Goal: Task Accomplishment & Management: Manage account settings

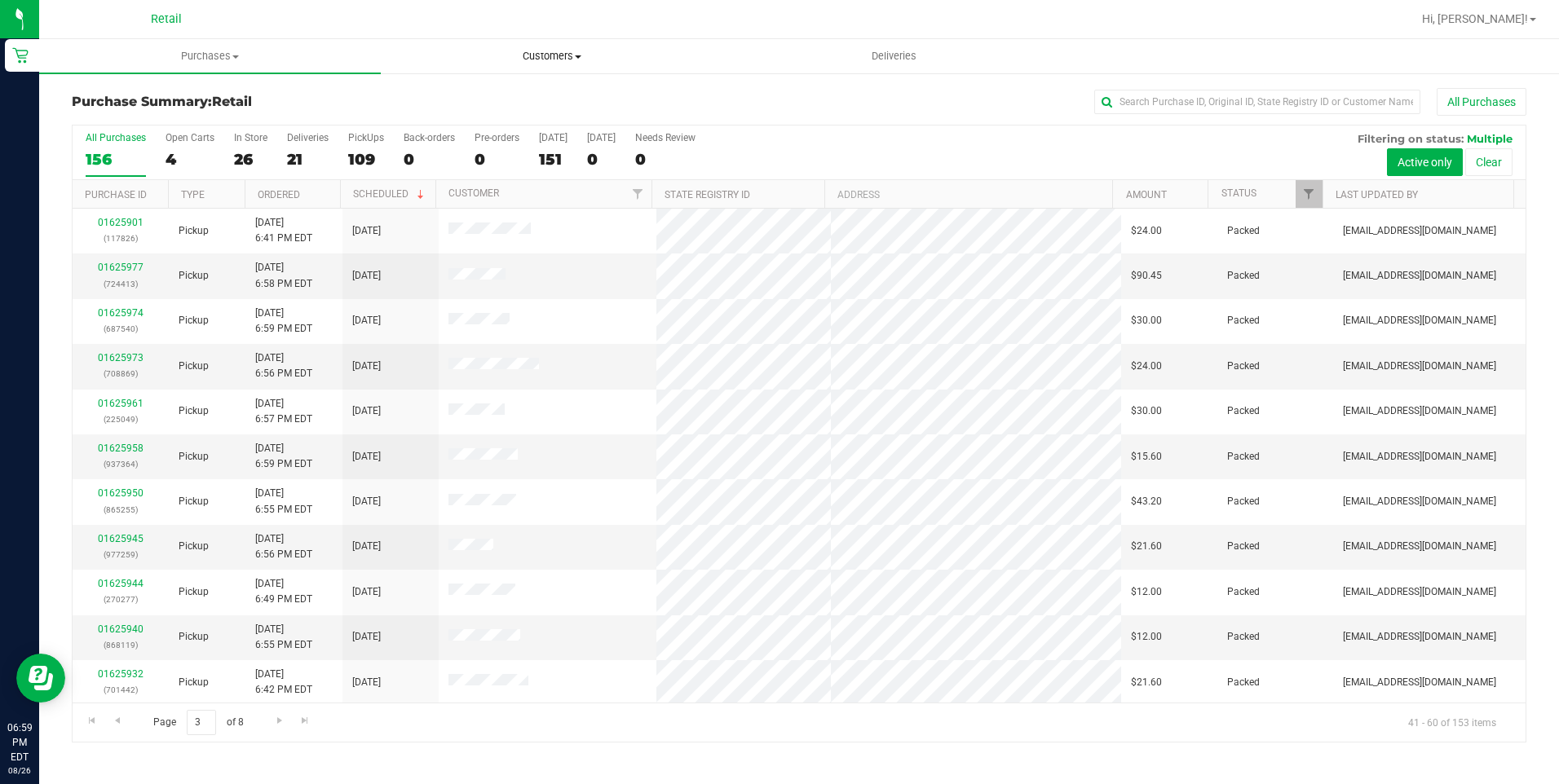
click at [553, 48] on uib-tab-heading "Customers All customers Add a new customer All physicians" at bounding box center [551, 56] width 340 height 33
click at [487, 101] on span "All customers" at bounding box center [439, 98] width 118 height 14
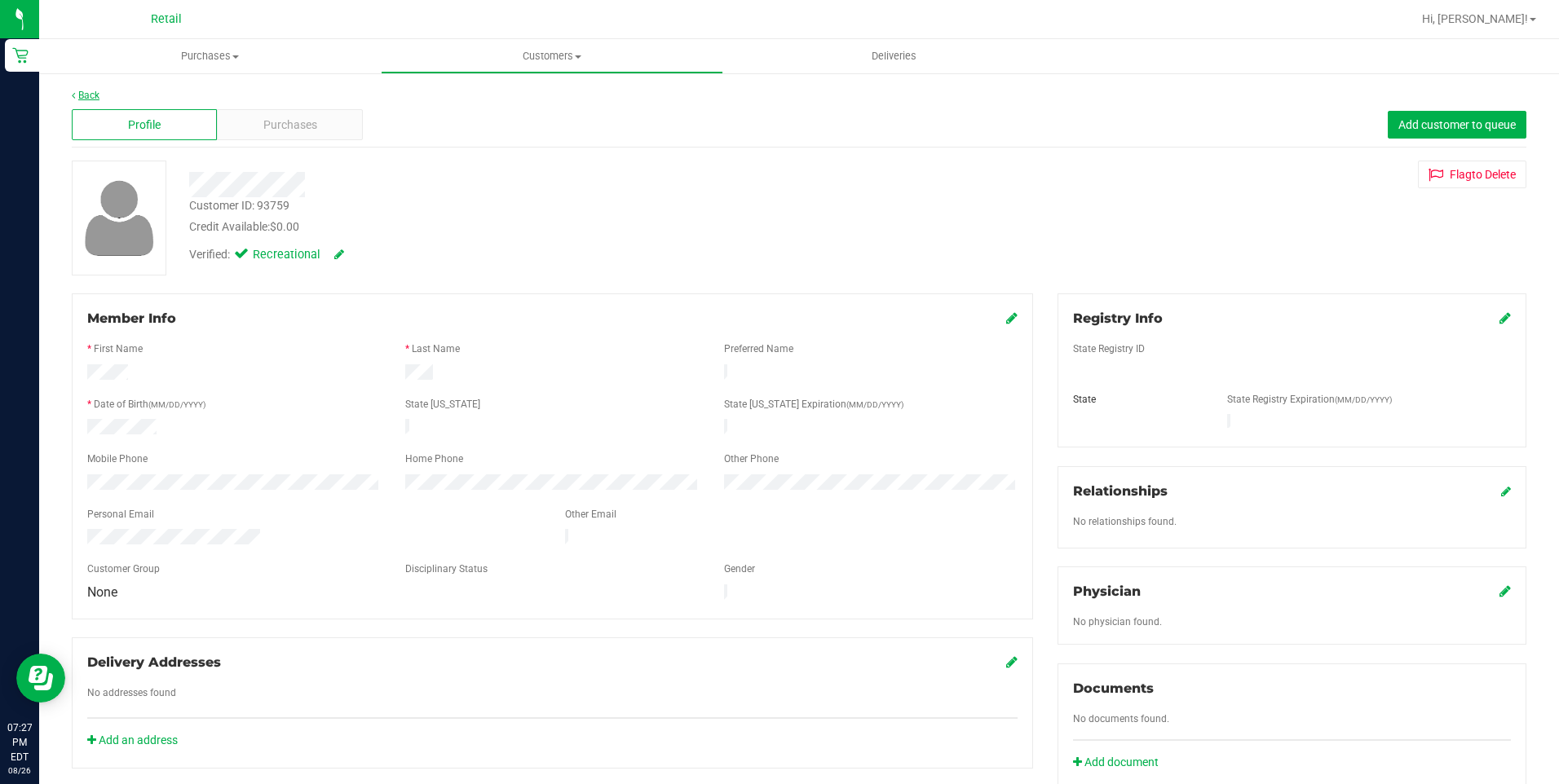
click at [86, 90] on link "Back" at bounding box center [86, 95] width 28 height 11
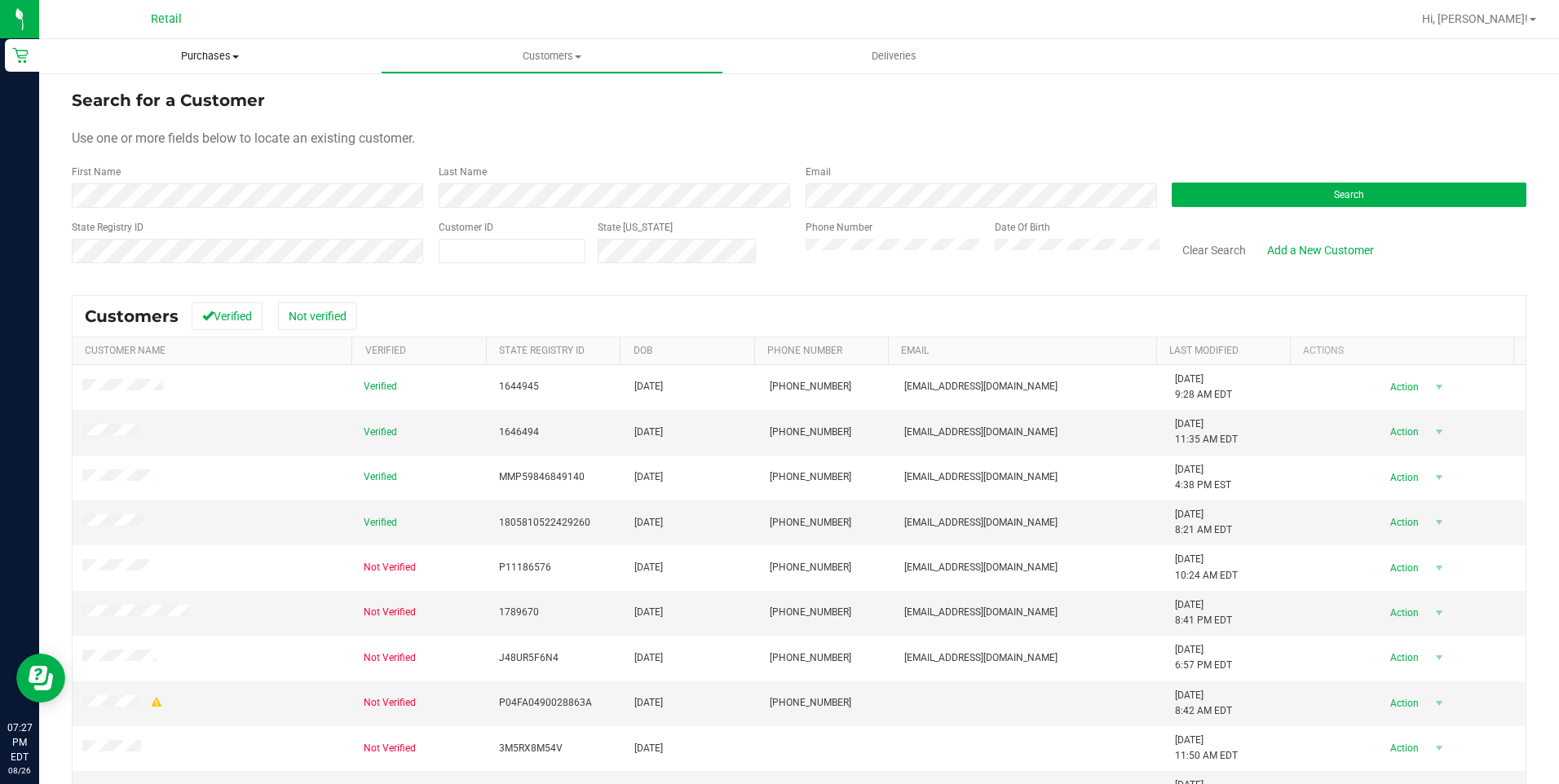
click at [219, 54] on span "Purchases" at bounding box center [210, 56] width 342 height 15
click at [132, 96] on span "Summary of purchases" at bounding box center [122, 98] width 167 height 14
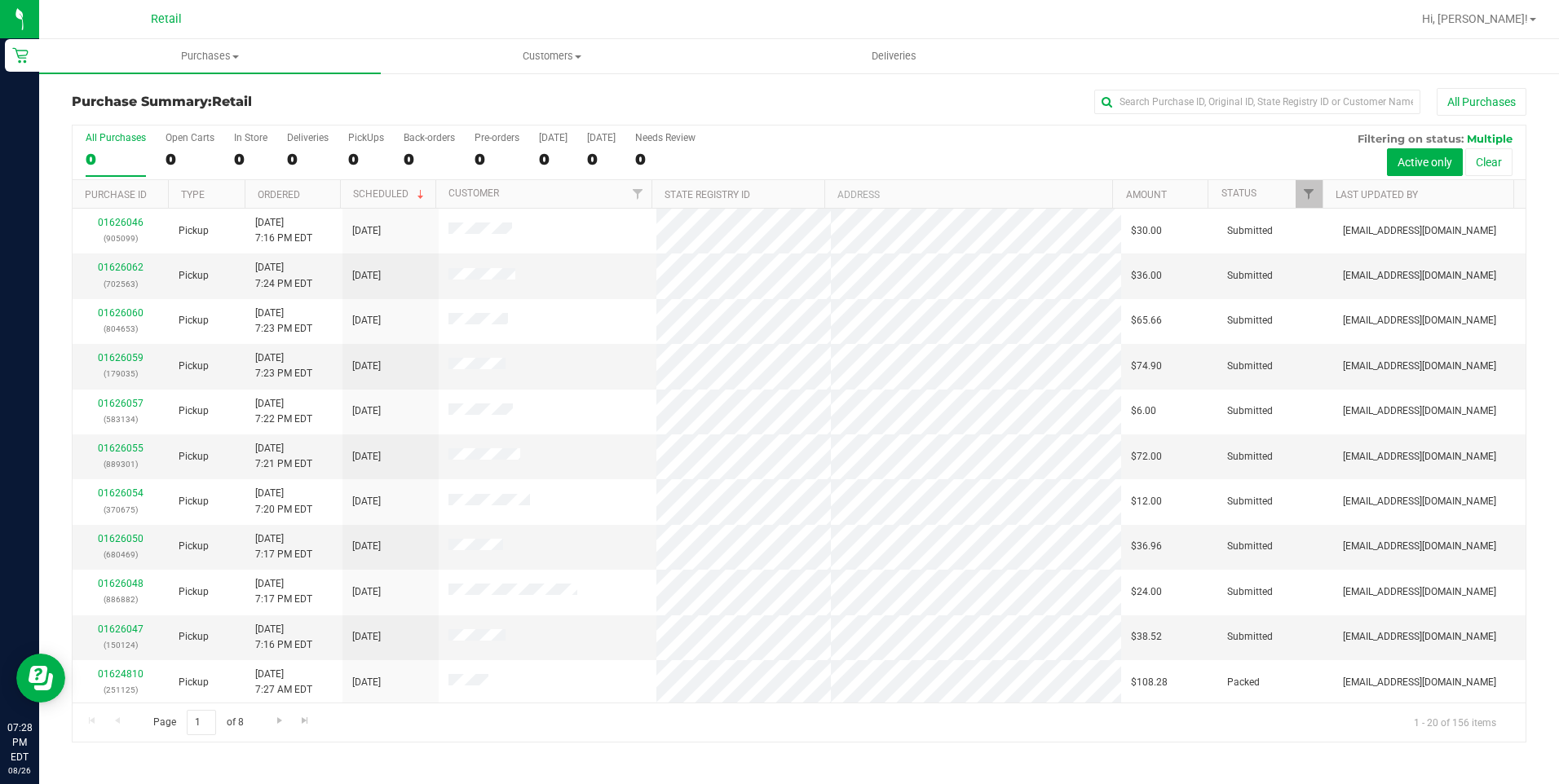
click at [1148, 185] on th "Amount" at bounding box center [1159, 194] width 95 height 29
click at [277, 724] on span "Go to the next page" at bounding box center [280, 720] width 13 height 13
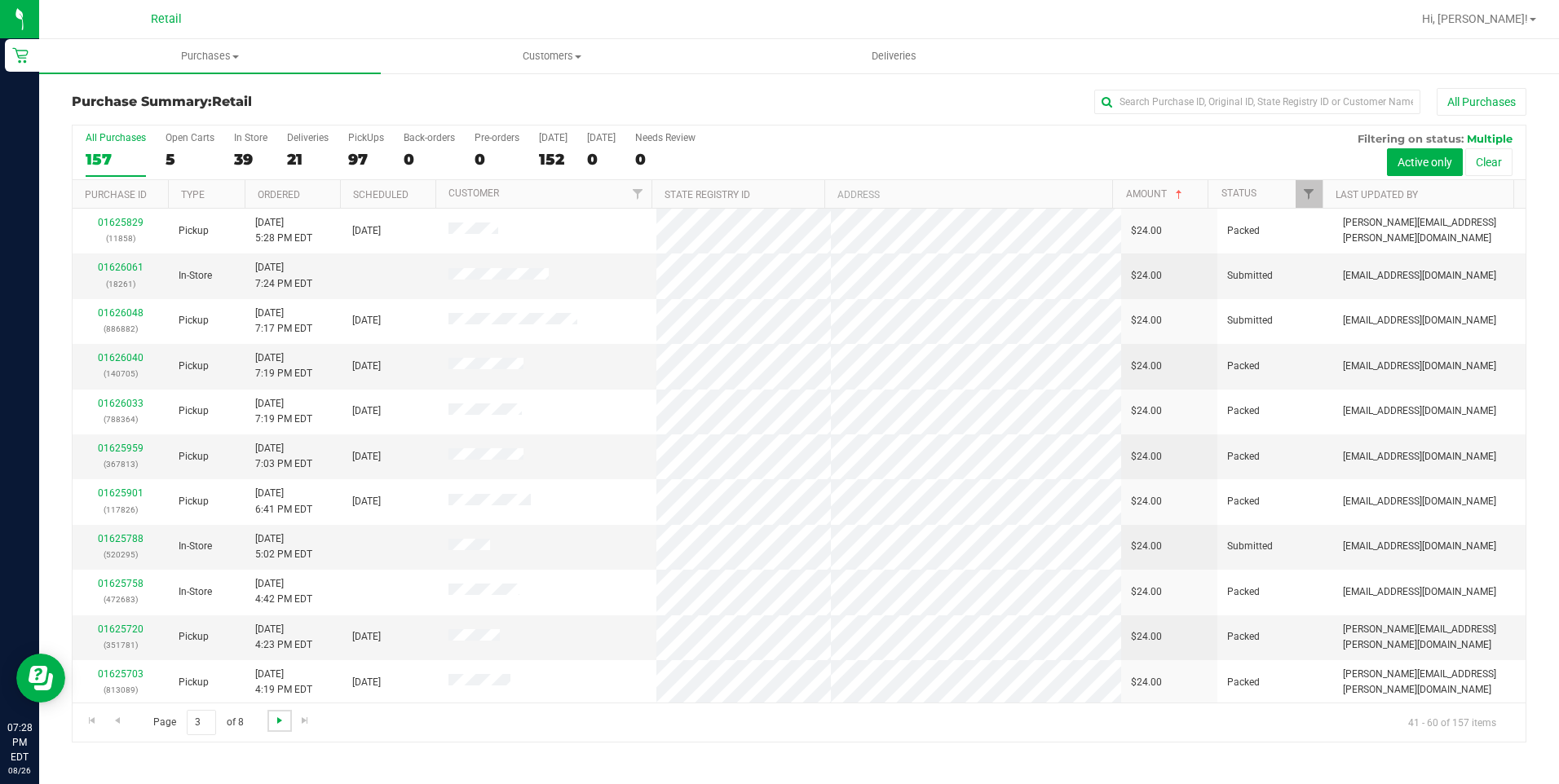
click at [277, 724] on span "Go to the next page" at bounding box center [280, 720] width 13 height 13
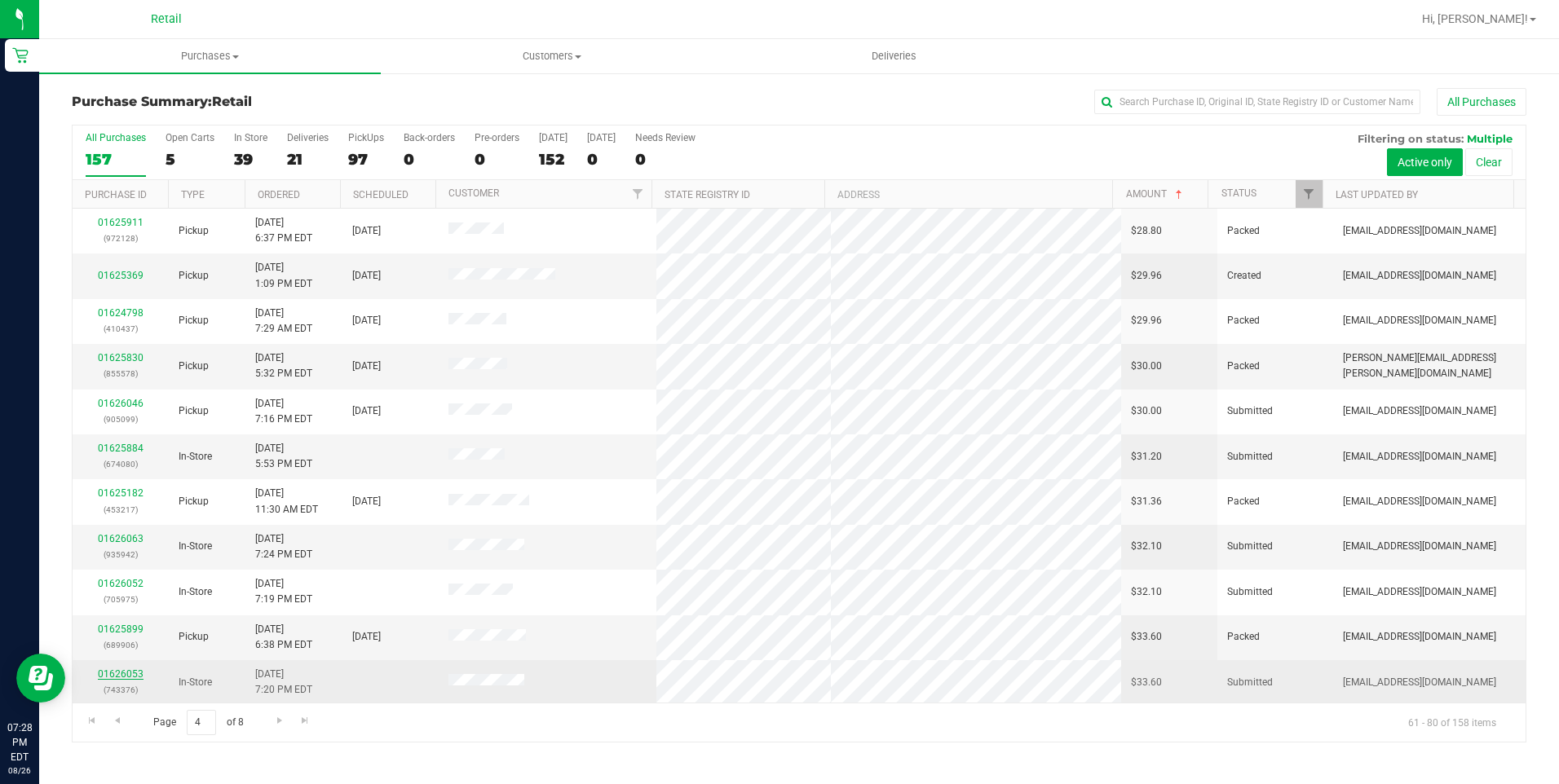
click at [124, 668] on link "01626053" at bounding box center [121, 674] width 46 height 11
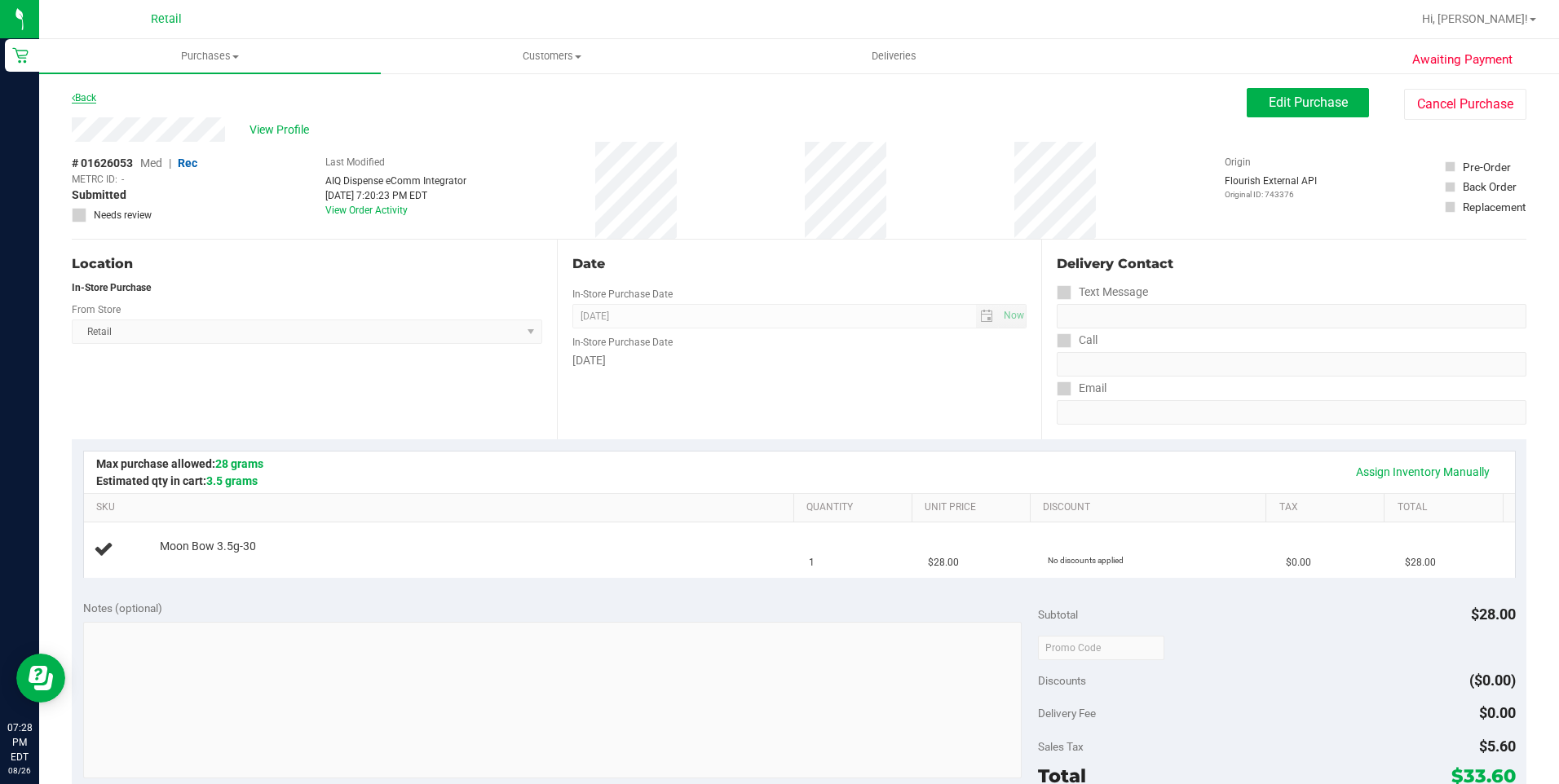
click at [92, 99] on link "Back" at bounding box center [84, 98] width 24 height 11
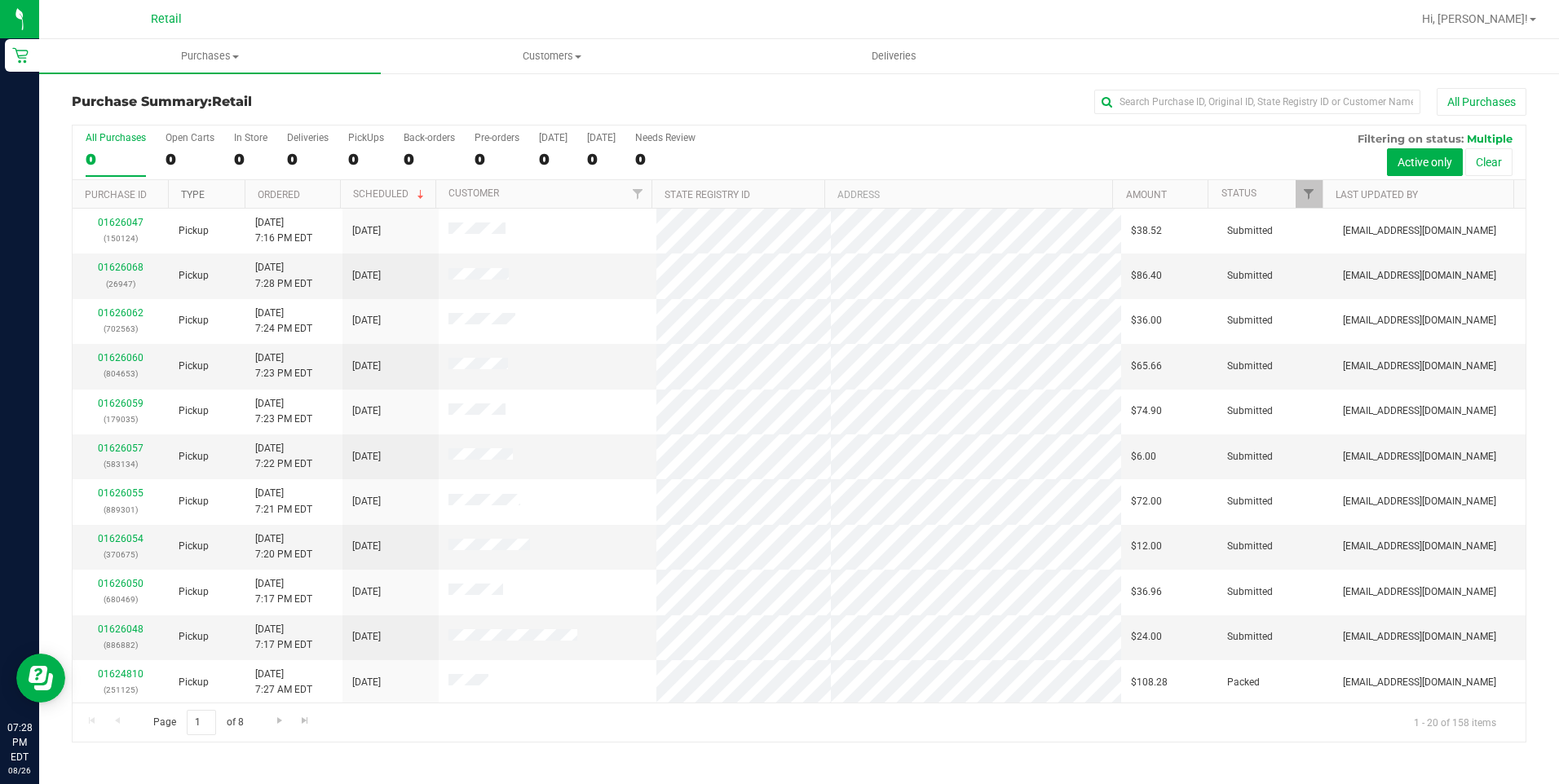
click at [199, 193] on link "Type" at bounding box center [193, 195] width 24 height 11
click at [273, 717] on span "Go to the next page" at bounding box center [280, 720] width 13 height 13
click at [119, 264] on link "01625875" at bounding box center [121, 268] width 46 height 11
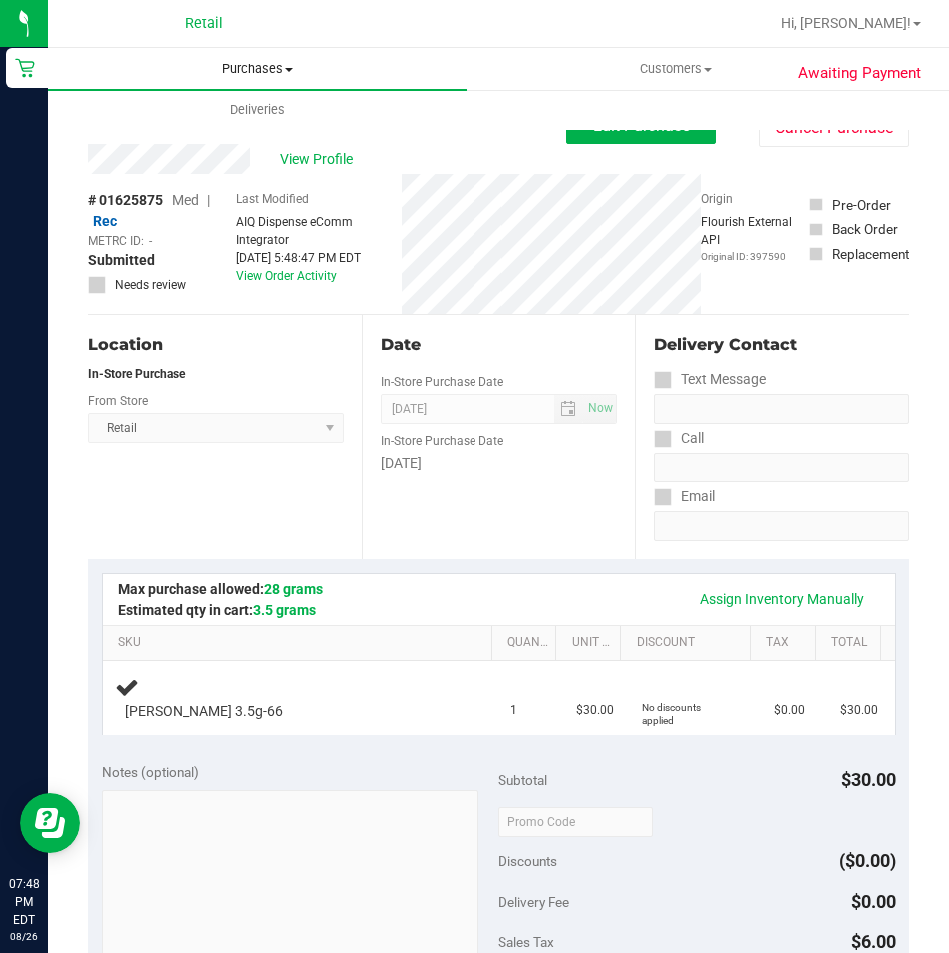
click at [273, 66] on span "Purchases" at bounding box center [257, 69] width 419 height 18
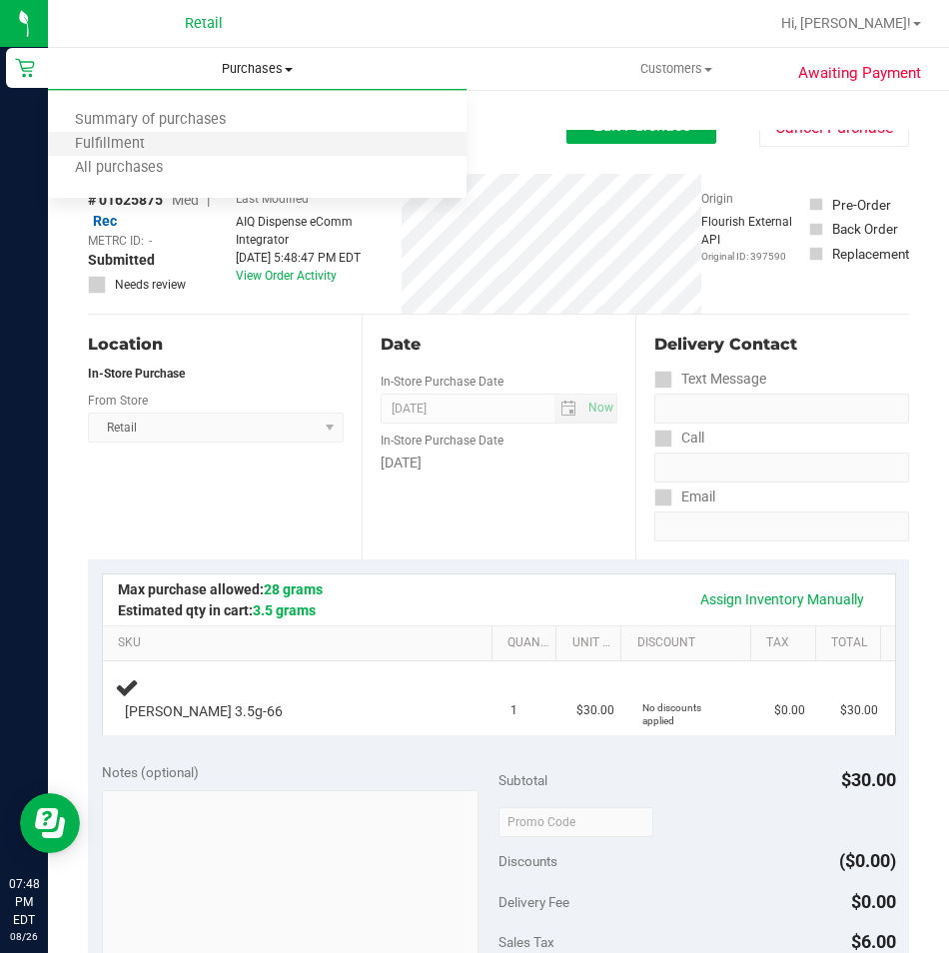
click at [120, 134] on li "Fulfillment" at bounding box center [257, 145] width 419 height 24
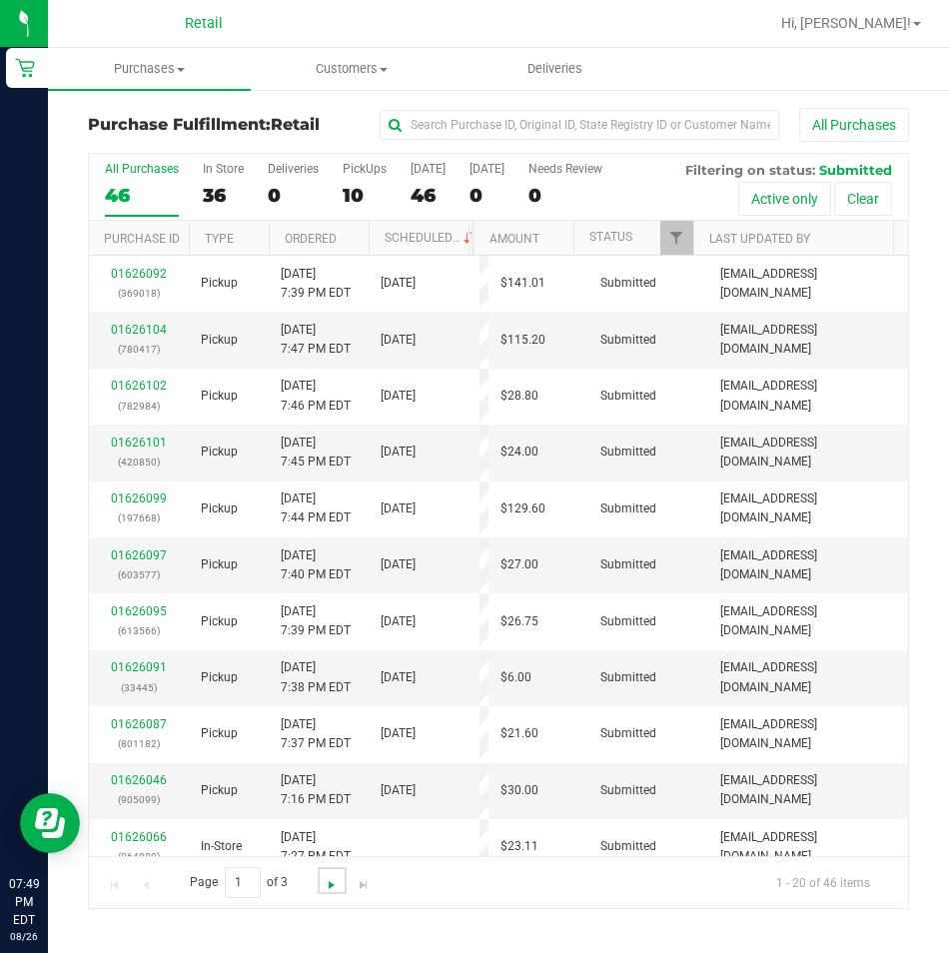
click at [332, 892] on span "Go to the next page" at bounding box center [332, 885] width 16 height 16
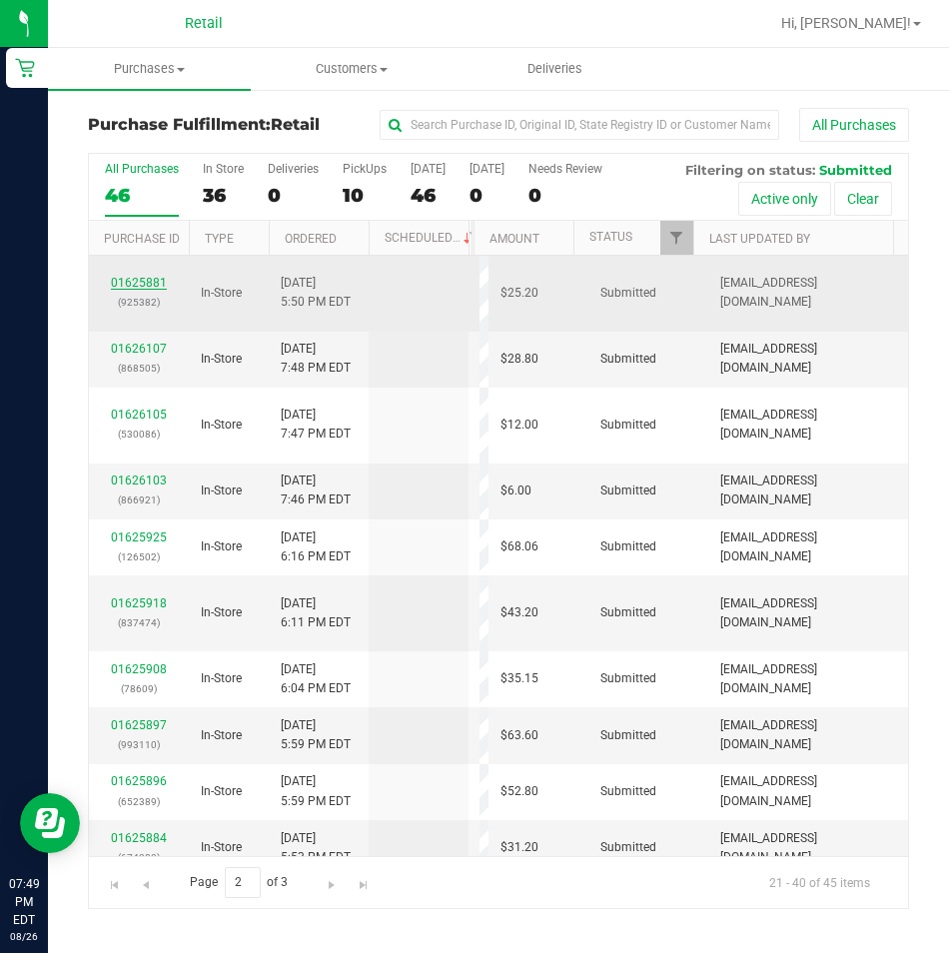
click at [136, 279] on link "01625881" at bounding box center [139, 283] width 56 height 14
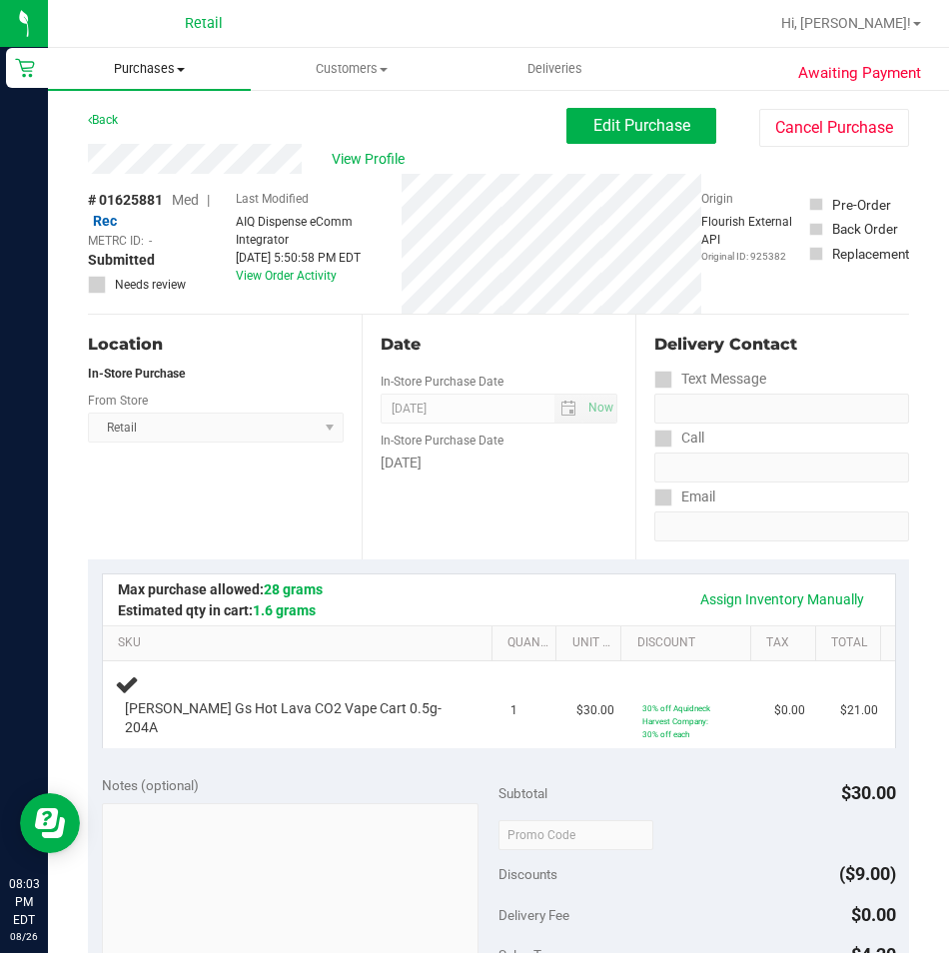
click at [153, 63] on span "Purchases" at bounding box center [149, 69] width 203 height 18
click at [128, 122] on span "Summary of purchases" at bounding box center [150, 120] width 205 height 17
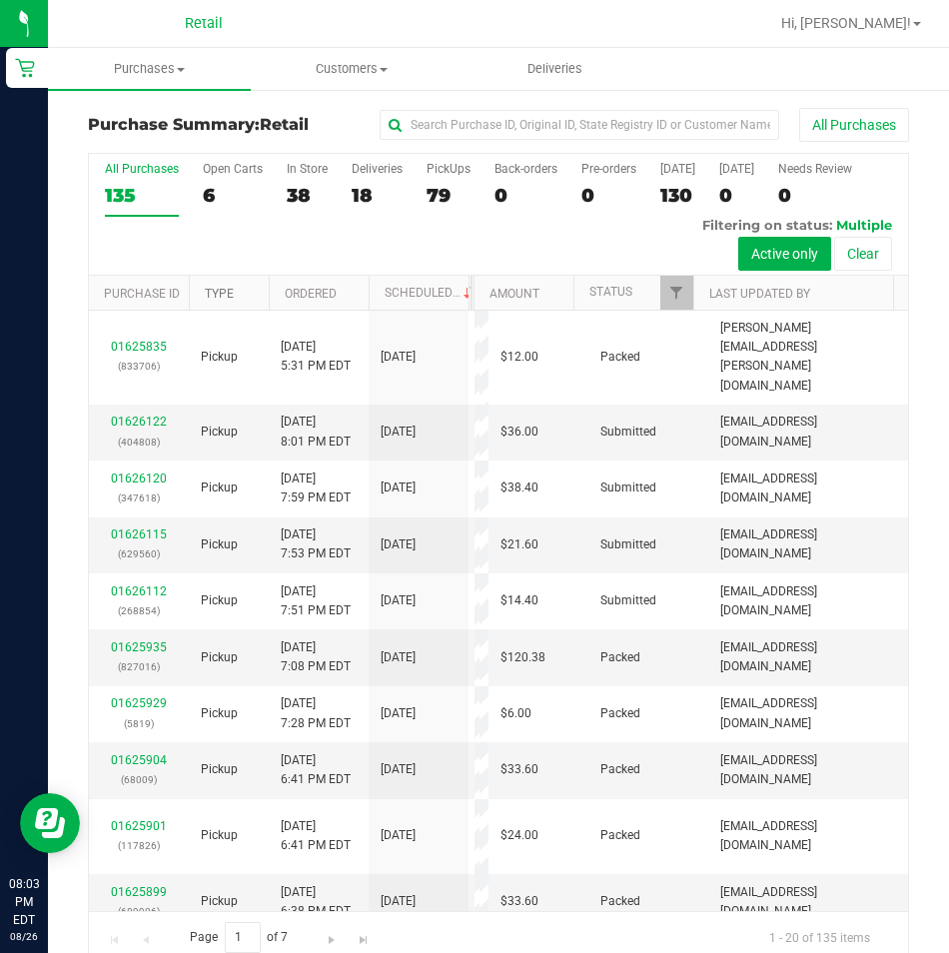
click at [216, 292] on link "Type" at bounding box center [219, 294] width 29 height 14
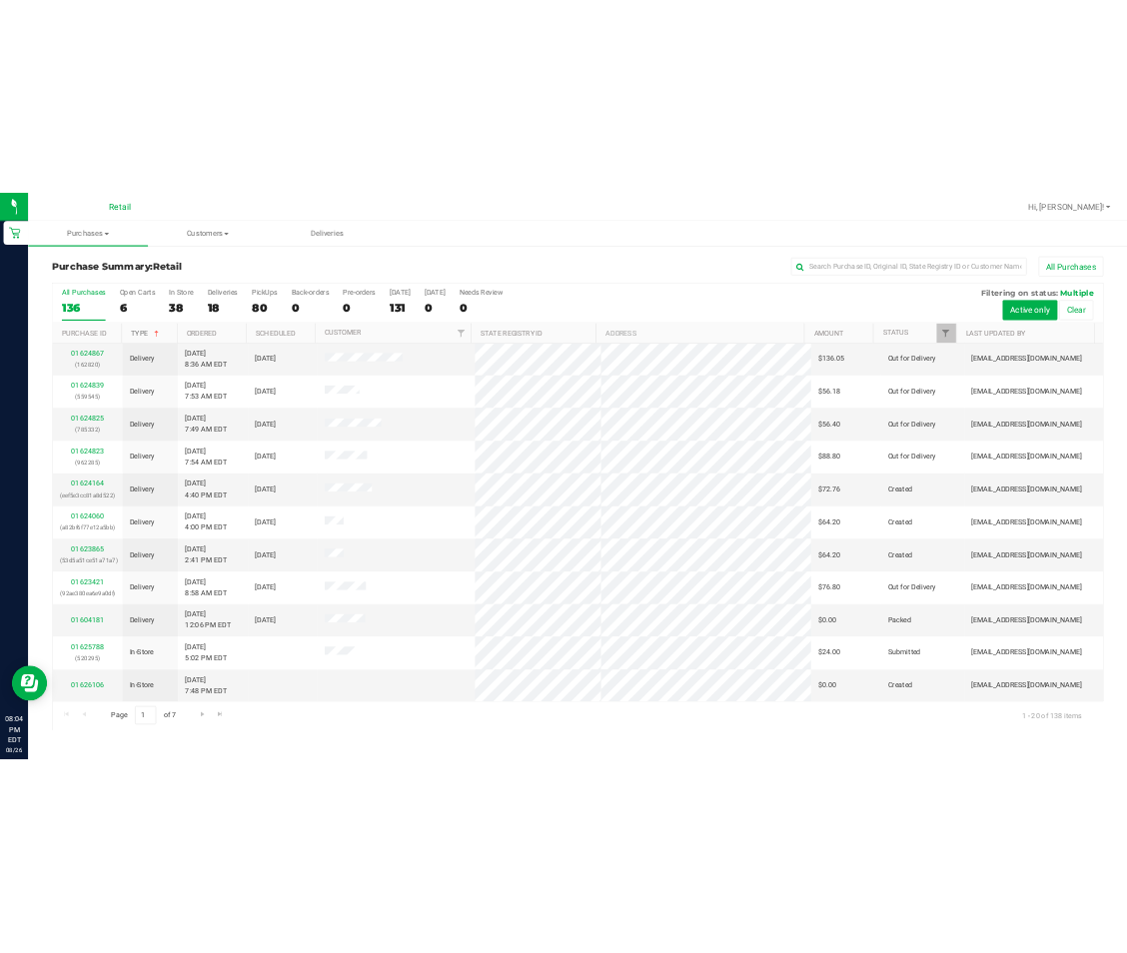
scroll to position [500, 0]
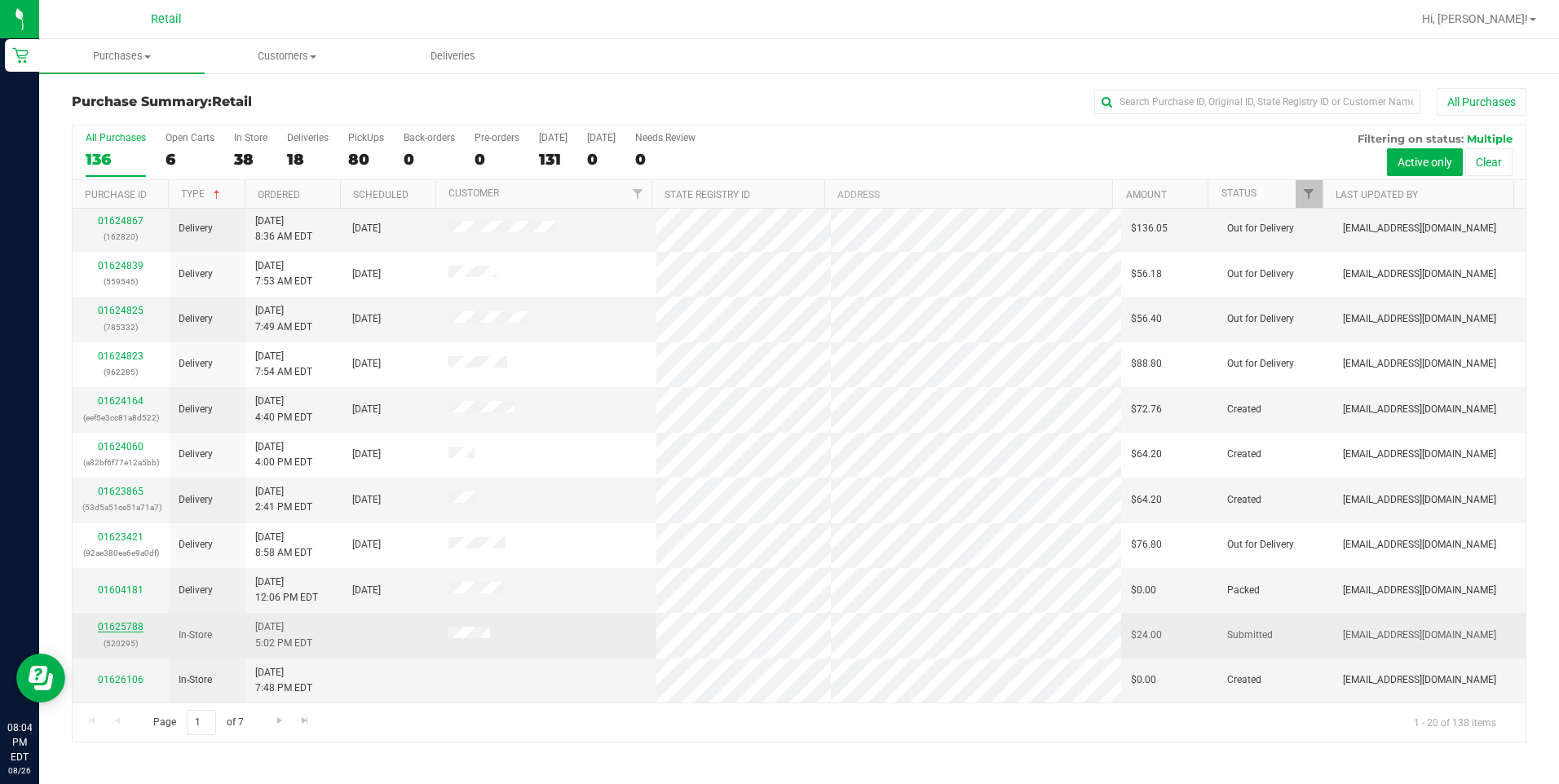
click at [130, 628] on link "01625788" at bounding box center [121, 627] width 46 height 11
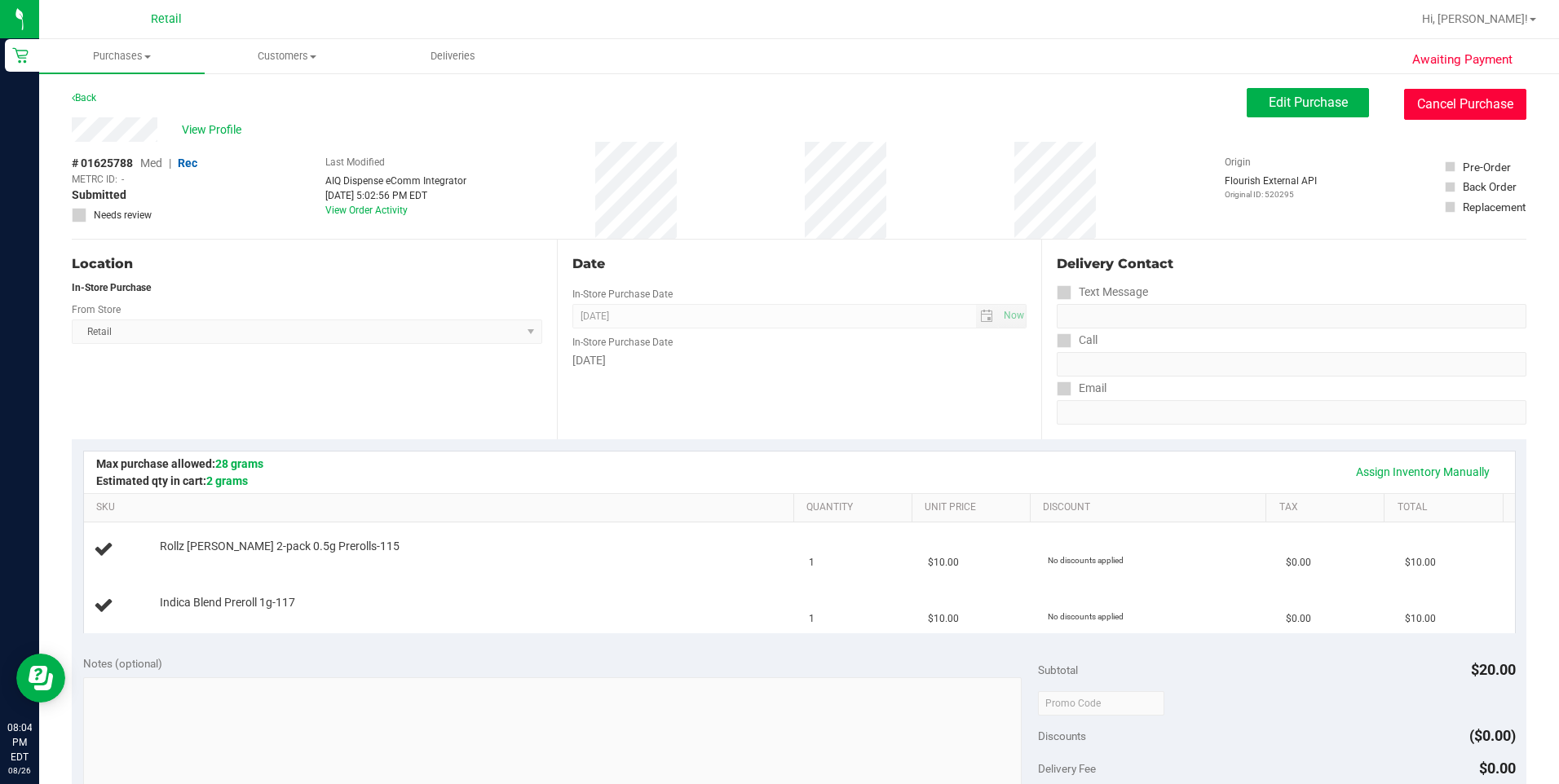
click at [1487, 104] on button "Cancel Purchase" at bounding box center [1465, 104] width 122 height 31
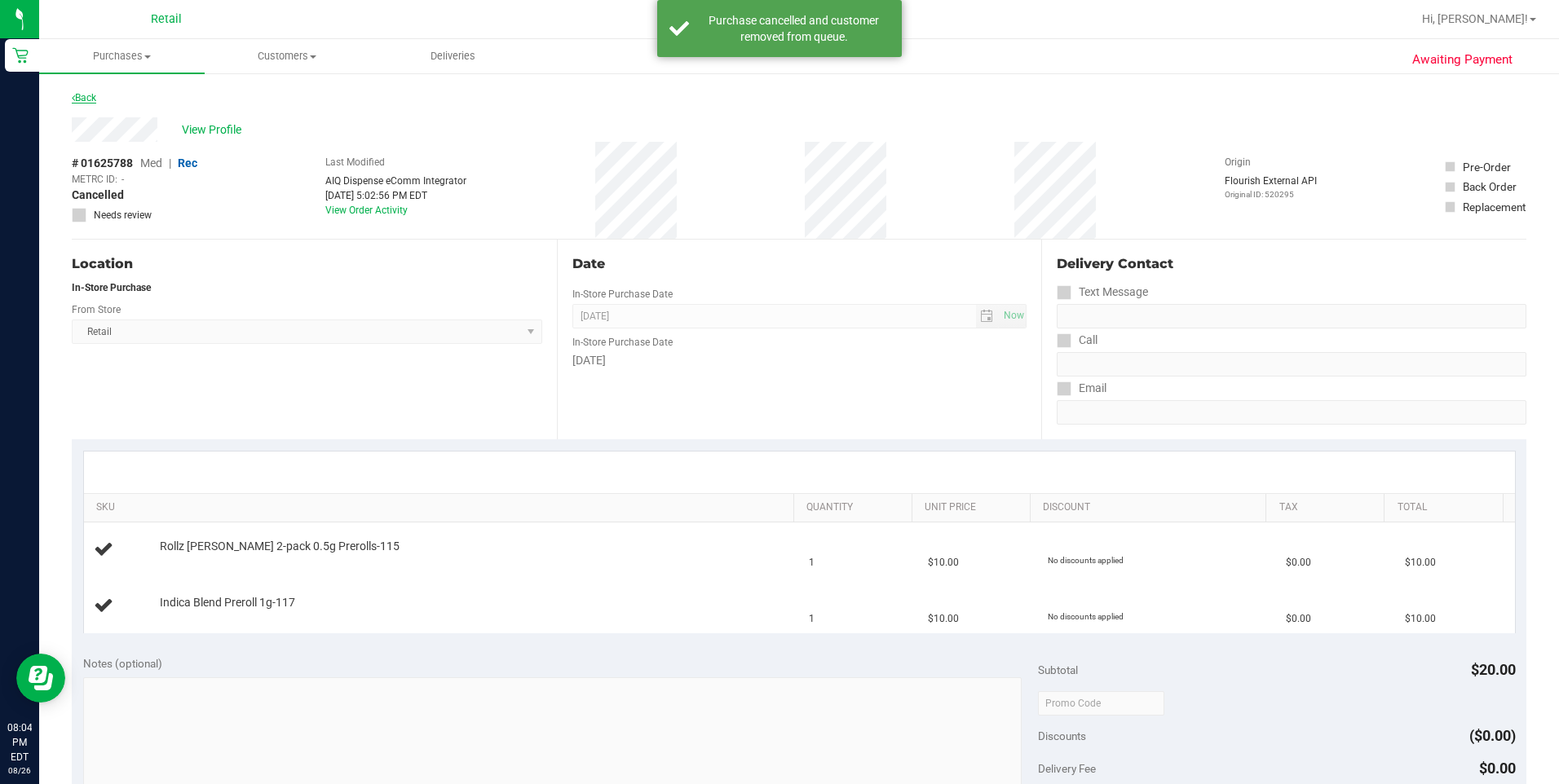
click at [78, 103] on link "Back" at bounding box center [84, 98] width 24 height 11
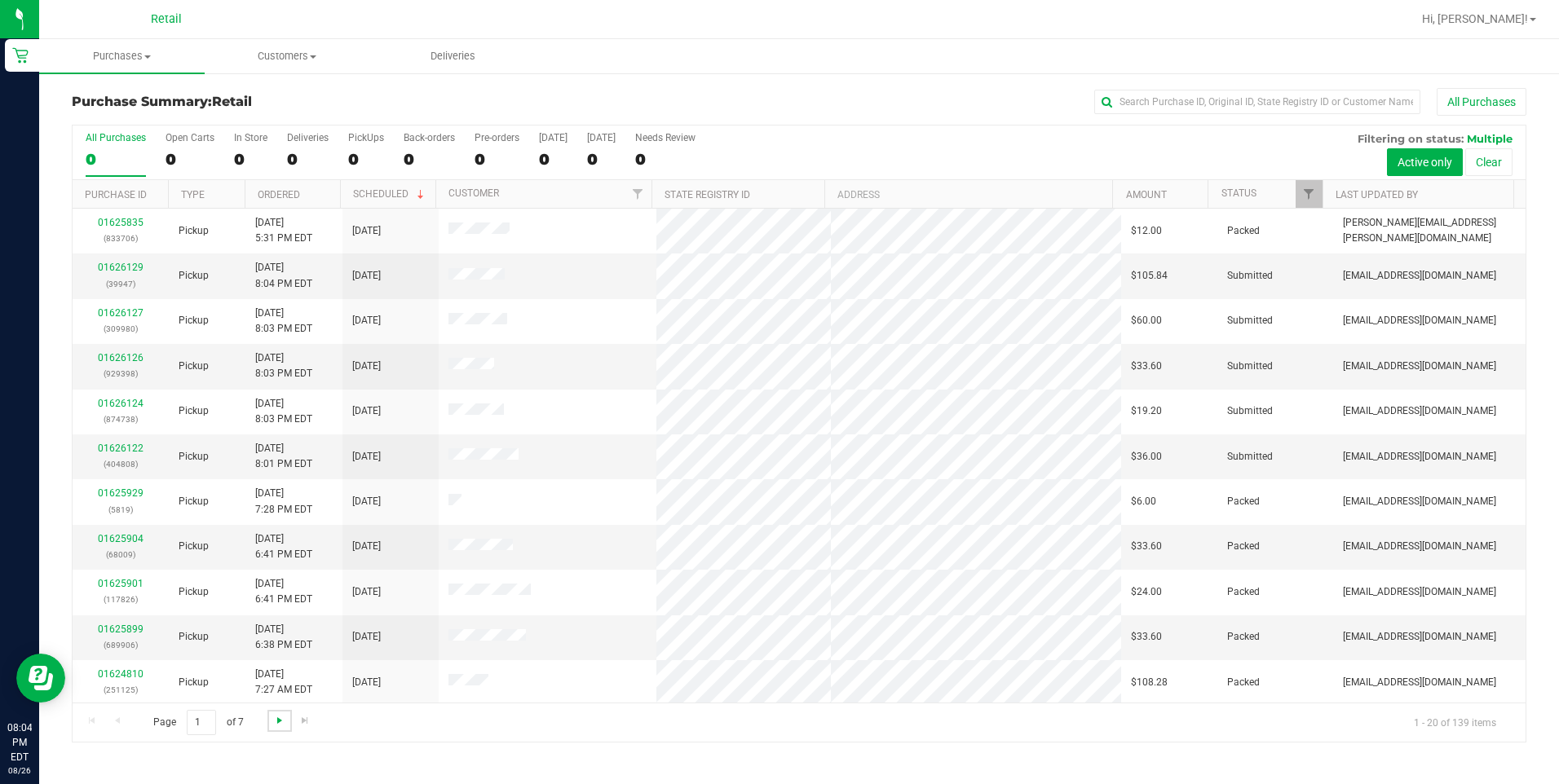
click at [275, 723] on span "Go to the next page" at bounding box center [280, 720] width 13 height 13
click at [198, 199] on link "Type" at bounding box center [193, 195] width 24 height 11
click at [282, 720] on span "Go to the next page" at bounding box center [280, 720] width 13 height 13
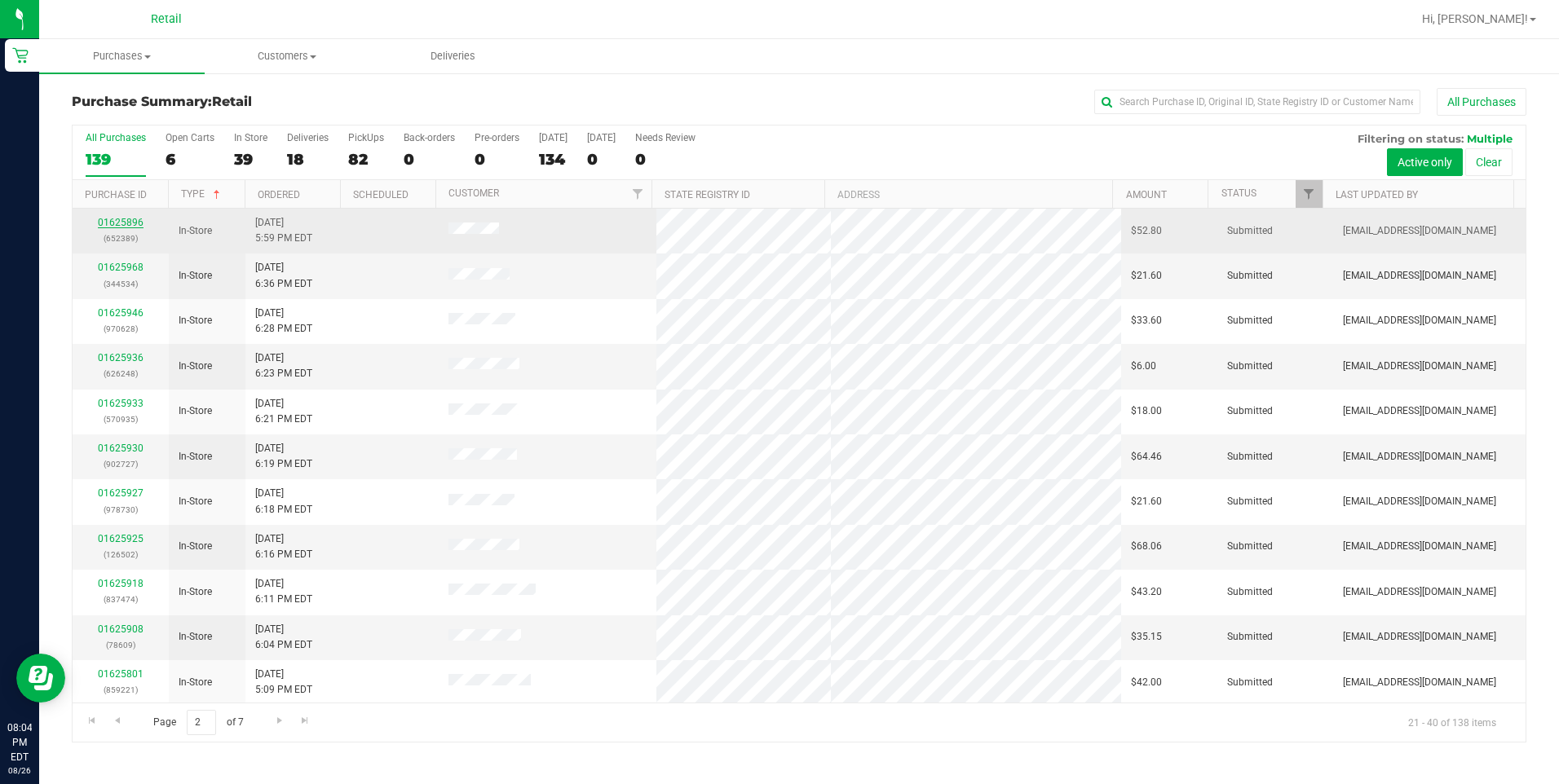
click at [121, 217] on link "01625896" at bounding box center [121, 223] width 46 height 11
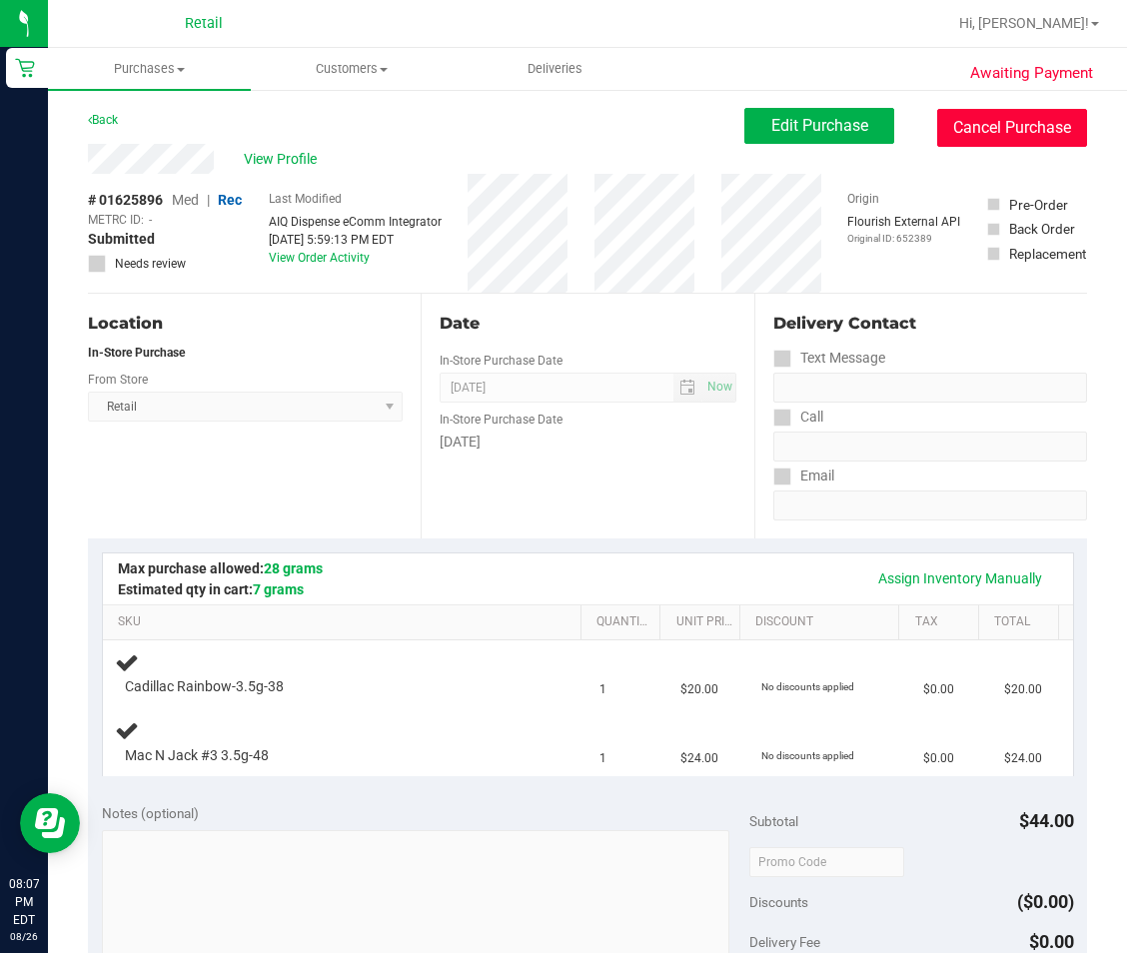
drag, startPoint x: 946, startPoint y: 137, endPoint x: 644, endPoint y: 123, distance: 302.0
click at [946, 137] on button "Cancel Purchase" at bounding box center [1012, 128] width 150 height 38
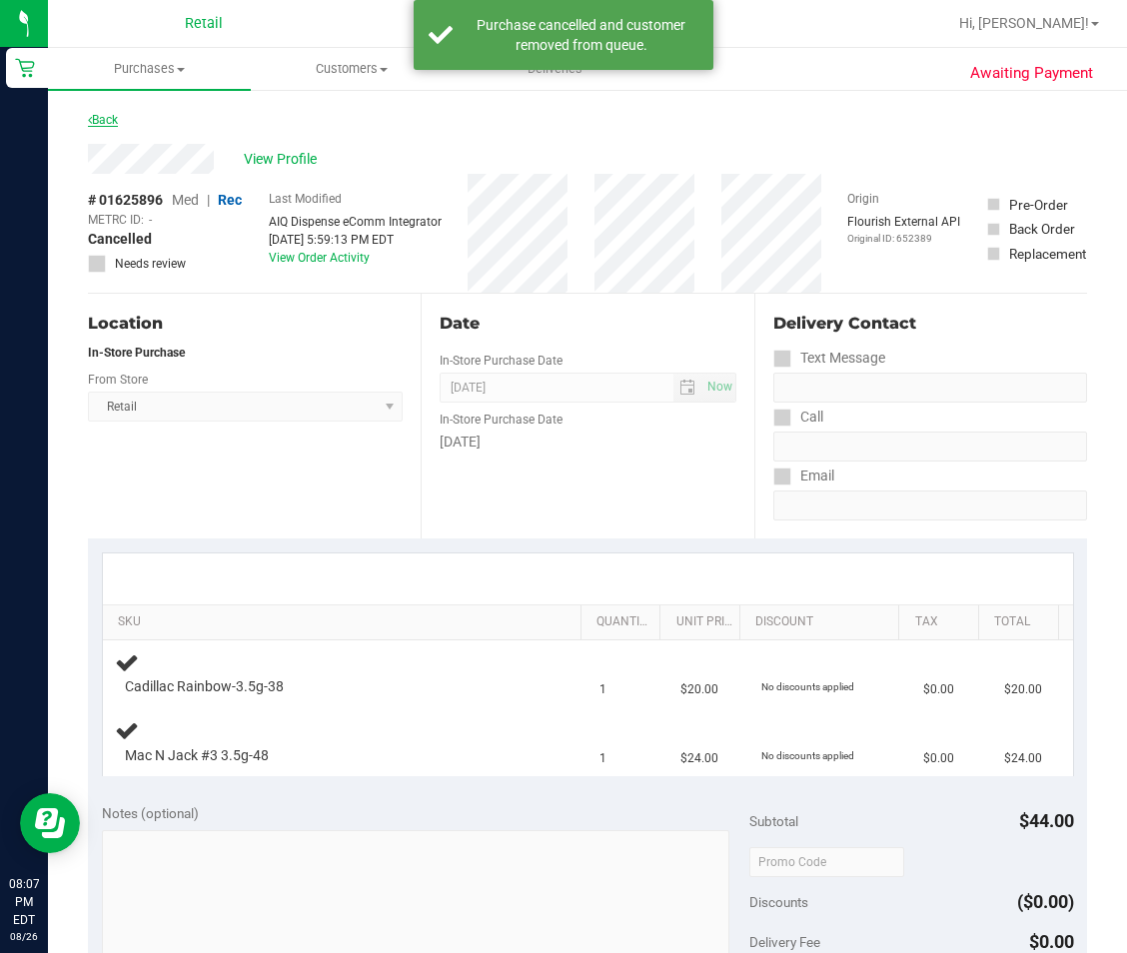
click at [115, 116] on link "Back" at bounding box center [103, 120] width 30 height 14
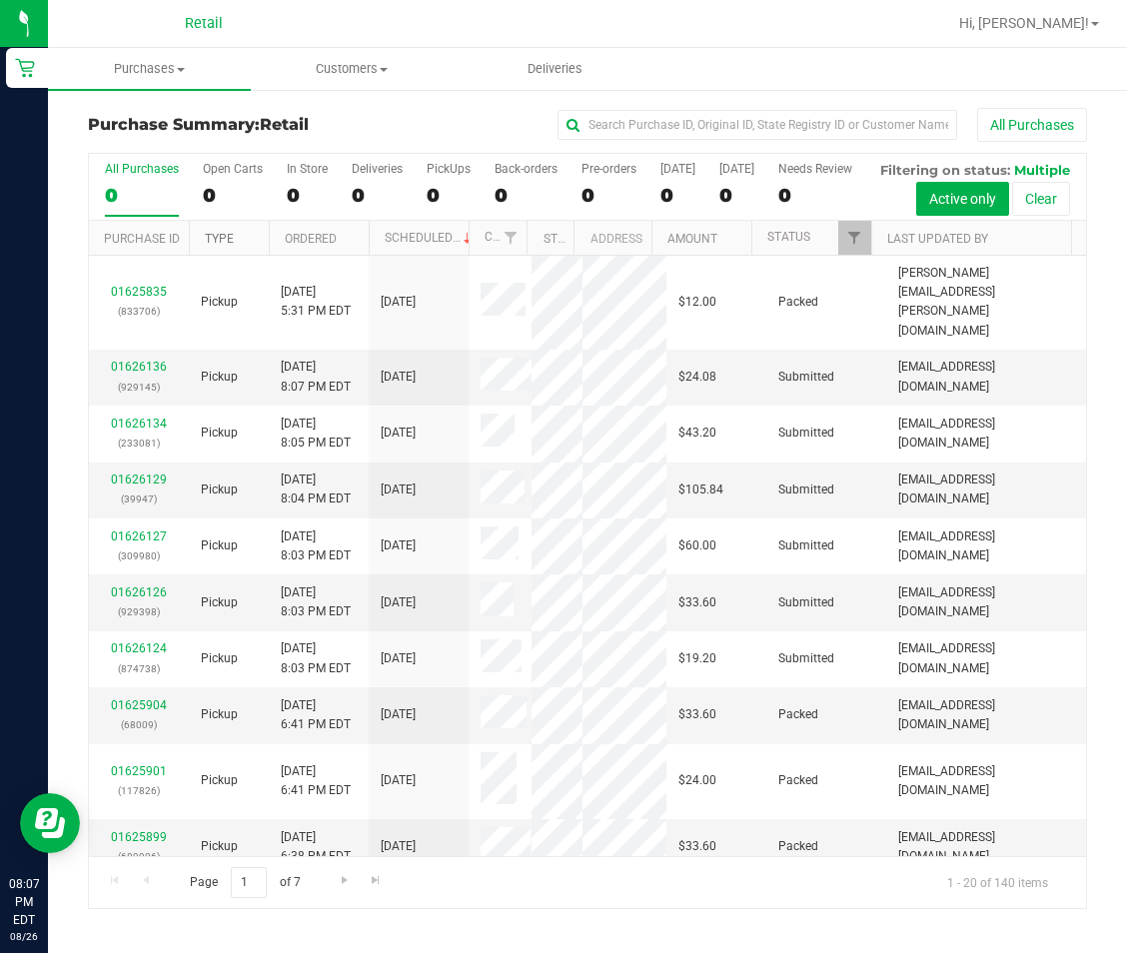
click at [230, 246] on link "Type" at bounding box center [219, 239] width 29 height 14
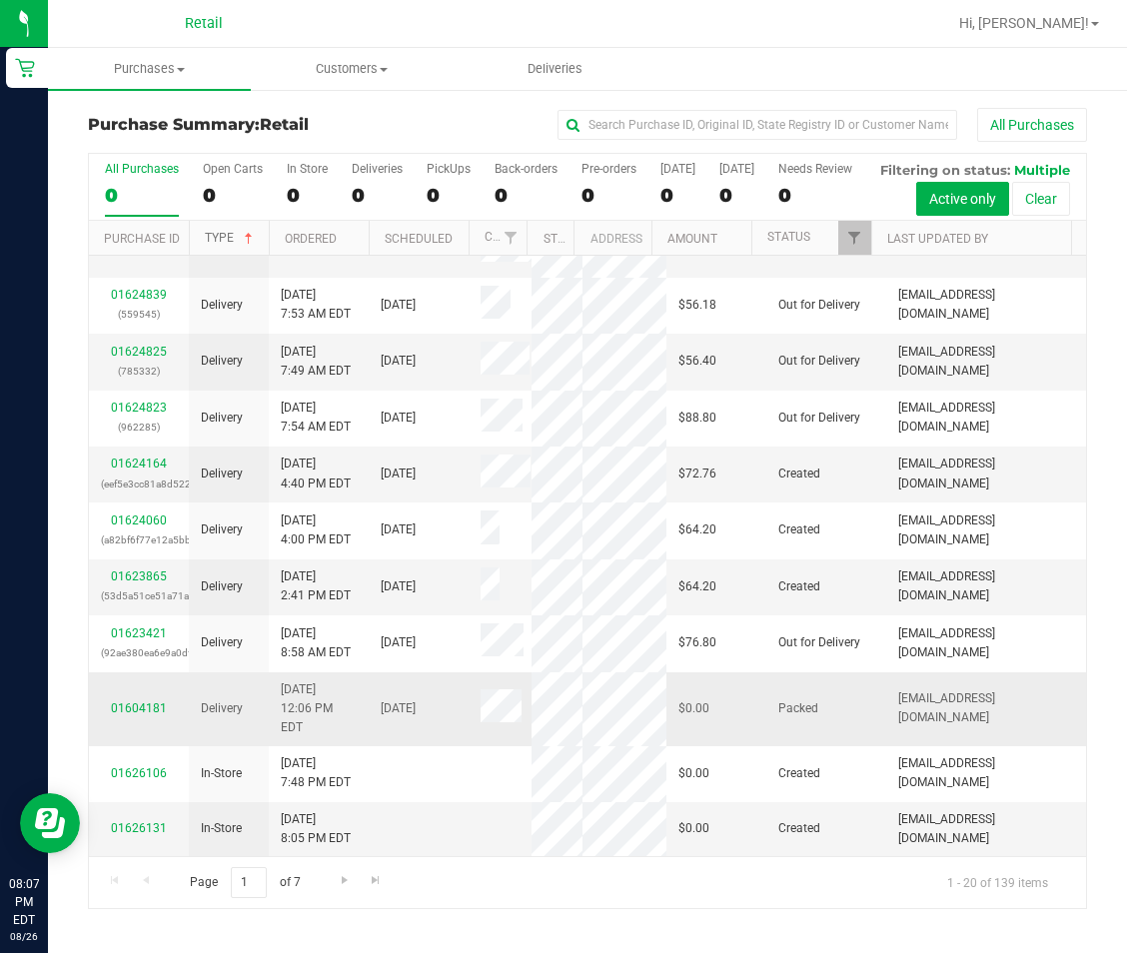
scroll to position [31, 0]
click at [337, 888] on span "Go to the next page" at bounding box center [345, 880] width 16 height 16
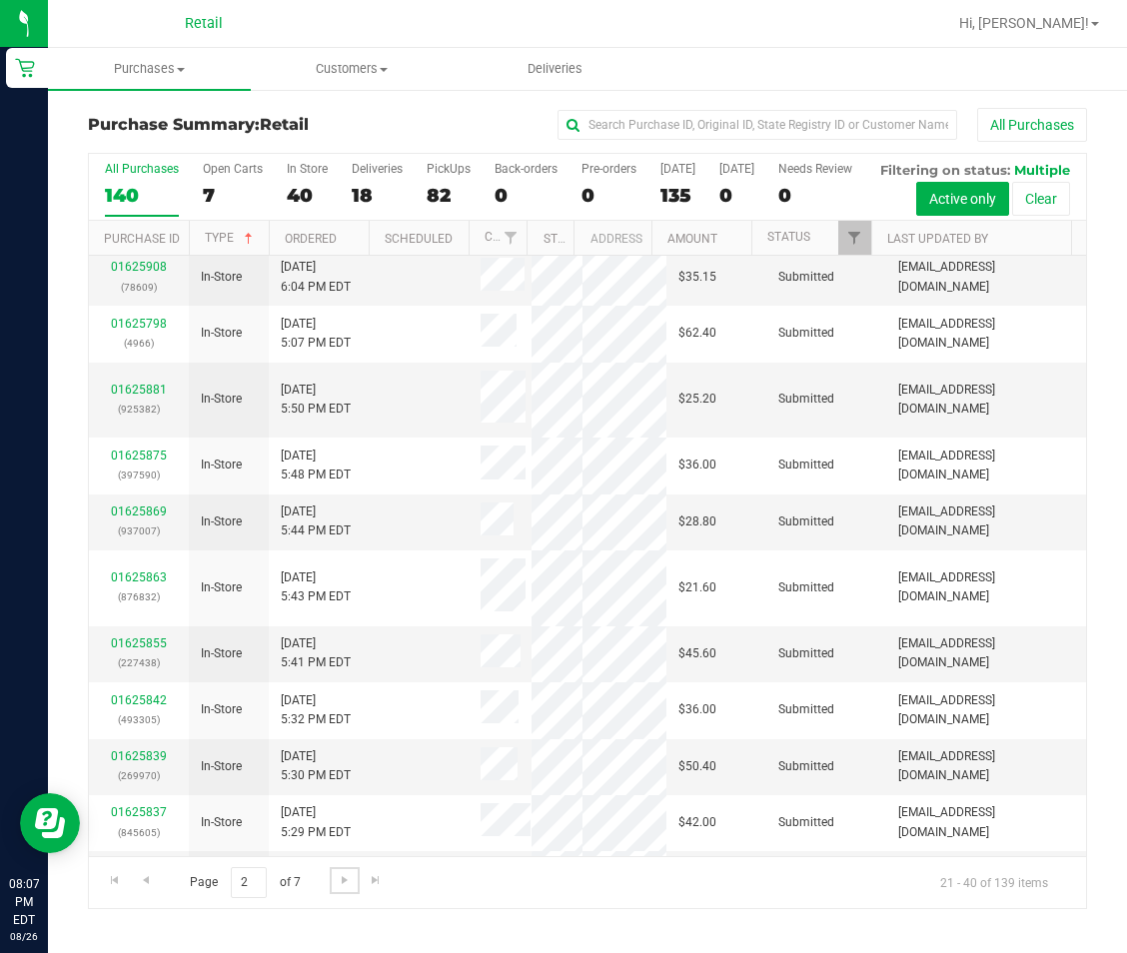
scroll to position [563, 0]
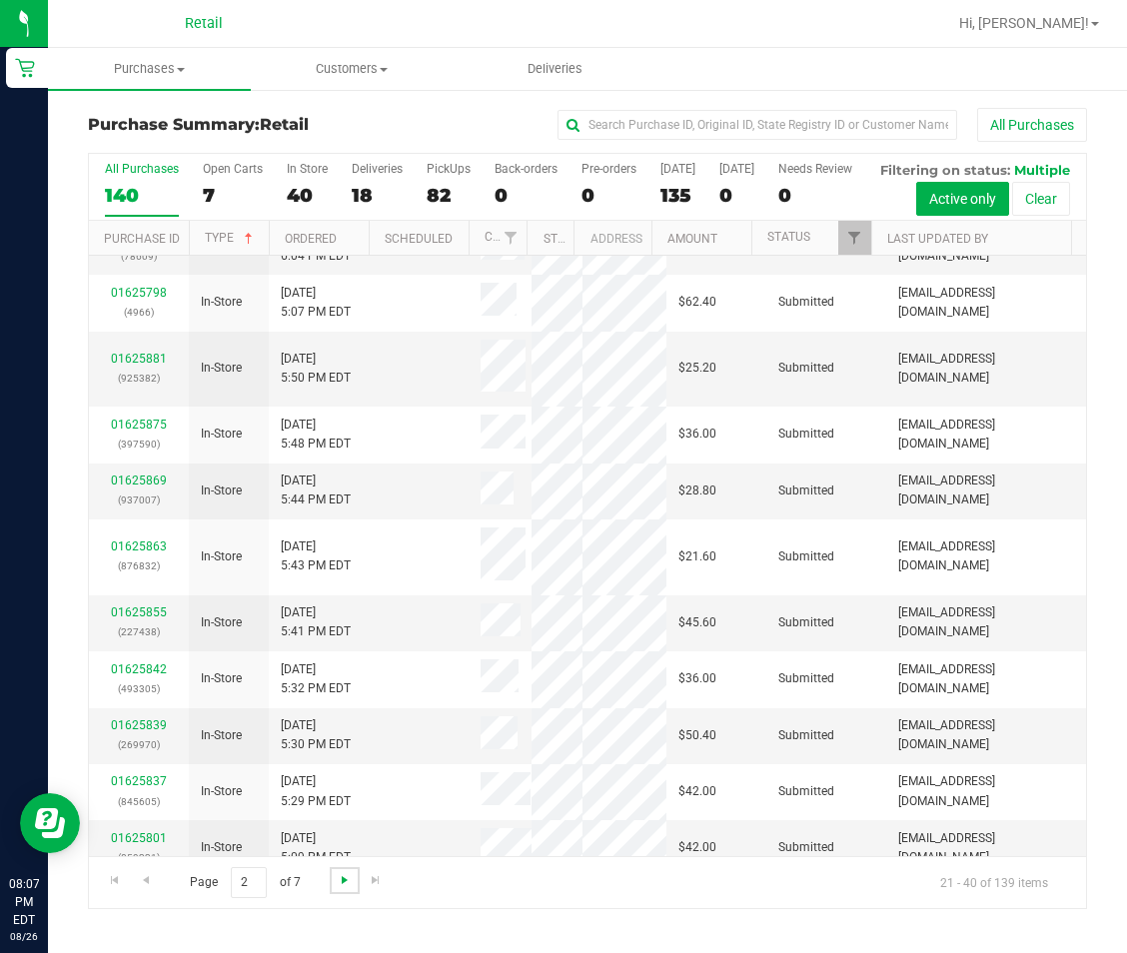
click at [338, 888] on span "Go to the next page" at bounding box center [345, 880] width 16 height 16
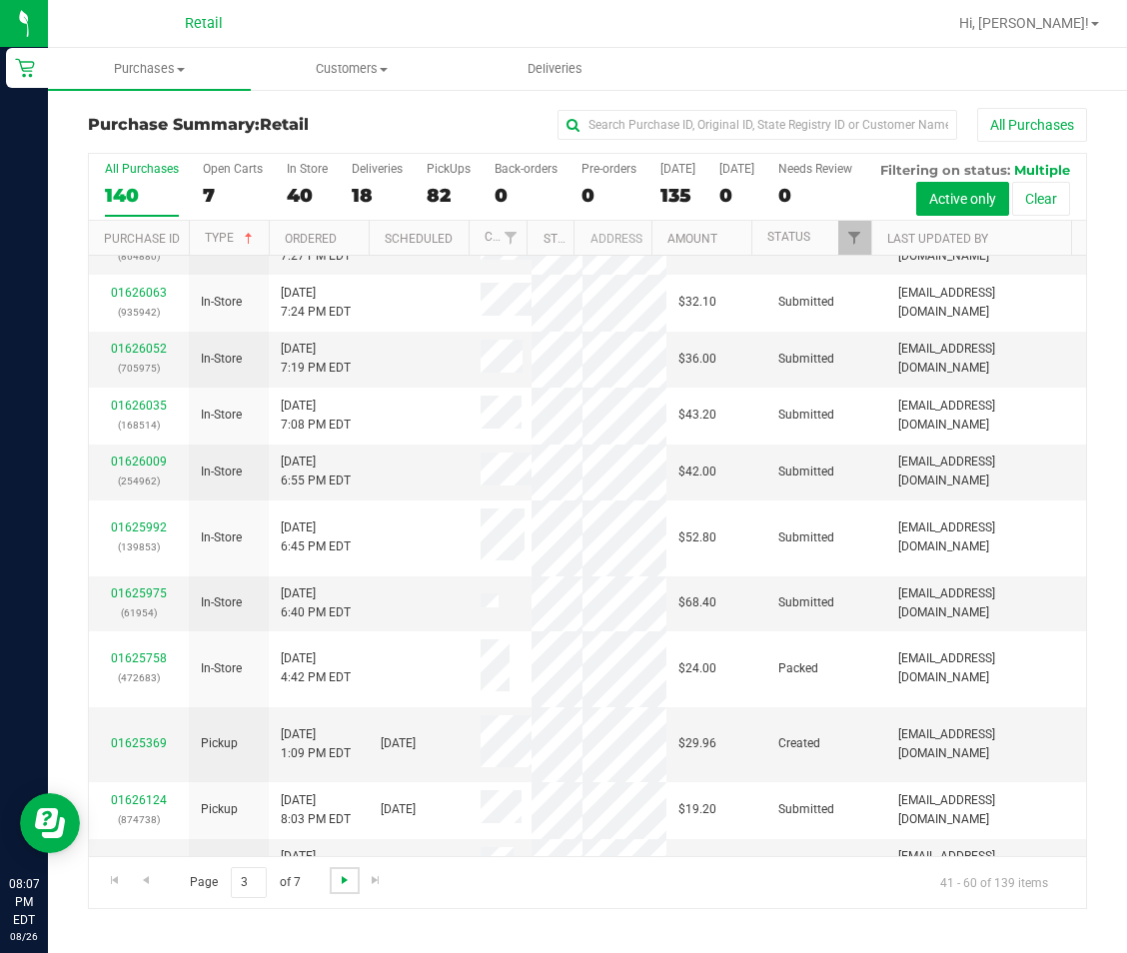
scroll to position [0, 0]
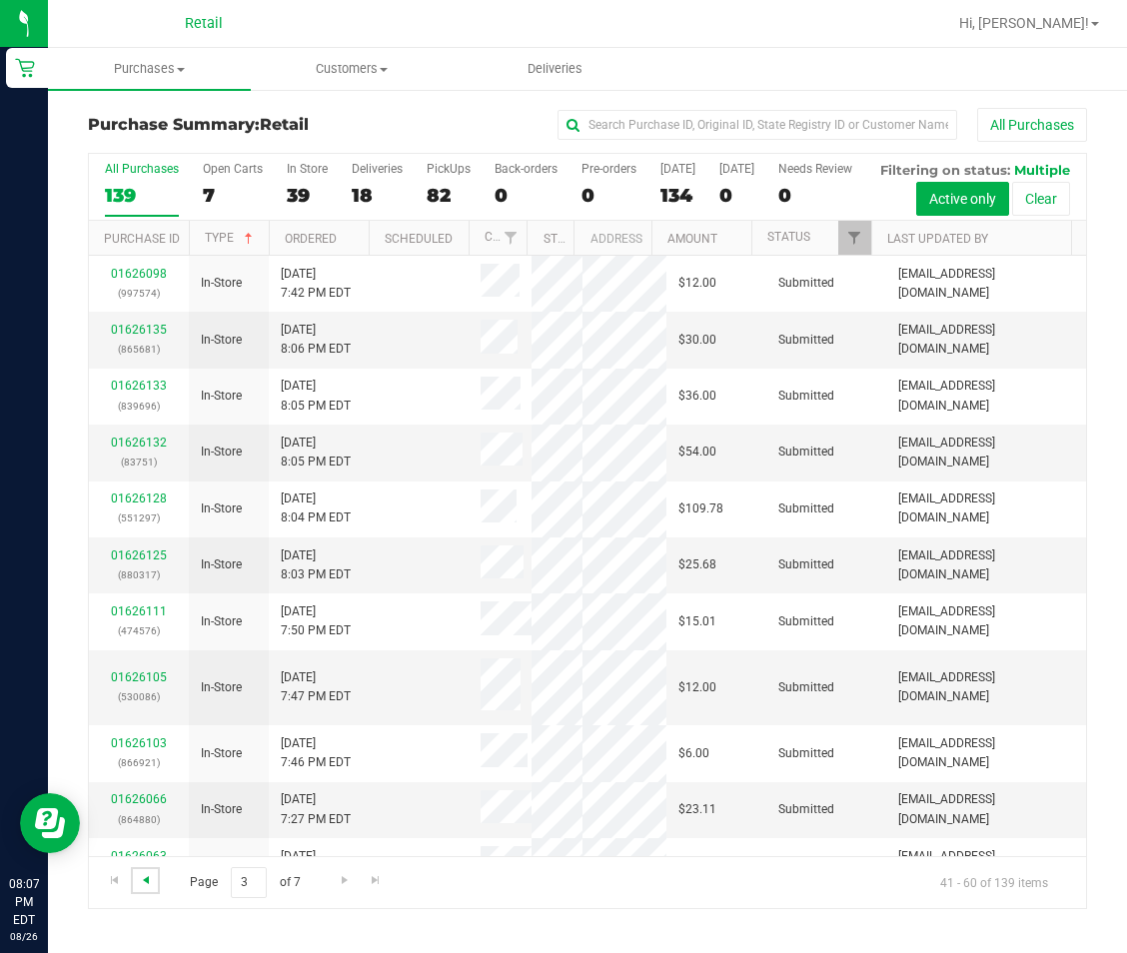
click at [147, 888] on span "Go to the previous page" at bounding box center [146, 880] width 16 height 16
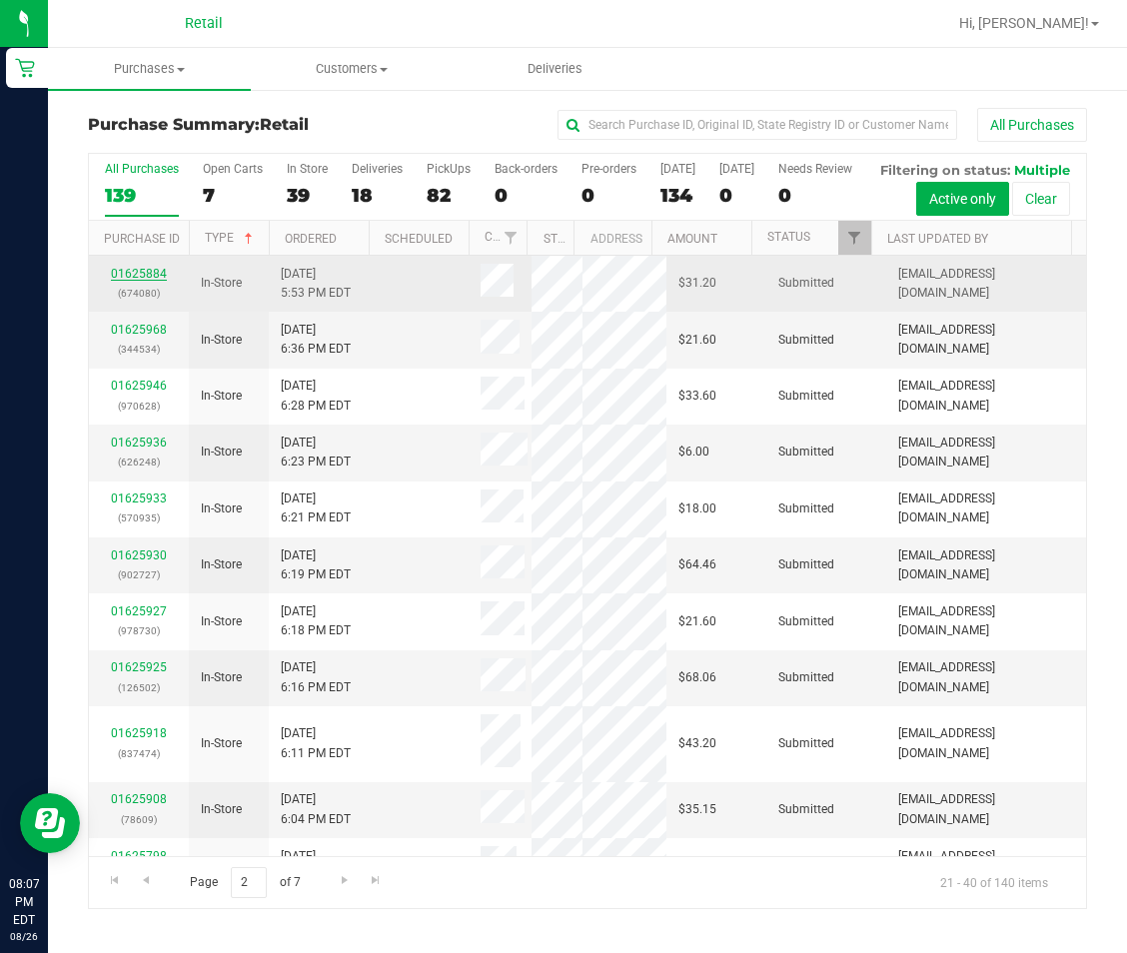
click at [153, 281] on link "01625884" at bounding box center [139, 274] width 56 height 14
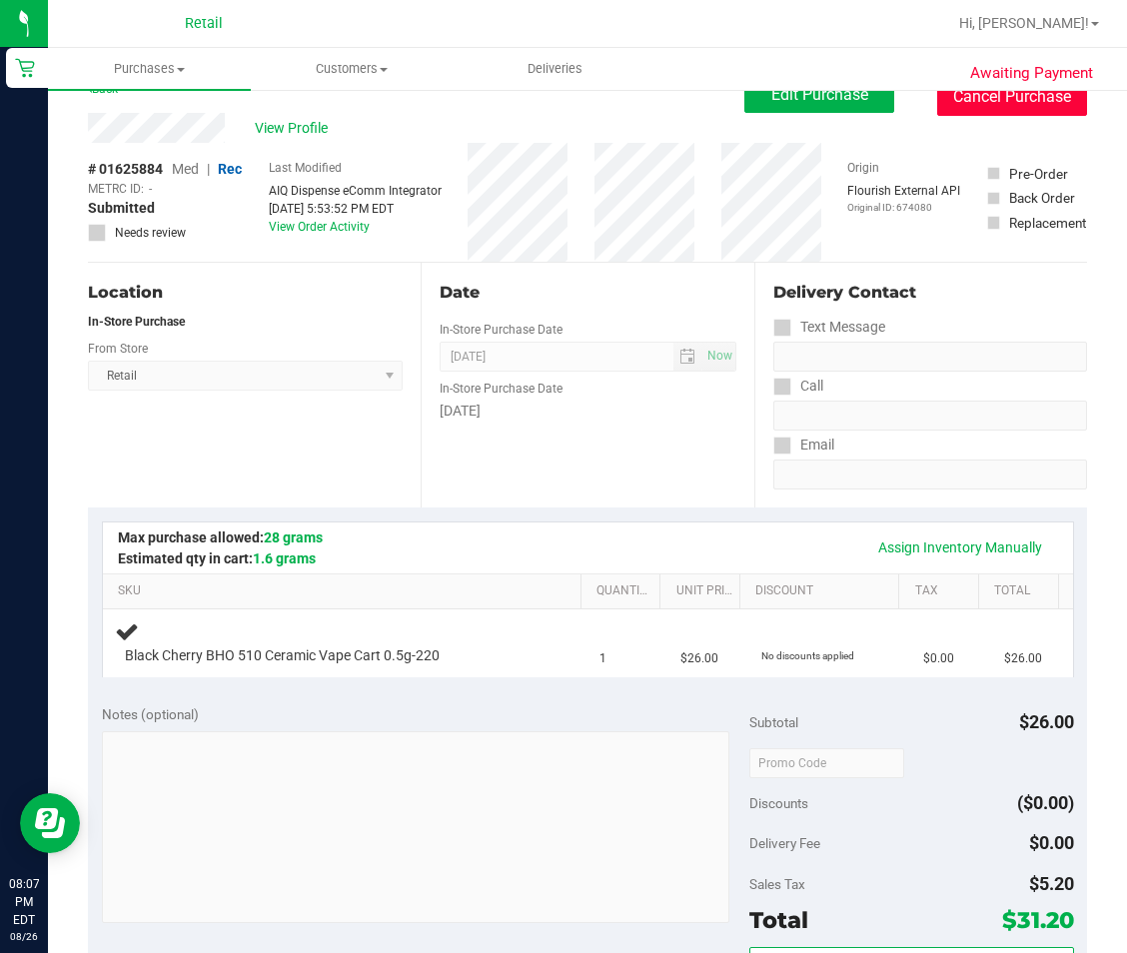
click at [1028, 98] on button "Cancel Purchase" at bounding box center [1012, 97] width 150 height 38
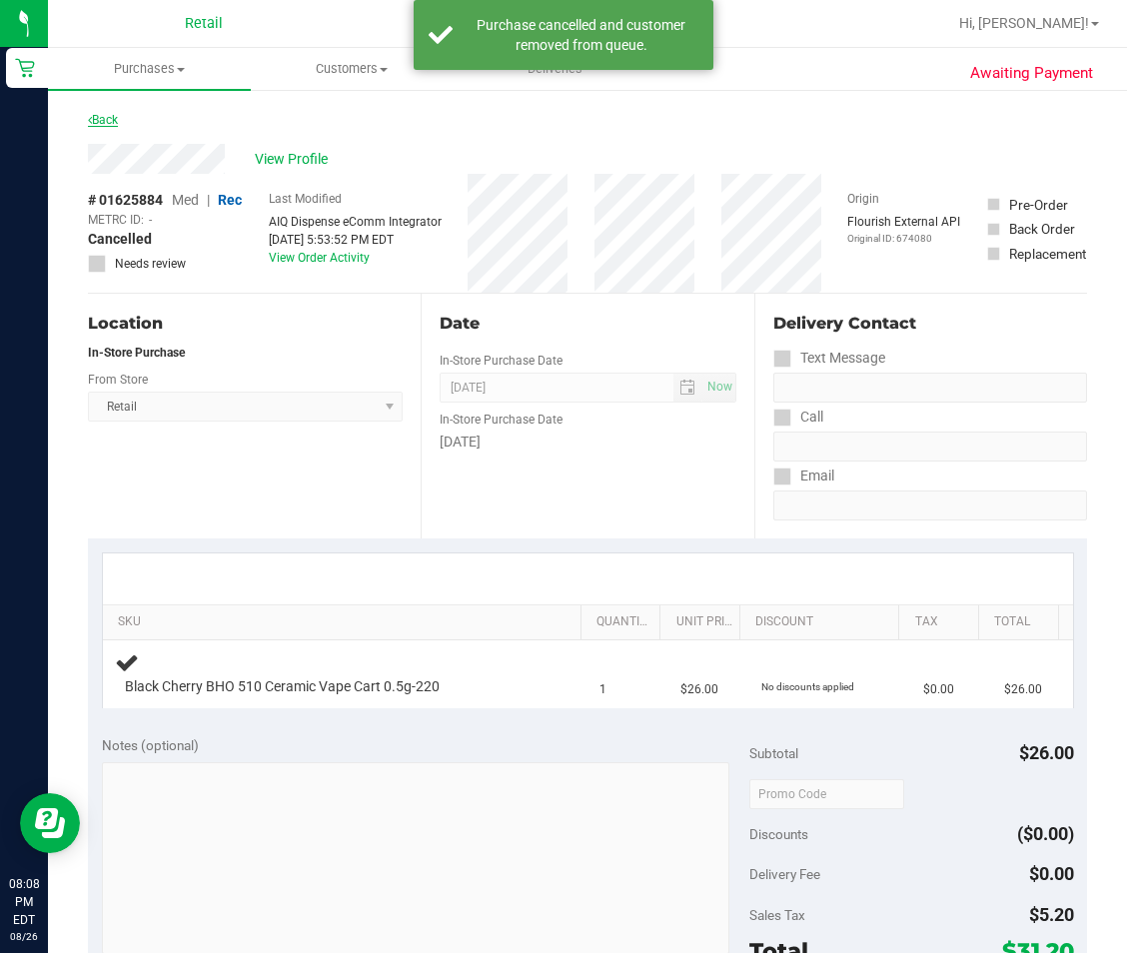
click at [97, 123] on link "Back" at bounding box center [103, 120] width 30 height 14
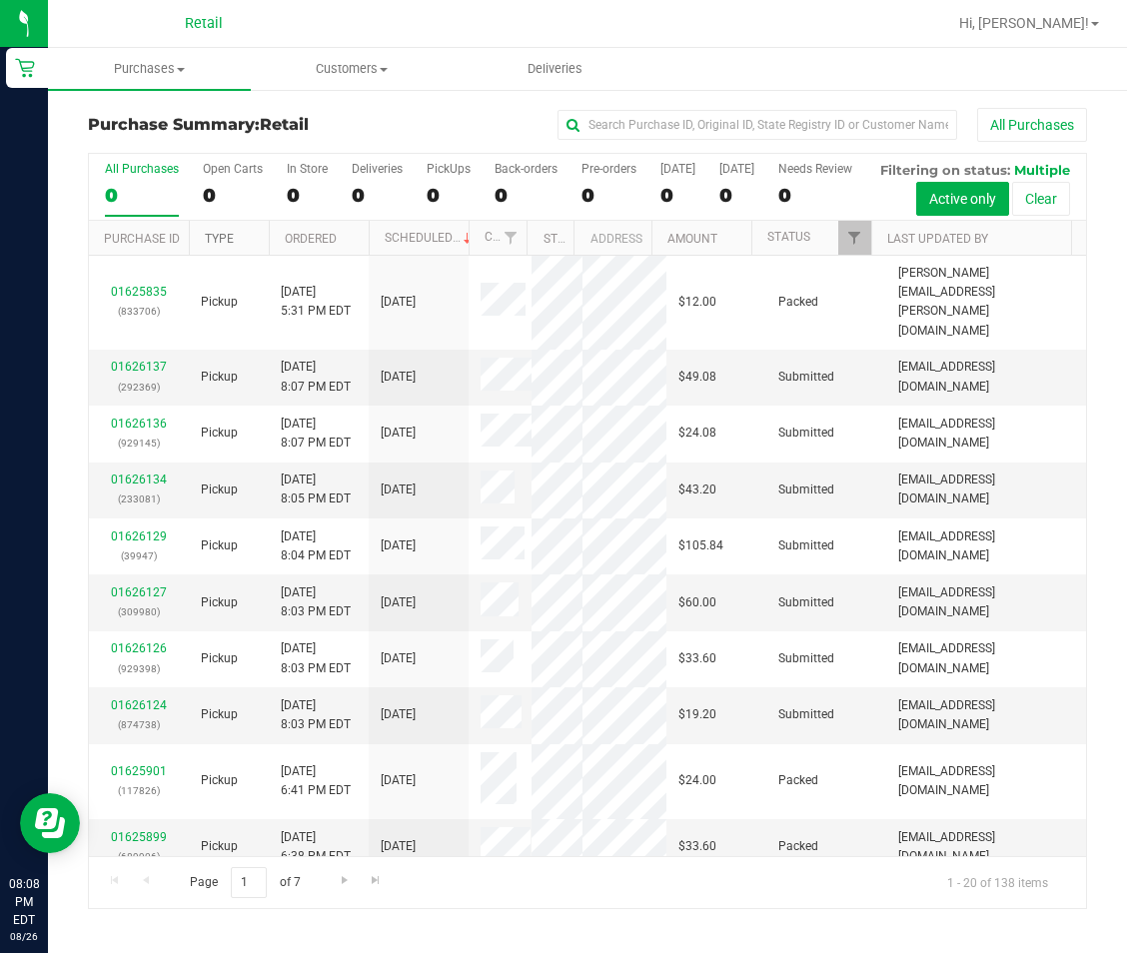
click at [222, 246] on link "Type" at bounding box center [219, 239] width 29 height 14
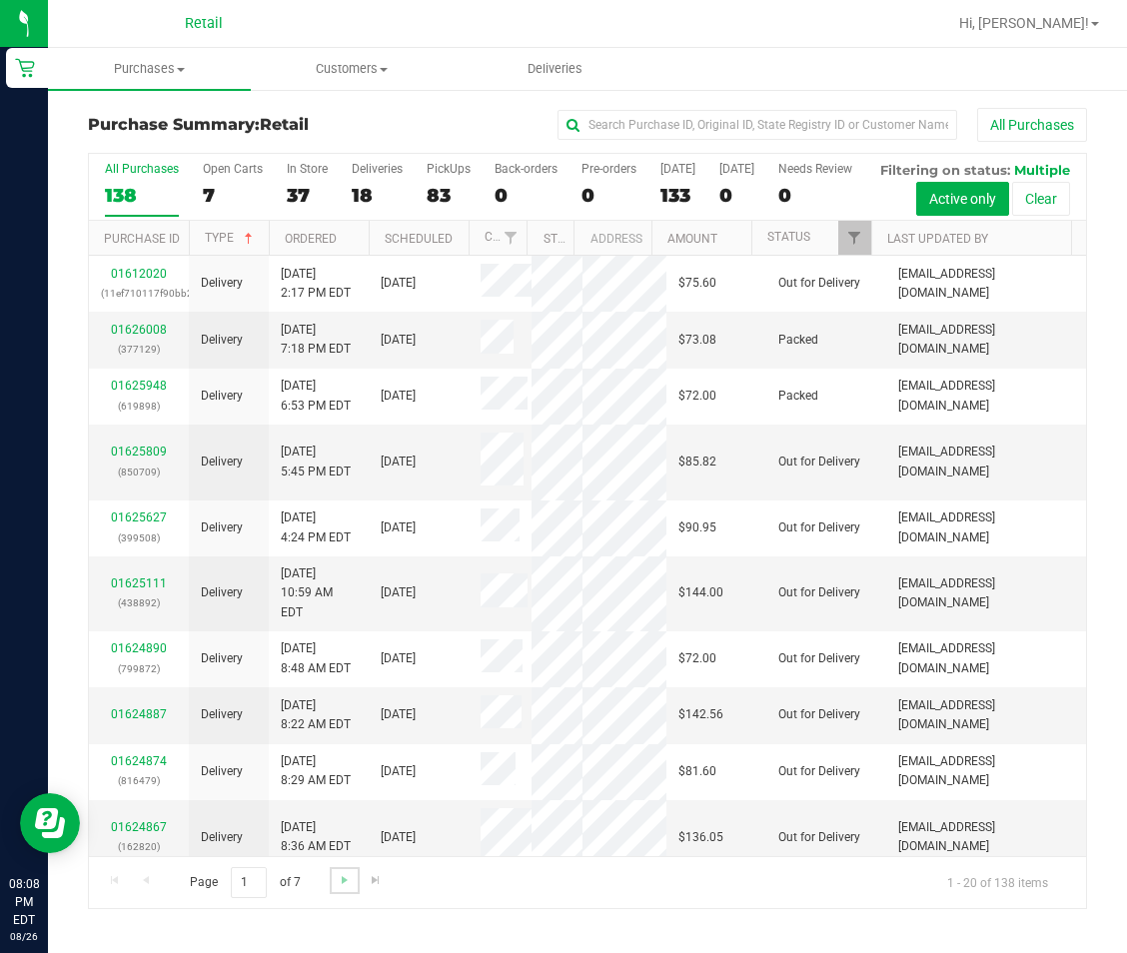
click at [333, 894] on link "Go to the next page" at bounding box center [344, 880] width 29 height 27
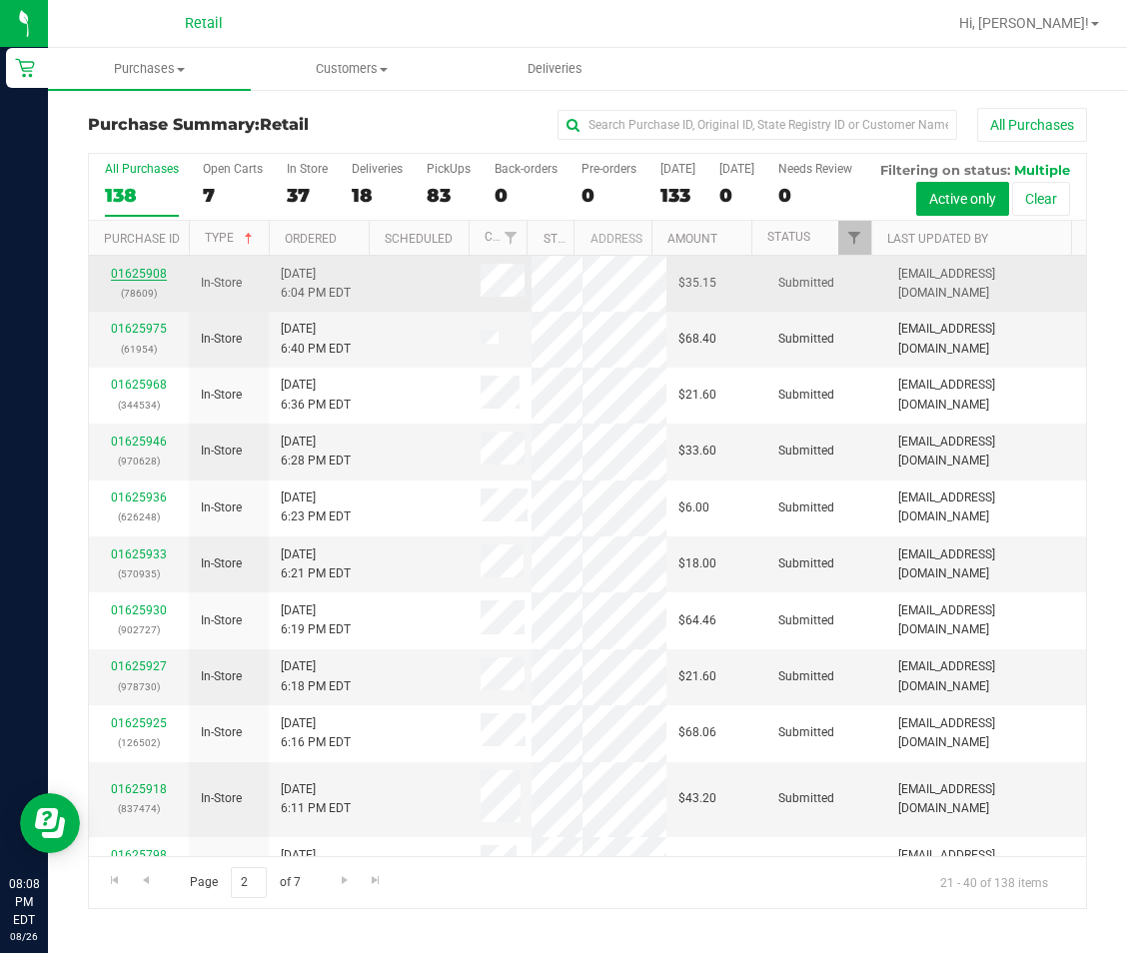
click at [141, 281] on link "01625908" at bounding box center [139, 274] width 56 height 14
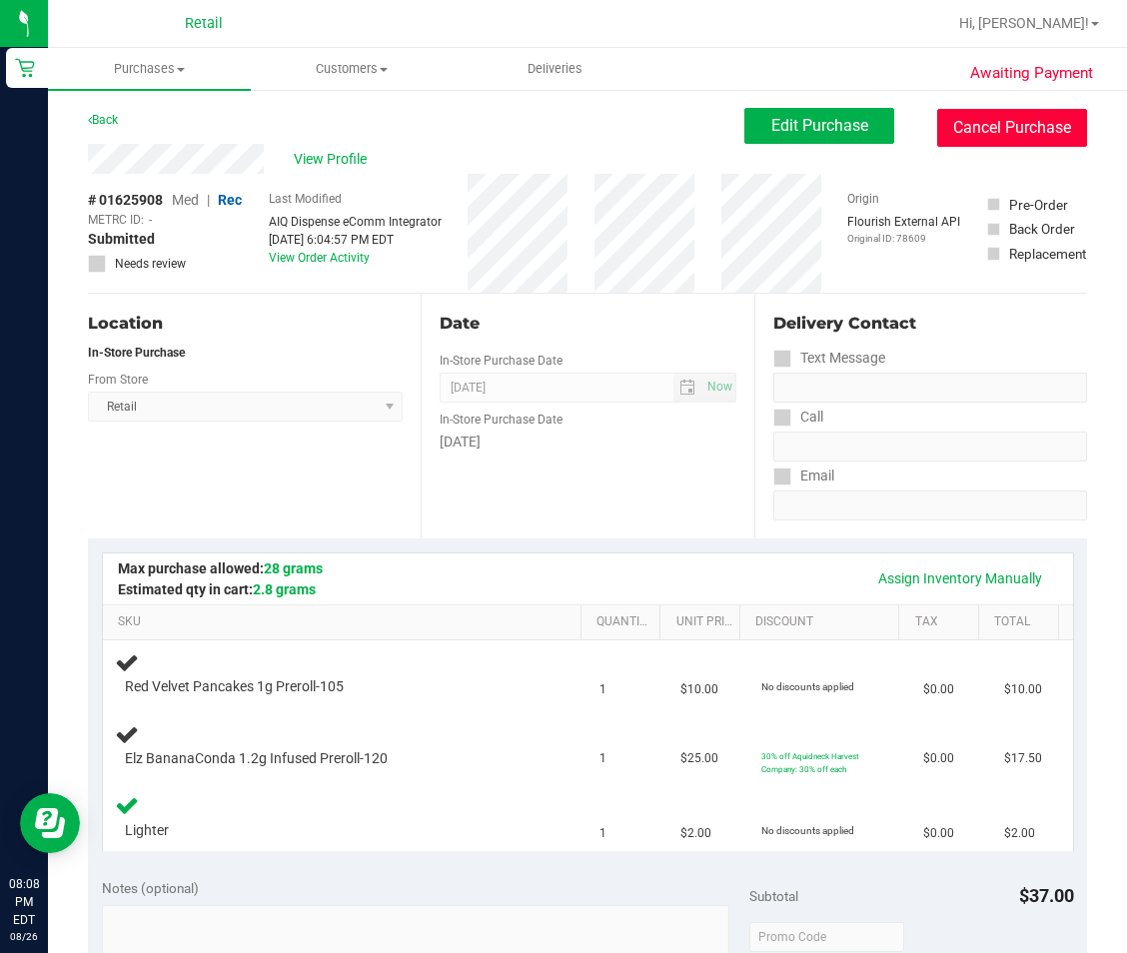
click at [970, 117] on button "Cancel Purchase" at bounding box center [1012, 128] width 150 height 38
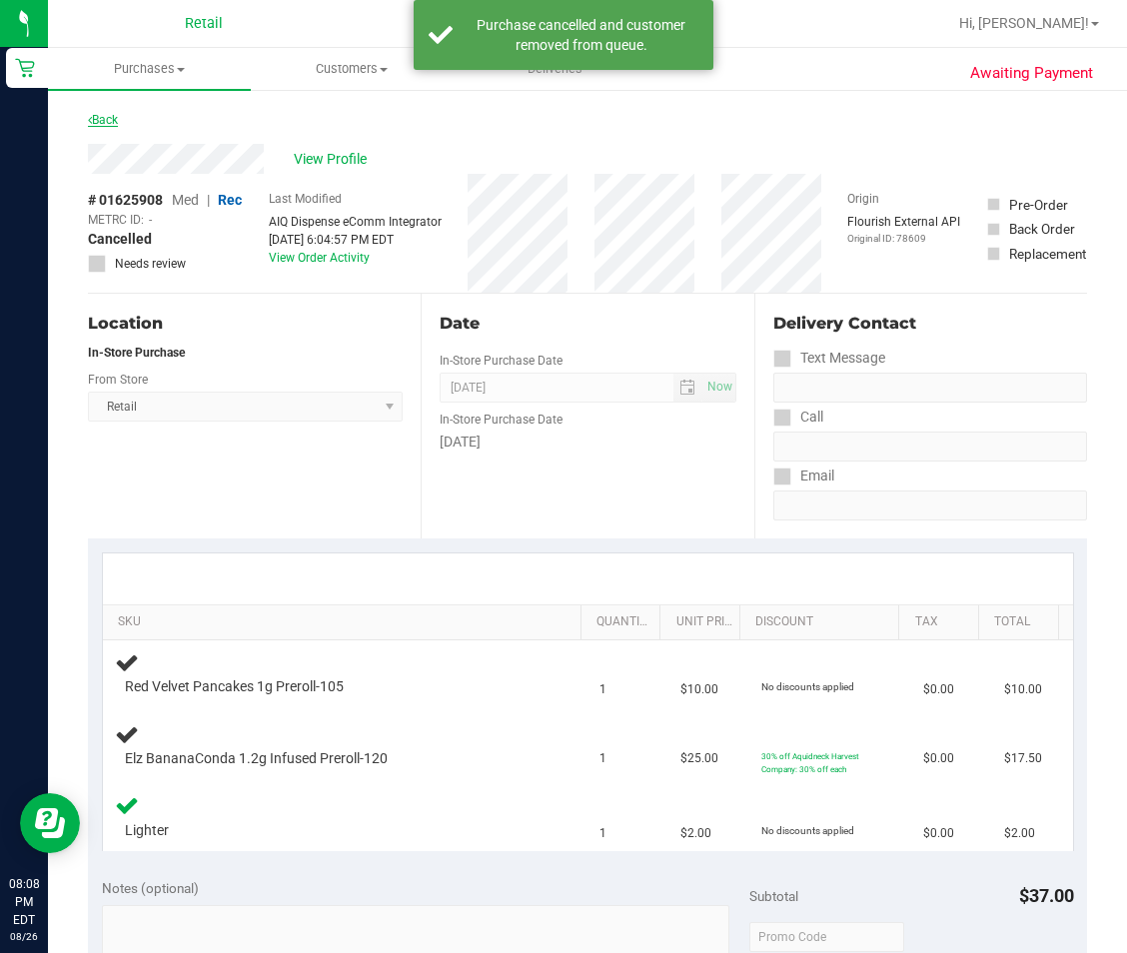
click at [114, 119] on link "Back" at bounding box center [103, 120] width 30 height 14
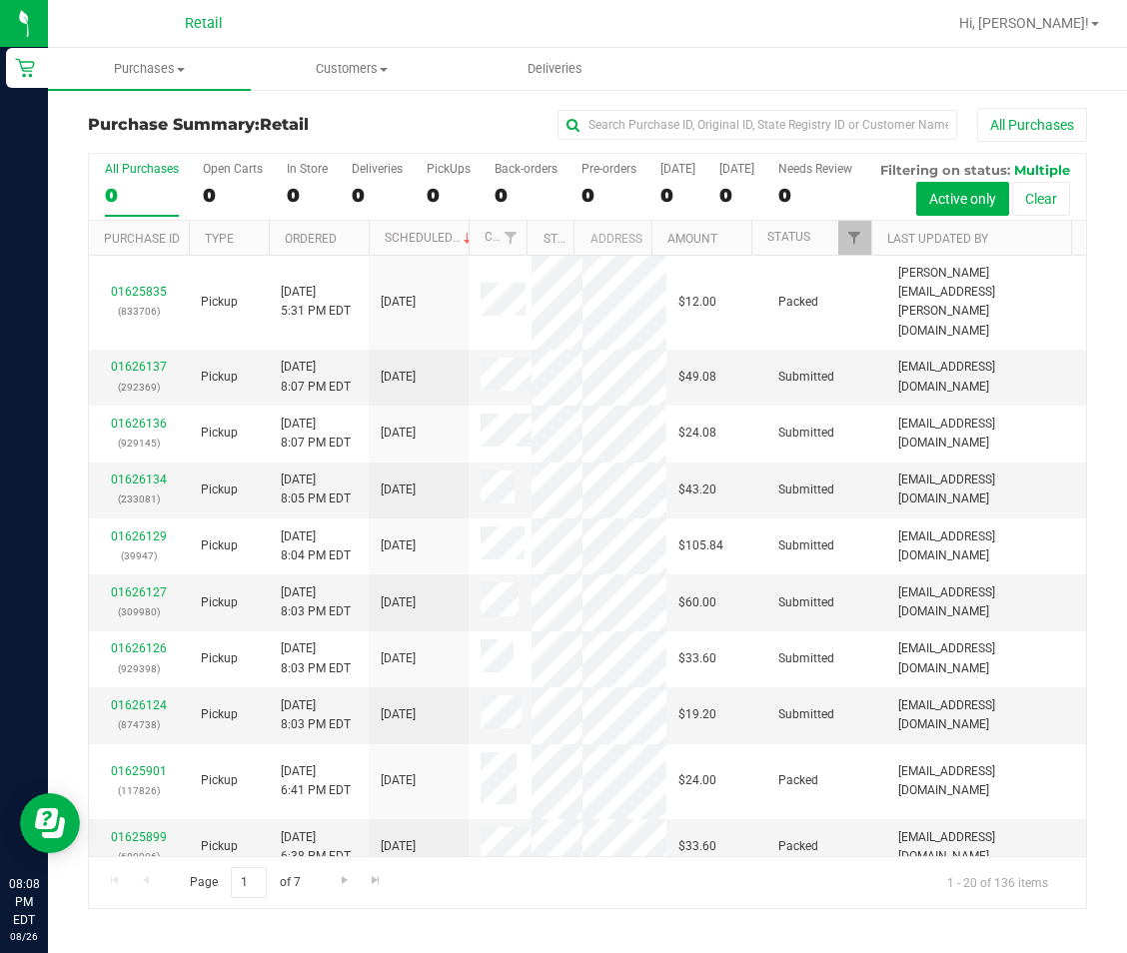
click at [235, 256] on th "Type" at bounding box center [229, 238] width 80 height 35
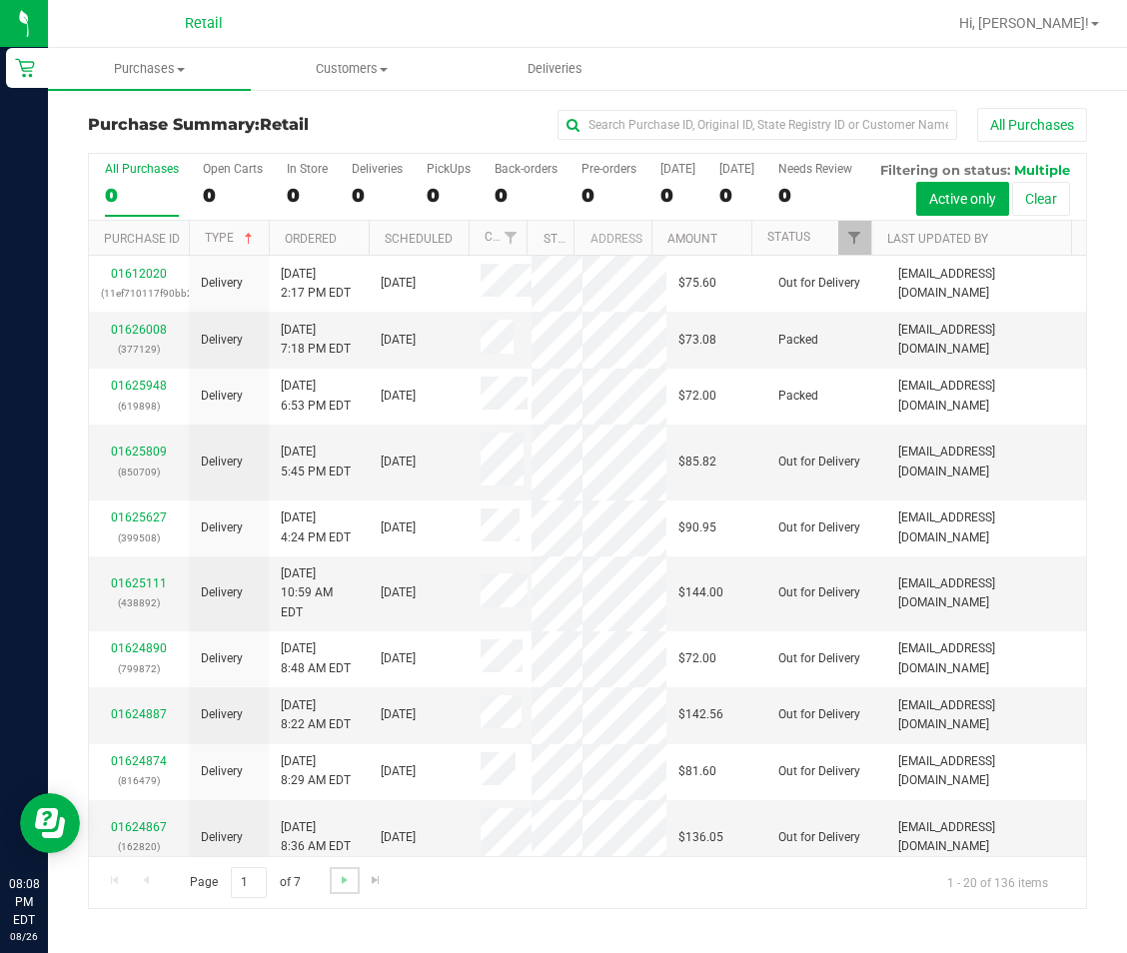
click at [336, 894] on link "Go to the next page" at bounding box center [344, 880] width 29 height 27
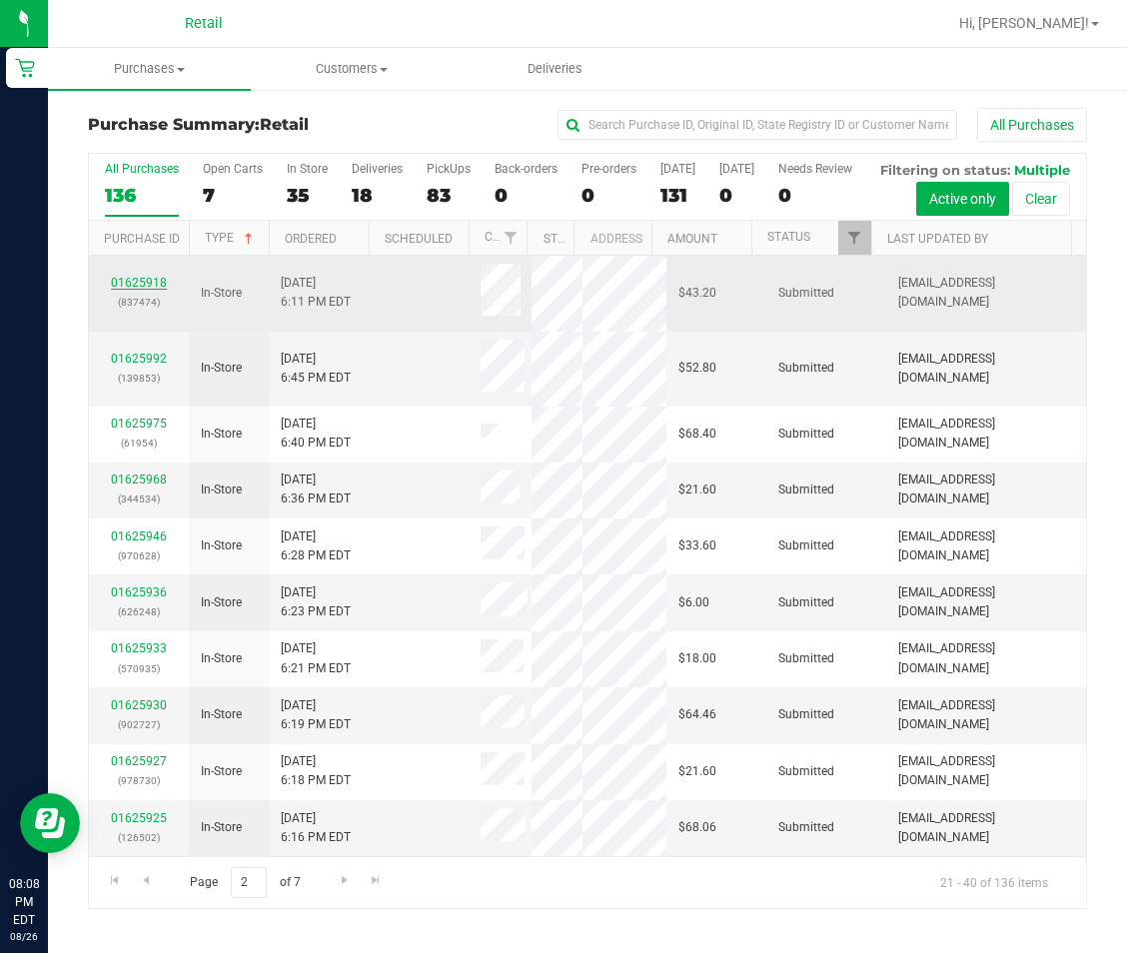
click at [142, 290] on link "01625918" at bounding box center [139, 283] width 56 height 14
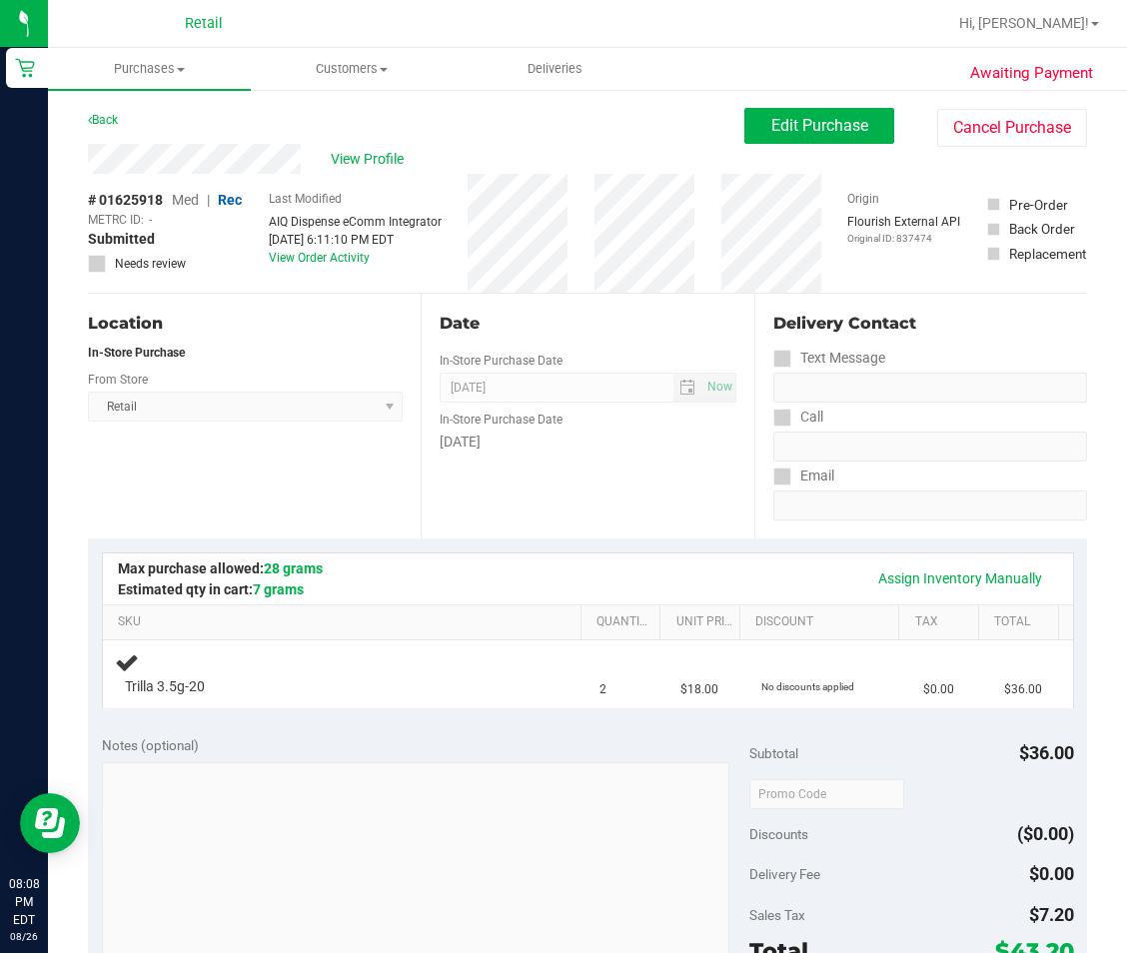
click at [542, 145] on div "View Profile" at bounding box center [416, 159] width 656 height 30
click at [314, 120] on div "Back Edit Purchase Cancel Purchase" at bounding box center [587, 126] width 999 height 36
click at [1042, 141] on button "Cancel Purchase" at bounding box center [1012, 128] width 150 height 38
click at [1065, 129] on button "Cancel Purchase" at bounding box center [1012, 128] width 150 height 38
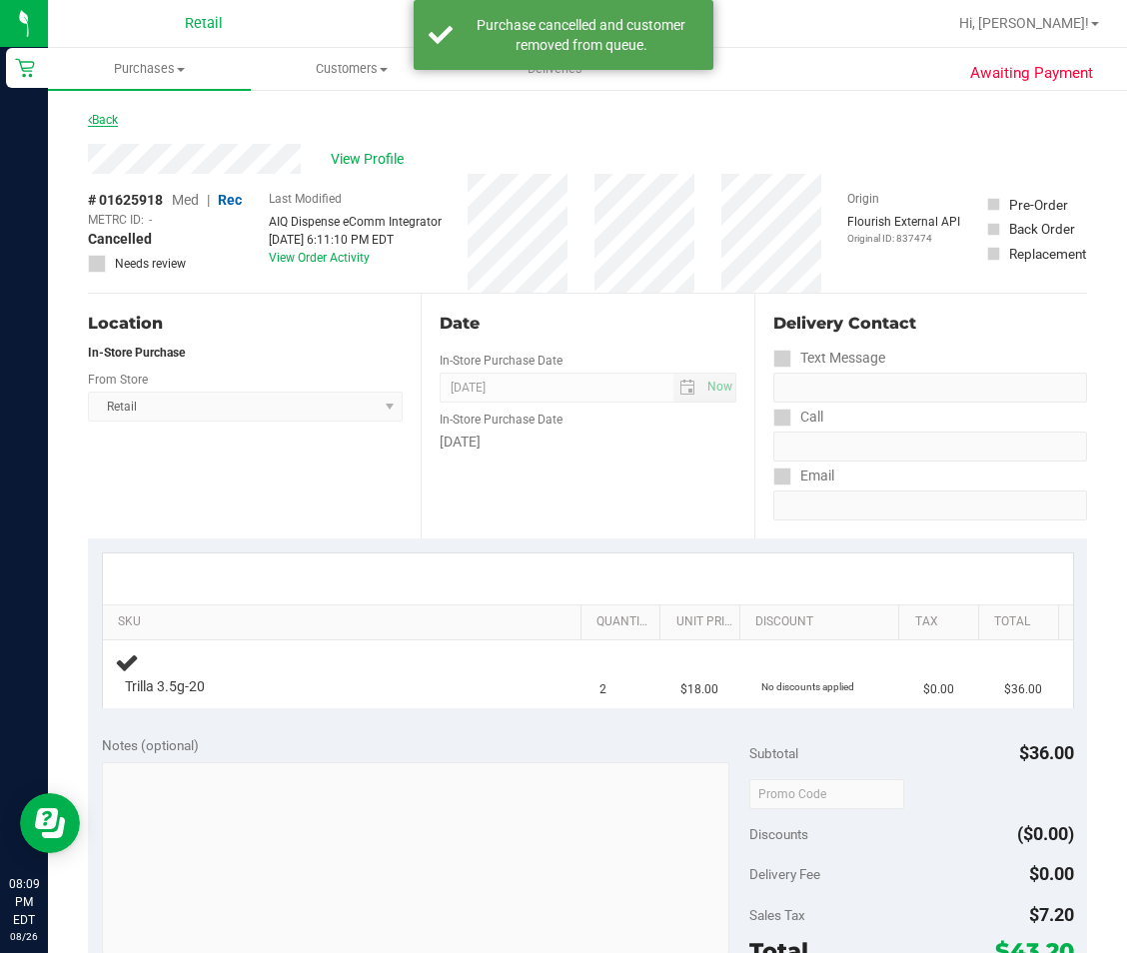
click at [111, 121] on link "Back" at bounding box center [103, 120] width 30 height 14
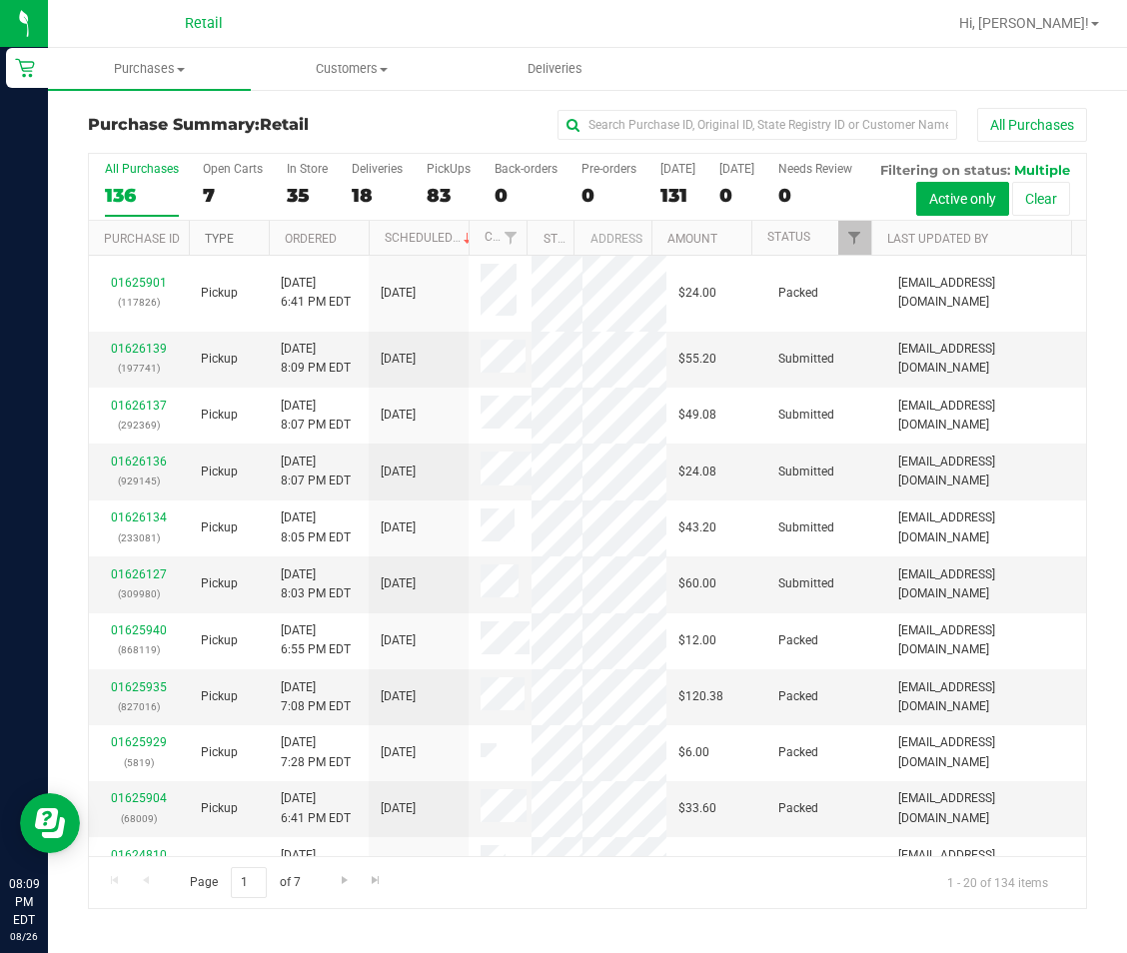
click at [210, 246] on link "Type" at bounding box center [219, 239] width 29 height 14
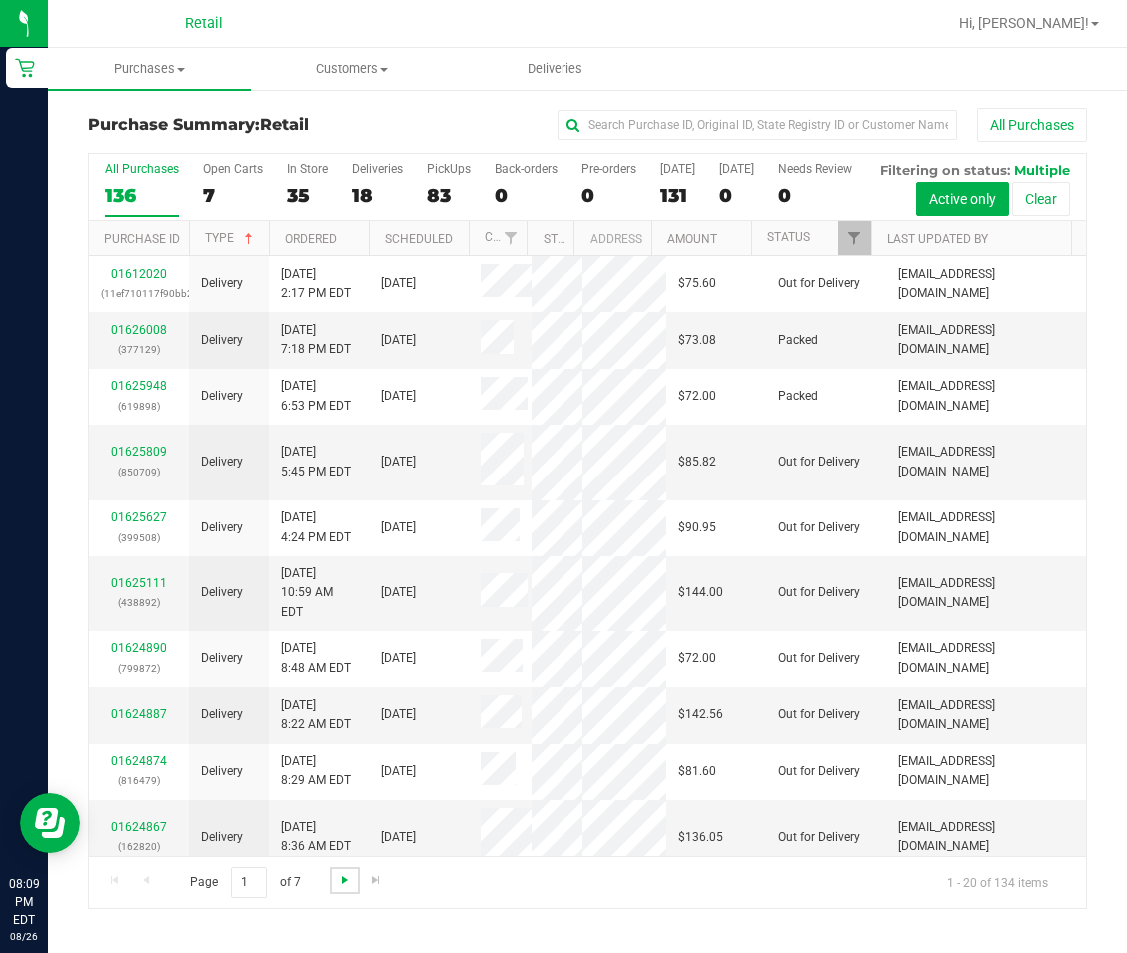
click at [341, 888] on span "Go to the next page" at bounding box center [345, 880] width 16 height 16
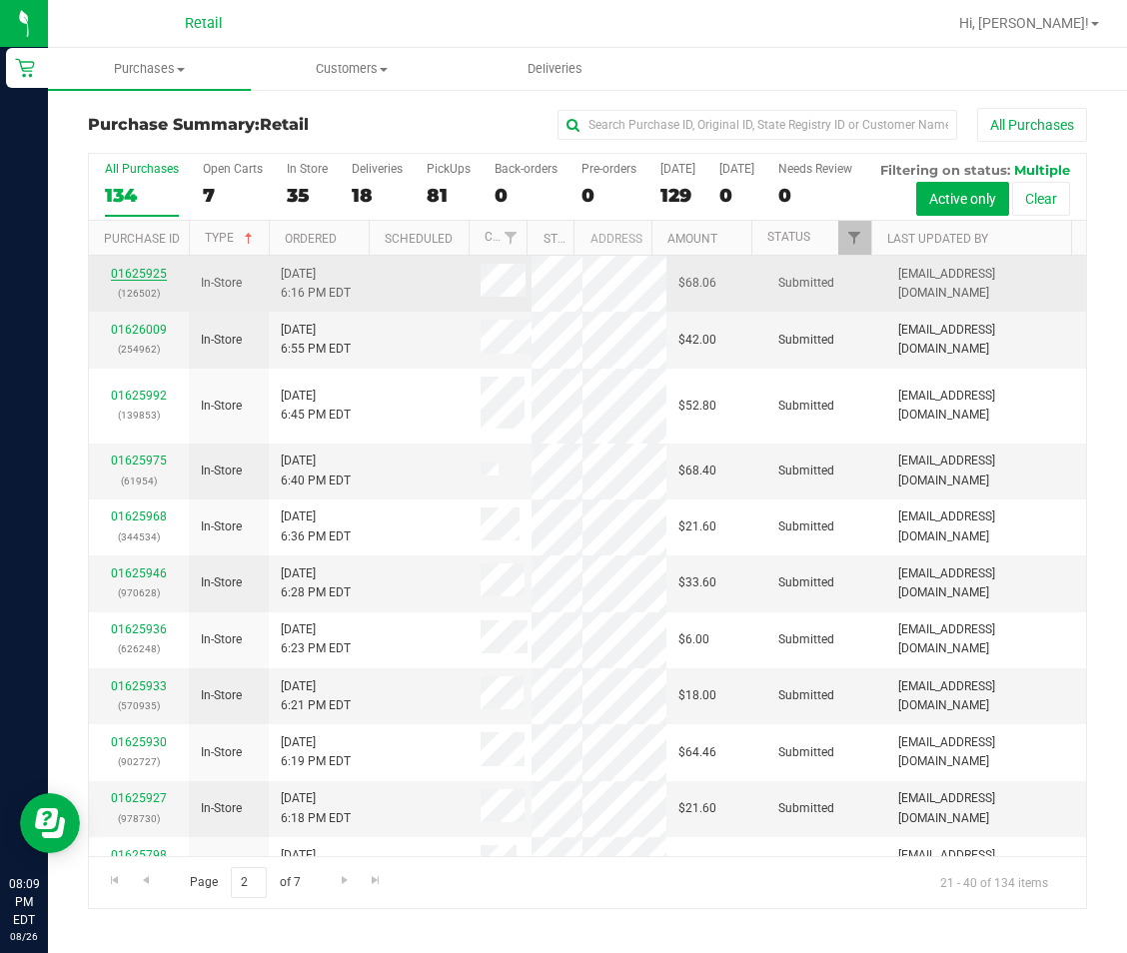
click at [135, 281] on link "01625925" at bounding box center [139, 274] width 56 height 14
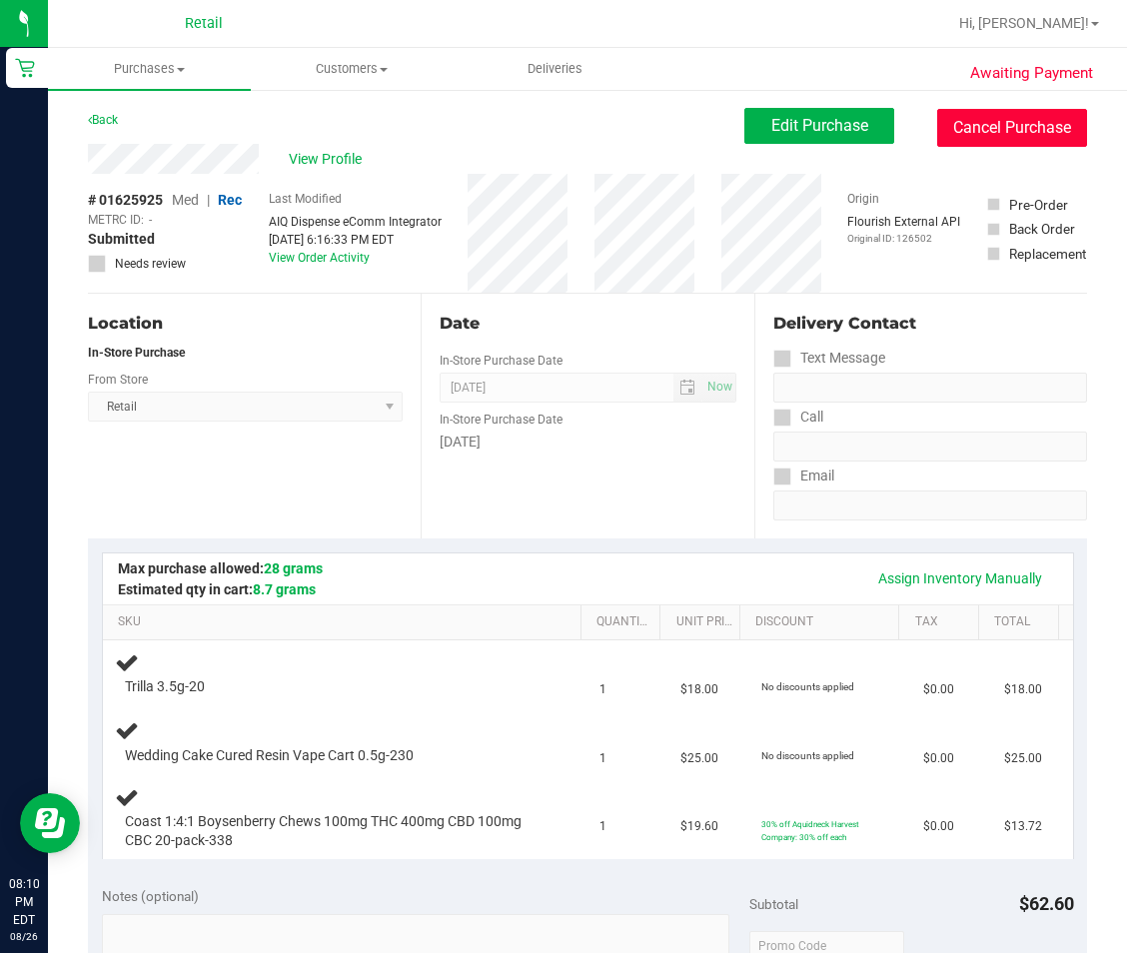
click at [985, 134] on button "Cancel Purchase" at bounding box center [1012, 128] width 150 height 38
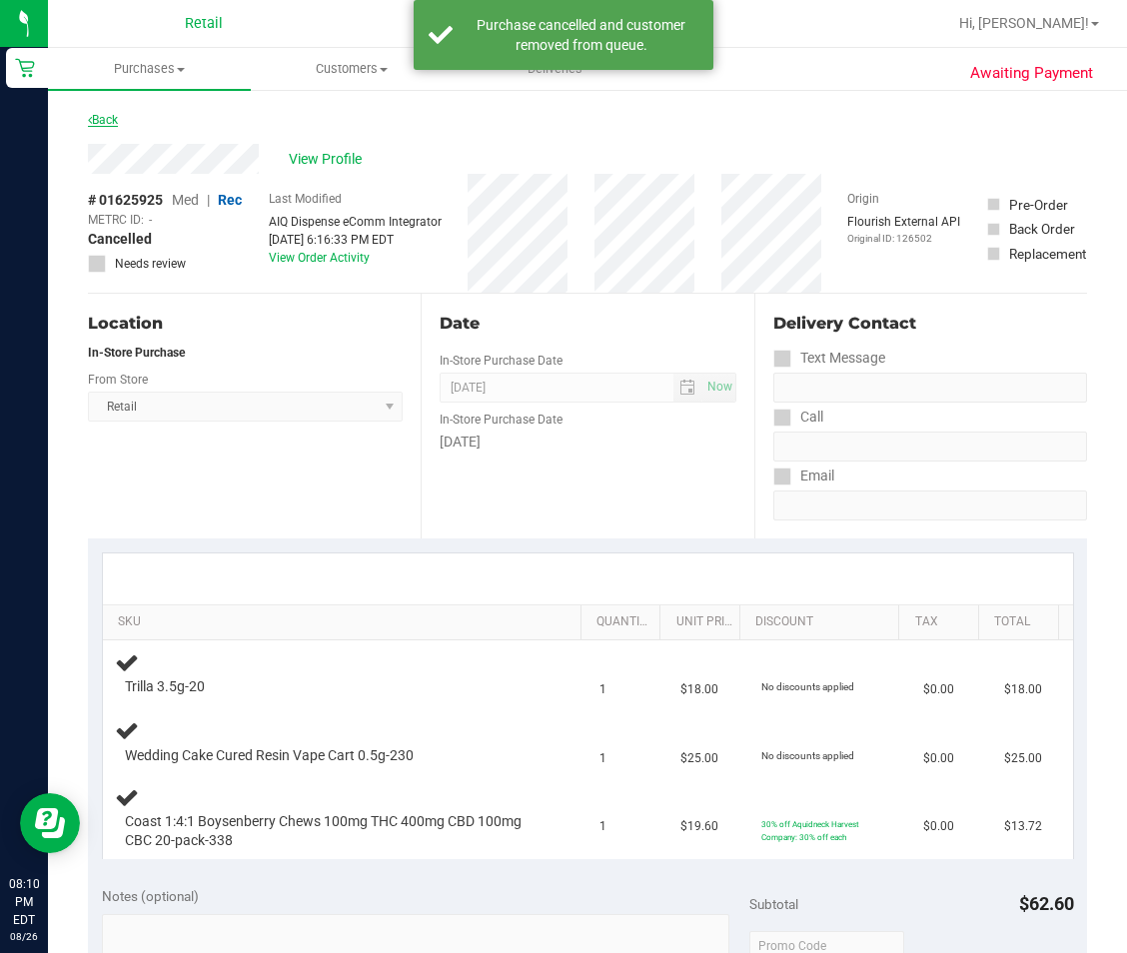
click at [116, 119] on link "Back" at bounding box center [103, 120] width 30 height 14
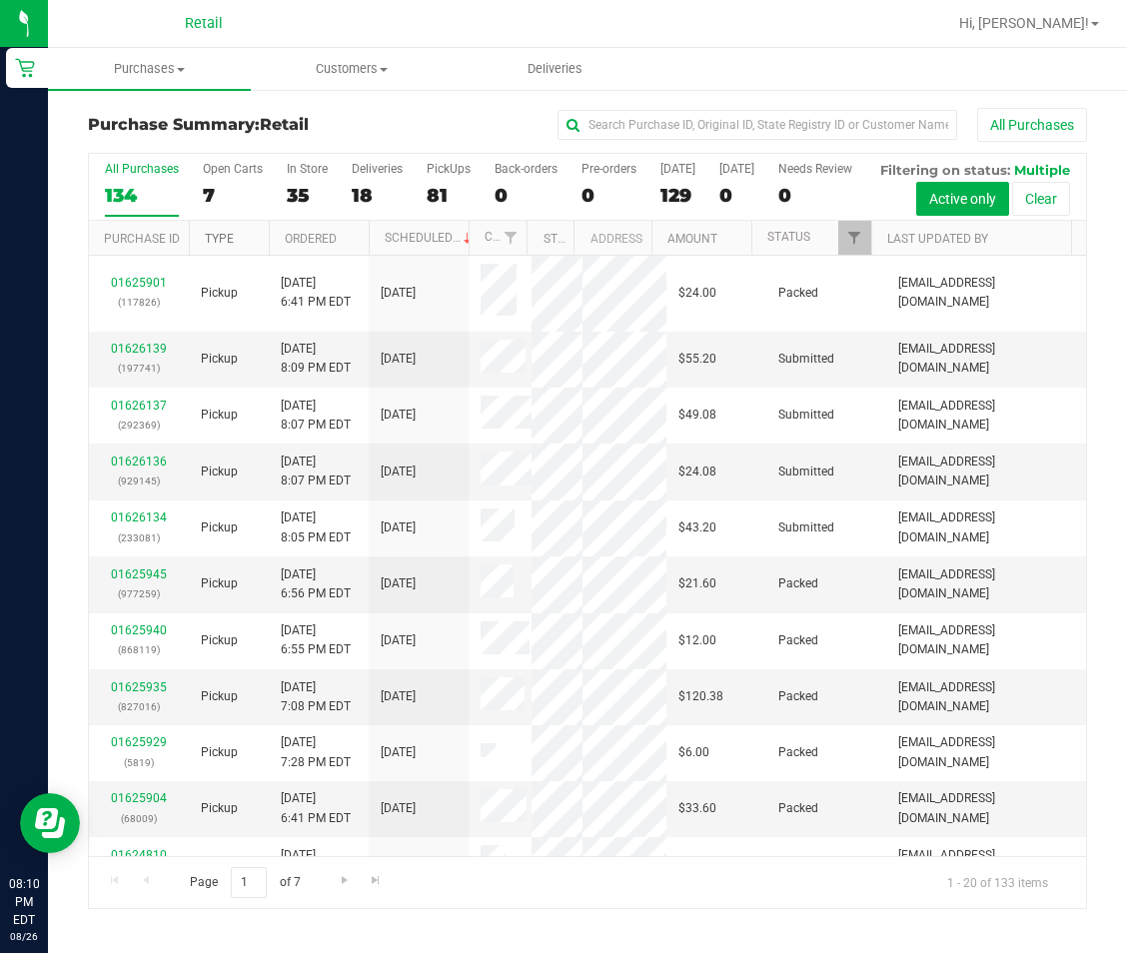
click at [217, 246] on link "Type" at bounding box center [219, 239] width 29 height 14
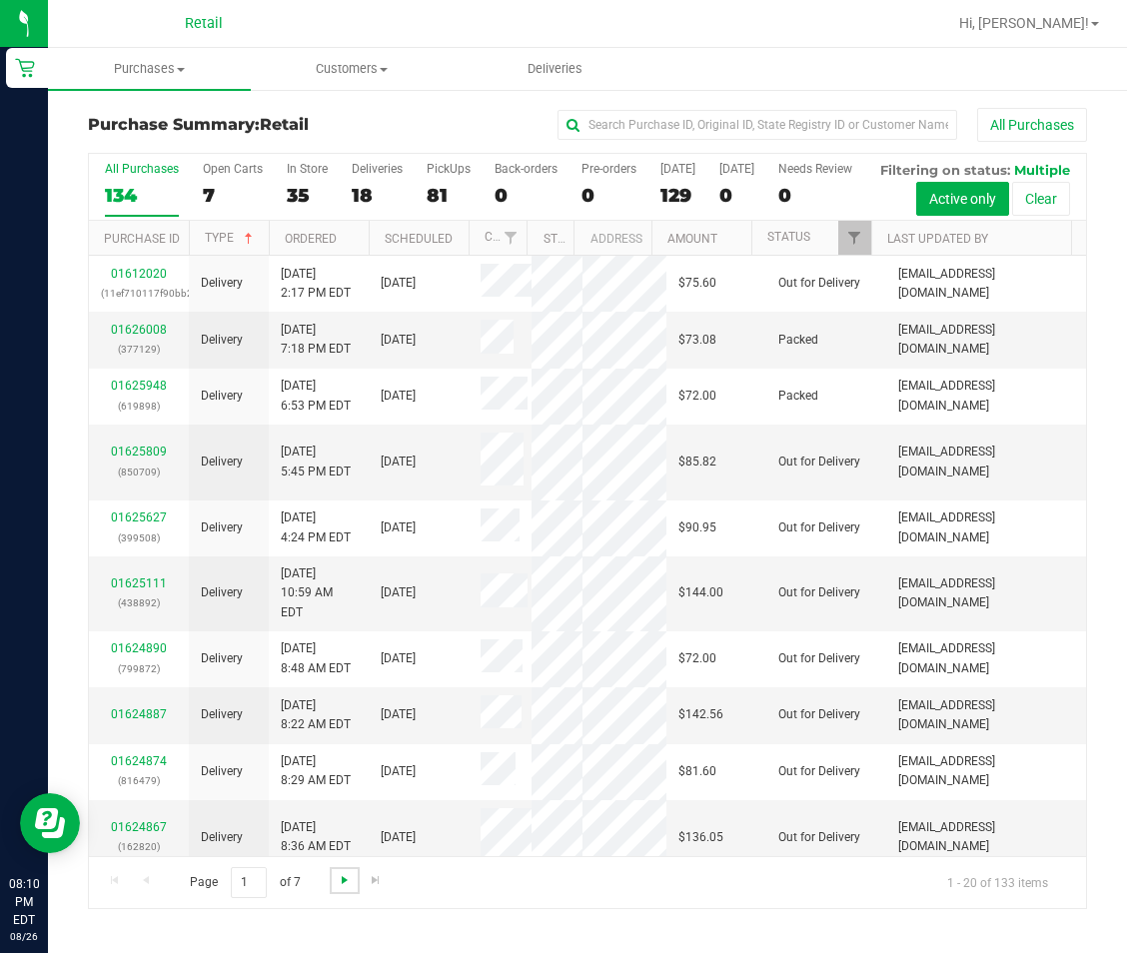
click at [342, 888] on span "Go to the next page" at bounding box center [345, 880] width 16 height 16
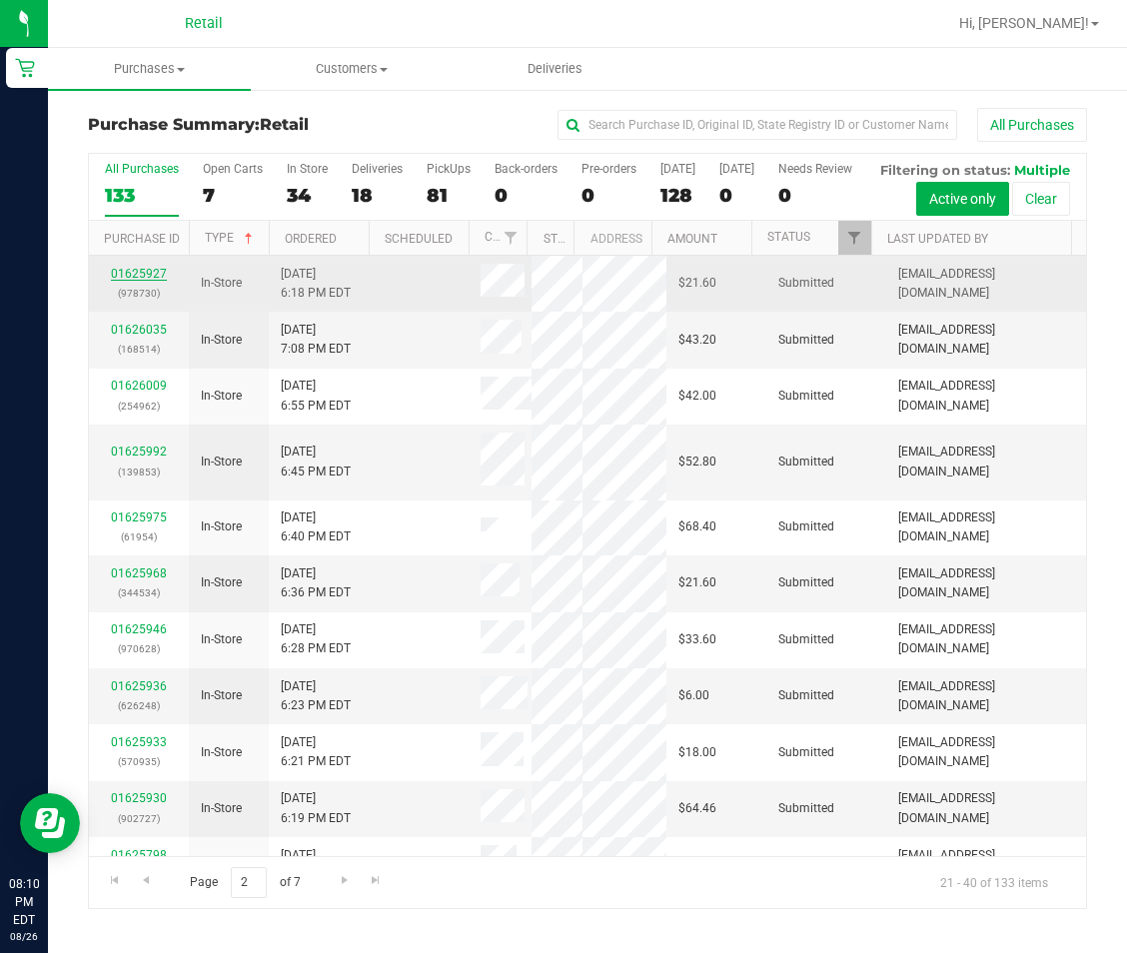
click at [148, 281] on link "01625927" at bounding box center [139, 274] width 56 height 14
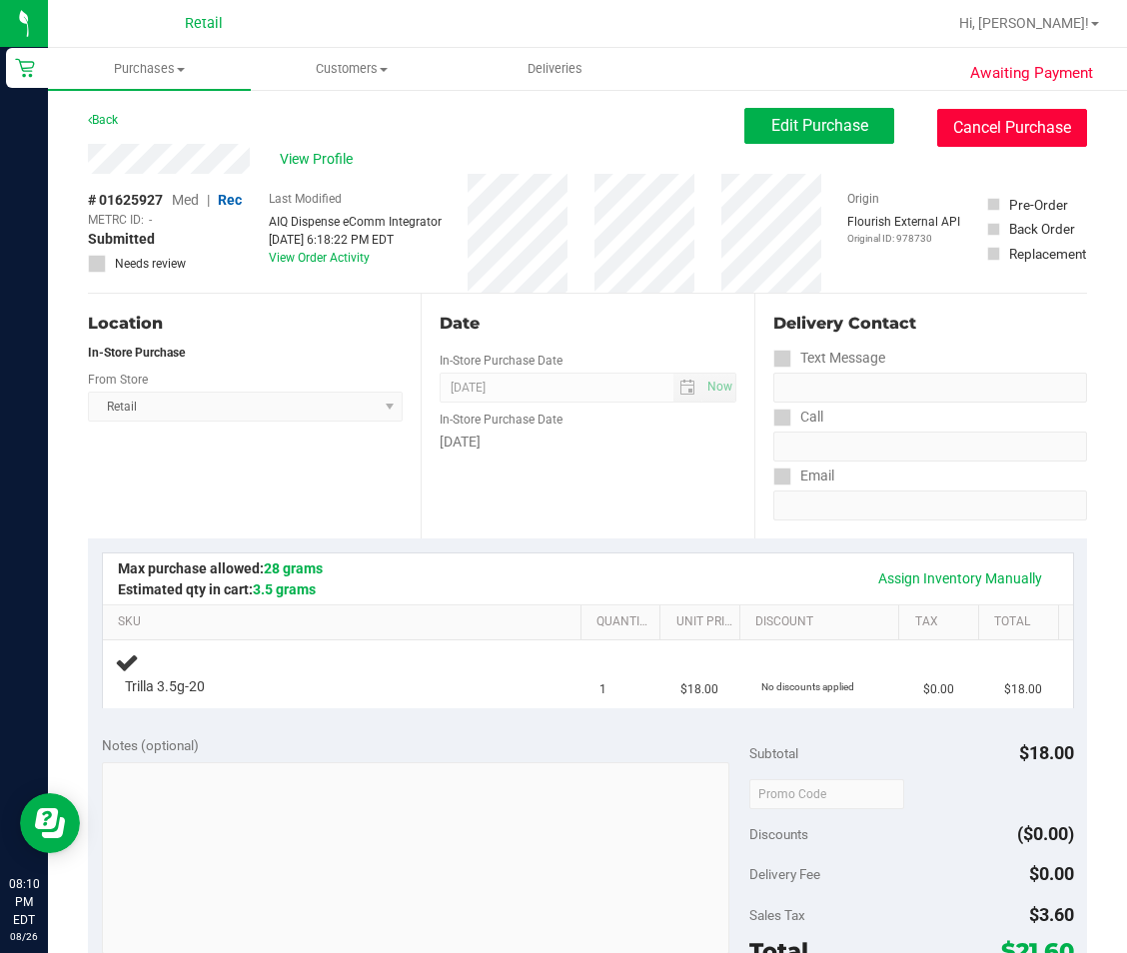
click at [1008, 128] on button "Cancel Purchase" at bounding box center [1012, 128] width 150 height 38
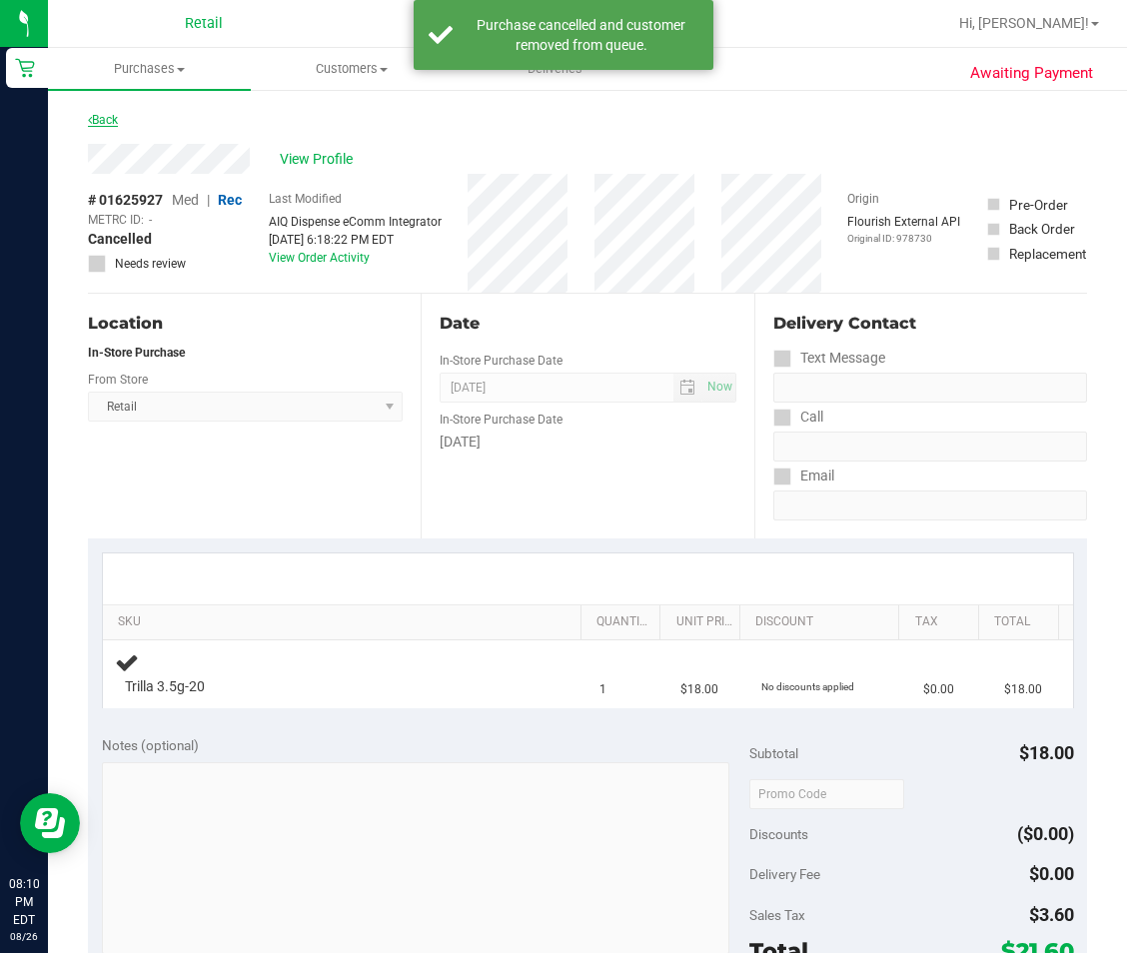
click at [104, 122] on link "Back" at bounding box center [103, 120] width 30 height 14
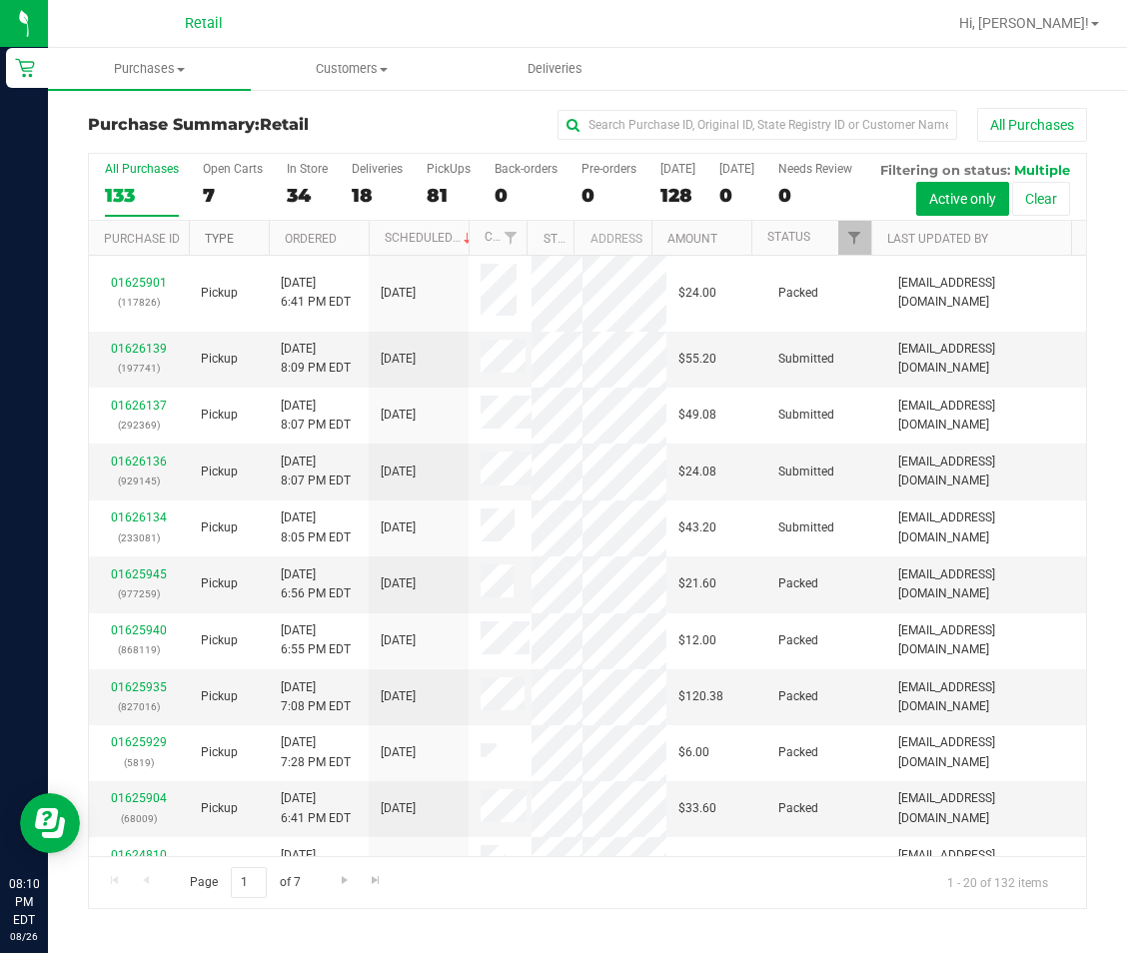
click at [227, 246] on link "Type" at bounding box center [219, 239] width 29 height 14
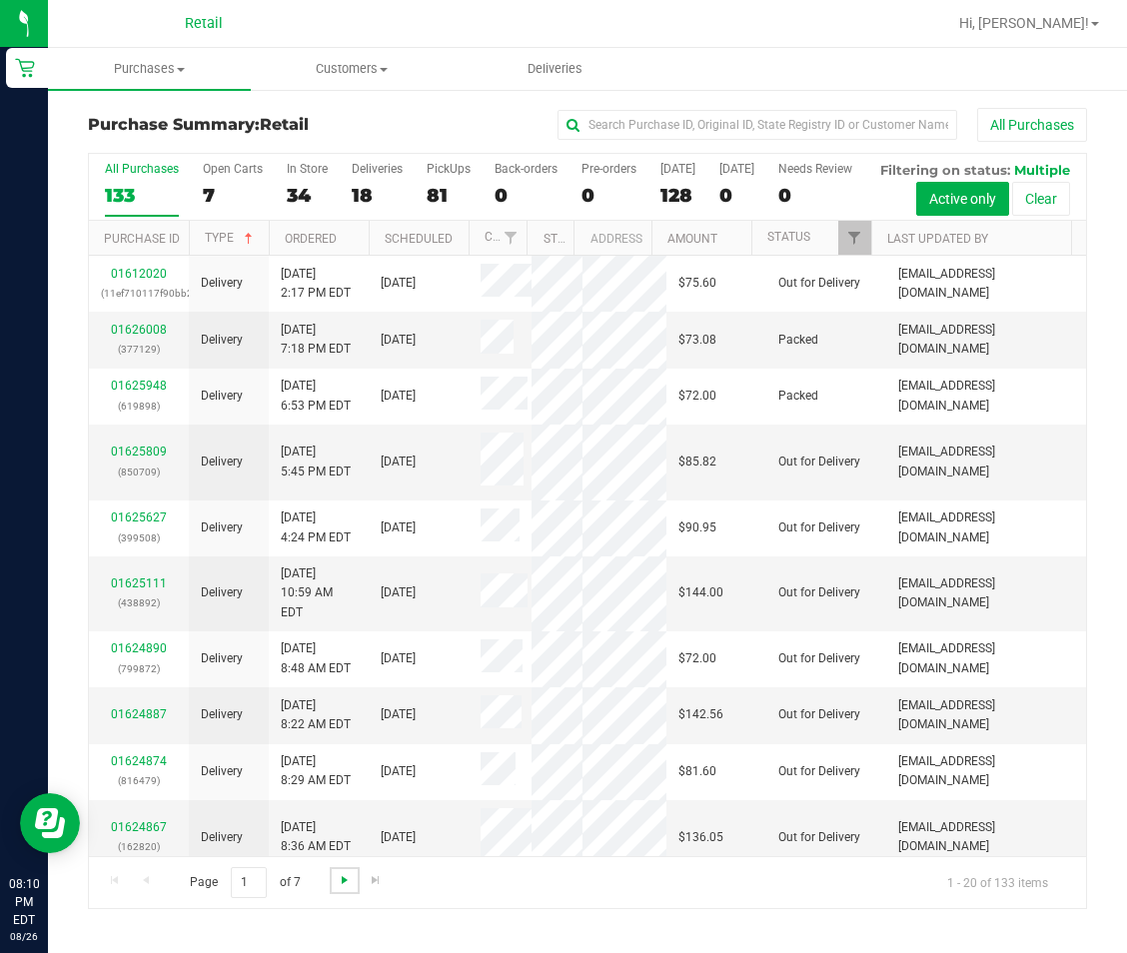
click at [347, 888] on span "Go to the next page" at bounding box center [345, 880] width 16 height 16
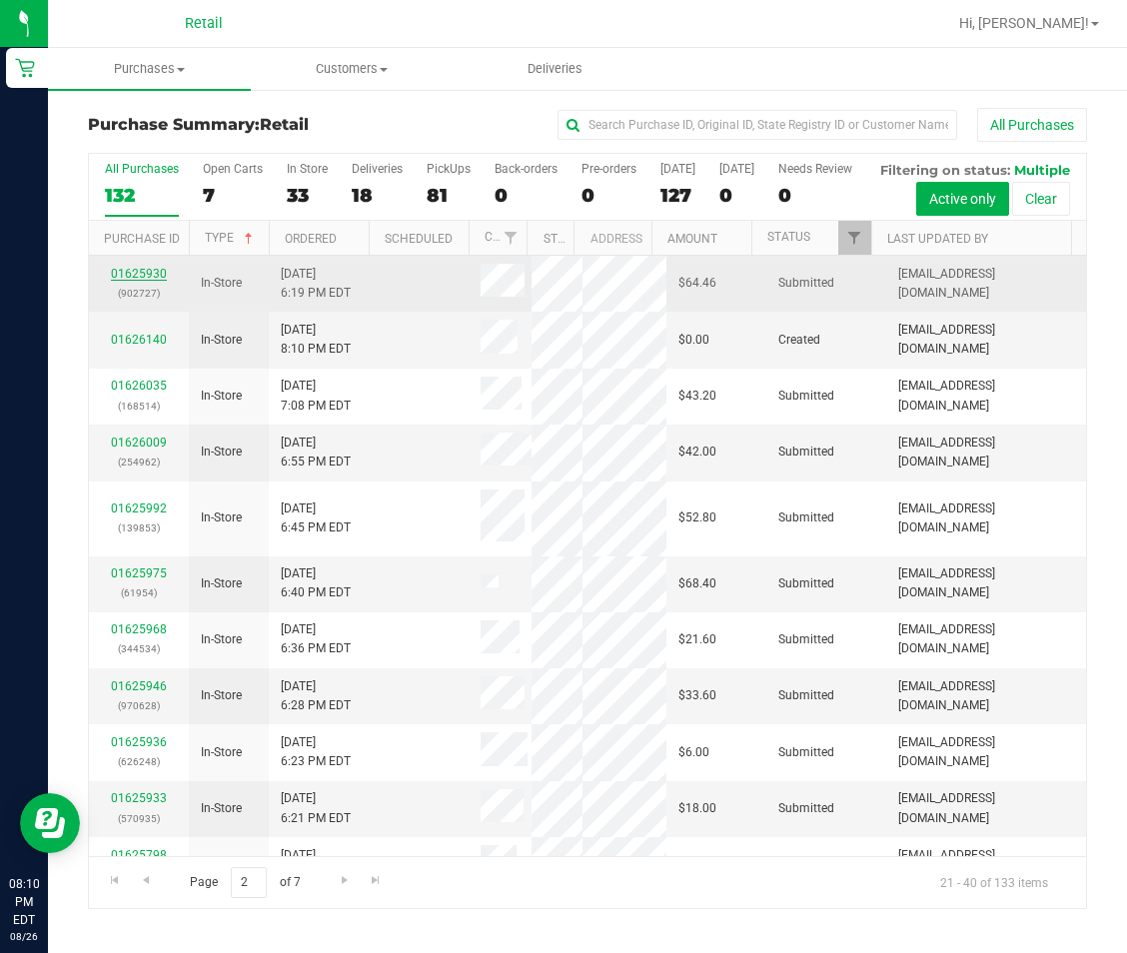
click at [157, 281] on link "01625930" at bounding box center [139, 274] width 56 height 14
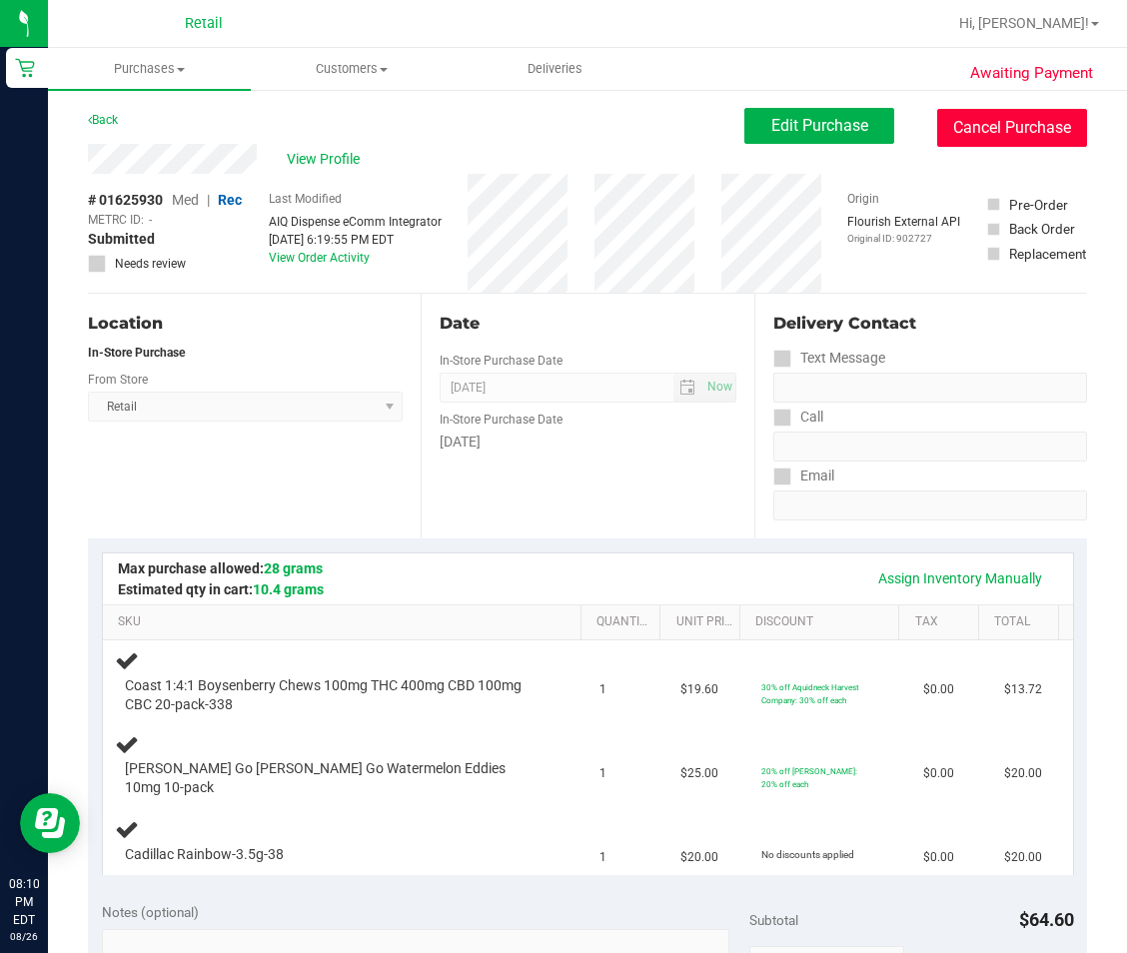
click at [948, 125] on button "Cancel Purchase" at bounding box center [1012, 128] width 150 height 38
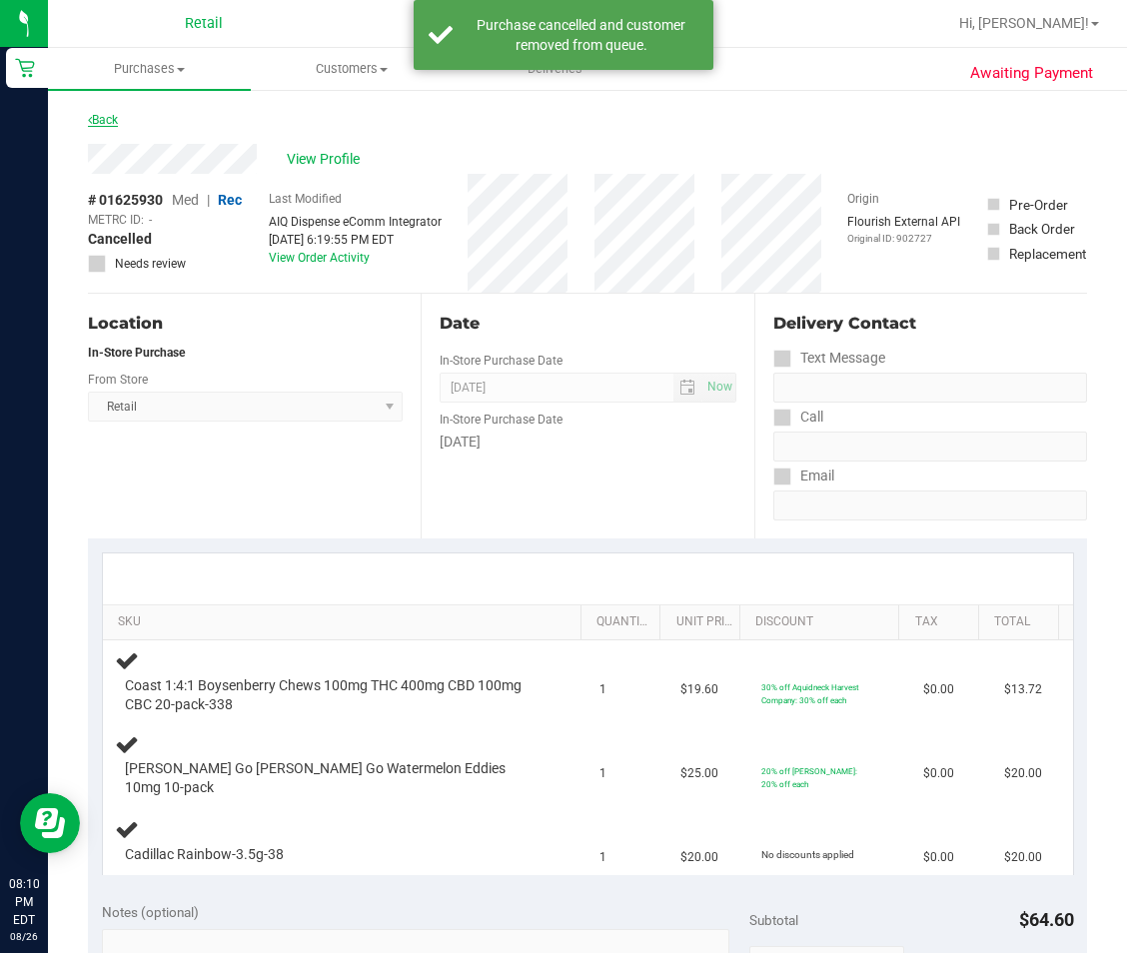
click at [105, 118] on link "Back" at bounding box center [103, 120] width 30 height 14
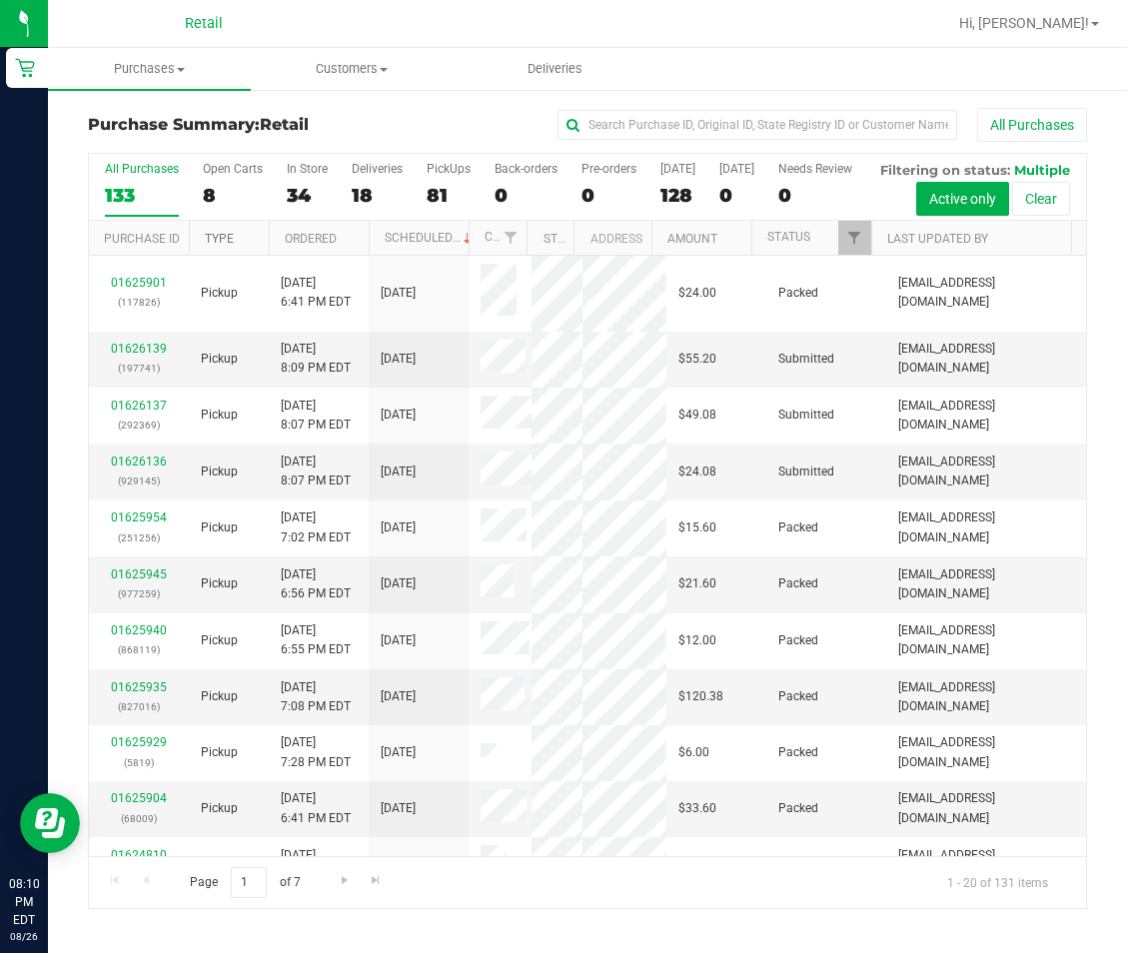
click at [230, 246] on link "Type" at bounding box center [219, 239] width 29 height 14
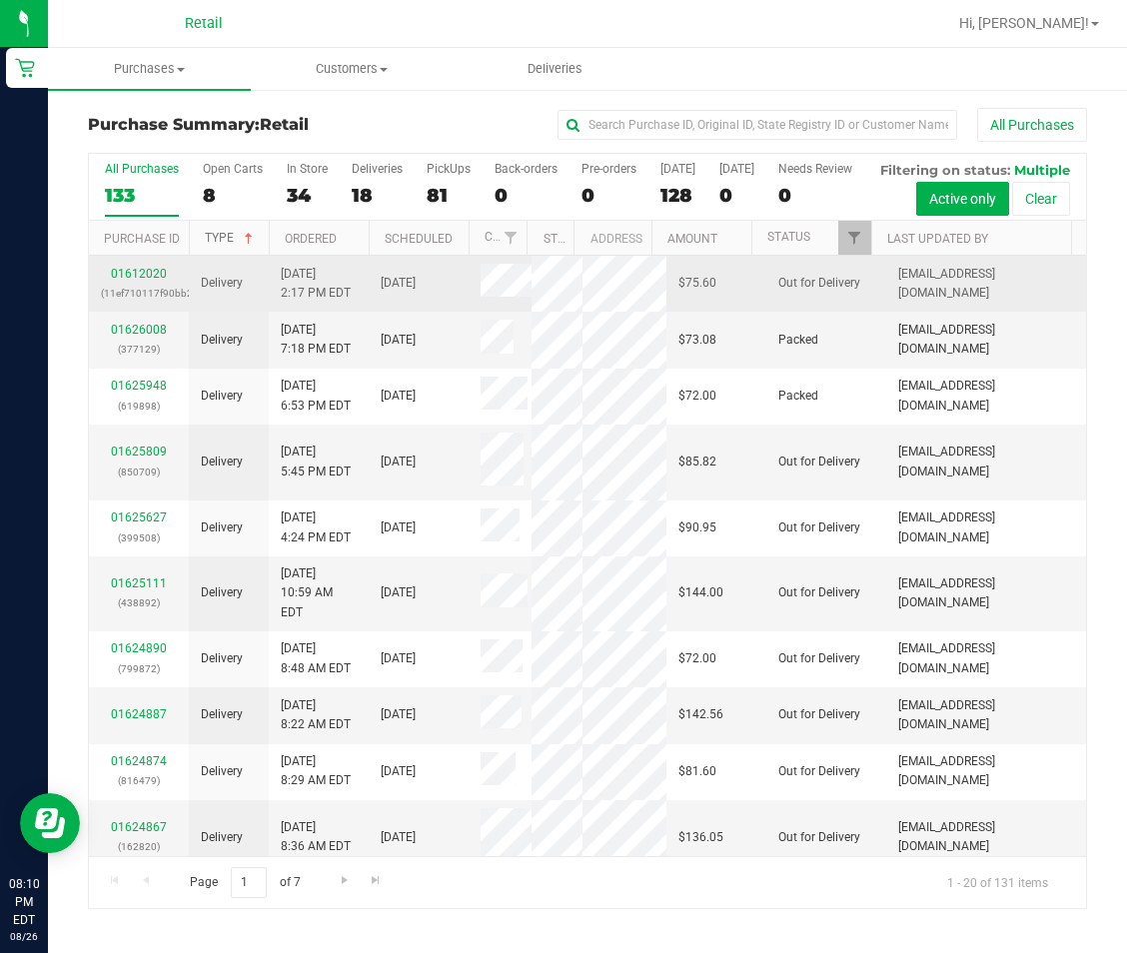
scroll to position [31, 0]
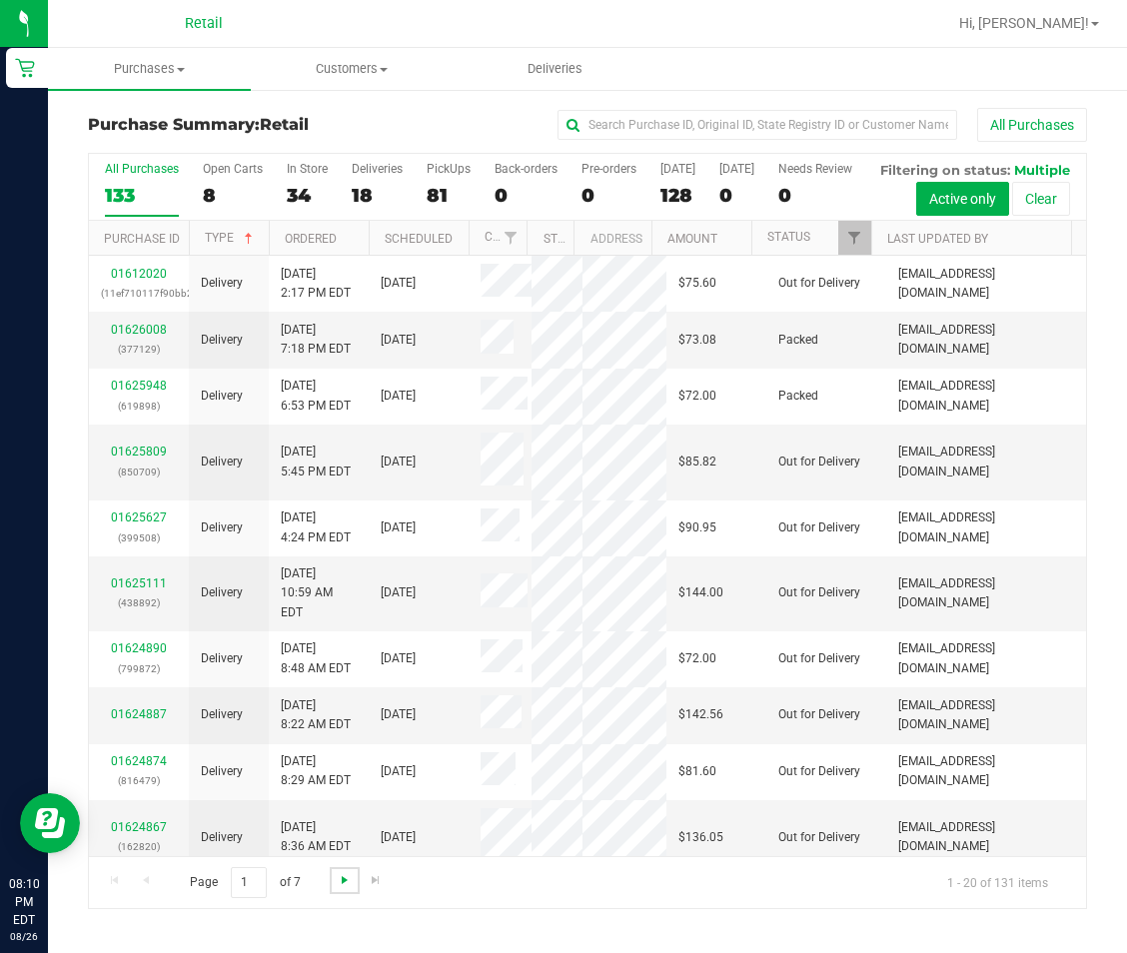
click at [349, 888] on span "Go to the next page" at bounding box center [345, 880] width 16 height 16
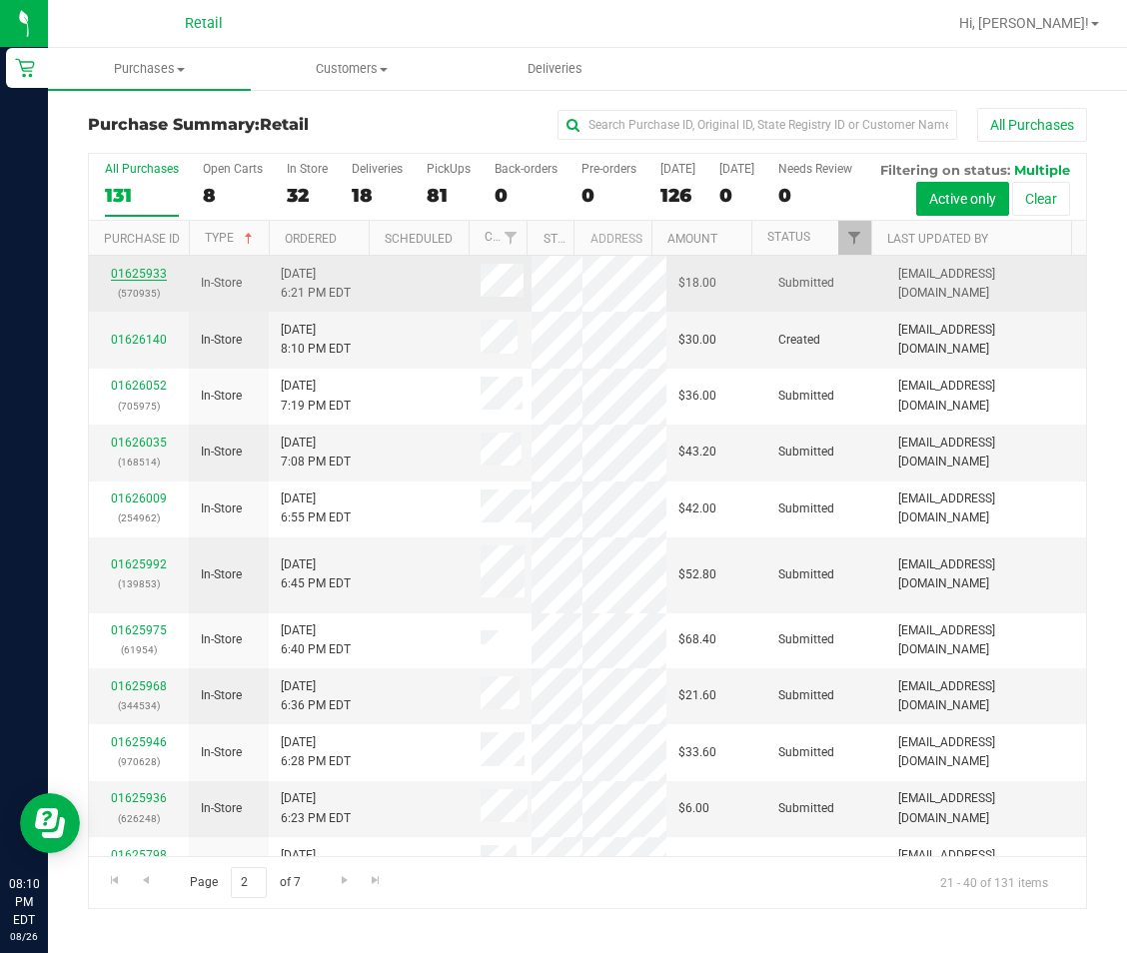
click at [131, 281] on link "01625933" at bounding box center [139, 274] width 56 height 14
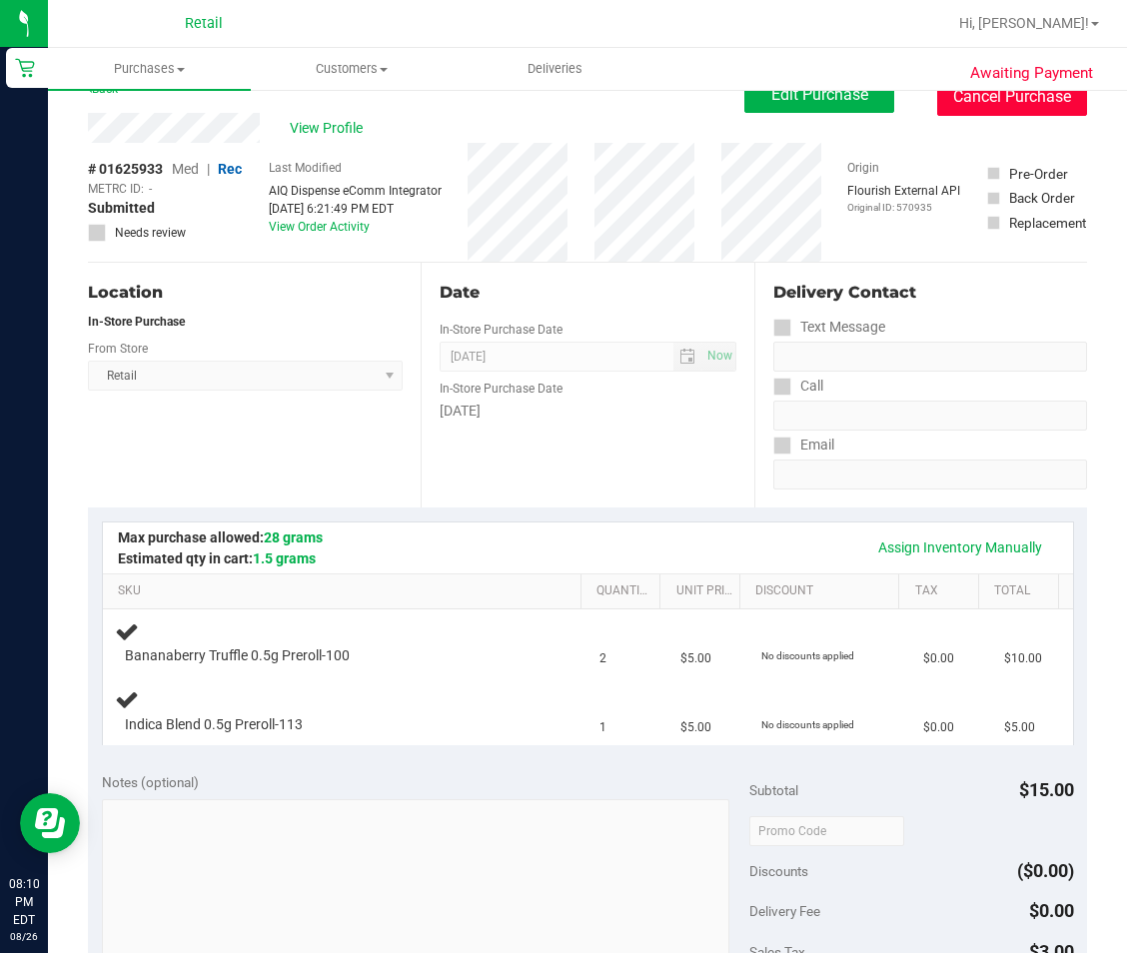
click at [1010, 103] on button "Cancel Purchase" at bounding box center [1012, 97] width 150 height 38
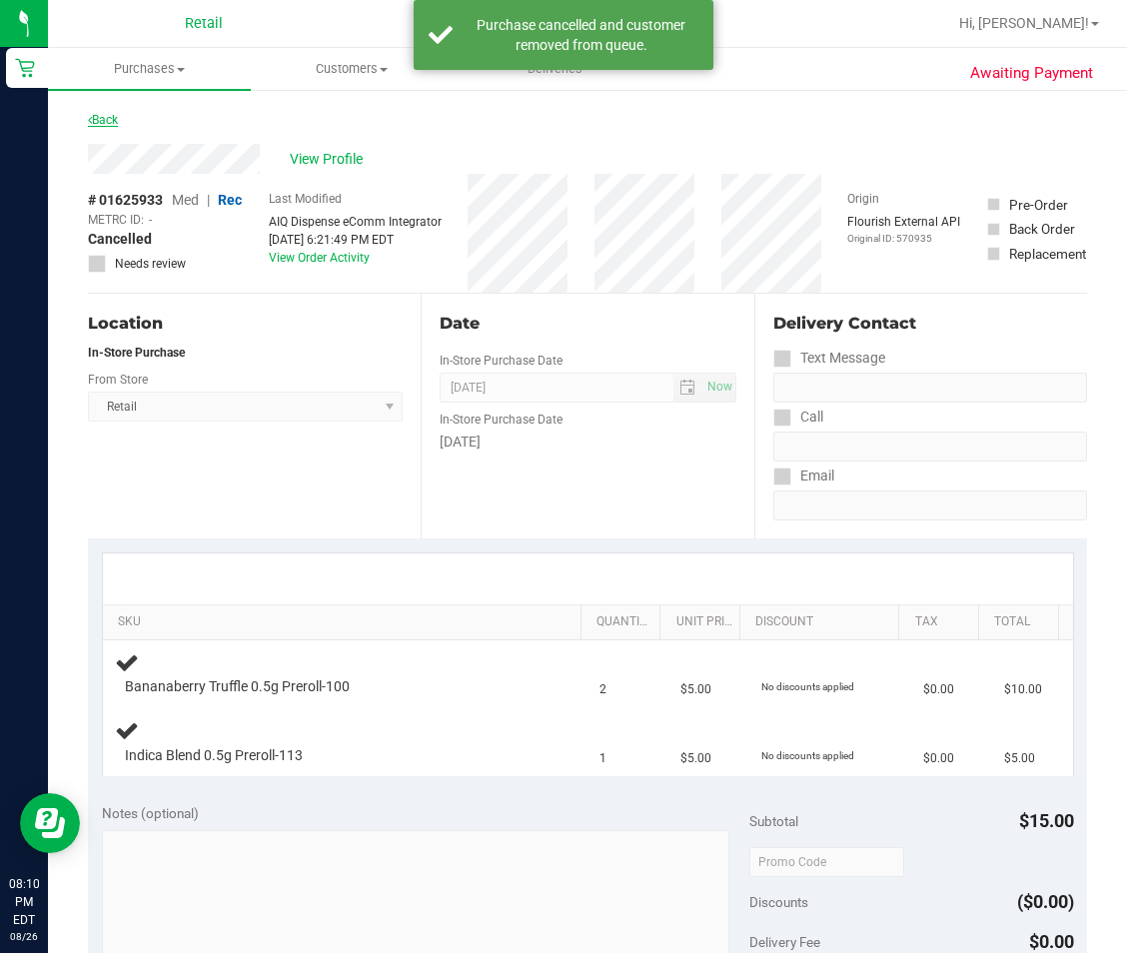
click at [111, 123] on link "Back" at bounding box center [103, 120] width 30 height 14
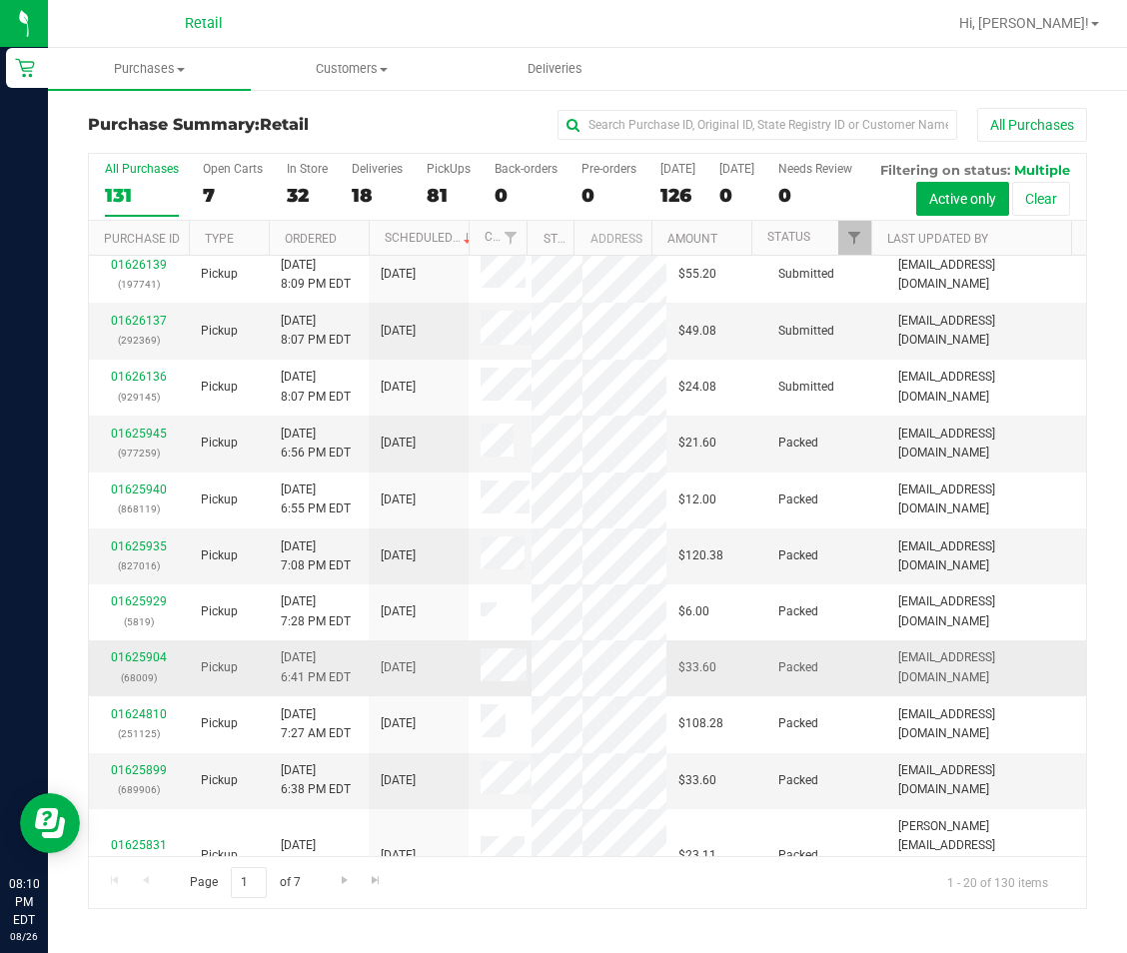
scroll to position [400, 0]
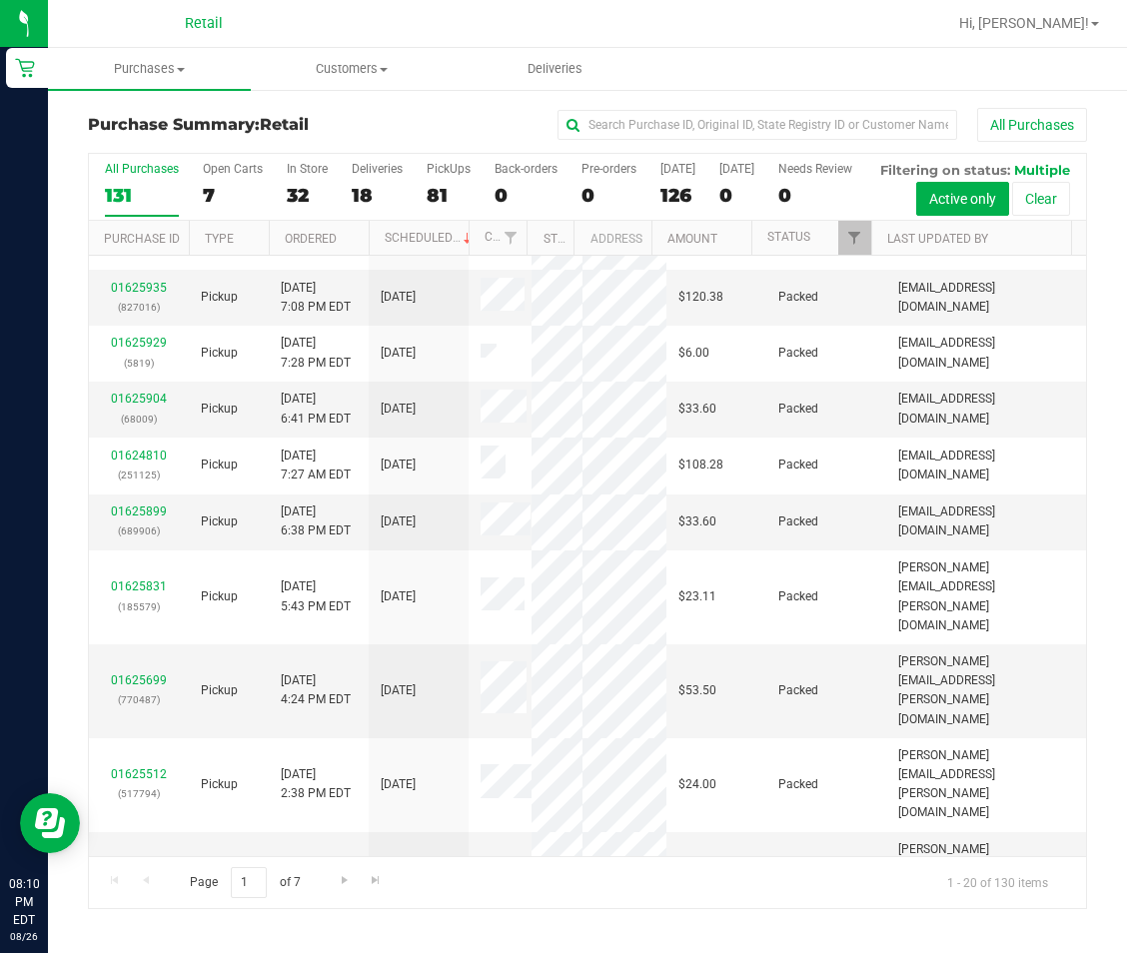
click at [226, 256] on th "Type" at bounding box center [229, 238] width 80 height 35
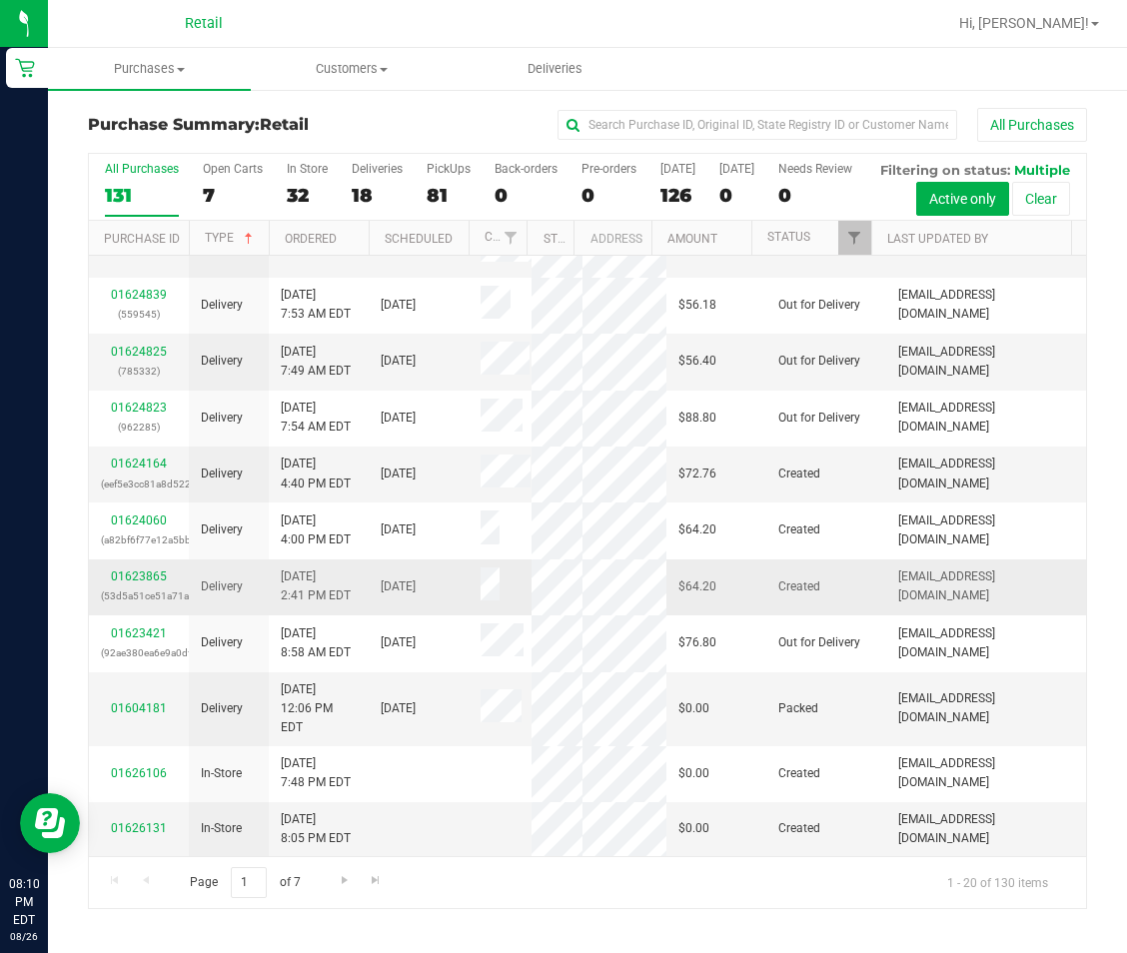
scroll to position [1464, 0]
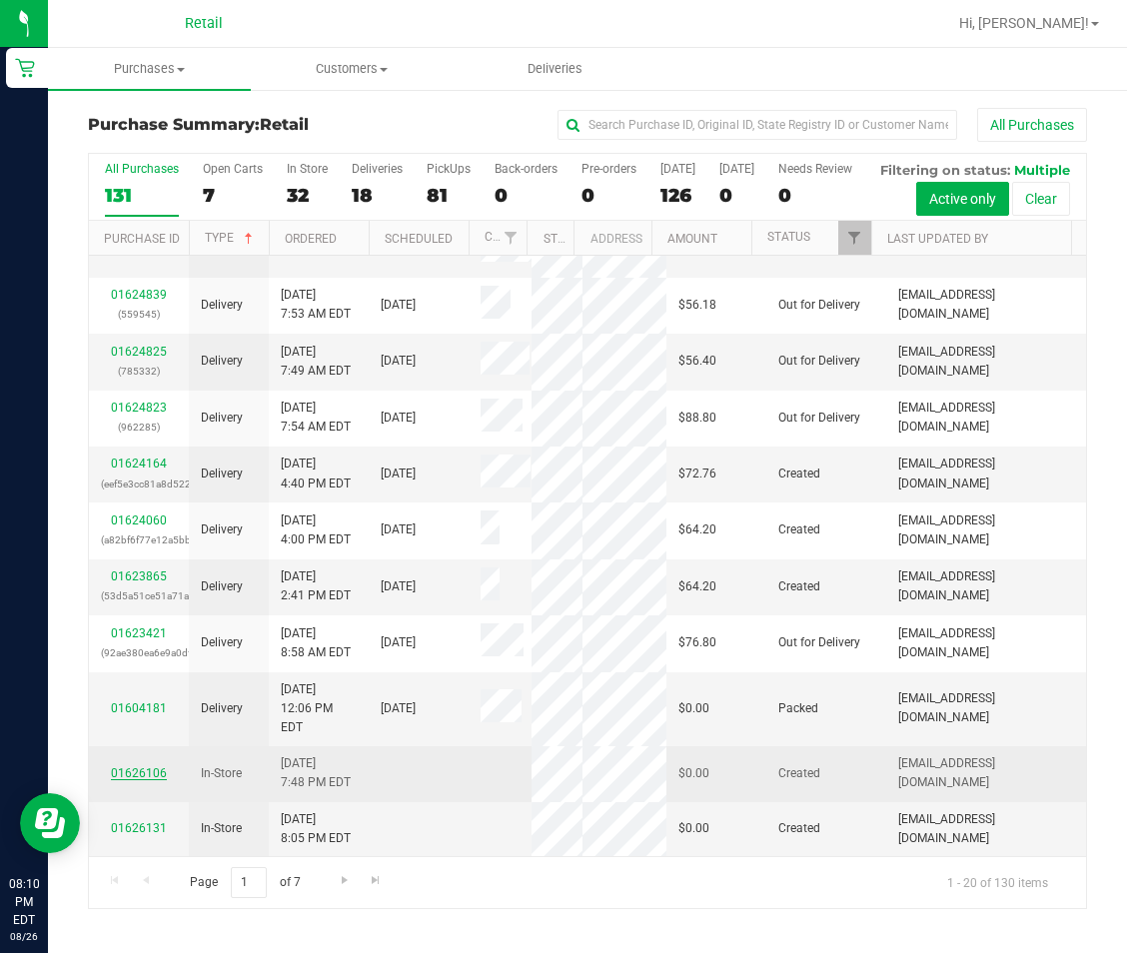
click at [150, 780] on link "01626106" at bounding box center [139, 773] width 56 height 14
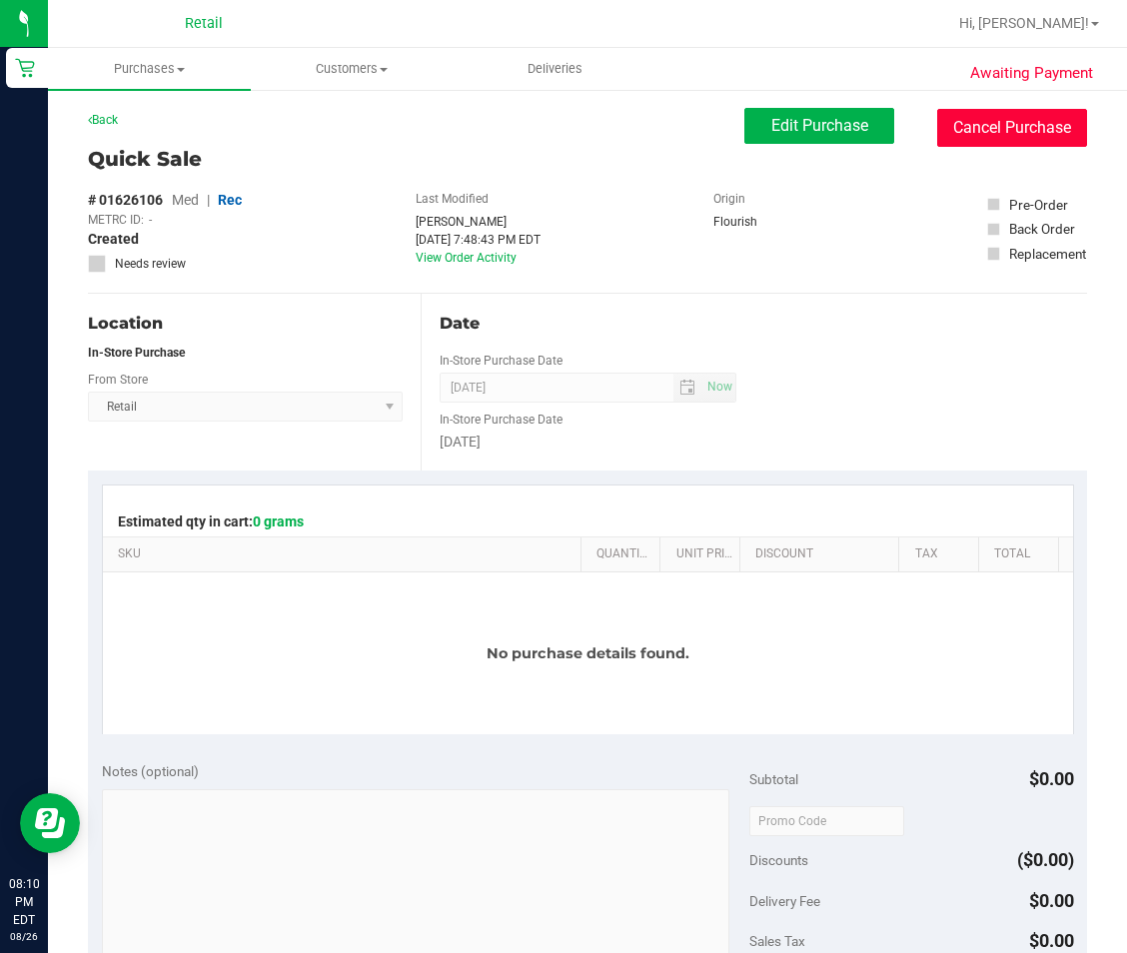
click at [957, 138] on button "Cancel Purchase" at bounding box center [1012, 128] width 150 height 38
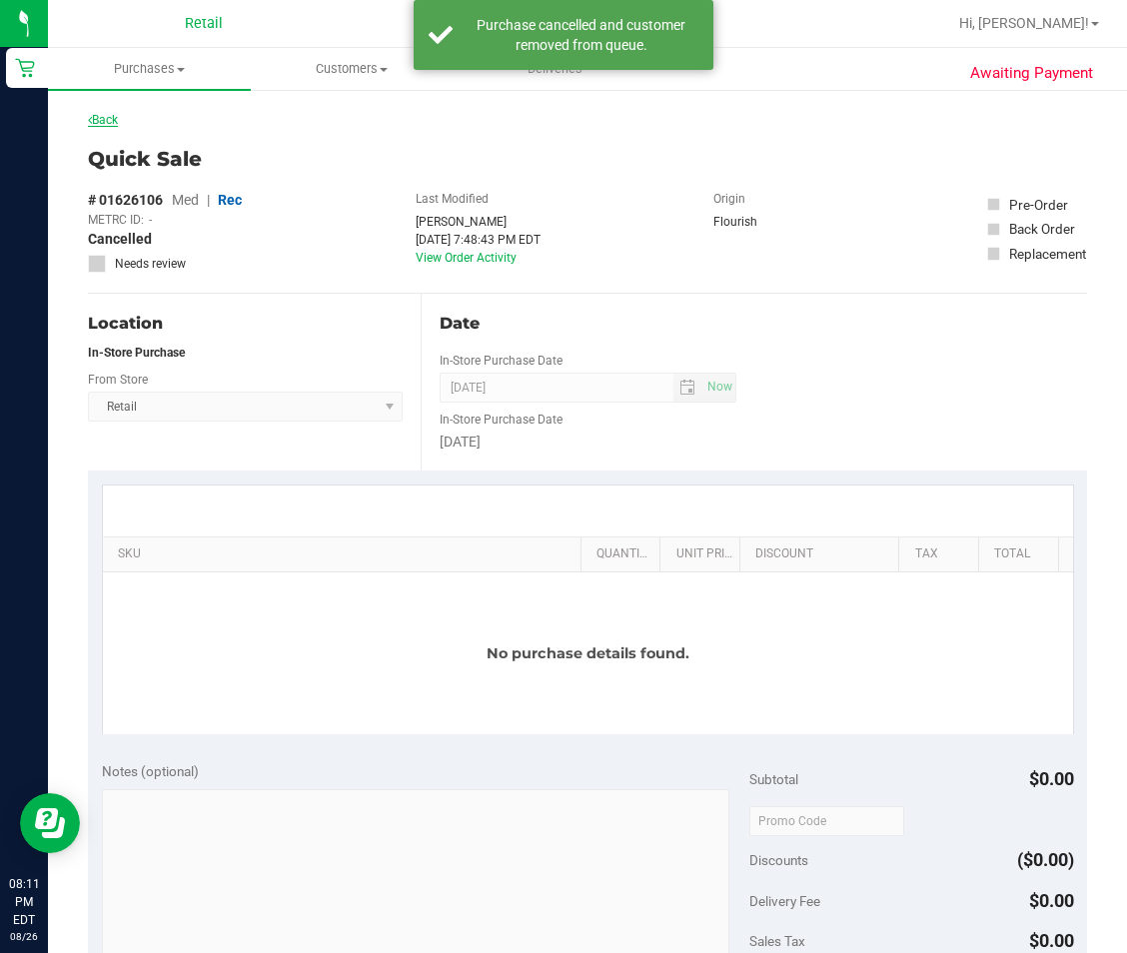
click at [104, 123] on link "Back" at bounding box center [103, 120] width 30 height 14
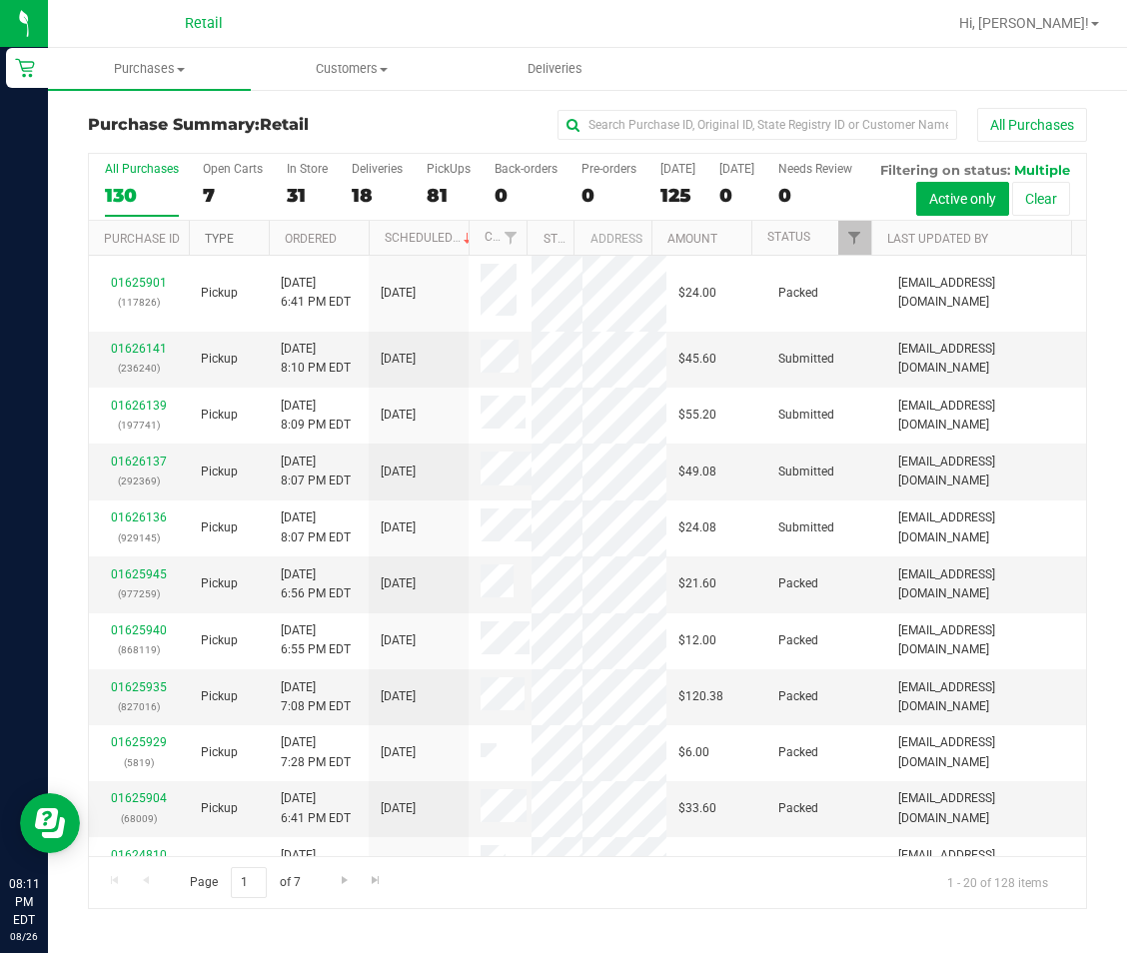
click at [219, 246] on link "Type" at bounding box center [219, 239] width 29 height 14
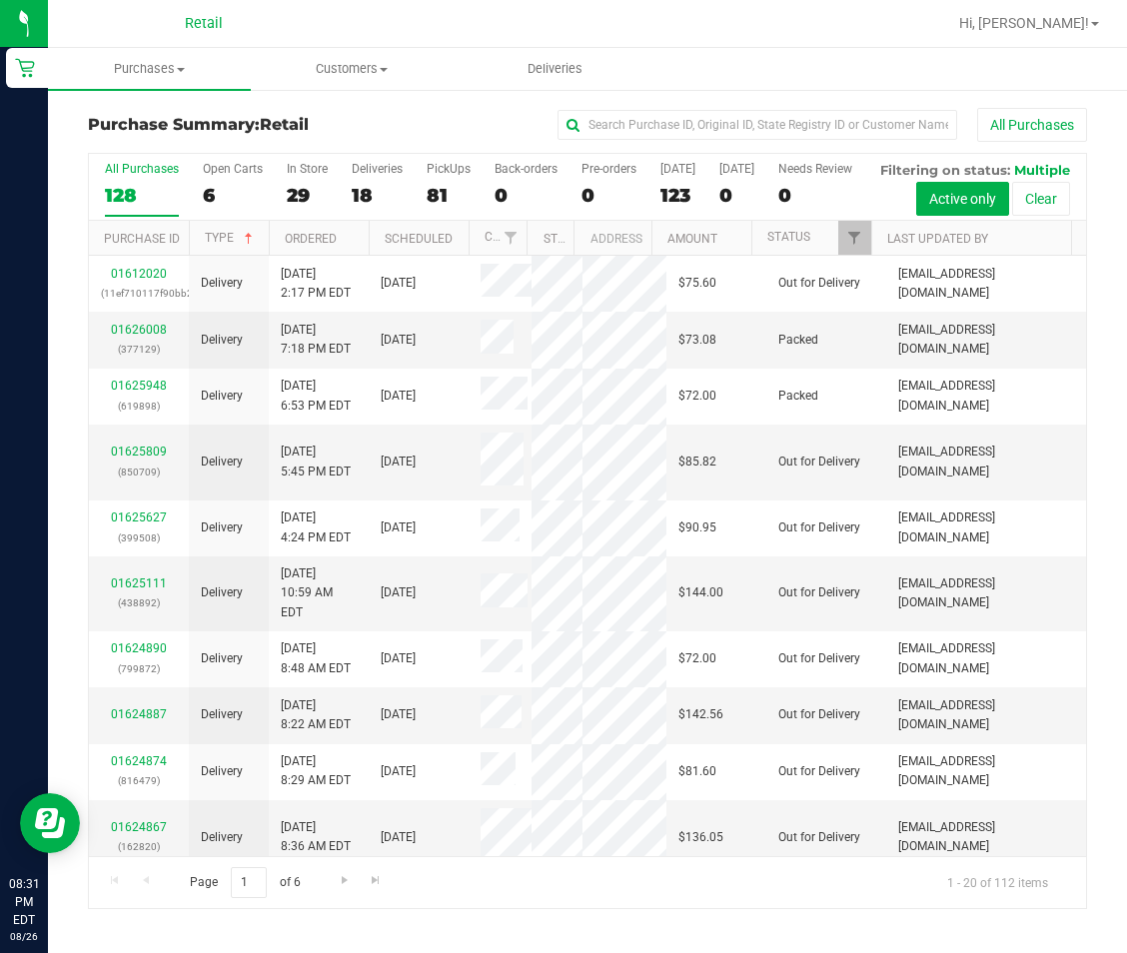
click at [224, 256] on th "Type" at bounding box center [229, 238] width 80 height 35
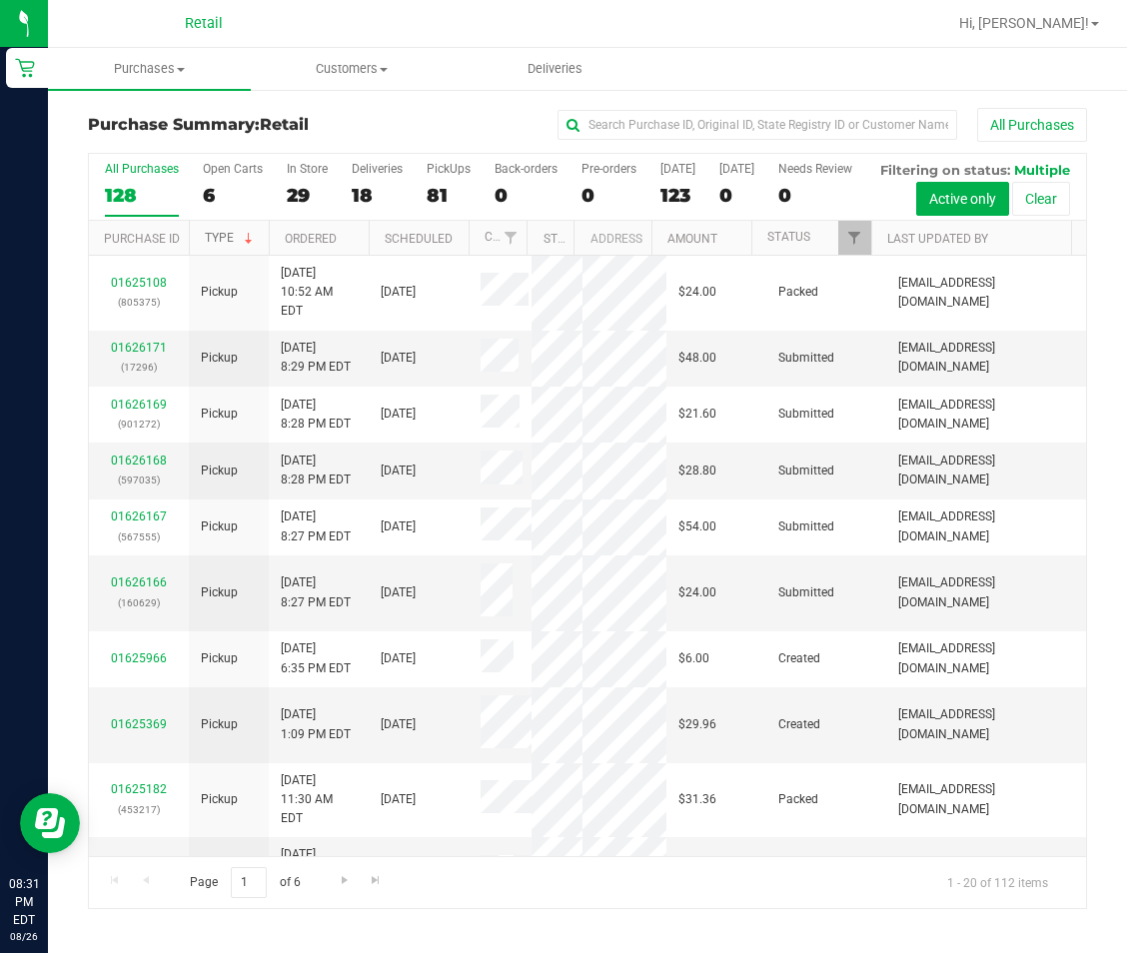
click at [207, 245] on link "Type" at bounding box center [231, 238] width 52 height 14
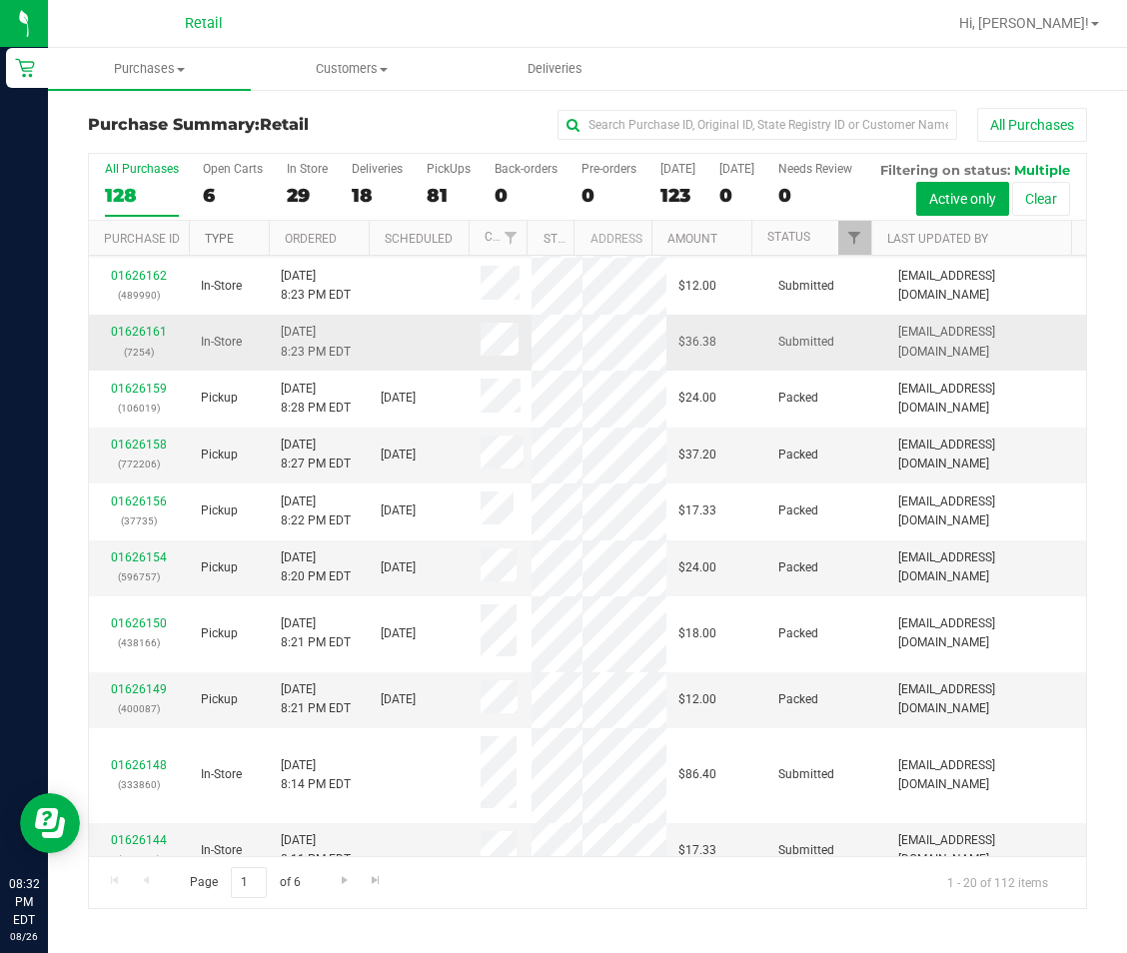
scroll to position [601, 0]
click at [341, 888] on span "Go to the next page" at bounding box center [345, 880] width 16 height 16
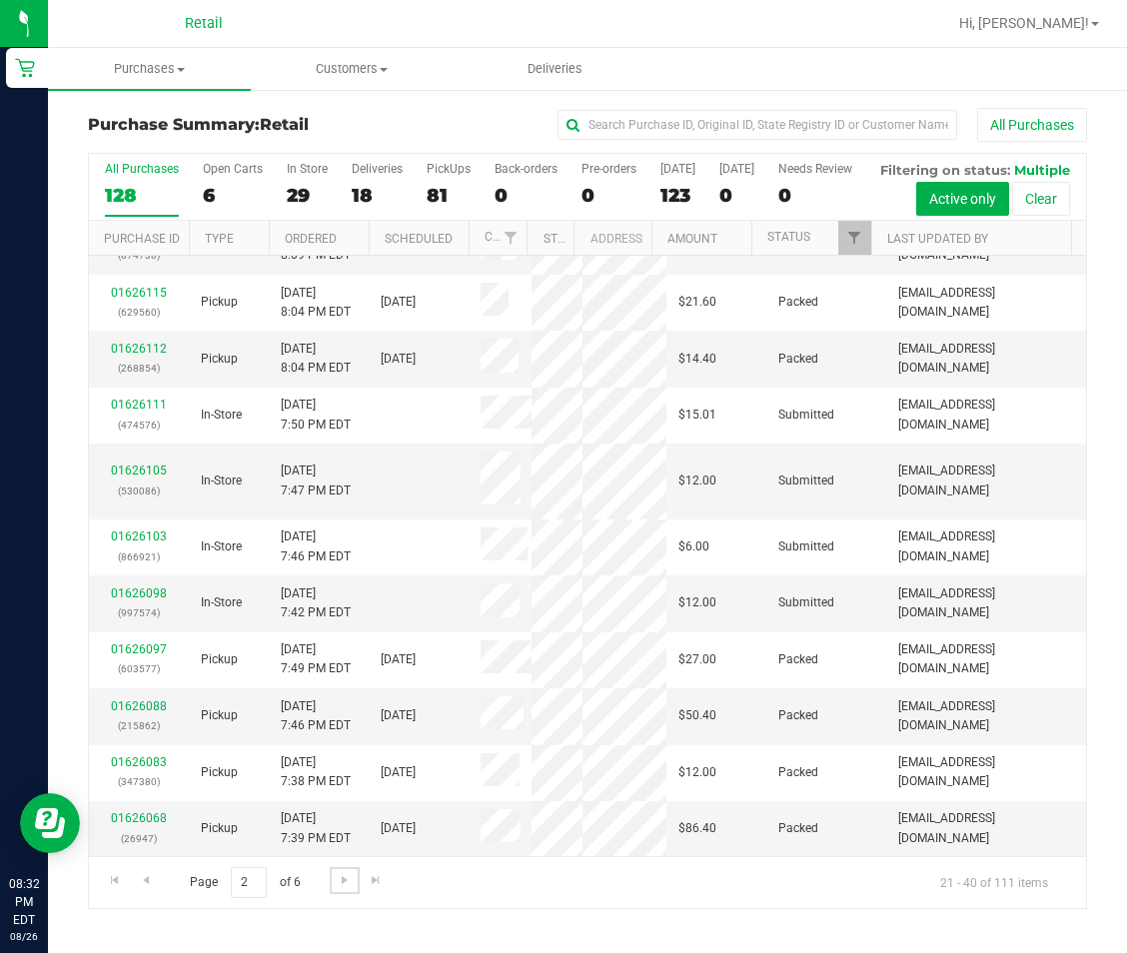
scroll to position [31, 0]
click at [345, 888] on span "Go to the next page" at bounding box center [345, 880] width 16 height 16
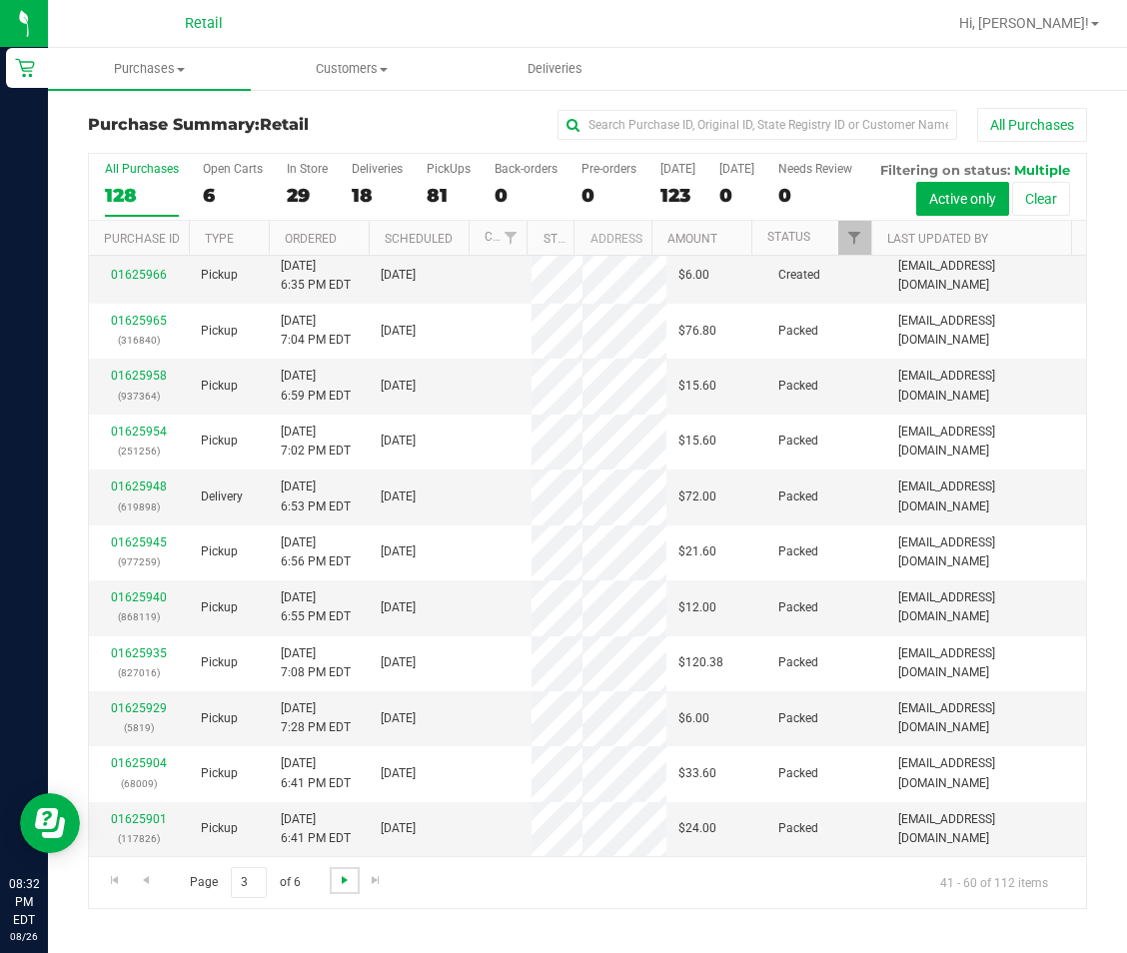
scroll to position [0, 0]
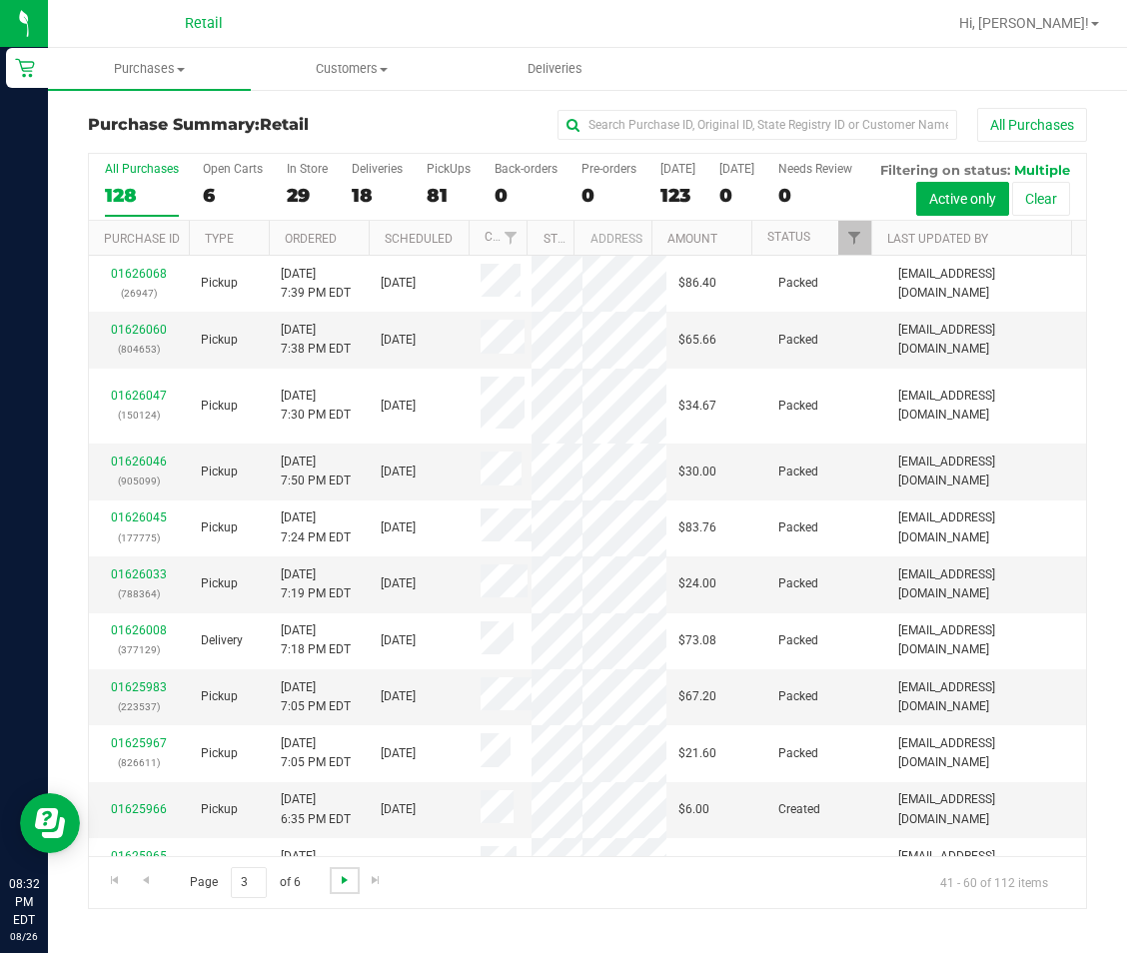
click at [345, 888] on span "Go to the next page" at bounding box center [345, 880] width 16 height 16
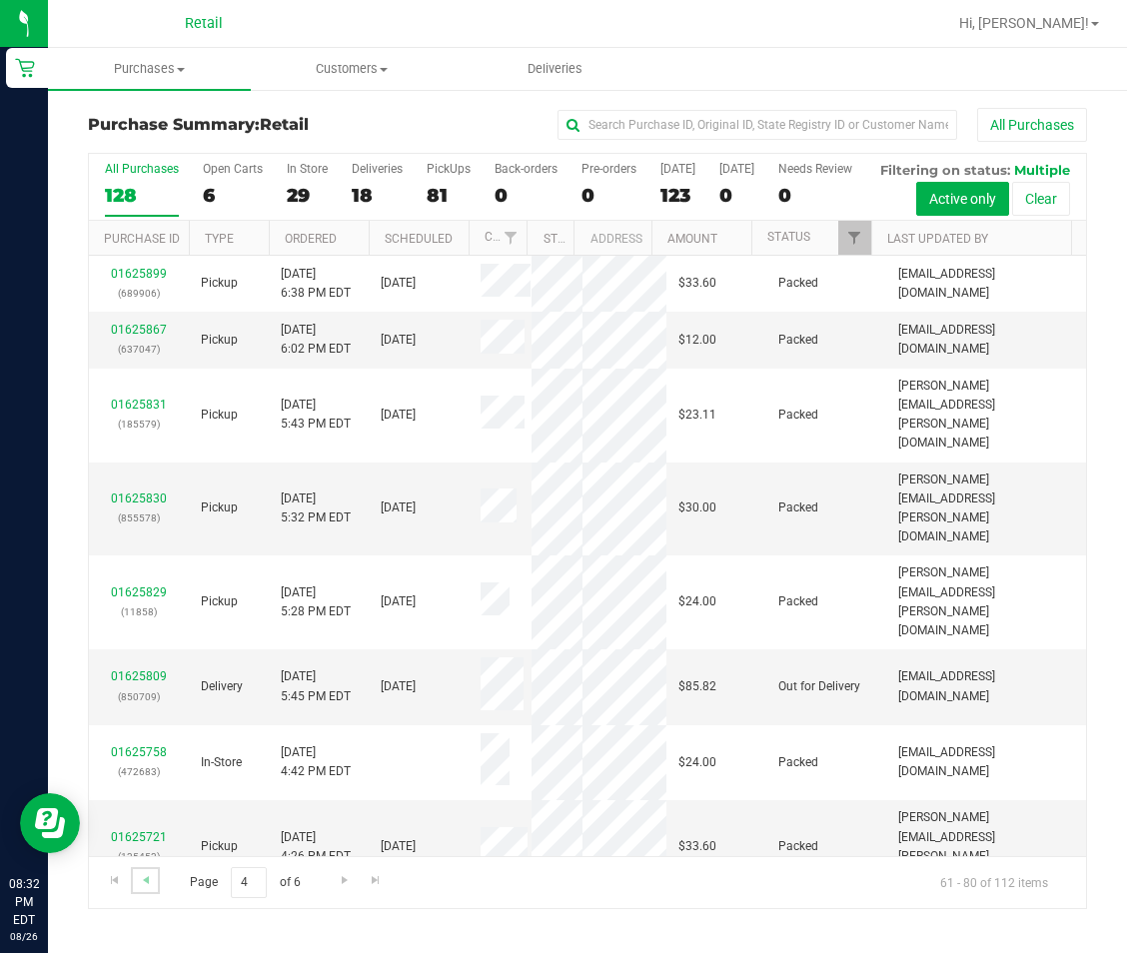
click at [155, 894] on link "Go to the previous page" at bounding box center [145, 880] width 29 height 27
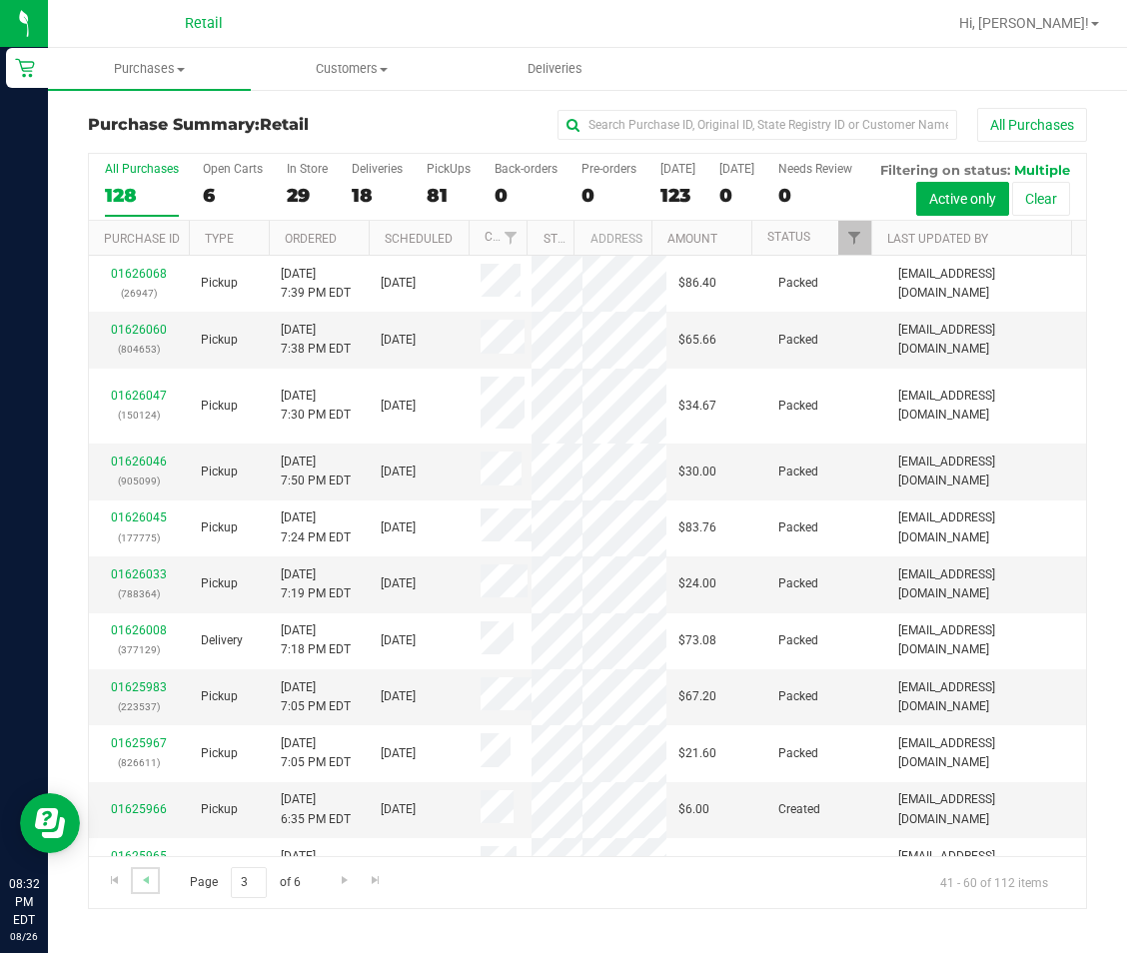
click at [155, 894] on link "Go to the previous page" at bounding box center [145, 880] width 29 height 27
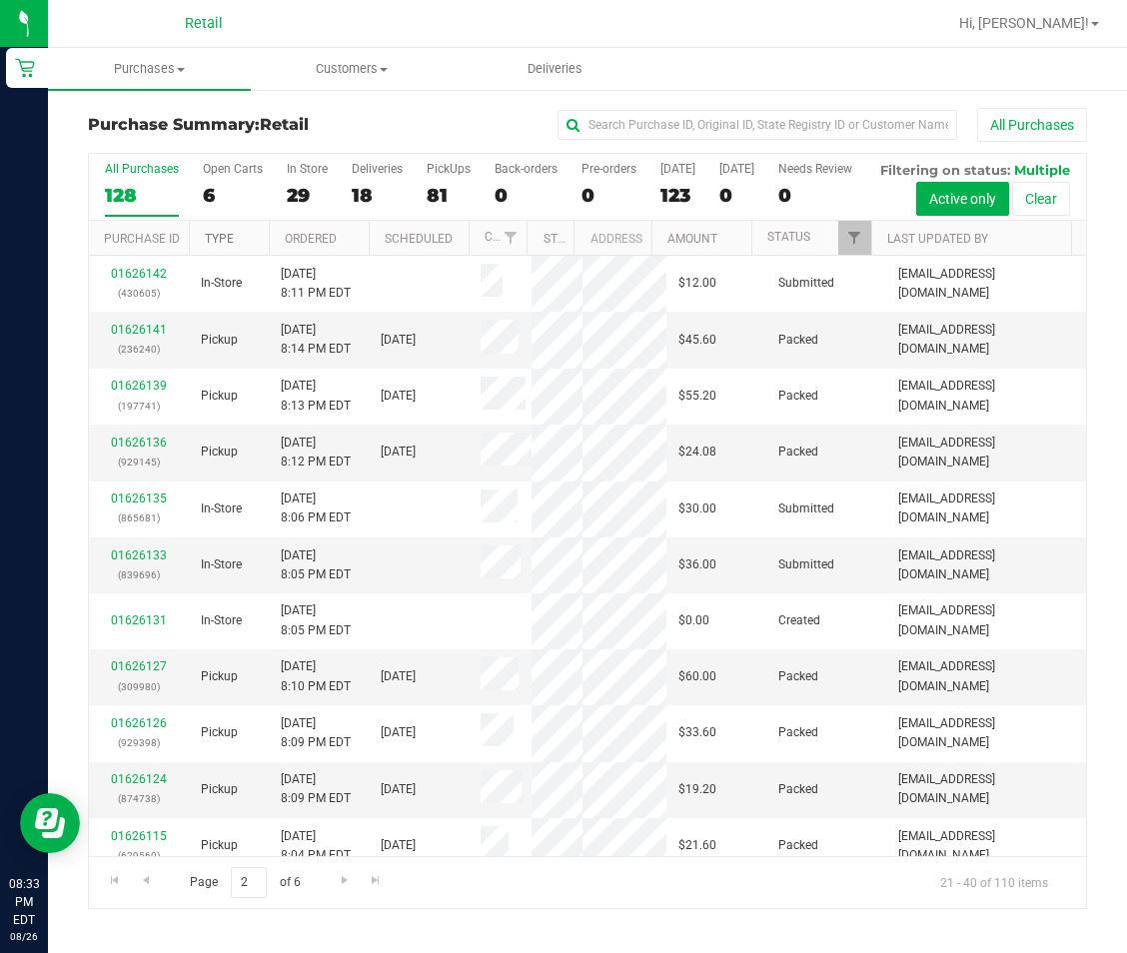
click at [226, 246] on link "Type" at bounding box center [219, 239] width 29 height 14
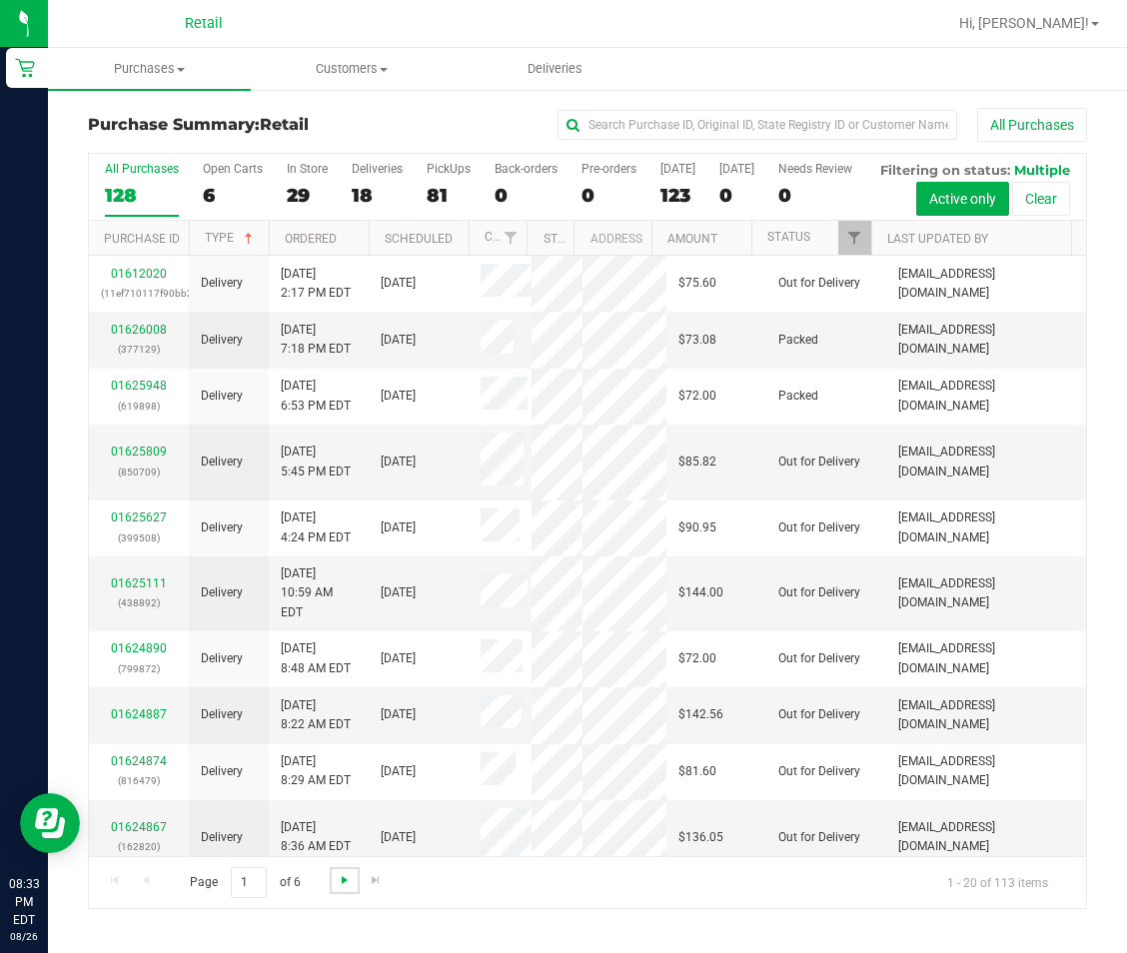
click at [349, 888] on span "Go to the next page" at bounding box center [345, 880] width 16 height 16
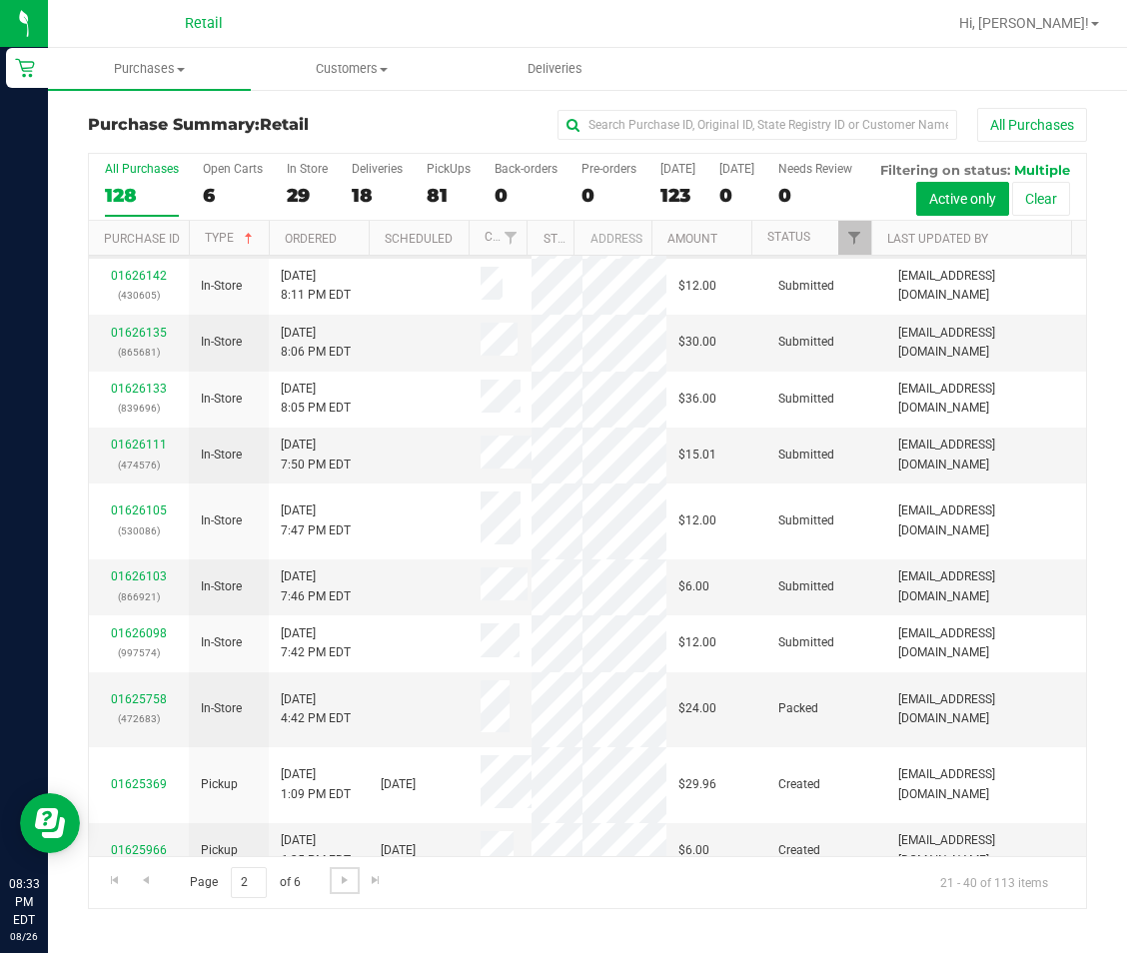
scroll to position [620, 0]
click at [157, 697] on link "01625758" at bounding box center [139, 697] width 56 height 14
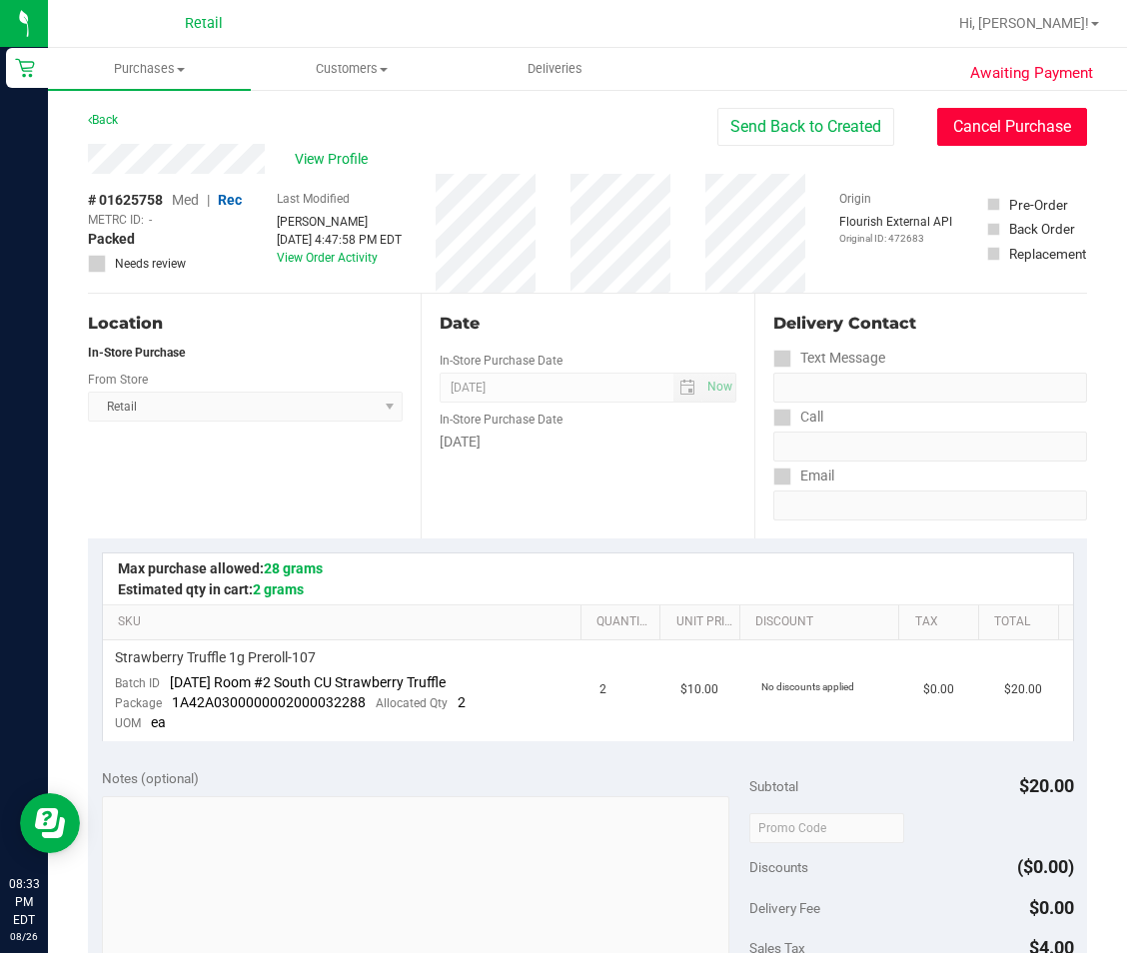
click at [1020, 111] on button "Cancel Purchase" at bounding box center [1012, 127] width 150 height 38
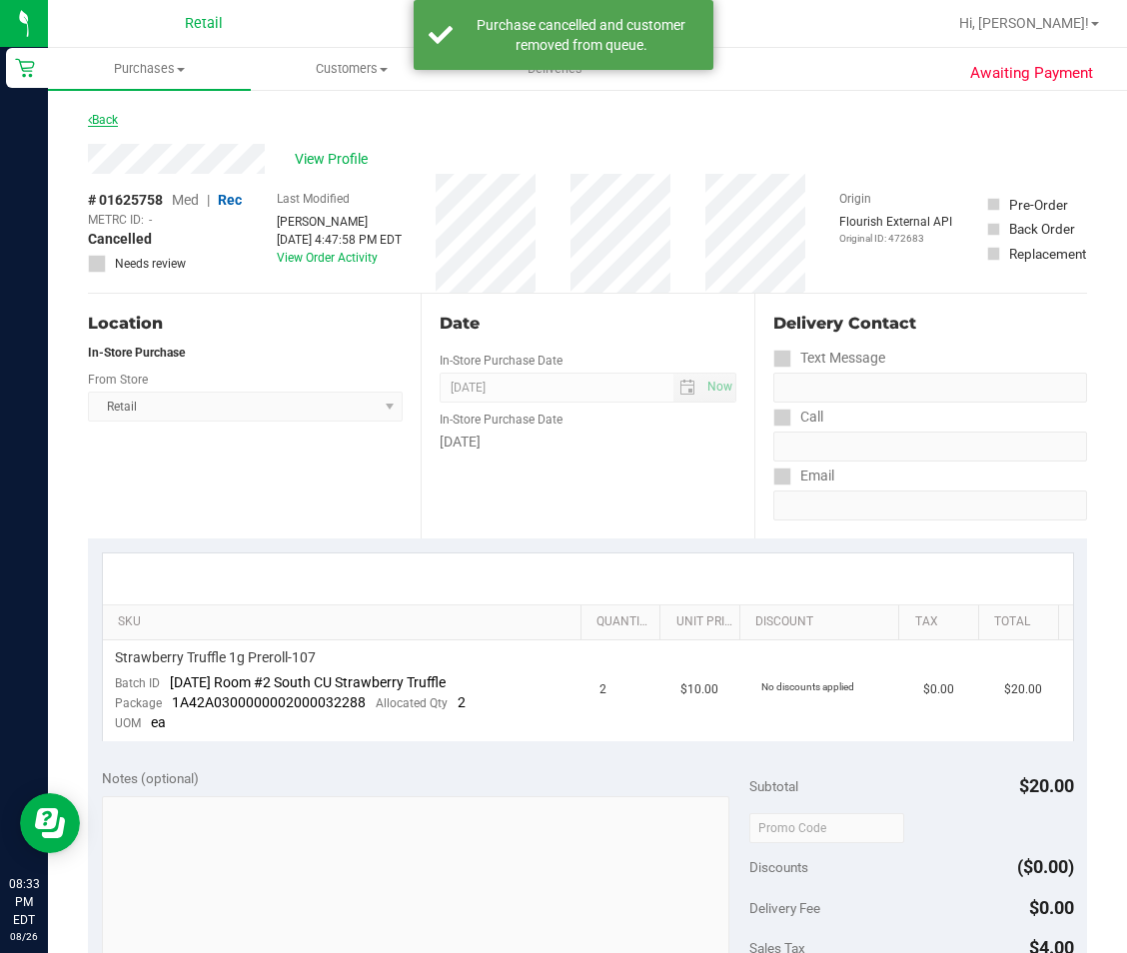
click at [101, 121] on link "Back" at bounding box center [103, 120] width 30 height 14
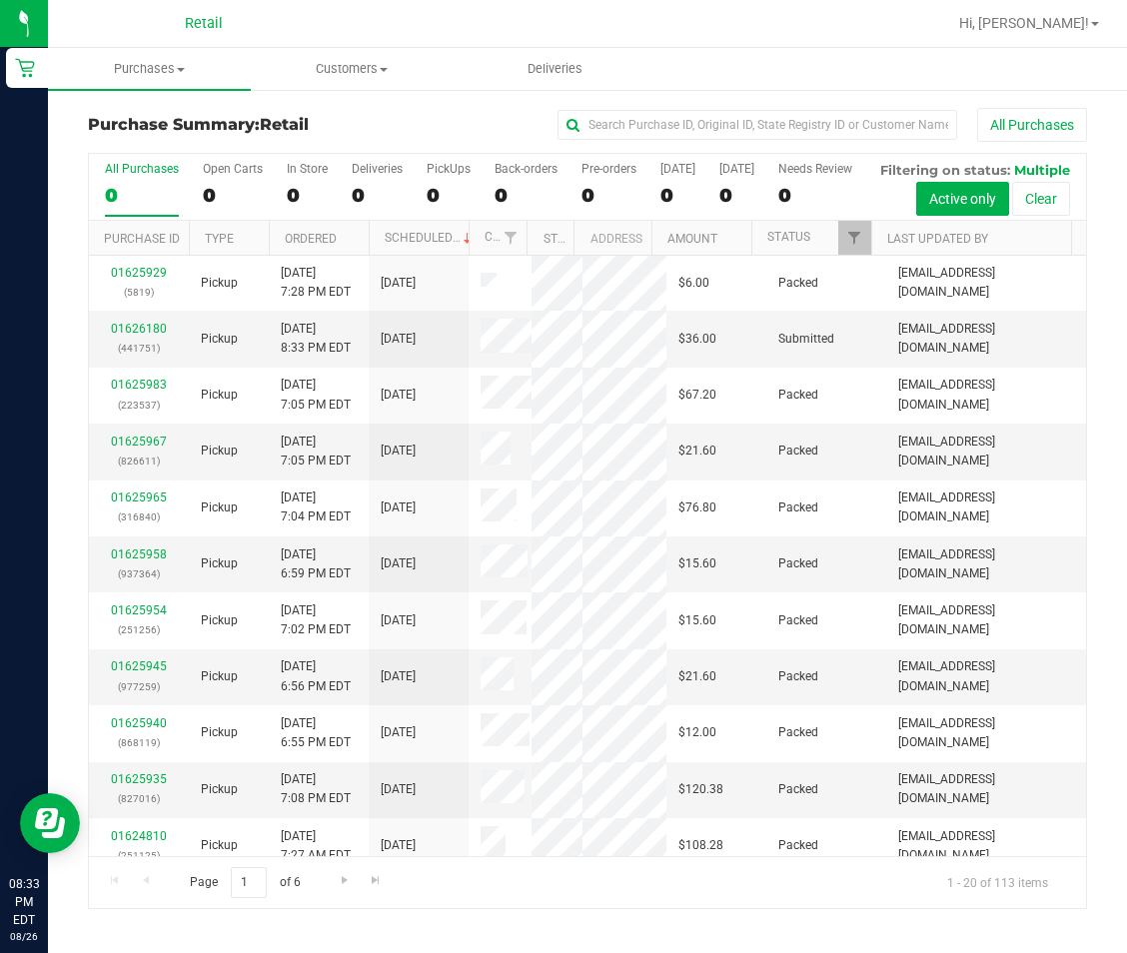
click at [223, 256] on th "Type" at bounding box center [229, 238] width 80 height 35
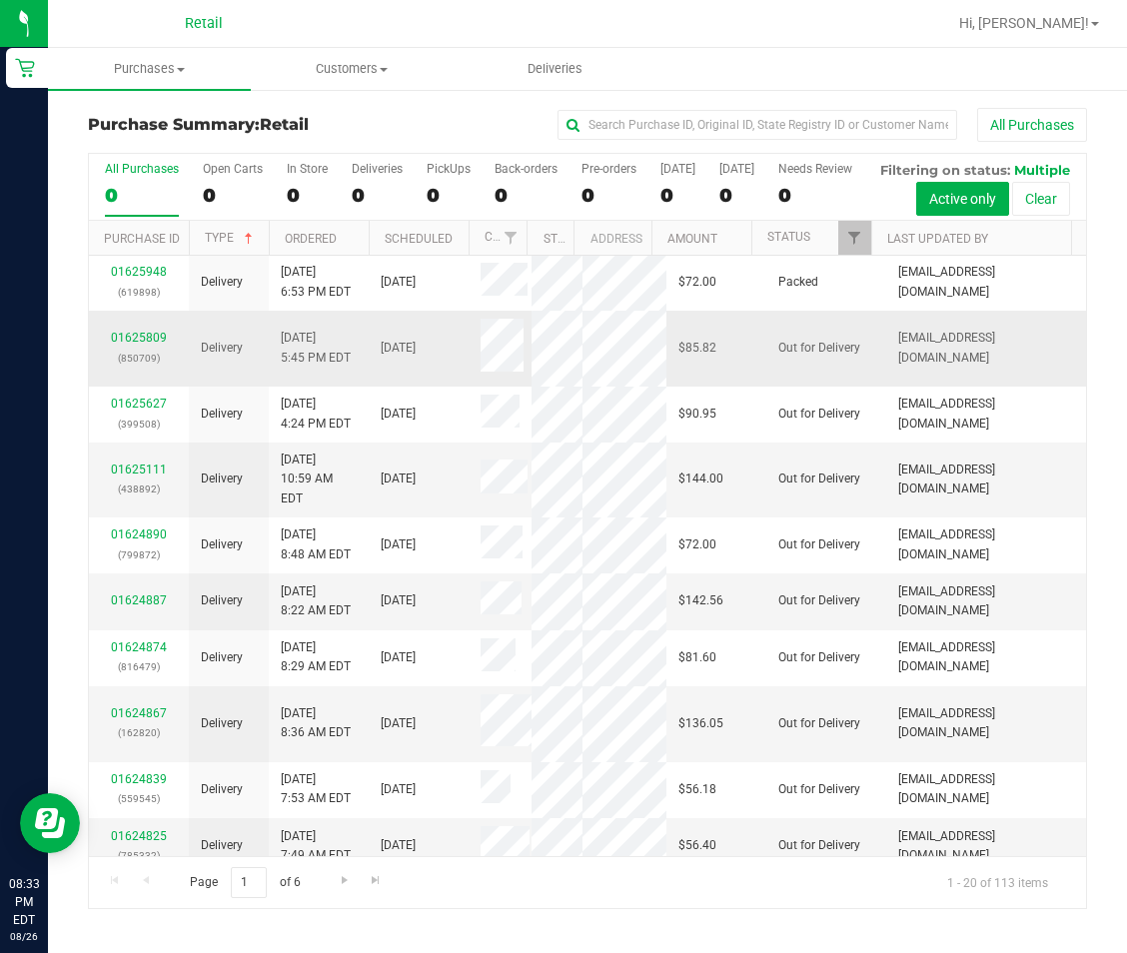
scroll to position [300, 0]
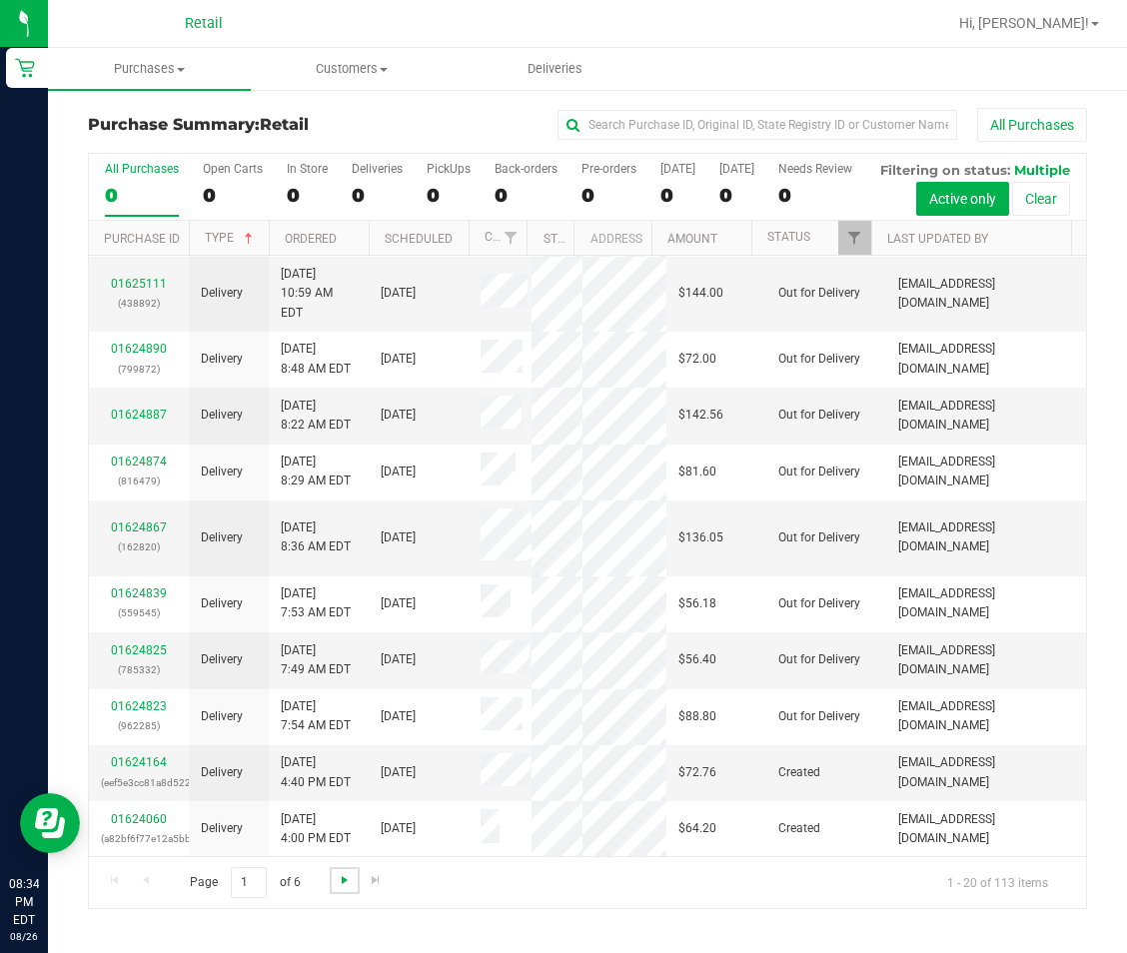
click at [348, 888] on span "Go to the next page" at bounding box center [345, 880] width 16 height 16
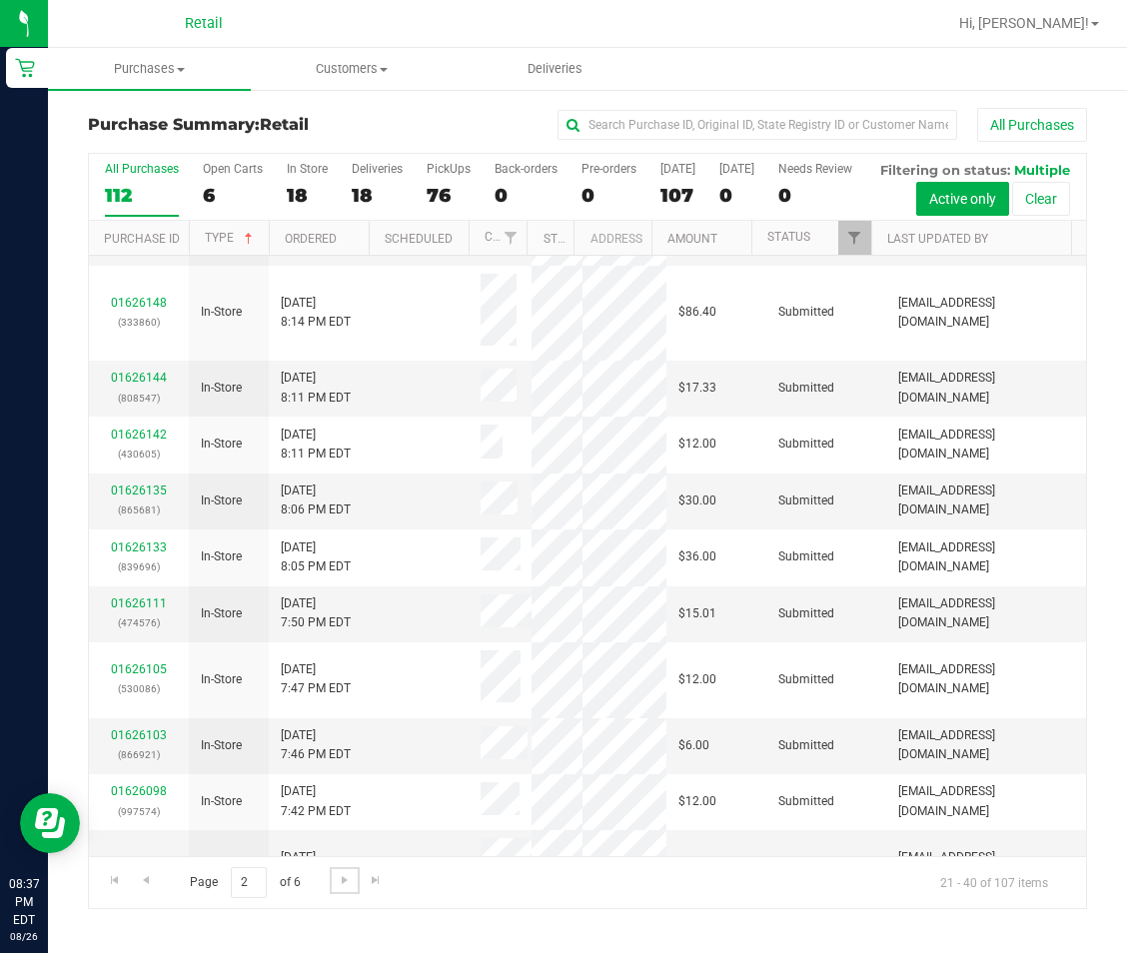
scroll to position [582, 0]
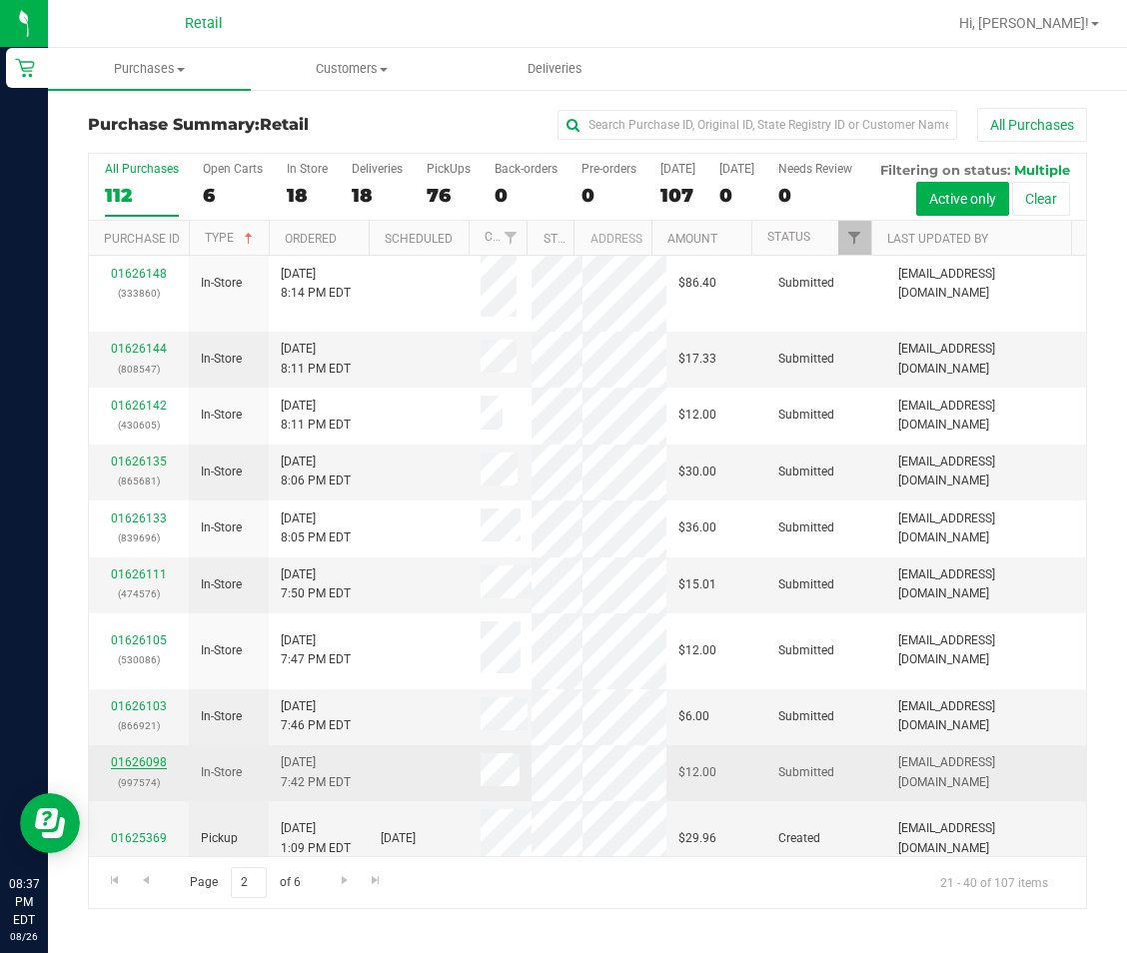
click at [127, 769] on link "01626098" at bounding box center [139, 762] width 56 height 14
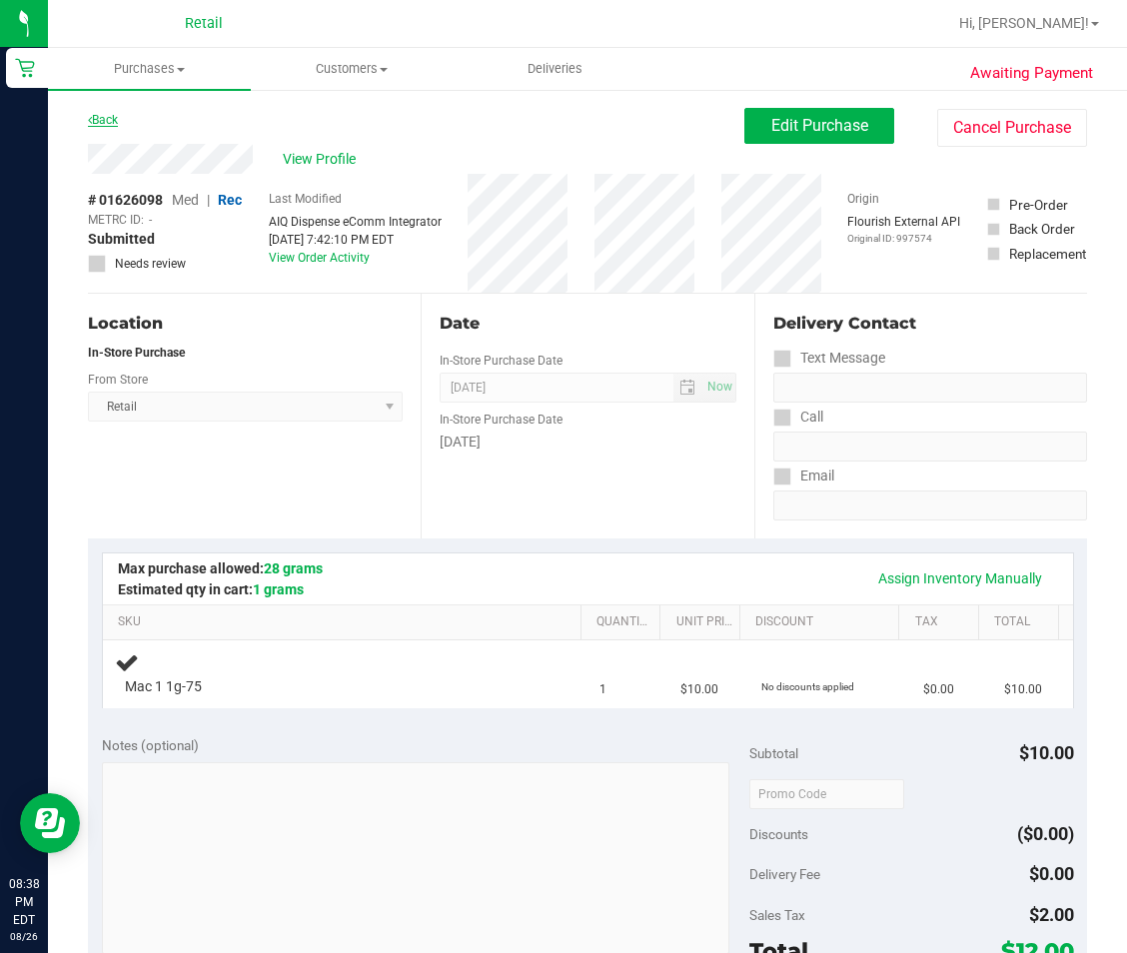
click at [108, 122] on link "Back" at bounding box center [103, 120] width 30 height 14
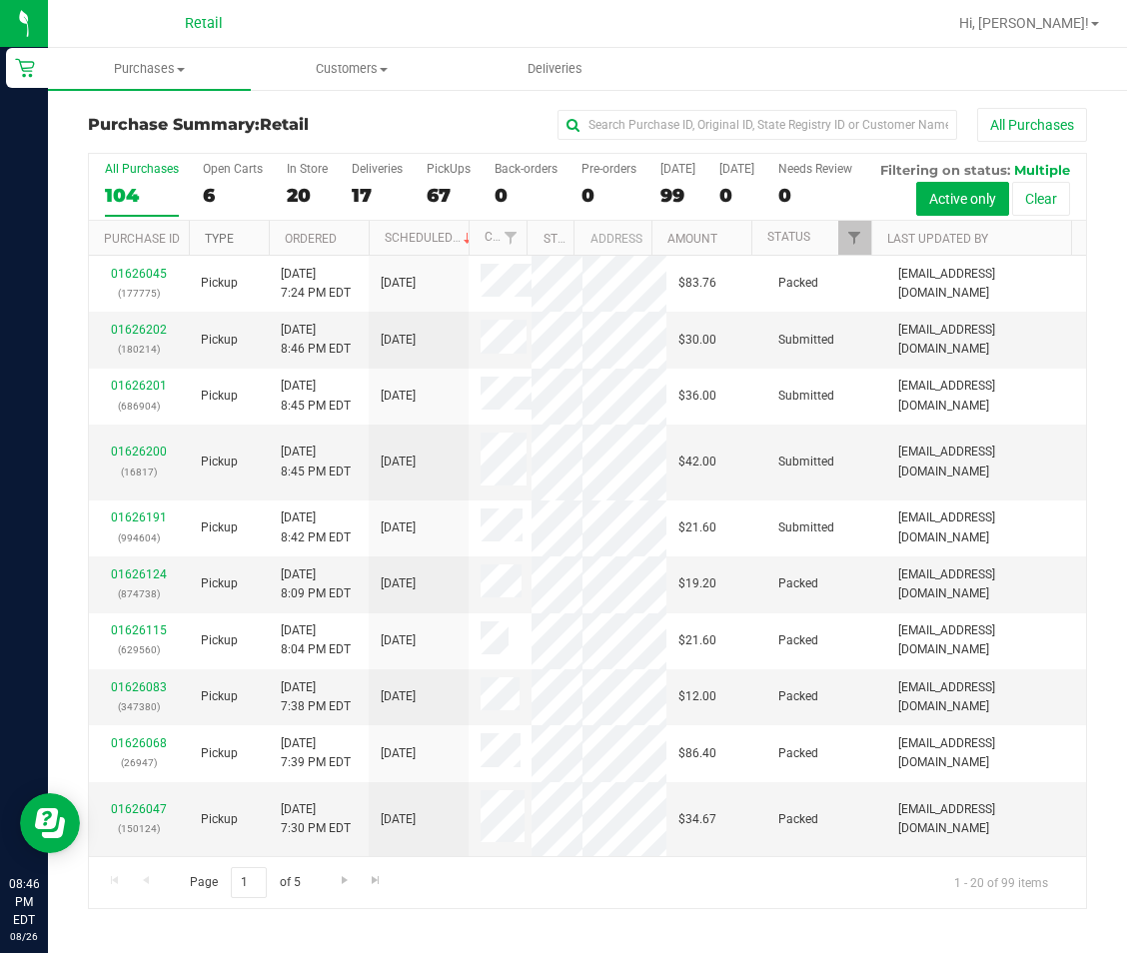
click at [223, 246] on link "Type" at bounding box center [219, 239] width 29 height 14
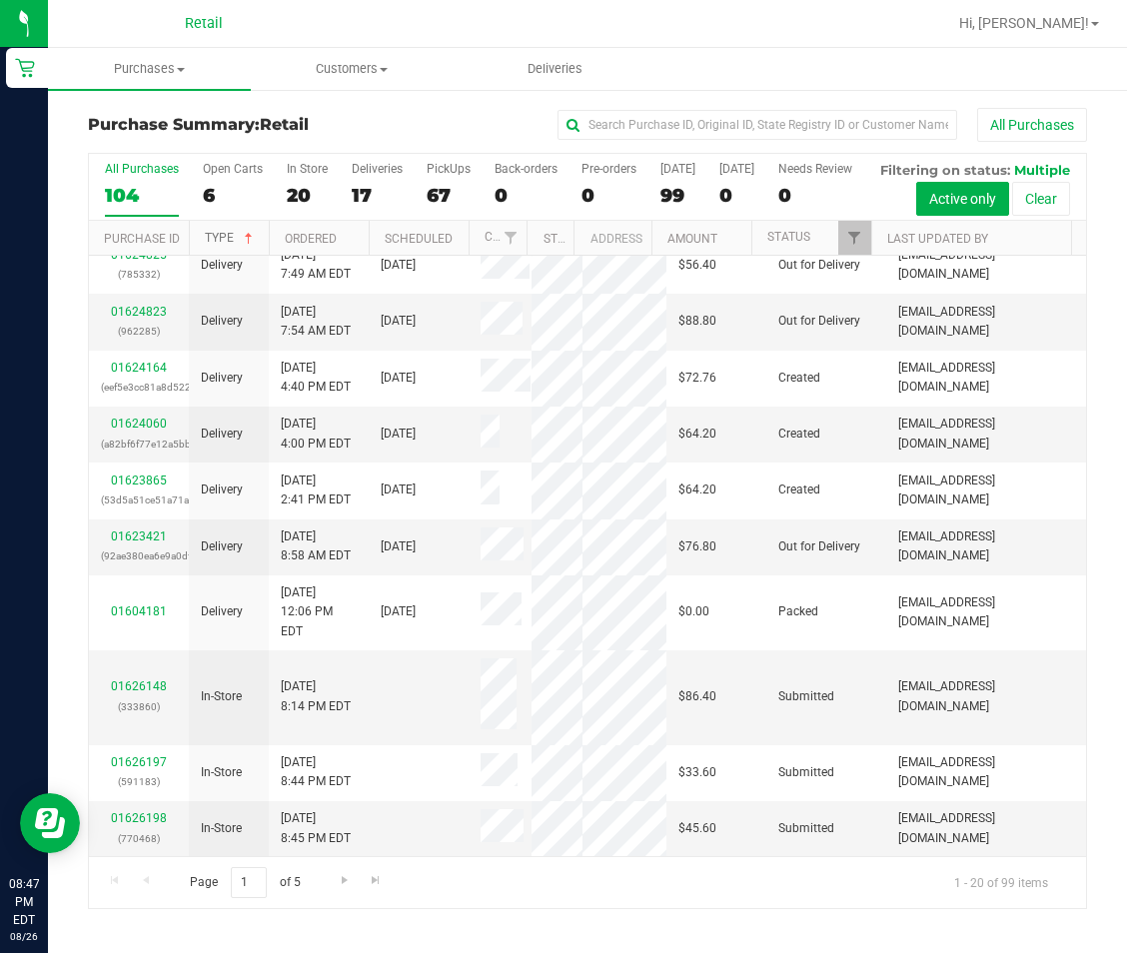
scroll to position [1445, 0]
click at [344, 888] on span "Go to the next page" at bounding box center [345, 880] width 16 height 16
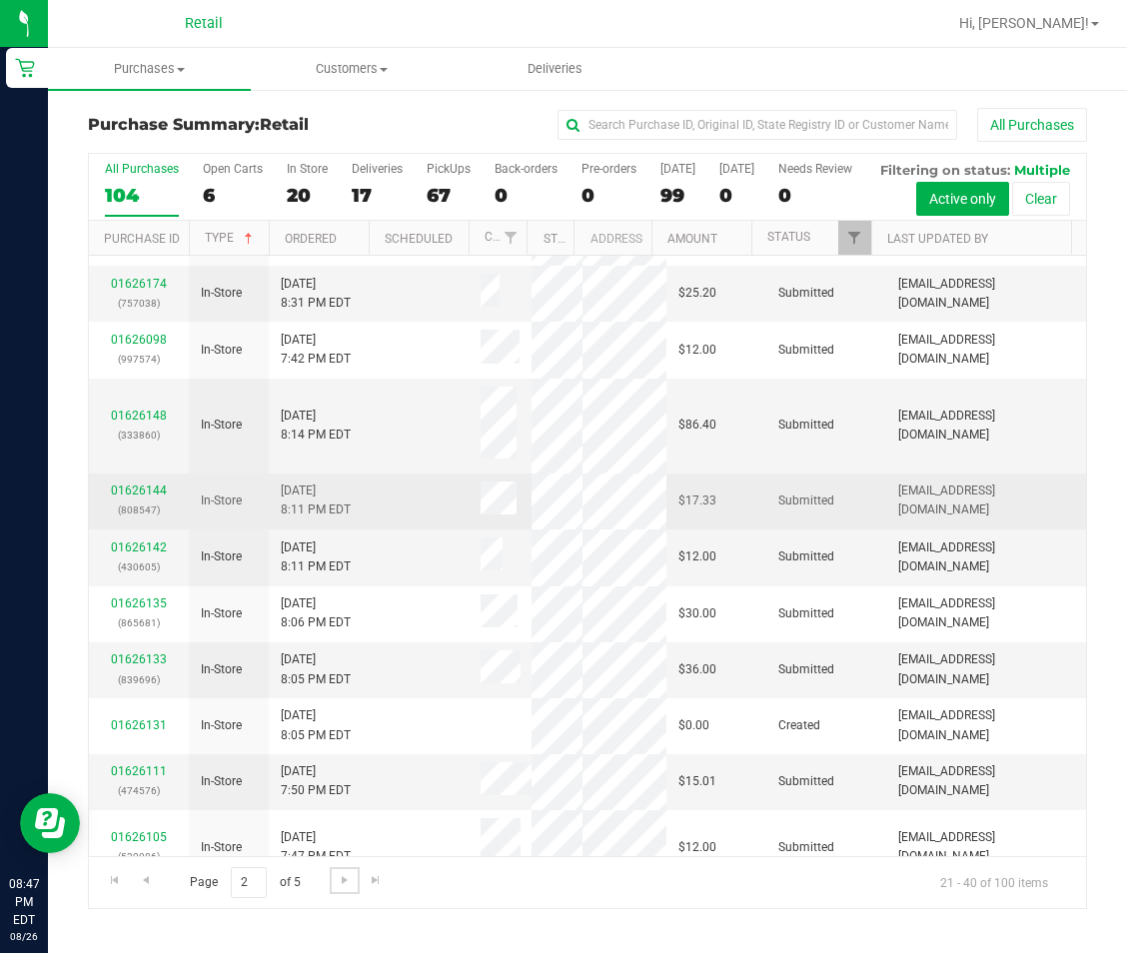
scroll to position [563, 0]
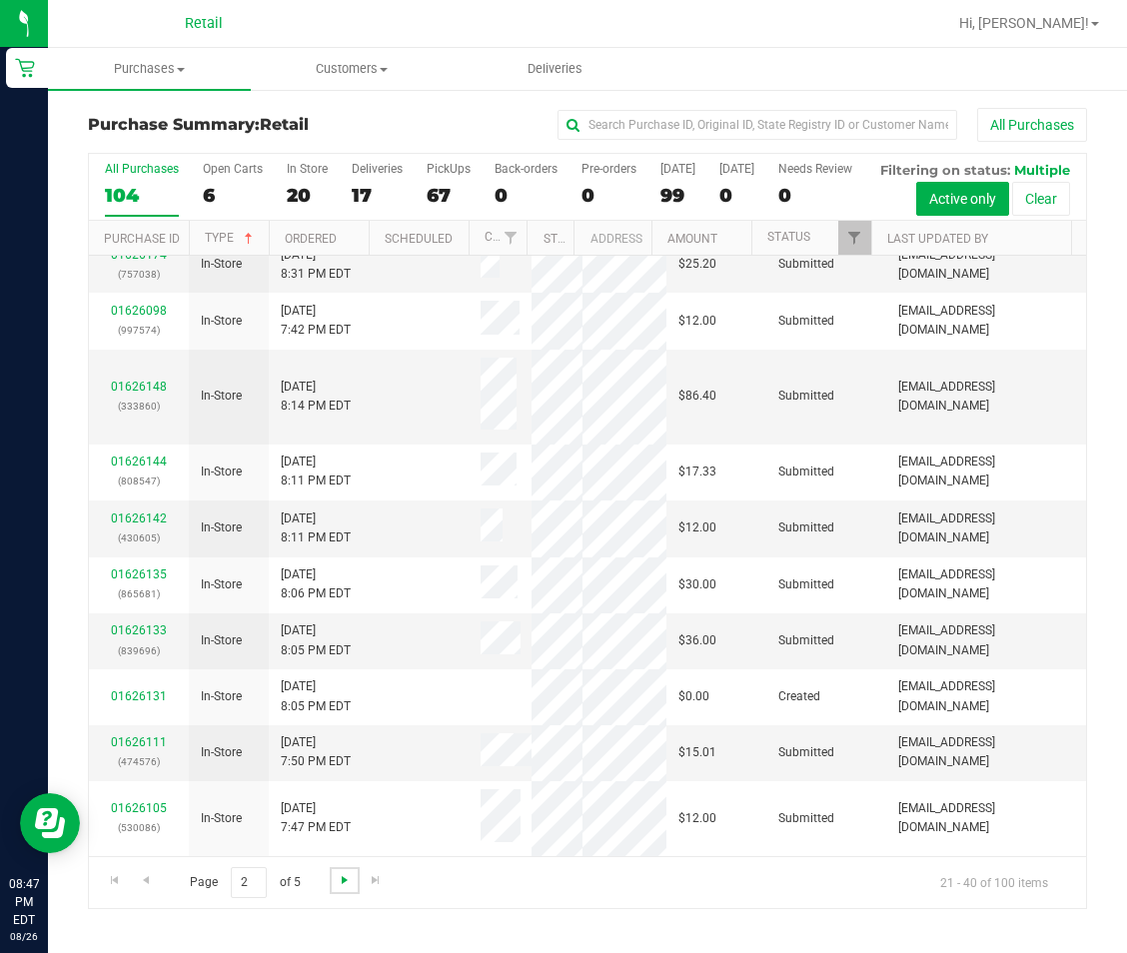
click at [343, 888] on span "Go to the next page" at bounding box center [345, 880] width 16 height 16
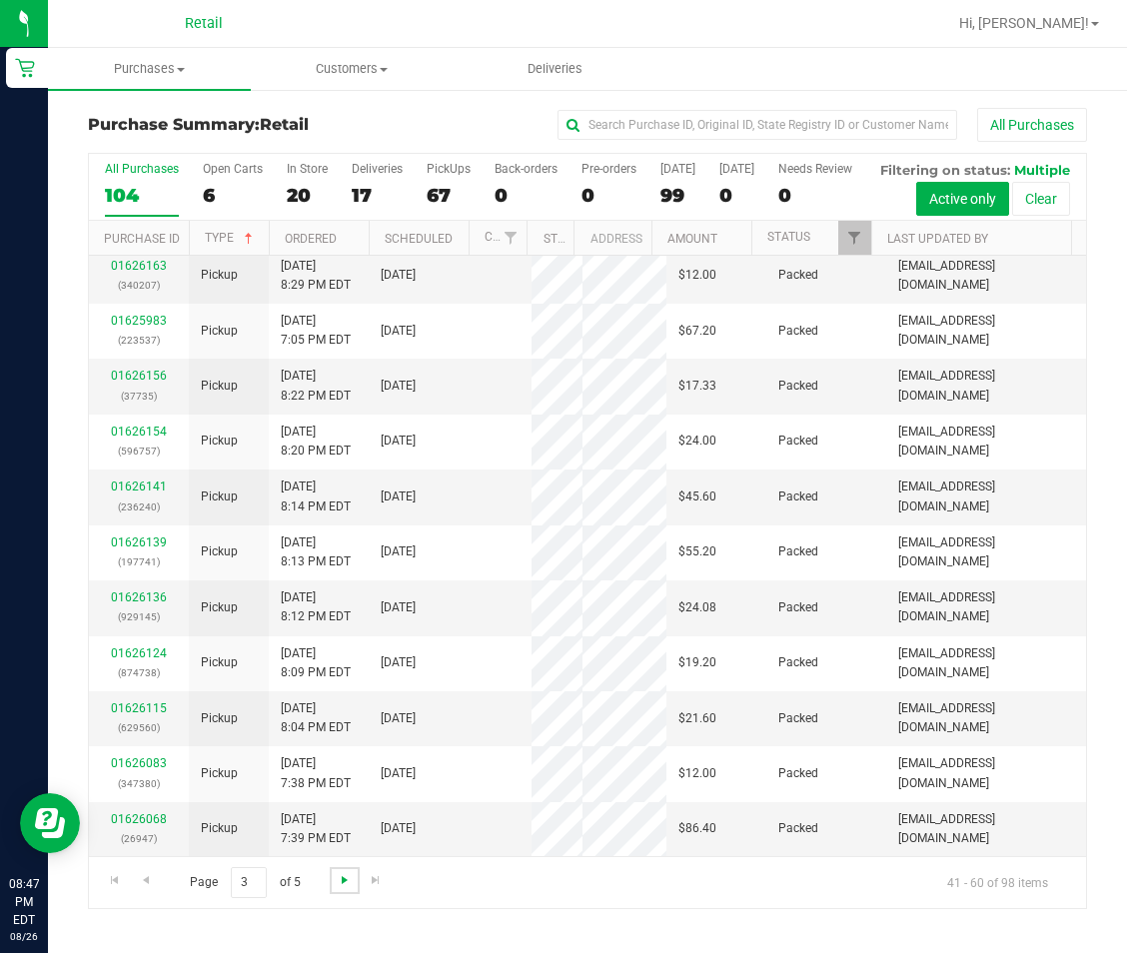
scroll to position [0, 0]
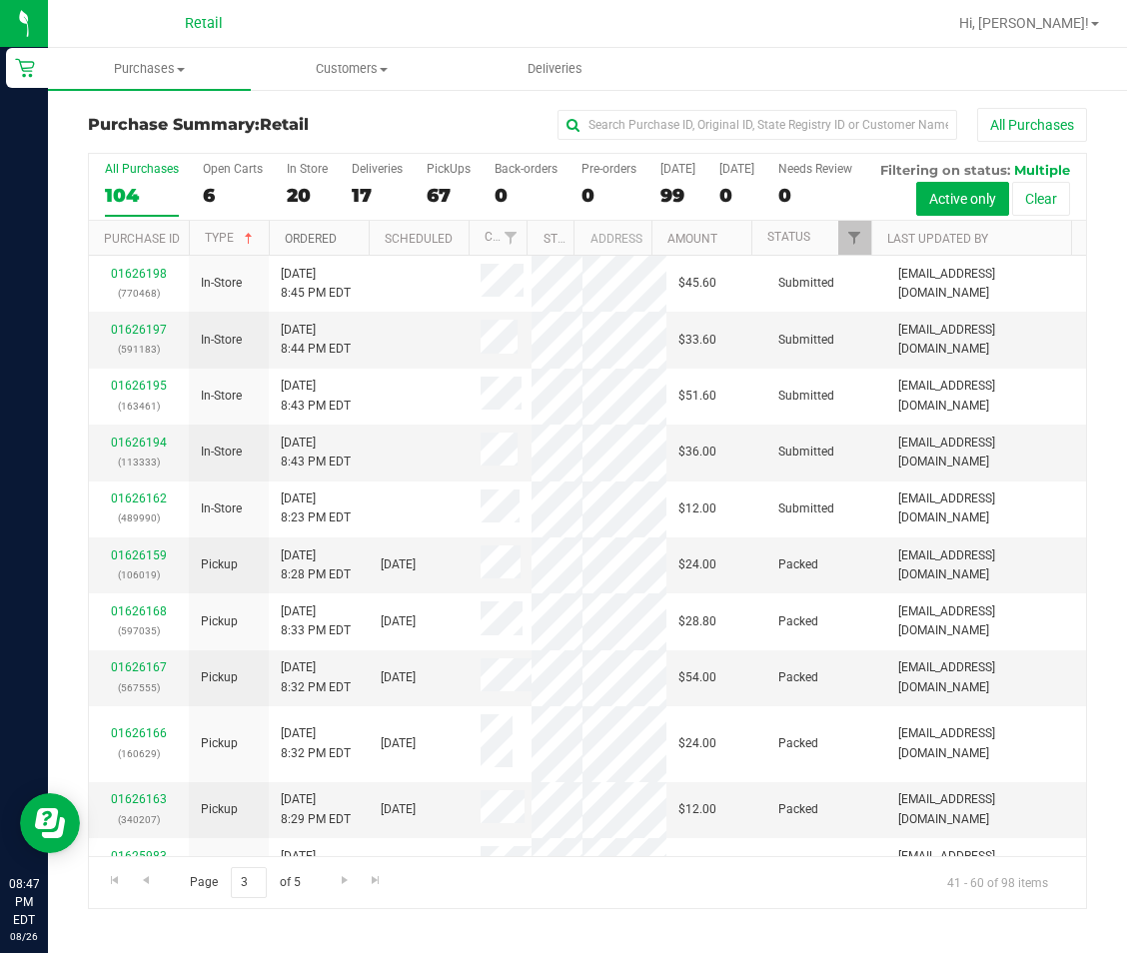
click at [312, 246] on link "Ordered" at bounding box center [311, 239] width 52 height 14
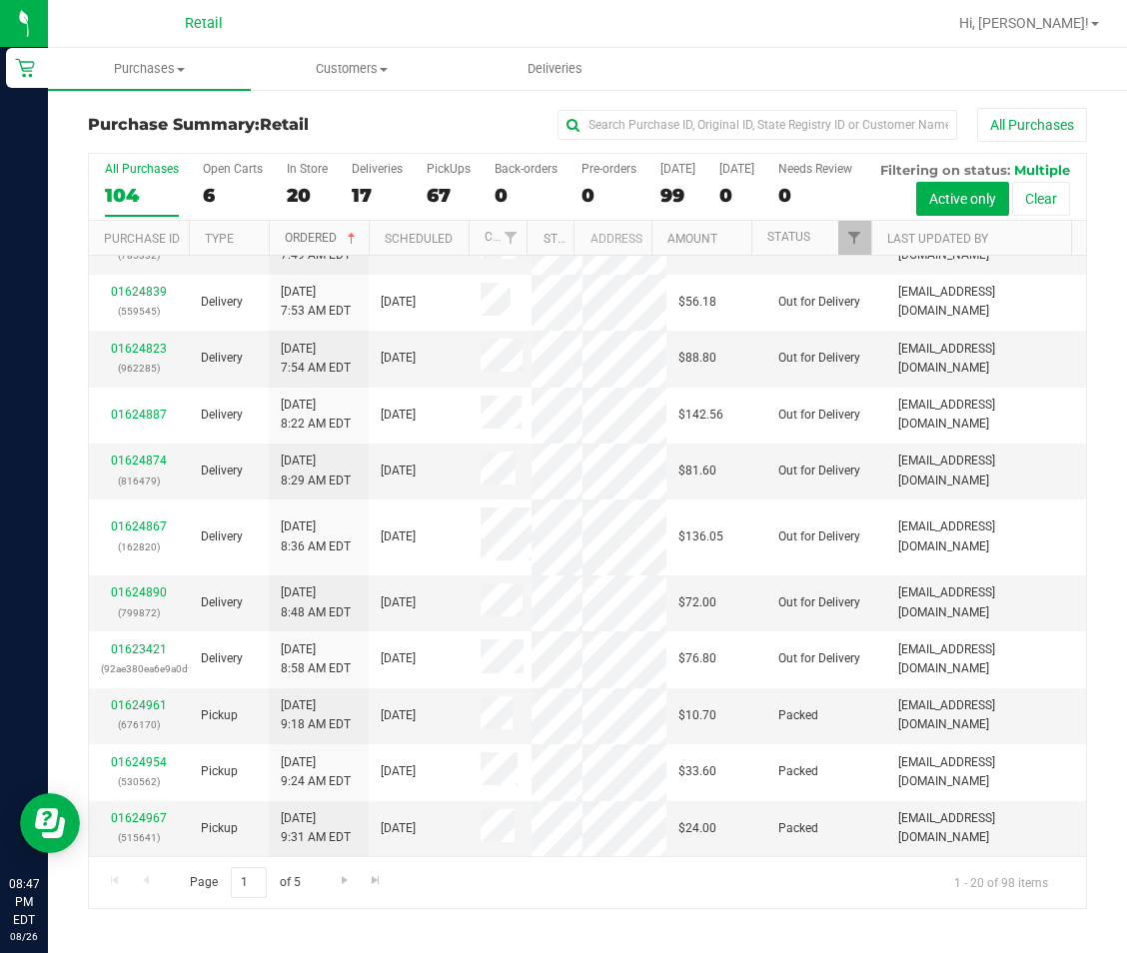
scroll to position [1158, 0]
click at [341, 888] on span "Go to the next page" at bounding box center [345, 880] width 16 height 16
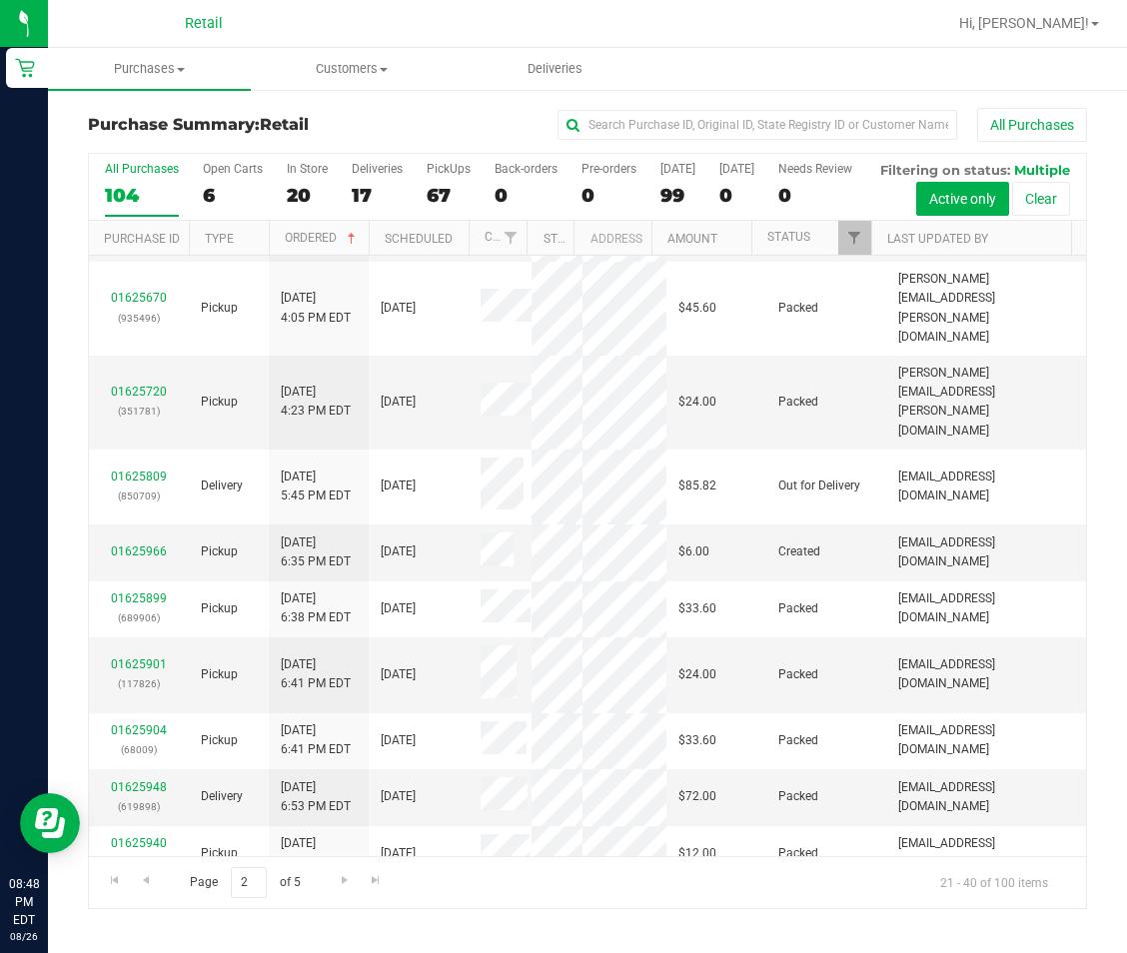
scroll to position [755, 0]
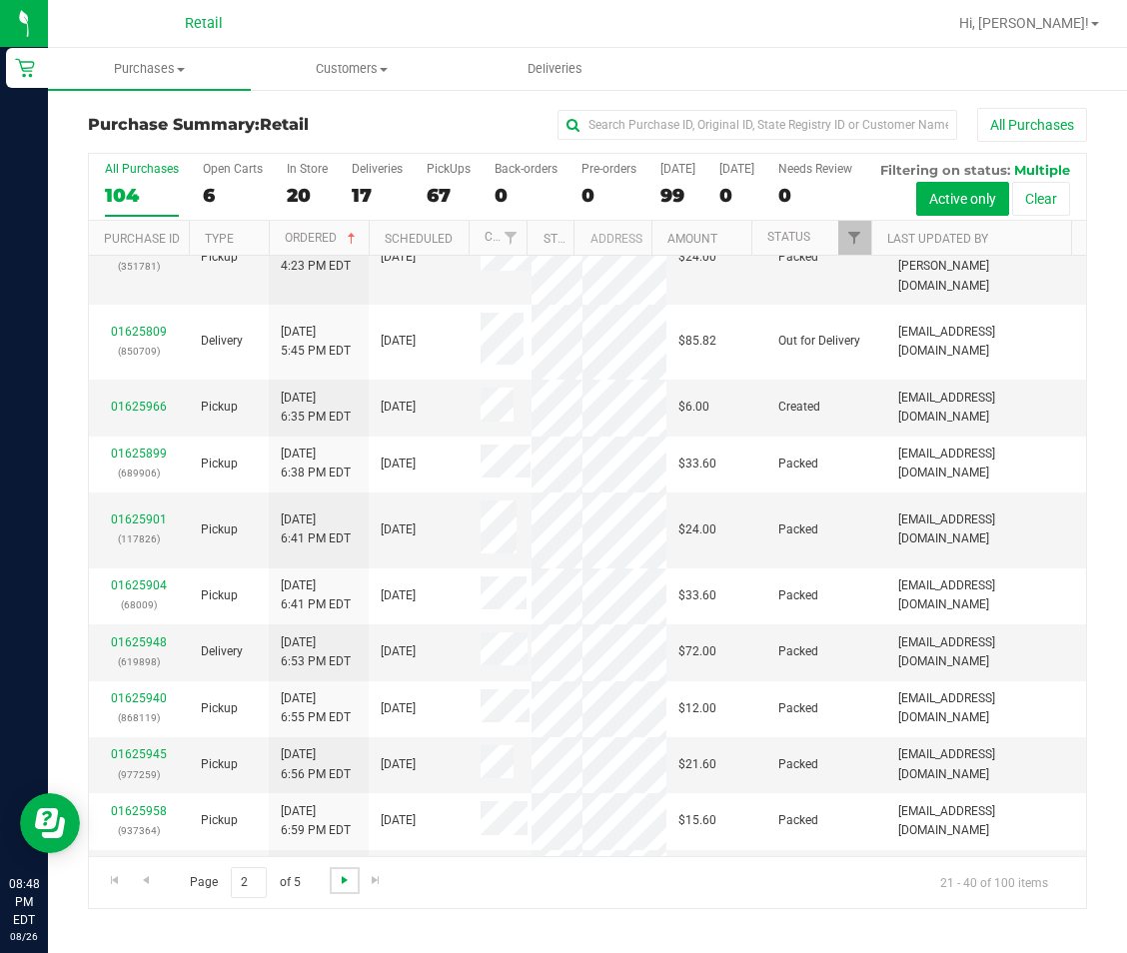
click at [337, 888] on span "Go to the next page" at bounding box center [345, 880] width 16 height 16
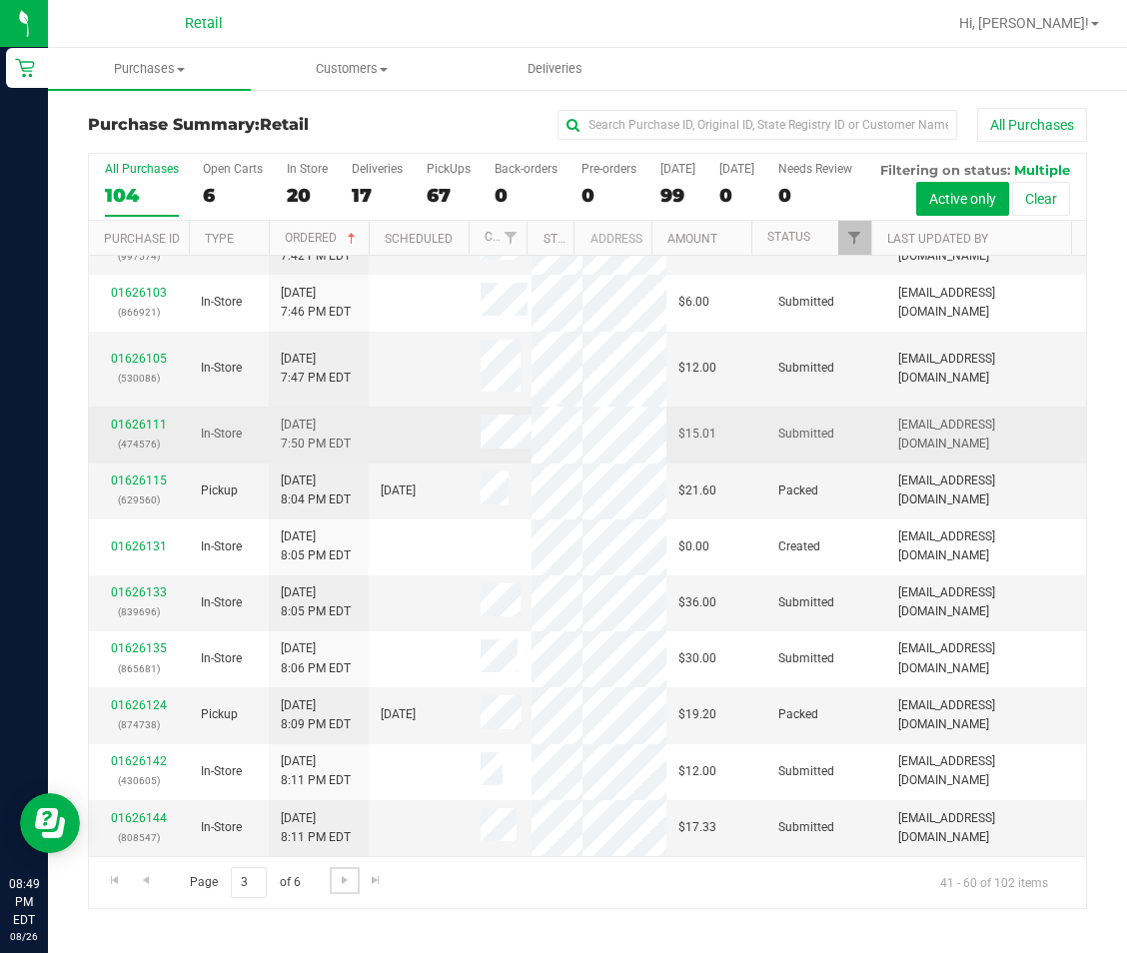
scroll to position [499, 0]
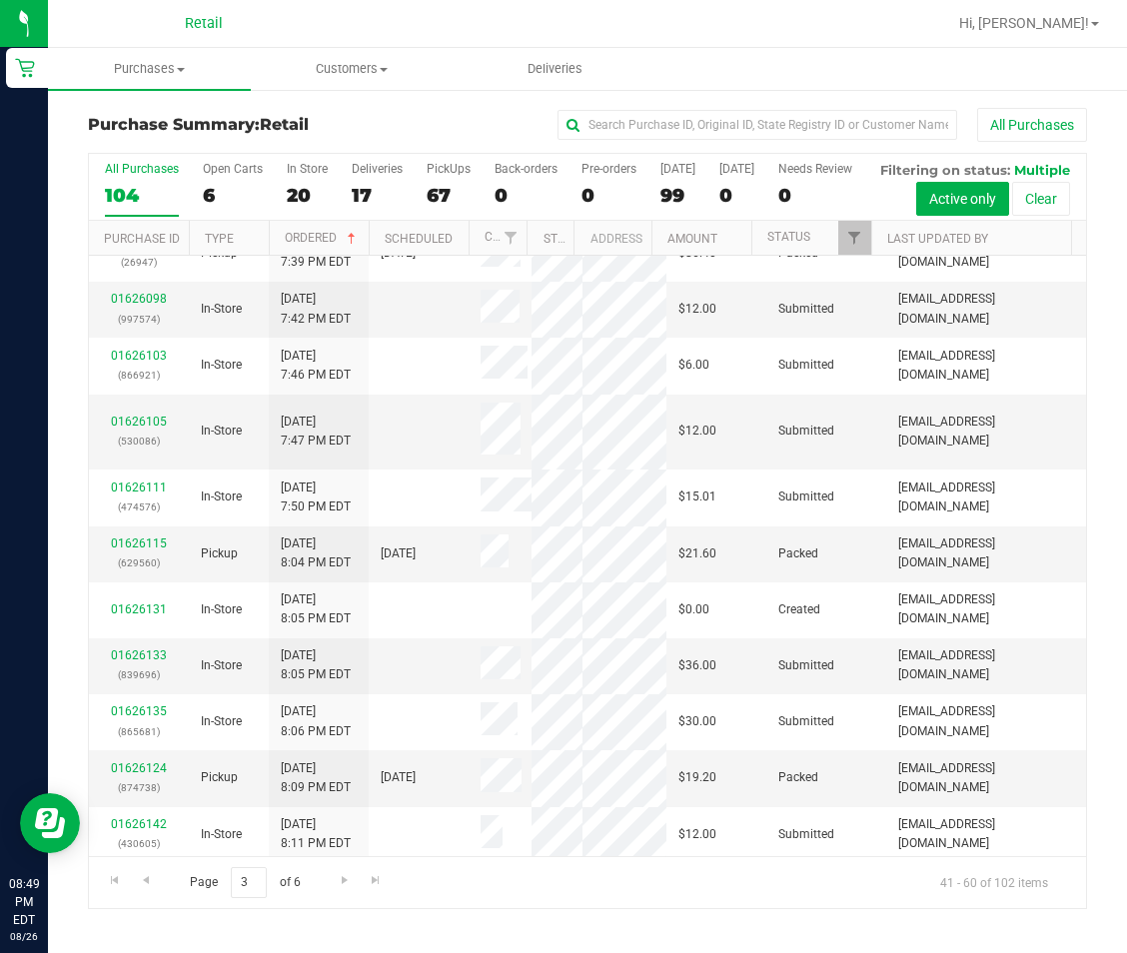
click at [145, 208] on div "All Purchases 104 Open Carts 6 In Store 20 Deliveries 17 PickUps 67 Back-orders…" at bounding box center [587, 187] width 997 height 67
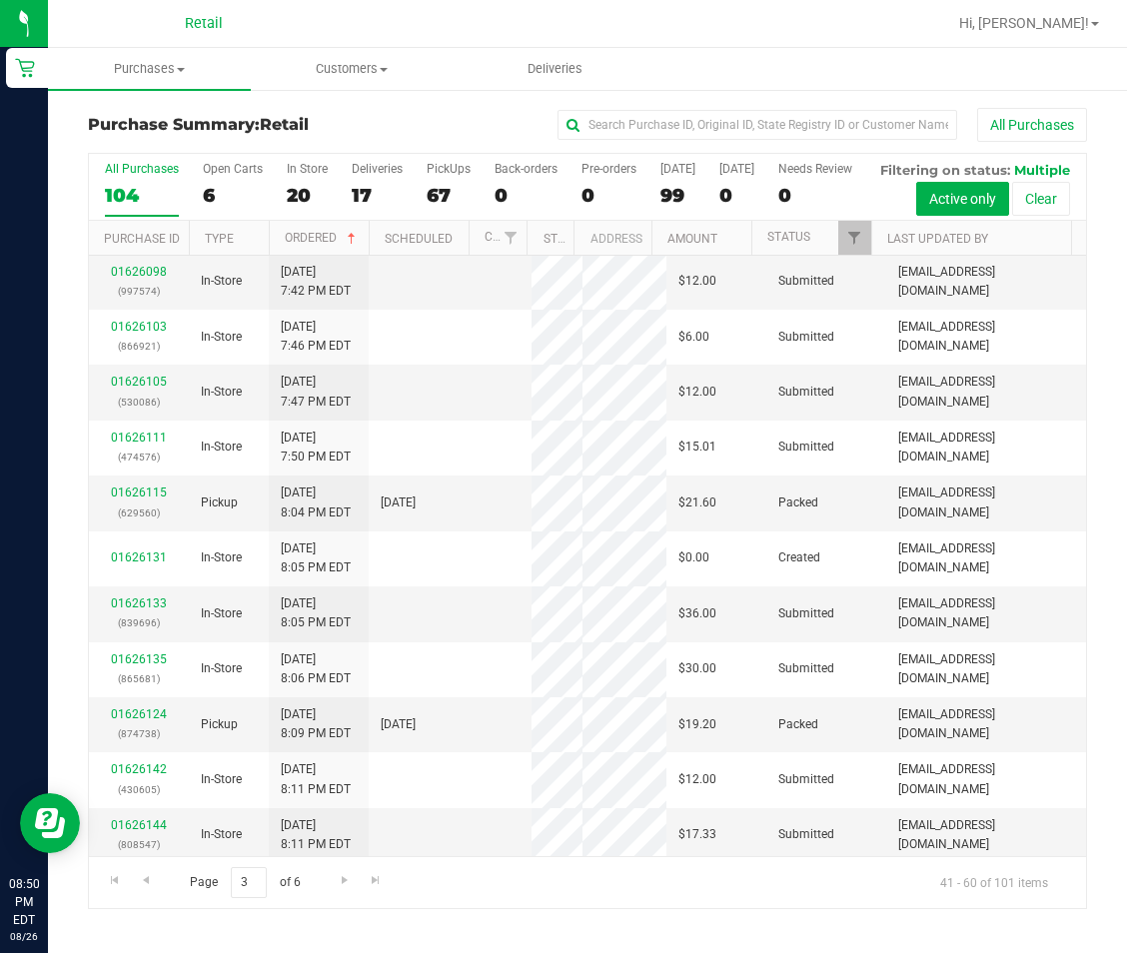
scroll to position [0, 0]
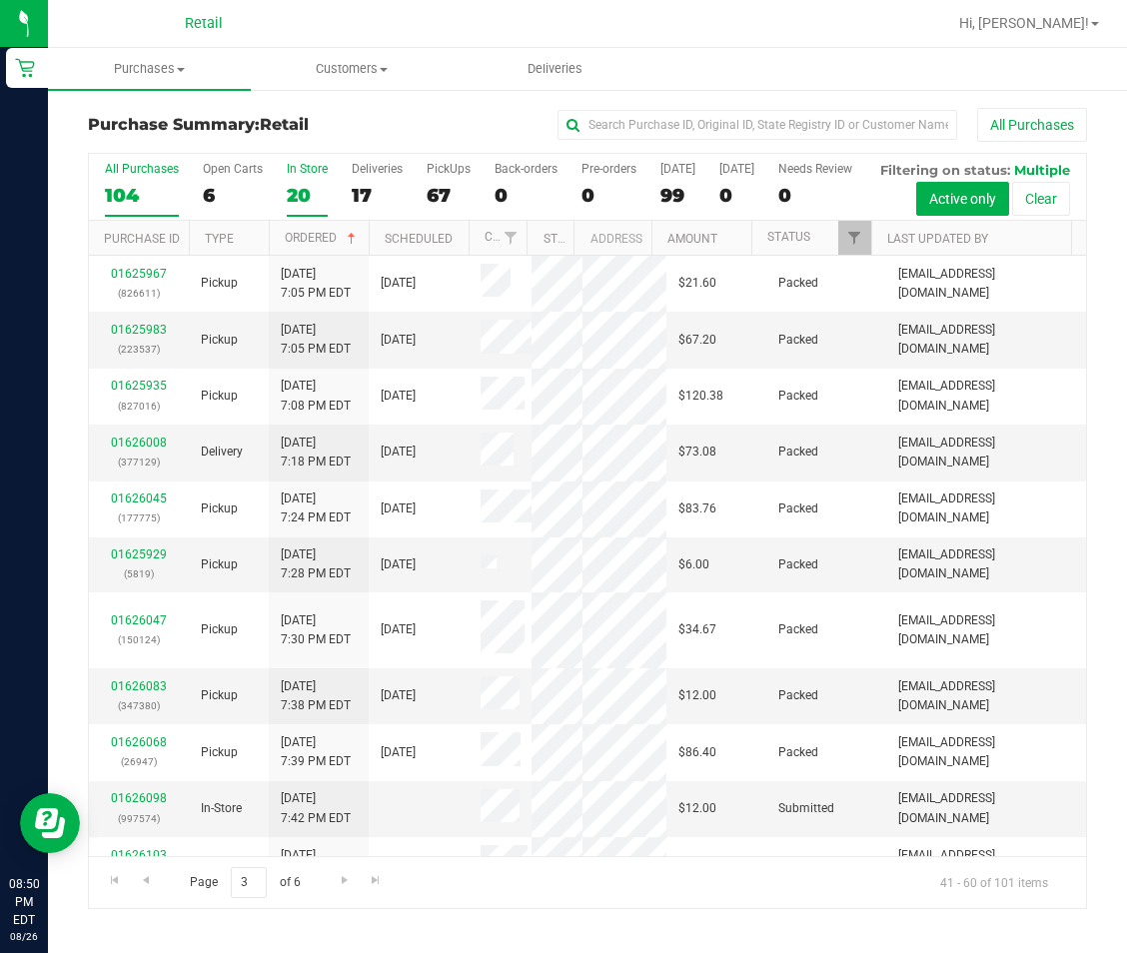
click at [313, 184] on div "20" at bounding box center [307, 195] width 41 height 23
click at [0, 0] on input "In Store 20" at bounding box center [0, 0] width 0 height 0
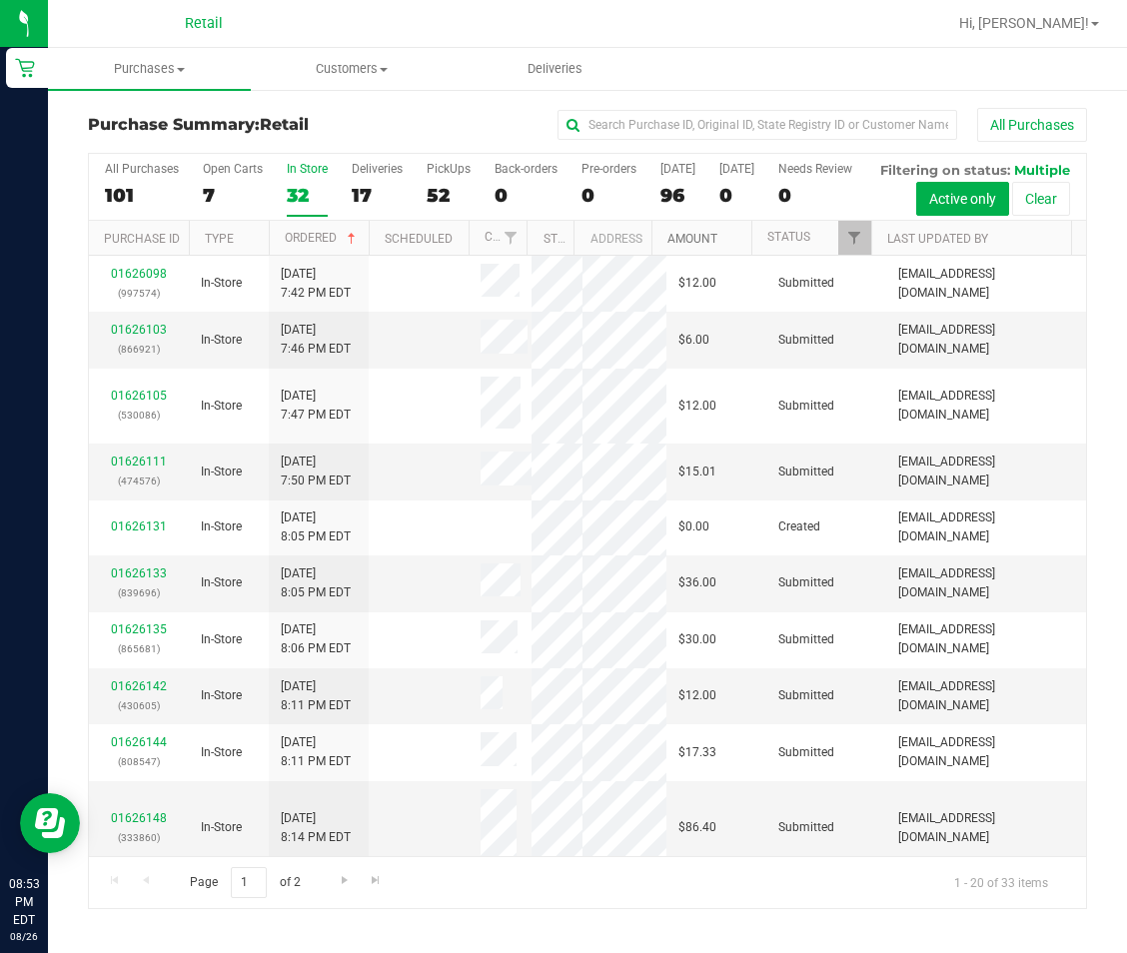
click at [690, 246] on link "Amount" at bounding box center [692, 239] width 50 height 14
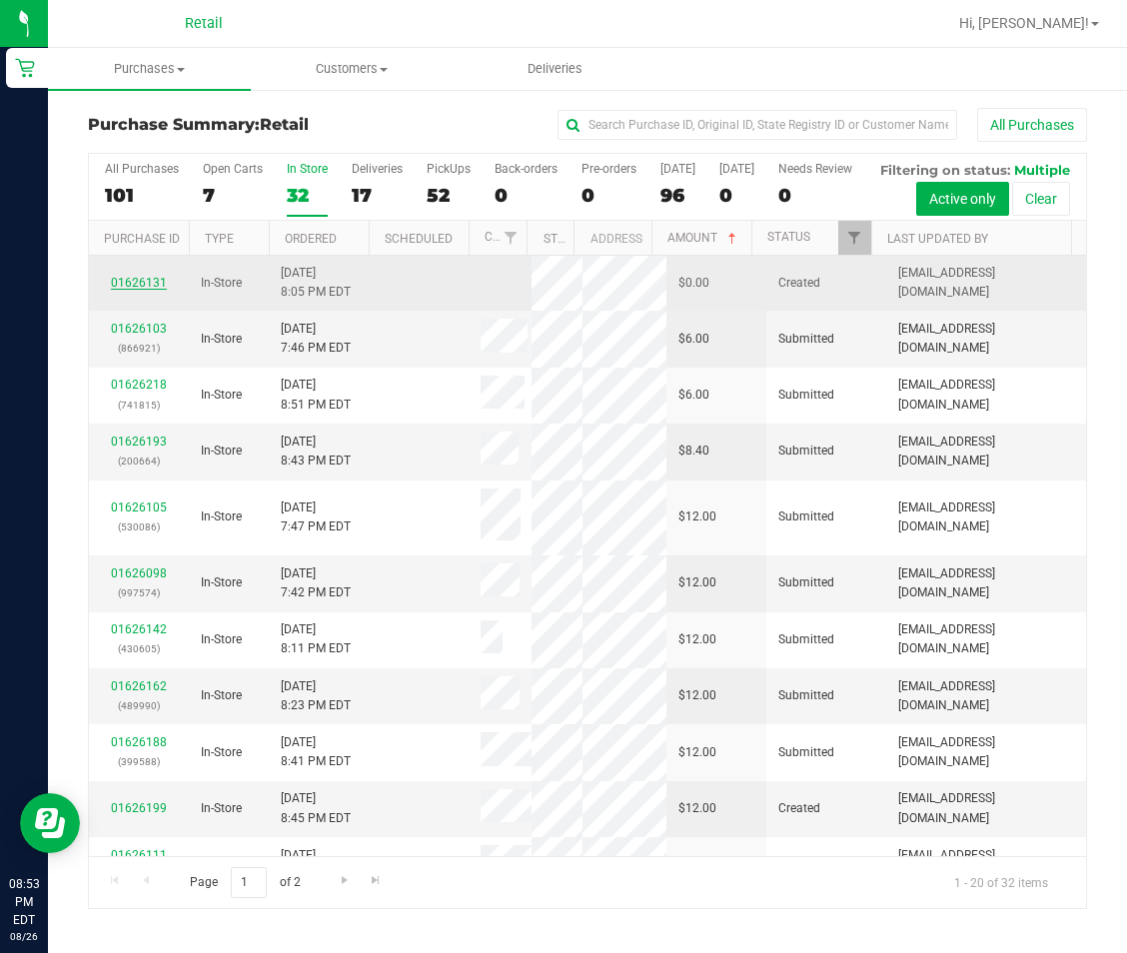
click at [146, 290] on link "01626131" at bounding box center [139, 283] width 56 height 14
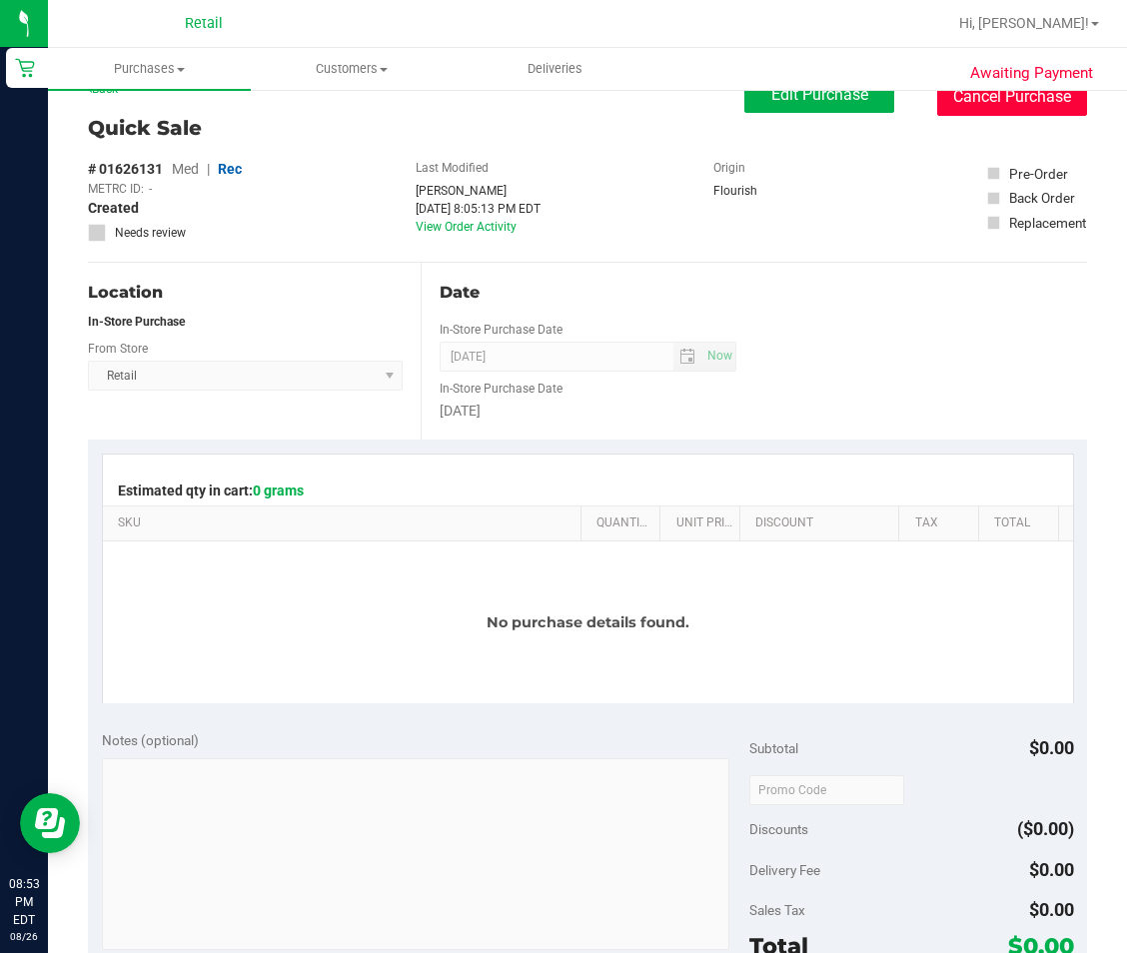
click at [1023, 105] on button "Cancel Purchase" at bounding box center [1012, 97] width 150 height 38
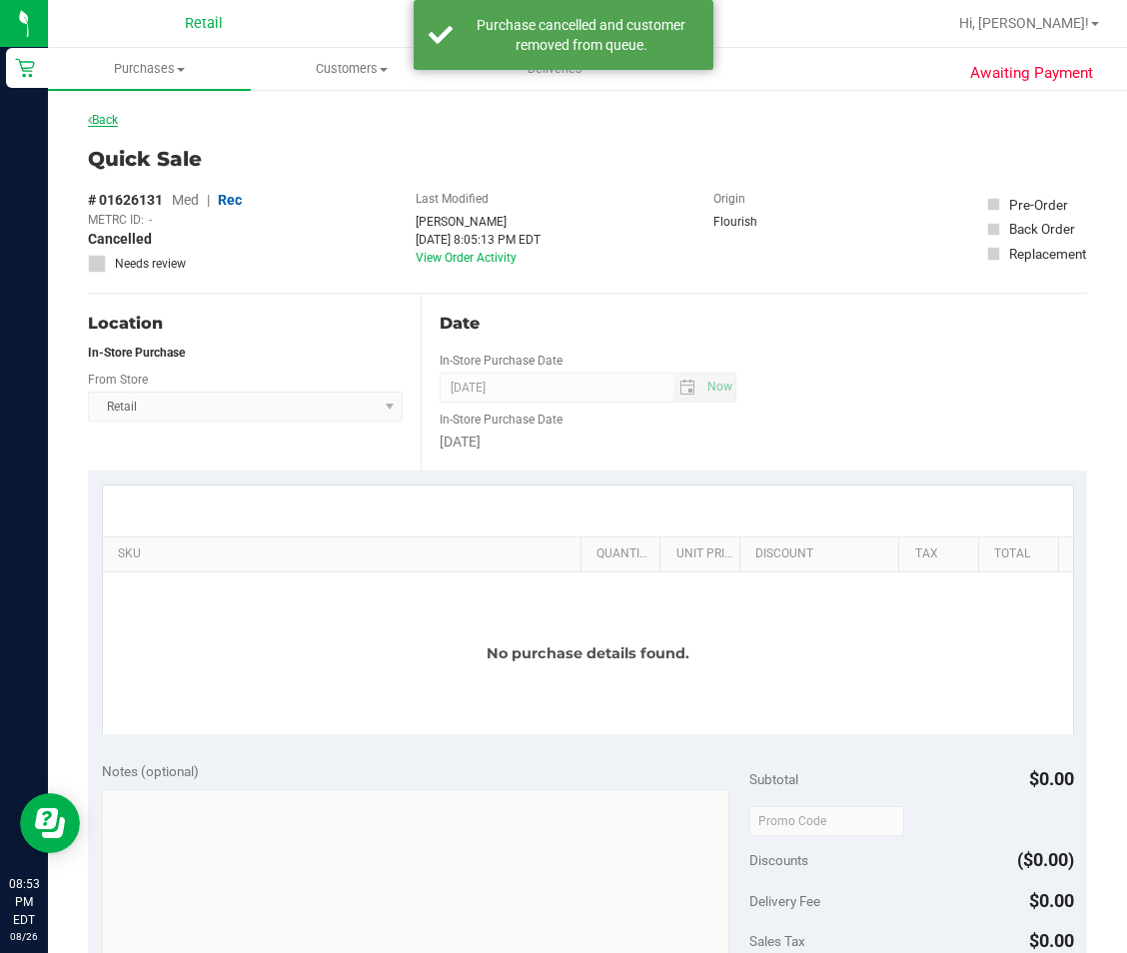
click at [107, 123] on link "Back" at bounding box center [103, 120] width 30 height 14
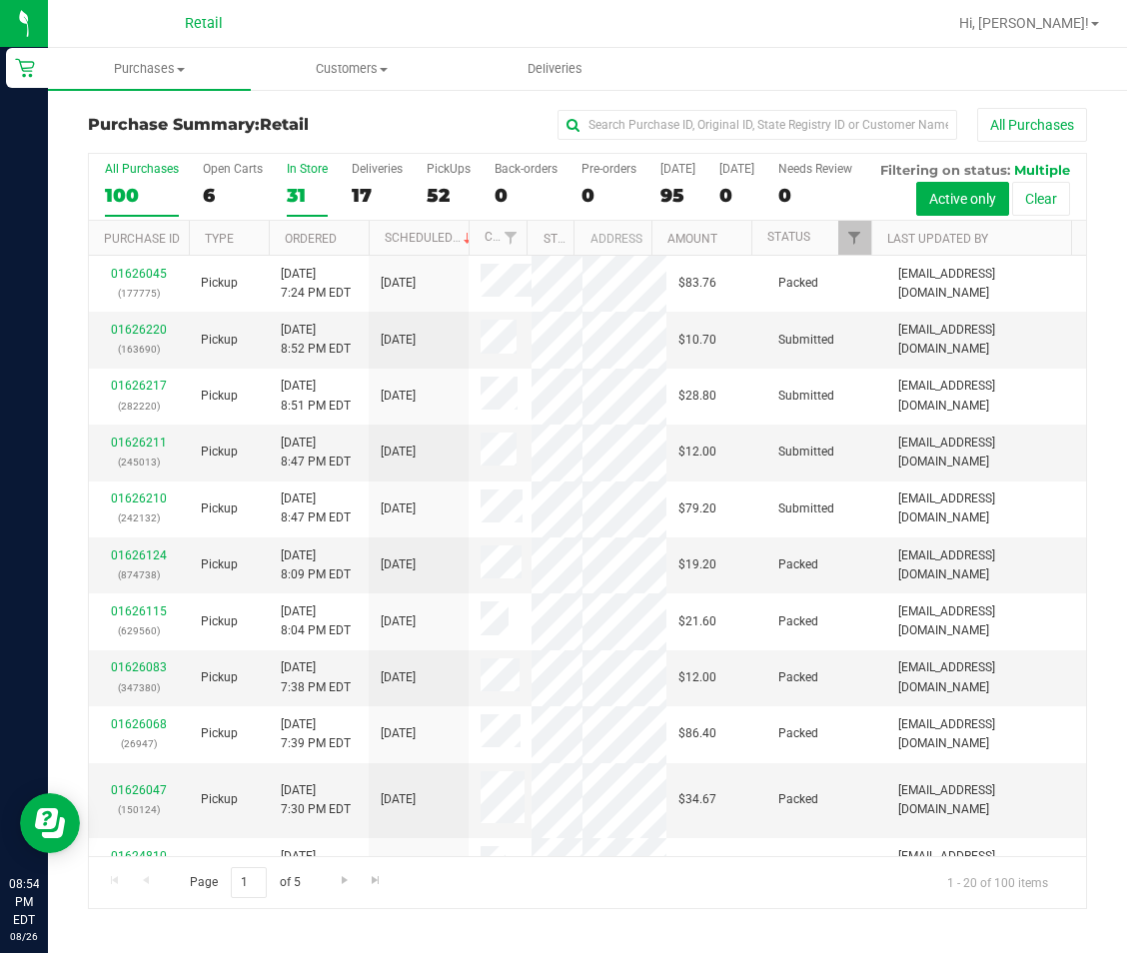
click at [288, 201] on div "31" at bounding box center [307, 195] width 41 height 23
click at [0, 0] on input "In Store 31" at bounding box center [0, 0] width 0 height 0
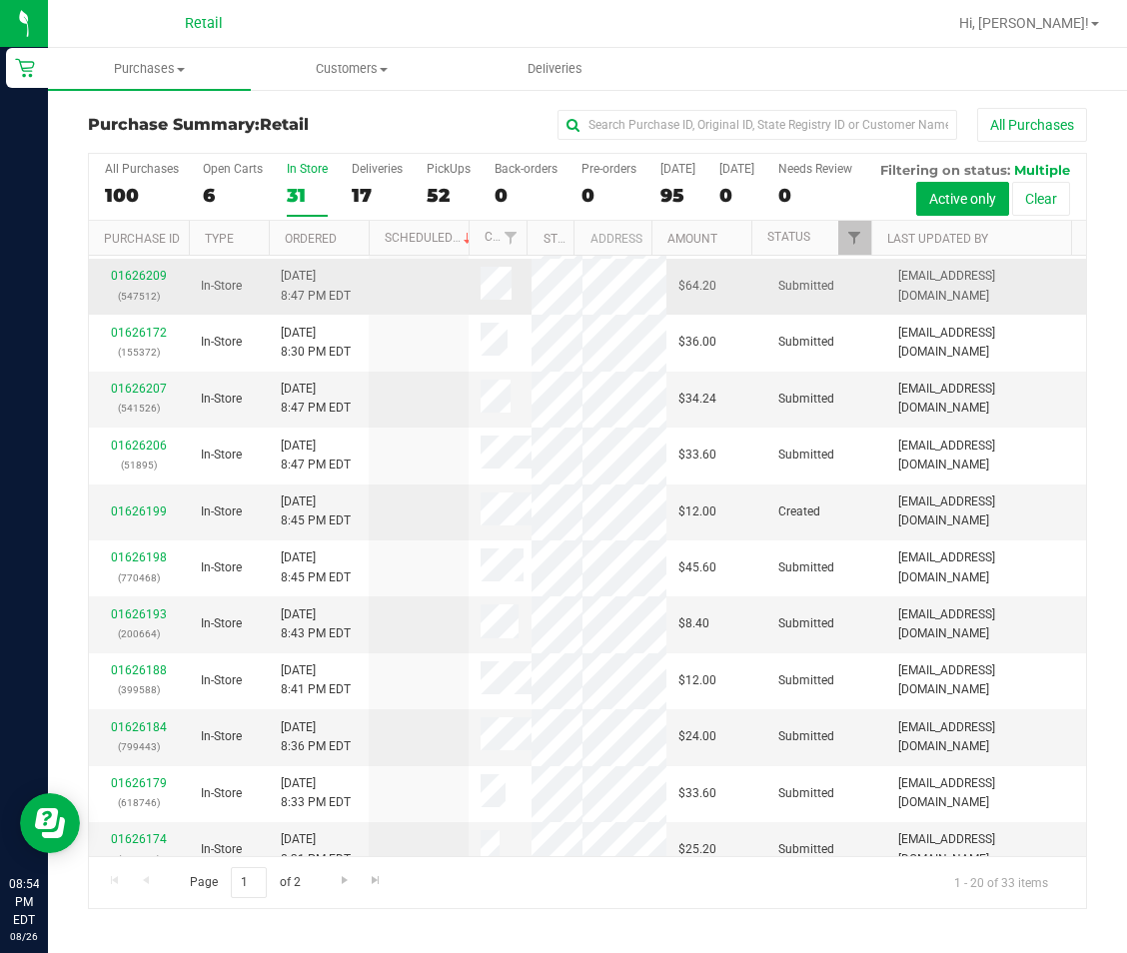
scroll to position [524, 0]
click at [341, 888] on span "Go to the next page" at bounding box center [345, 880] width 16 height 16
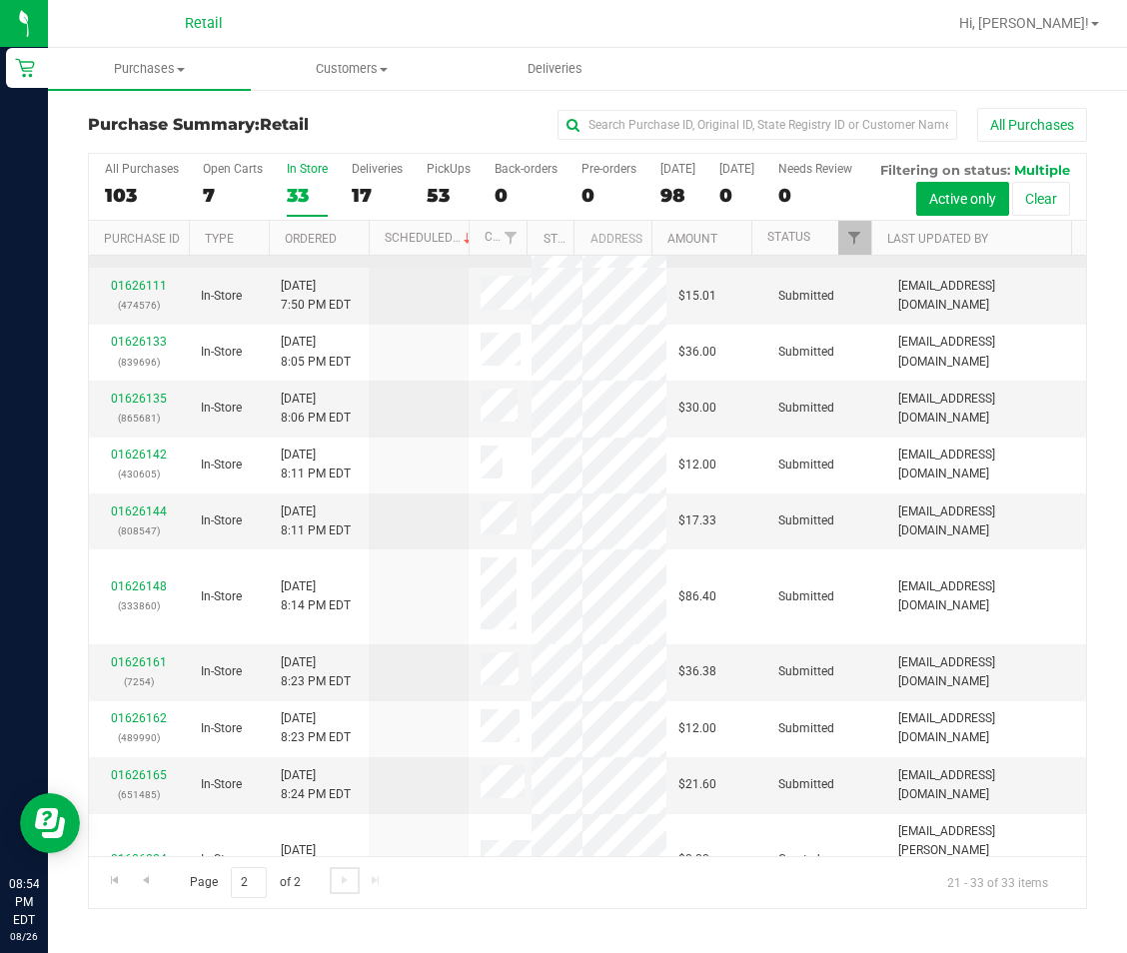
scroll to position [0, 0]
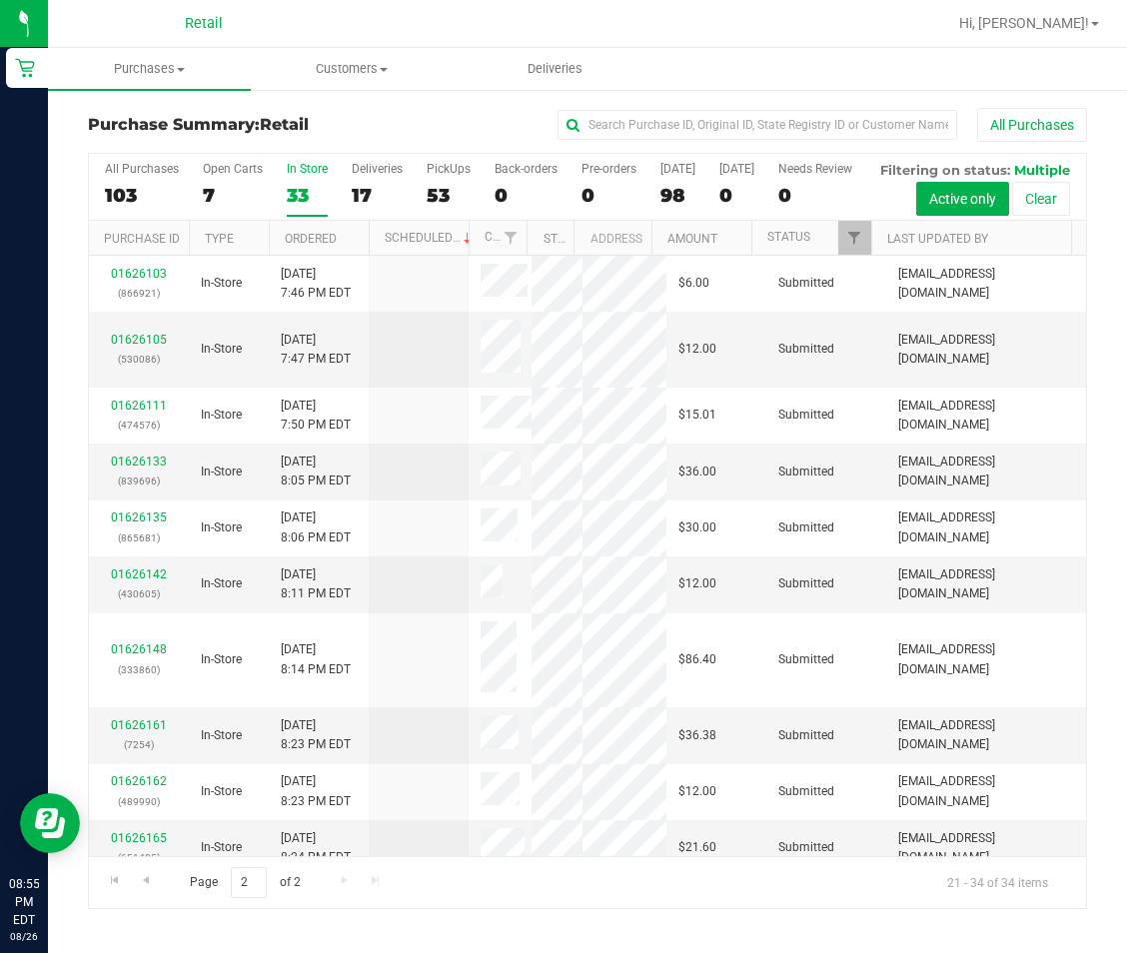
click at [445, 104] on div "Purchase Summary: Retail All Purchases All Purchases 103 Open Carts 7 In Store …" at bounding box center [587, 508] width 1079 height 841
click at [361, 221] on div "All Purchases 103 Open Carts 7 In Store 33 Deliveries 17 PickUps 53 Back-orders…" at bounding box center [587, 187] width 997 height 67
click at [129, 347] on link "01626105" at bounding box center [139, 340] width 56 height 14
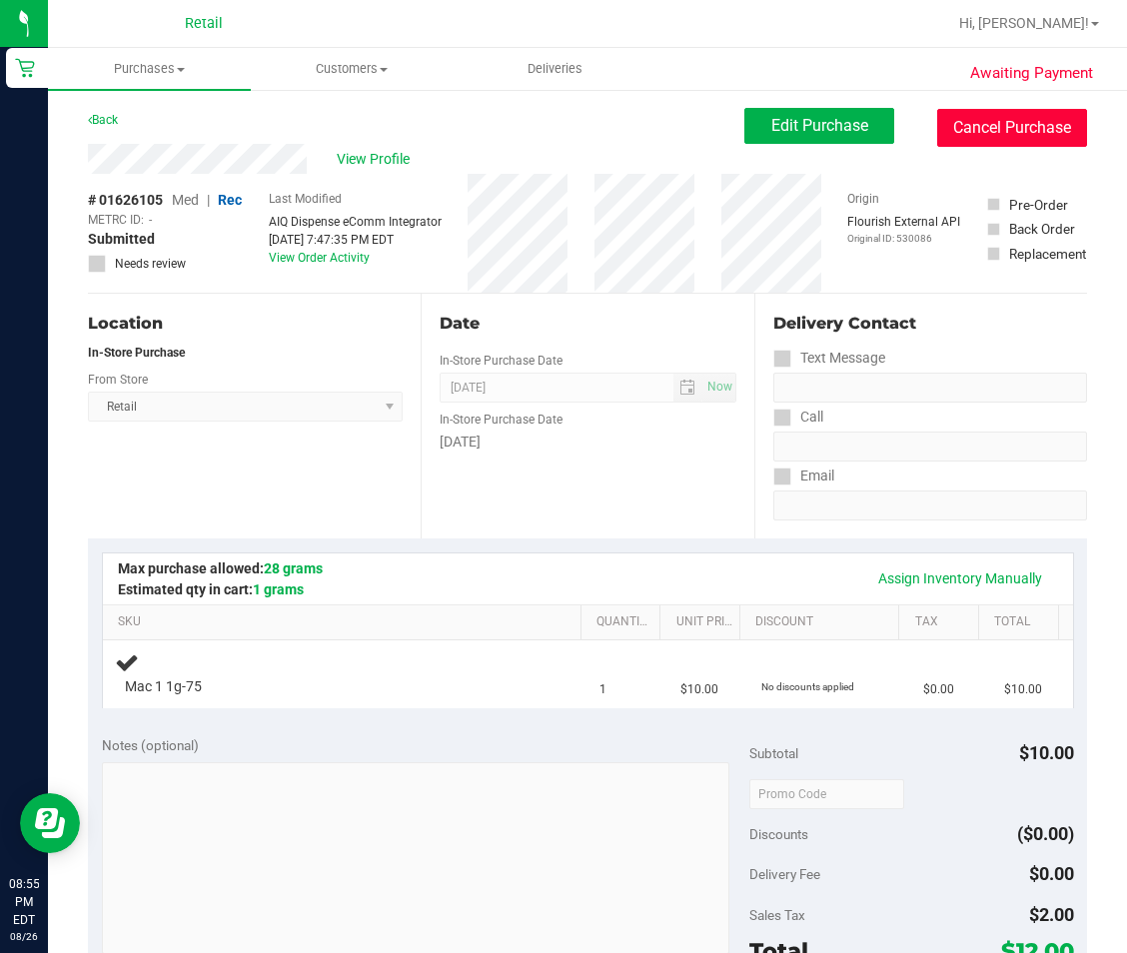
click at [1033, 126] on button "Cancel Purchase" at bounding box center [1012, 128] width 150 height 38
click at [325, 489] on div "Location In-Store Purchase From Store Retail Select Store Retail" at bounding box center [254, 416] width 333 height 245
click at [1052, 139] on button "Cancel Purchase" at bounding box center [1012, 128] width 150 height 38
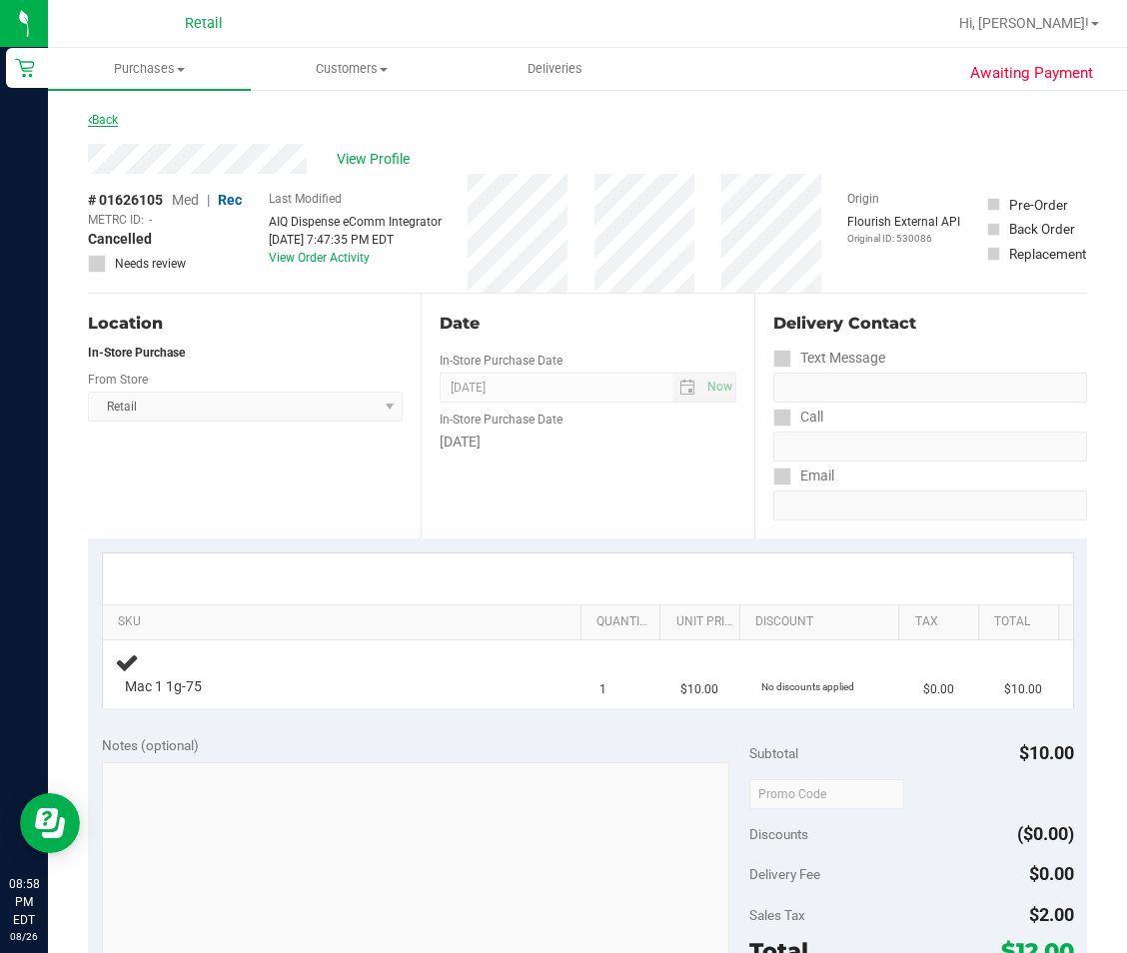
click at [111, 121] on link "Back" at bounding box center [103, 120] width 30 height 14
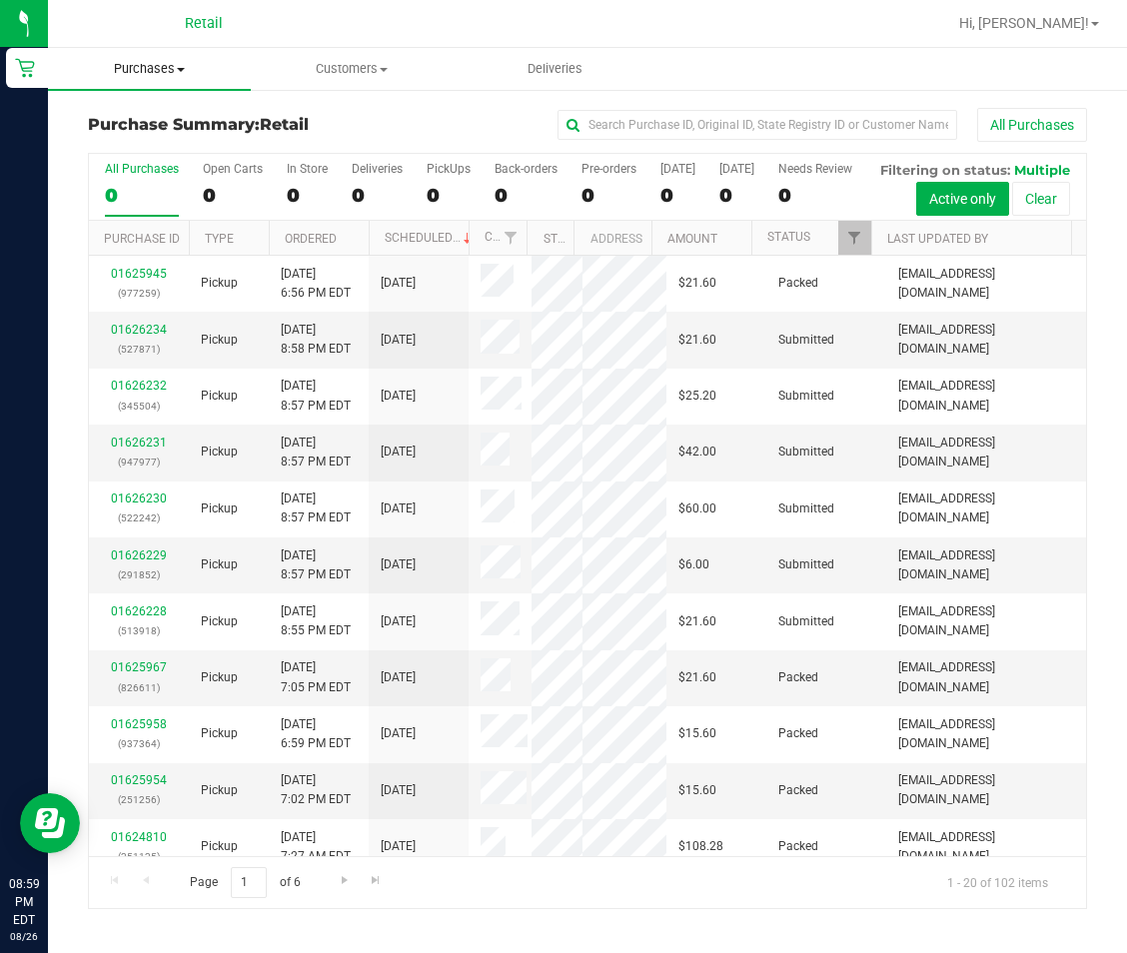
click at [162, 70] on span "Purchases" at bounding box center [149, 69] width 203 height 18
click at [427, 112] on div "All Purchases" at bounding box center [754, 125] width 666 height 34
click at [300, 184] on div "30" at bounding box center [307, 195] width 41 height 23
click at [0, 0] on input "In Store 30" at bounding box center [0, 0] width 0 height 0
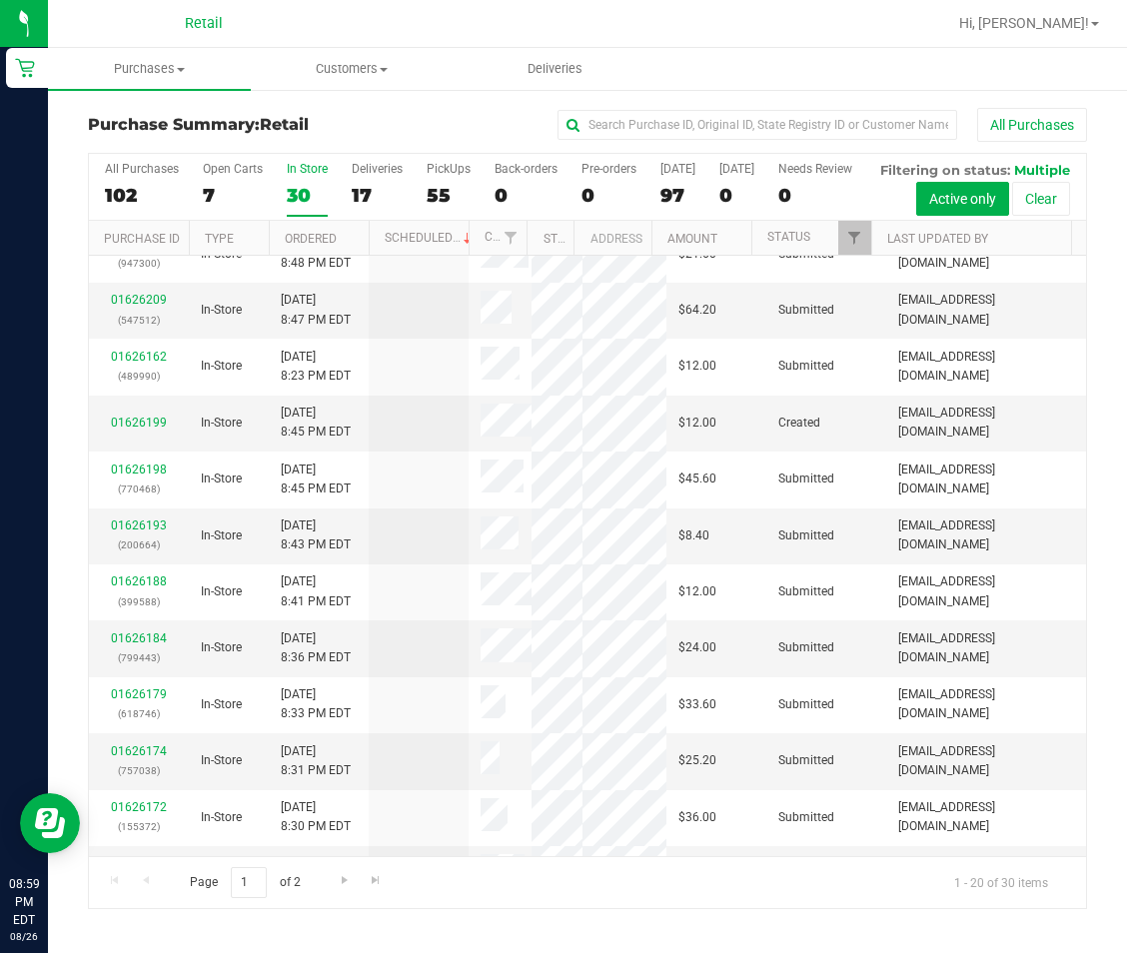
scroll to position [524, 0]
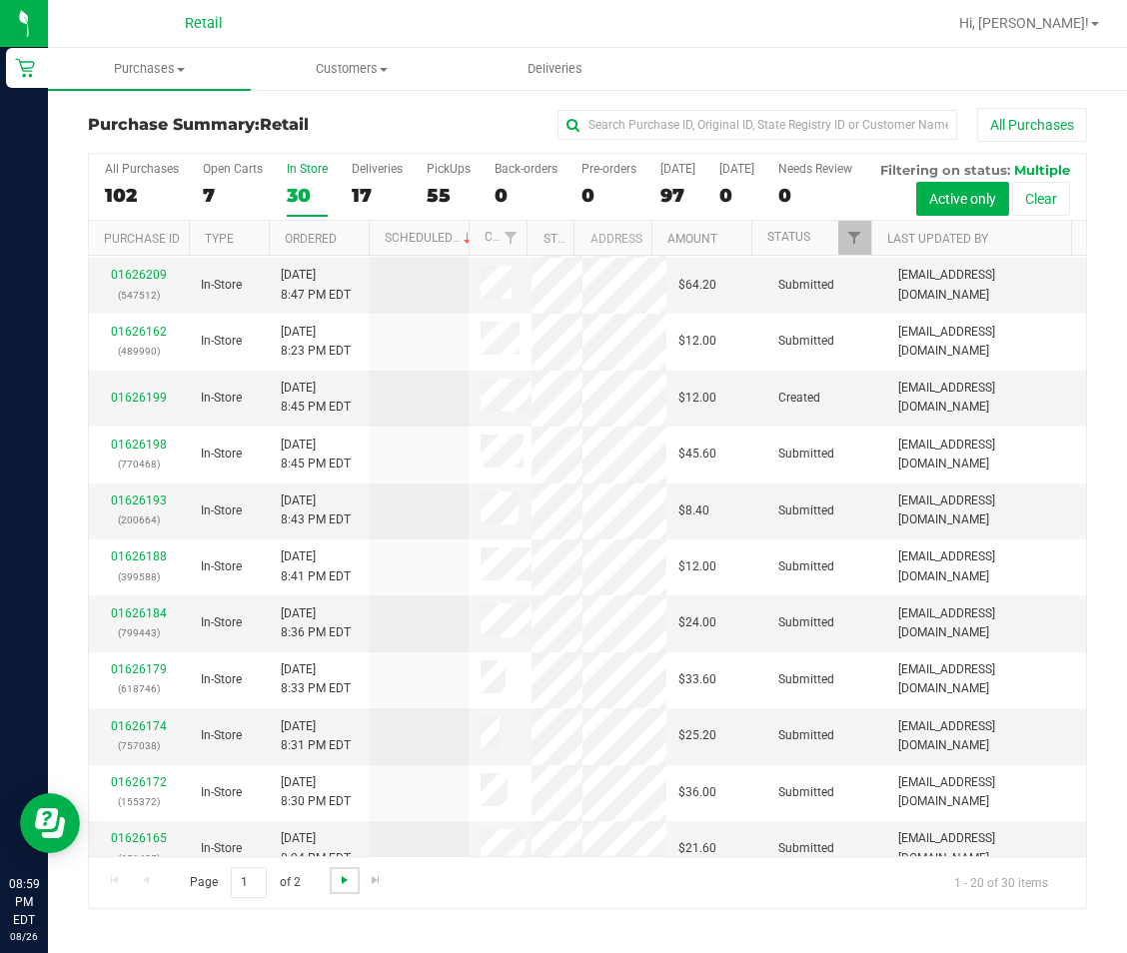
click at [342, 888] on span "Go to the next page" at bounding box center [345, 880] width 16 height 16
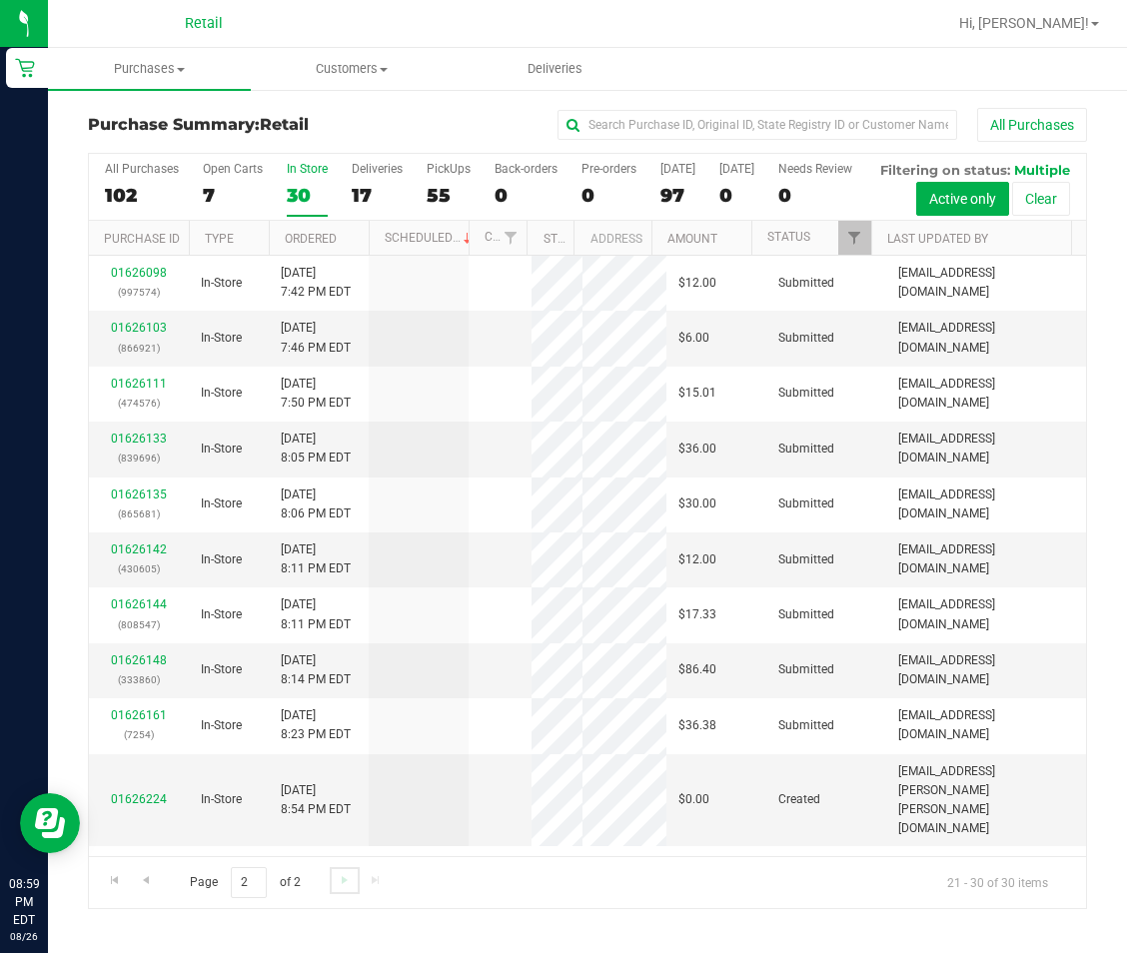
scroll to position [0, 0]
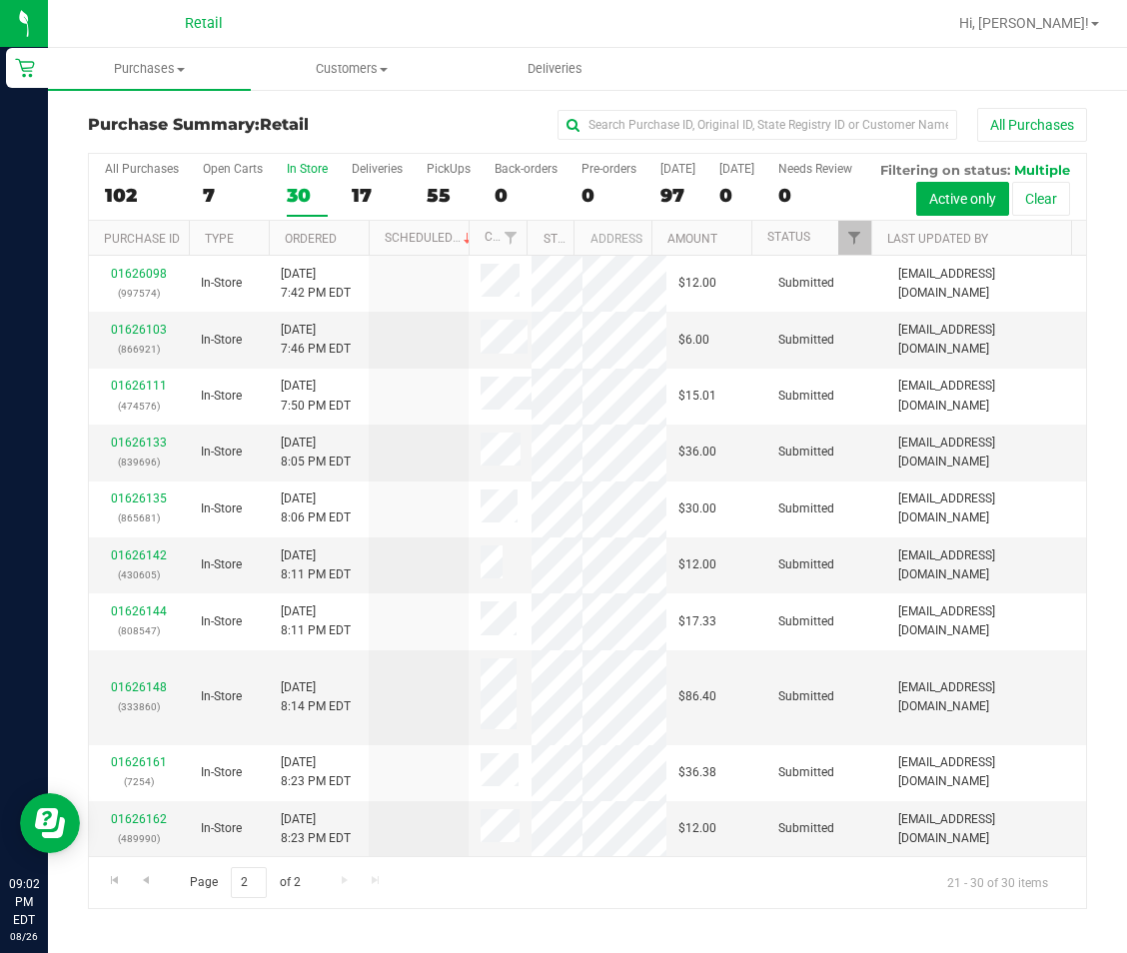
click at [398, 221] on div "All Purchases 102 Open Carts 7 In Store 30 Deliveries 17 PickUps 55 Back-orders…" at bounding box center [587, 187] width 997 height 67
click at [370, 187] on div "17" at bounding box center [377, 195] width 51 height 23
click at [0, 0] on input "Deliveries 17" at bounding box center [0, 0] width 0 height 0
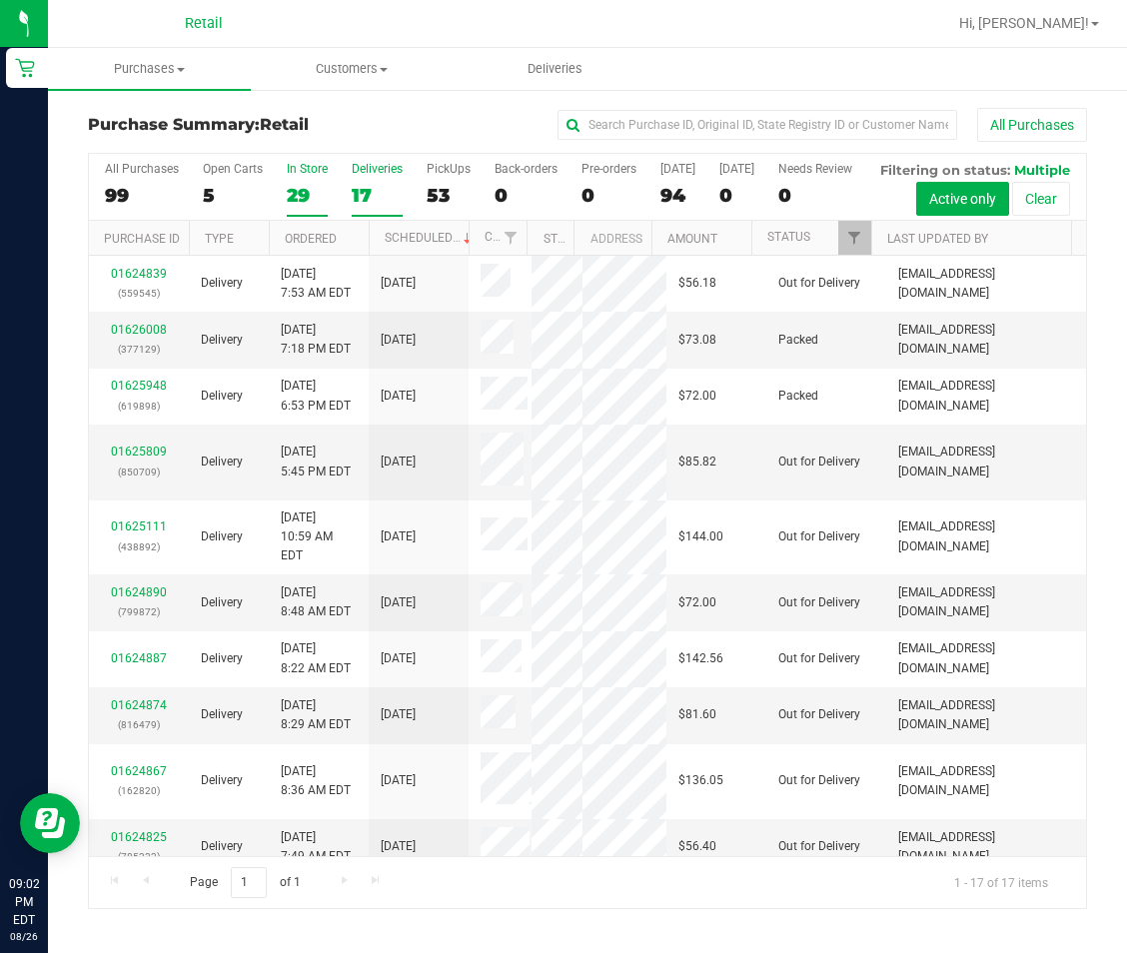
click at [302, 197] on div "29" at bounding box center [307, 195] width 41 height 23
click at [0, 0] on input "In Store 29" at bounding box center [0, 0] width 0 height 0
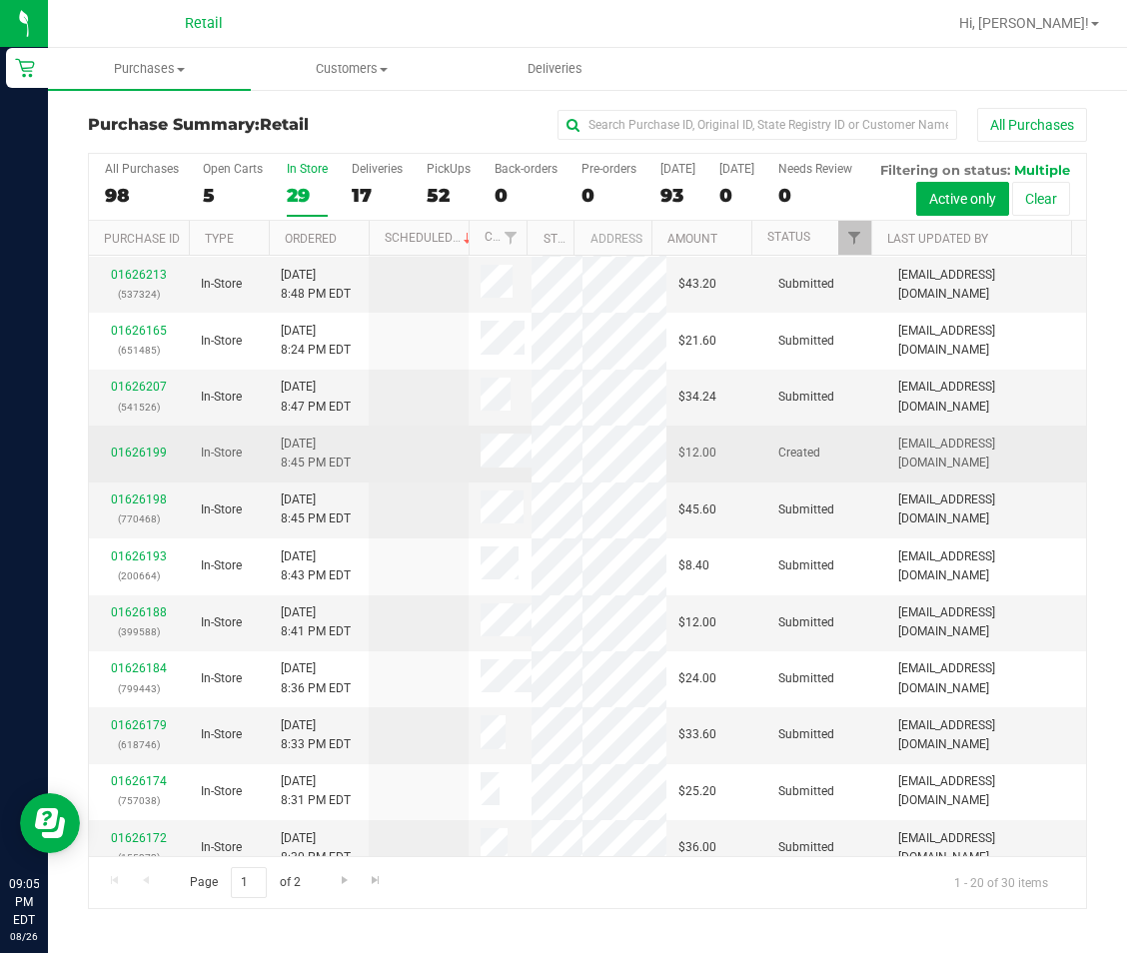
scroll to position [31, 0]
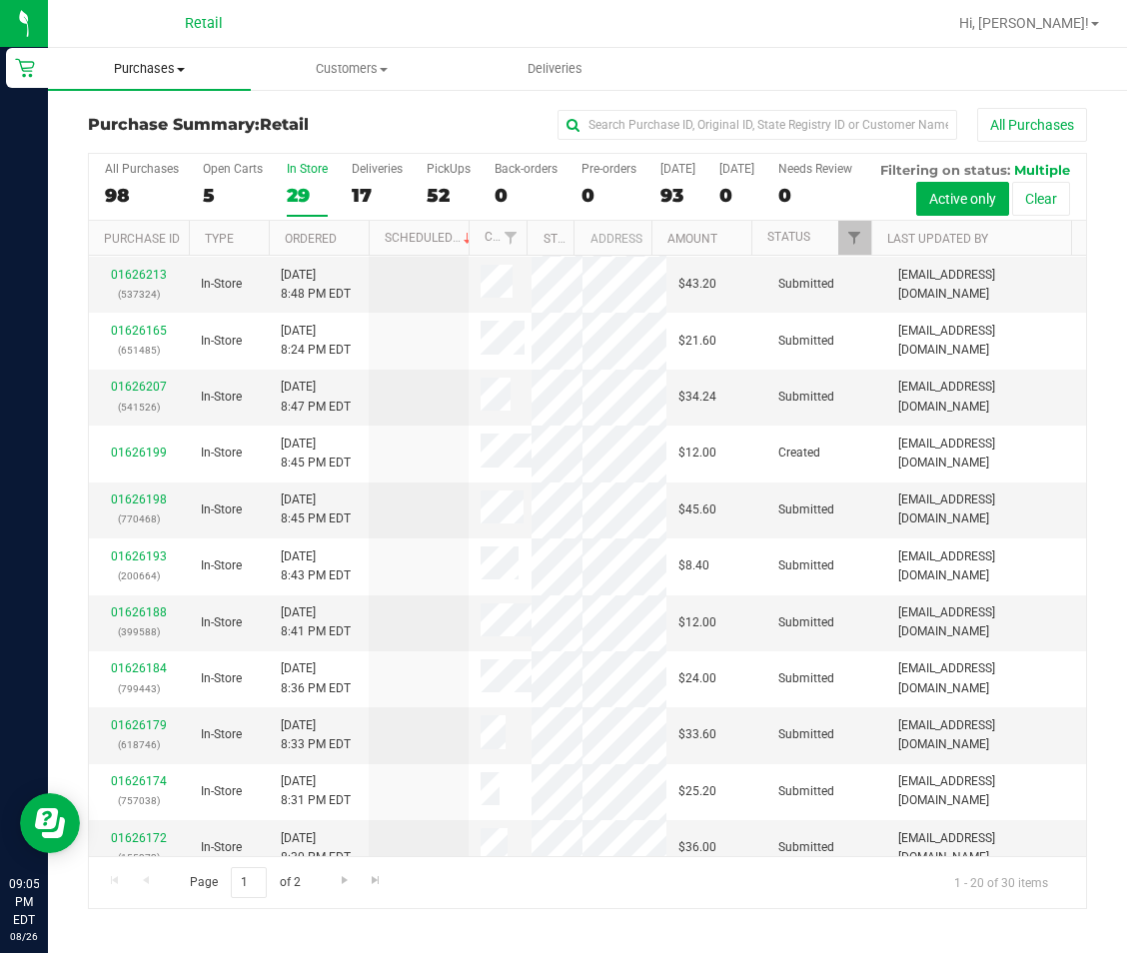
click at [152, 68] on span "Purchases" at bounding box center [149, 69] width 203 height 18
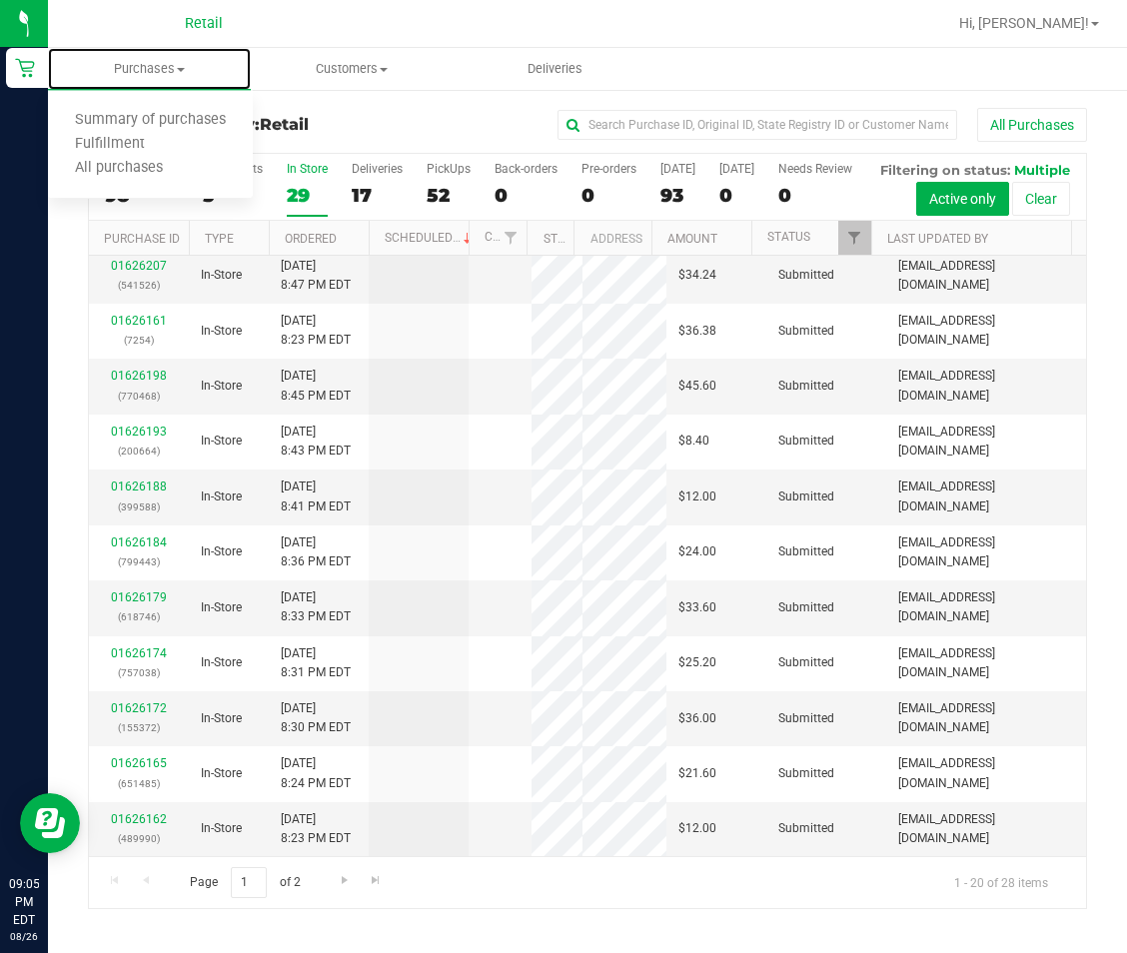
scroll to position [0, 0]
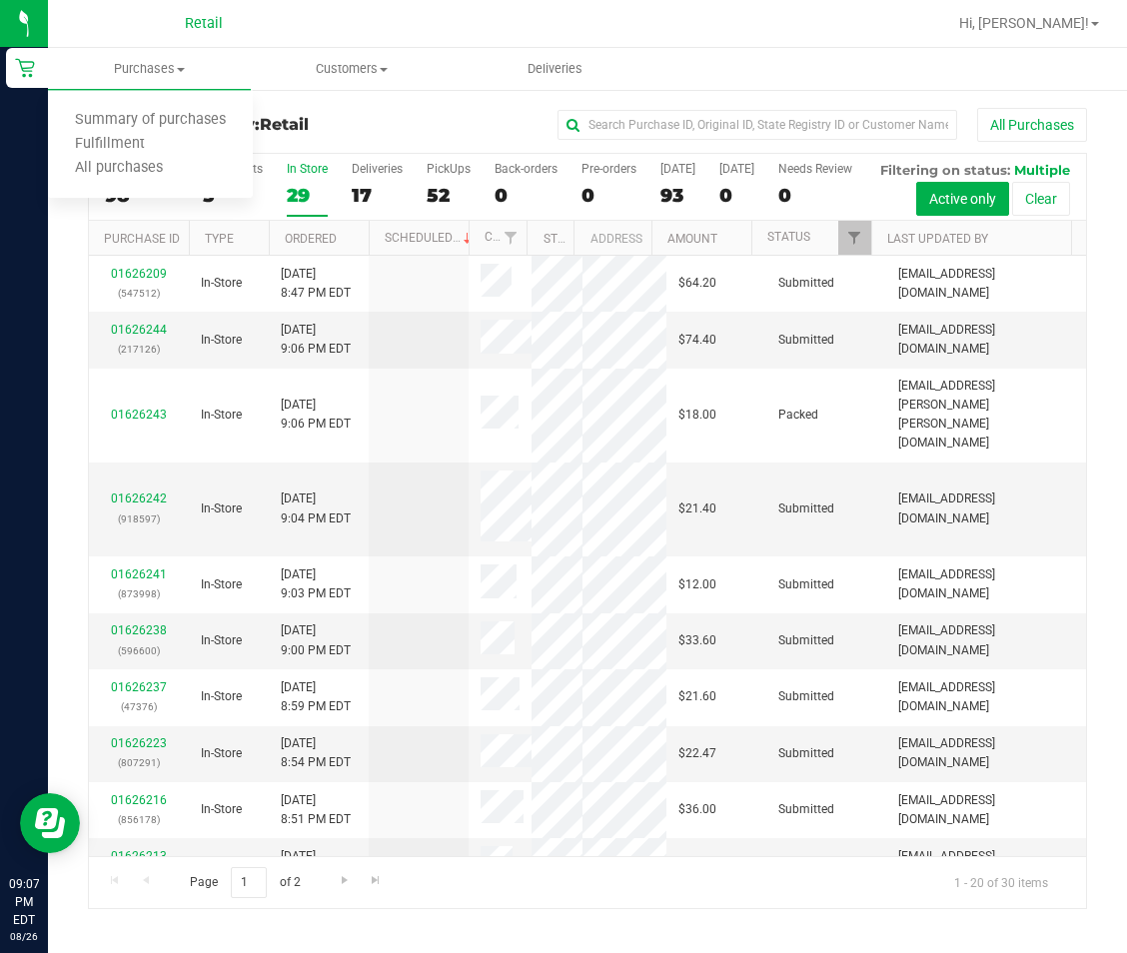
click at [549, 214] on div "All Purchases 98 Open Carts 5 In Store 29 Deliveries 17 PickUps 52 Back-orders …" at bounding box center [587, 187] width 997 height 67
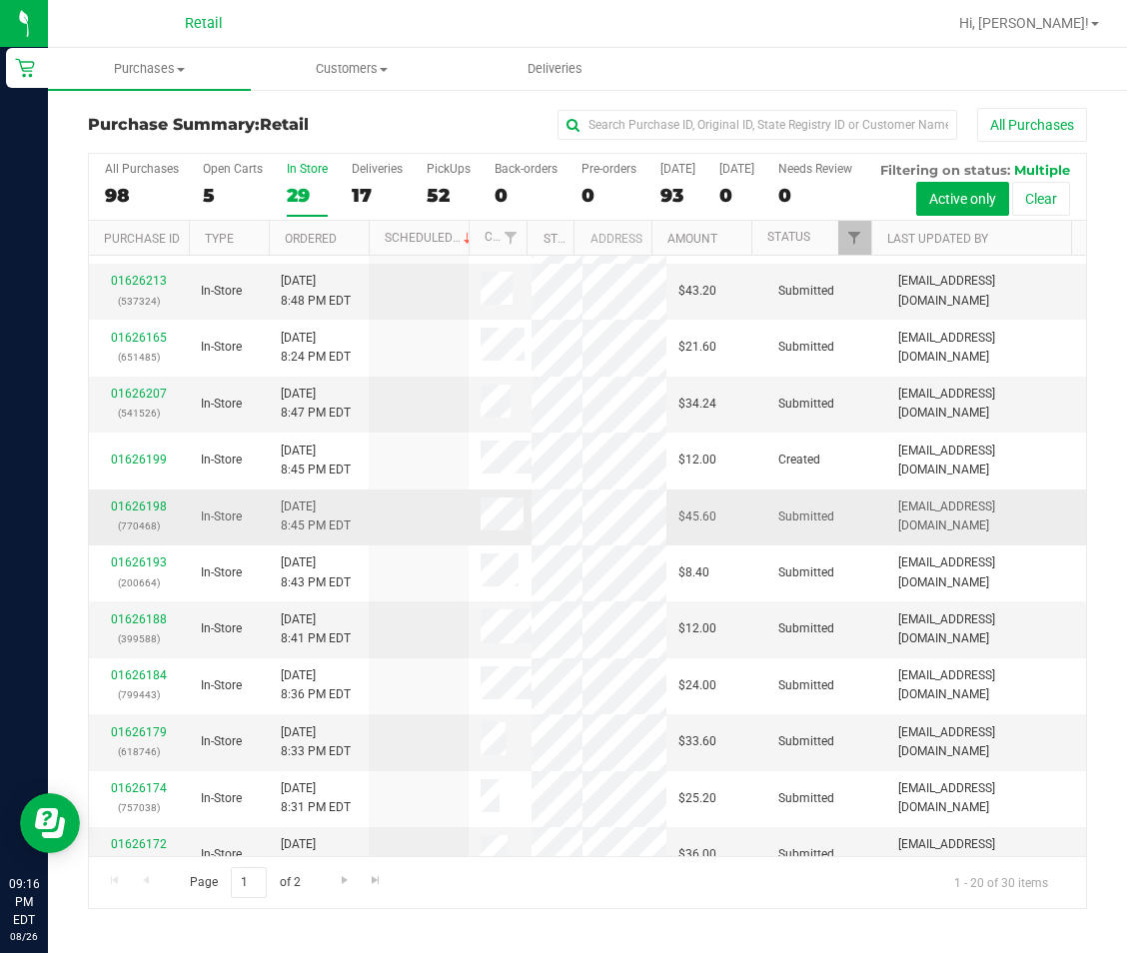
scroll to position [524, 0]
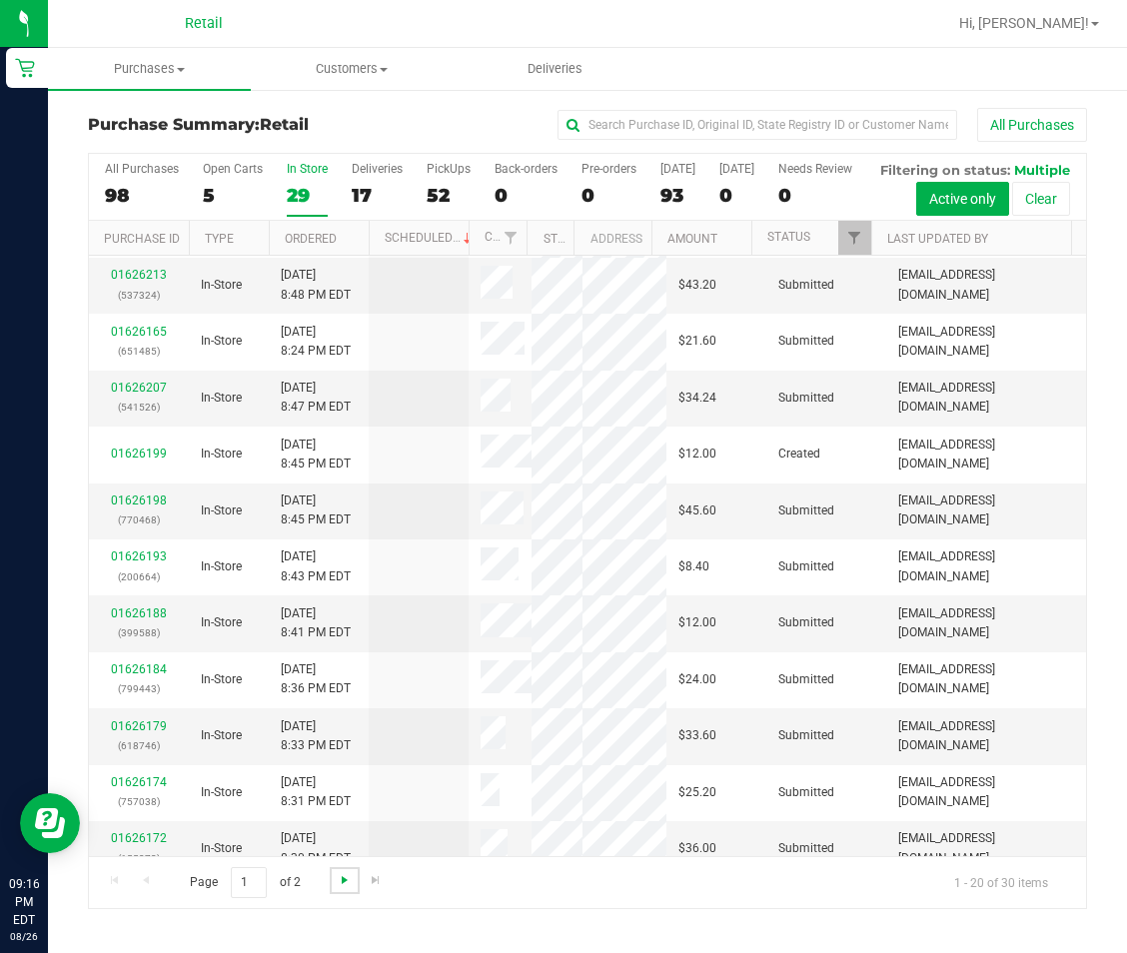
click at [343, 888] on span "Go to the next page" at bounding box center [345, 880] width 16 height 16
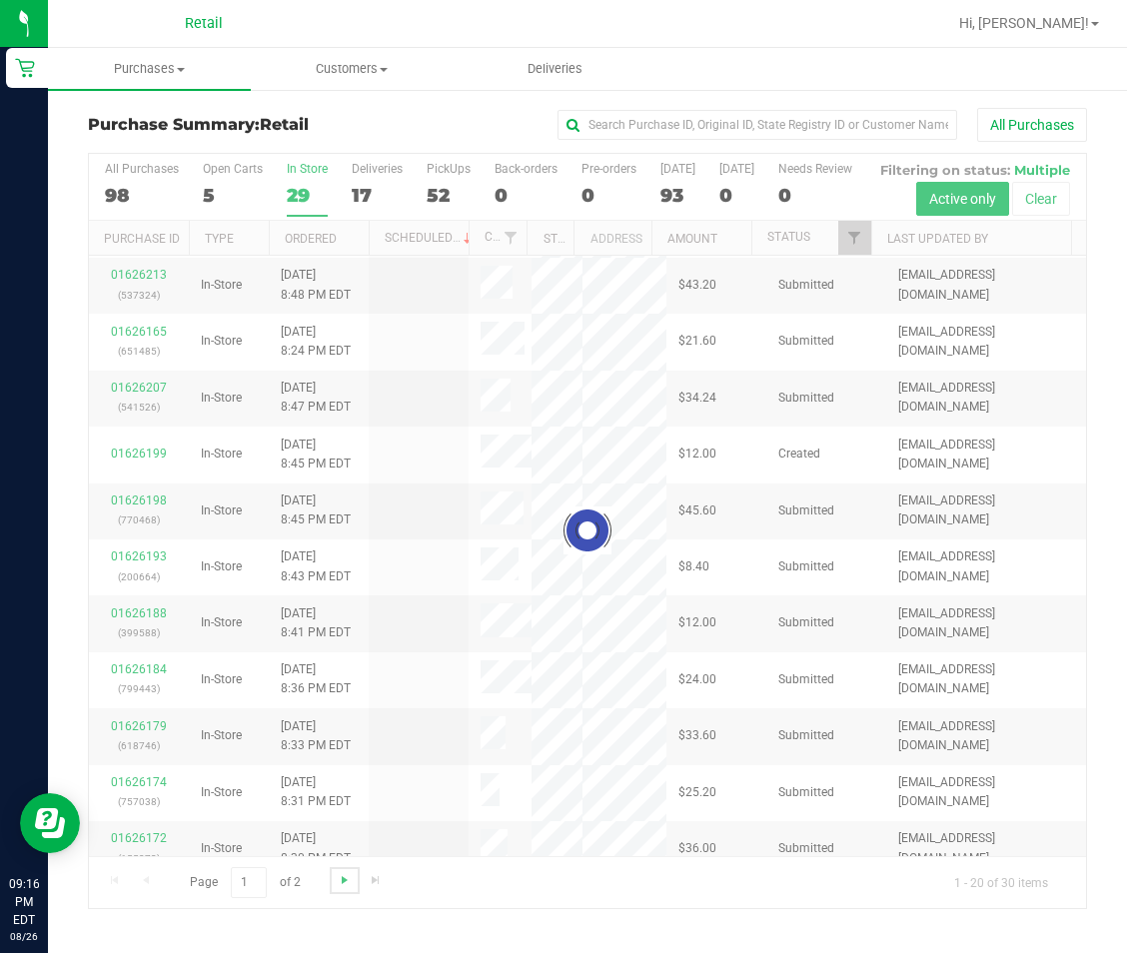
scroll to position [0, 0]
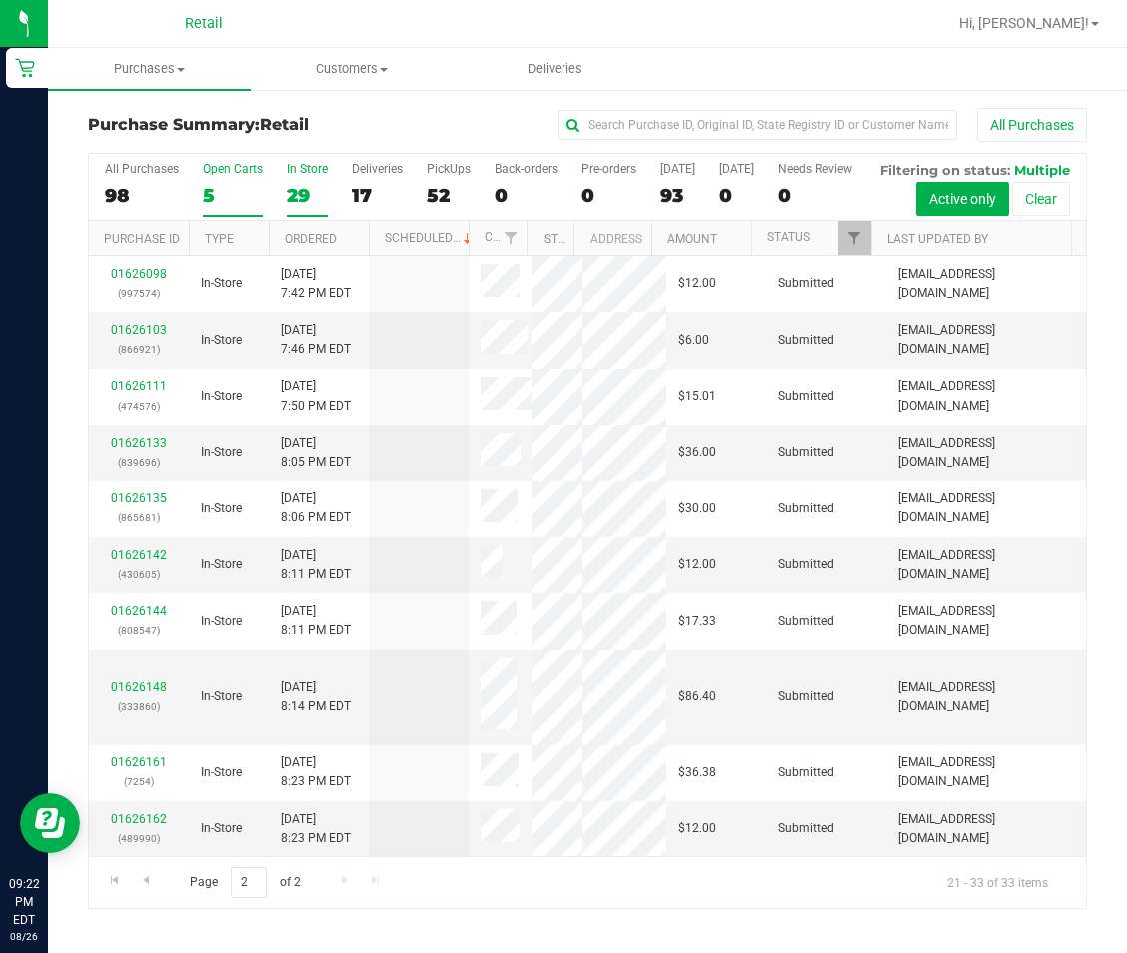
click at [221, 184] on div "5" at bounding box center [233, 195] width 60 height 23
click at [0, 0] on input "Open Carts 5" at bounding box center [0, 0] width 0 height 0
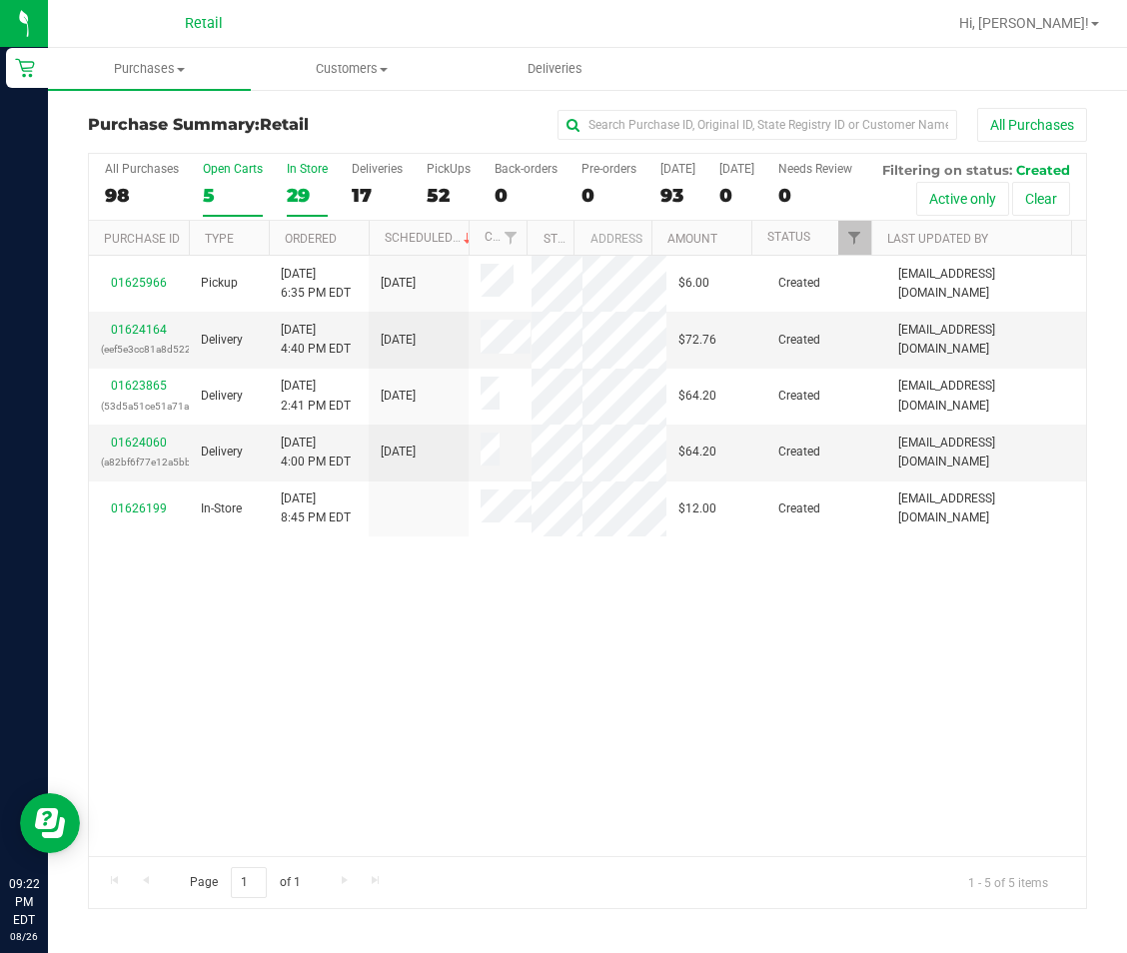
click at [287, 184] on div "29" at bounding box center [307, 195] width 41 height 23
click at [0, 0] on input "In Store 29" at bounding box center [0, 0] width 0 height 0
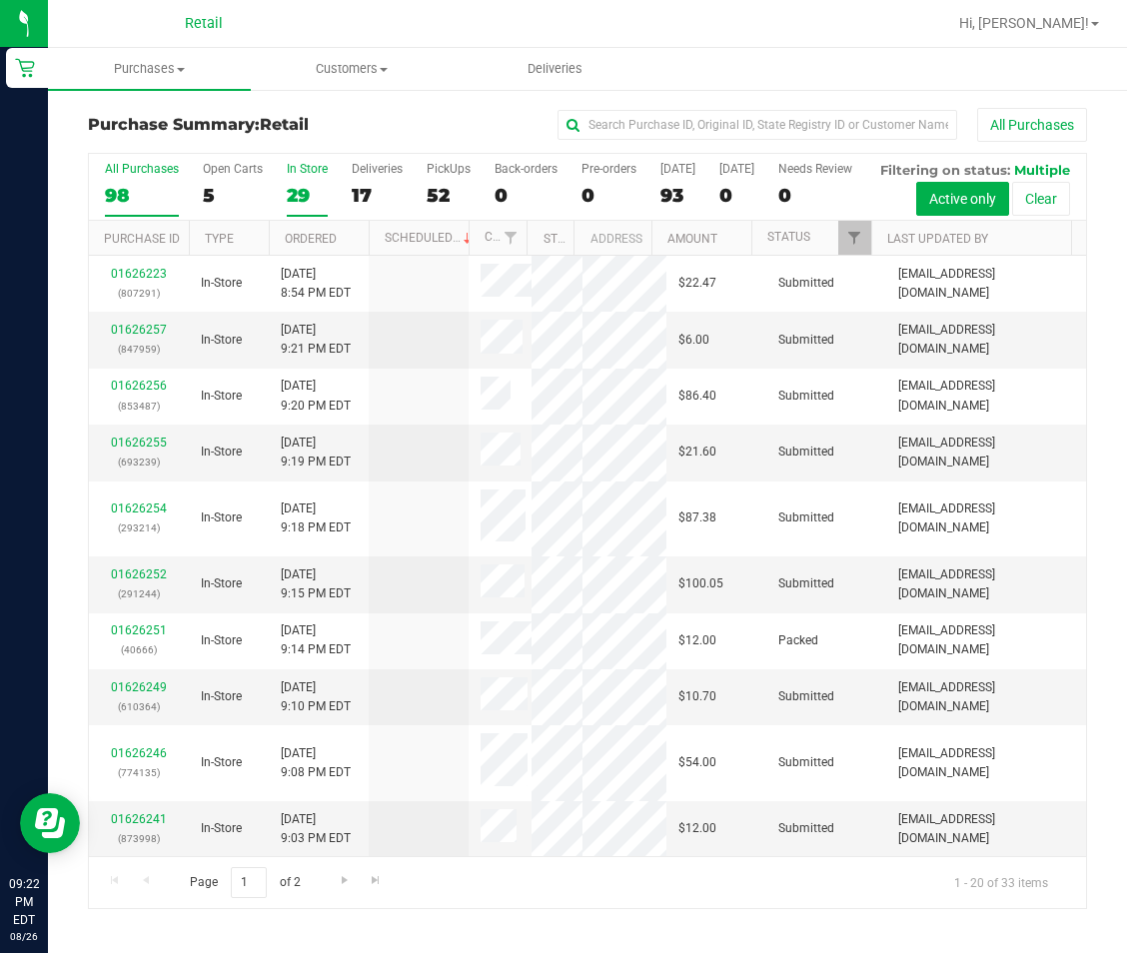
click at [140, 184] on div "98" at bounding box center [142, 195] width 74 height 23
click at [0, 0] on input "All Purchases 98" at bounding box center [0, 0] width 0 height 0
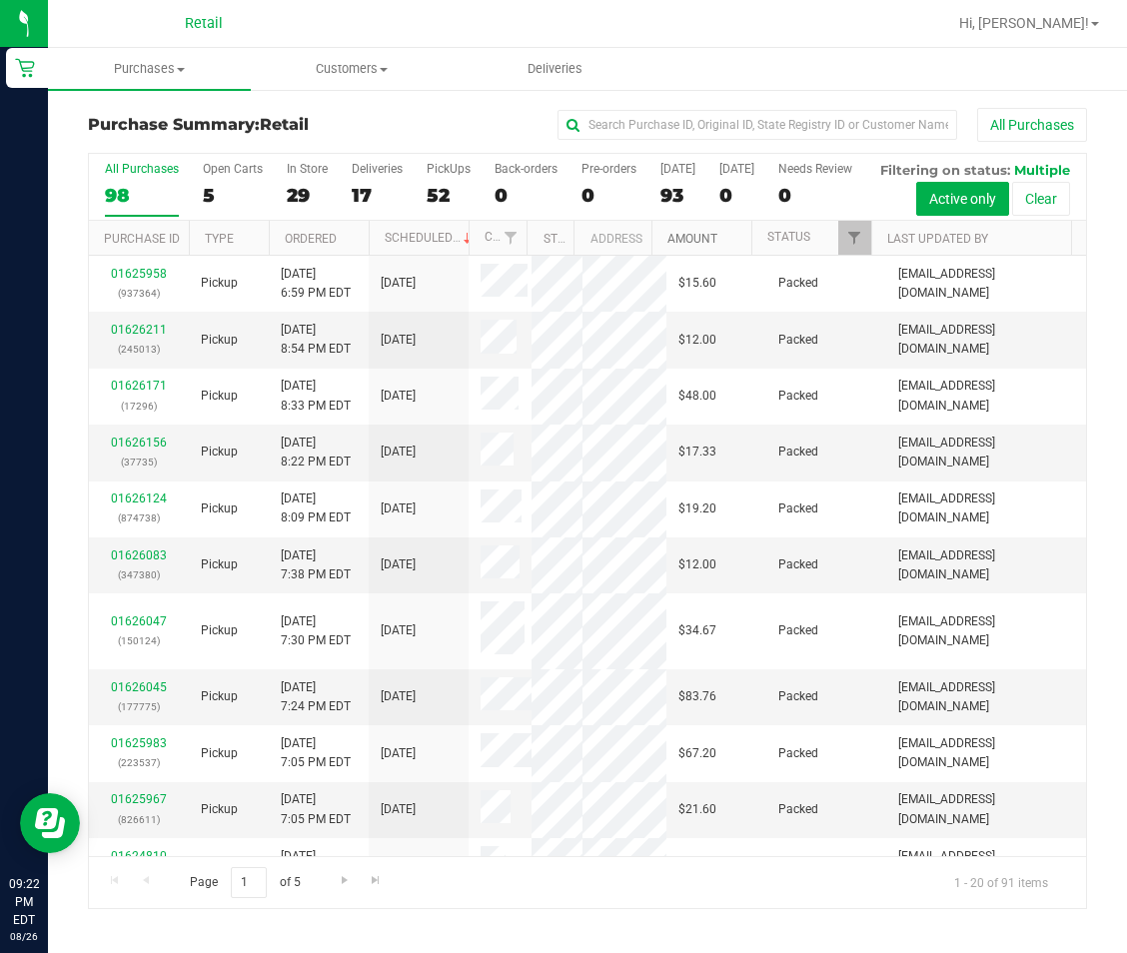
click at [673, 246] on link "Amount" at bounding box center [692, 239] width 50 height 14
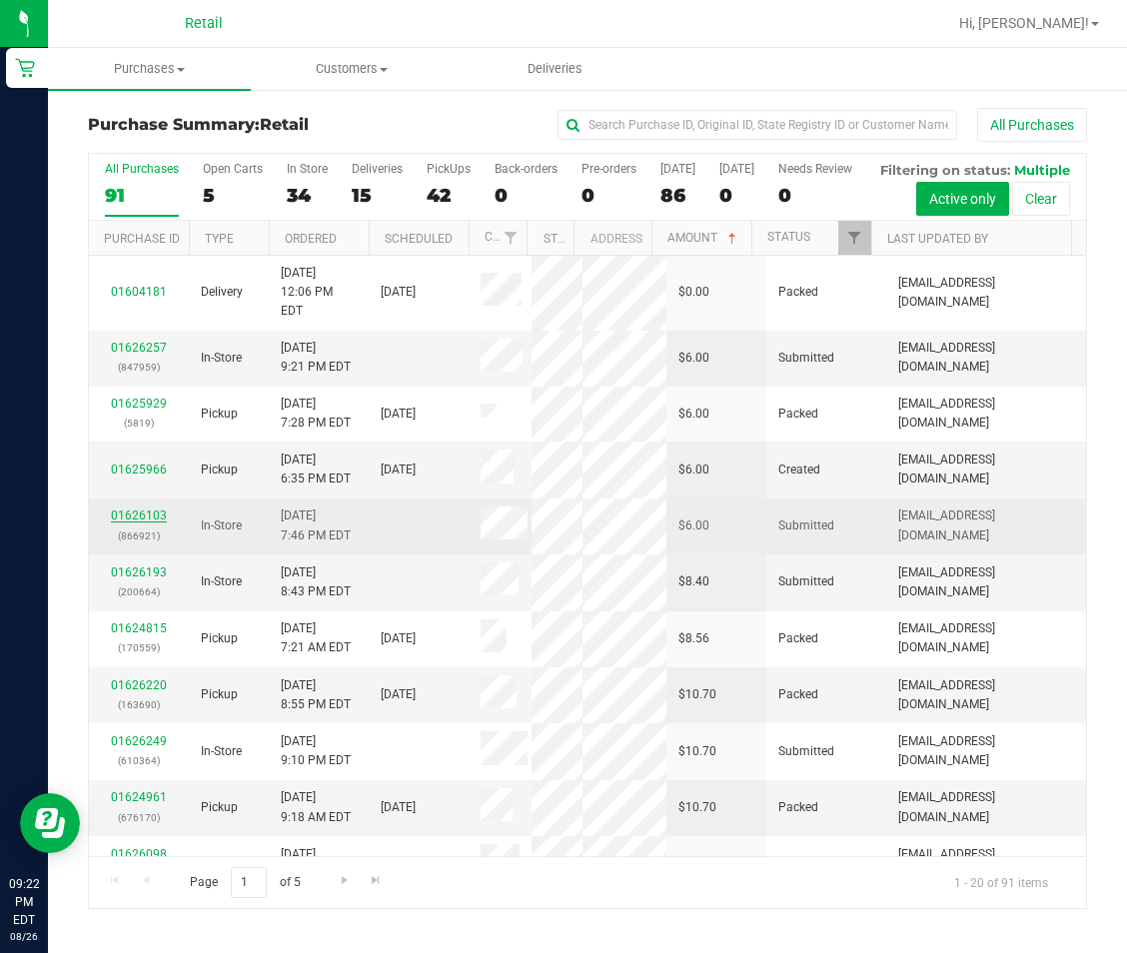
click at [139, 522] on link "01626103" at bounding box center [139, 515] width 56 height 14
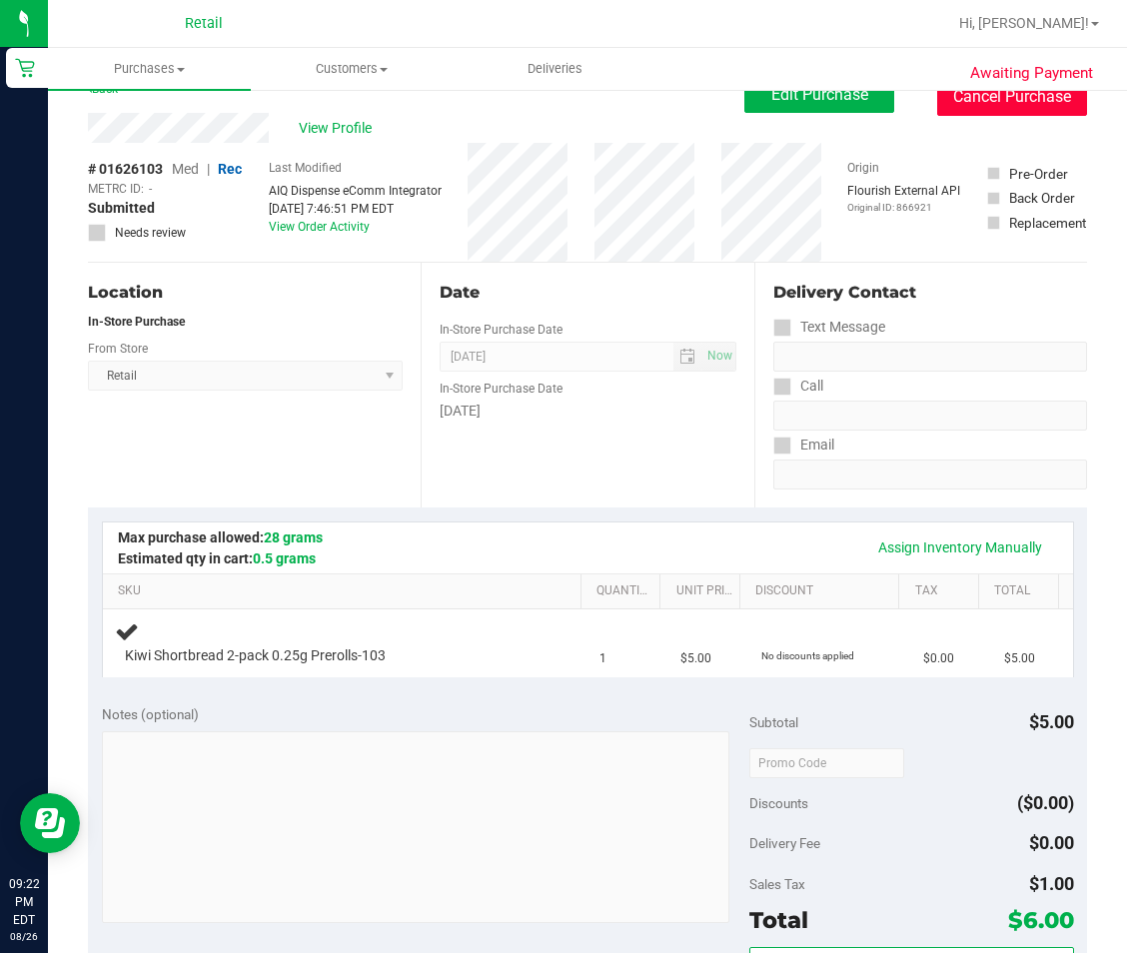
click at [1044, 98] on button "Cancel Purchase" at bounding box center [1012, 97] width 150 height 38
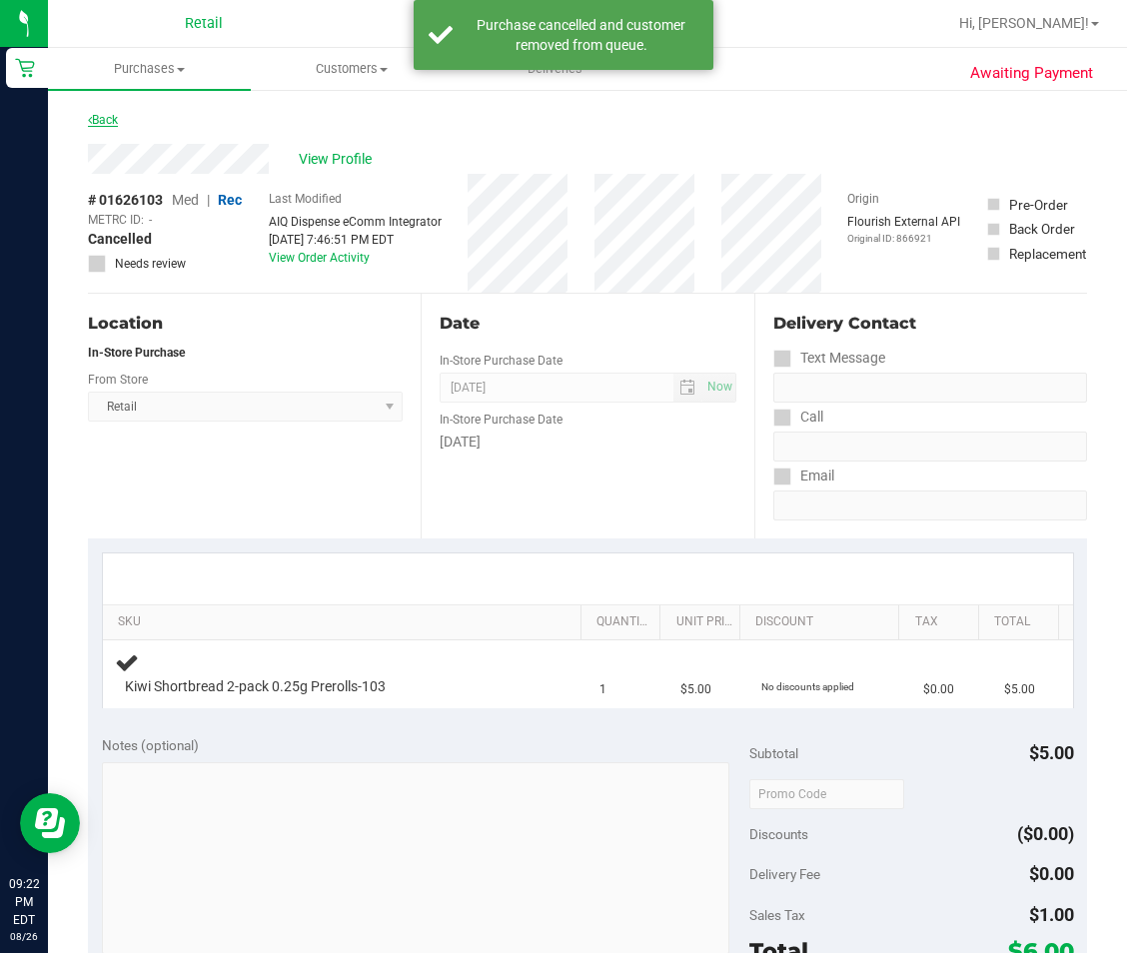
click at [118, 120] on link "Back" at bounding box center [103, 120] width 30 height 14
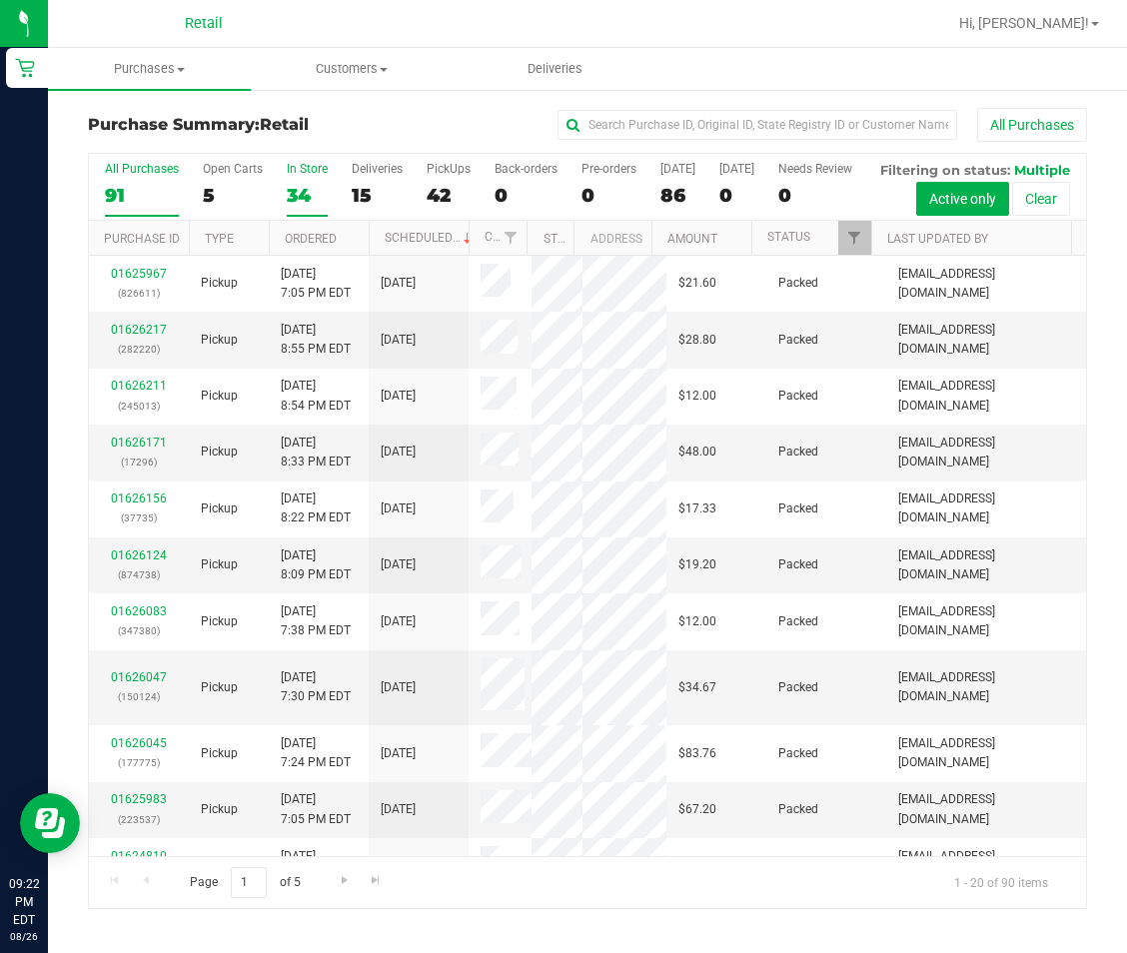
click at [296, 185] on div "34" at bounding box center [307, 195] width 41 height 23
click at [0, 0] on input "In Store 34" at bounding box center [0, 0] width 0 height 0
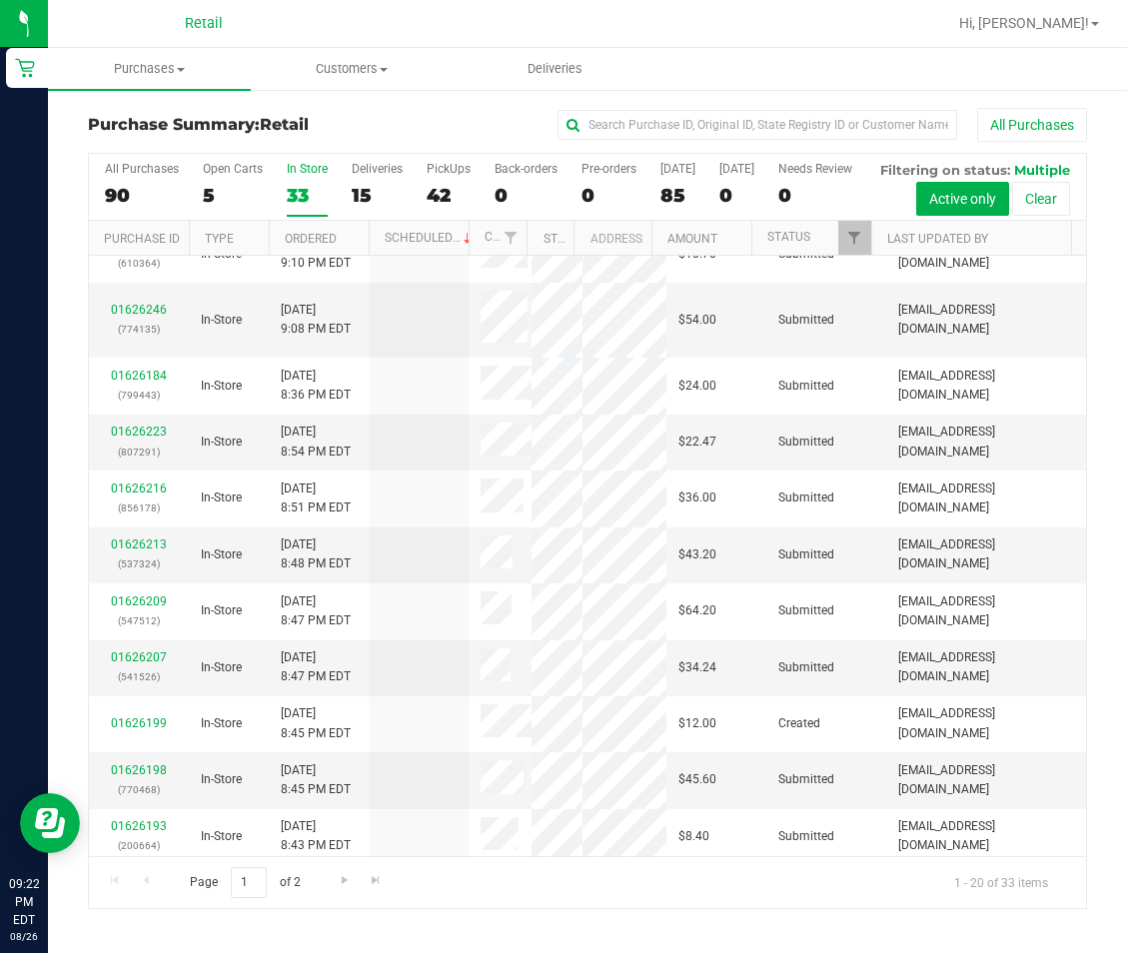
scroll to position [544, 0]
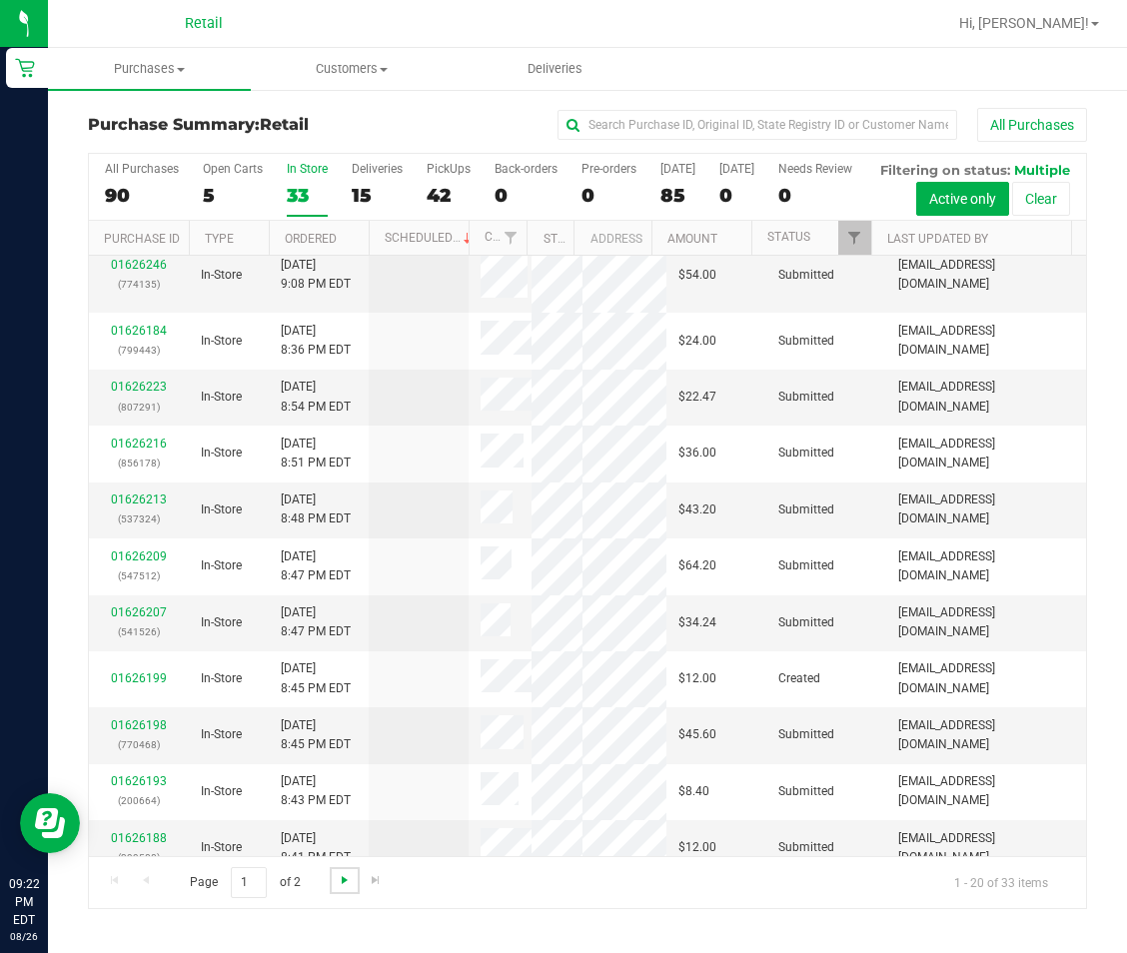
click at [343, 888] on span "Go to the next page" at bounding box center [345, 880] width 16 height 16
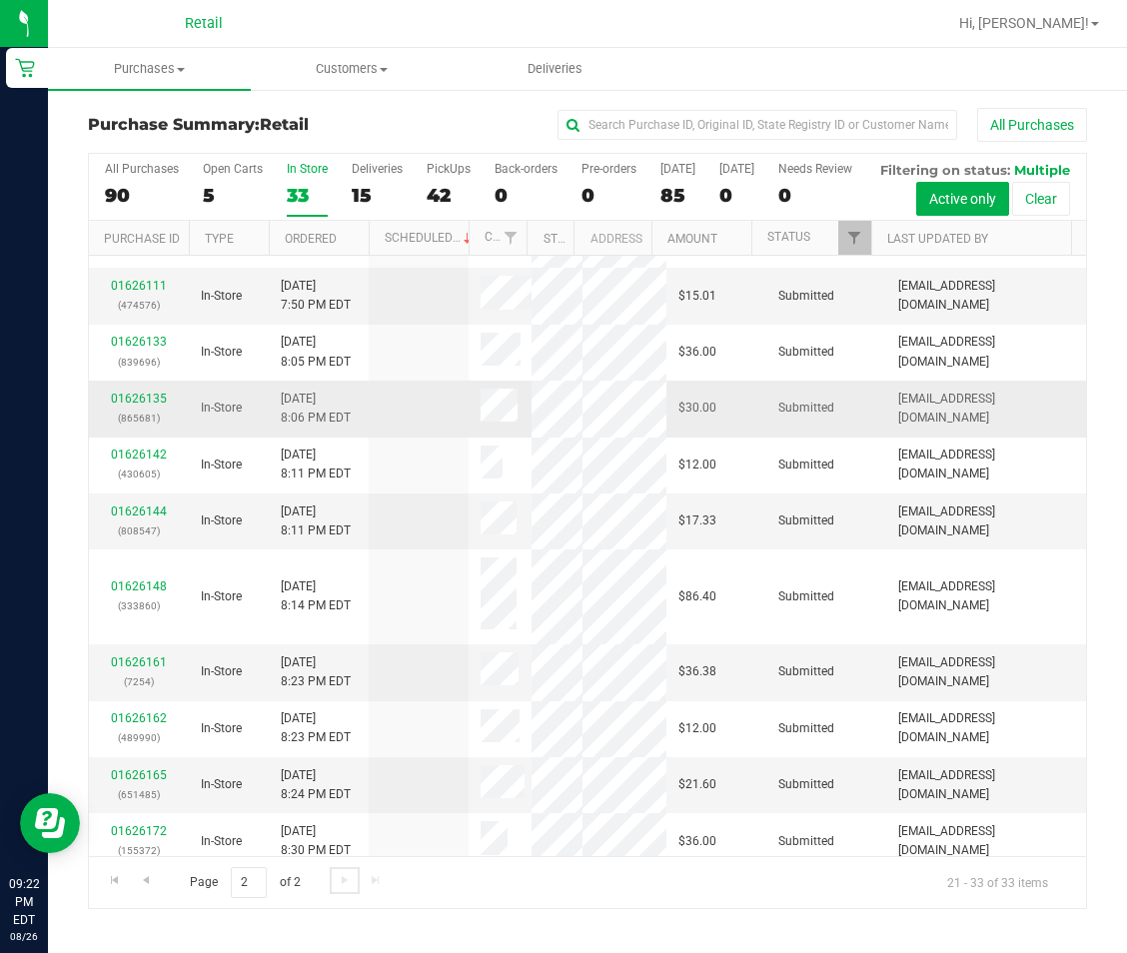
scroll to position [0, 0]
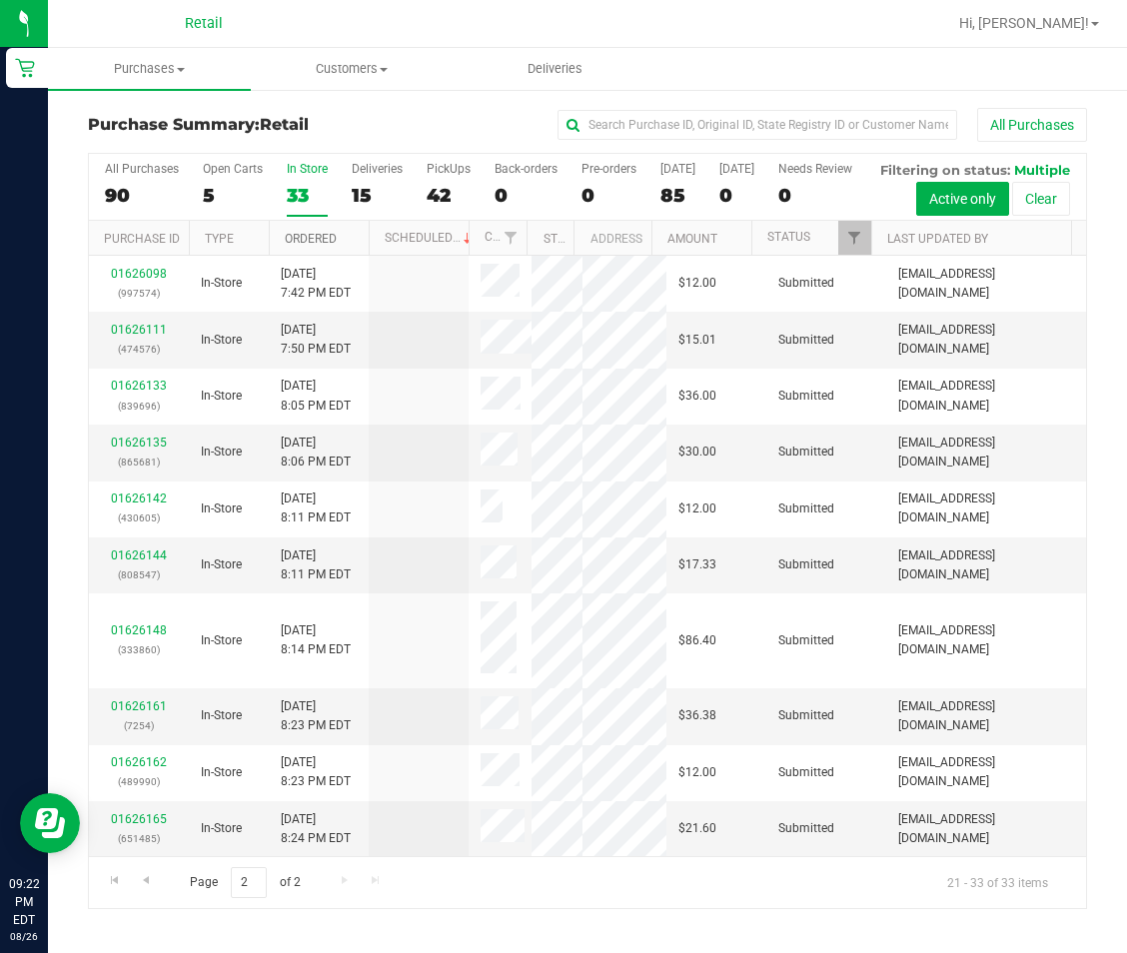
click at [316, 246] on link "Ordered" at bounding box center [311, 239] width 52 height 14
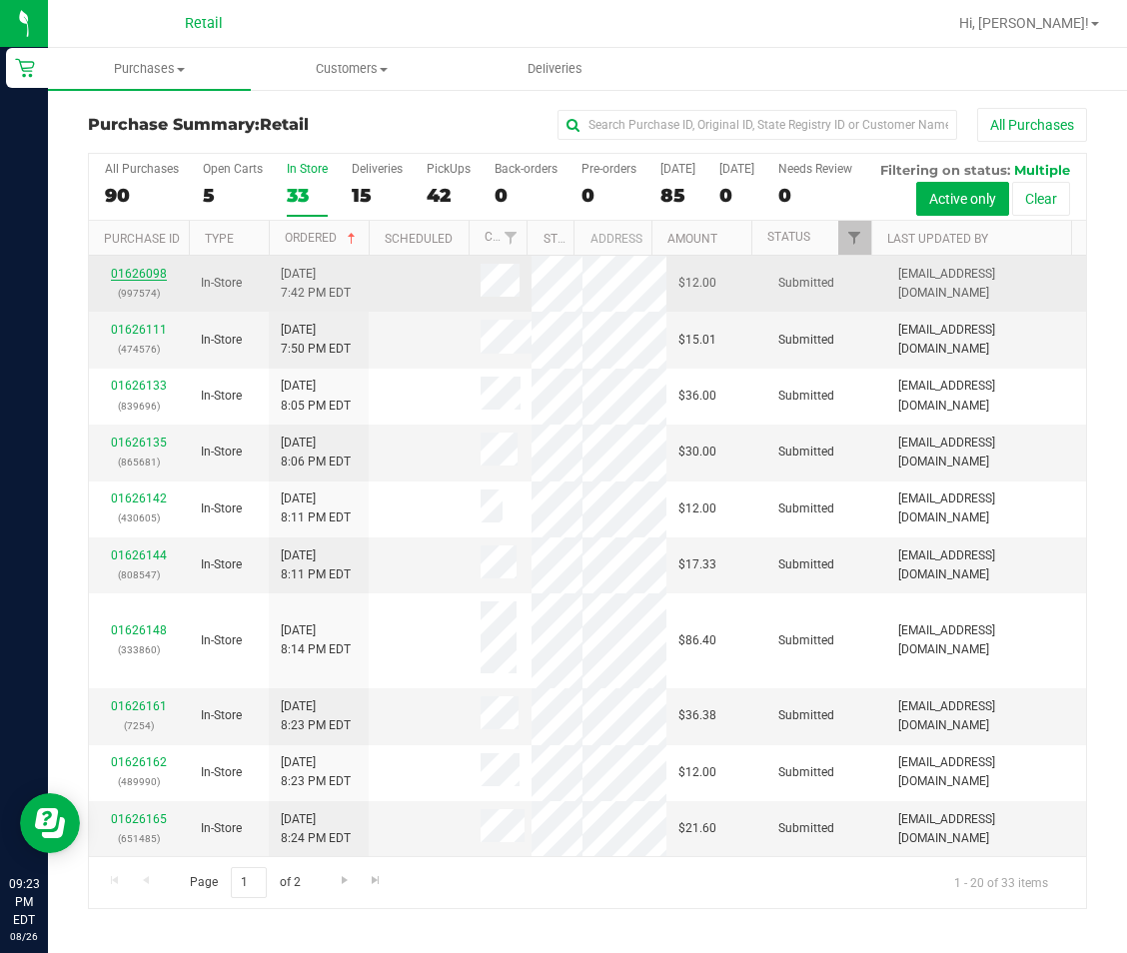
click at [116, 281] on link "01626098" at bounding box center [139, 274] width 56 height 14
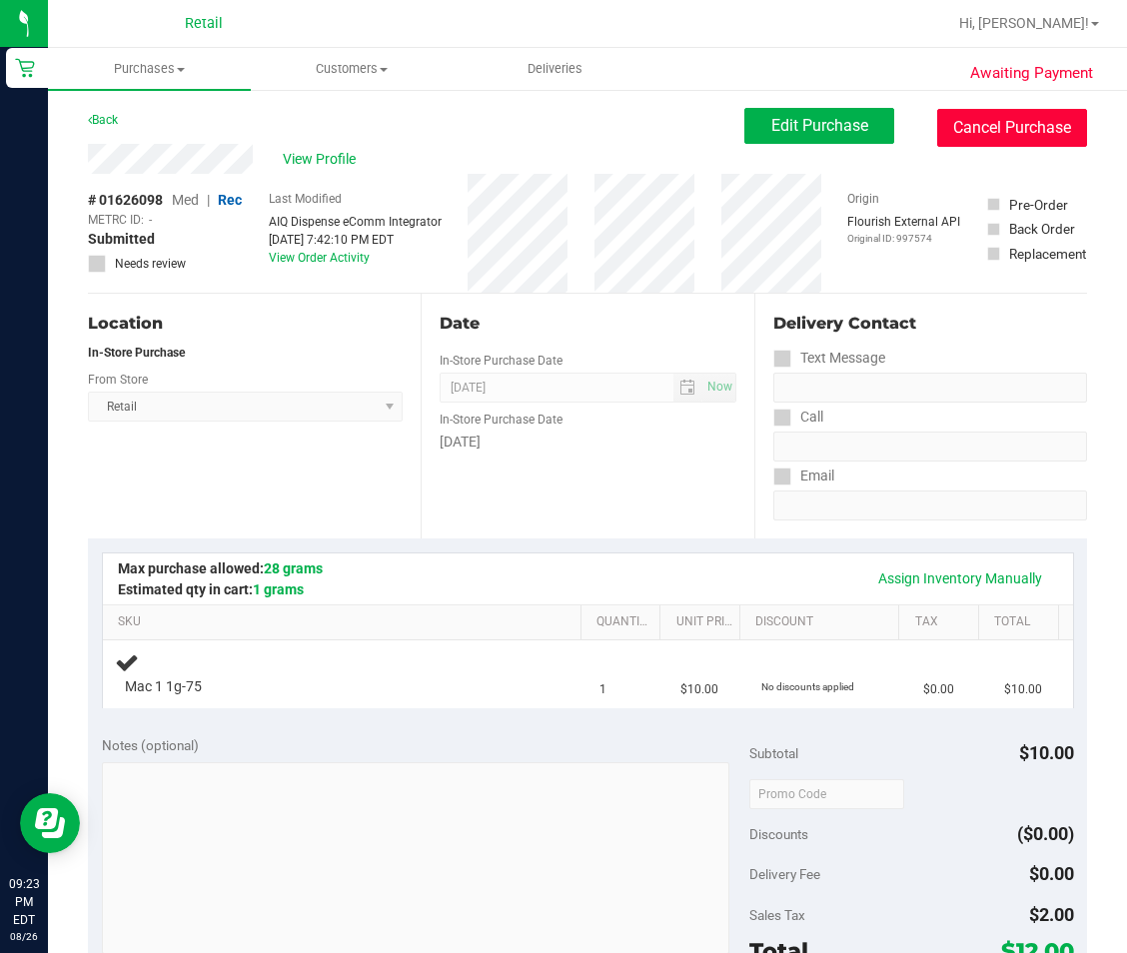
click at [1019, 132] on button "Cancel Purchase" at bounding box center [1012, 128] width 150 height 38
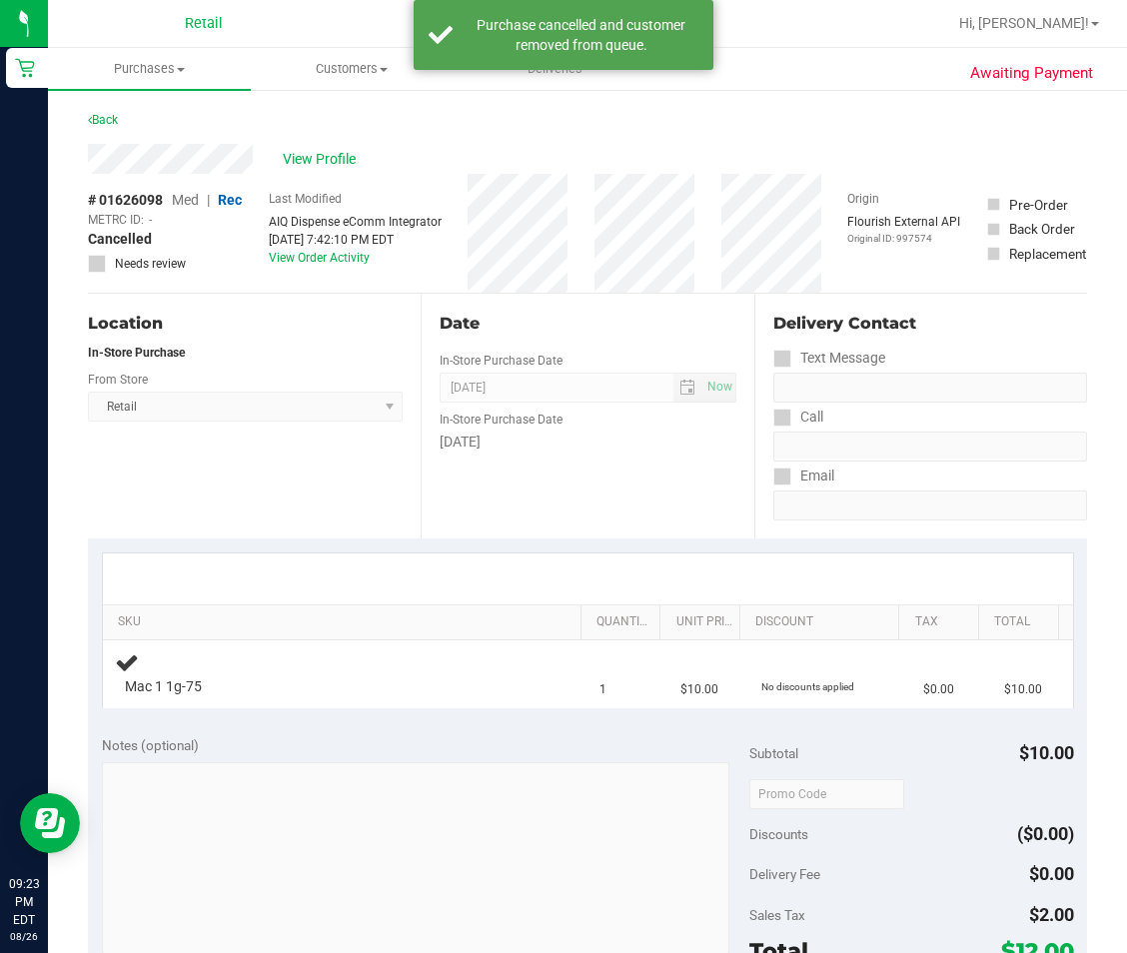
click at [112, 127] on div "Back" at bounding box center [103, 120] width 30 height 24
click at [113, 122] on link "Back" at bounding box center [103, 120] width 30 height 14
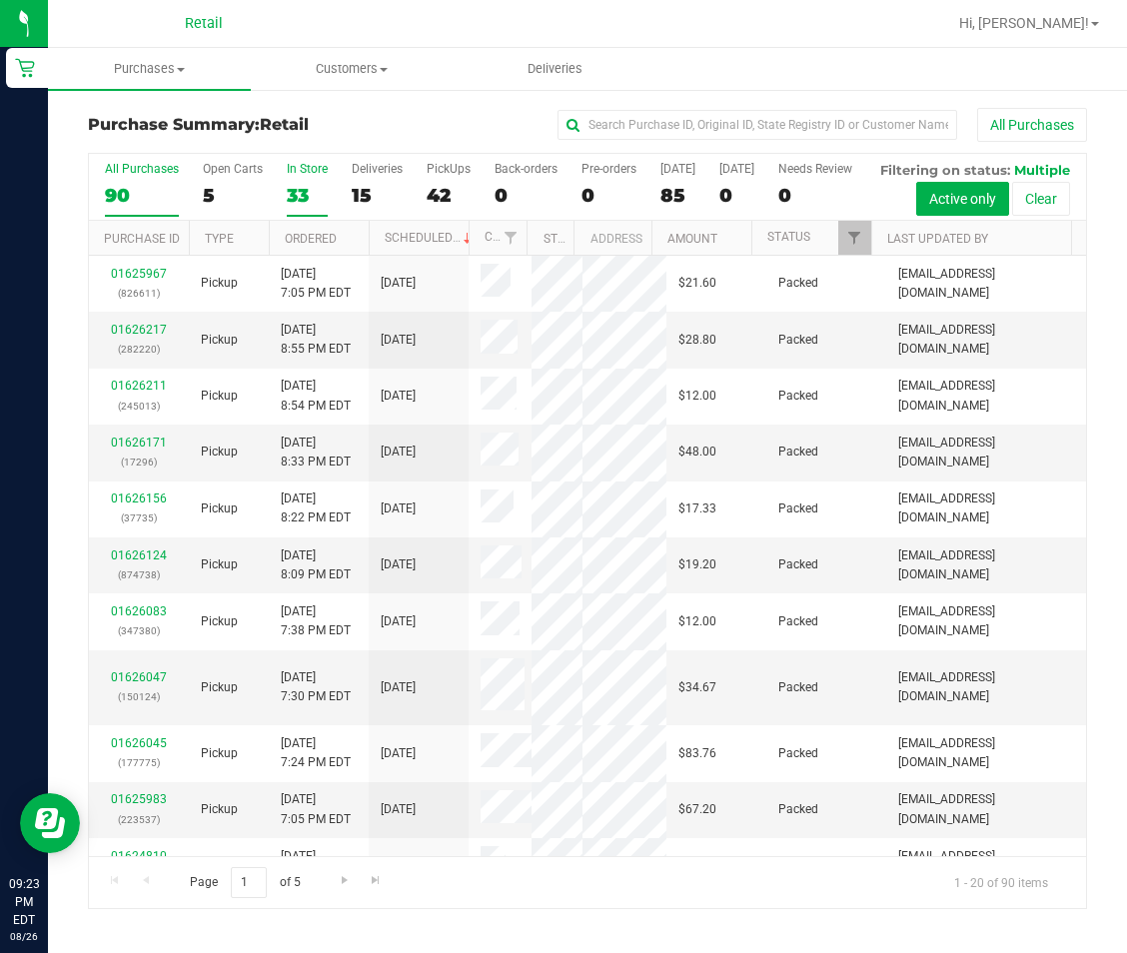
click at [302, 192] on div "33" at bounding box center [307, 195] width 41 height 23
click at [0, 0] on input "In Store 33" at bounding box center [0, 0] width 0 height 0
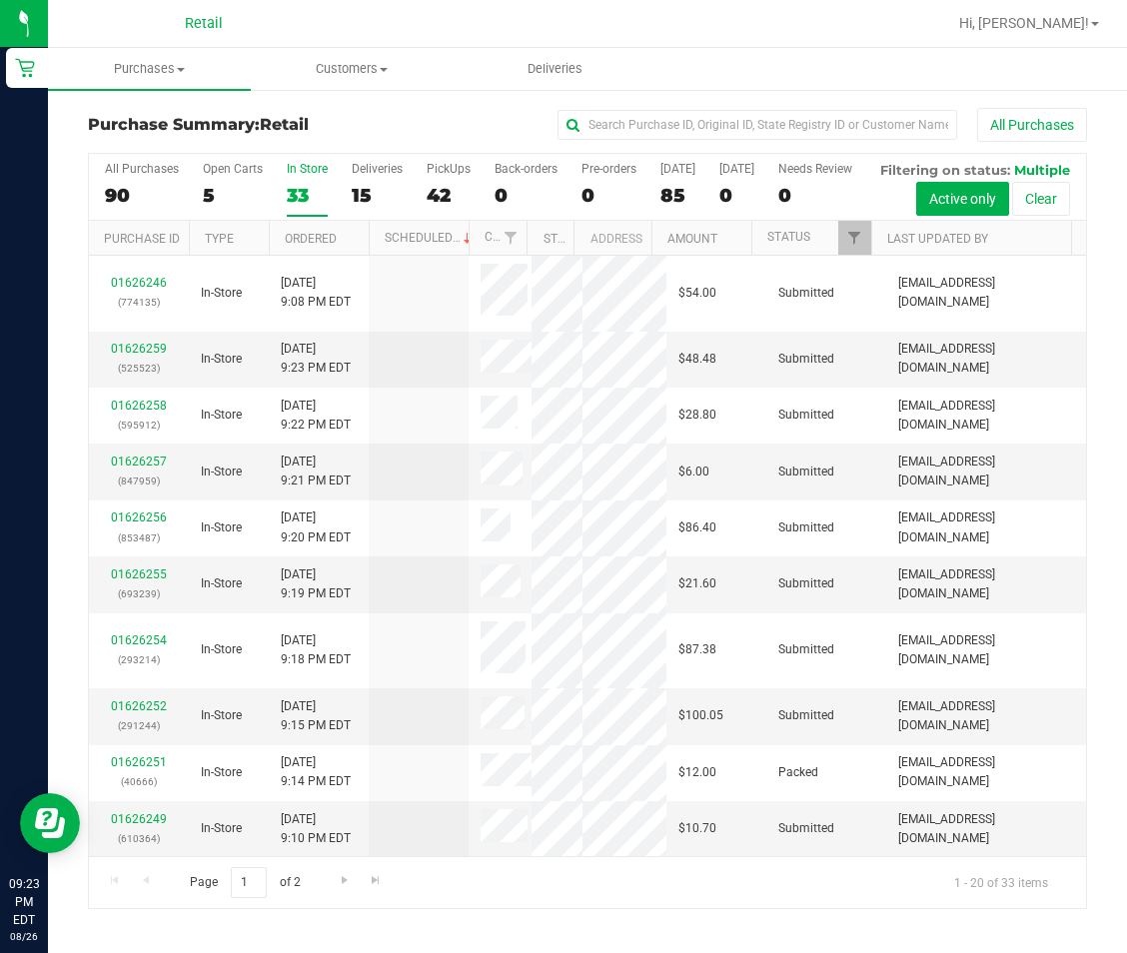
click at [321, 256] on th "Ordered" at bounding box center [319, 238] width 100 height 35
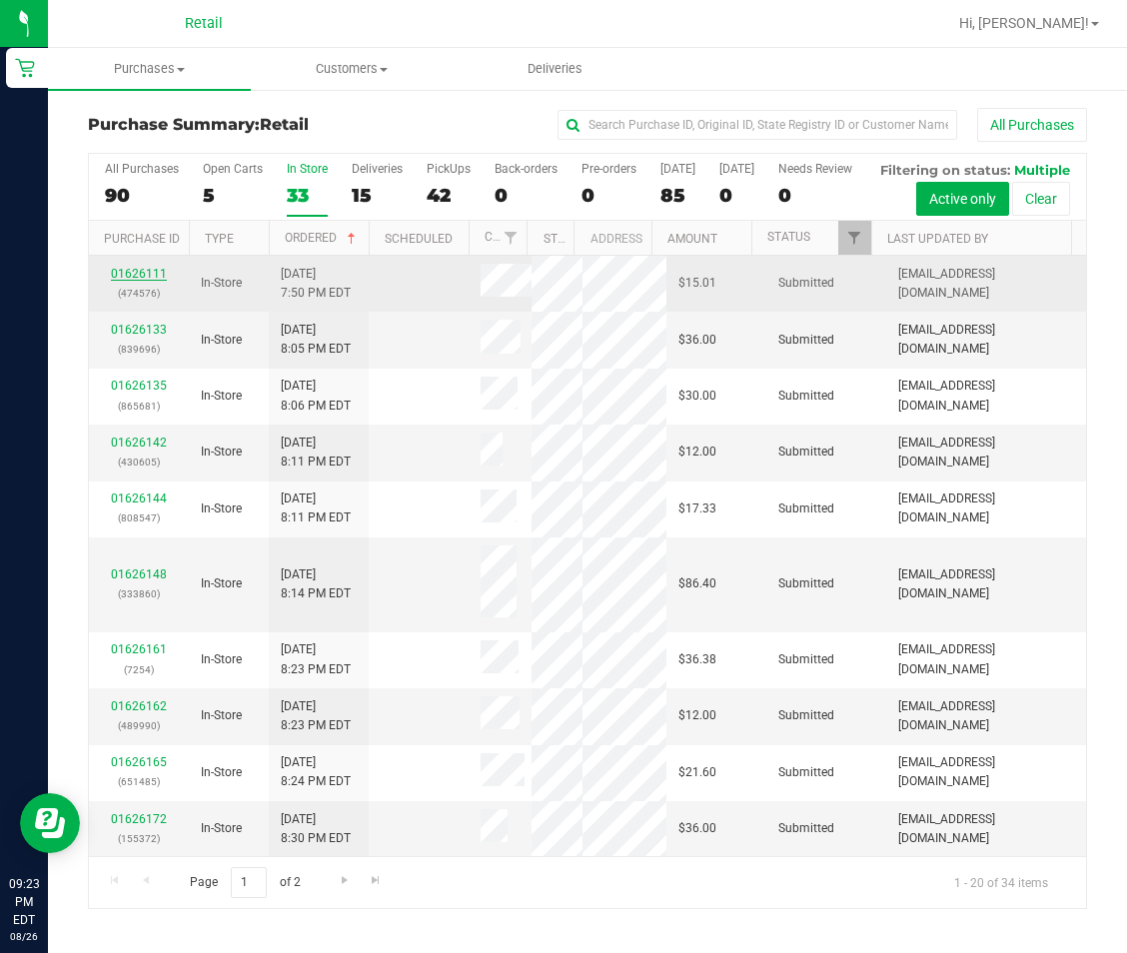
click at [141, 281] on link "01626111" at bounding box center [139, 274] width 56 height 14
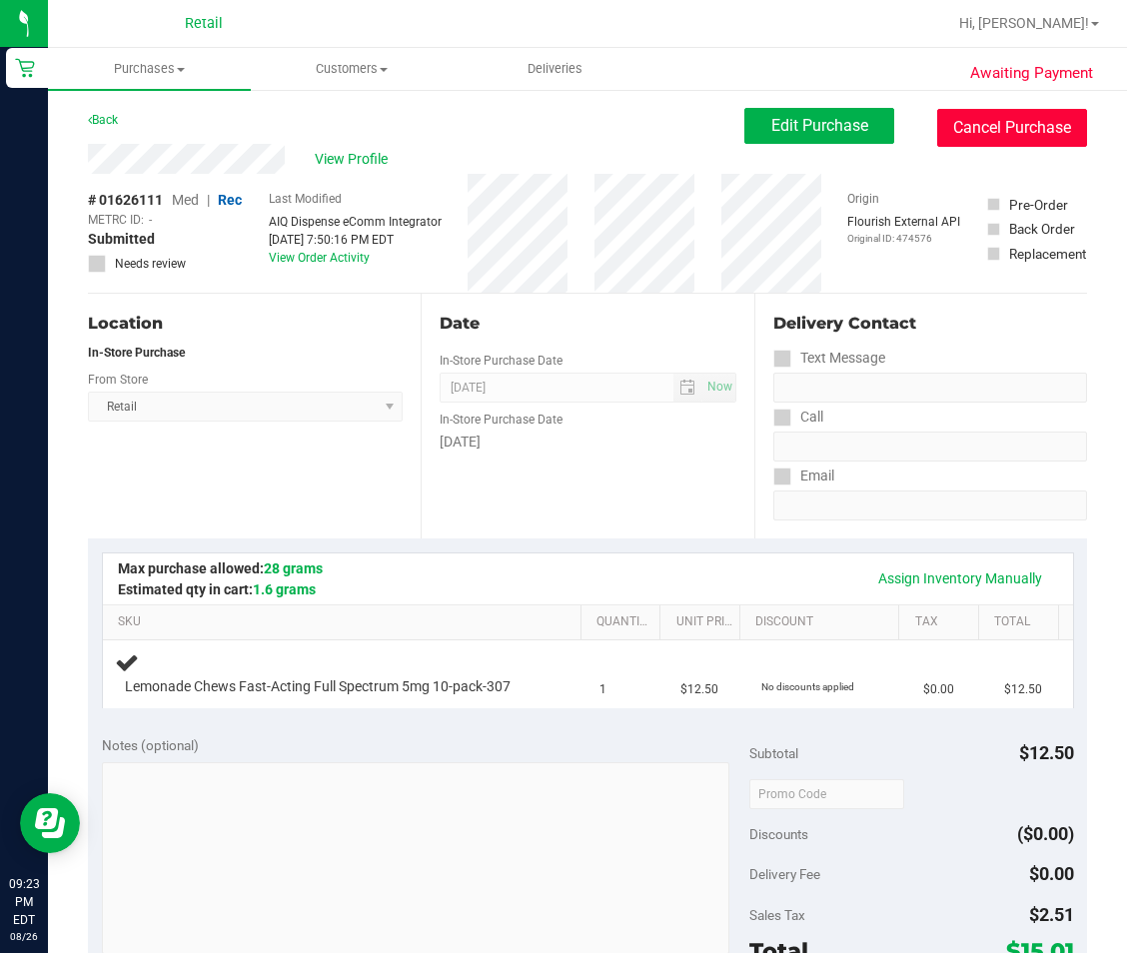
click at [1029, 133] on button "Cancel Purchase" at bounding box center [1012, 128] width 150 height 38
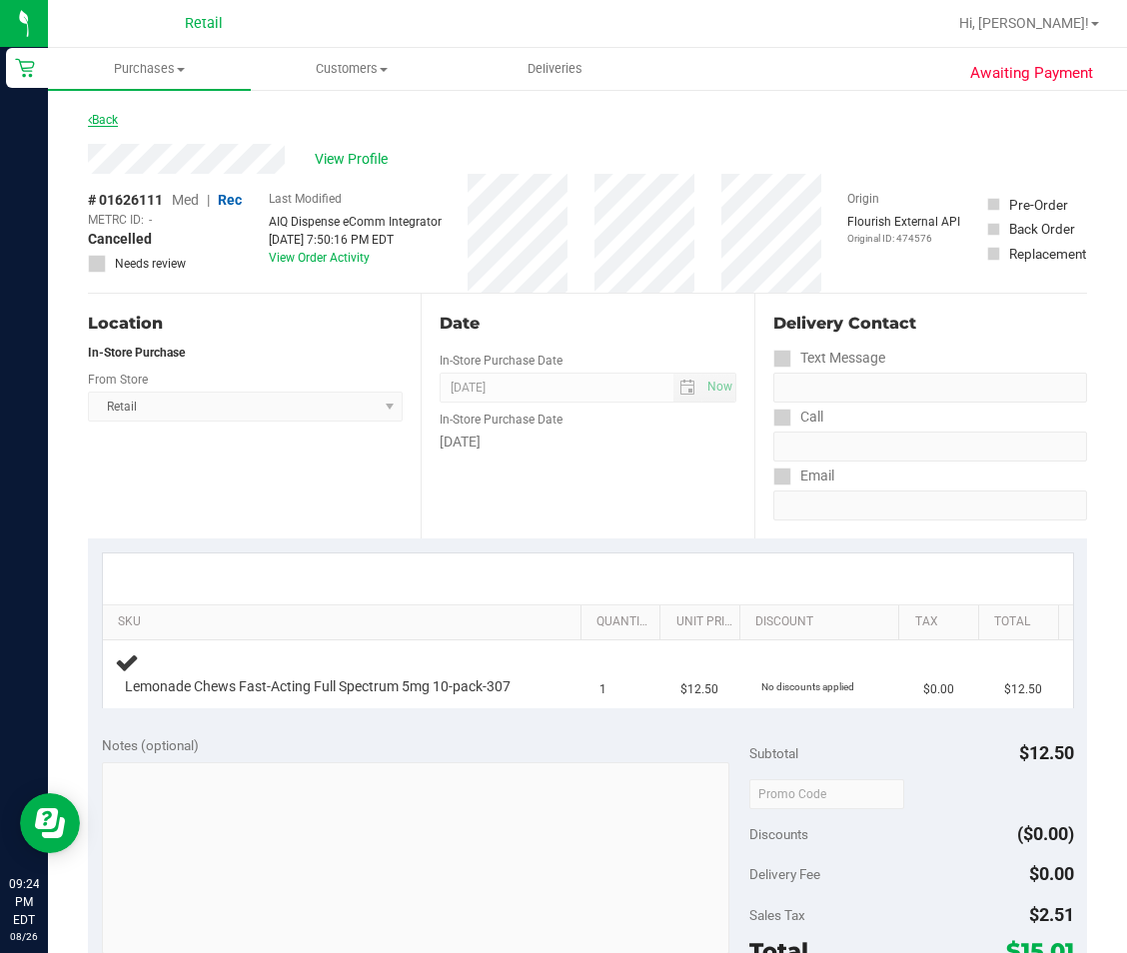
click at [110, 125] on link "Back" at bounding box center [103, 120] width 30 height 14
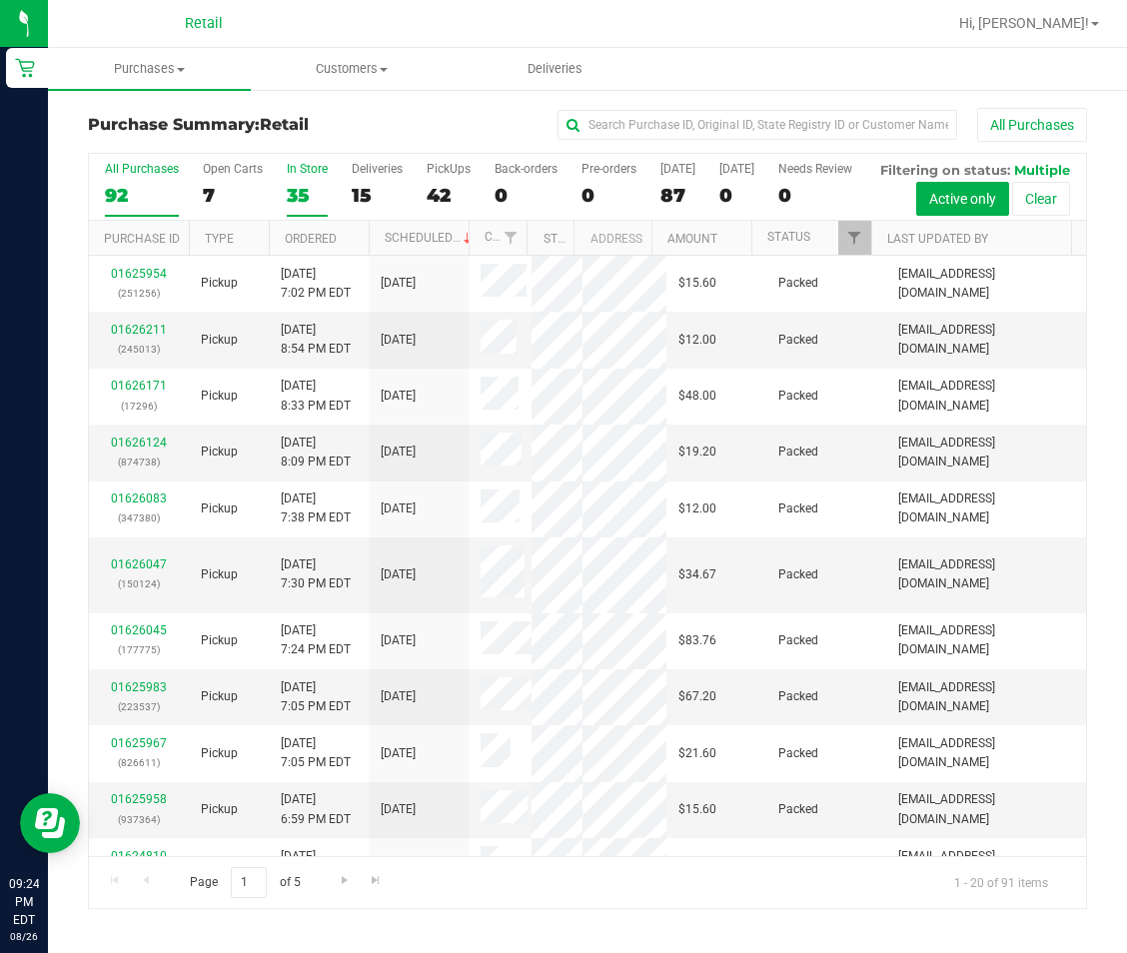
click at [304, 181] on label "In Store 35" at bounding box center [307, 189] width 41 height 55
click at [0, 0] on input "In Store 35" at bounding box center [0, 0] width 0 height 0
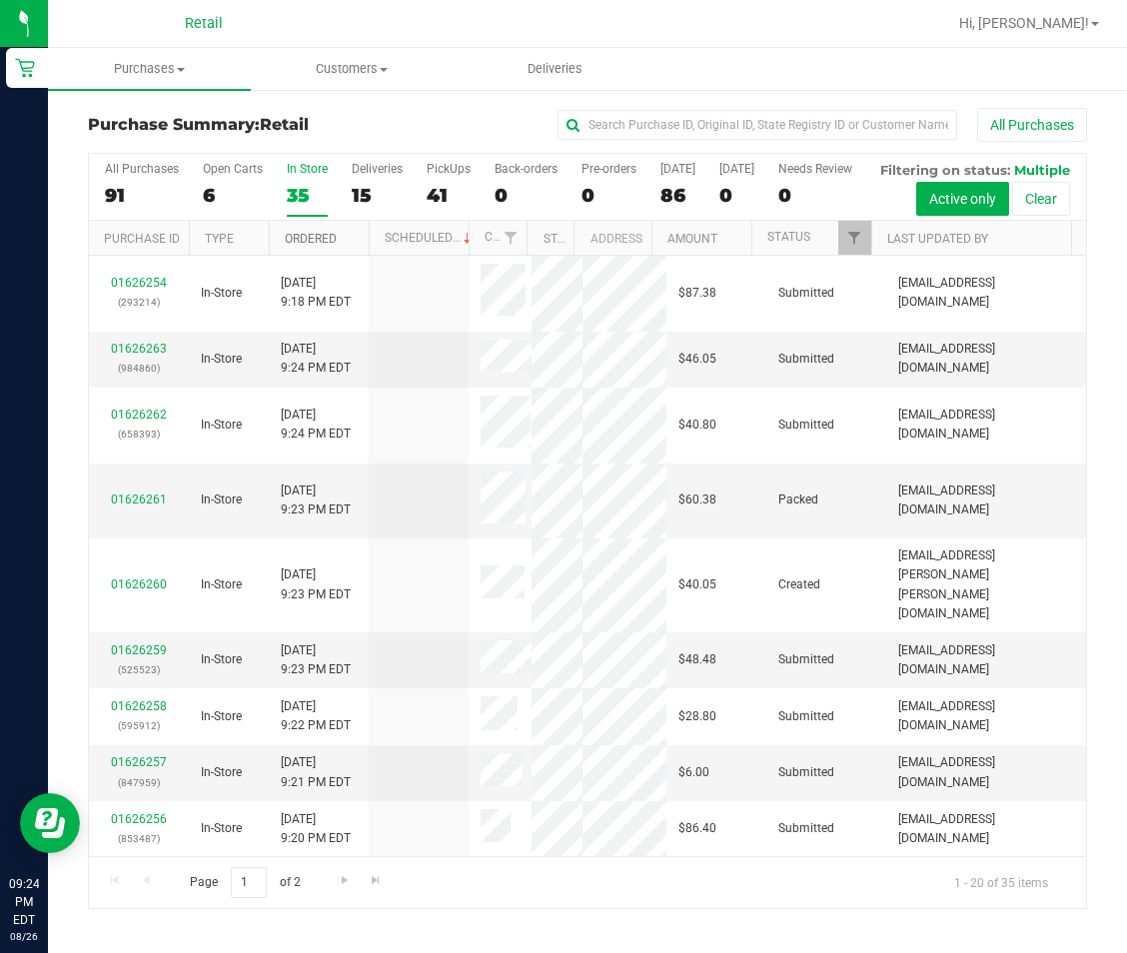
click at [326, 246] on link "Ordered" at bounding box center [311, 239] width 52 height 14
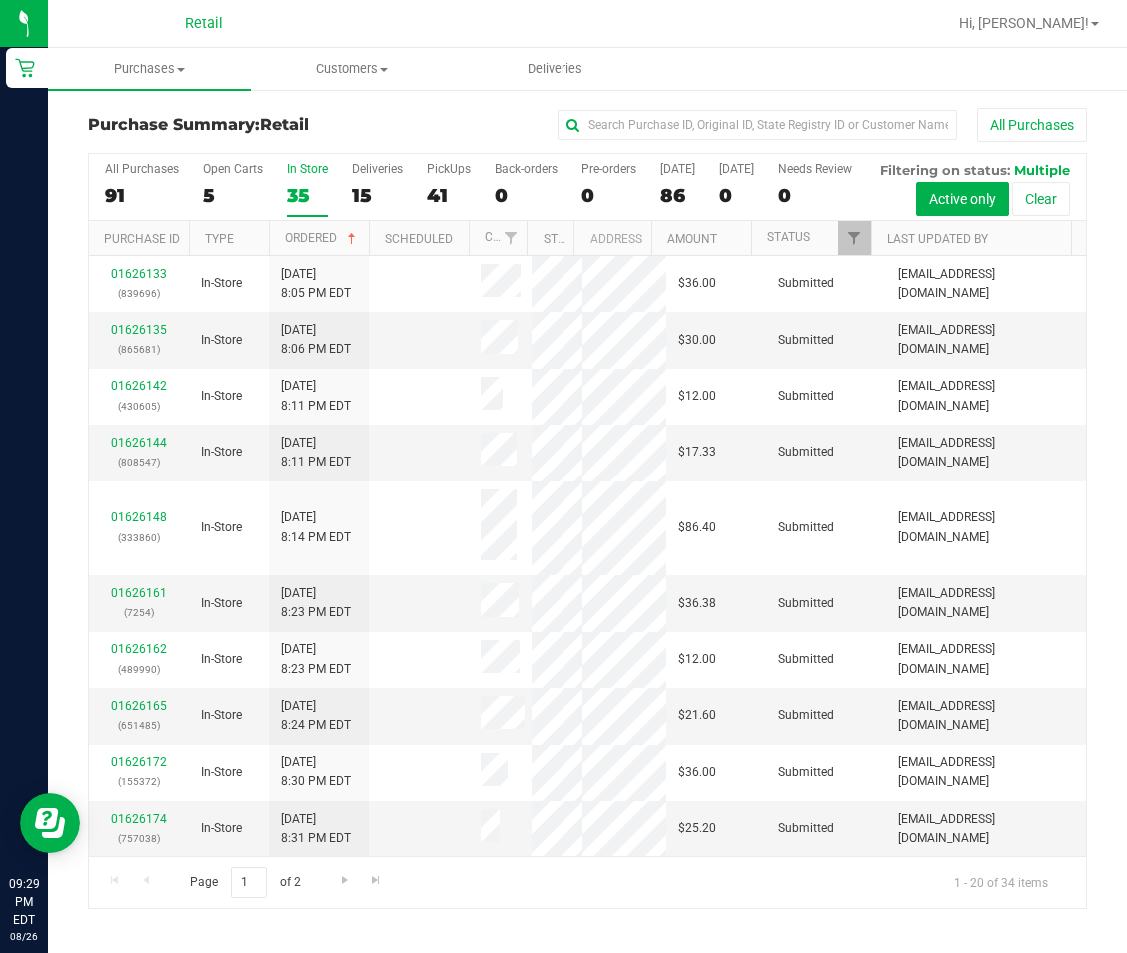
click at [224, 221] on div "All Purchases 91 Open Carts 5 In Store 35 Deliveries 15 PickUps 41 Back-orders …" at bounding box center [587, 187] width 997 height 67
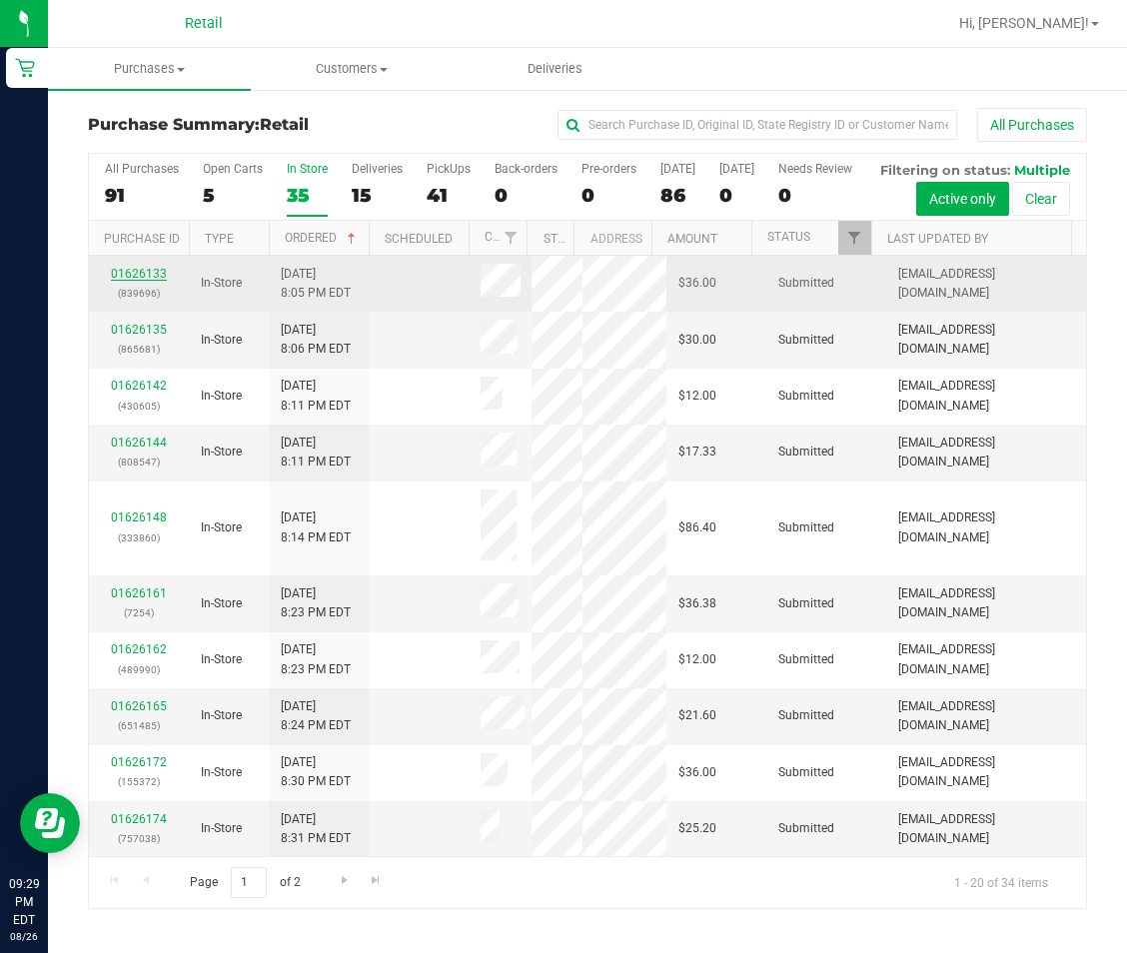
click at [140, 281] on link "01626133" at bounding box center [139, 274] width 56 height 14
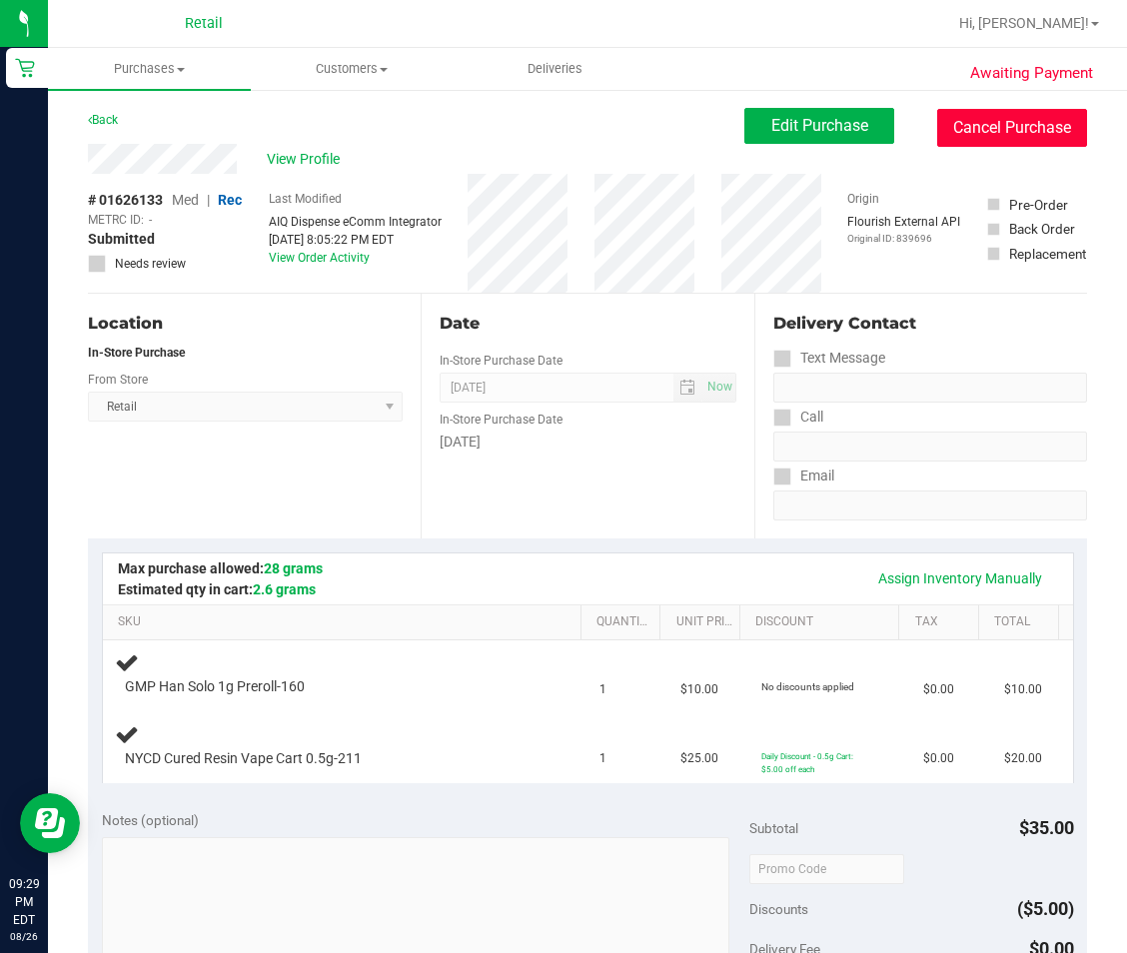
click at [1019, 125] on button "Cancel Purchase" at bounding box center [1012, 128] width 150 height 38
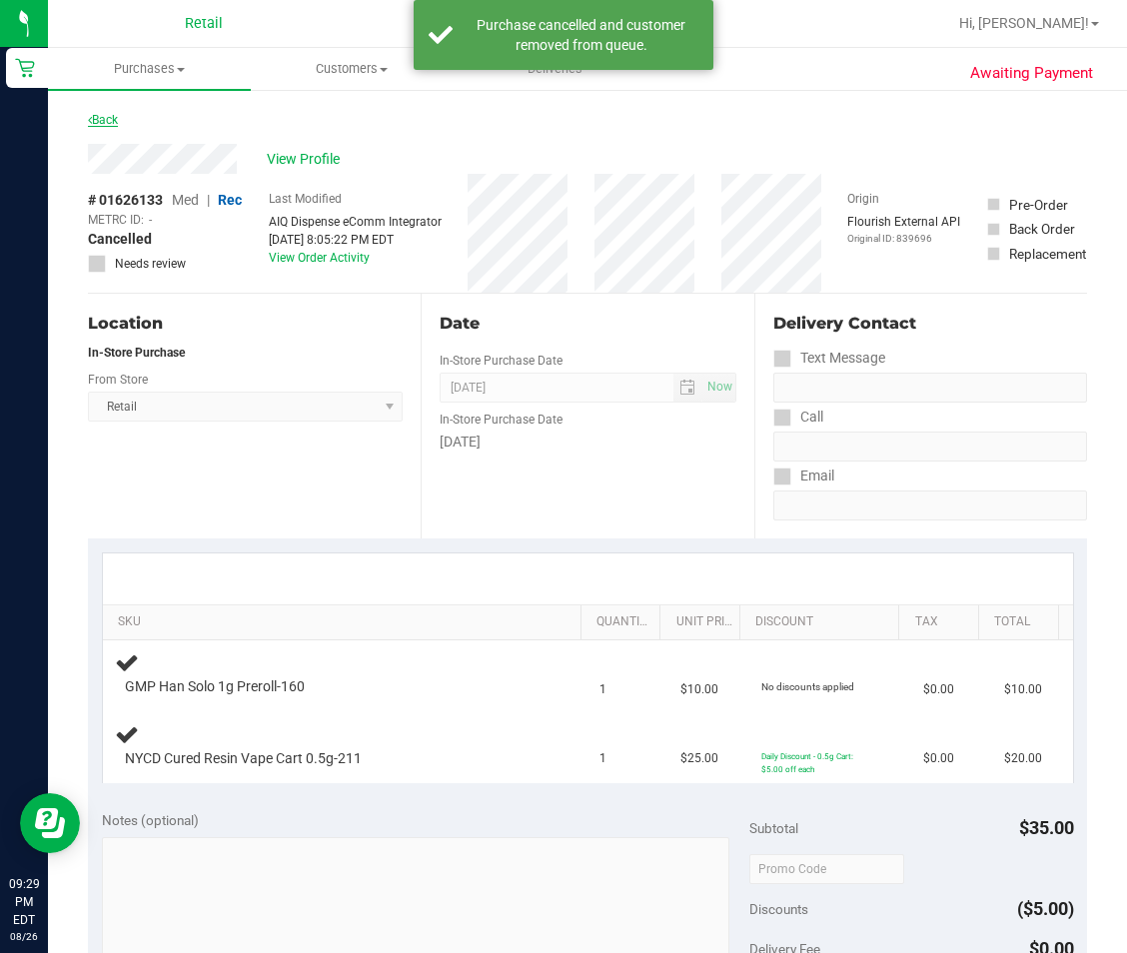
click at [94, 119] on link "Back" at bounding box center [103, 120] width 30 height 14
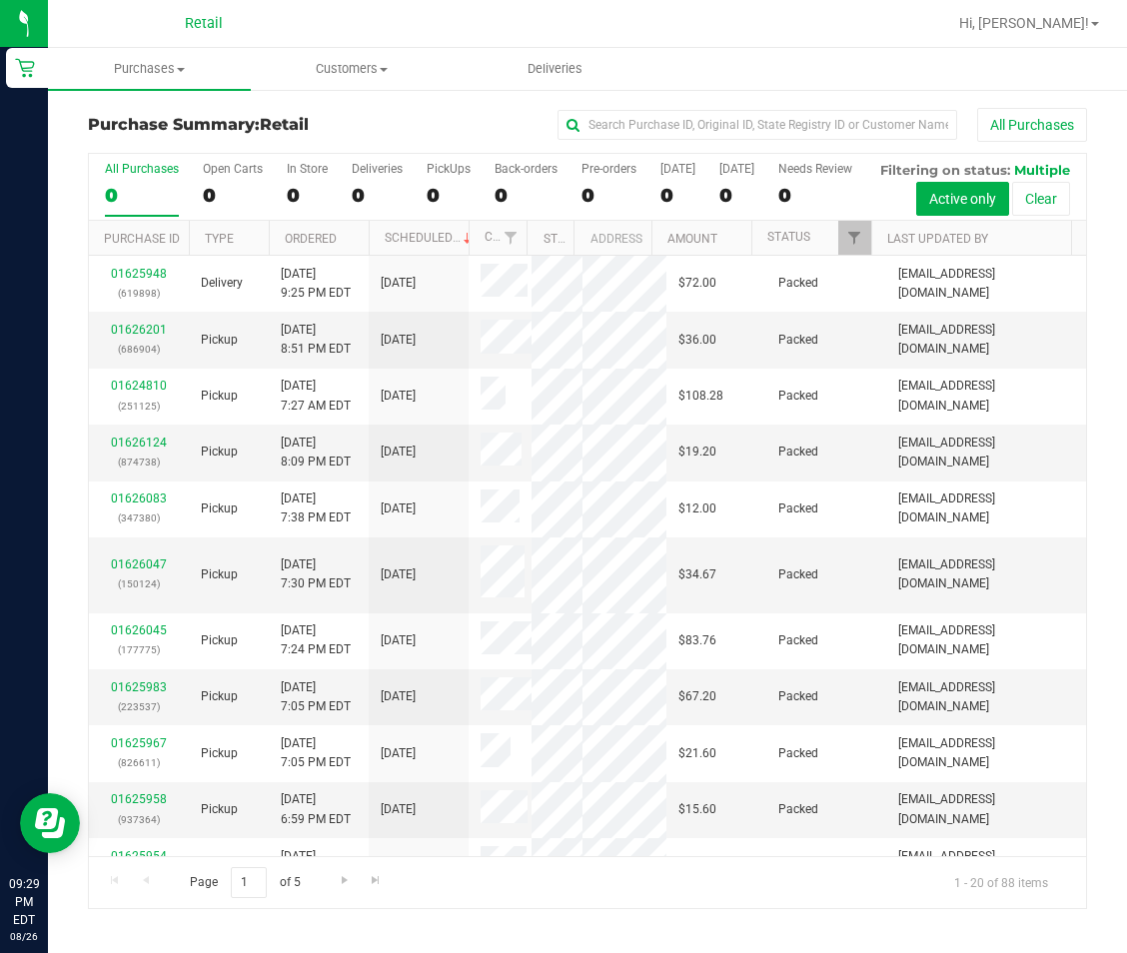
click at [217, 256] on th "Type" at bounding box center [229, 238] width 80 height 35
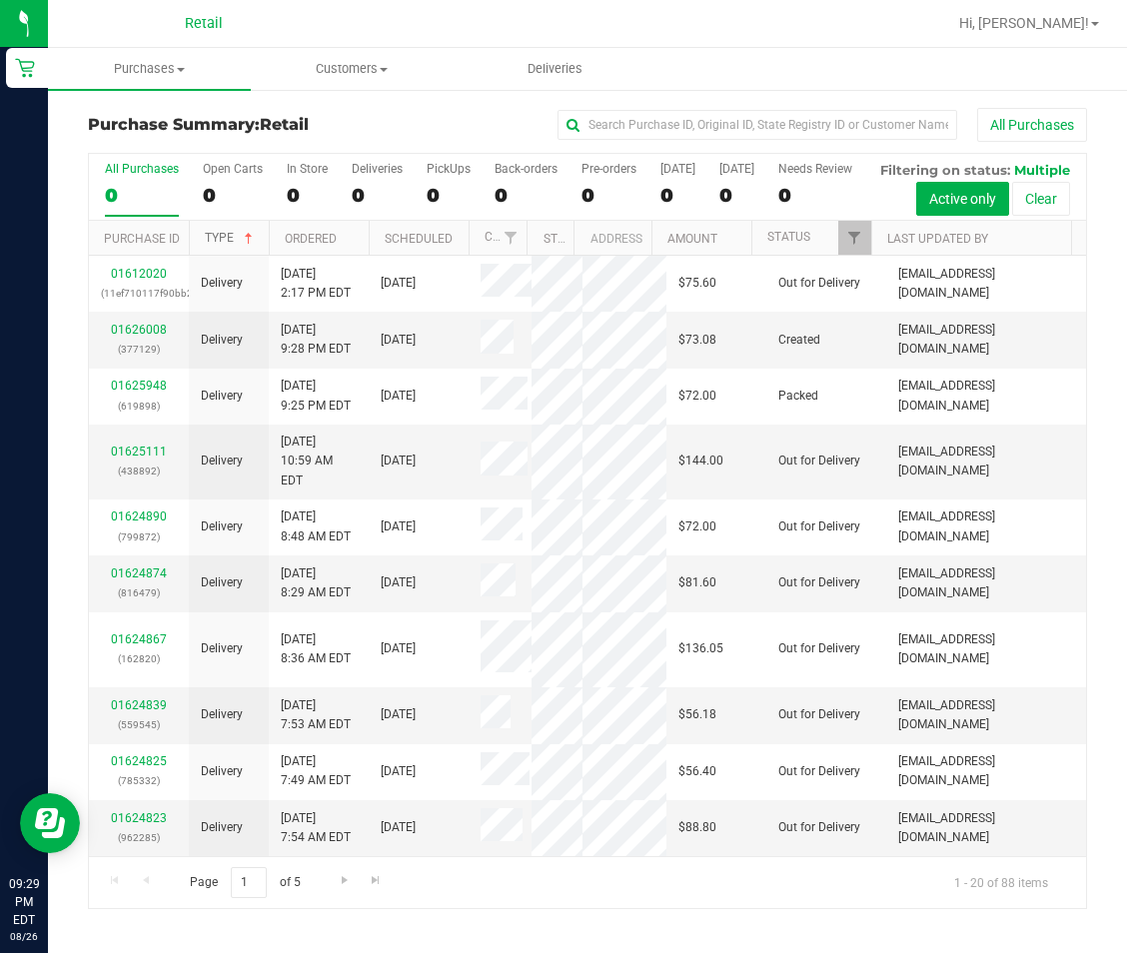
click at [217, 245] on link "Type" at bounding box center [231, 238] width 52 height 14
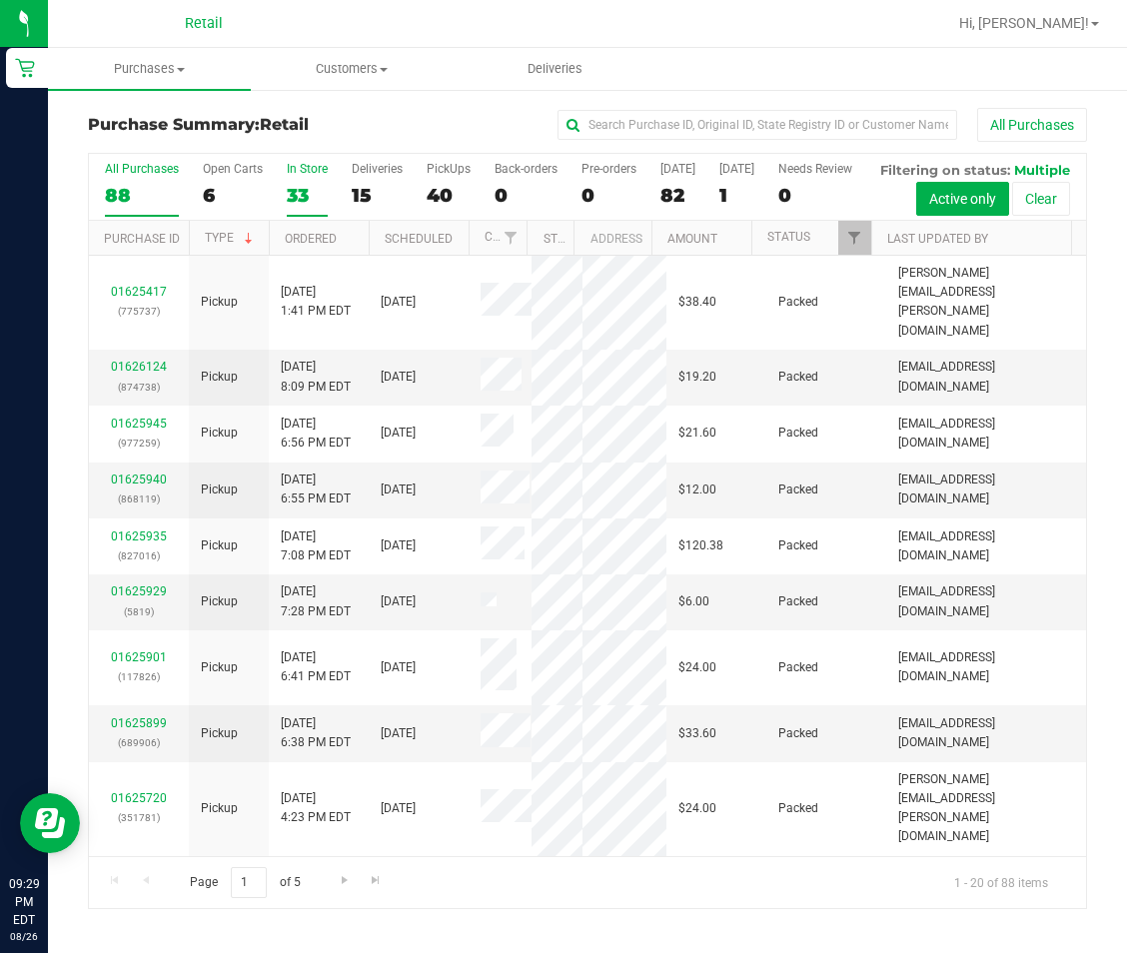
click at [303, 191] on div "33" at bounding box center [307, 195] width 41 height 23
click at [0, 0] on input "In Store 33" at bounding box center [0, 0] width 0 height 0
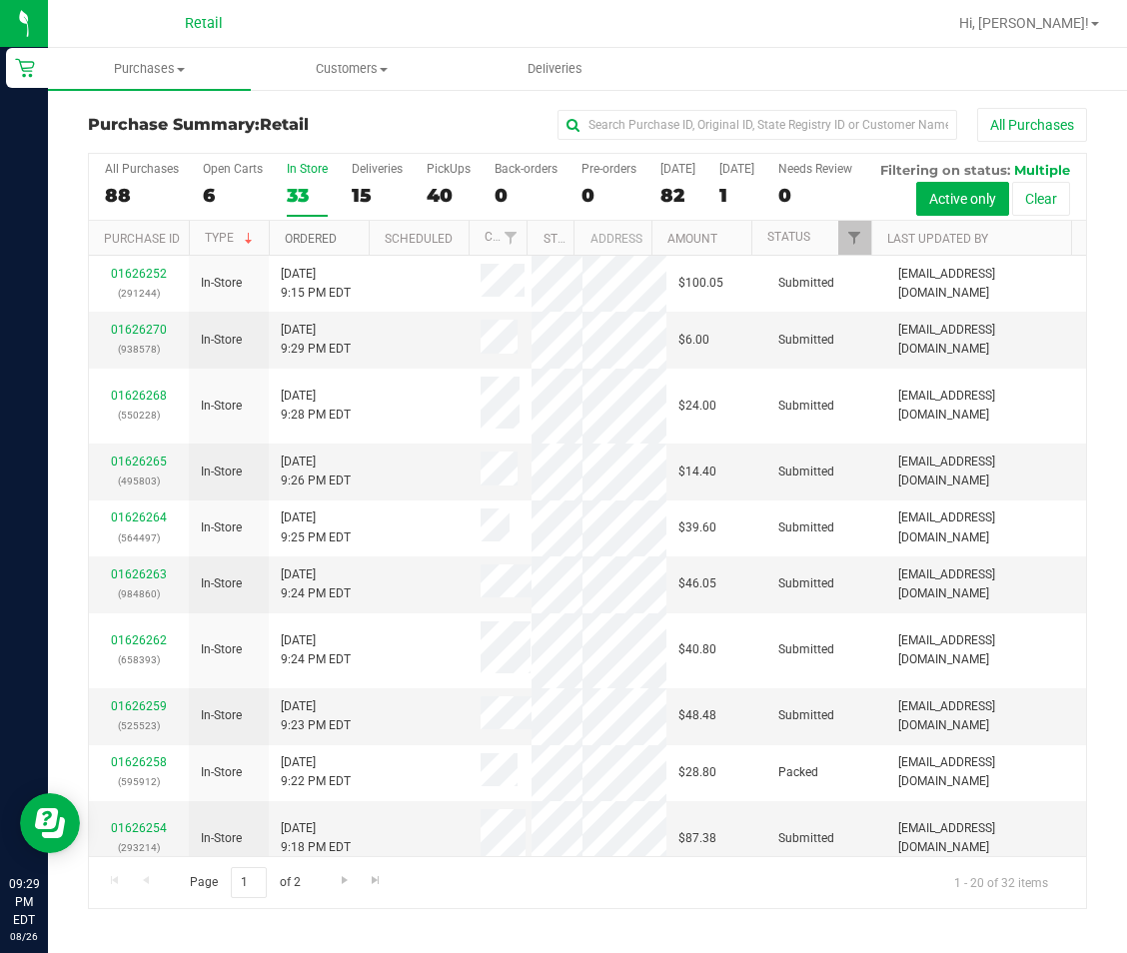
click at [308, 246] on link "Ordered" at bounding box center [311, 239] width 52 height 14
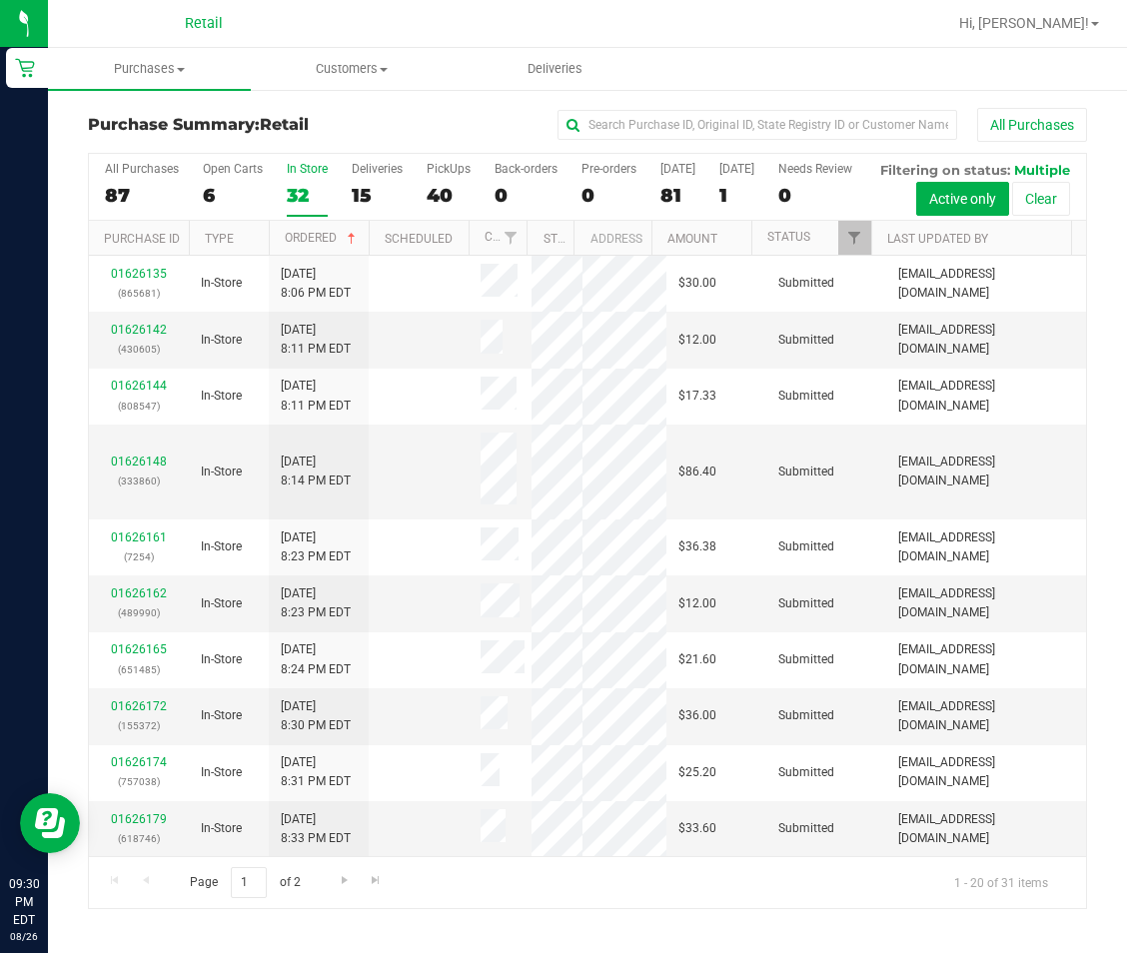
click at [284, 221] on div "All Purchases 87 Open Carts 6 In Store 32 Deliveries 15 PickUps 40 Back-orders …" at bounding box center [587, 187] width 997 height 67
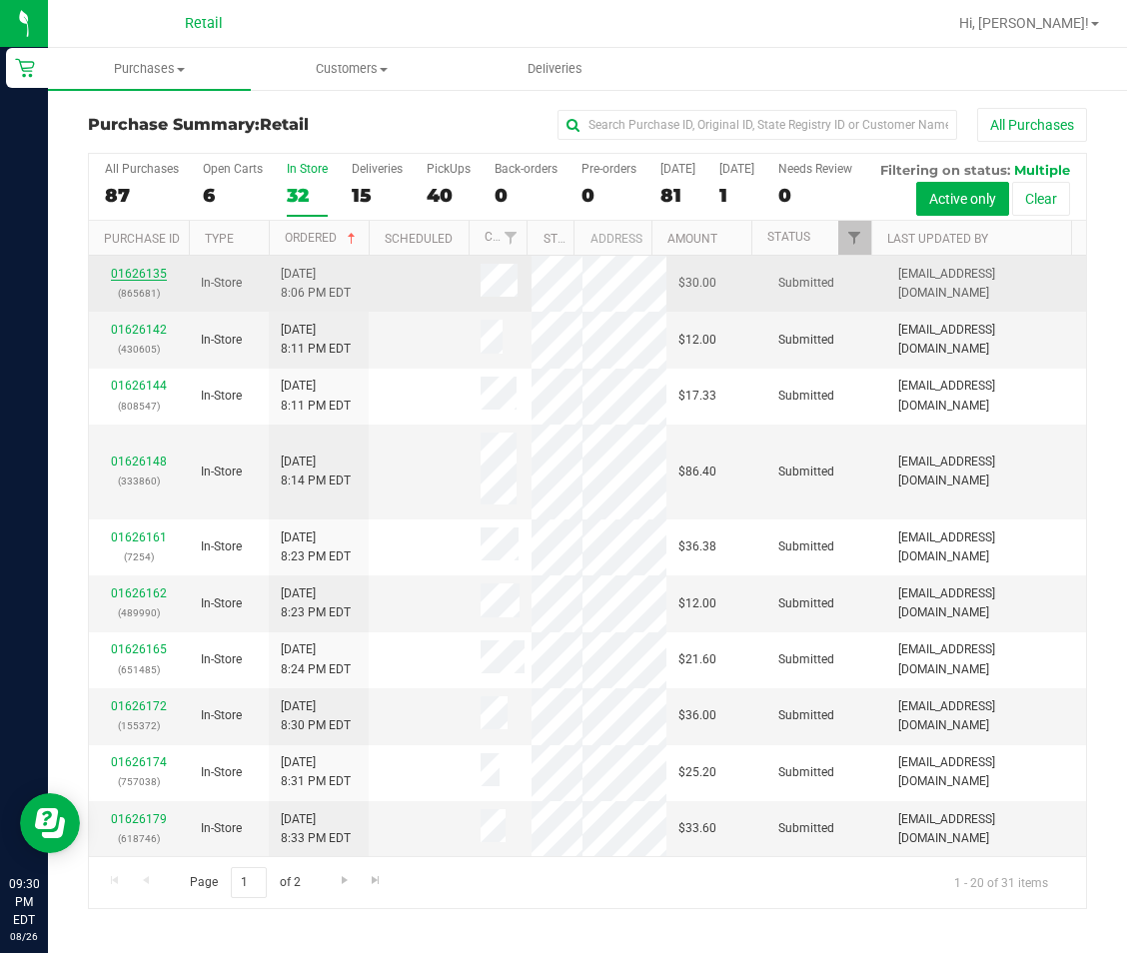
click at [144, 281] on link "01626135" at bounding box center [139, 274] width 56 height 14
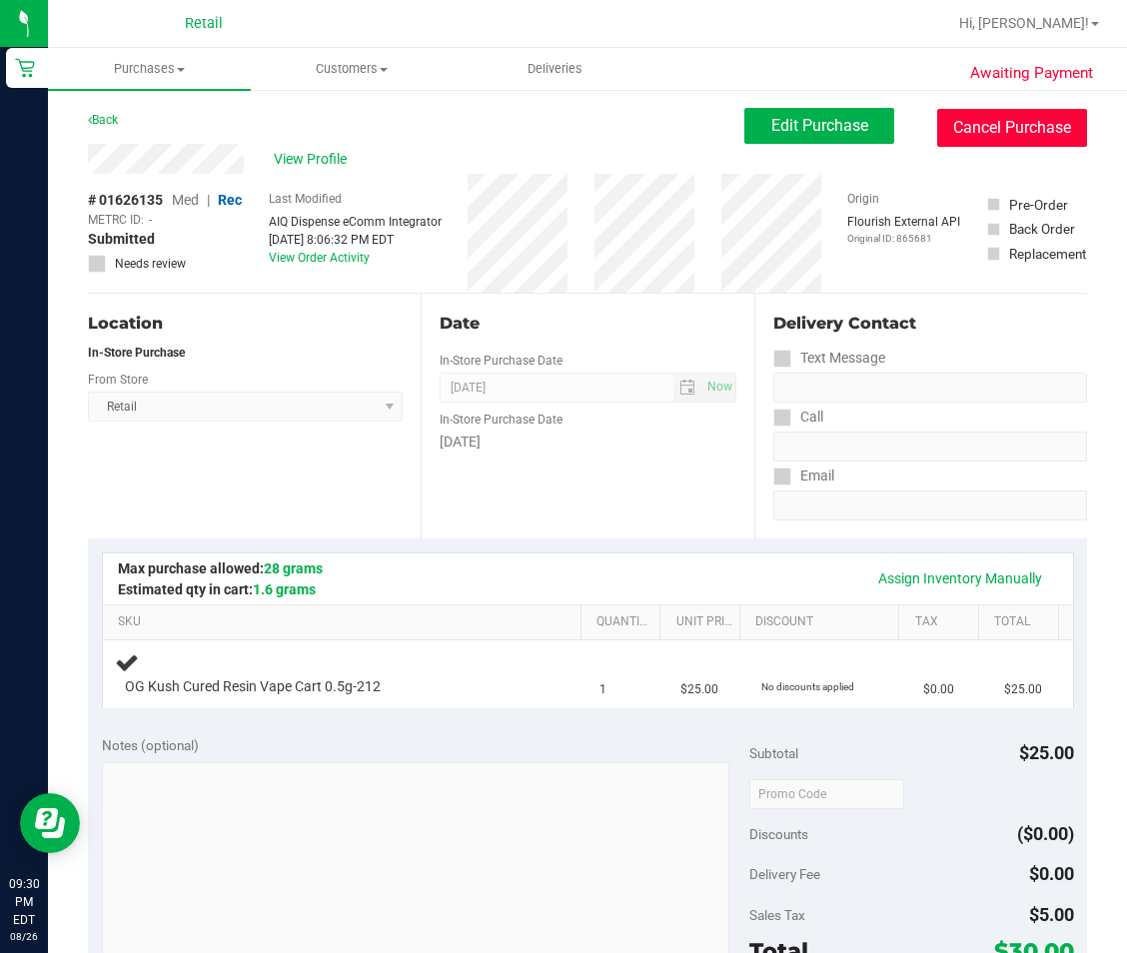
click at [995, 128] on button "Cancel Purchase" at bounding box center [1012, 128] width 150 height 38
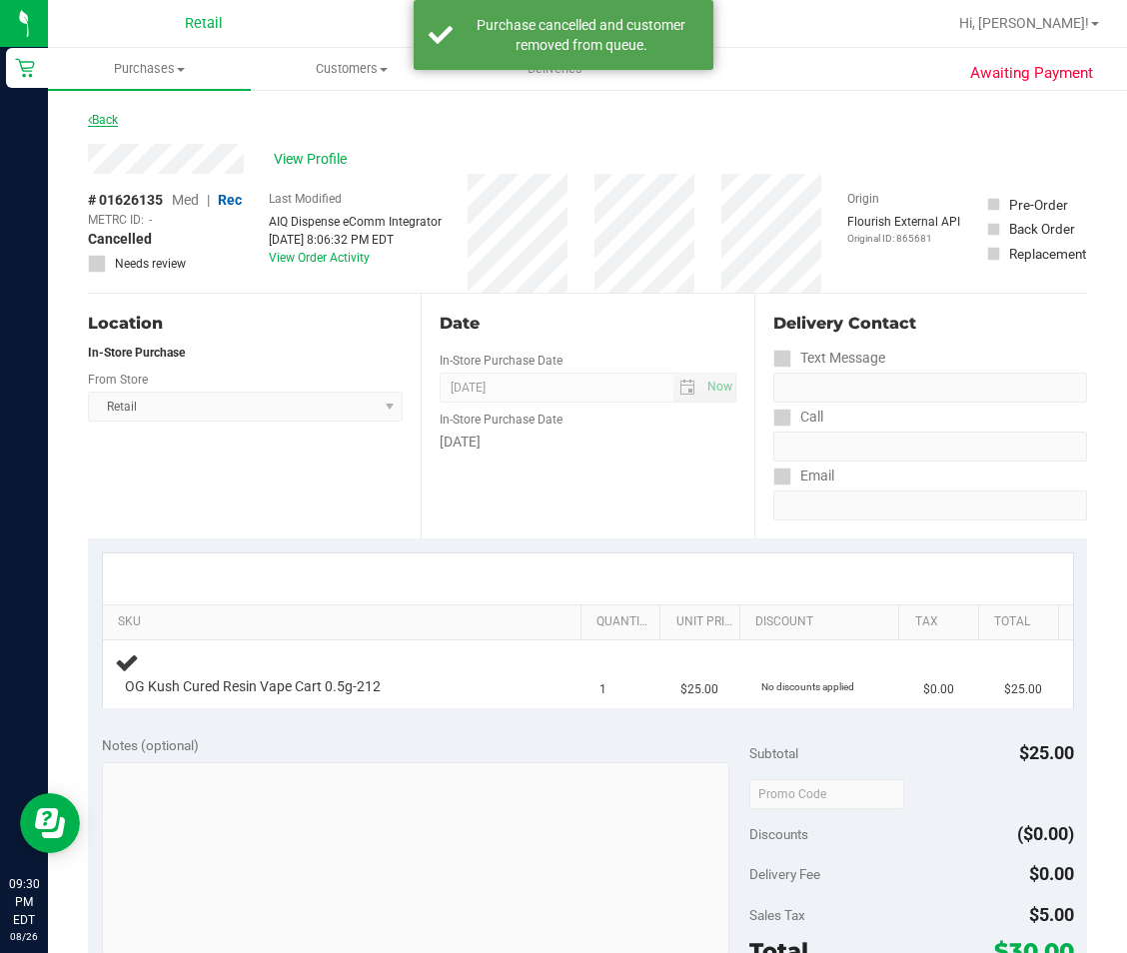
click at [111, 120] on link "Back" at bounding box center [103, 120] width 30 height 14
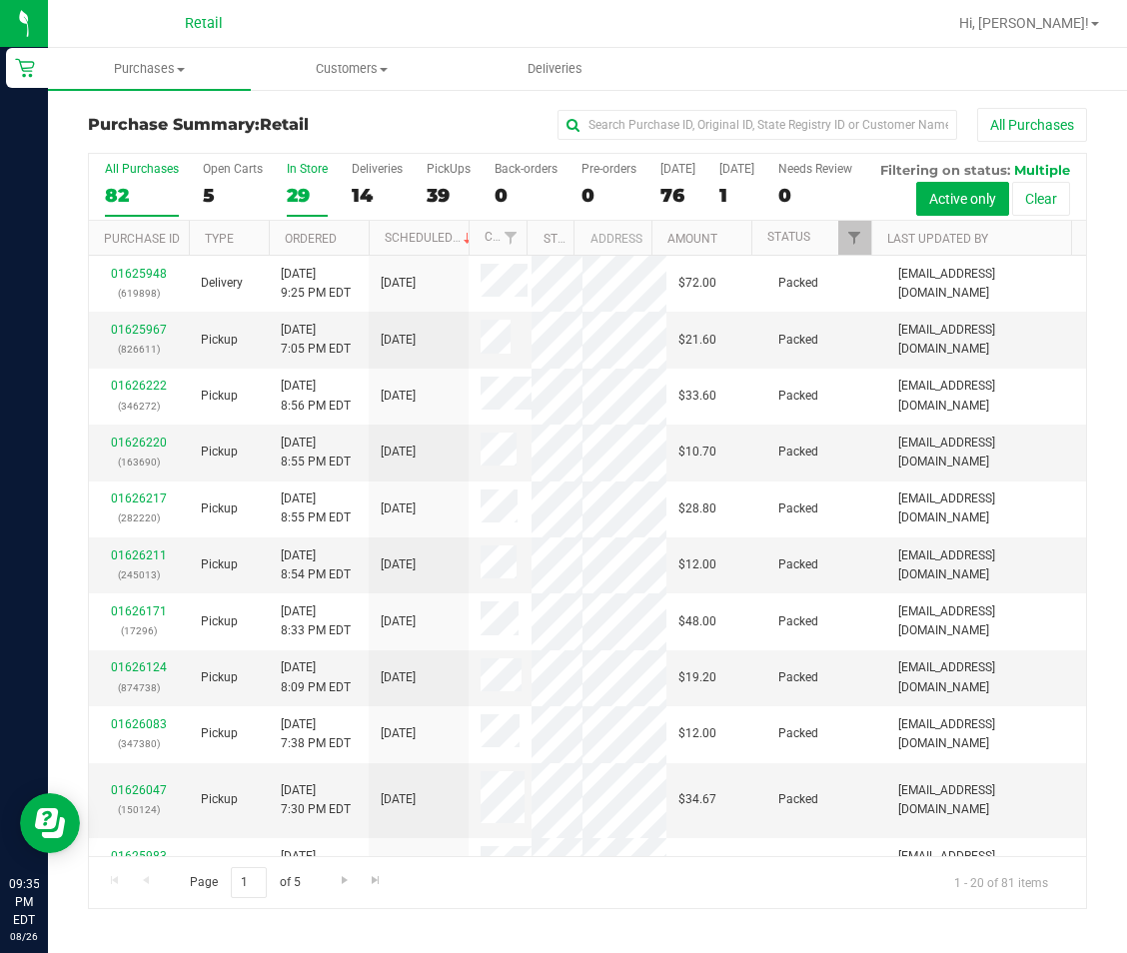
click at [302, 175] on div "In Store" at bounding box center [307, 169] width 41 height 14
click at [0, 0] on input "In Store 29" at bounding box center [0, 0] width 0 height 0
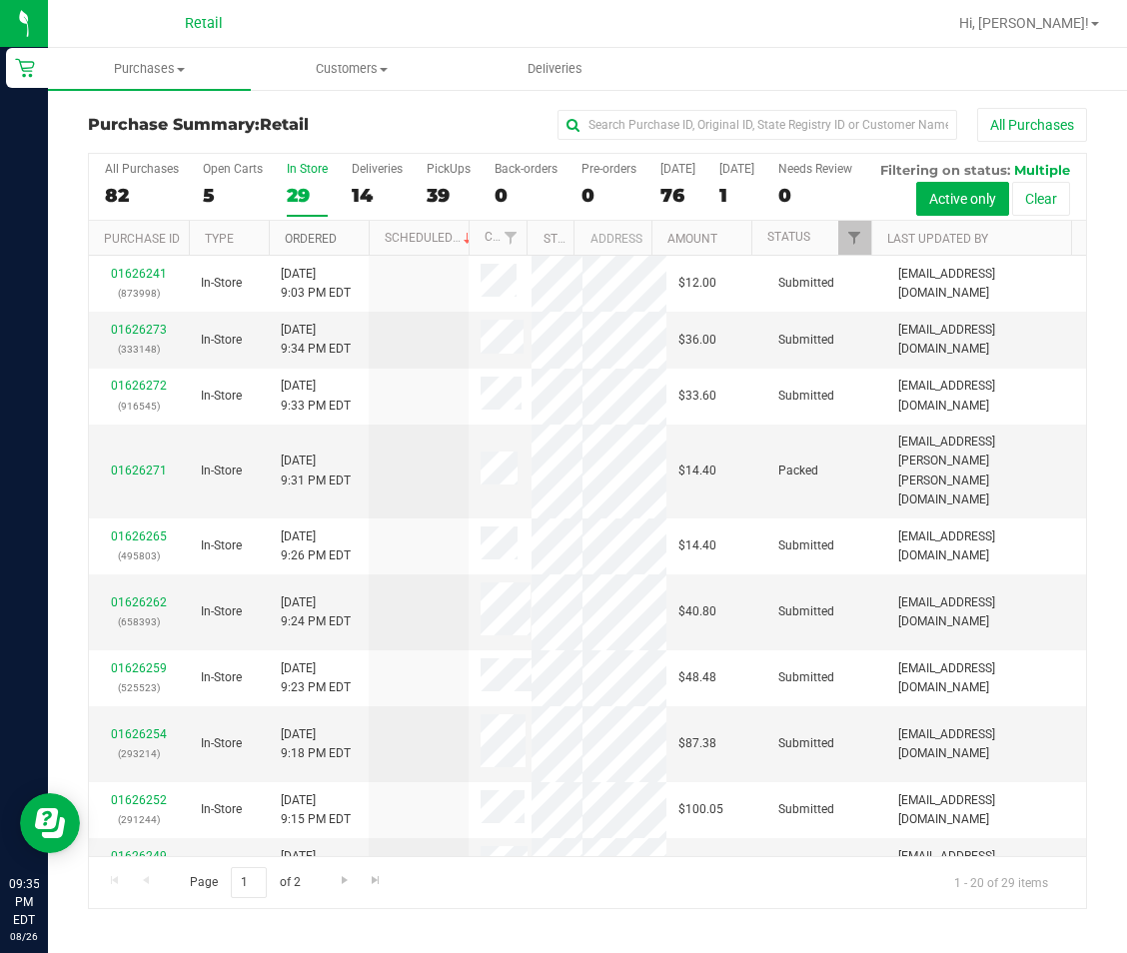
click at [302, 246] on link "Ordered" at bounding box center [311, 239] width 52 height 14
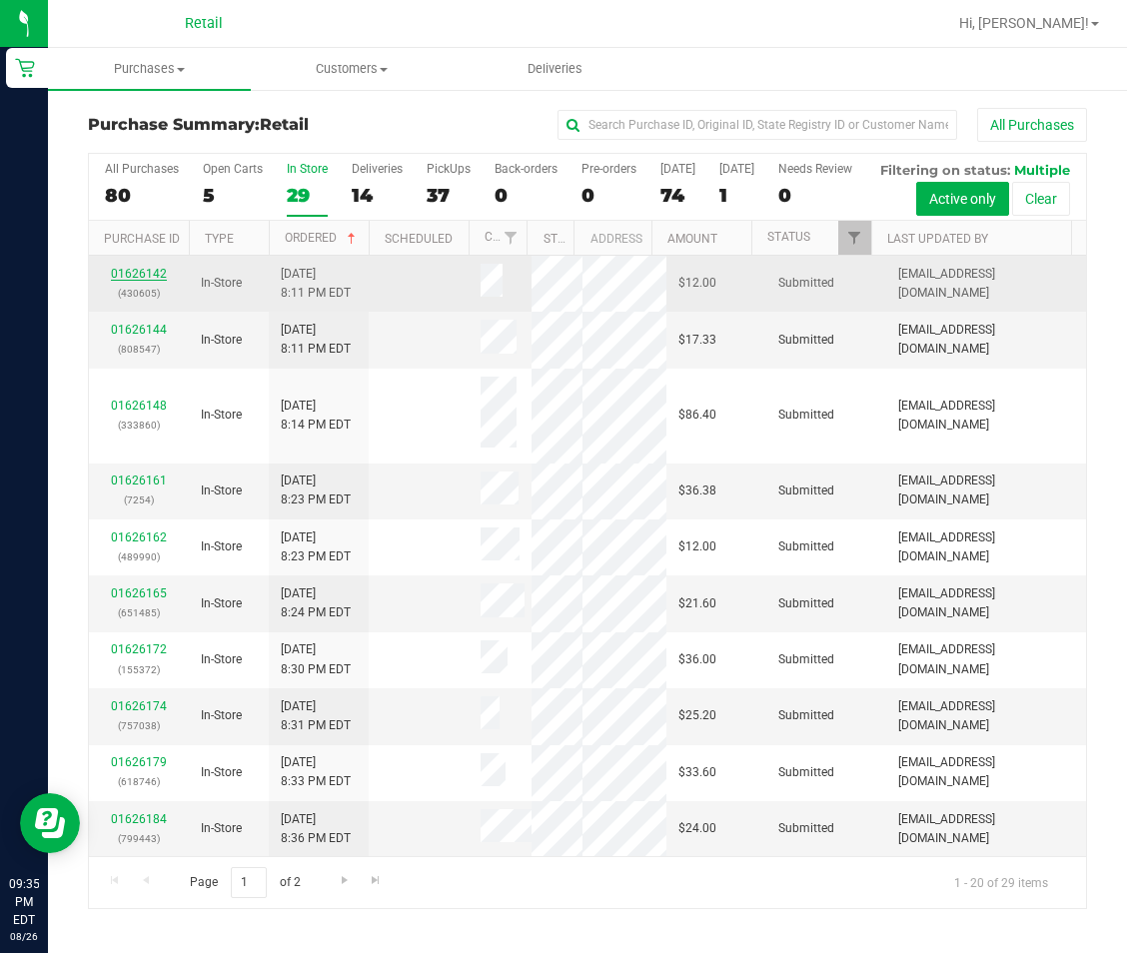
click at [139, 281] on link "01626142" at bounding box center [139, 274] width 56 height 14
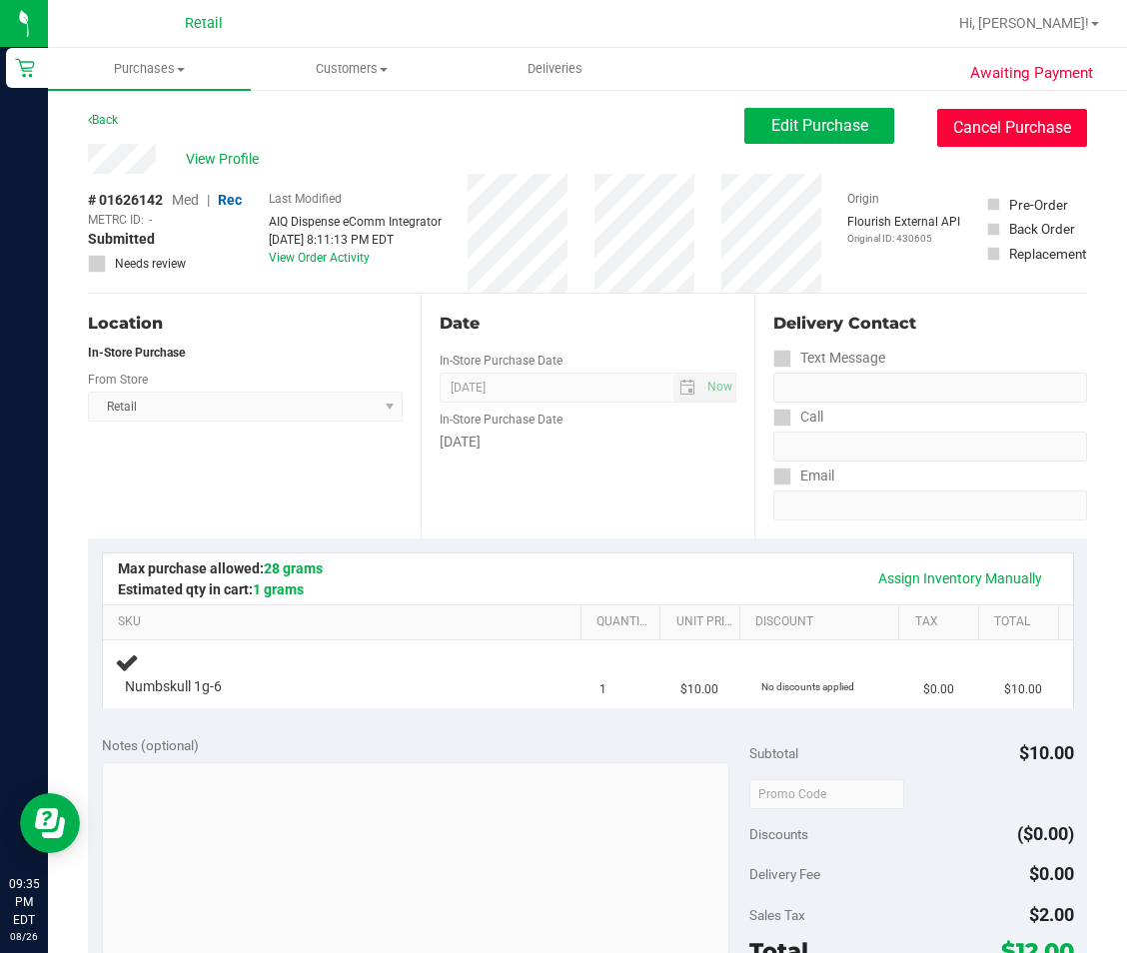
click at [1018, 122] on button "Cancel Purchase" at bounding box center [1012, 128] width 150 height 38
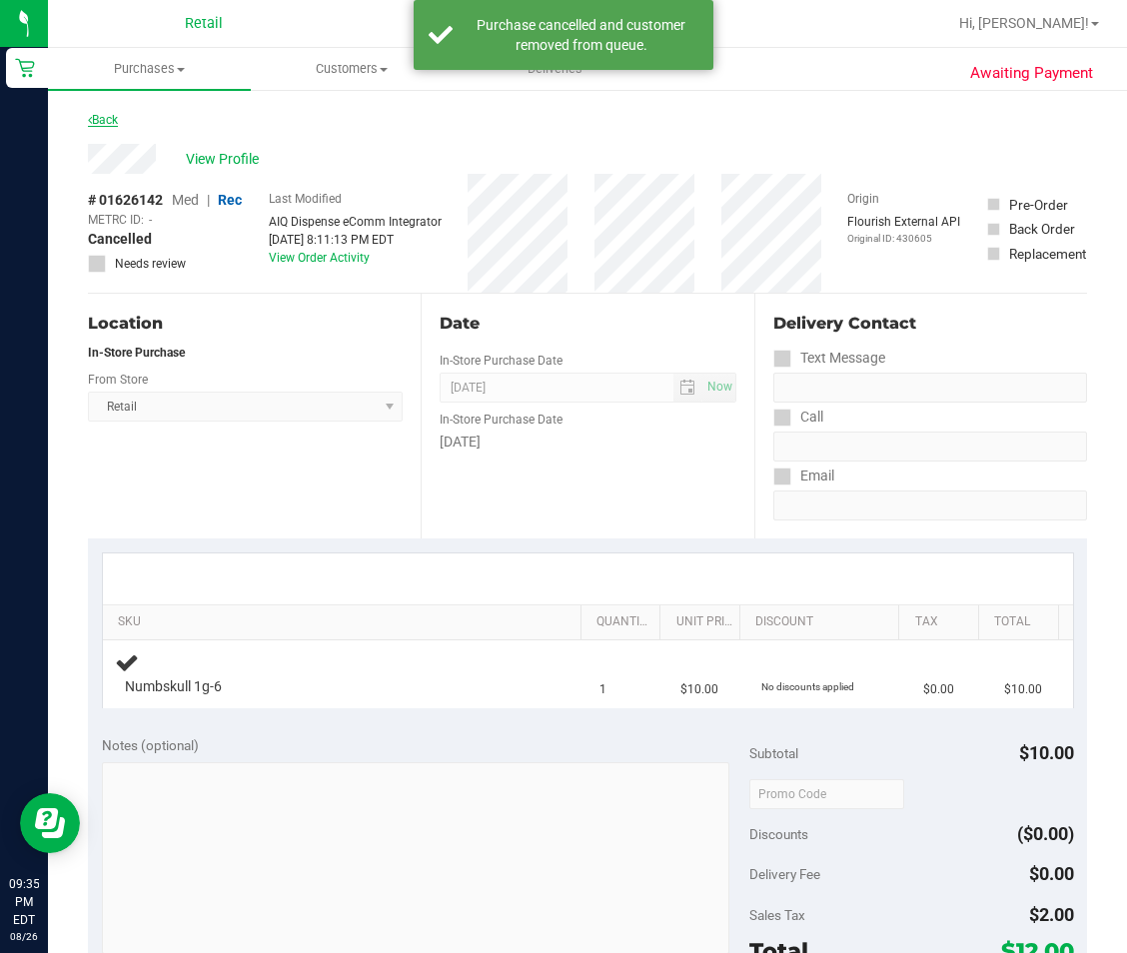
click at [115, 117] on link "Back" at bounding box center [103, 120] width 30 height 14
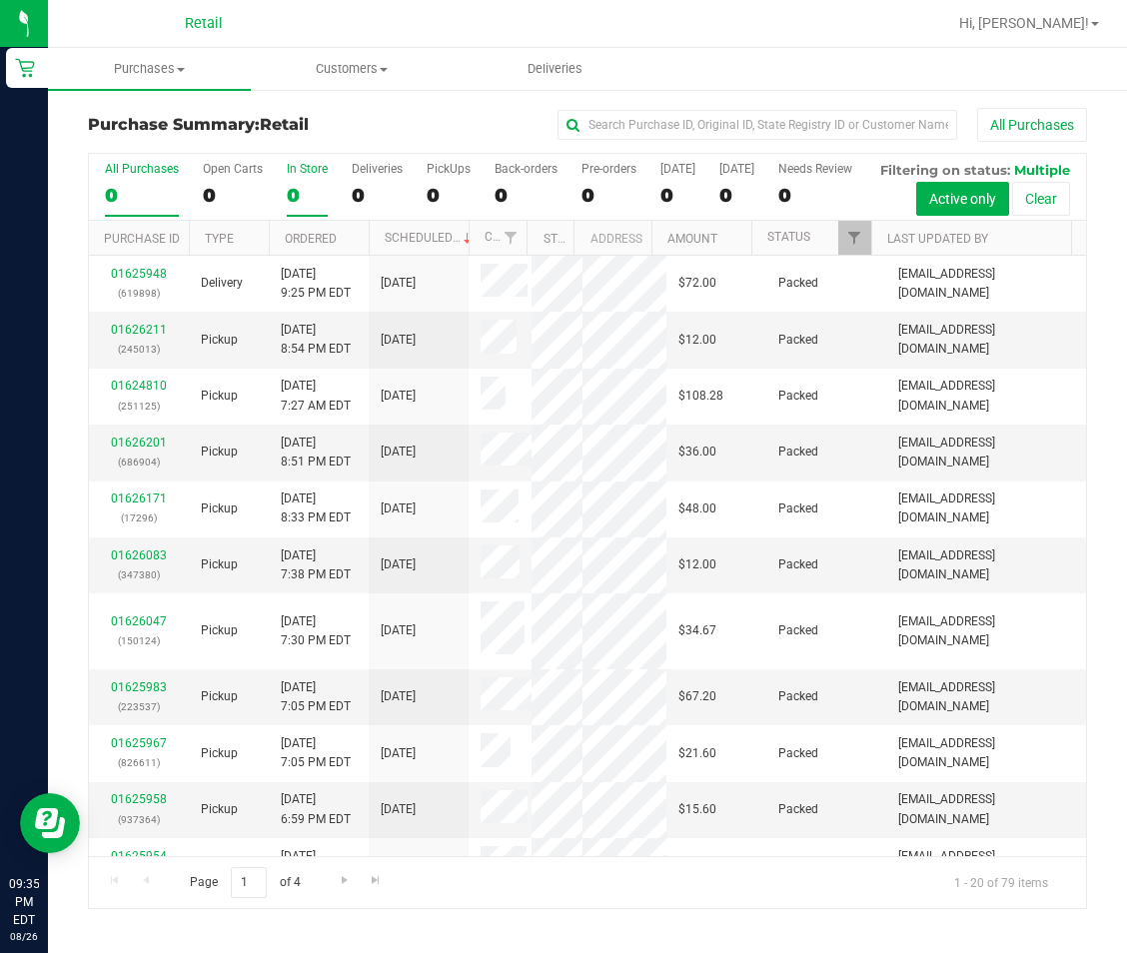
click at [311, 187] on div "0" at bounding box center [307, 195] width 41 height 23
click at [0, 0] on input "In Store 0" at bounding box center [0, 0] width 0 height 0
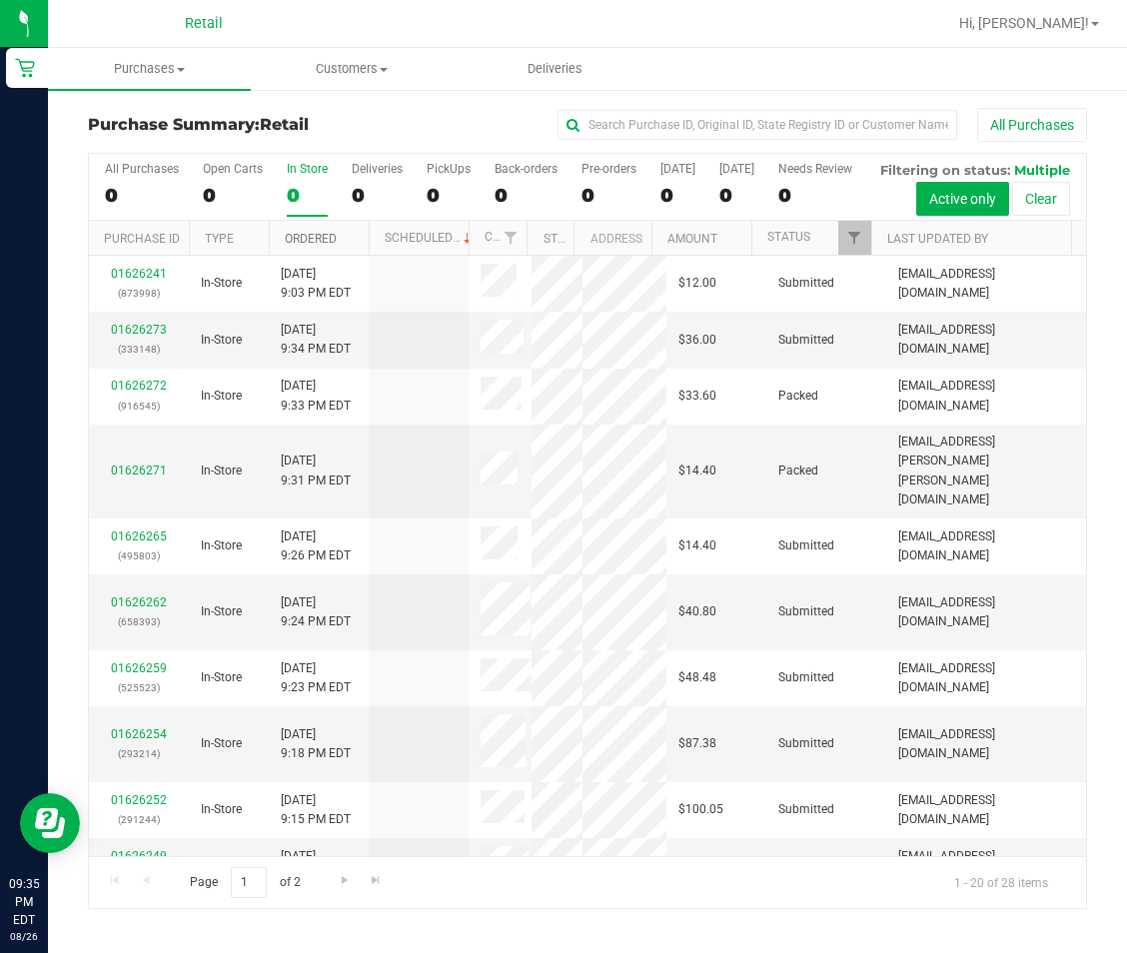
click at [301, 246] on link "Ordered" at bounding box center [311, 239] width 52 height 14
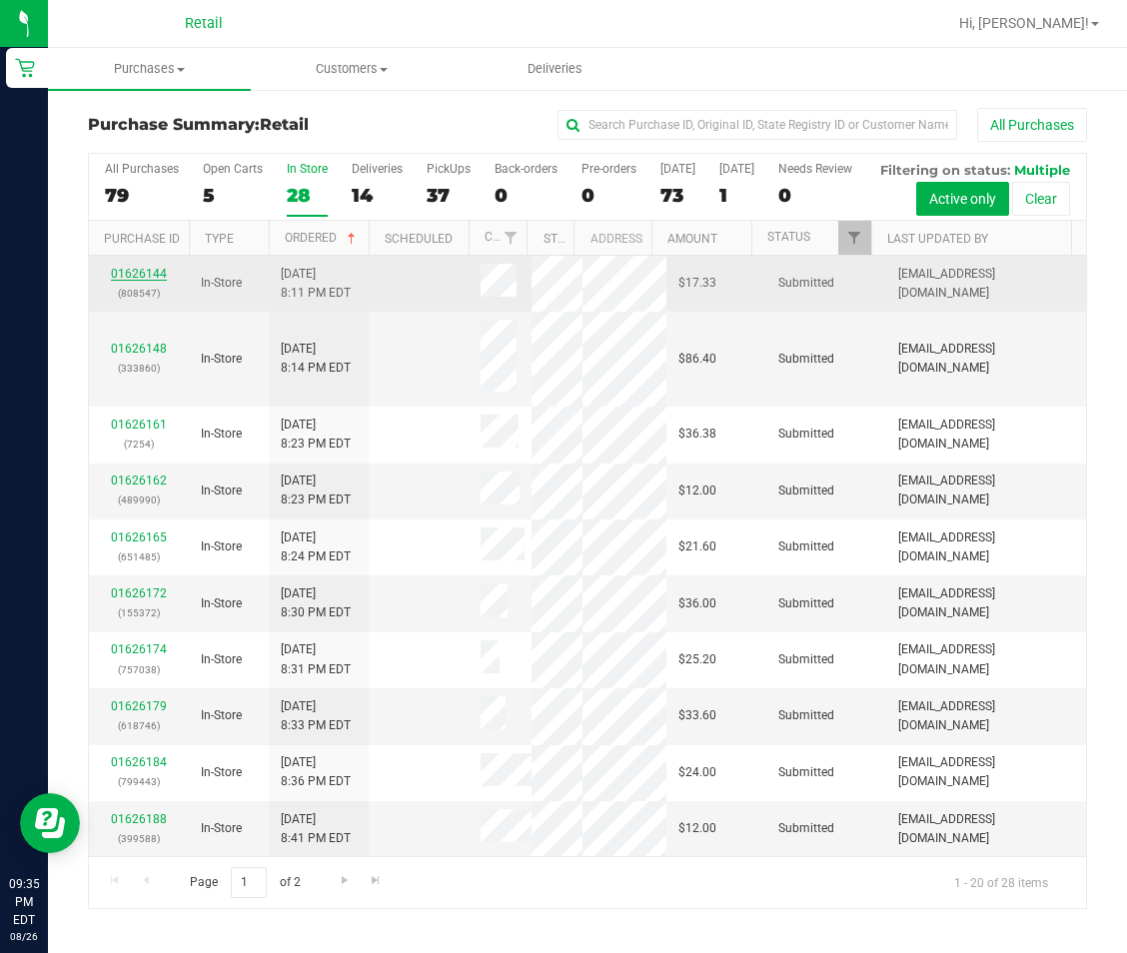
click at [143, 281] on link "01626144" at bounding box center [139, 274] width 56 height 14
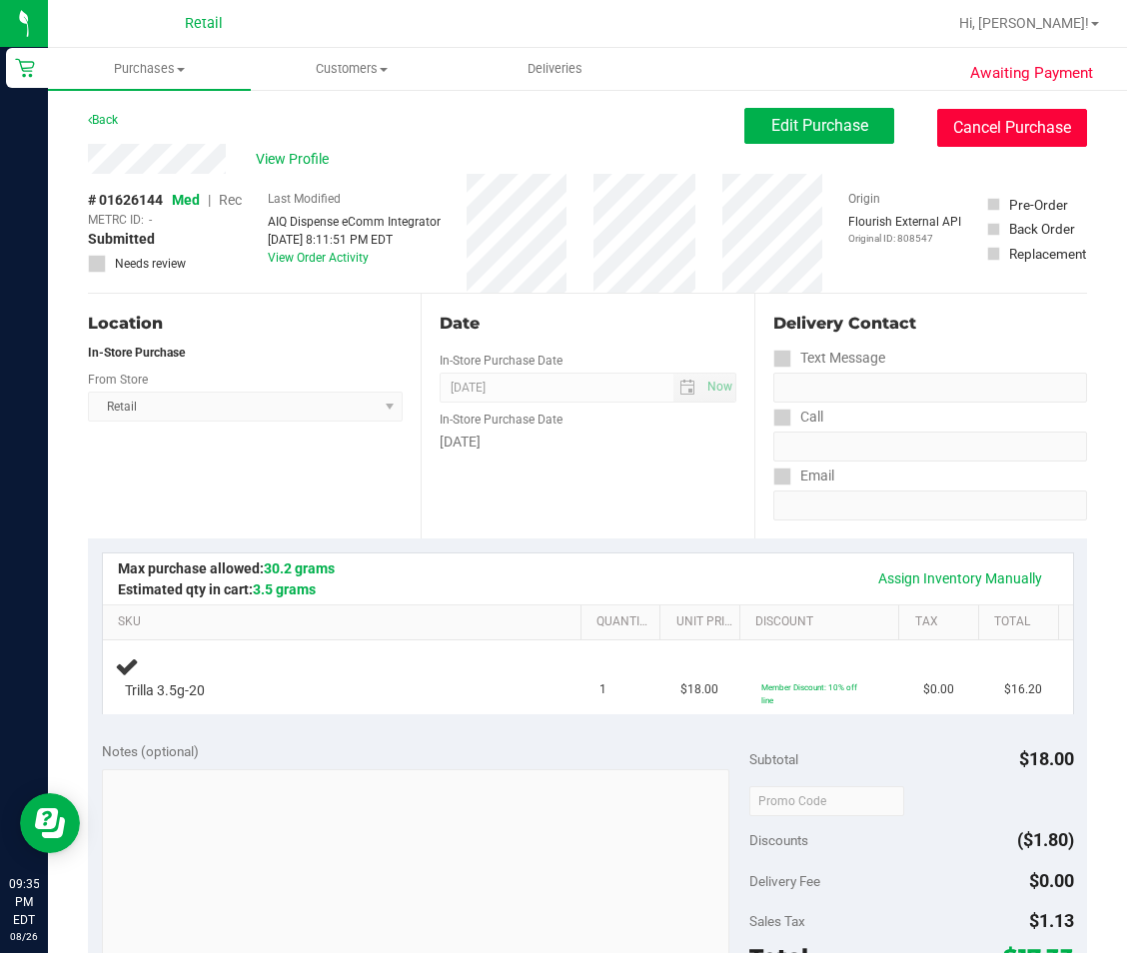
click at [967, 130] on button "Cancel Purchase" at bounding box center [1012, 128] width 150 height 38
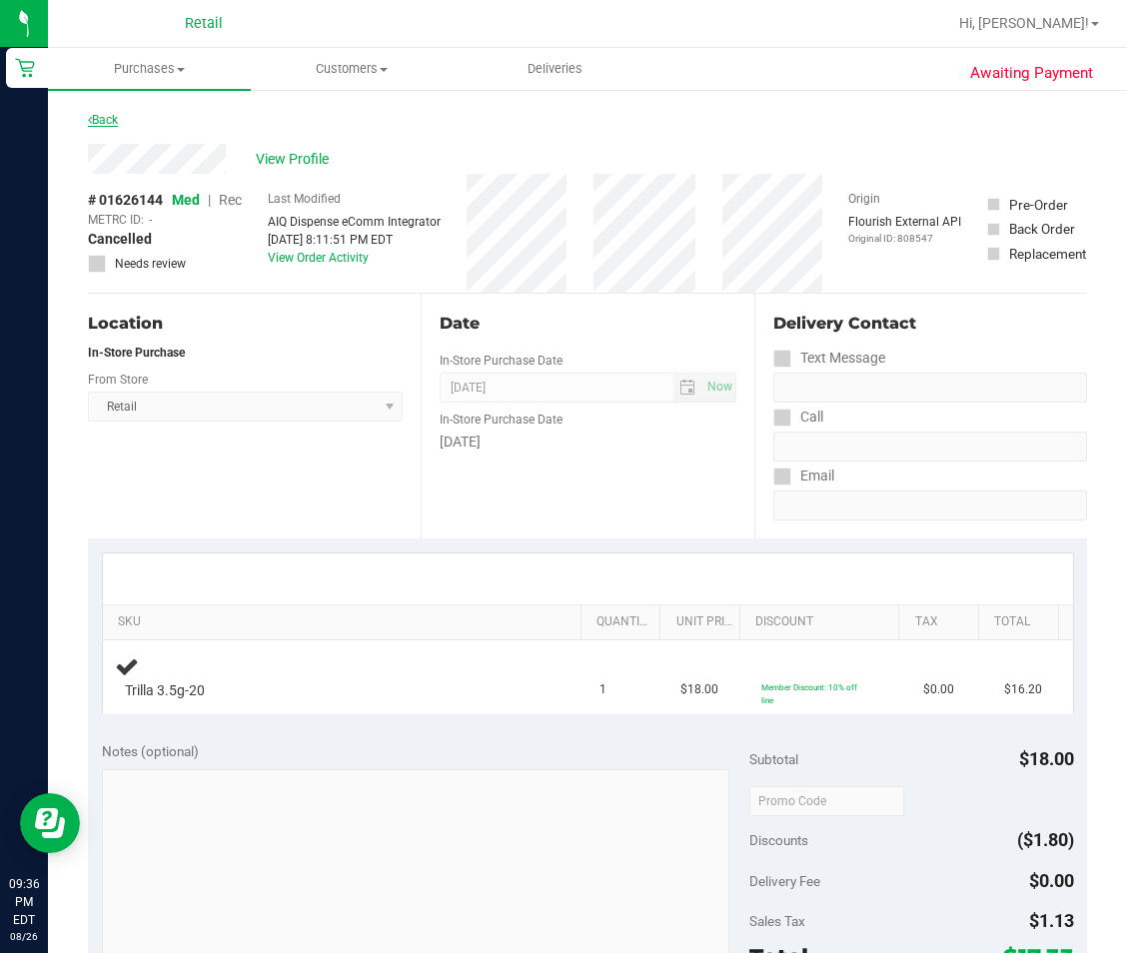
click at [109, 117] on link "Back" at bounding box center [103, 120] width 30 height 14
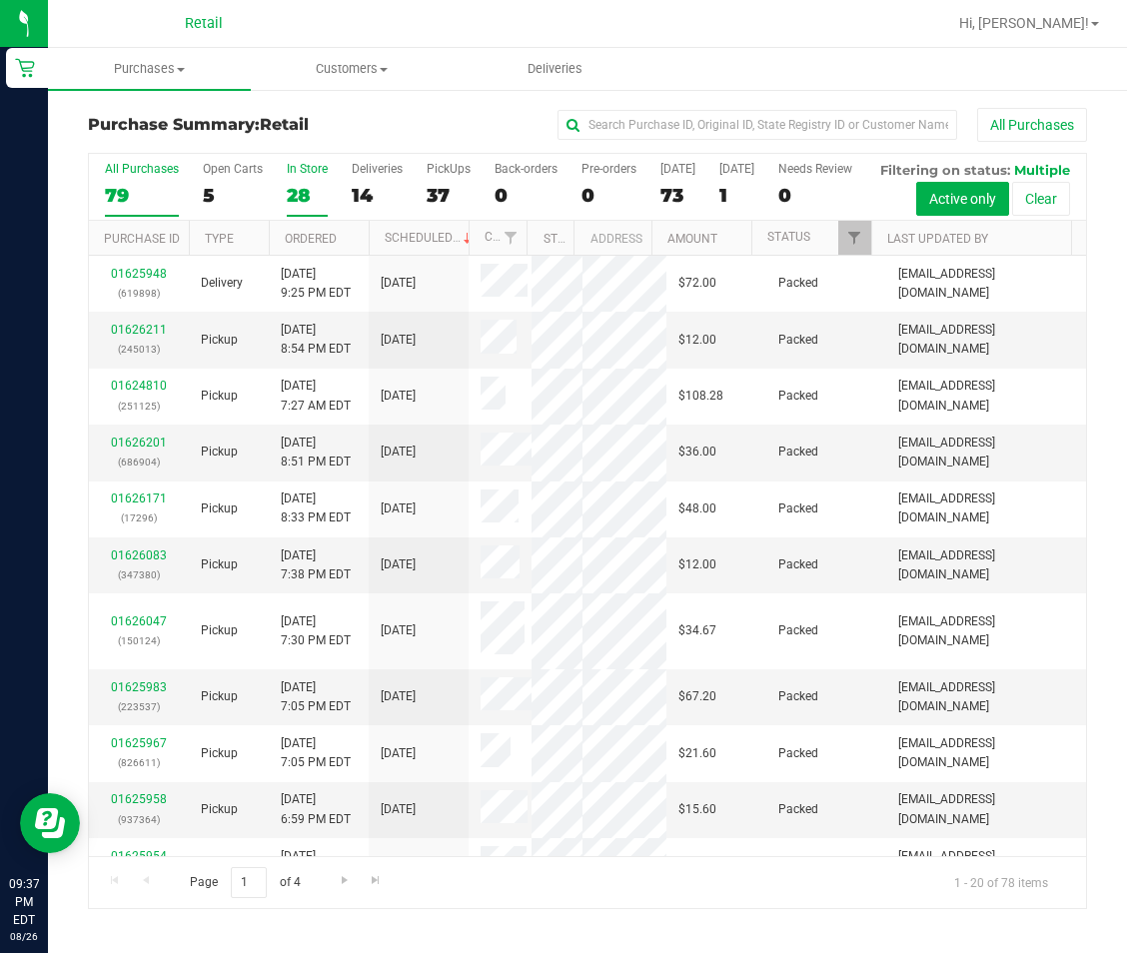
click at [296, 190] on div "28" at bounding box center [307, 195] width 41 height 23
click at [0, 0] on input "In Store 28" at bounding box center [0, 0] width 0 height 0
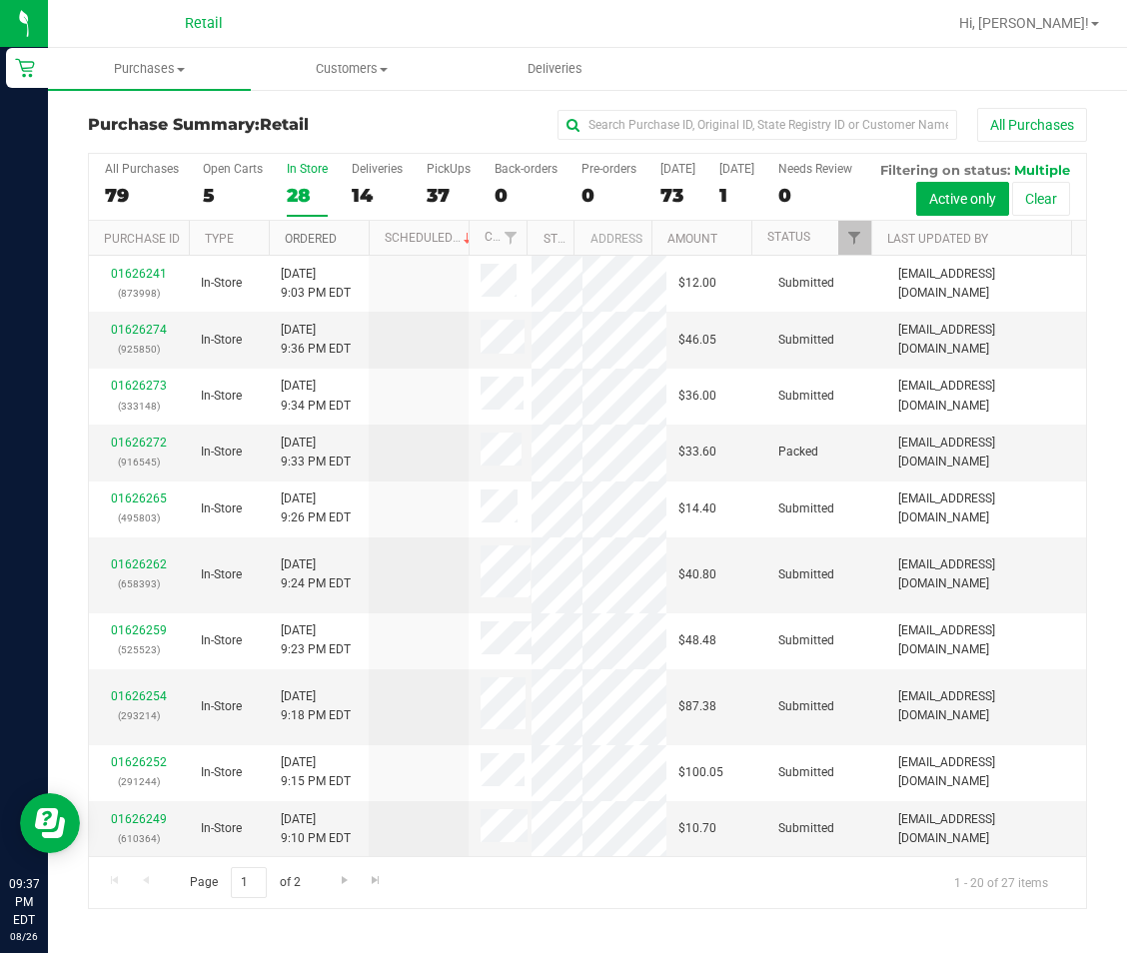
click at [311, 246] on link "Ordered" at bounding box center [311, 239] width 52 height 14
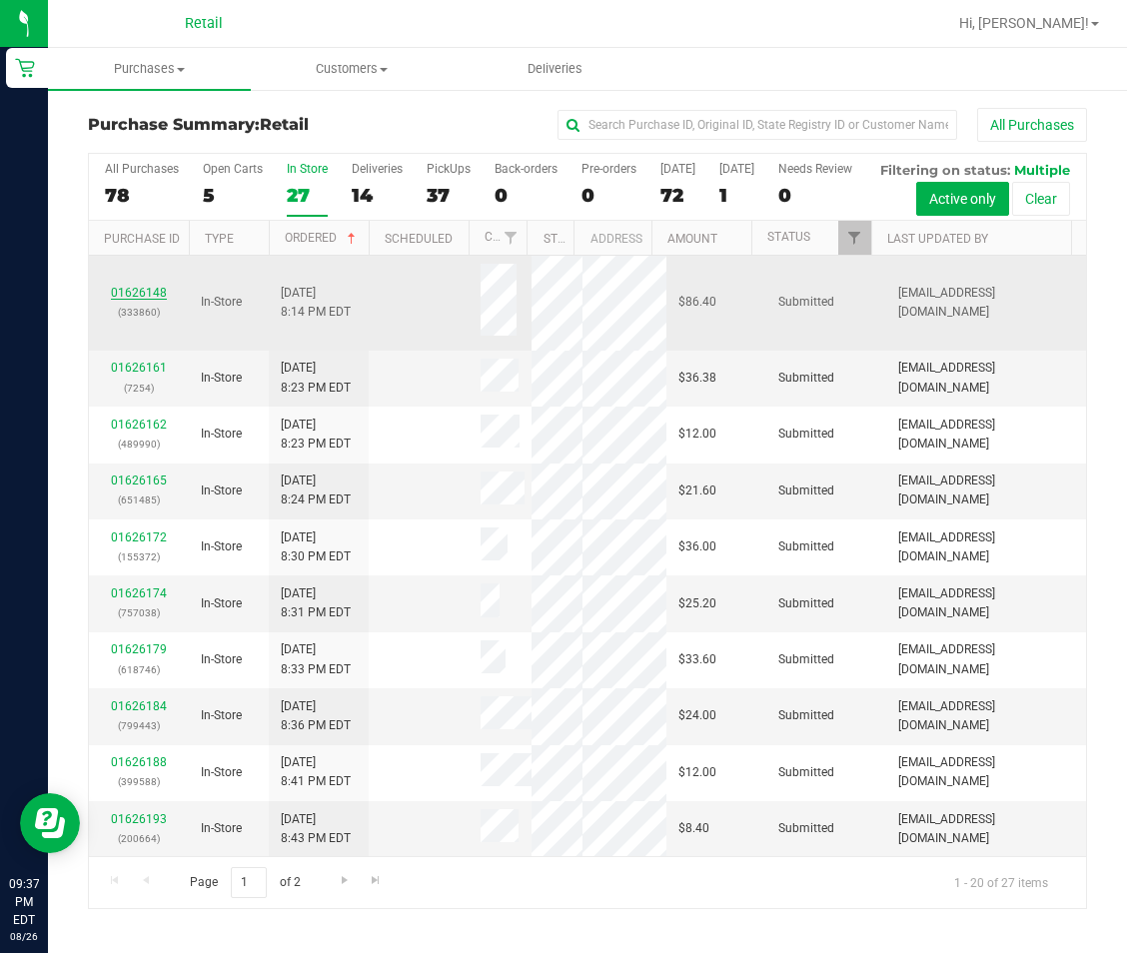
click at [151, 300] on link "01626148" at bounding box center [139, 293] width 56 height 14
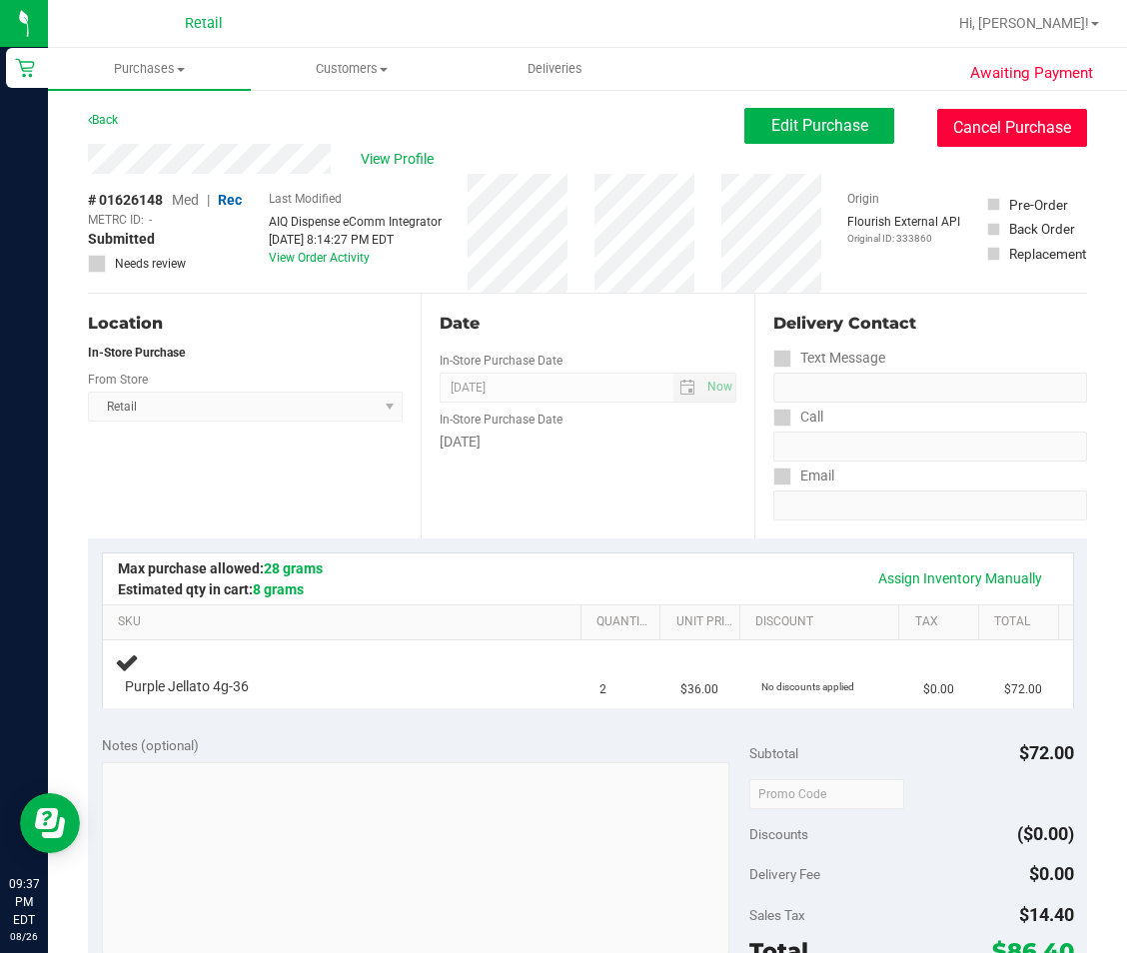
click at [1003, 132] on button "Cancel Purchase" at bounding box center [1012, 128] width 150 height 38
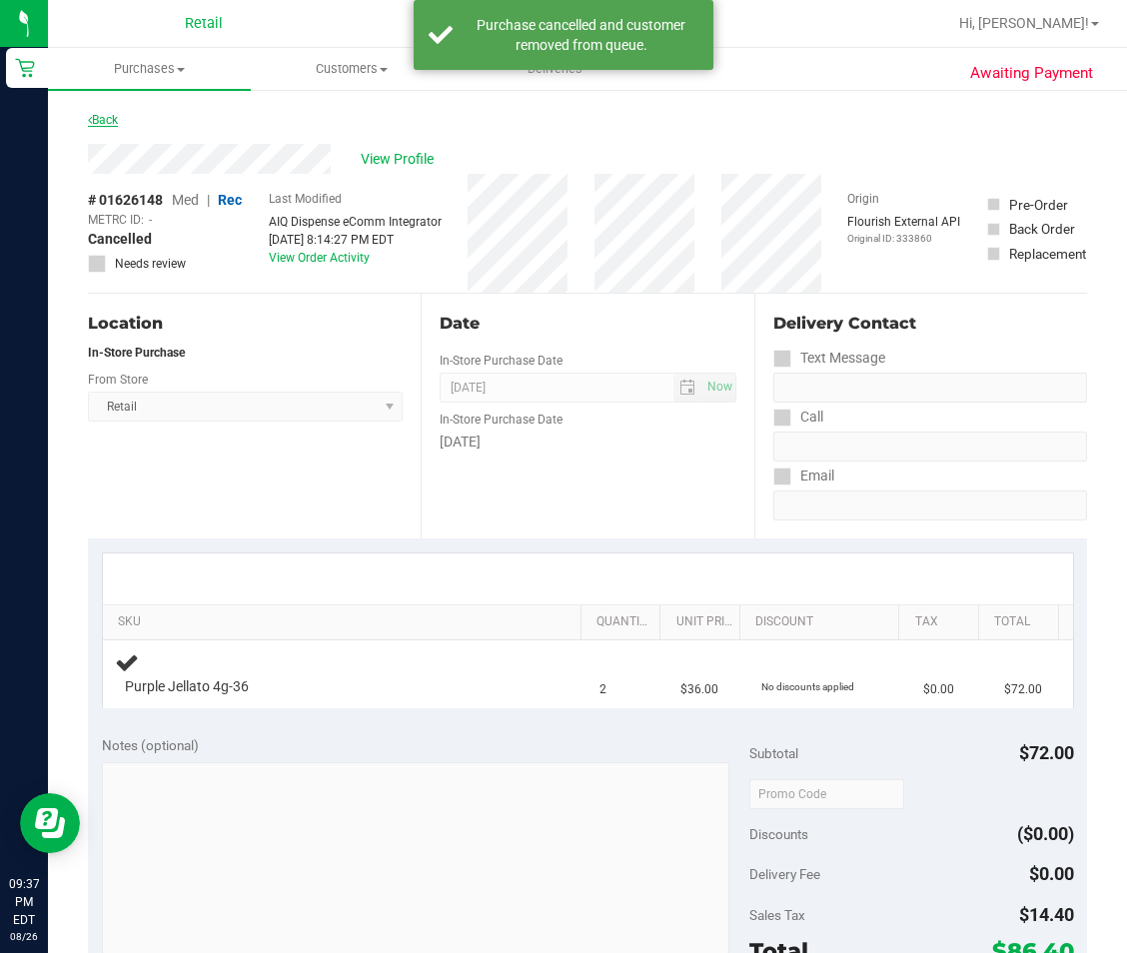
click at [103, 122] on link "Back" at bounding box center [103, 120] width 30 height 14
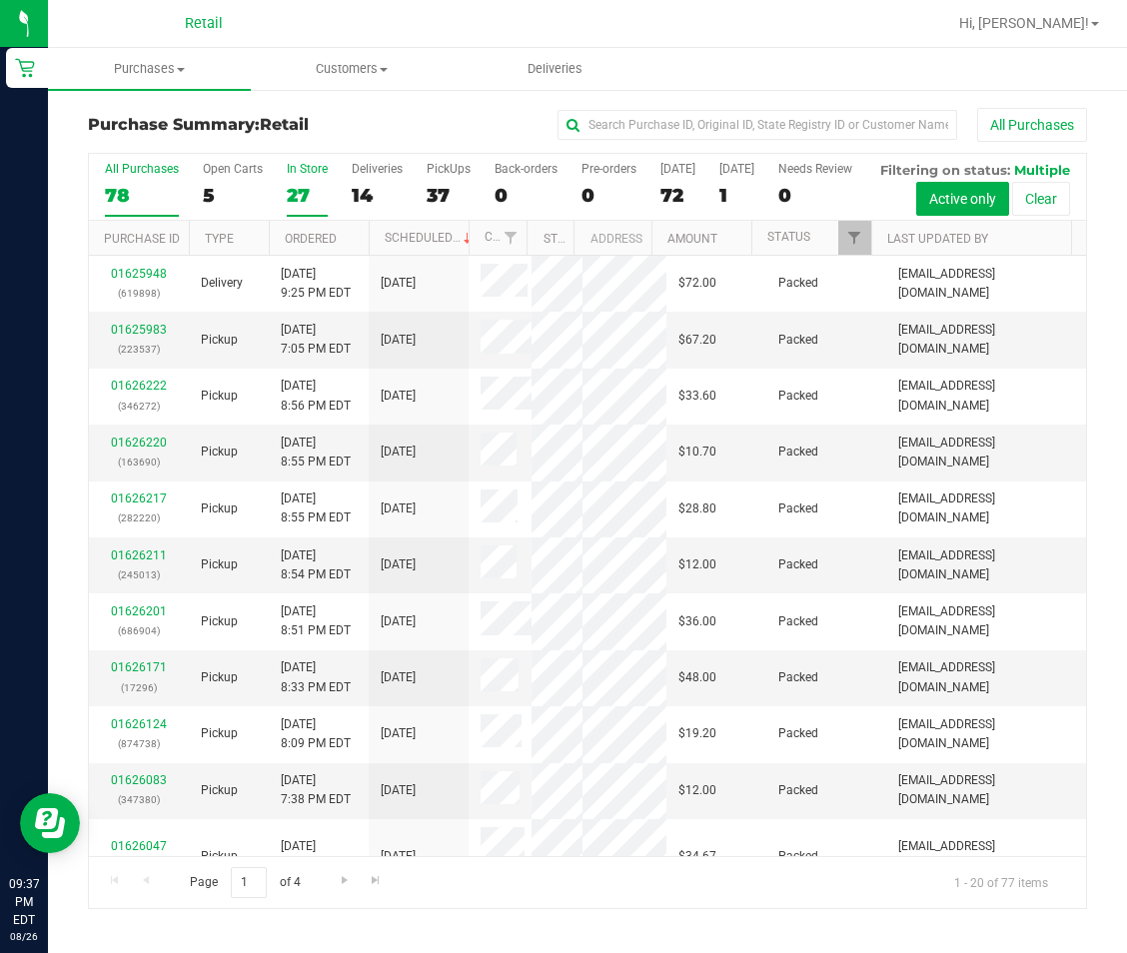
click at [299, 195] on div "27" at bounding box center [307, 195] width 41 height 23
click at [0, 0] on input "In Store 27" at bounding box center [0, 0] width 0 height 0
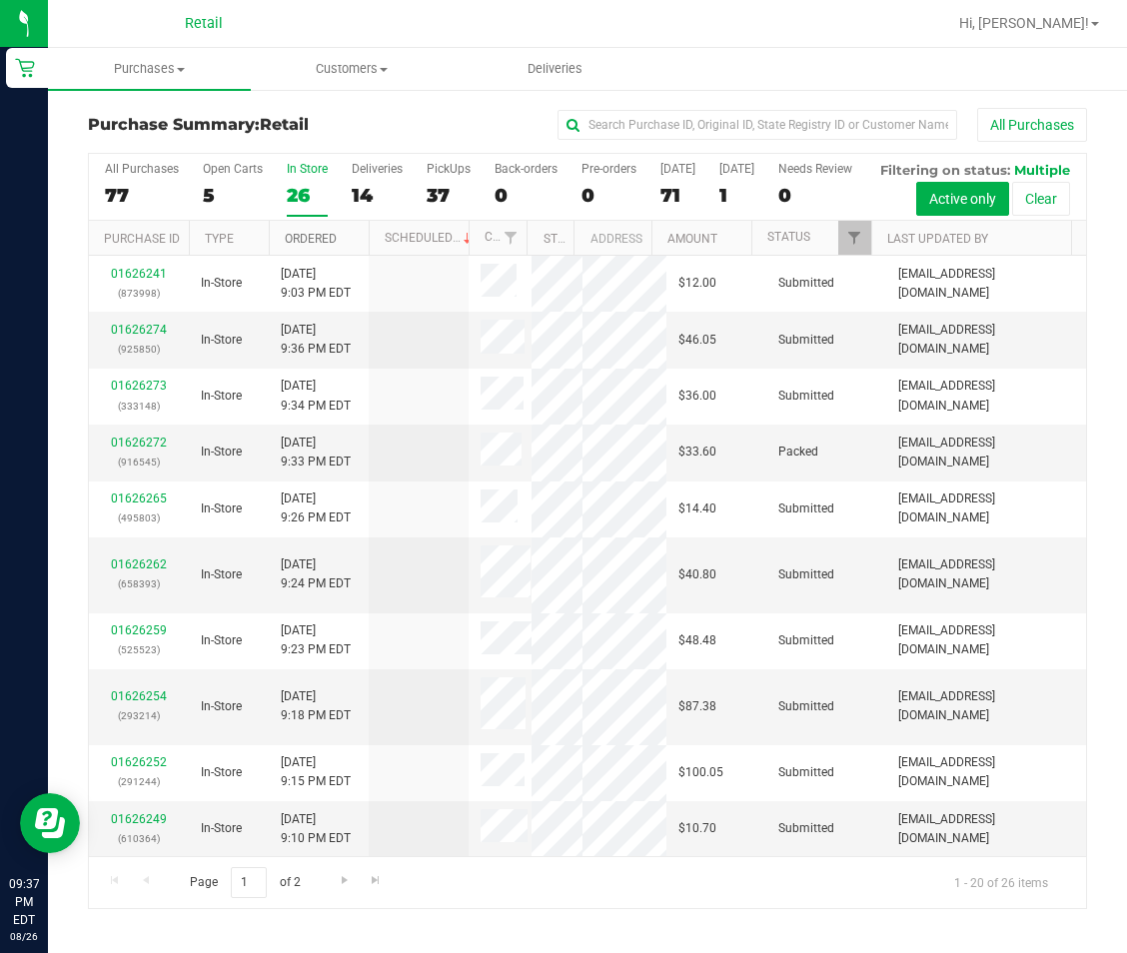
click at [321, 246] on link "Ordered" at bounding box center [311, 239] width 52 height 14
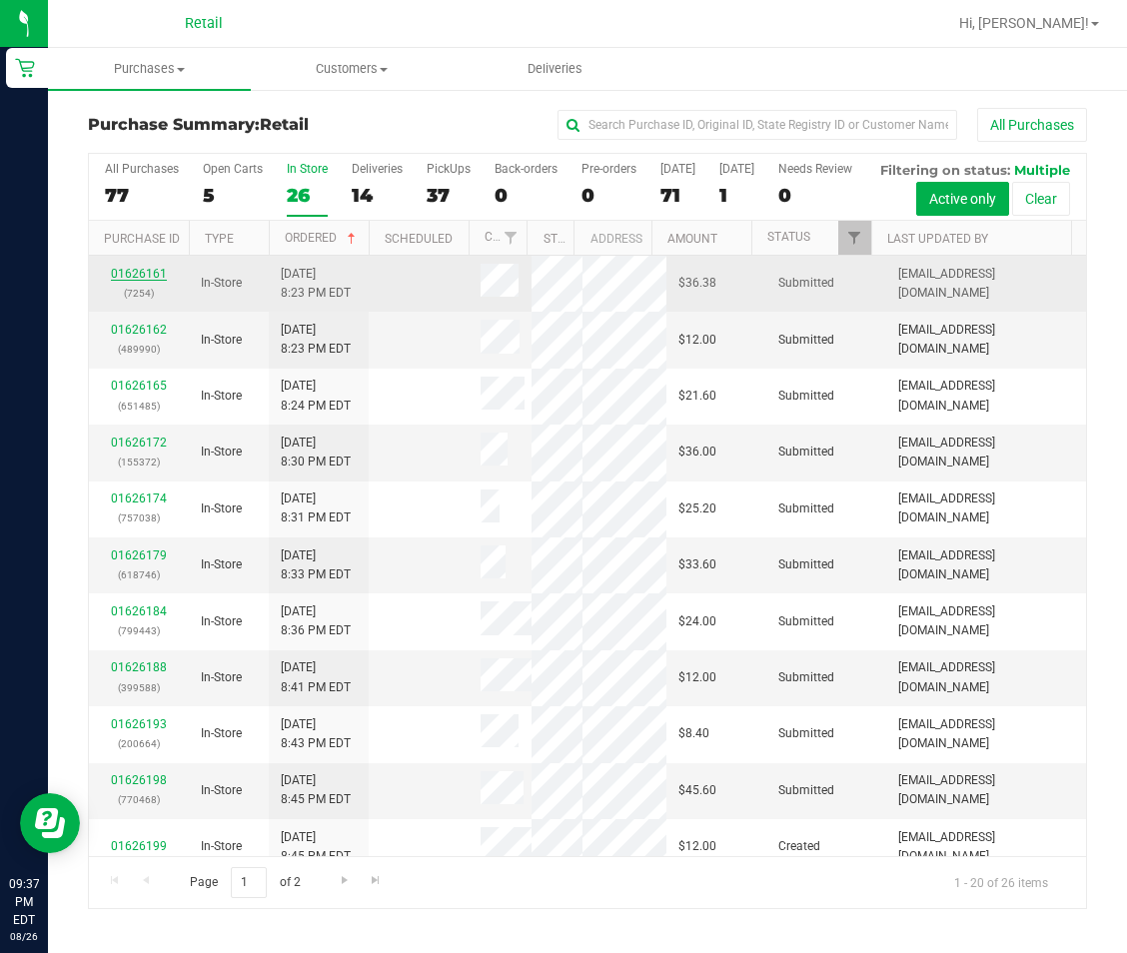
click at [156, 281] on link "01626161" at bounding box center [139, 274] width 56 height 14
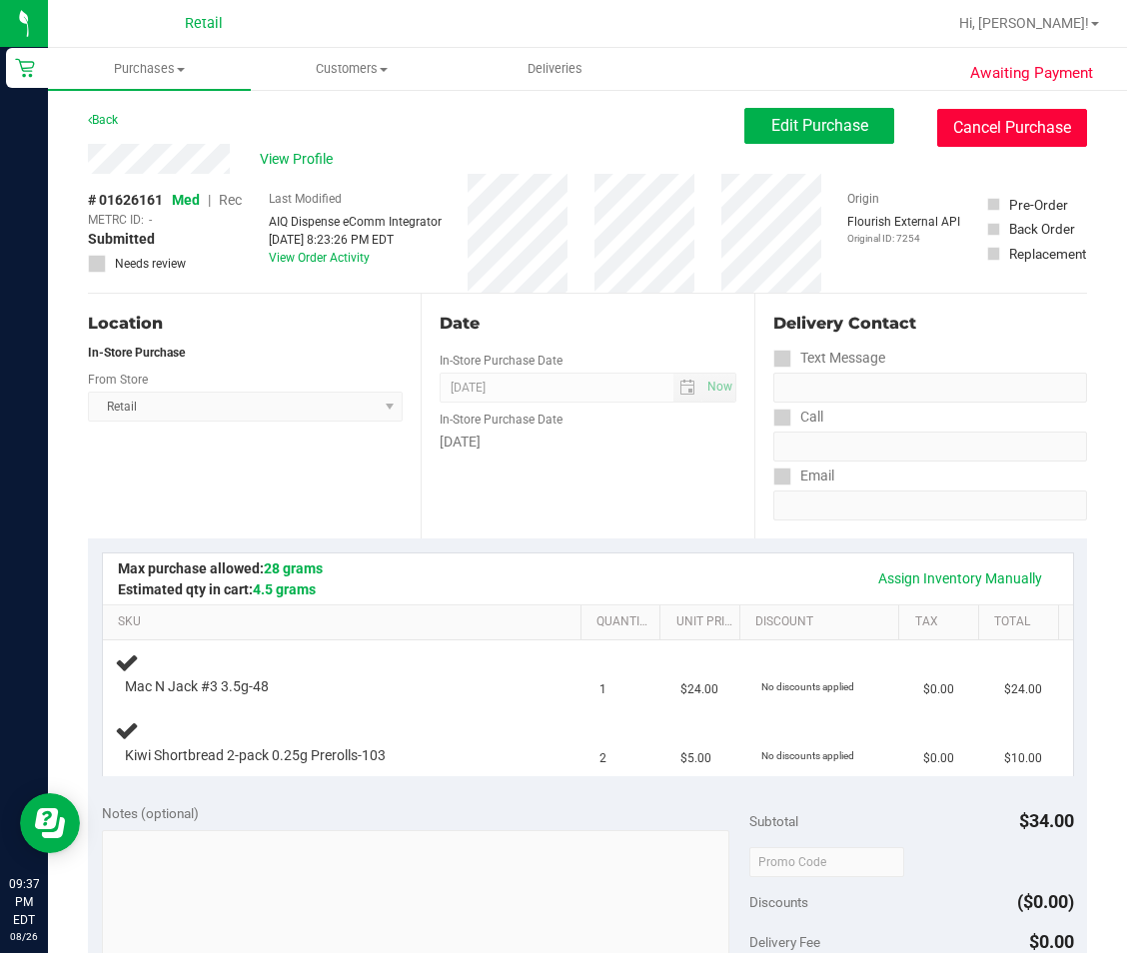
click at [1047, 117] on button "Cancel Purchase" at bounding box center [1012, 128] width 150 height 38
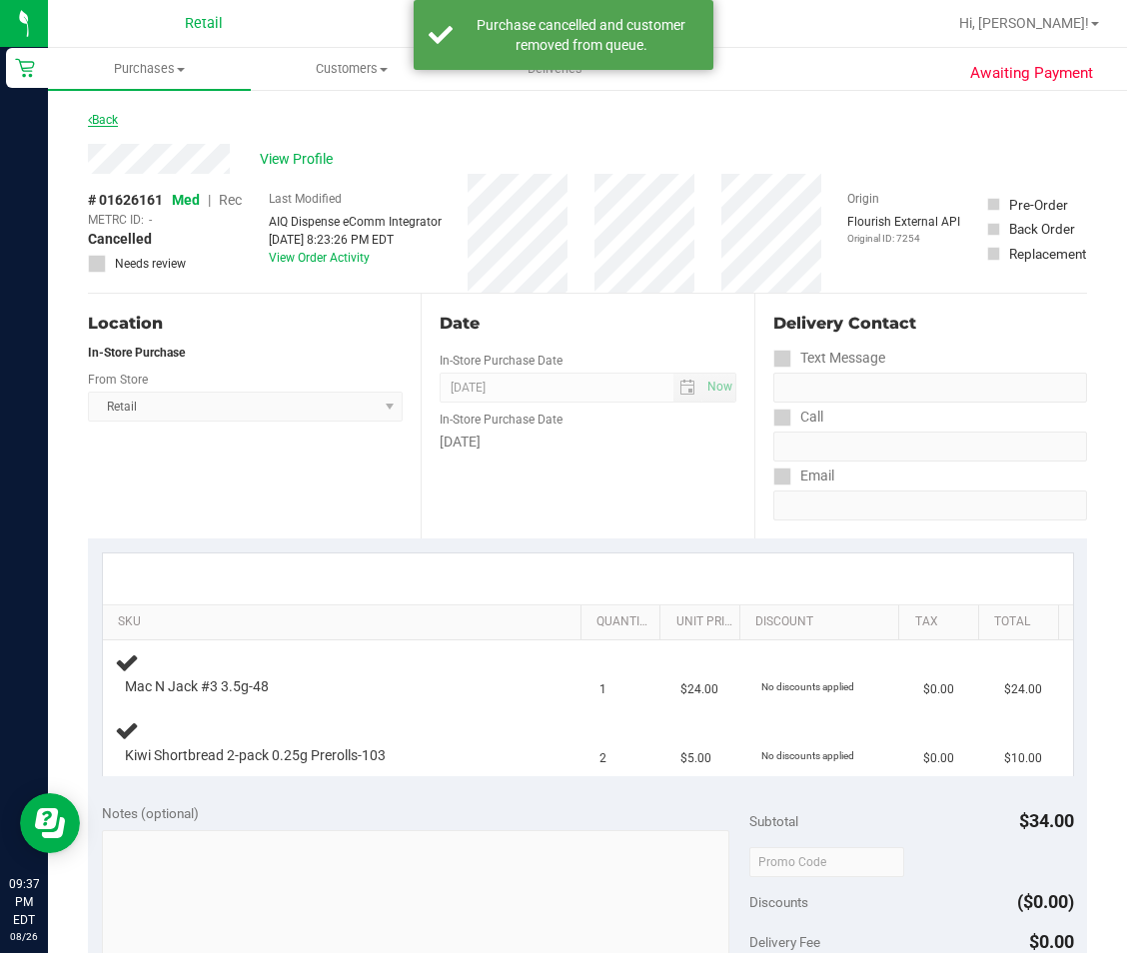
click at [111, 116] on link "Back" at bounding box center [103, 120] width 30 height 14
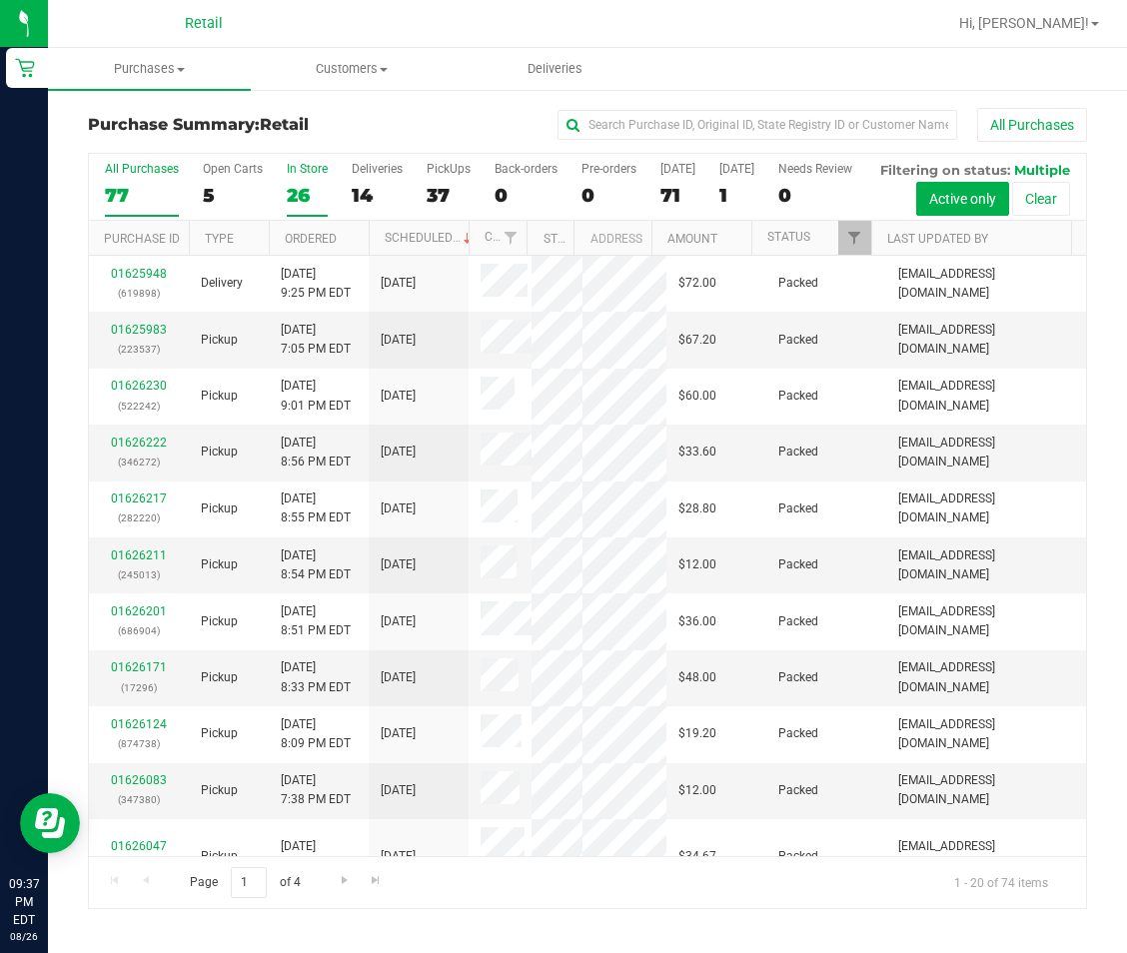
click at [312, 172] on div "In Store" at bounding box center [307, 169] width 41 height 14
click at [0, 0] on input "In Store 26" at bounding box center [0, 0] width 0 height 0
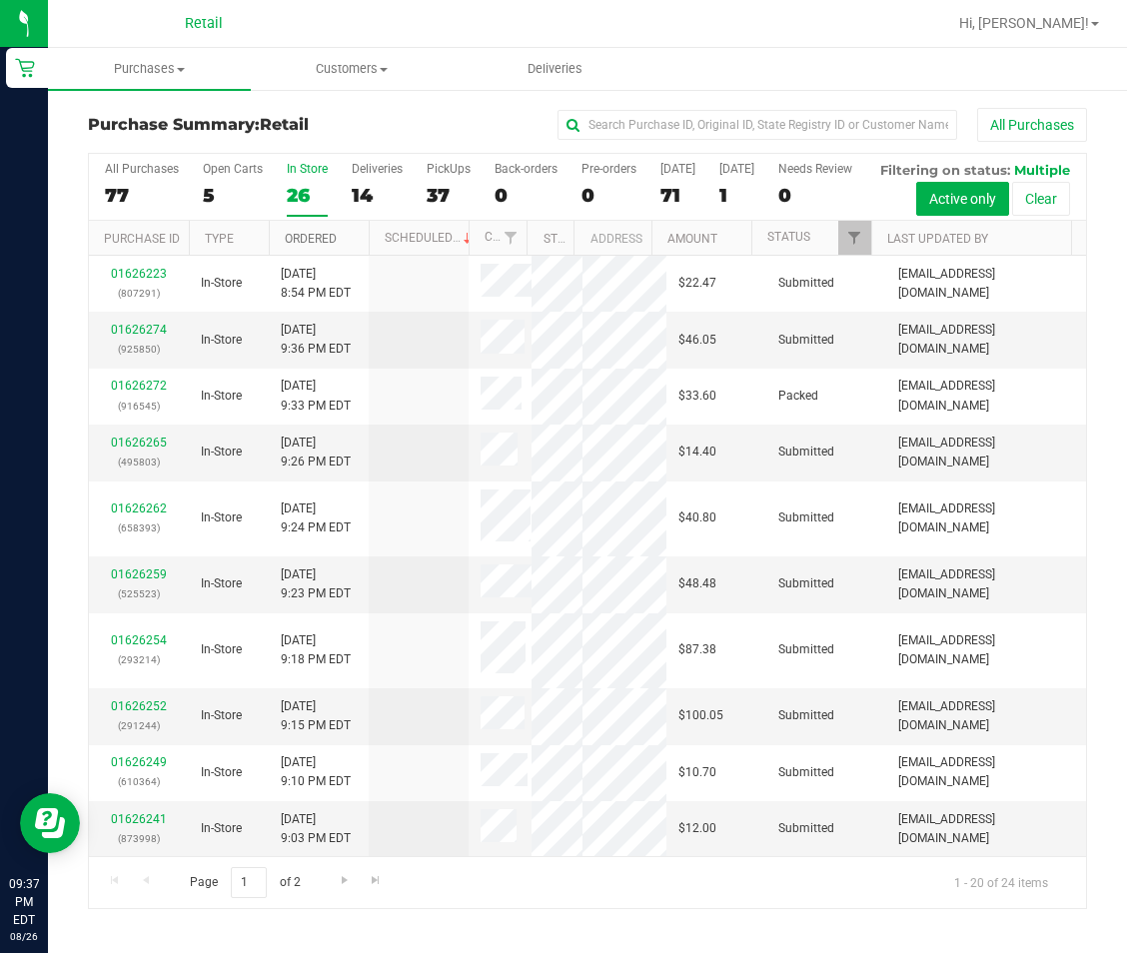
click at [310, 246] on link "Ordered" at bounding box center [311, 239] width 52 height 14
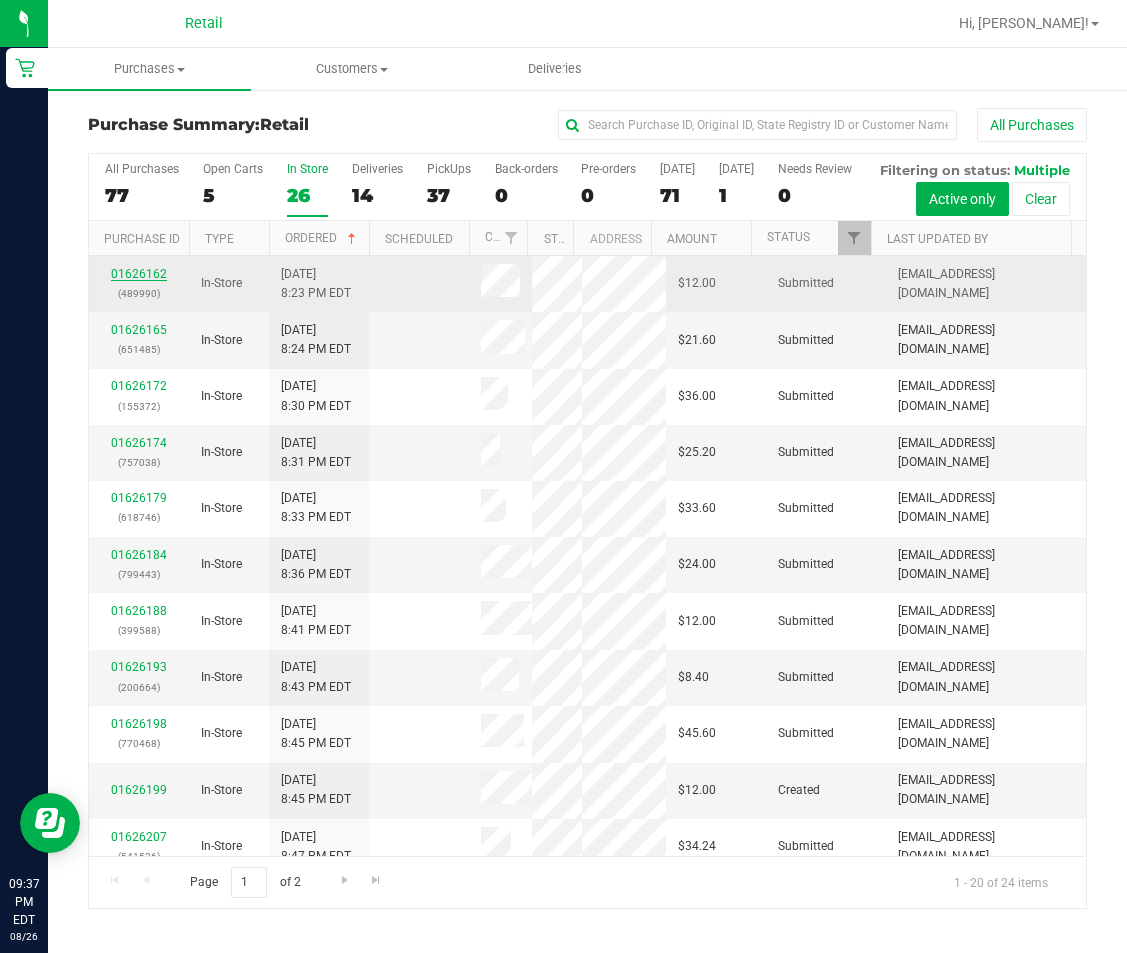
click at [134, 281] on link "01626162" at bounding box center [139, 274] width 56 height 14
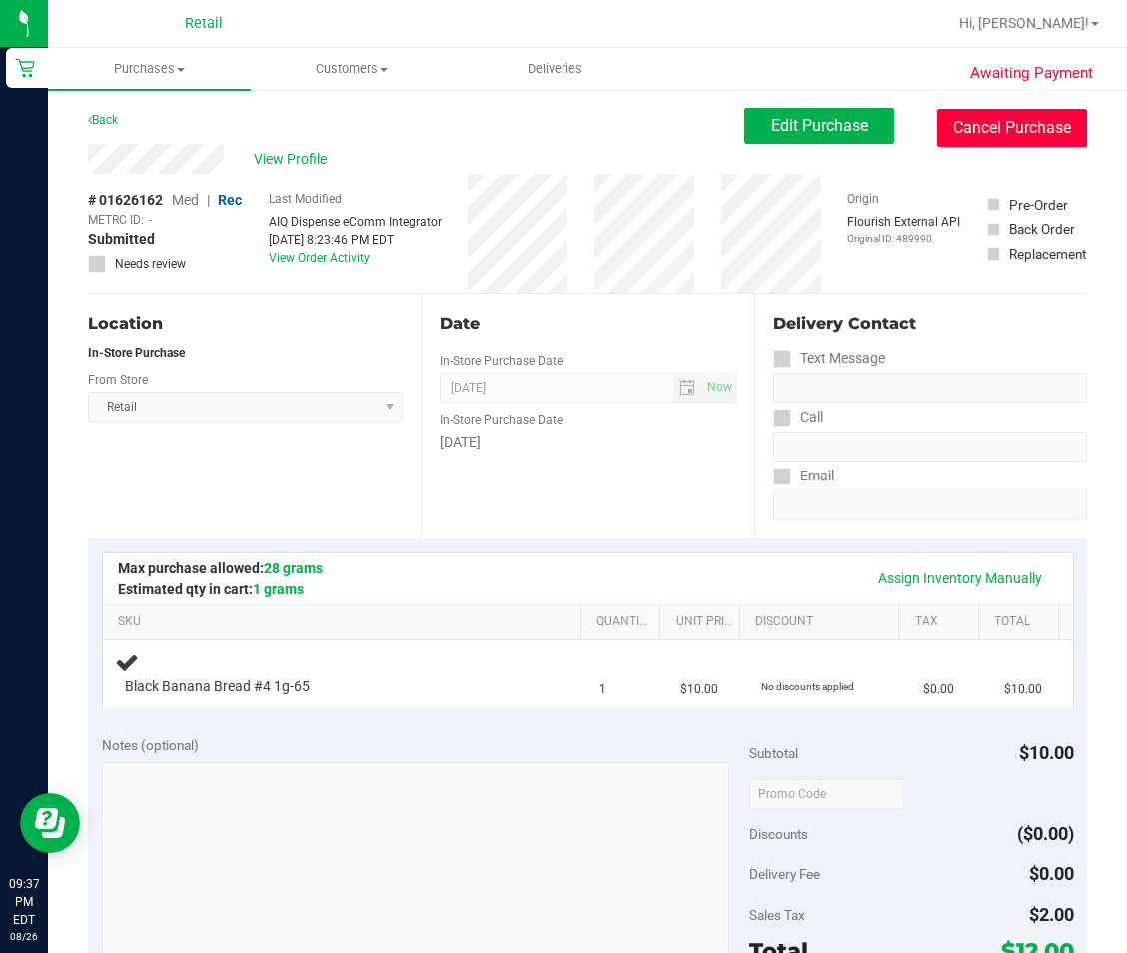
click at [970, 129] on button "Cancel Purchase" at bounding box center [1012, 128] width 150 height 38
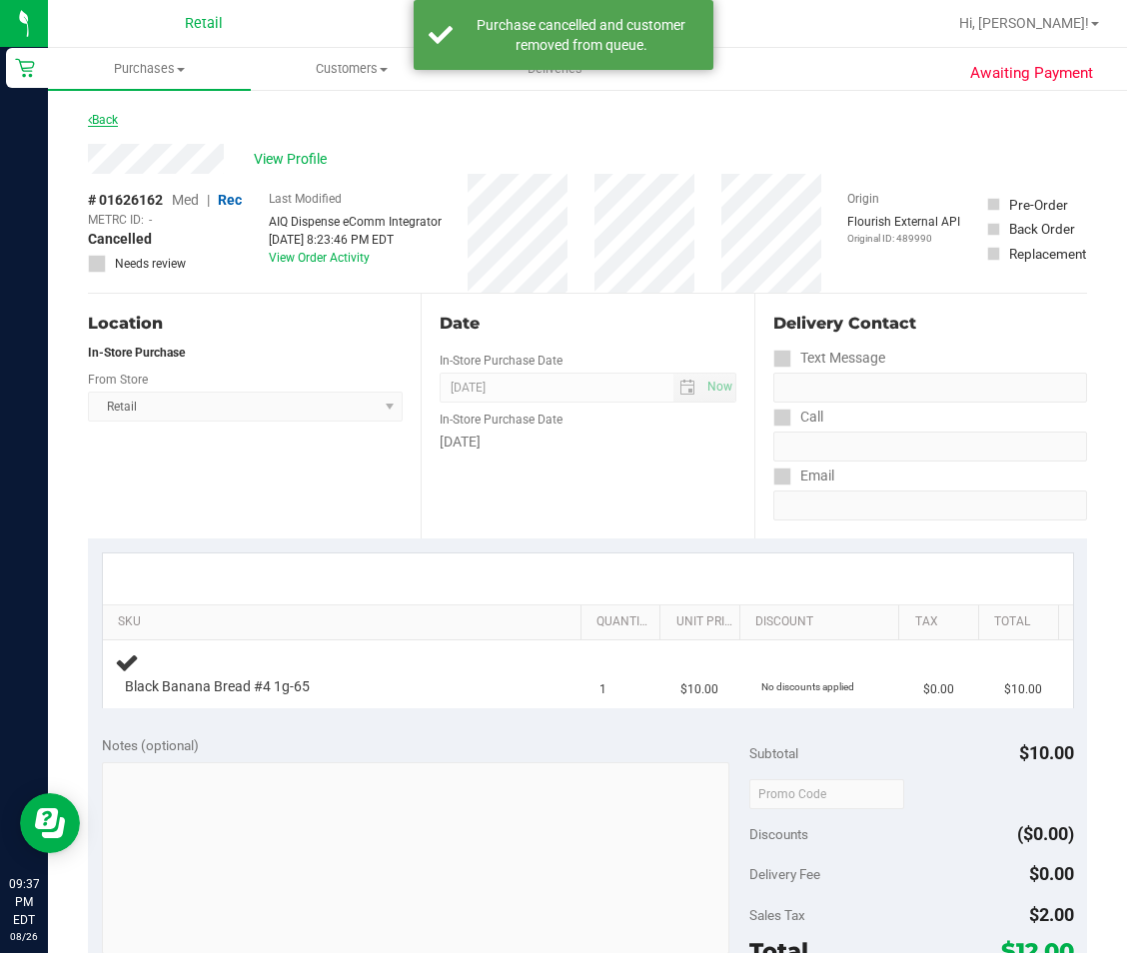
click at [110, 119] on link "Back" at bounding box center [103, 120] width 30 height 14
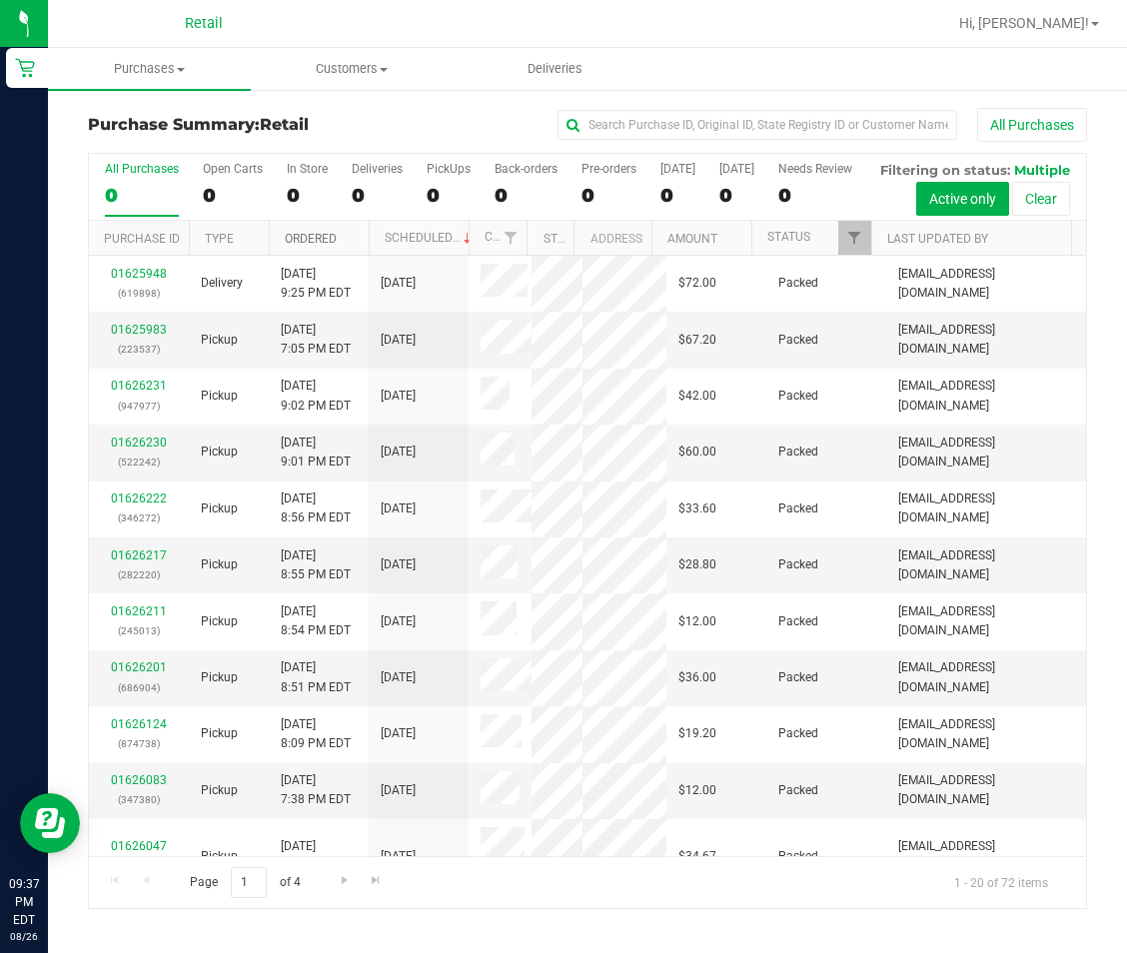
click at [305, 246] on link "Ordered" at bounding box center [311, 239] width 52 height 14
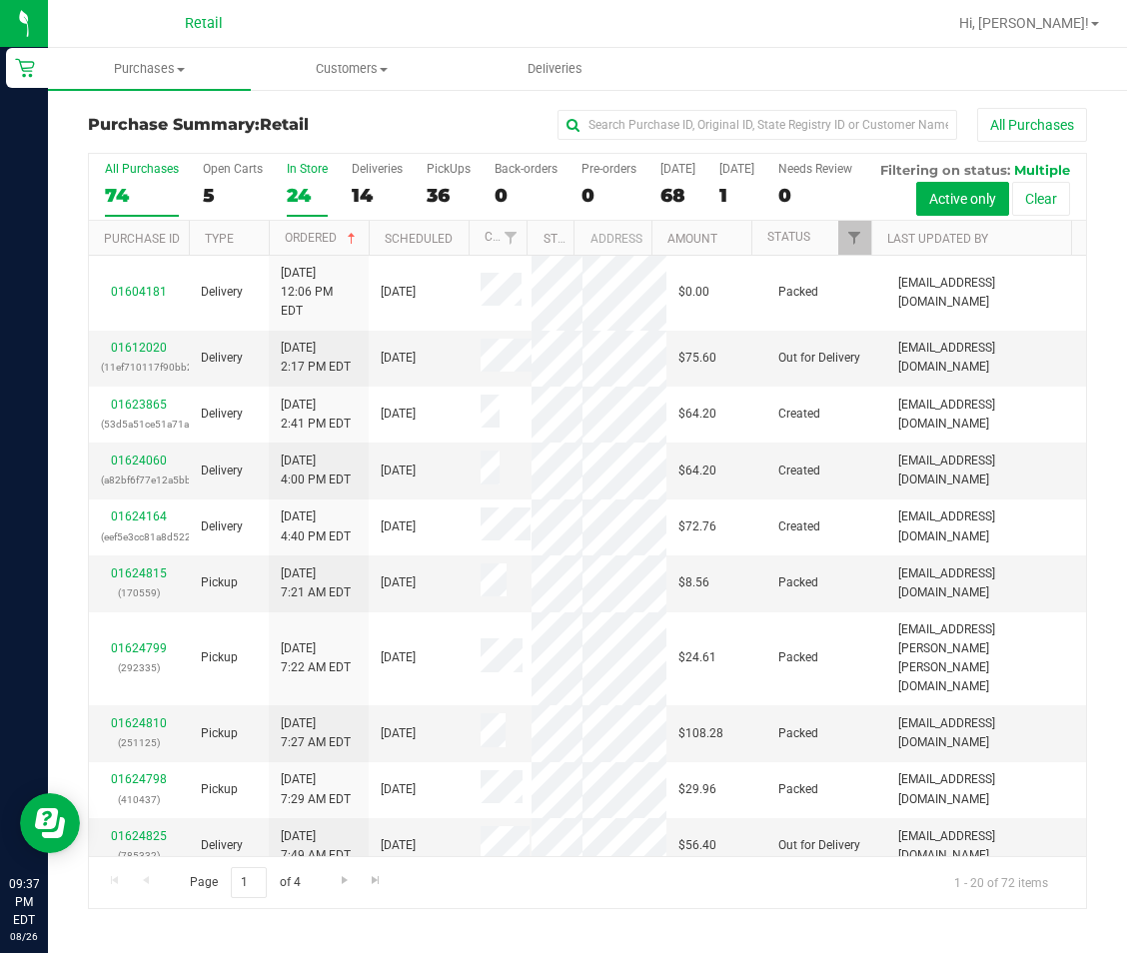
click at [294, 179] on label "In Store 24" at bounding box center [307, 189] width 41 height 55
click at [0, 0] on input "In Store 24" at bounding box center [0, 0] width 0 height 0
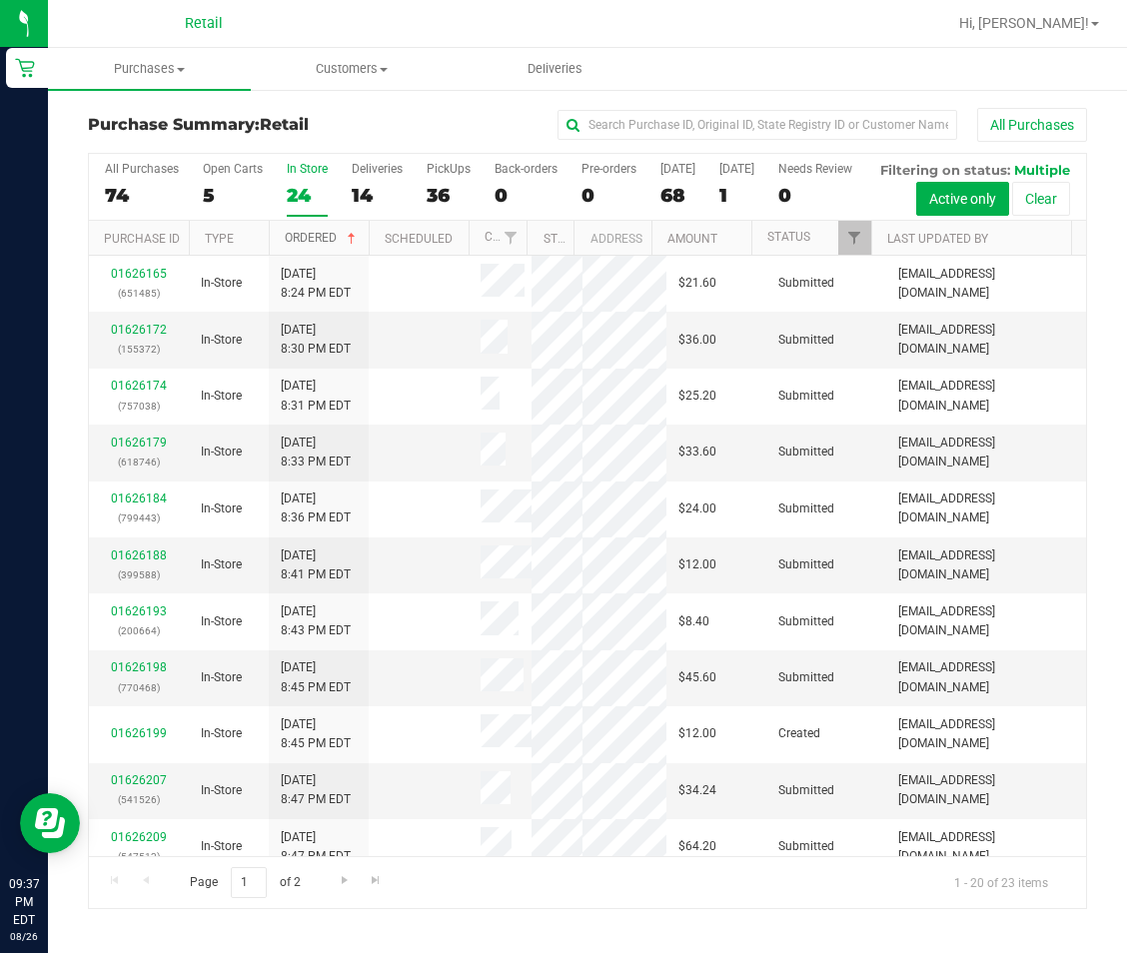
click at [302, 245] on link "Ordered" at bounding box center [322, 238] width 75 height 14
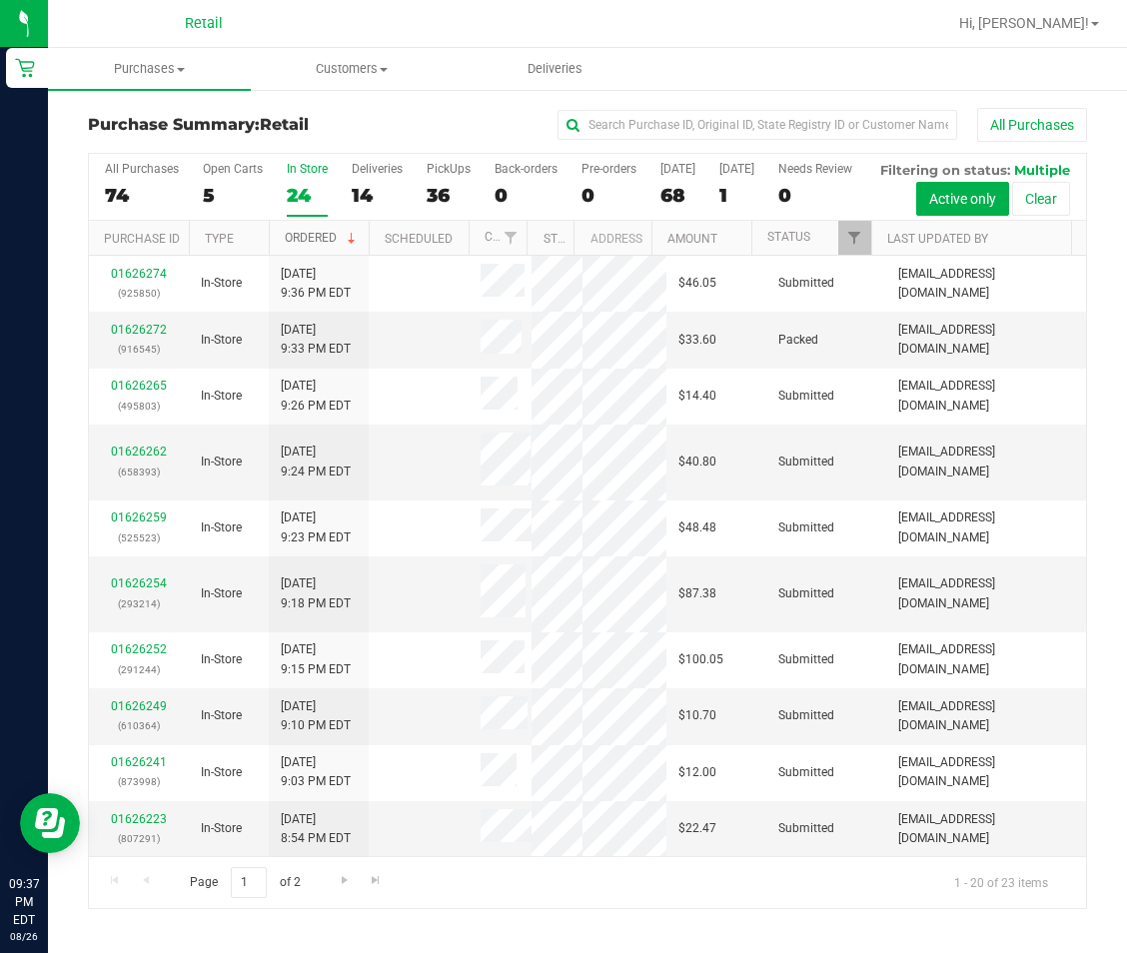
click at [302, 245] on link "Ordered" at bounding box center [322, 238] width 75 height 14
click at [302, 246] on link "Ordered" at bounding box center [311, 239] width 52 height 14
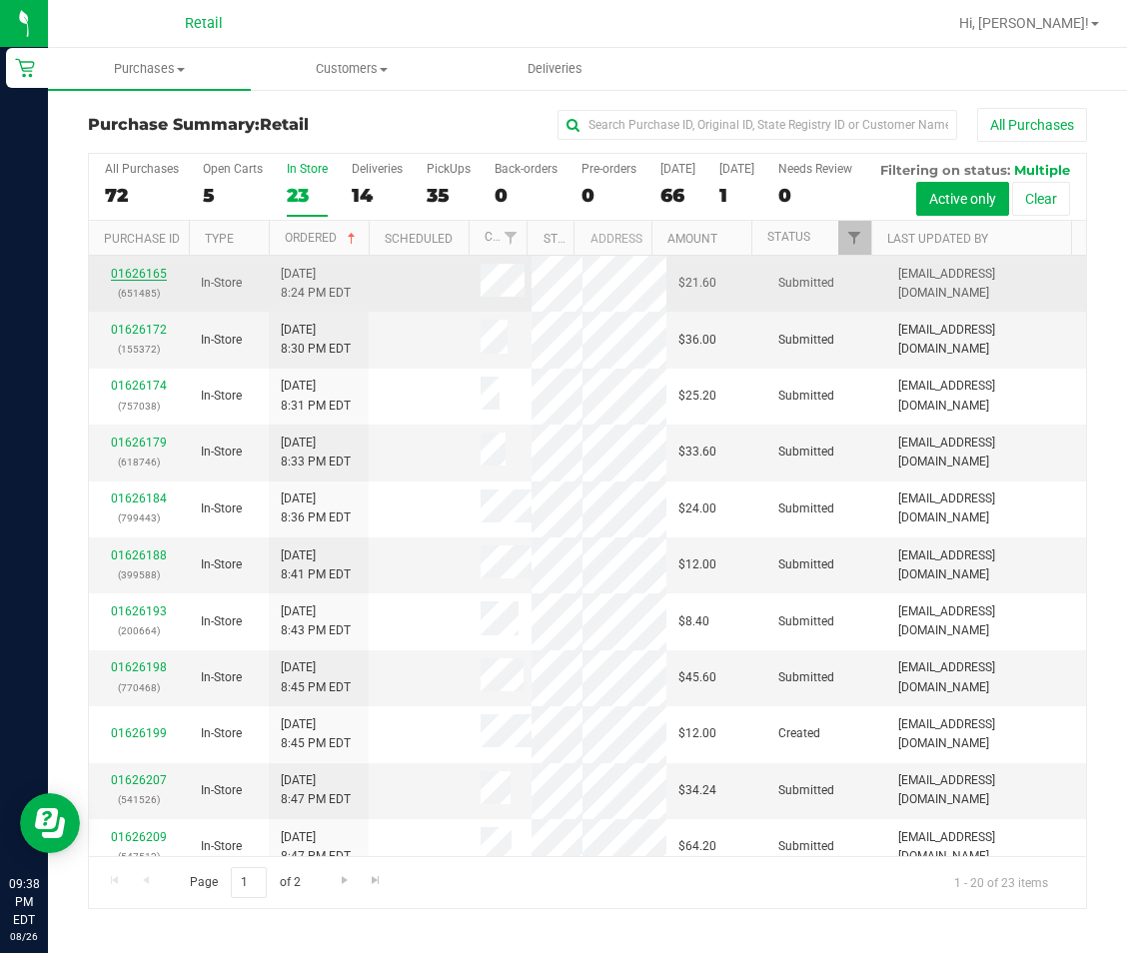
click at [144, 281] on link "01626165" at bounding box center [139, 274] width 56 height 14
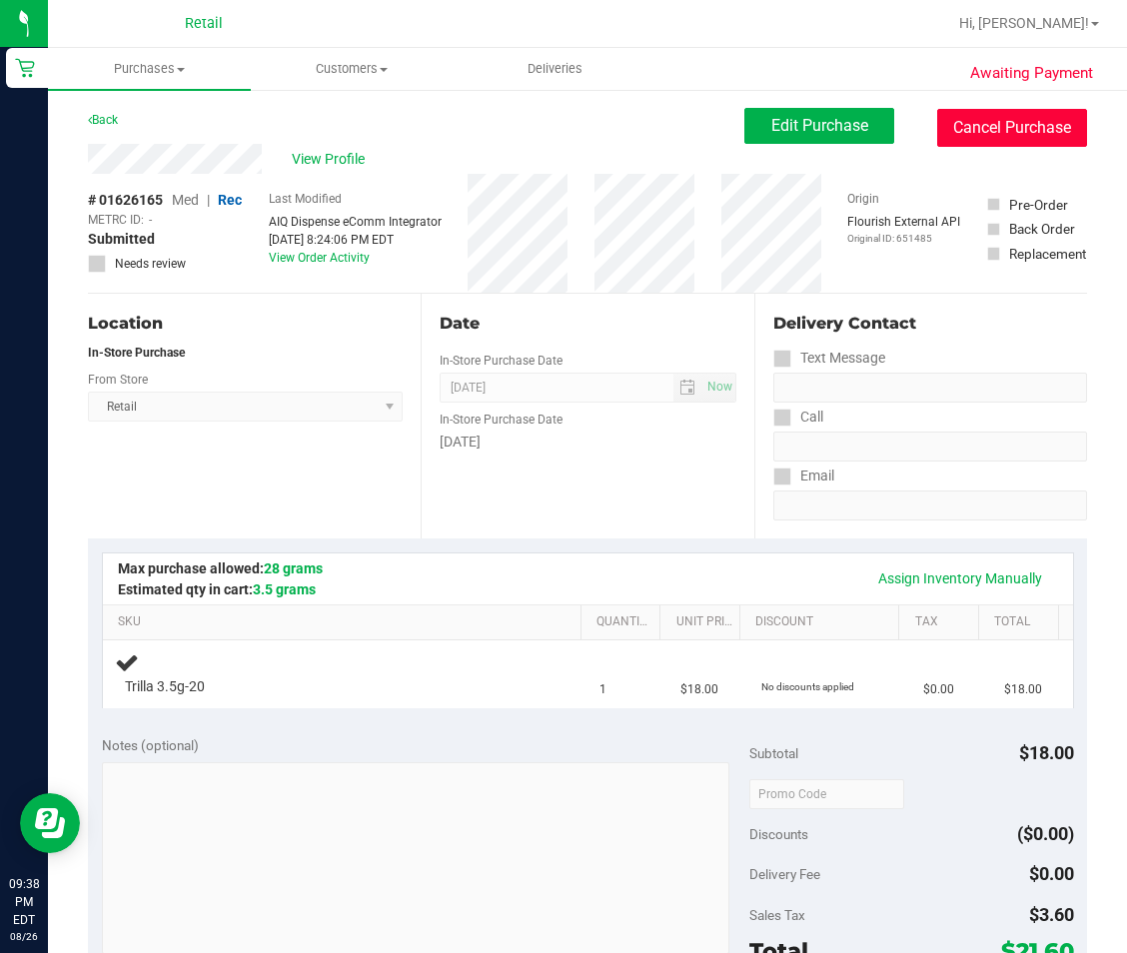
click at [1028, 121] on button "Cancel Purchase" at bounding box center [1012, 128] width 150 height 38
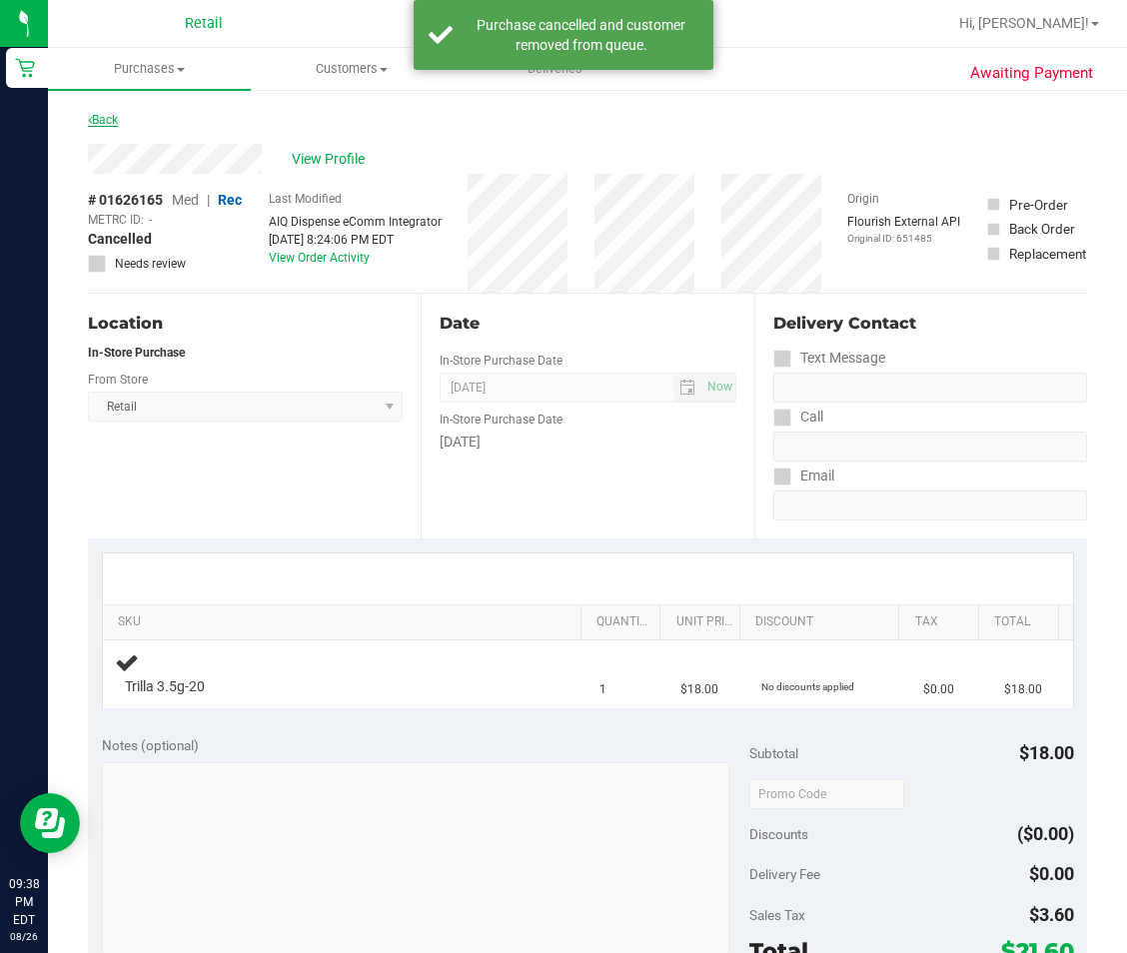
click at [101, 124] on link "Back" at bounding box center [103, 120] width 30 height 14
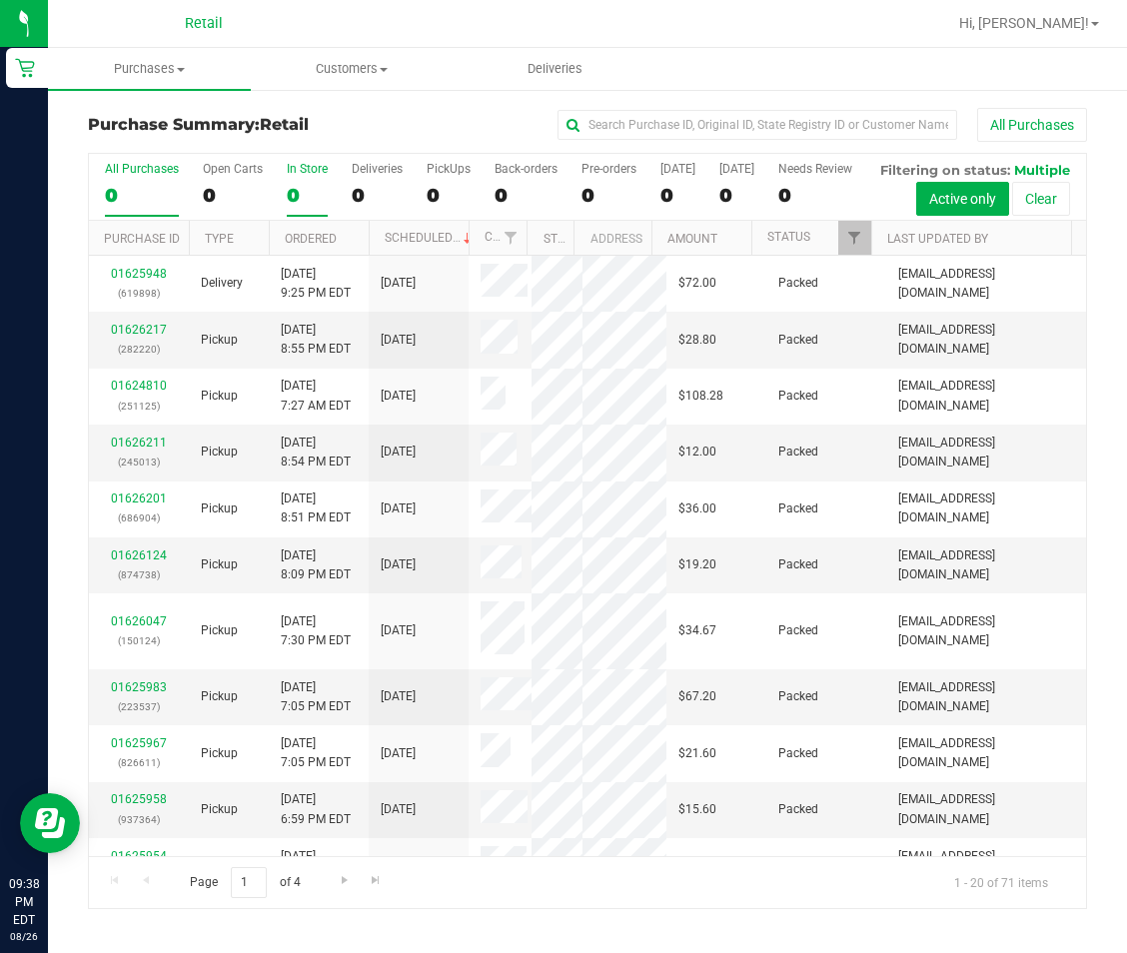
click at [307, 184] on div "0" at bounding box center [307, 195] width 41 height 23
click at [0, 0] on input "In Store 0" at bounding box center [0, 0] width 0 height 0
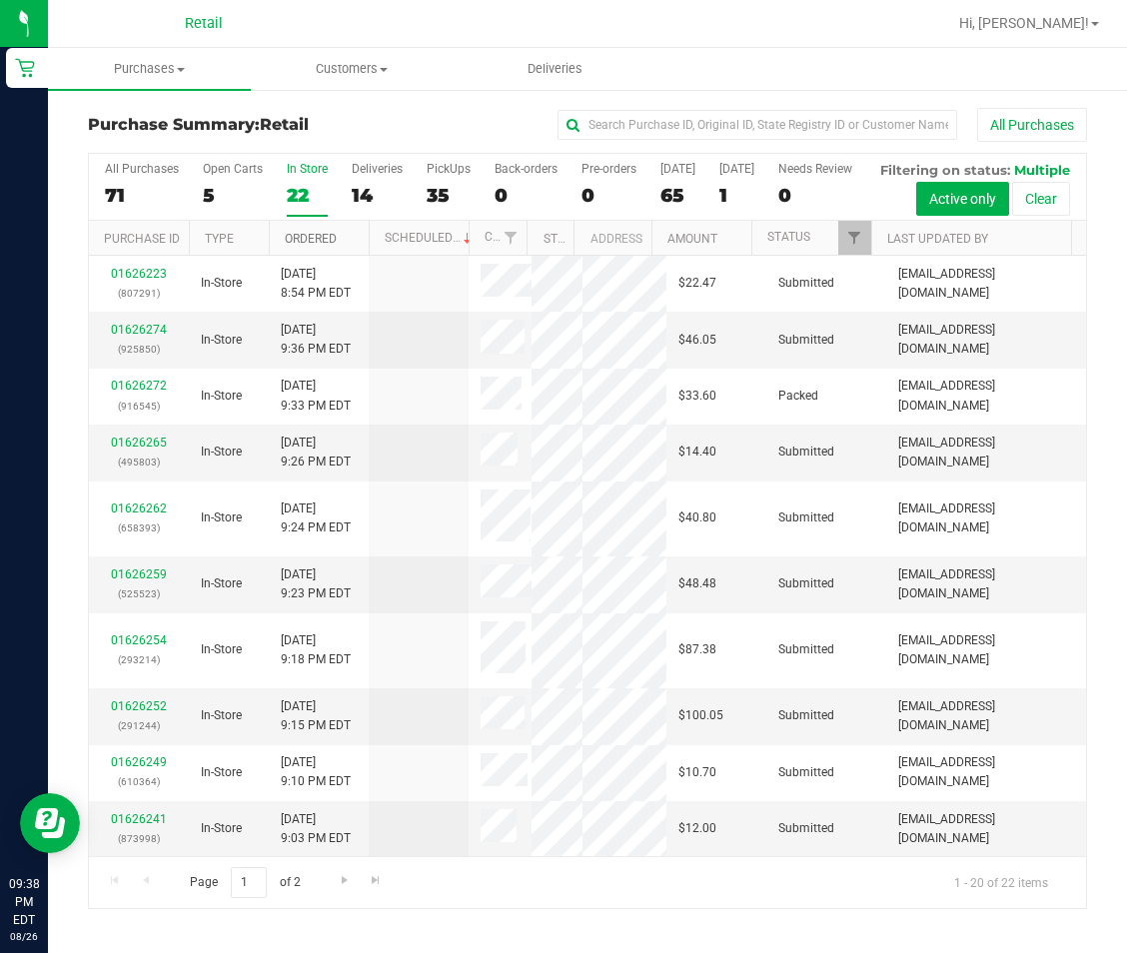
click at [321, 246] on link "Ordered" at bounding box center [311, 239] width 52 height 14
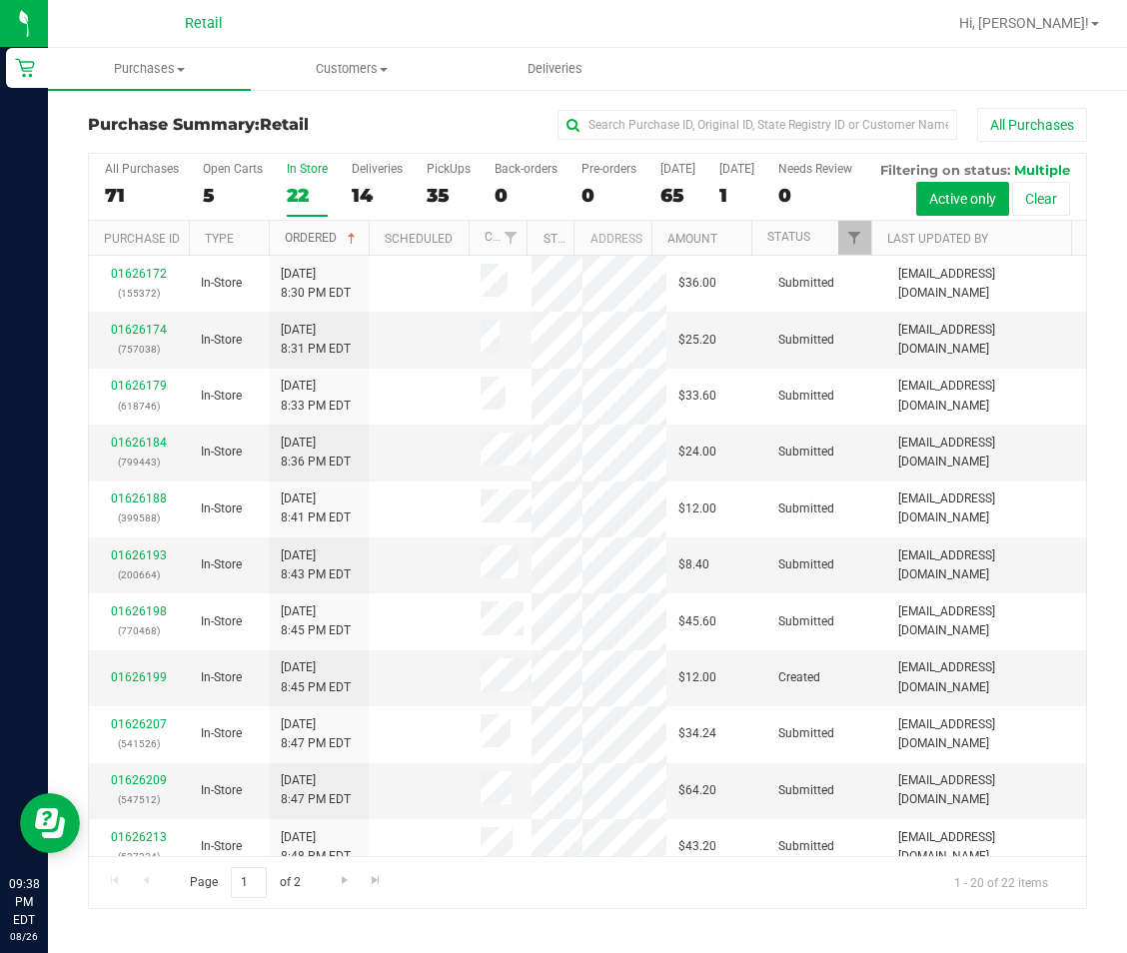
click at [321, 245] on link "Ordered" at bounding box center [322, 238] width 75 height 14
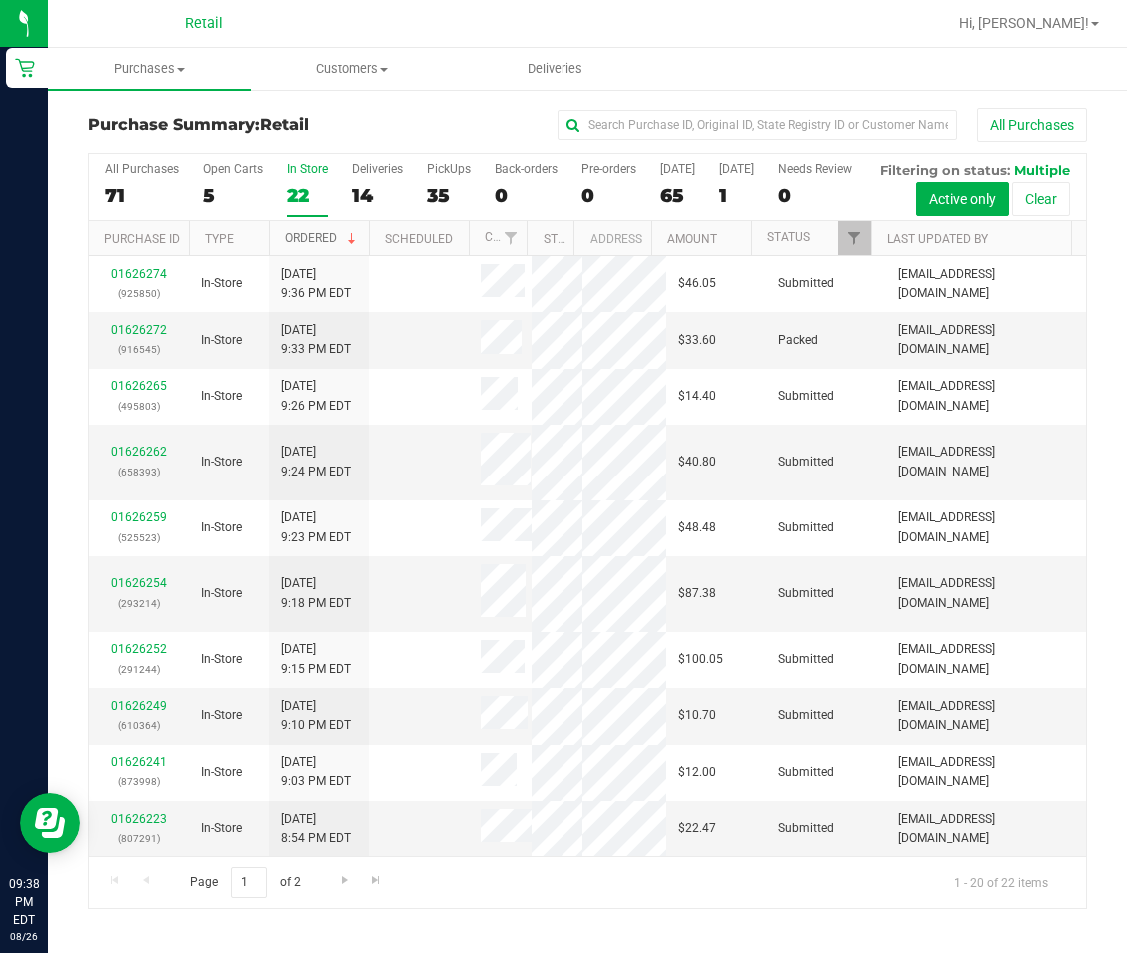
click at [321, 245] on link "Ordered" at bounding box center [322, 238] width 75 height 14
click at [321, 246] on link "Ordered" at bounding box center [311, 239] width 52 height 14
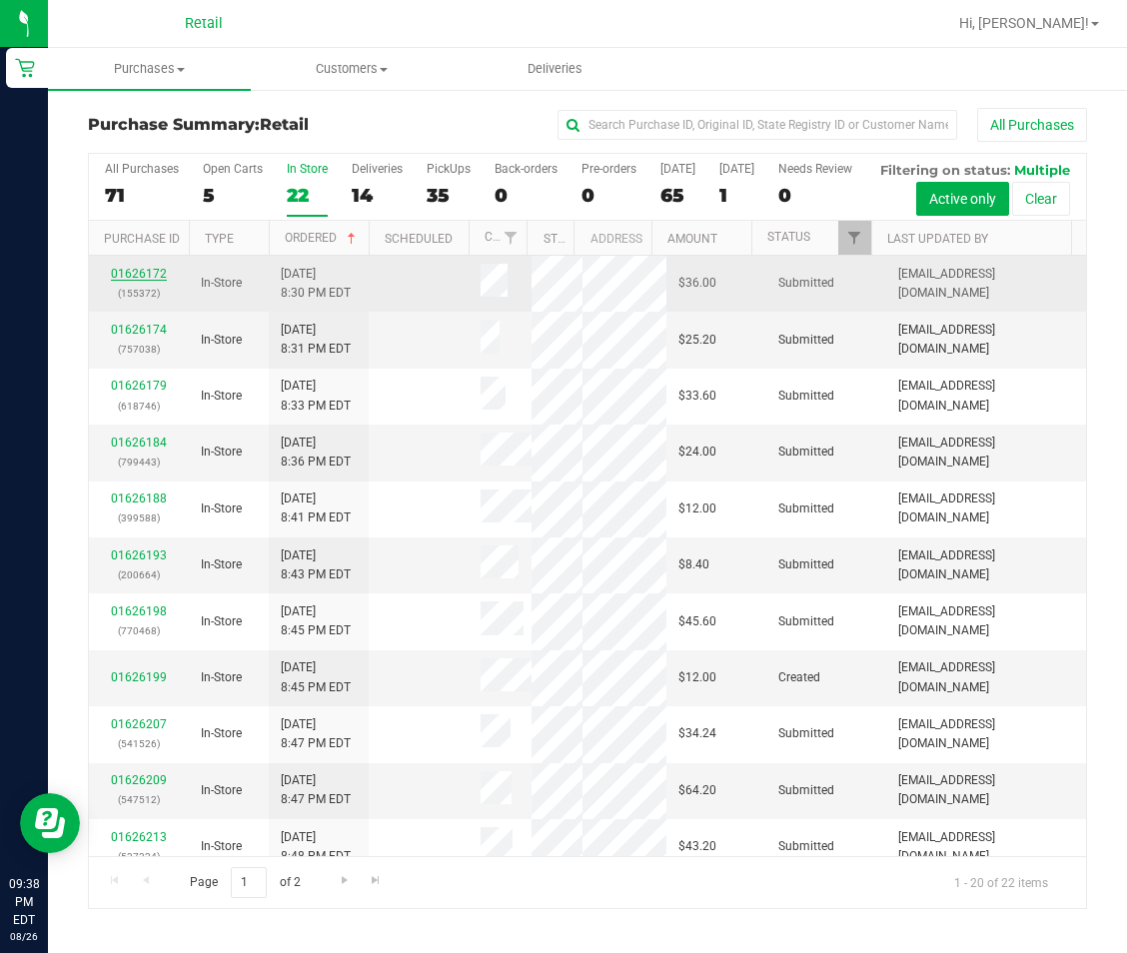
click at [117, 281] on link "01626172" at bounding box center [139, 274] width 56 height 14
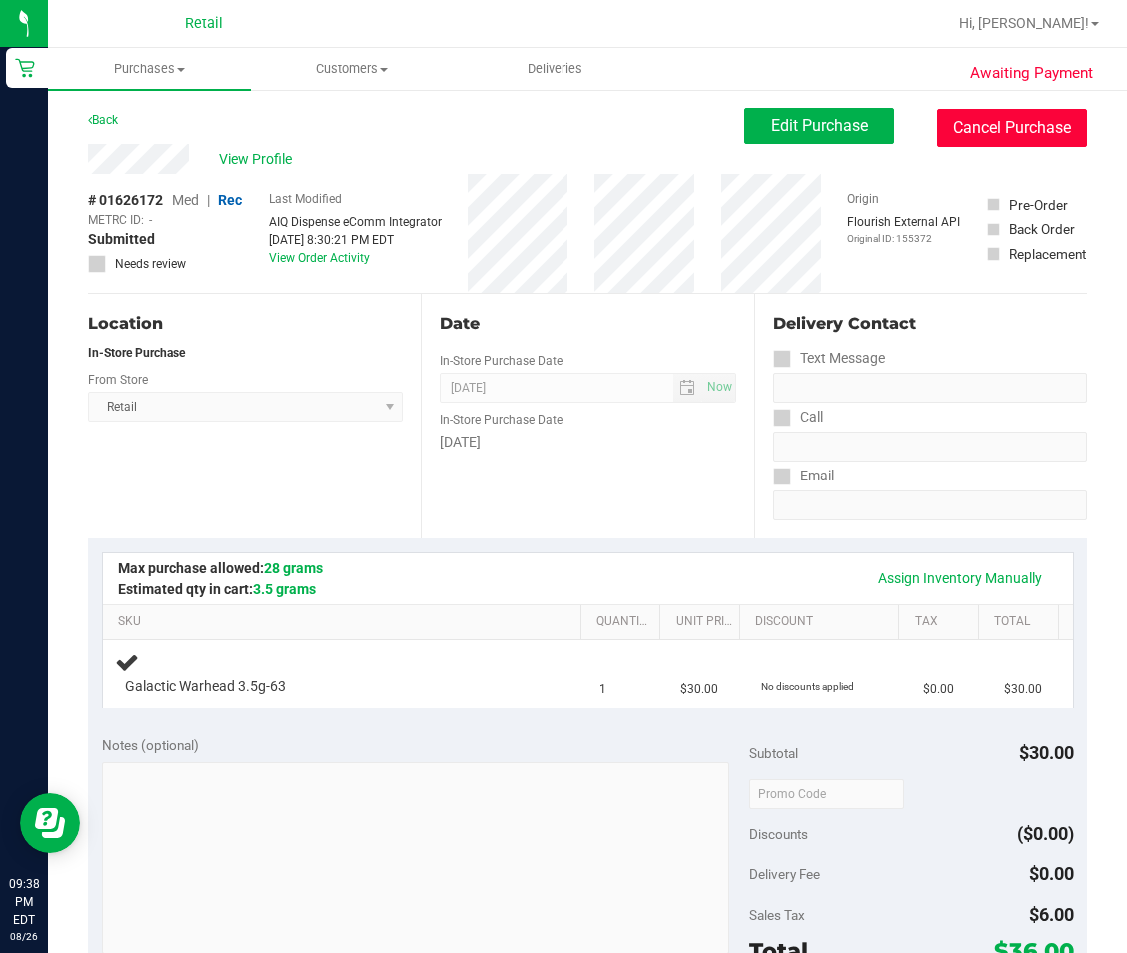
click at [1053, 130] on button "Cancel Purchase" at bounding box center [1012, 128] width 150 height 38
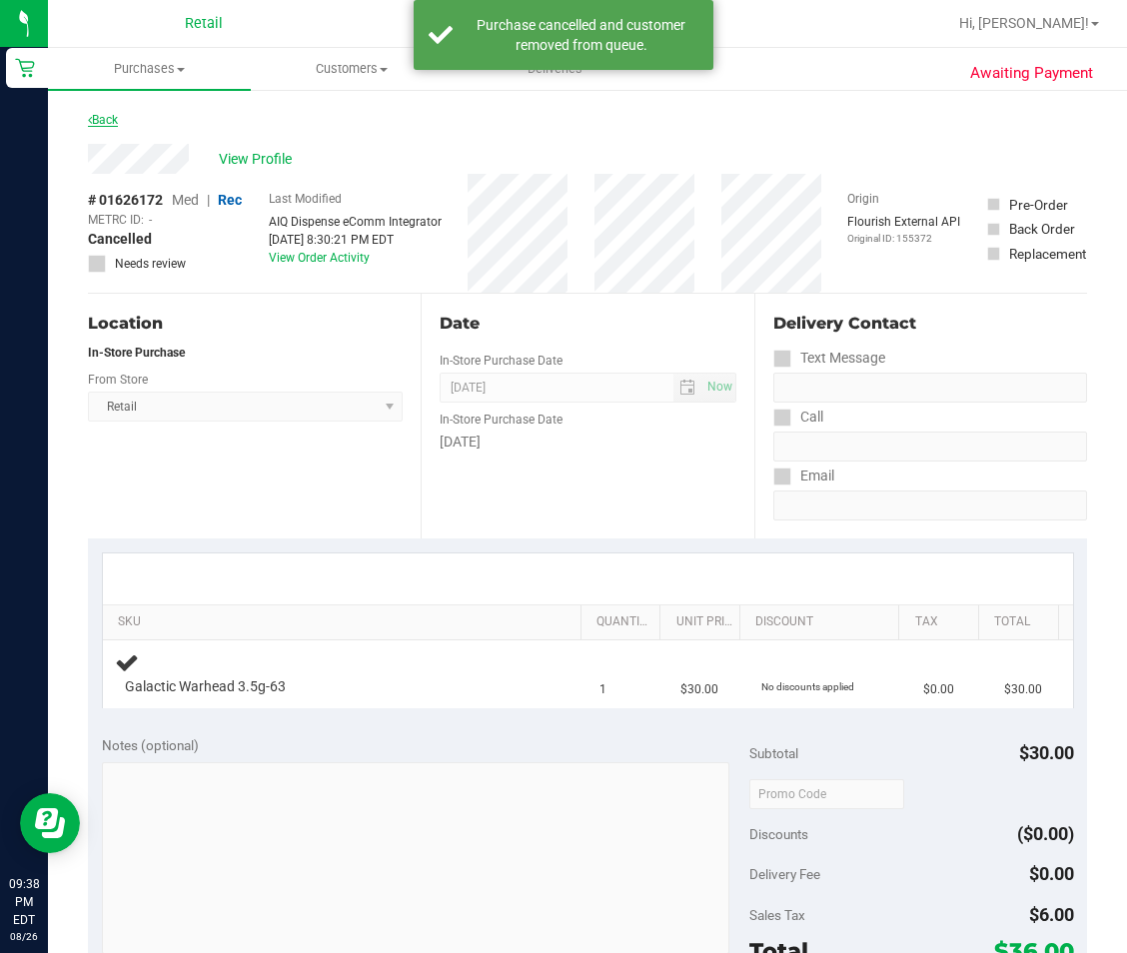
click at [104, 123] on link "Back" at bounding box center [103, 120] width 30 height 14
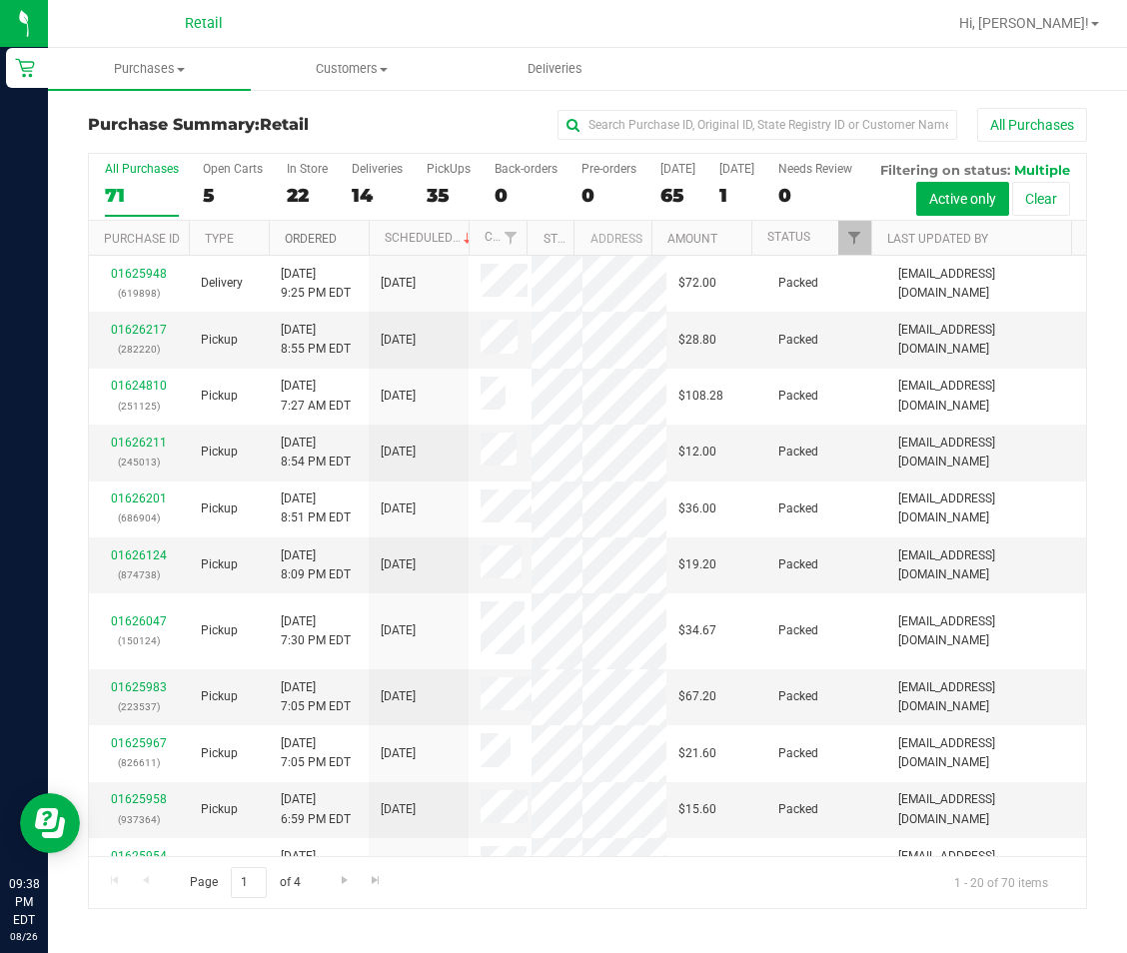
click at [330, 246] on link "Ordered" at bounding box center [311, 239] width 52 height 14
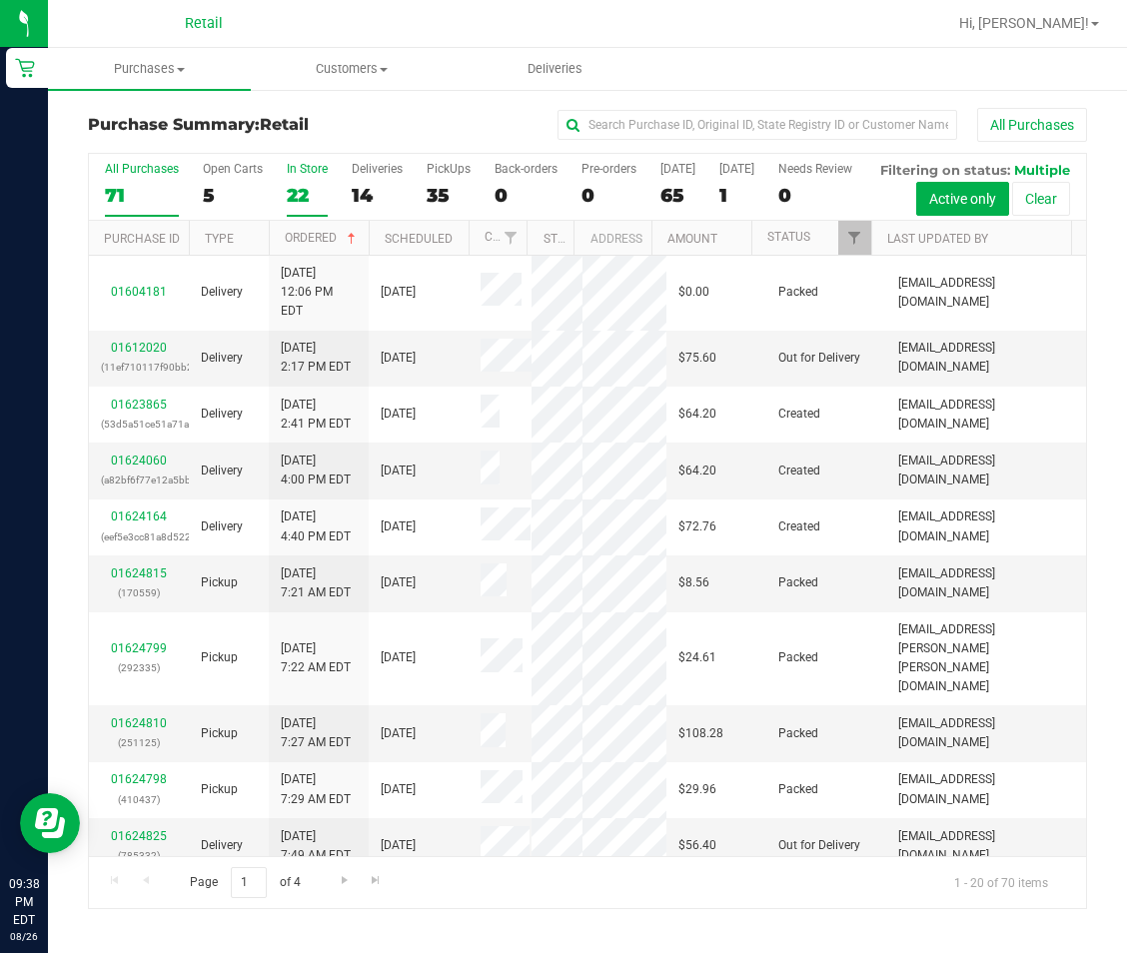
click at [308, 175] on div "In Store" at bounding box center [307, 169] width 41 height 14
click at [0, 0] on input "In Store 22" at bounding box center [0, 0] width 0 height 0
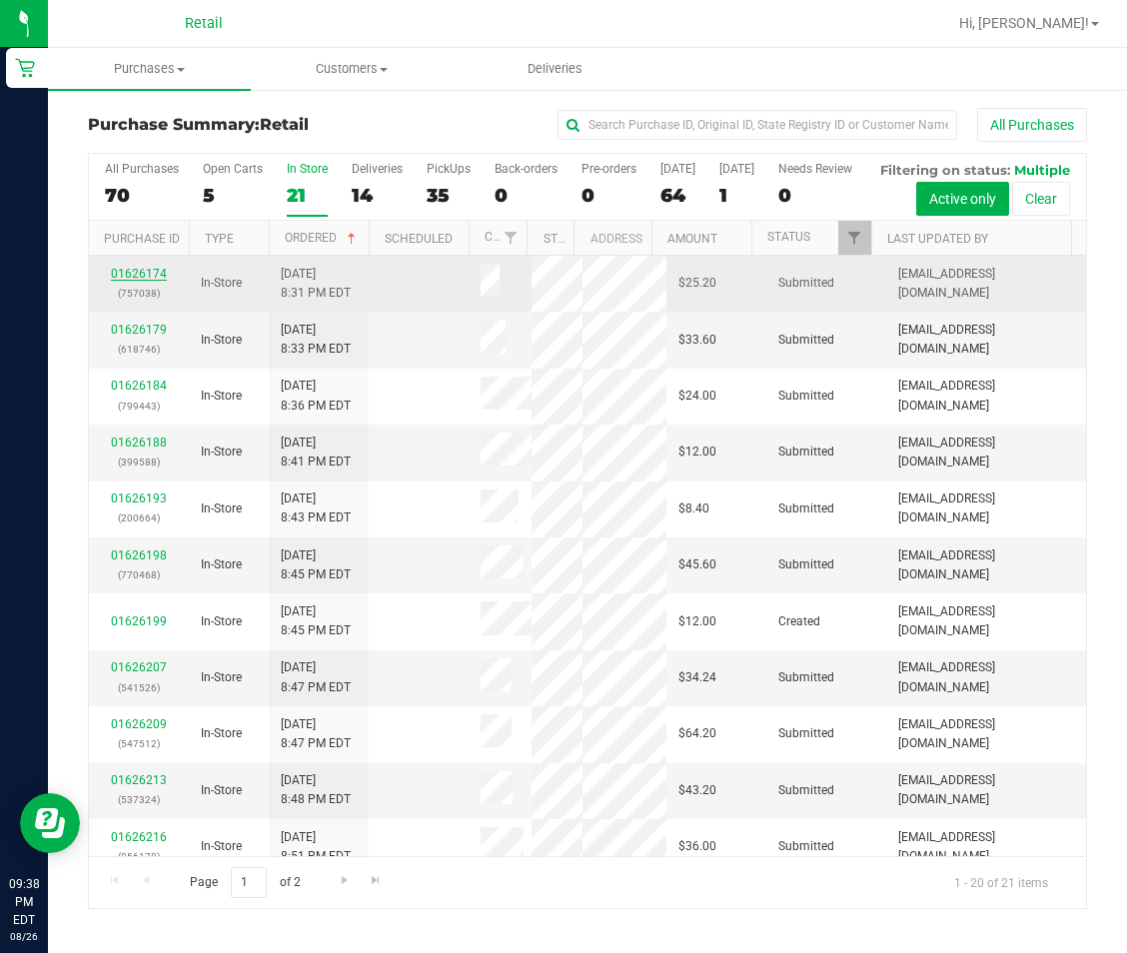
click at [136, 281] on link "01626174" at bounding box center [139, 274] width 56 height 14
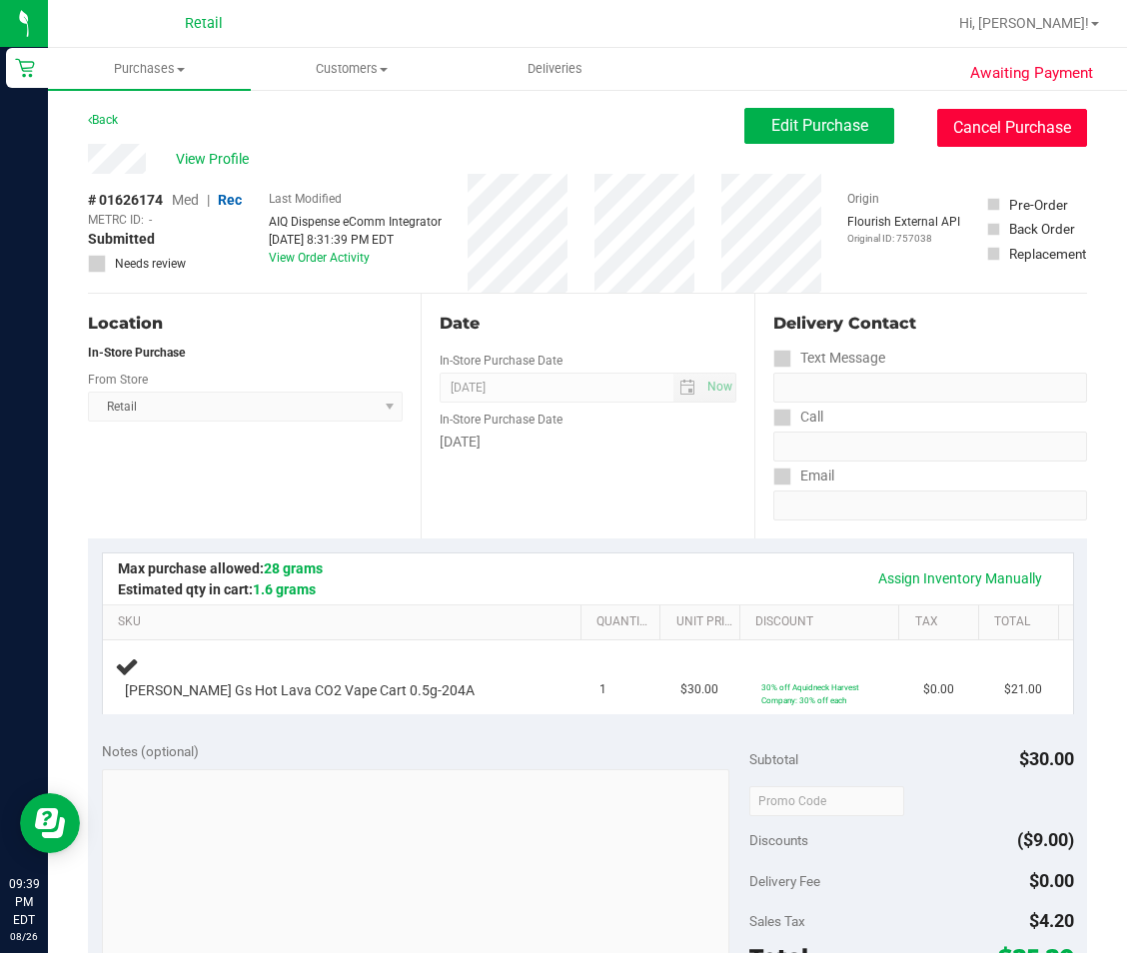
click at [1030, 126] on button "Cancel Purchase" at bounding box center [1012, 128] width 150 height 38
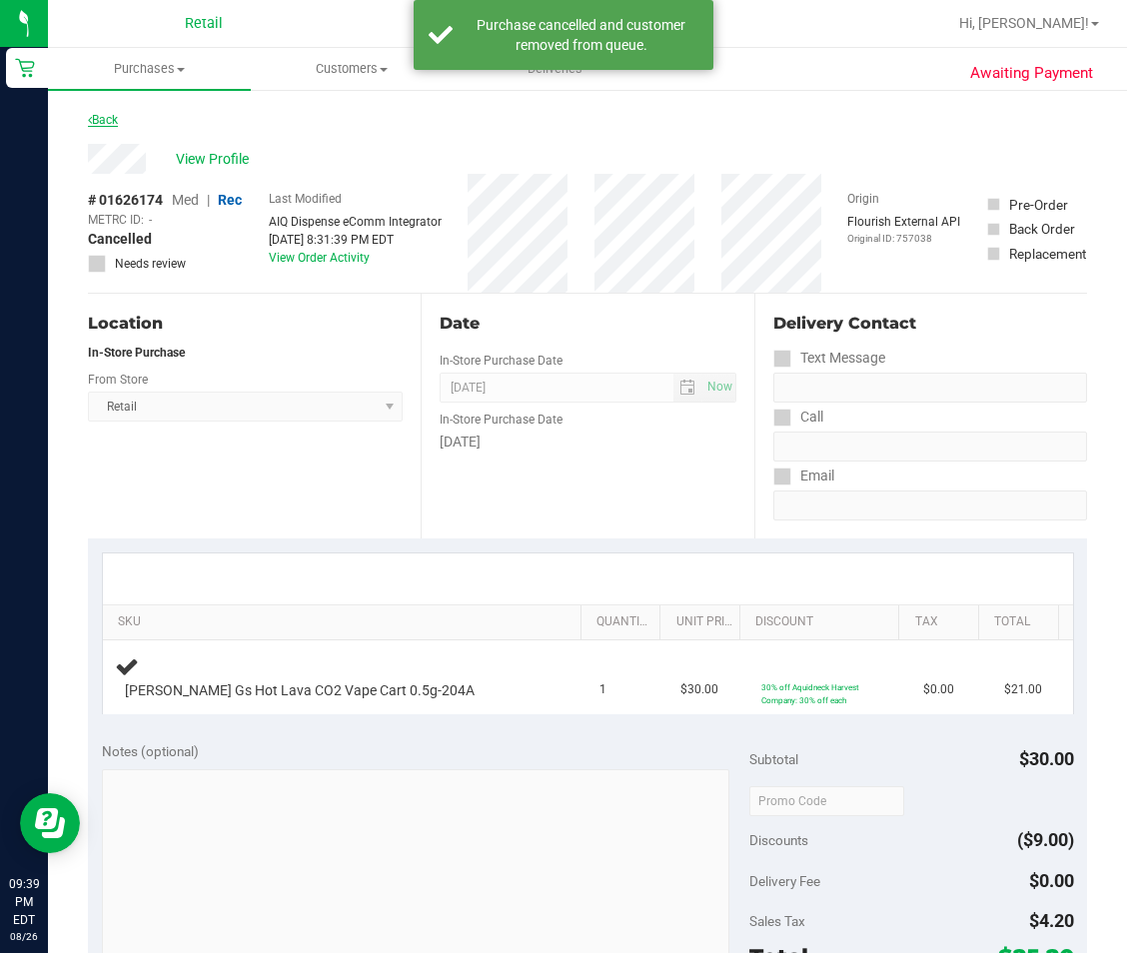
click at [113, 118] on link "Back" at bounding box center [103, 120] width 30 height 14
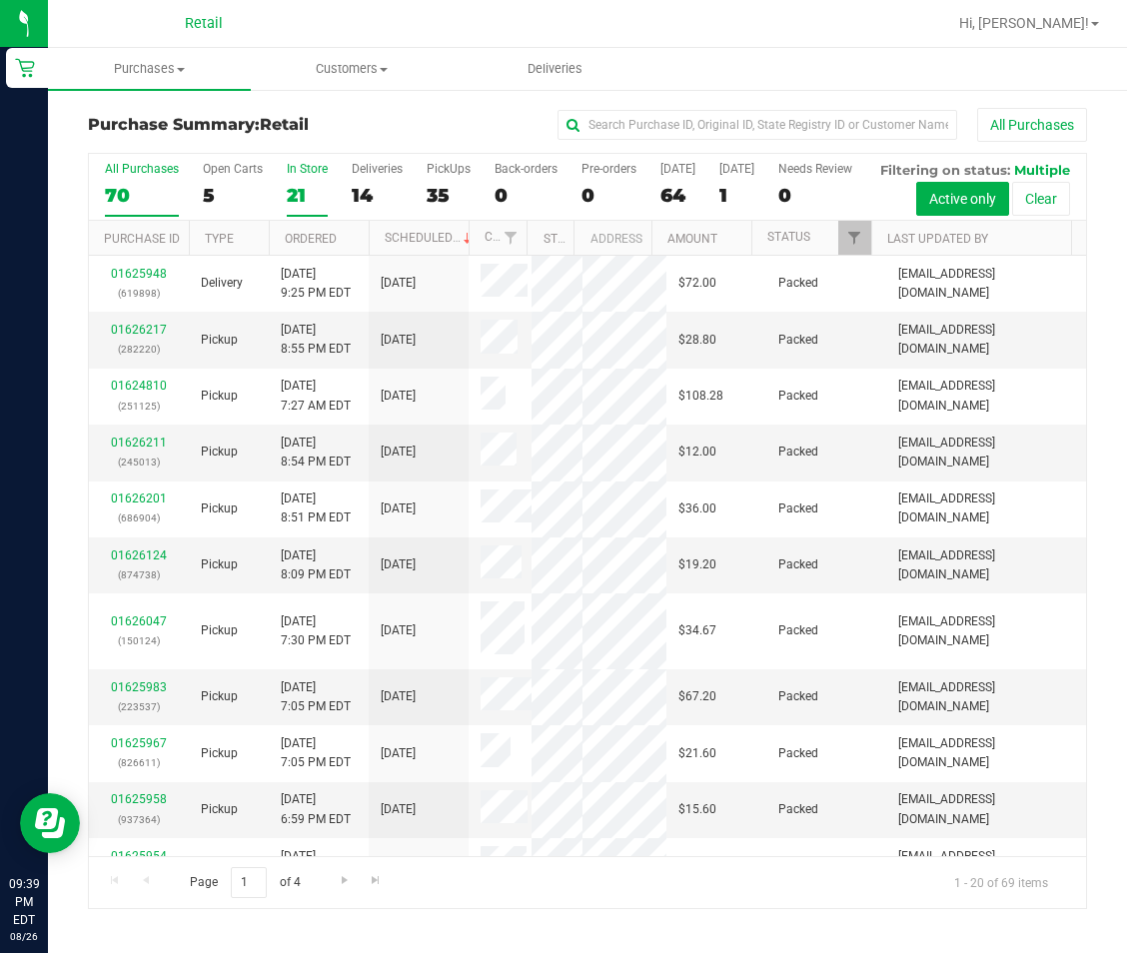
click at [306, 178] on label "In Store 21" at bounding box center [307, 189] width 41 height 55
click at [0, 0] on input "In Store 21" at bounding box center [0, 0] width 0 height 0
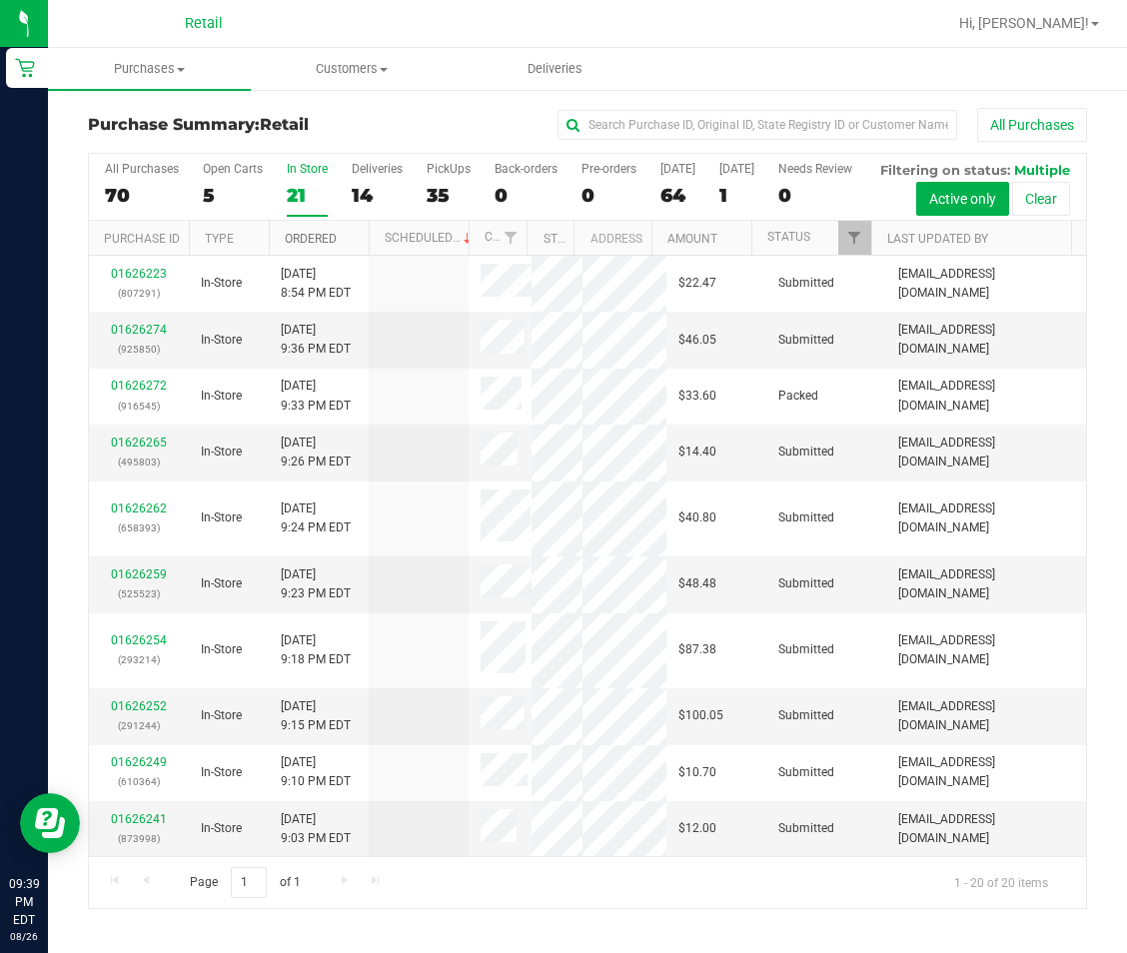
click at [307, 246] on link "Ordered" at bounding box center [311, 239] width 52 height 14
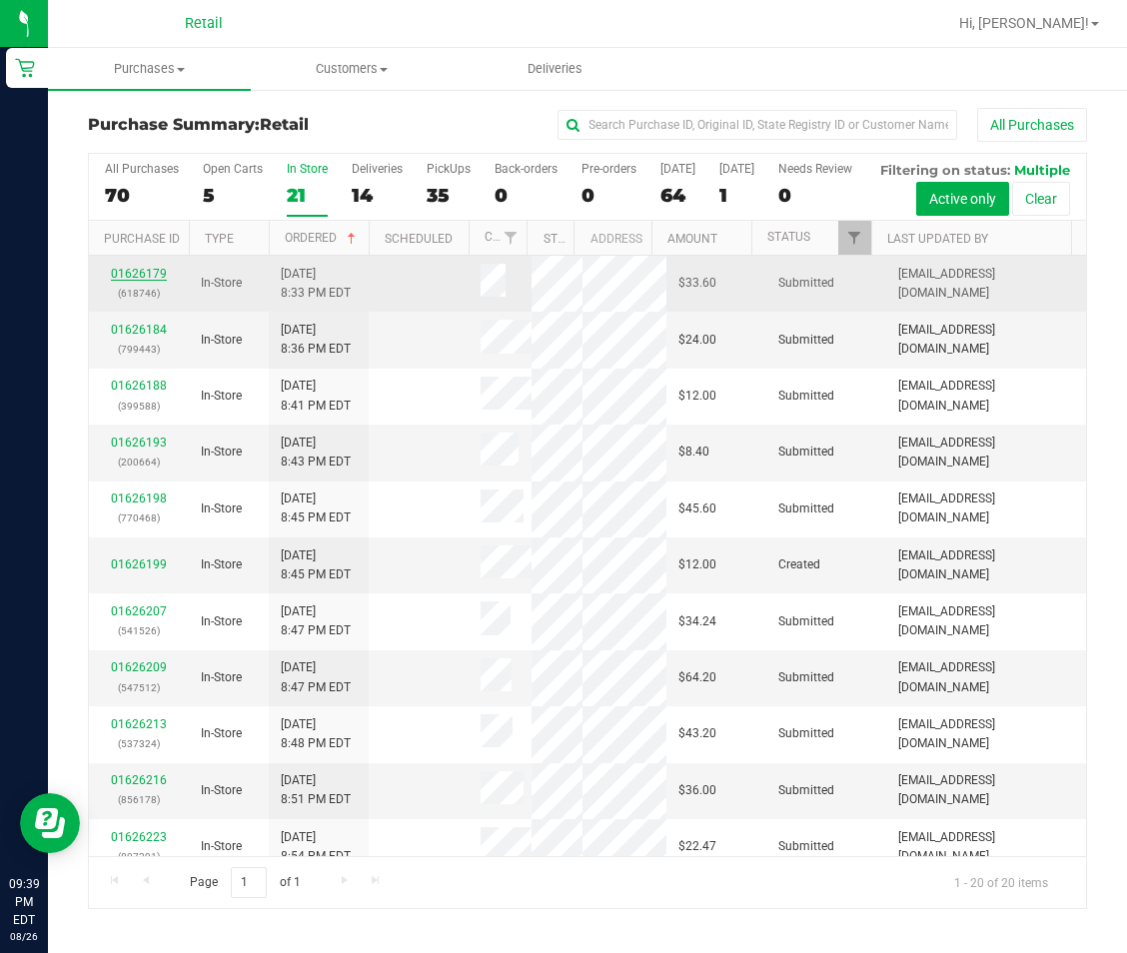
click at [140, 281] on link "01626179" at bounding box center [139, 274] width 56 height 14
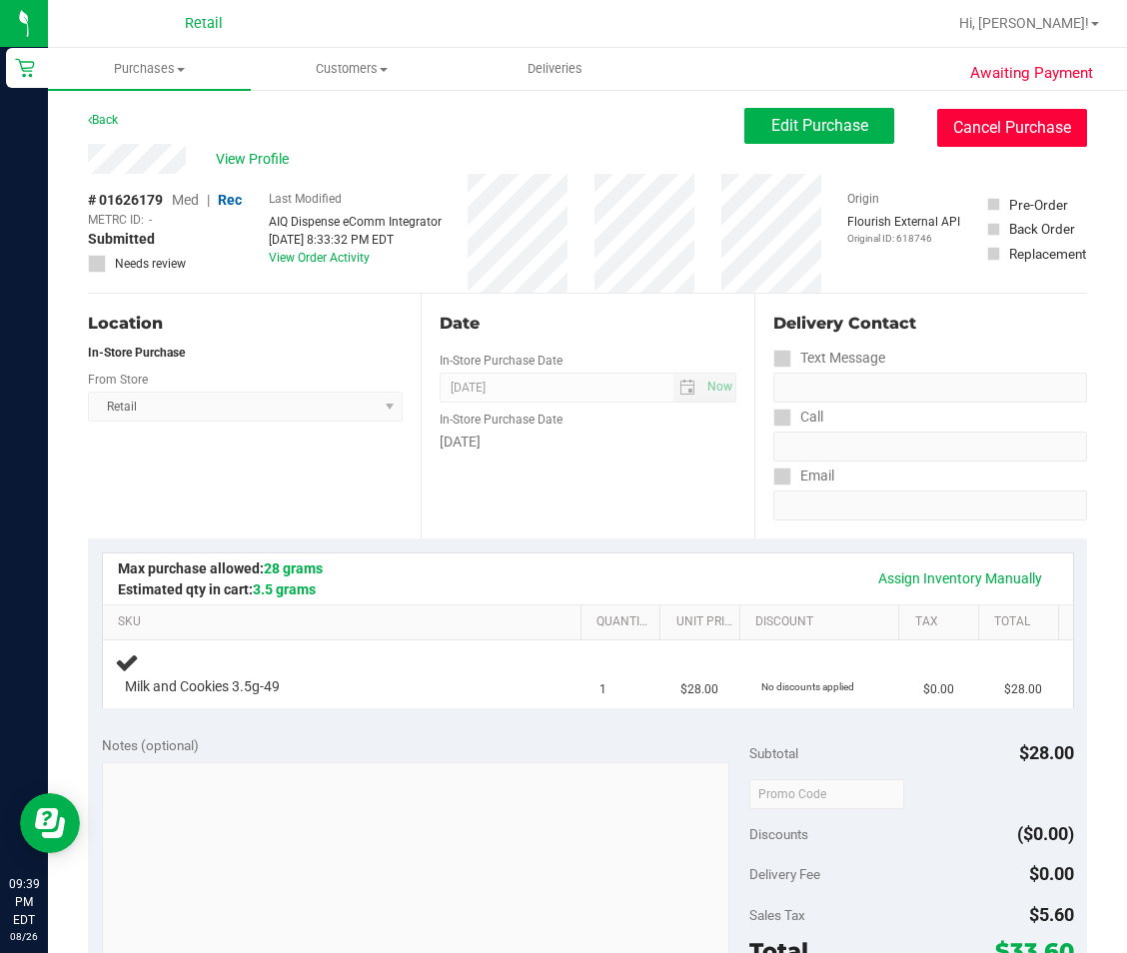
click at [965, 134] on button "Cancel Purchase" at bounding box center [1012, 128] width 150 height 38
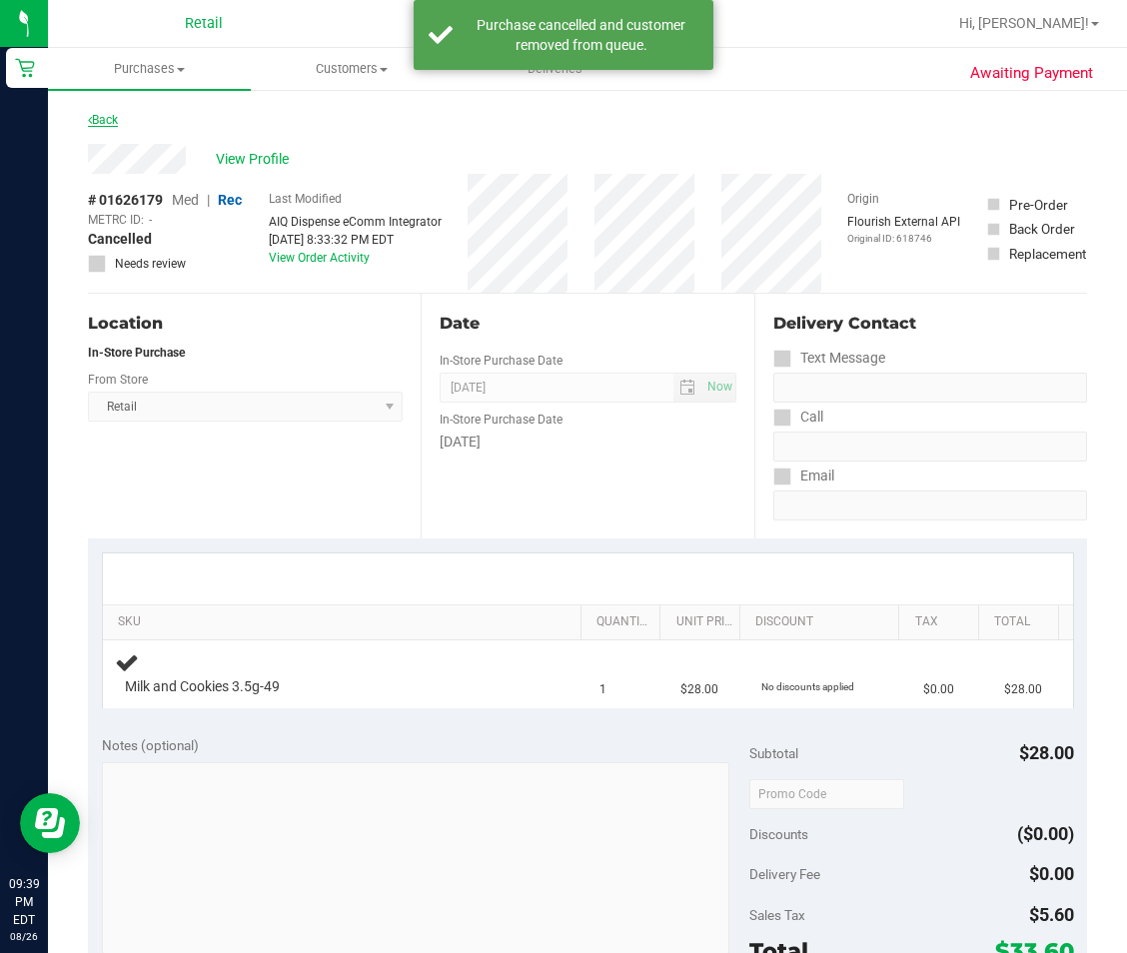
click at [104, 121] on link "Back" at bounding box center [103, 120] width 30 height 14
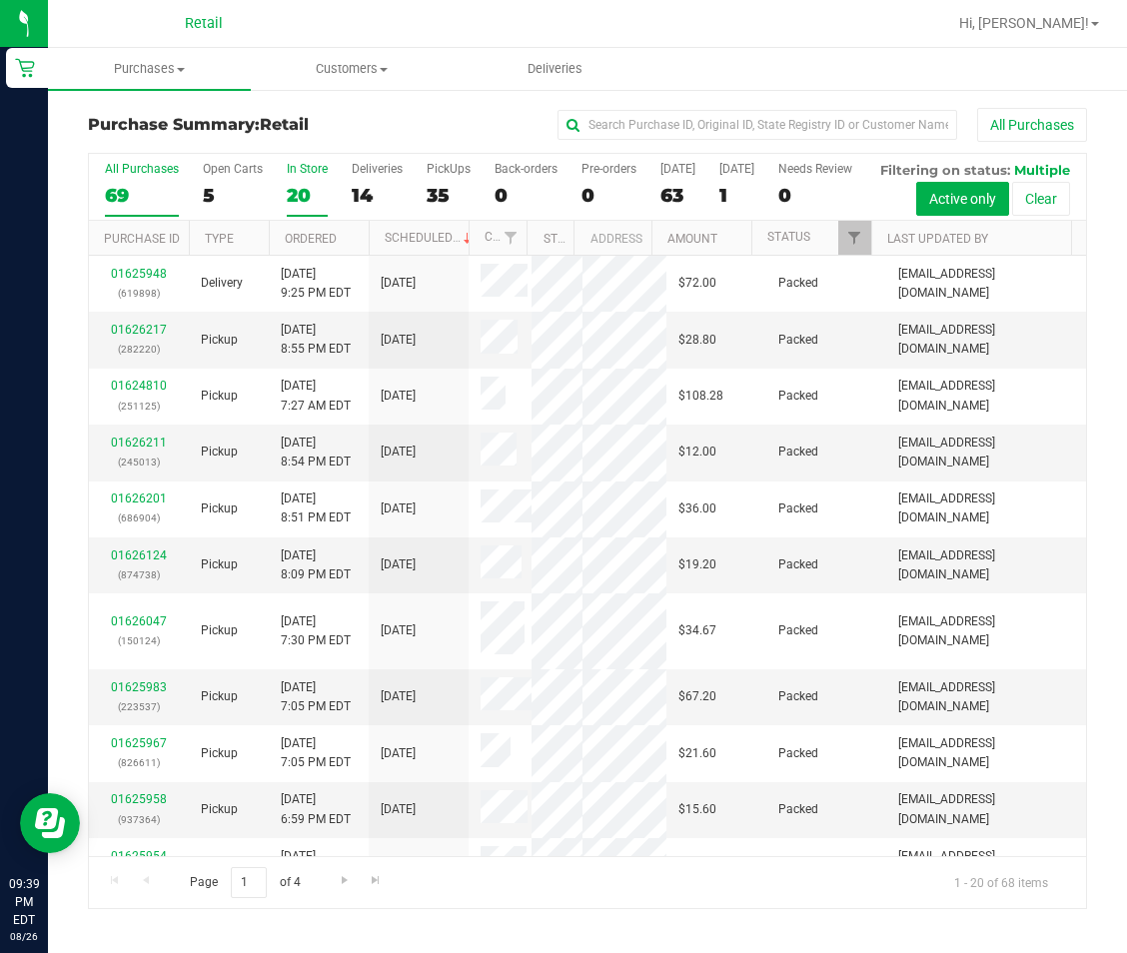
click at [312, 182] on label "In Store 20" at bounding box center [307, 189] width 41 height 55
click at [0, 0] on input "In Store 20" at bounding box center [0, 0] width 0 height 0
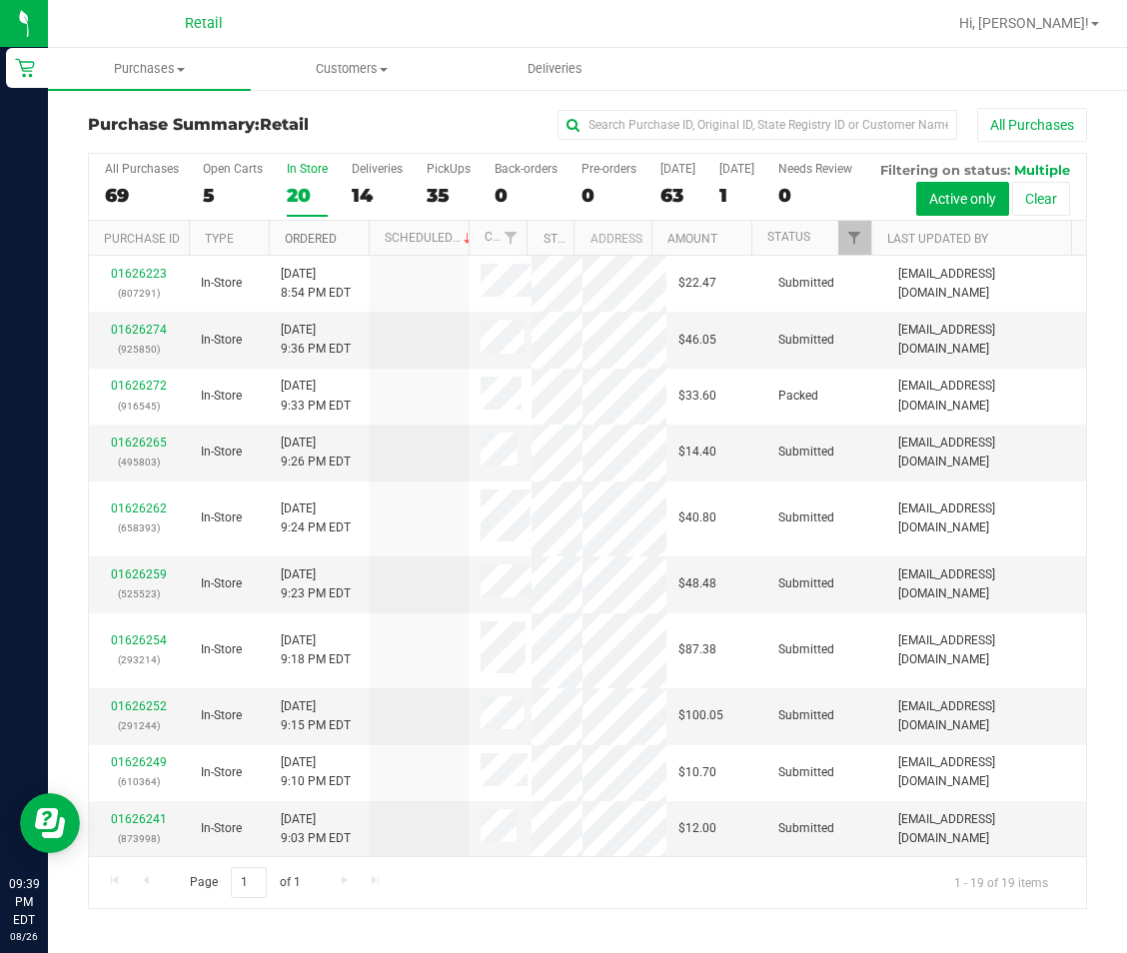
click at [310, 246] on link "Ordered" at bounding box center [311, 239] width 52 height 14
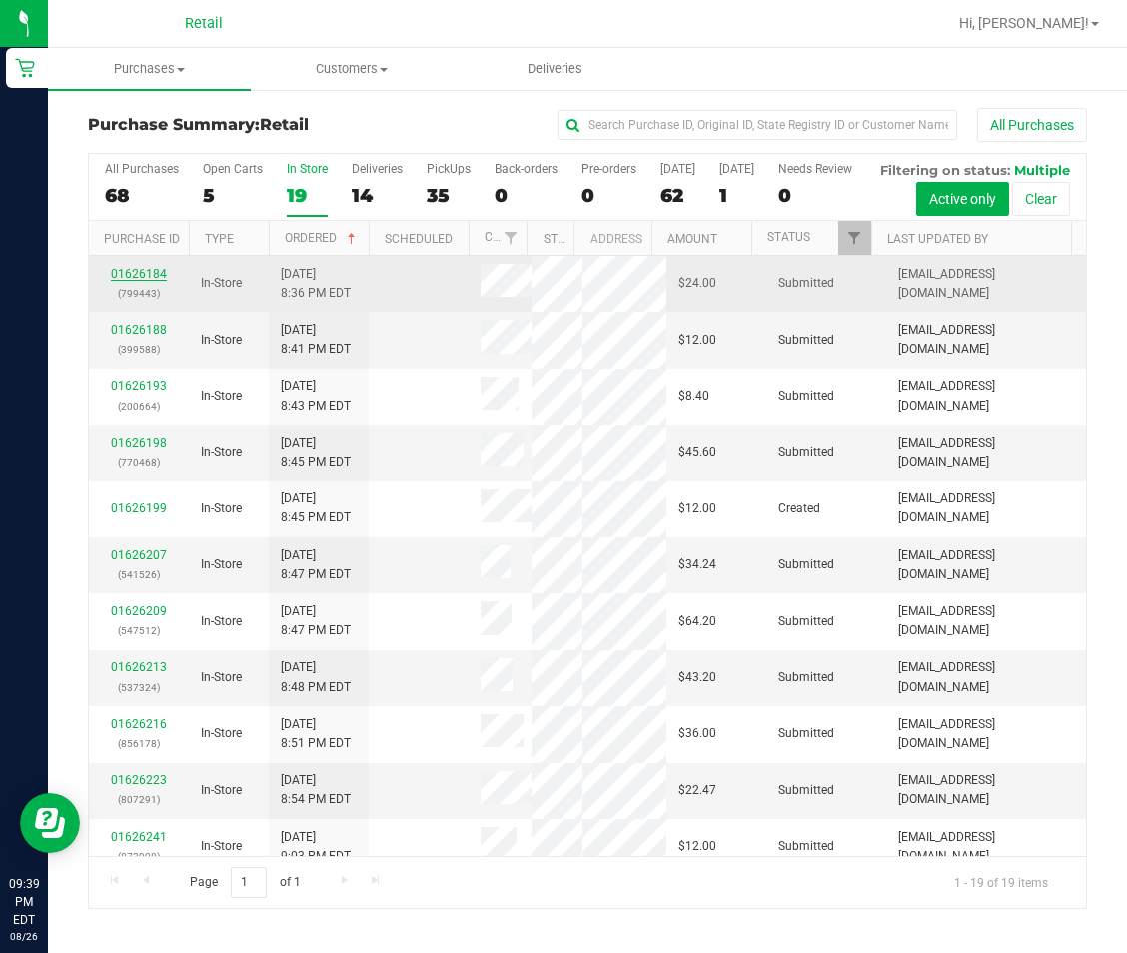
click at [139, 281] on link "01626184" at bounding box center [139, 274] width 56 height 14
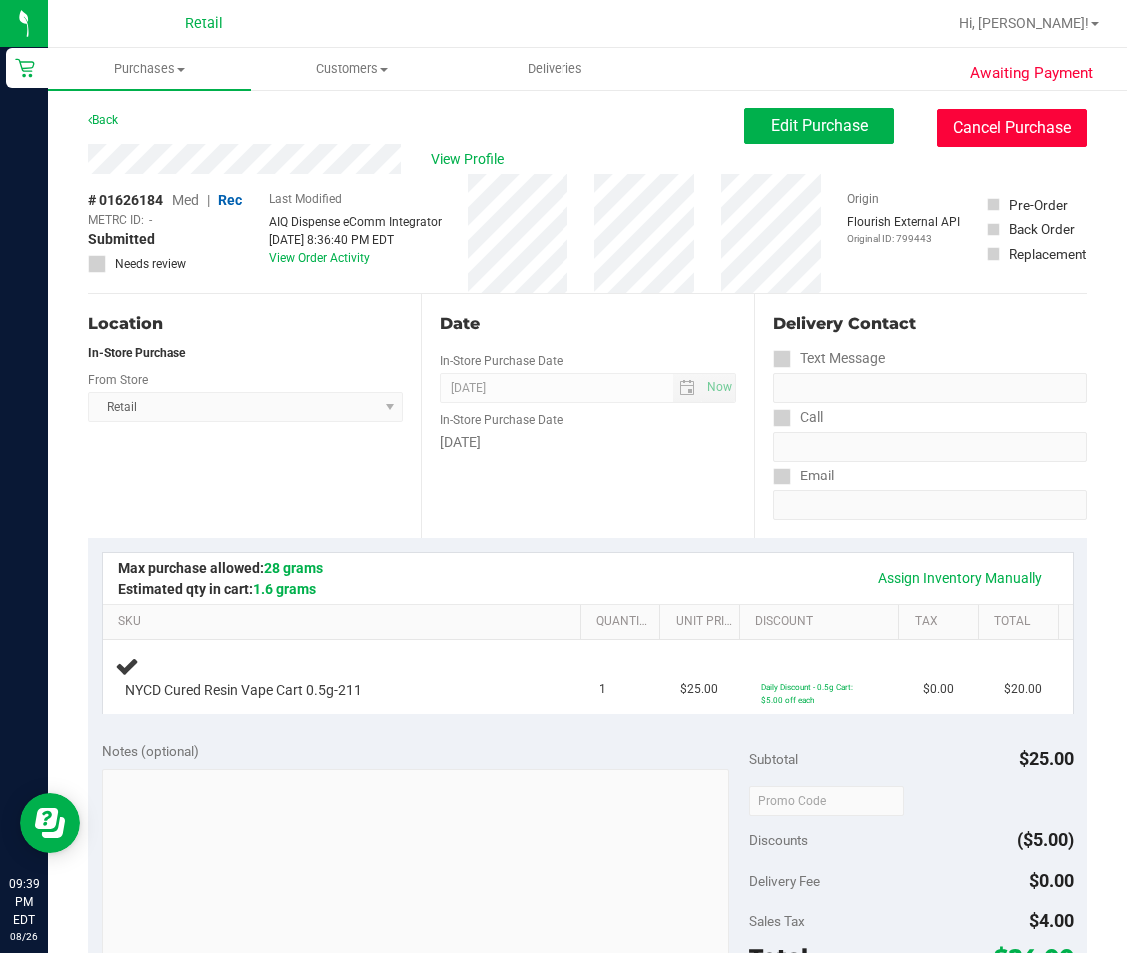
click at [1014, 132] on button "Cancel Purchase" at bounding box center [1012, 128] width 150 height 38
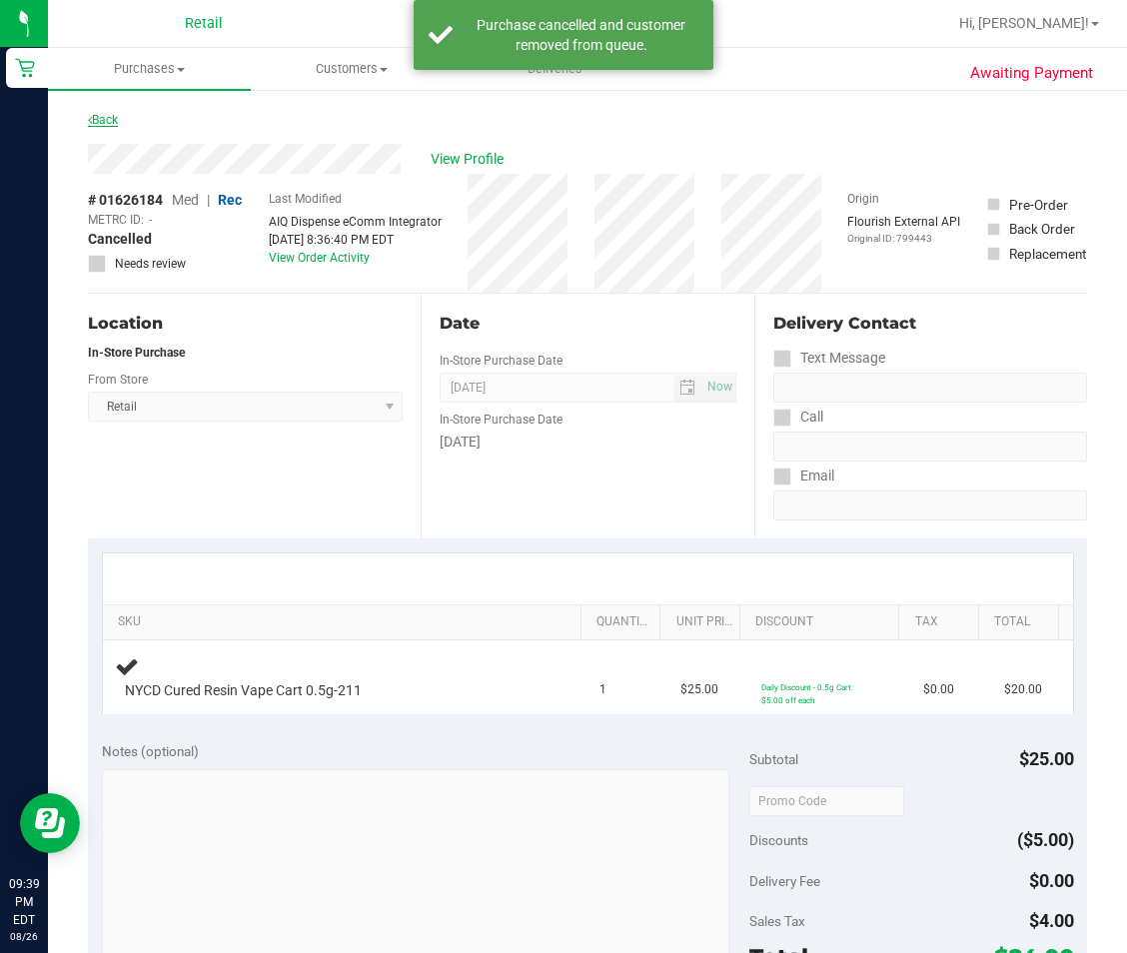
click at [99, 118] on link "Back" at bounding box center [103, 120] width 30 height 14
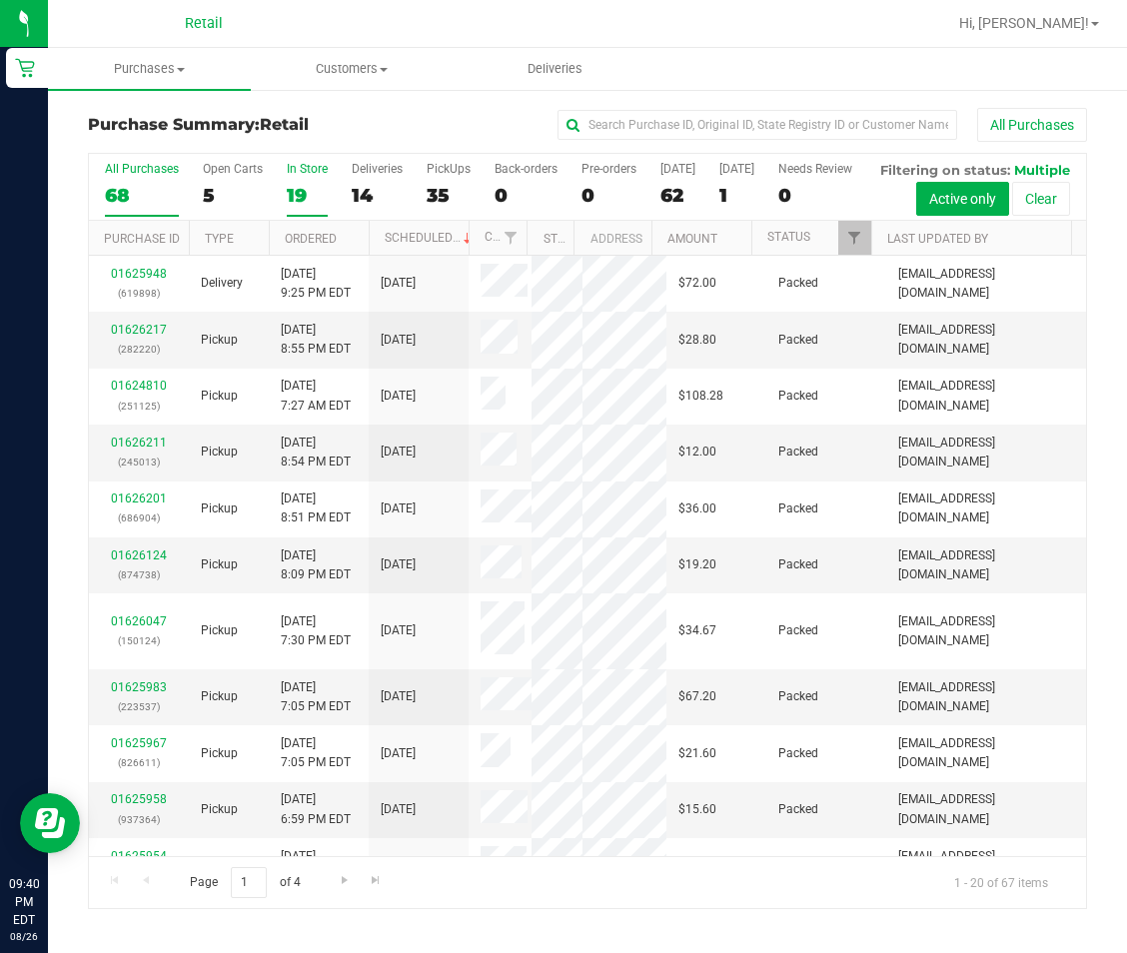
click at [306, 200] on div "19" at bounding box center [307, 195] width 41 height 23
click at [0, 0] on input "In Store 19" at bounding box center [0, 0] width 0 height 0
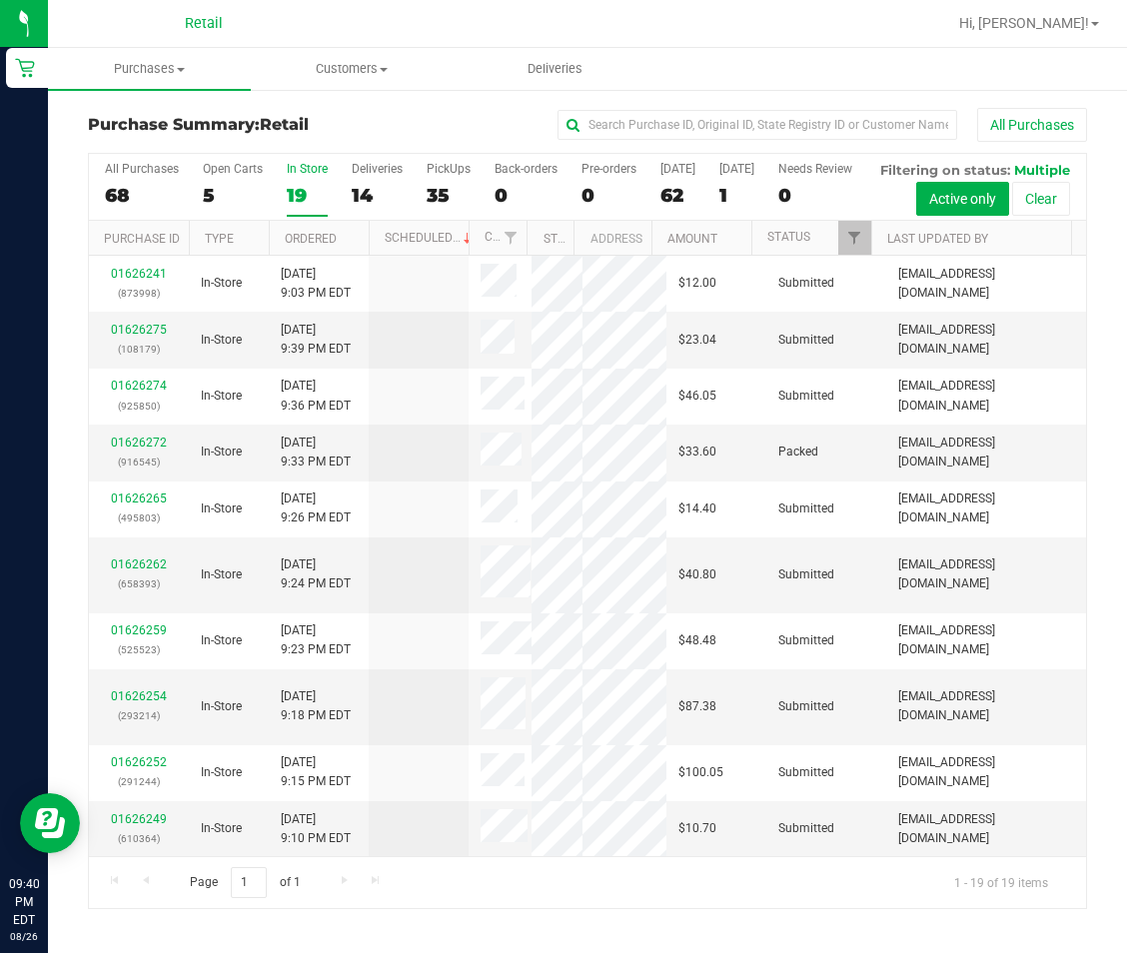
click at [312, 256] on th "Ordered" at bounding box center [319, 238] width 100 height 35
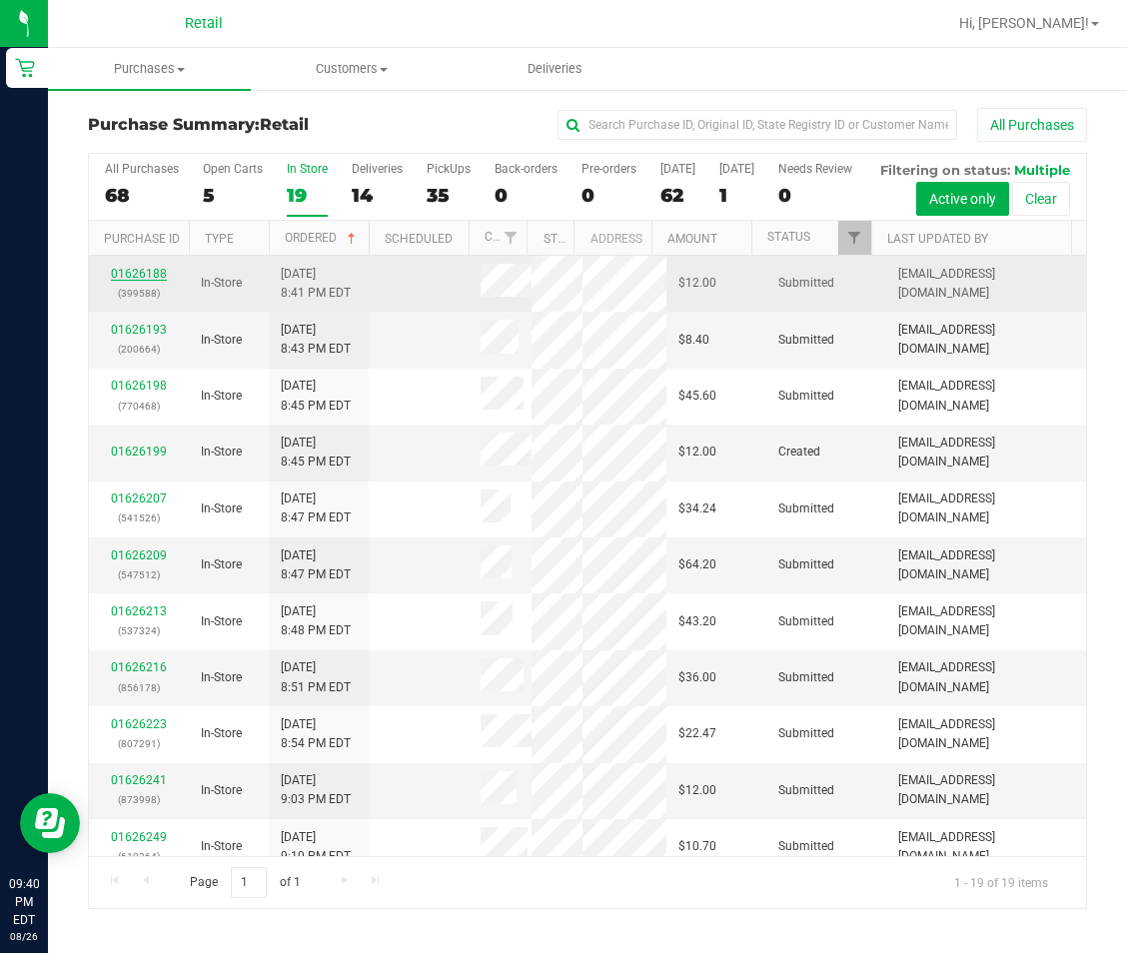
click at [148, 281] on link "01626188" at bounding box center [139, 274] width 56 height 14
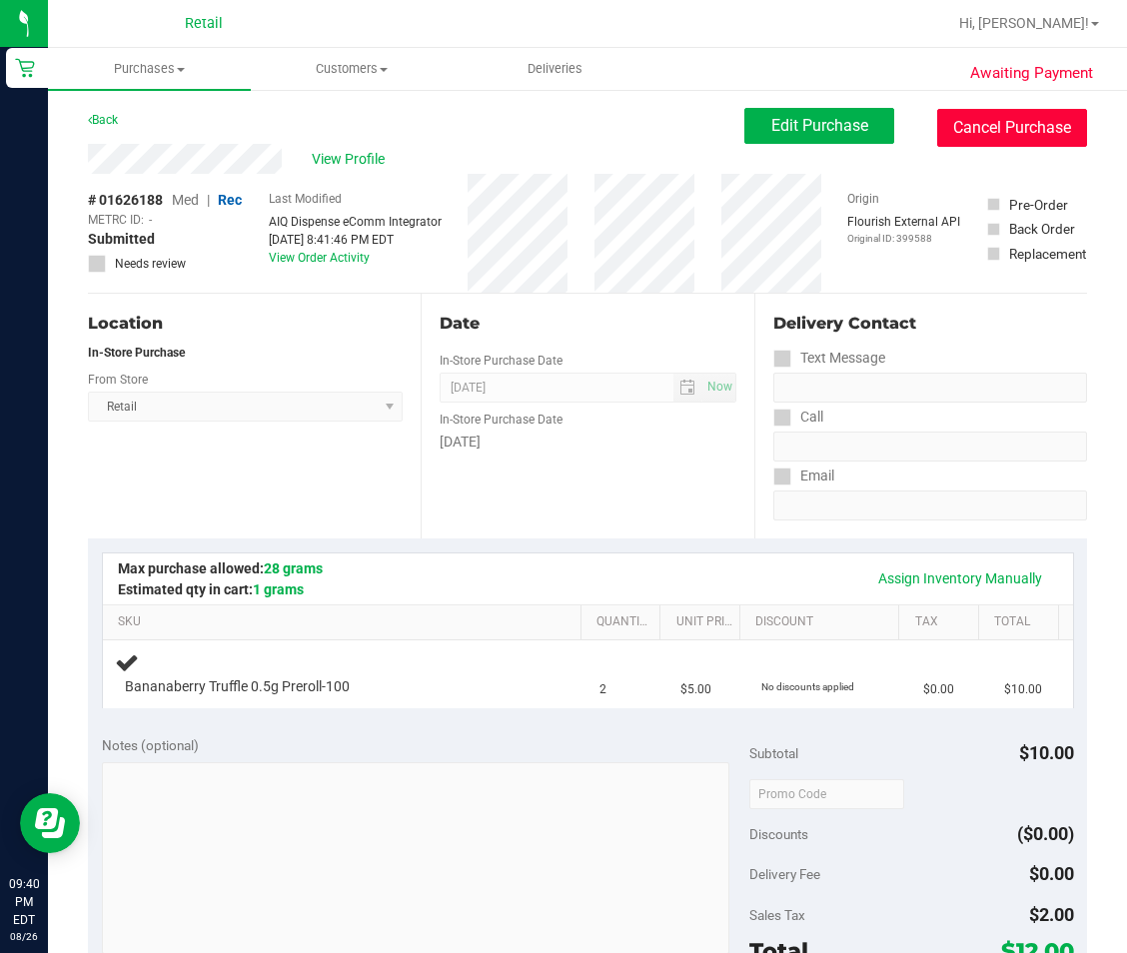
click at [967, 125] on button "Cancel Purchase" at bounding box center [1012, 128] width 150 height 38
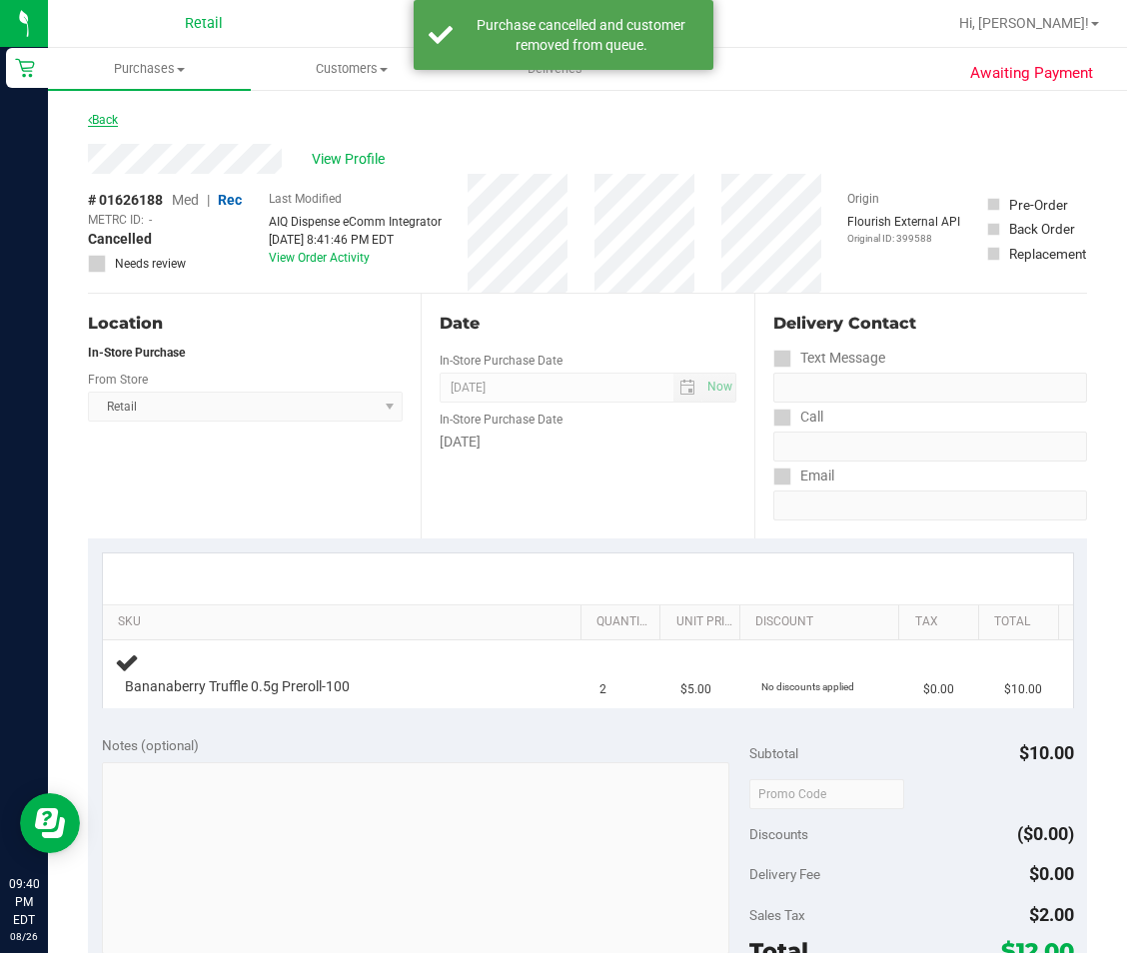
click at [95, 123] on link "Back" at bounding box center [103, 120] width 30 height 14
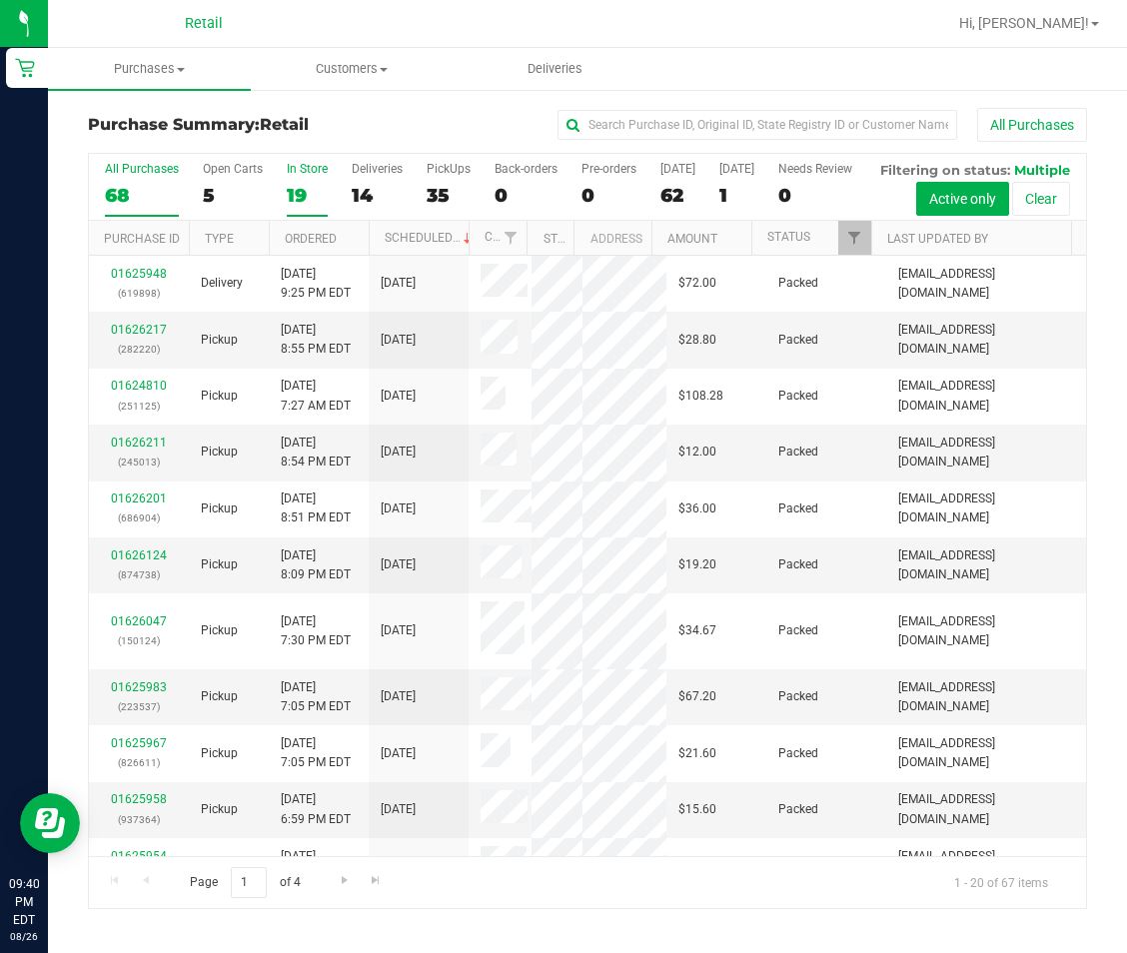
click at [296, 202] on div "19" at bounding box center [307, 195] width 41 height 23
click at [0, 0] on input "In Store 19" at bounding box center [0, 0] width 0 height 0
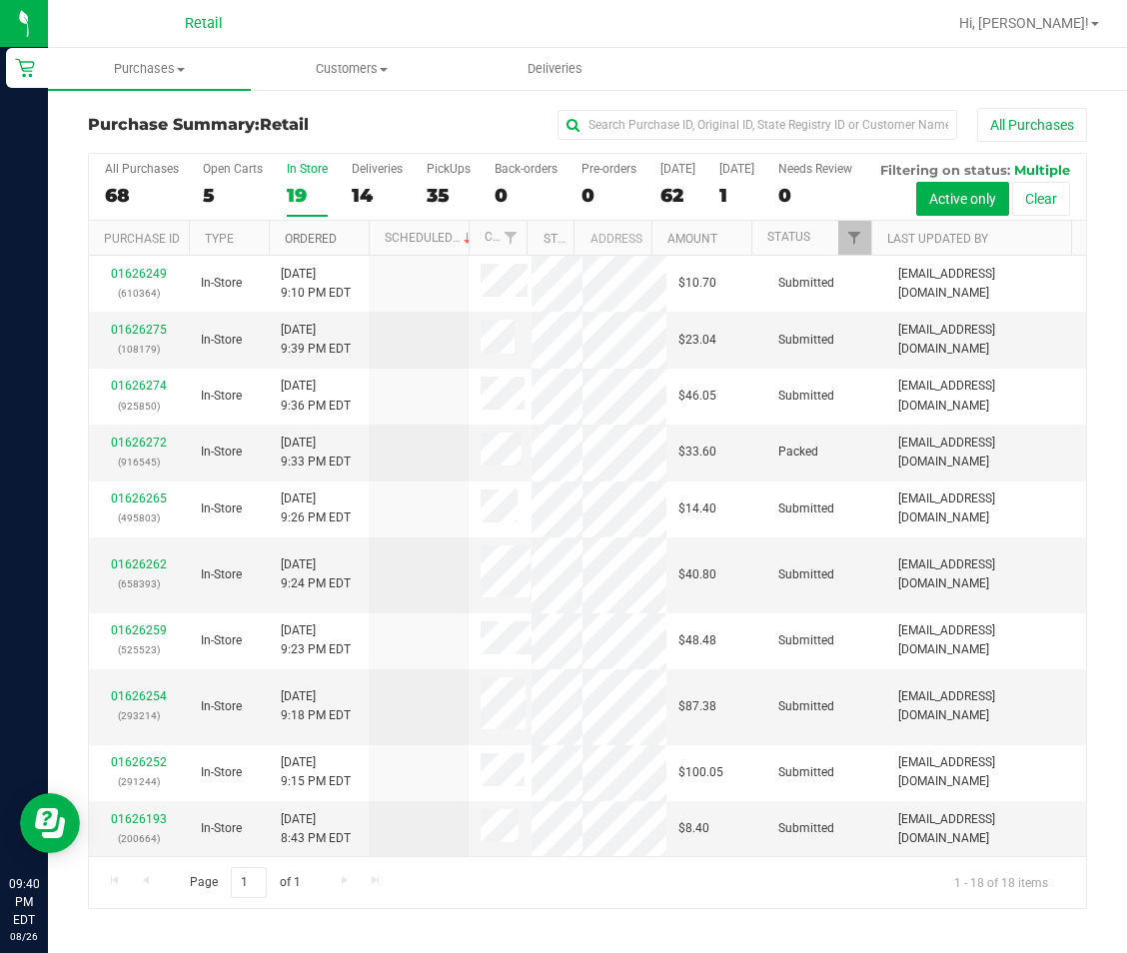
click at [310, 246] on link "Ordered" at bounding box center [311, 239] width 52 height 14
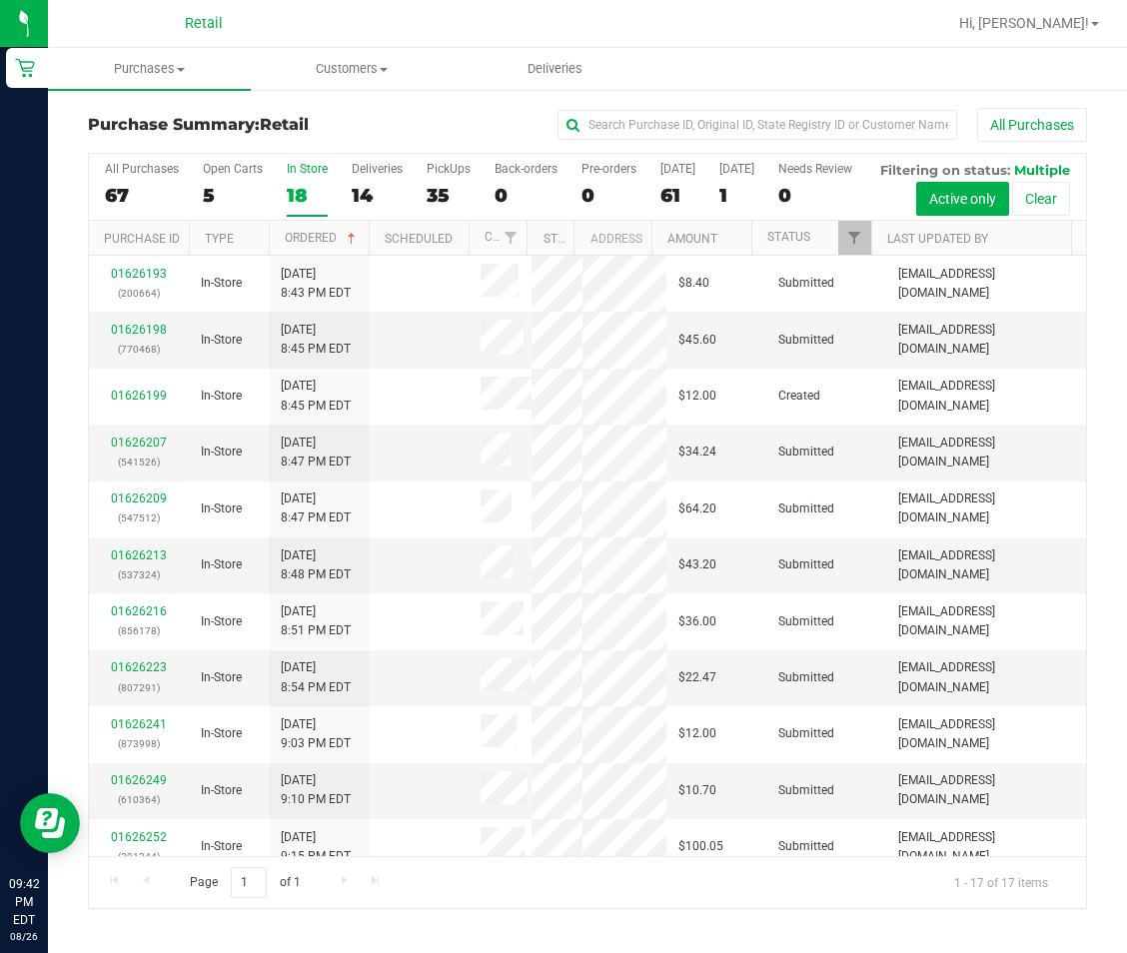
click at [555, 221] on div "All Purchases 67 Open Carts 5 In Store 18 Deliveries 14 PickUps 35 Back-orders …" at bounding box center [587, 187] width 997 height 67
click at [363, 182] on label "Deliveries 14" at bounding box center [377, 189] width 51 height 55
click at [0, 0] on input "Deliveries 14" at bounding box center [0, 0] width 0 height 0
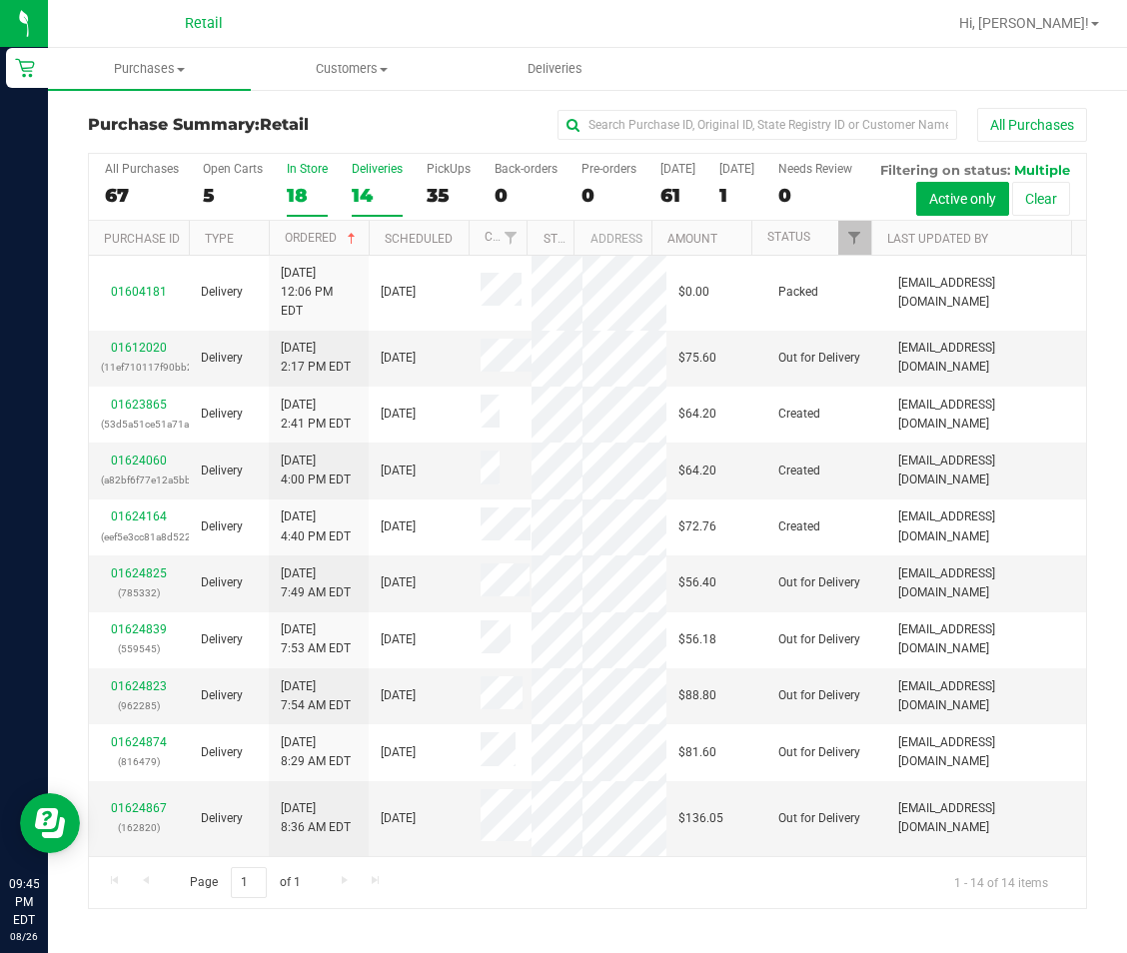
click at [307, 176] on label "In Store 18" at bounding box center [307, 189] width 41 height 55
click at [0, 0] on input "In Store 18" at bounding box center [0, 0] width 0 height 0
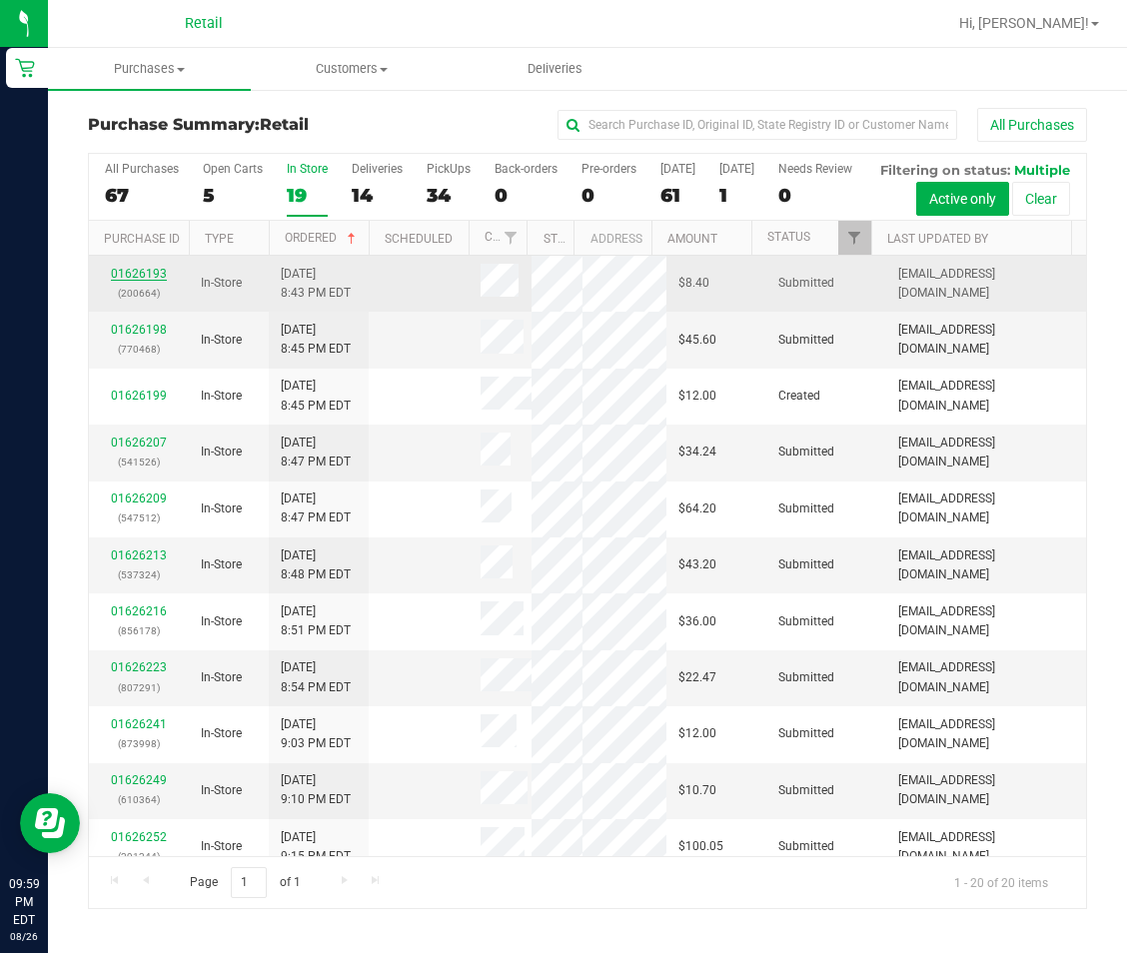
click at [141, 281] on link "01626193" at bounding box center [139, 274] width 56 height 14
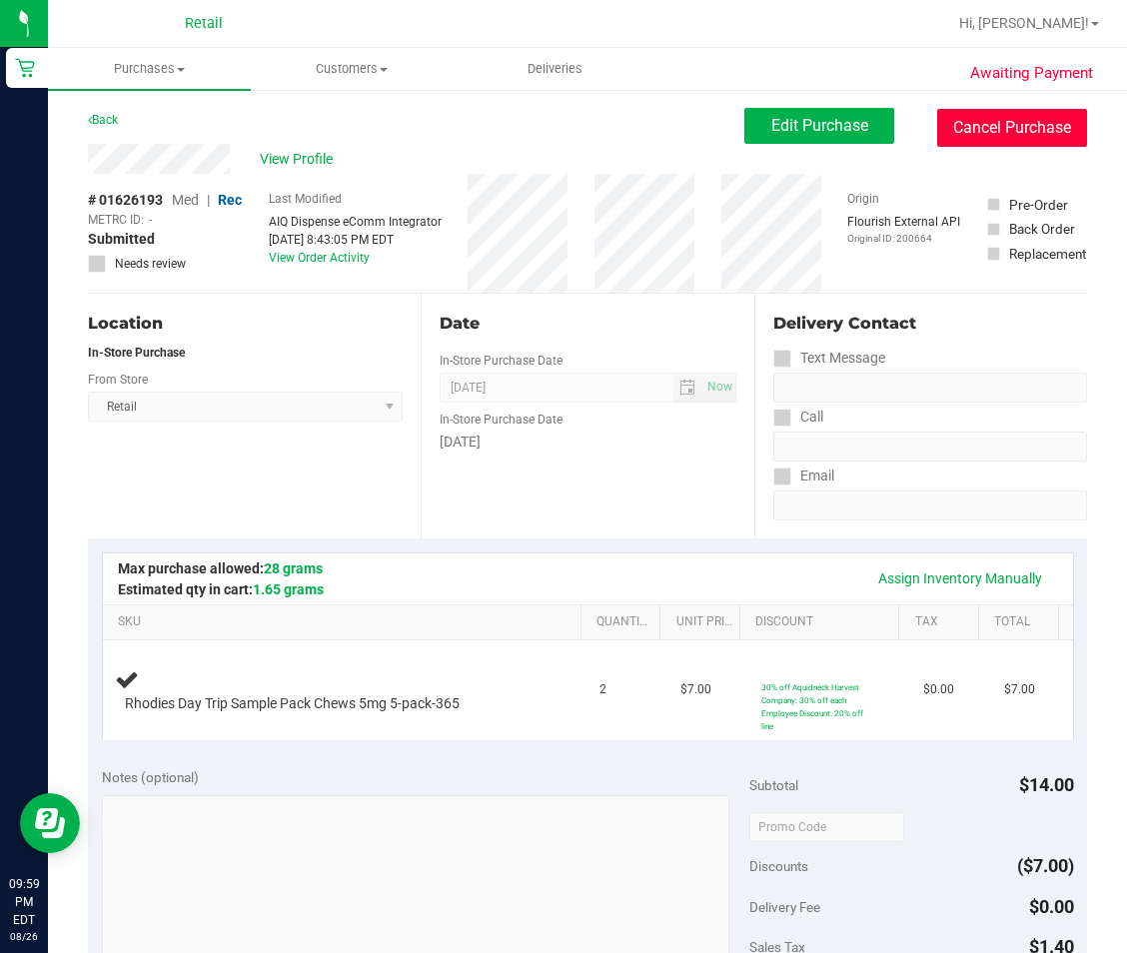
click at [1037, 136] on button "Cancel Purchase" at bounding box center [1012, 128] width 150 height 38
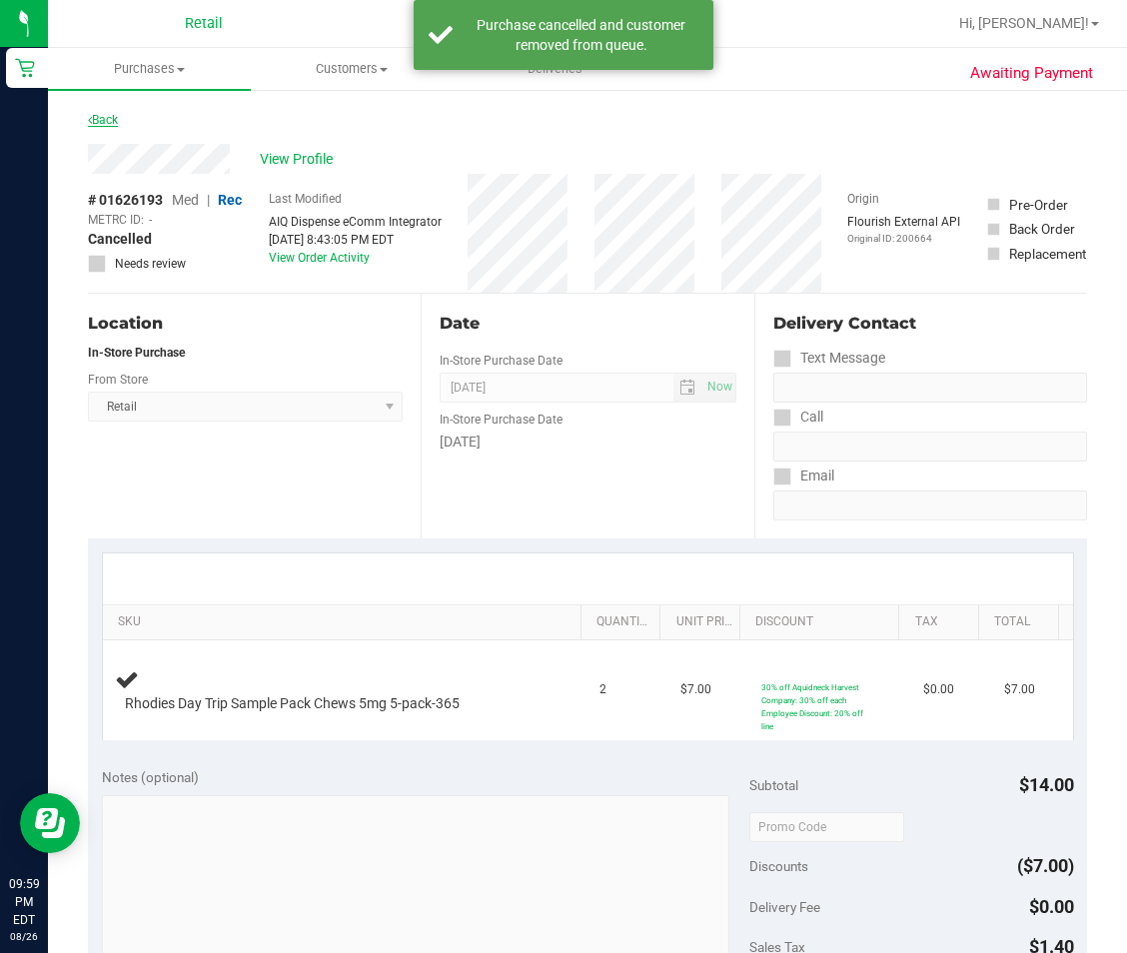
click at [99, 124] on link "Back" at bounding box center [103, 120] width 30 height 14
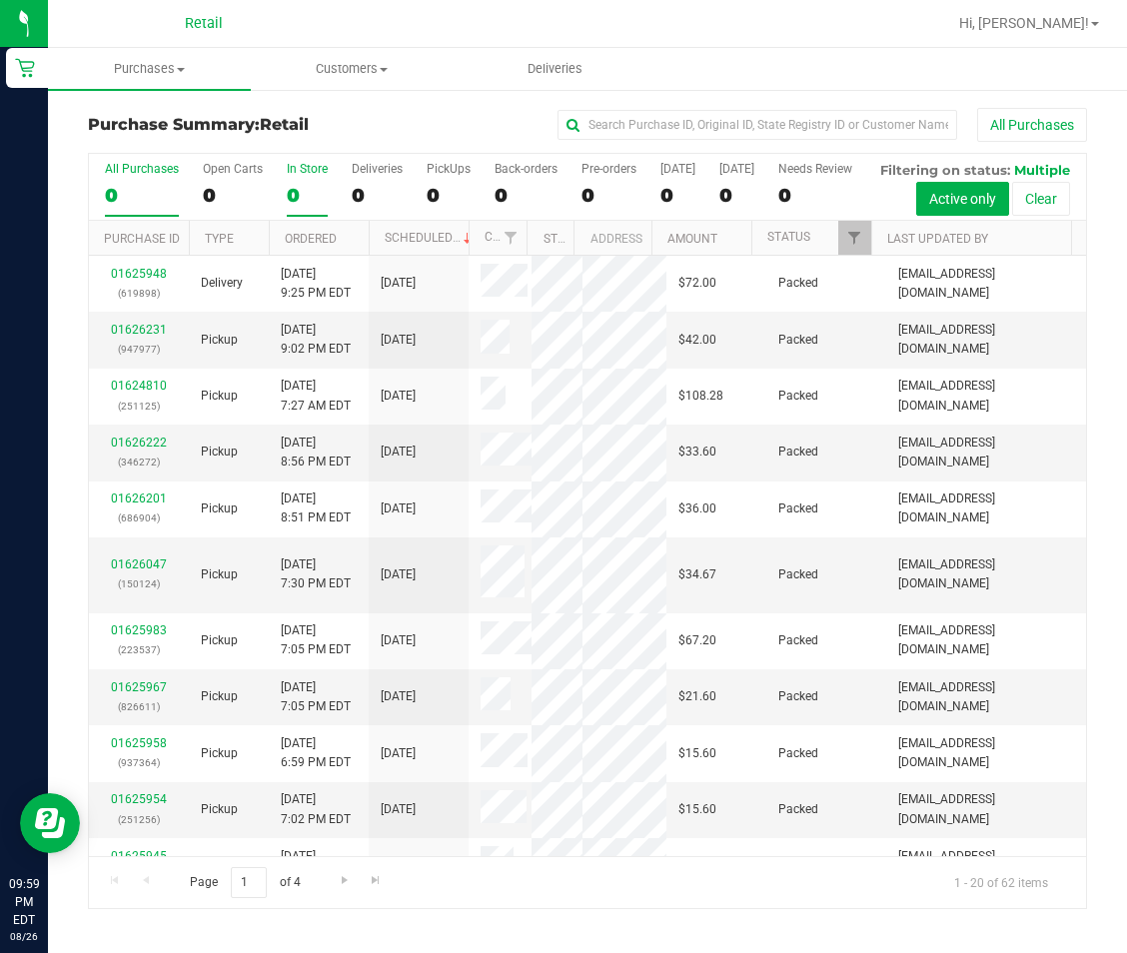
click at [306, 176] on label "In Store 0" at bounding box center [307, 189] width 41 height 55
click at [0, 0] on input "In Store 0" at bounding box center [0, 0] width 0 height 0
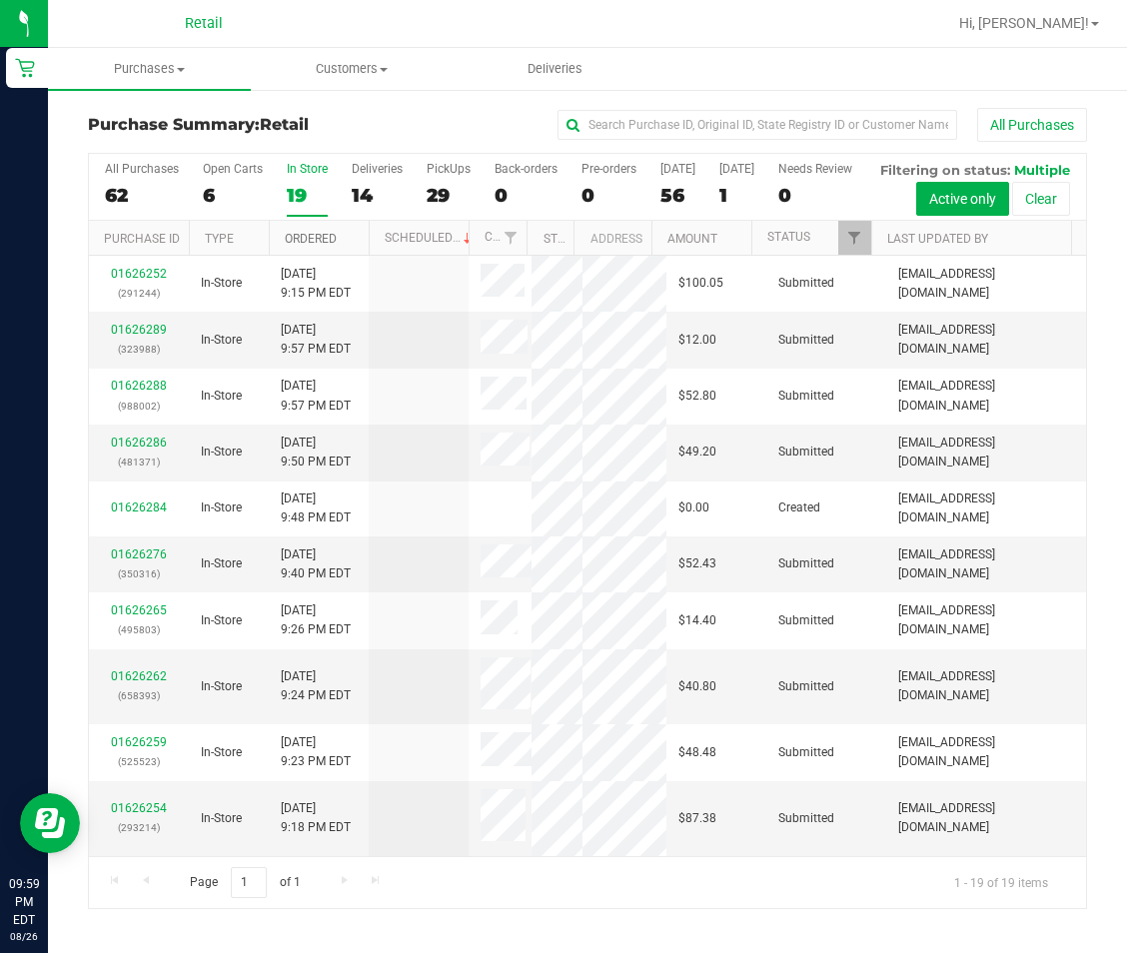
click at [319, 246] on link "Ordered" at bounding box center [311, 239] width 52 height 14
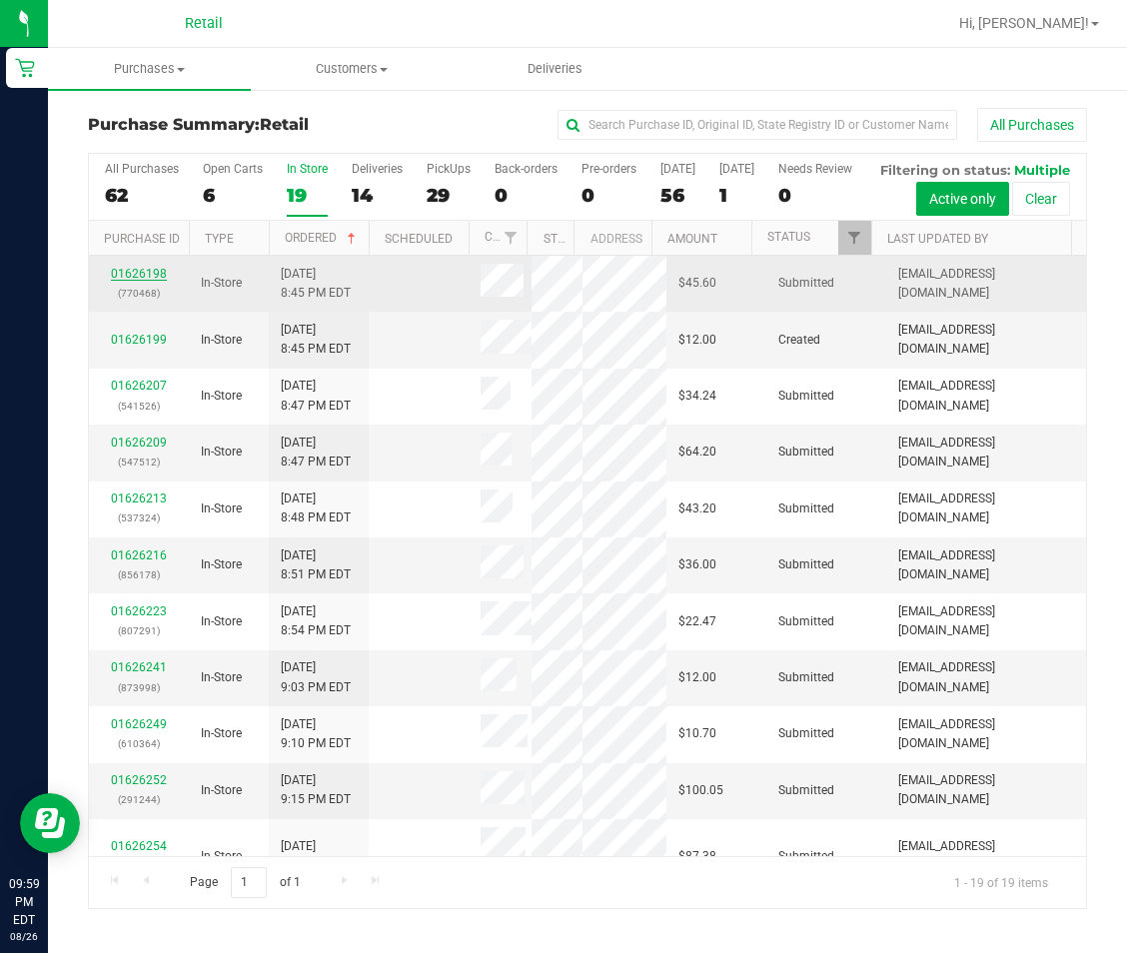
click at [145, 281] on link "01626198" at bounding box center [139, 274] width 56 height 14
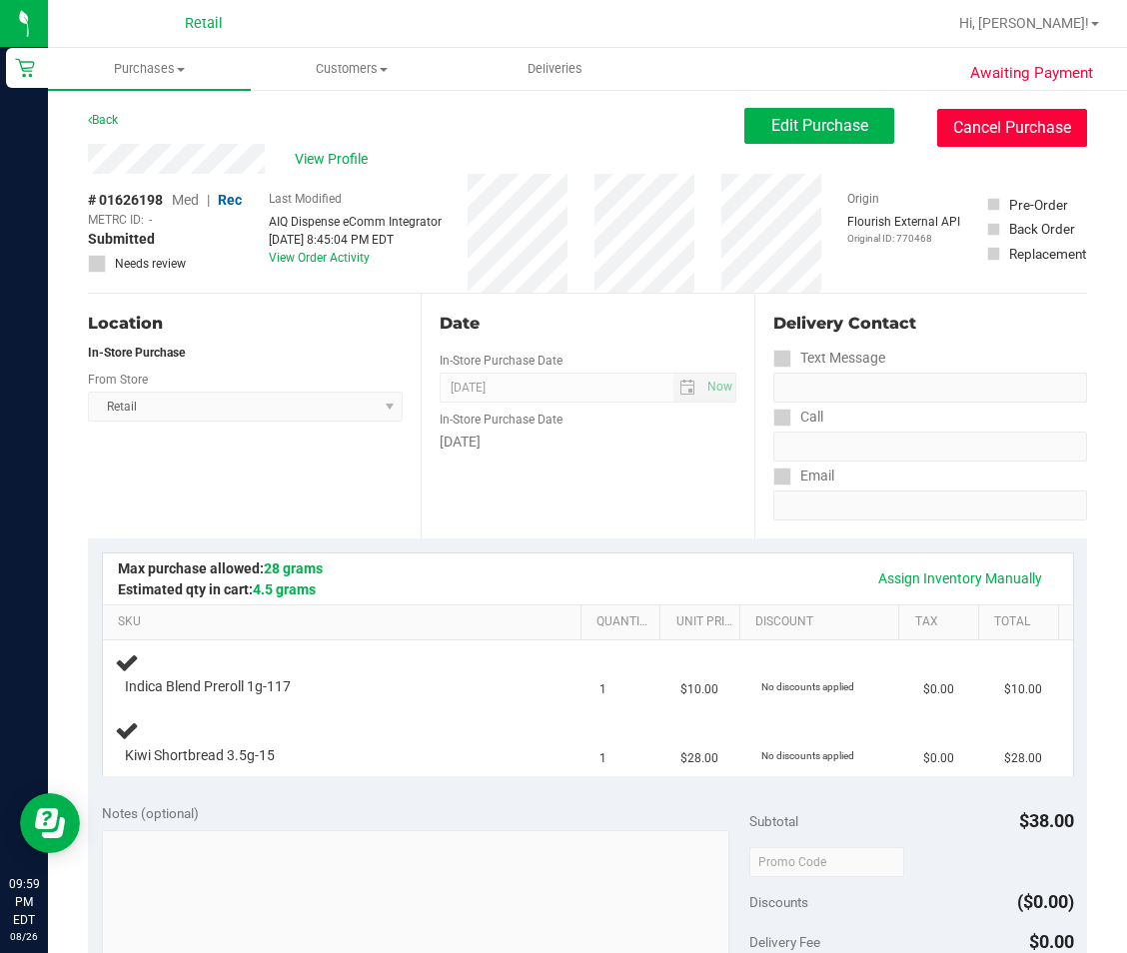
click at [964, 130] on button "Cancel Purchase" at bounding box center [1012, 128] width 150 height 38
click at [103, 114] on link "Back" at bounding box center [103, 120] width 30 height 14
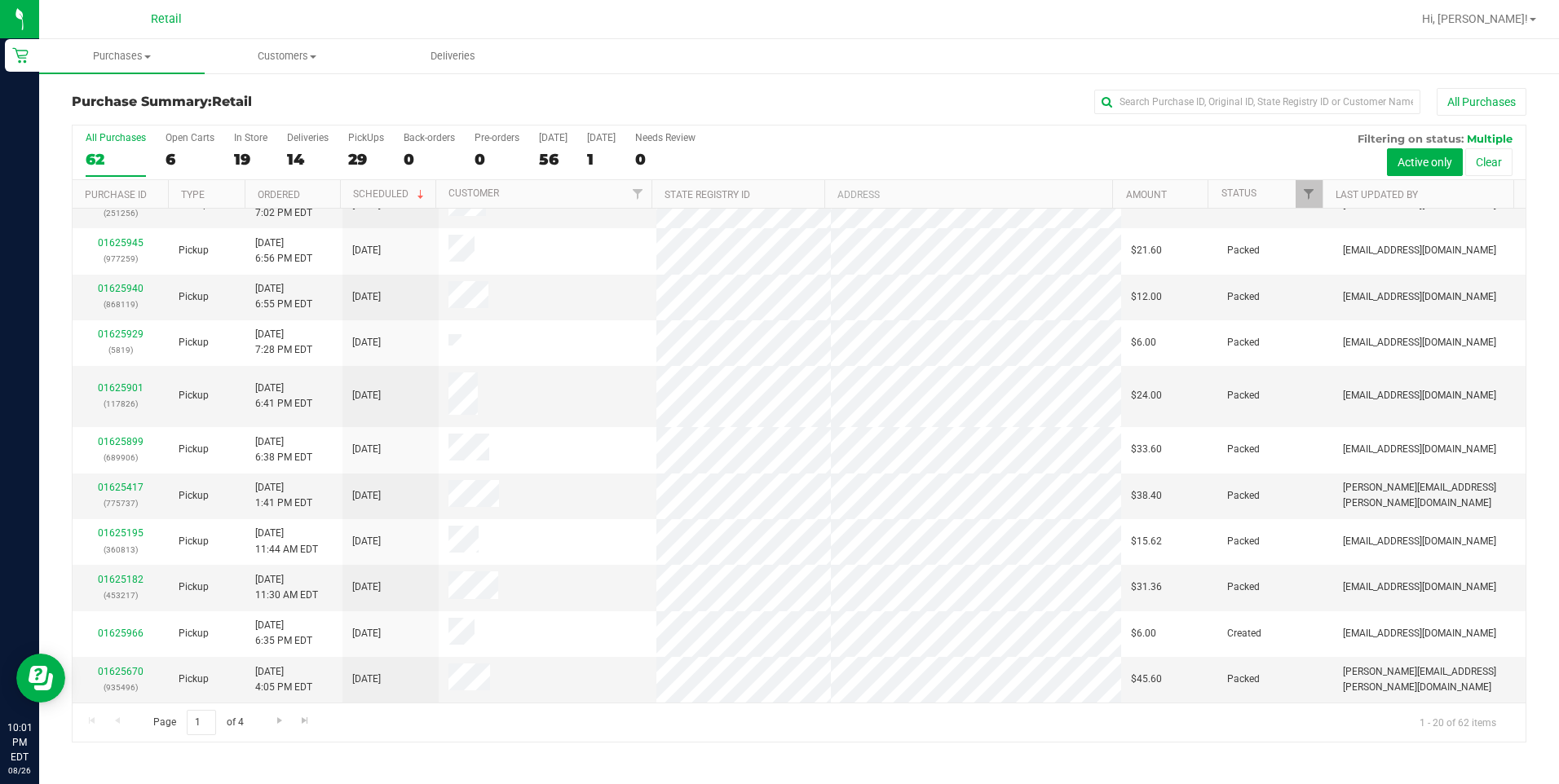
scroll to position [408, 0]
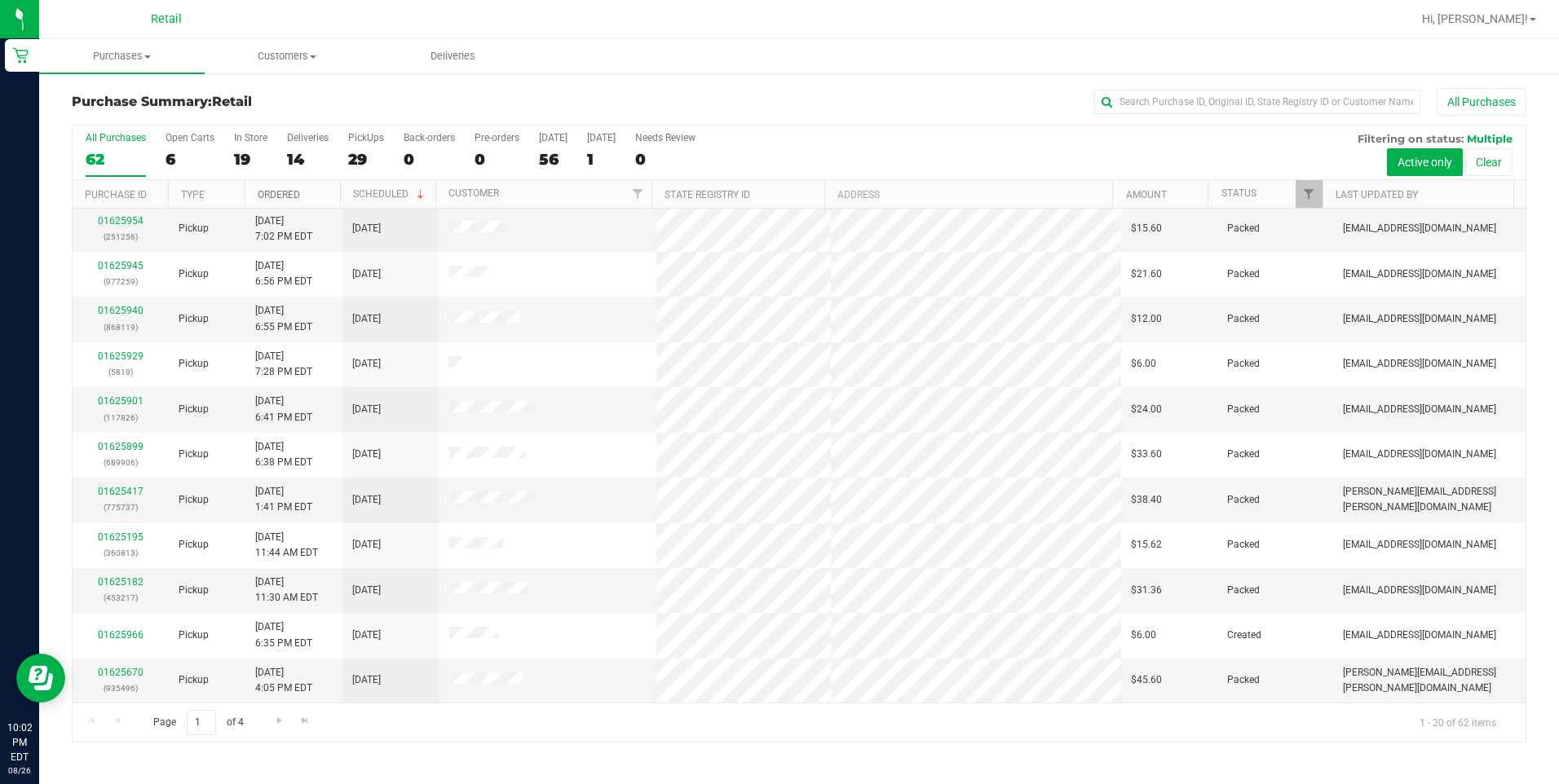
click at [289, 193] on link "Ordered" at bounding box center [279, 195] width 42 height 11
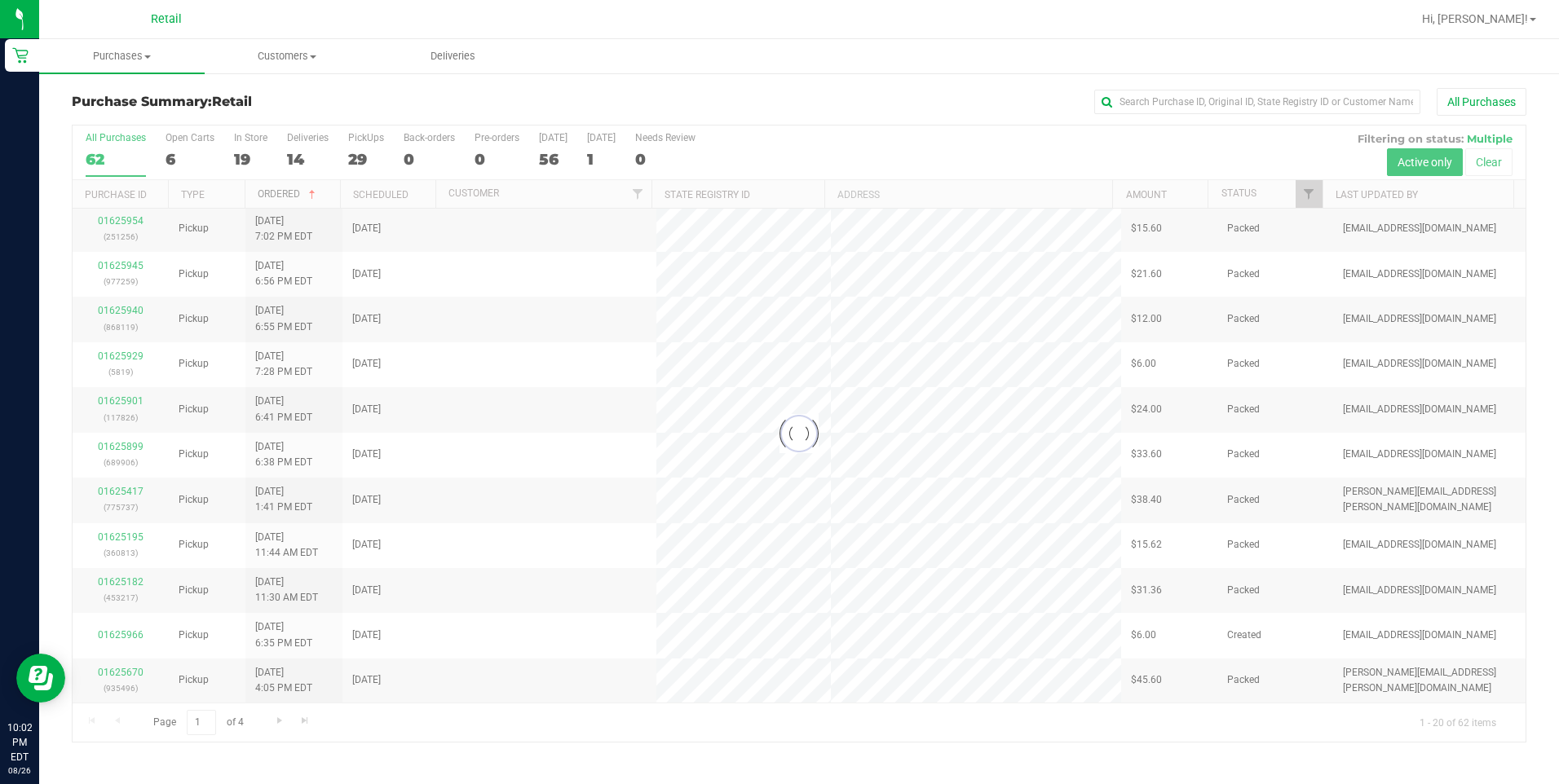
scroll to position [0, 0]
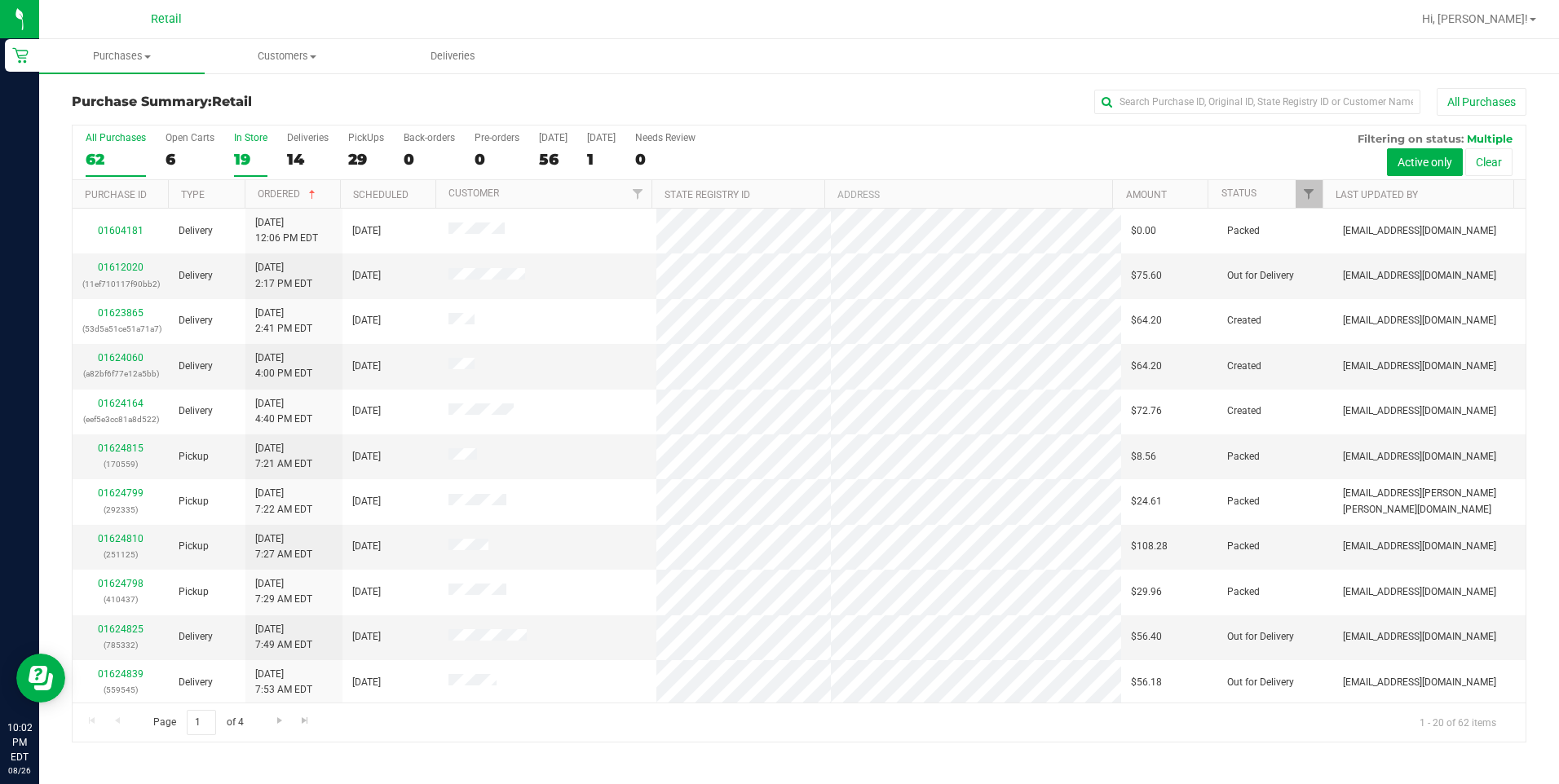
click at [257, 151] on div "19" at bounding box center [251, 159] width 33 height 19
click at [0, 0] on input "In Store 19" at bounding box center [0, 0] width 0 height 0
click at [1146, 204] on th "Amount" at bounding box center [1159, 194] width 95 height 29
click at [241, 160] on div "19" at bounding box center [251, 159] width 33 height 19
click at [0, 0] on input "In Store 19" at bounding box center [0, 0] width 0 height 0
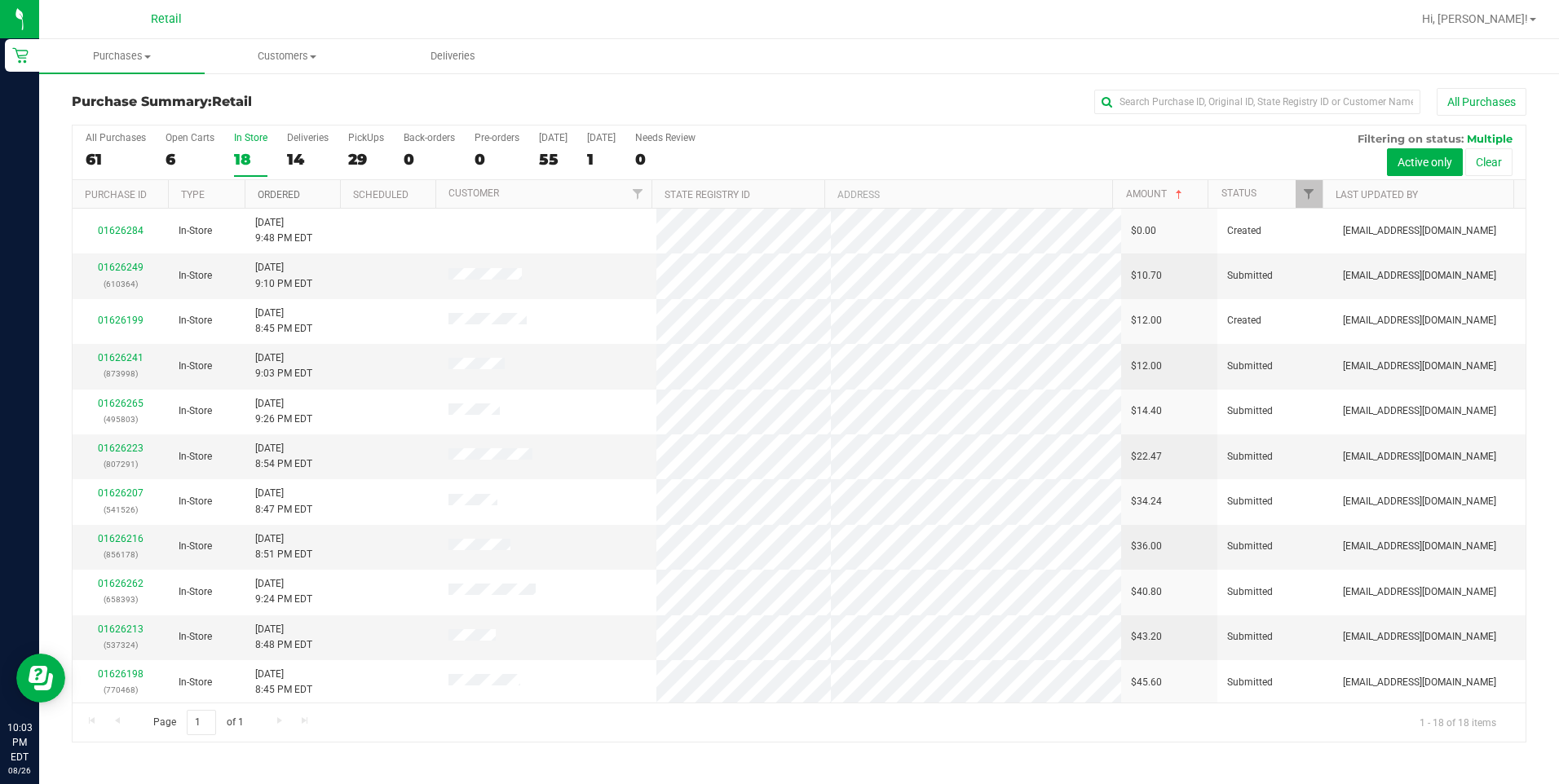
click at [278, 192] on link "Ordered" at bounding box center [279, 195] width 42 height 11
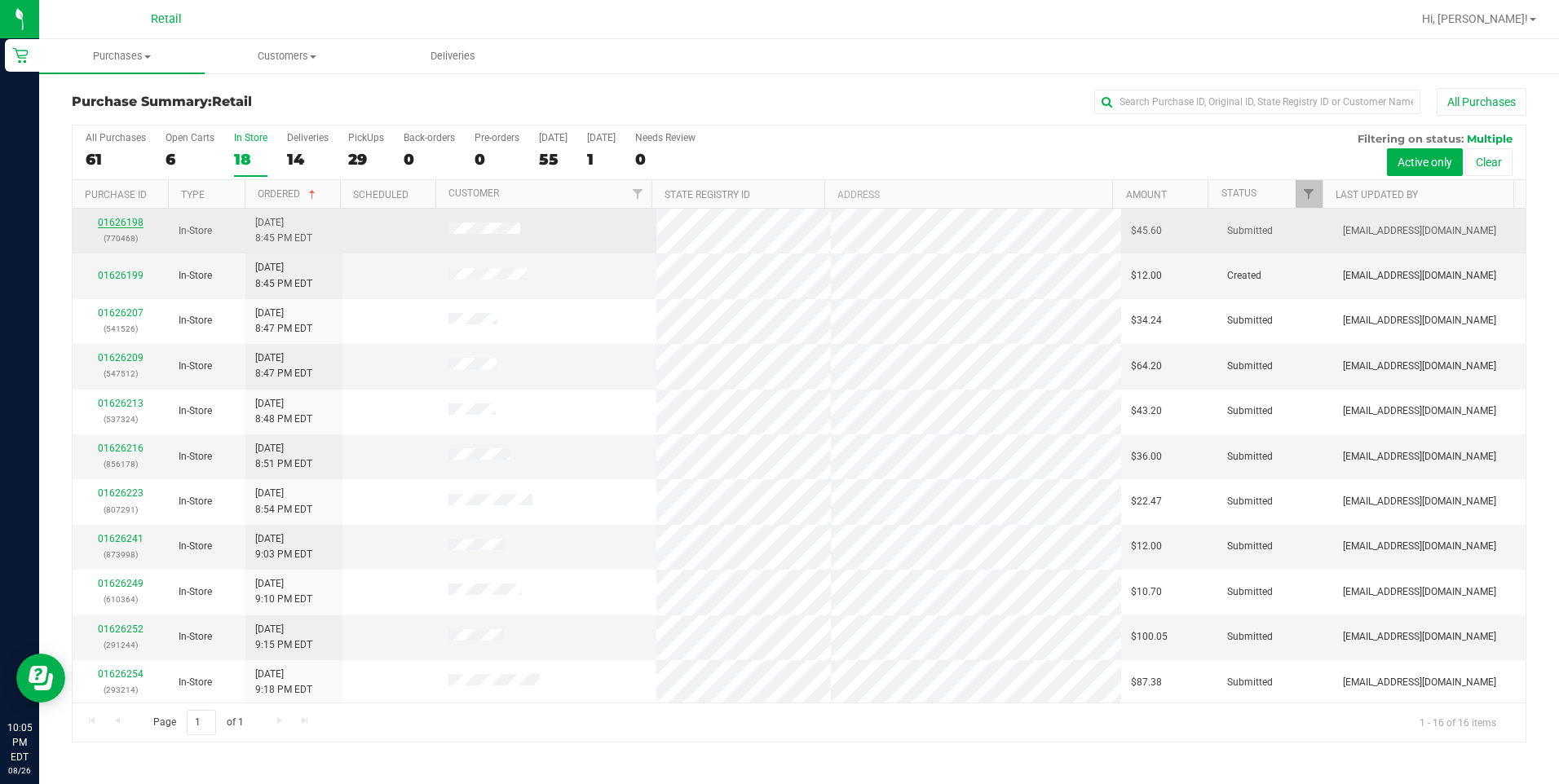
click at [135, 220] on link "01626198" at bounding box center [121, 223] width 46 height 11
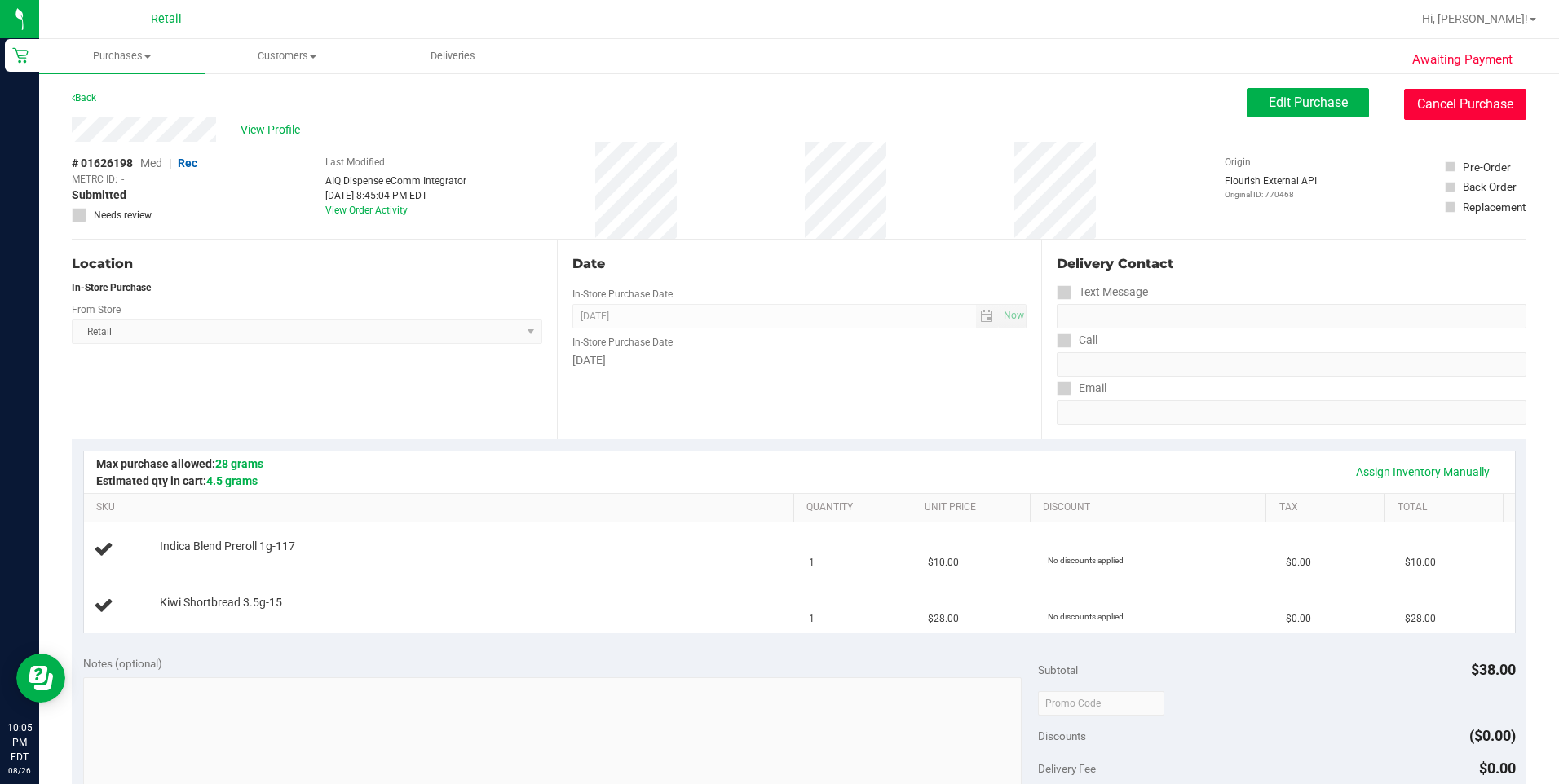
click at [1410, 109] on button "Cancel Purchase" at bounding box center [1465, 104] width 122 height 31
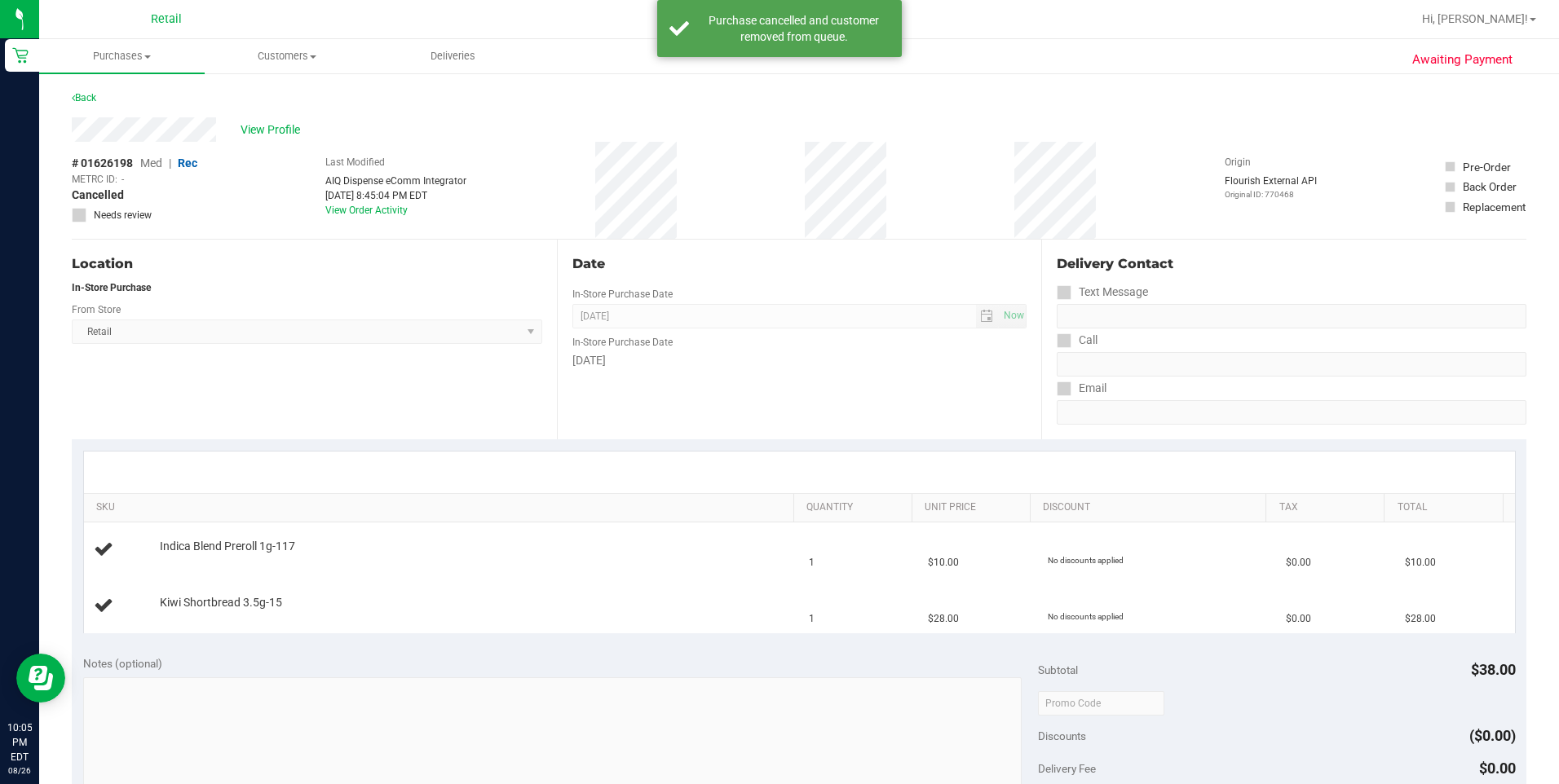
click at [100, 97] on div "Back" at bounding box center [799, 103] width 1455 height 29
click at [96, 98] on link "Back" at bounding box center [84, 98] width 24 height 11
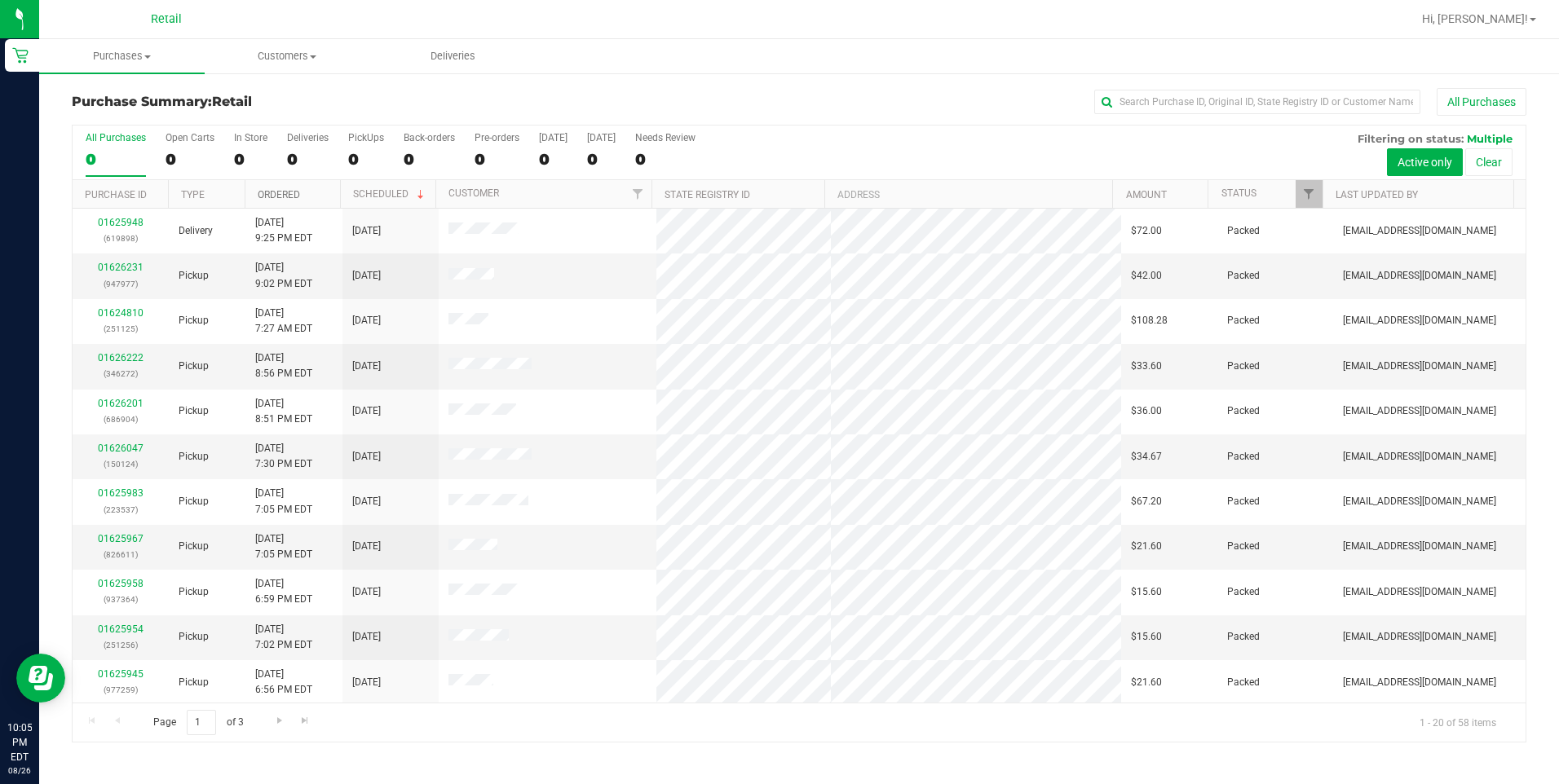
click at [274, 194] on link "Ordered" at bounding box center [279, 195] width 42 height 11
click at [123, 442] on link "01624815" at bounding box center [121, 448] width 46 height 11
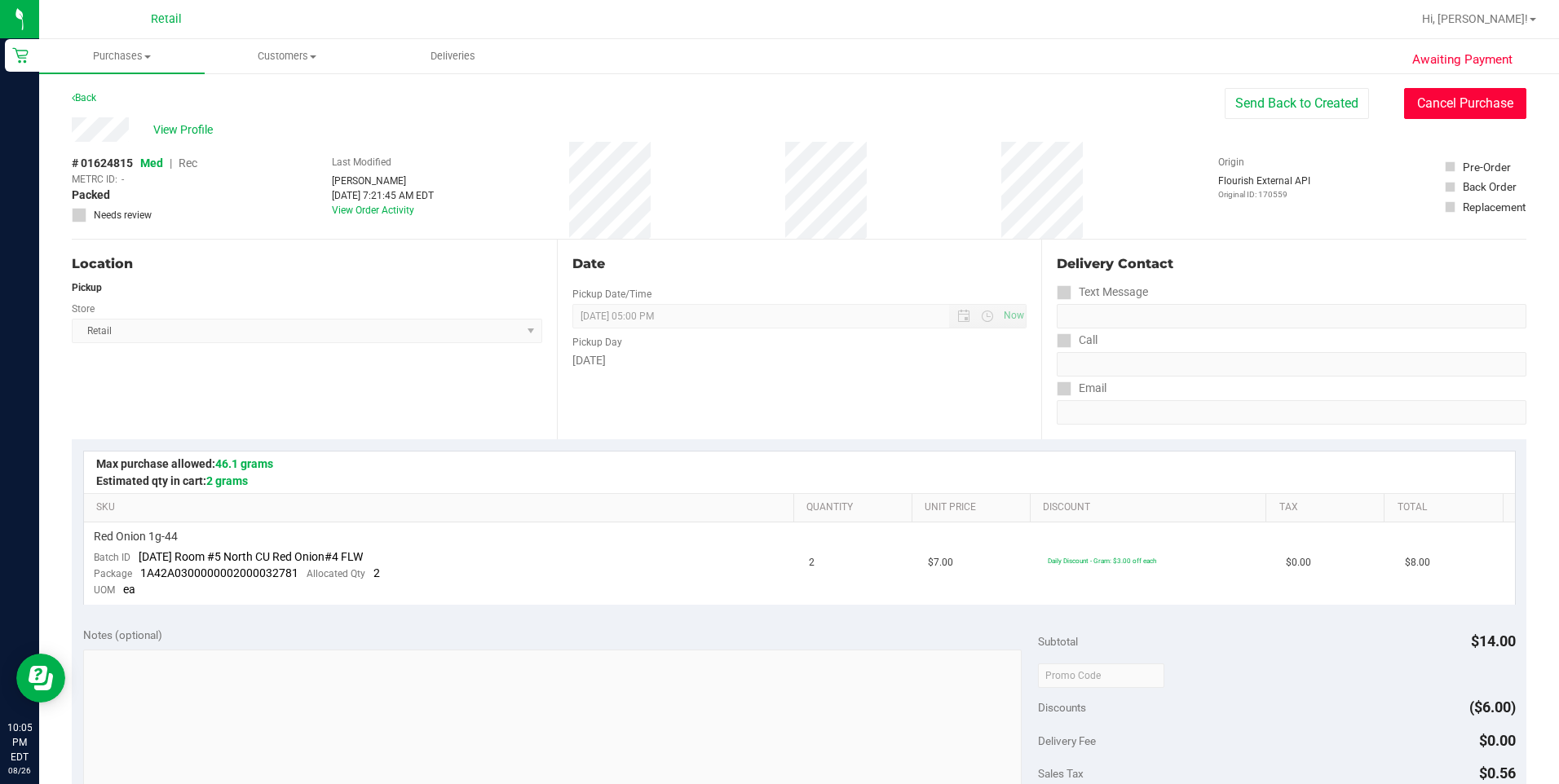
click at [1463, 103] on button "Cancel Purchase" at bounding box center [1465, 104] width 122 height 31
click at [82, 94] on link "Back" at bounding box center [84, 98] width 24 height 11
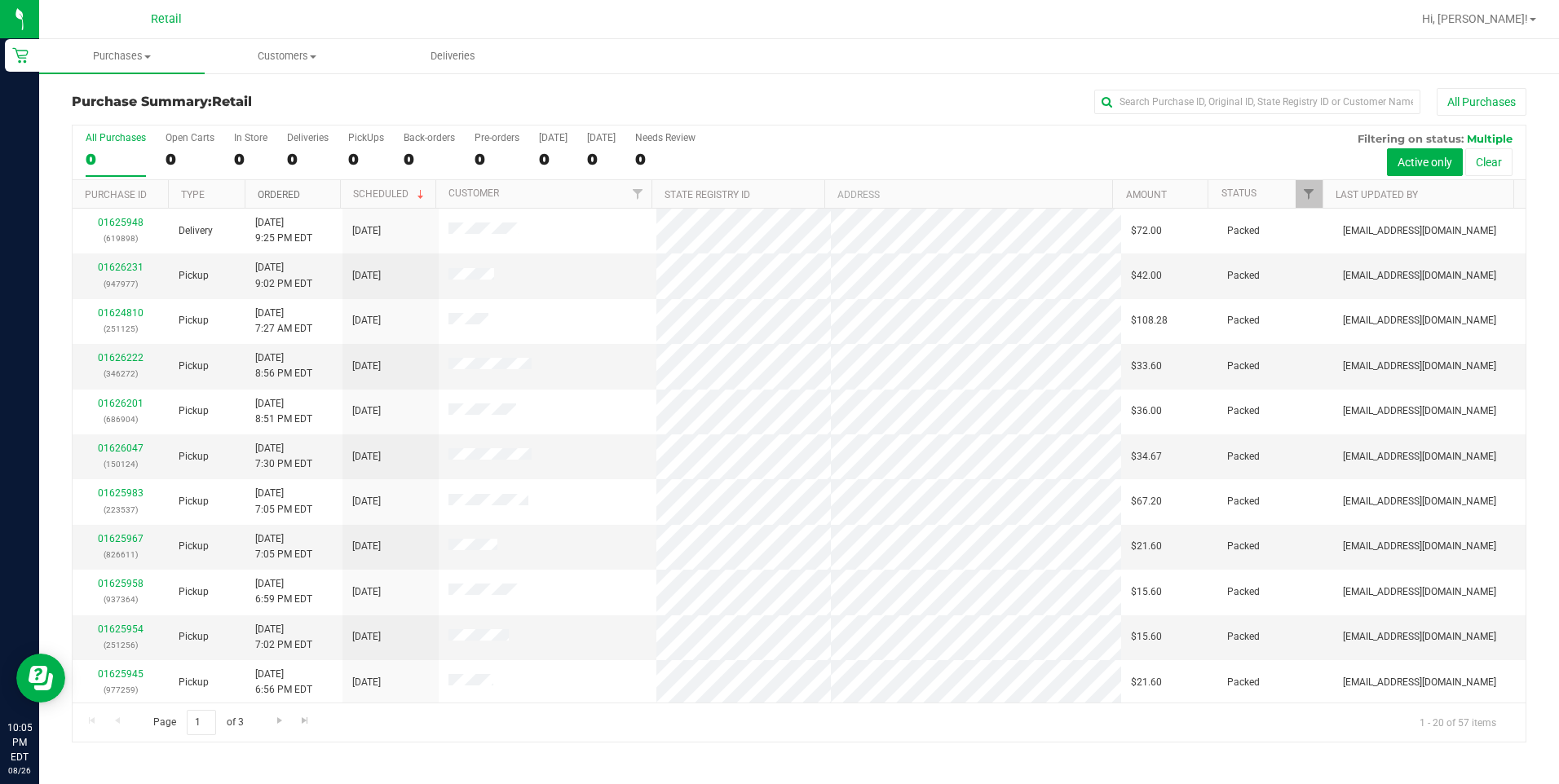
click at [263, 191] on link "Ordered" at bounding box center [279, 195] width 42 height 11
click at [360, 146] on label "PickUps 28" at bounding box center [366, 154] width 36 height 45
click at [0, 0] on input "PickUps 28" at bounding box center [0, 0] width 0 height 0
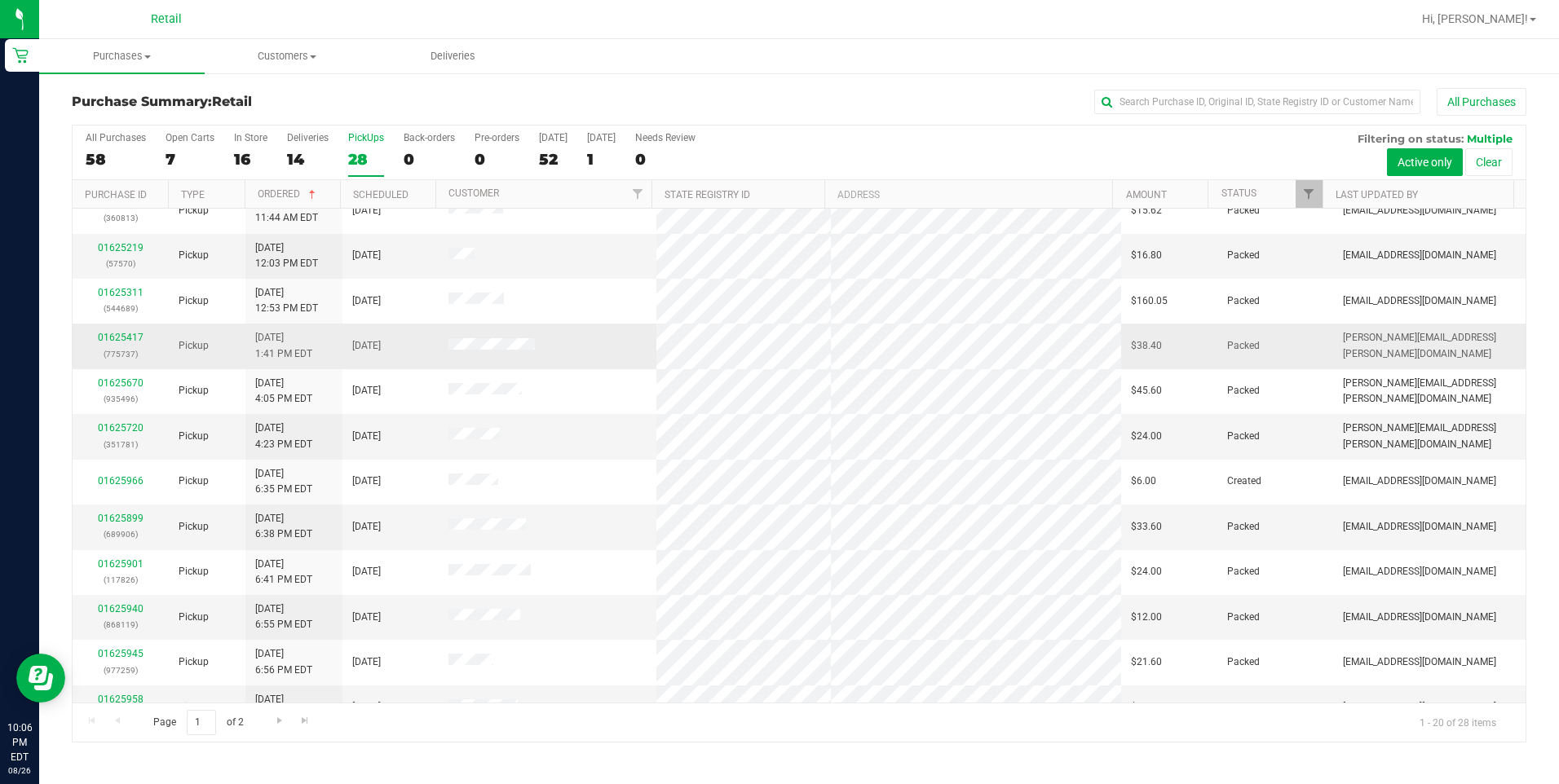
scroll to position [408, 0]
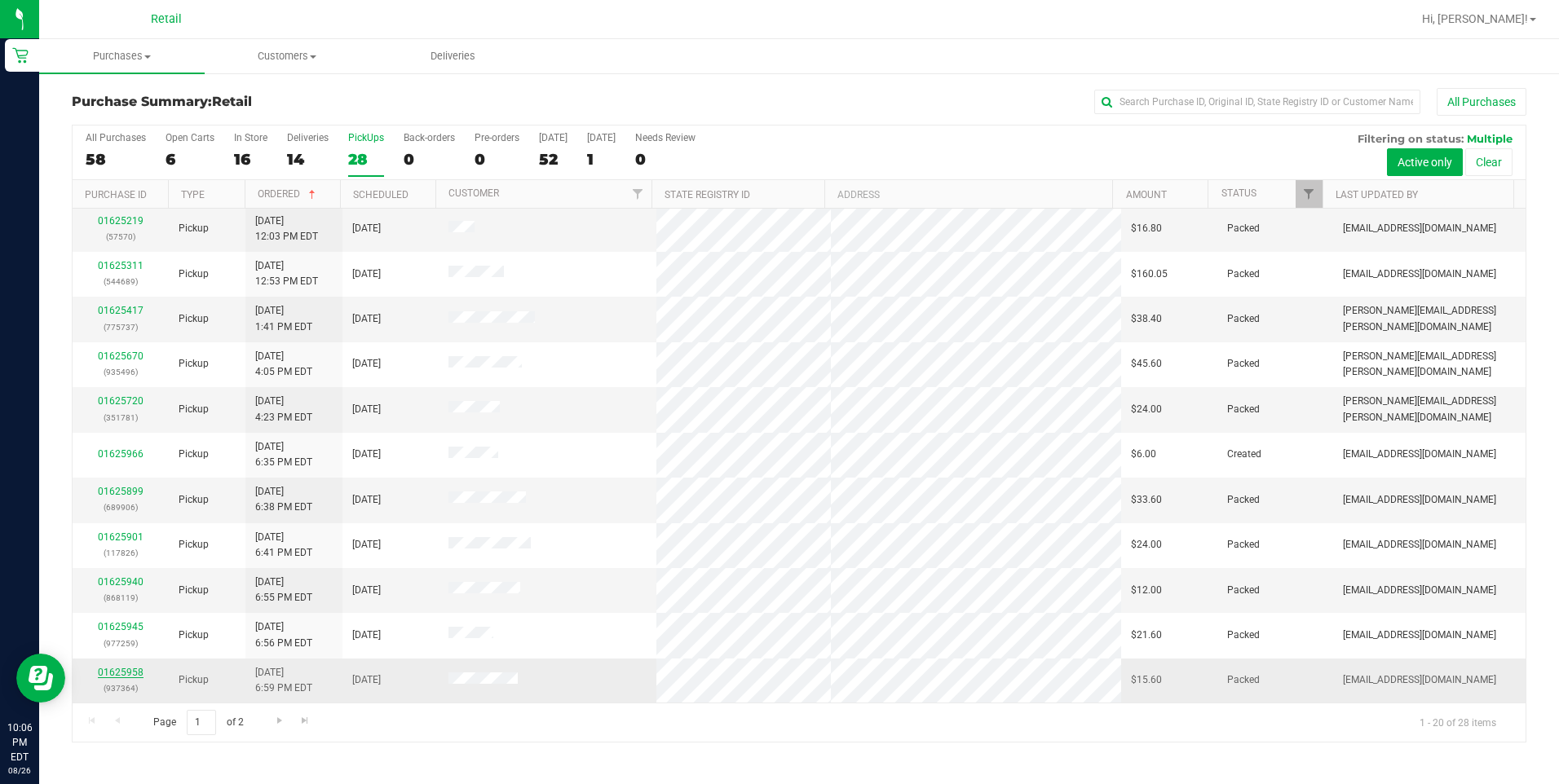
click at [118, 667] on link "01625958" at bounding box center [121, 672] width 46 height 11
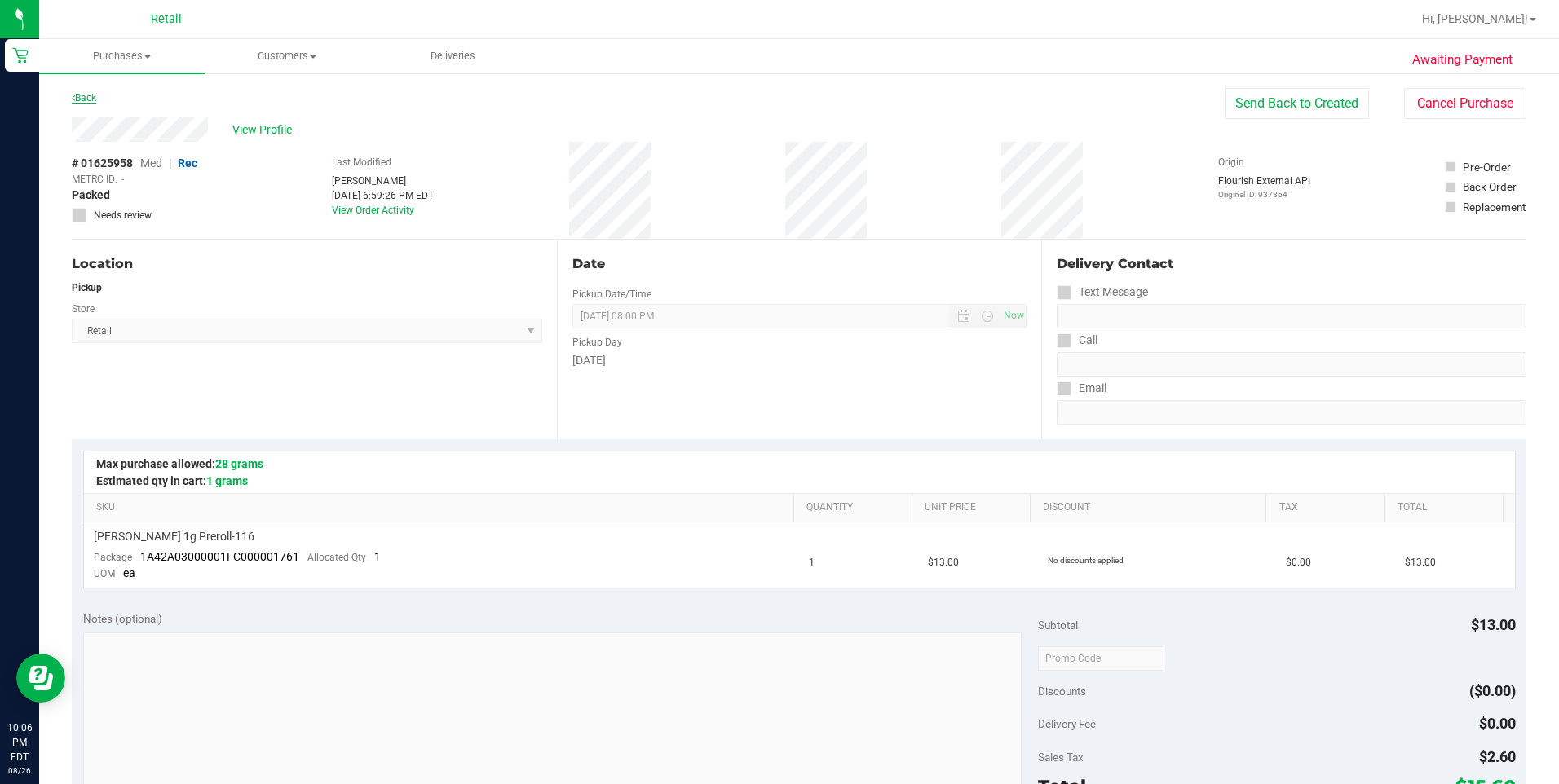
click at [86, 97] on link "Back" at bounding box center [84, 98] width 24 height 11
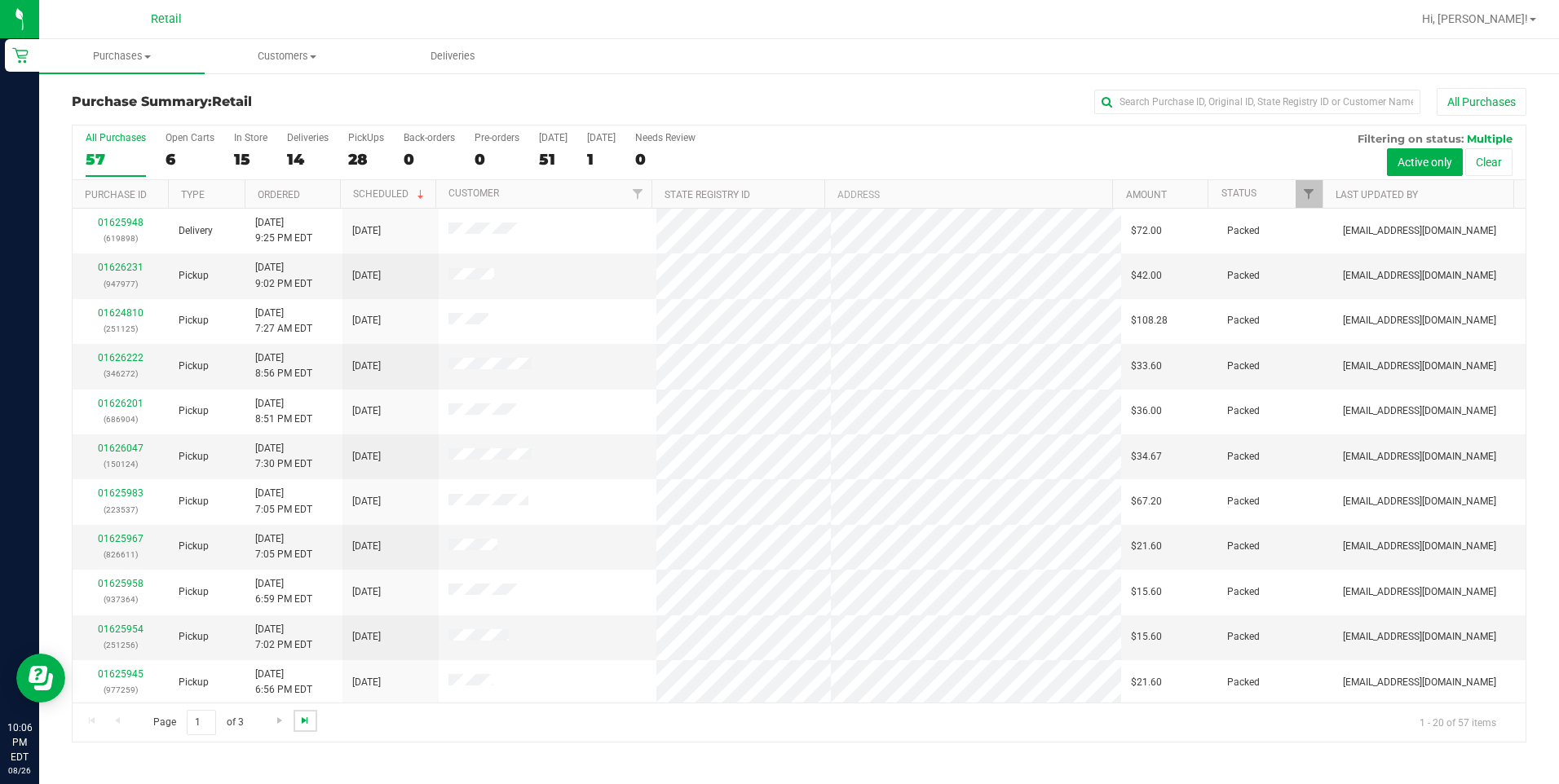
click at [300, 720] on span "Go to the last page" at bounding box center [305, 720] width 13 height 13
click at [86, 720] on span "Go to the first page" at bounding box center [92, 720] width 13 height 13
click at [294, 196] on link "Ordered" at bounding box center [279, 195] width 42 height 11
click at [109, 449] on link "01624799" at bounding box center [121, 448] width 46 height 11
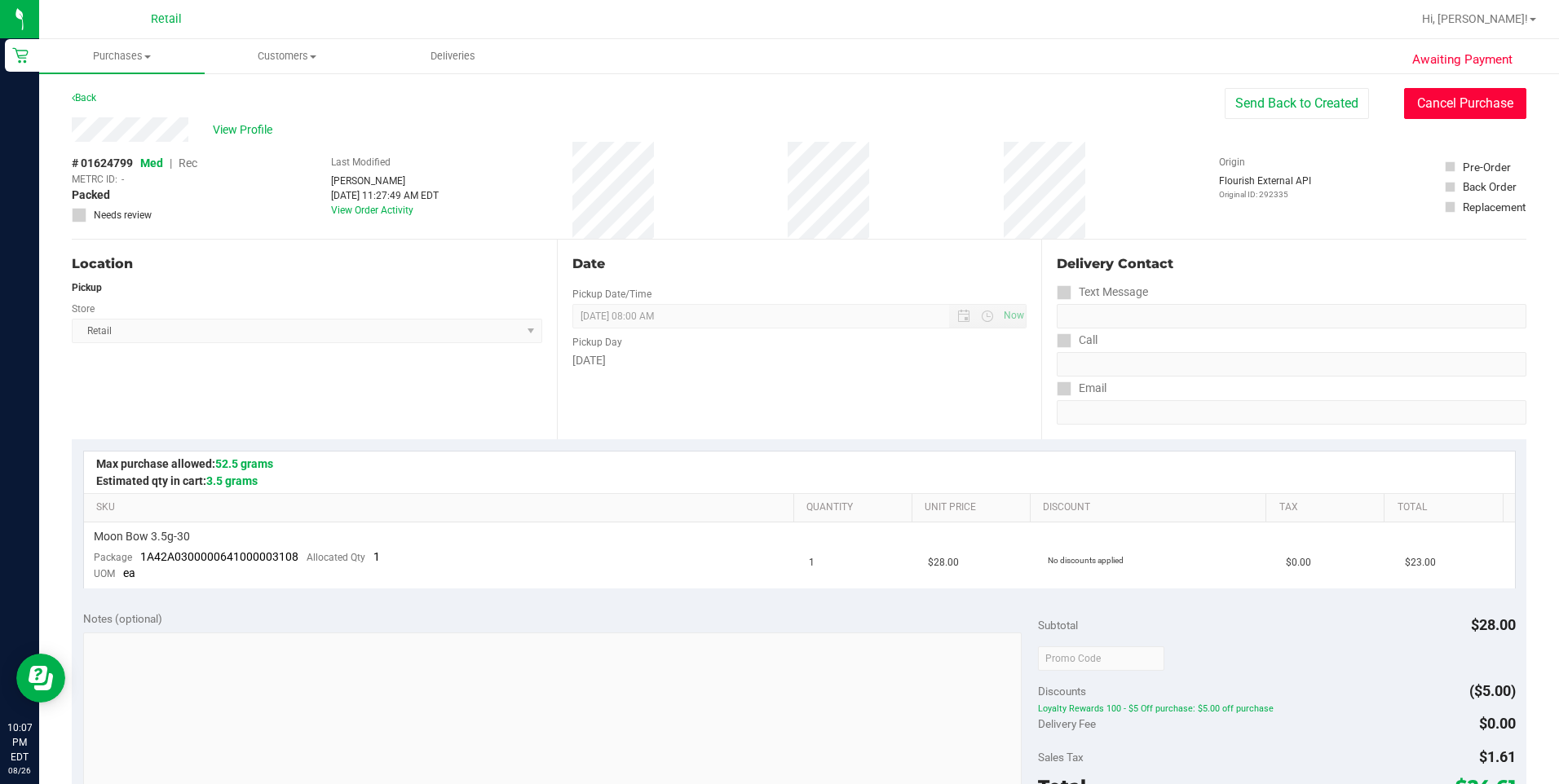
click at [1442, 105] on button "Cancel Purchase" at bounding box center [1465, 104] width 122 height 31
click at [89, 93] on link "Back" at bounding box center [84, 98] width 24 height 11
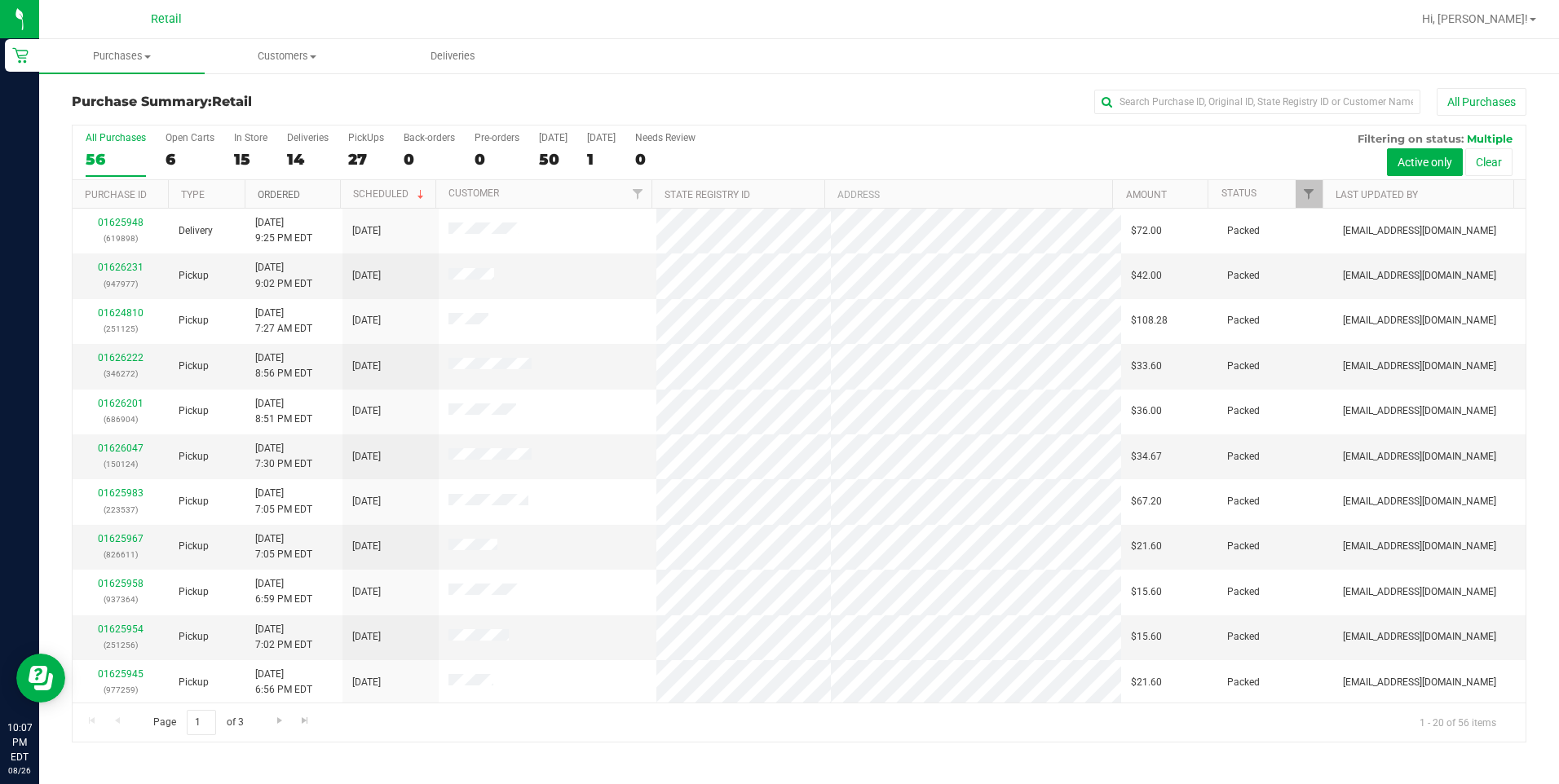
click at [276, 189] on link "Ordered" at bounding box center [279, 195] width 42 height 11
click at [111, 452] on link "01624810" at bounding box center [121, 448] width 46 height 11
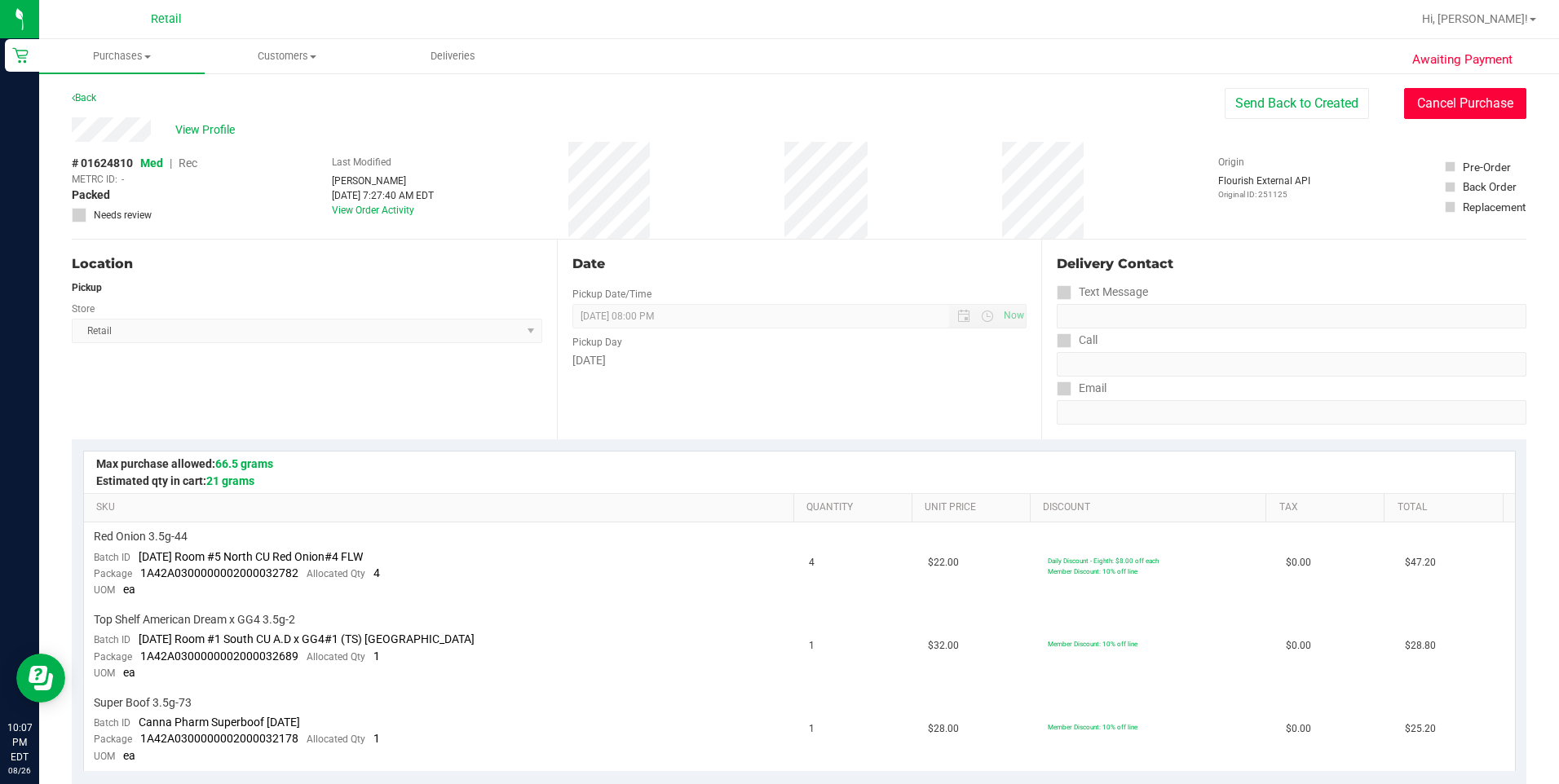
click at [1458, 95] on button "Cancel Purchase" at bounding box center [1465, 104] width 122 height 31
click at [92, 95] on link "Back" at bounding box center [84, 98] width 24 height 11
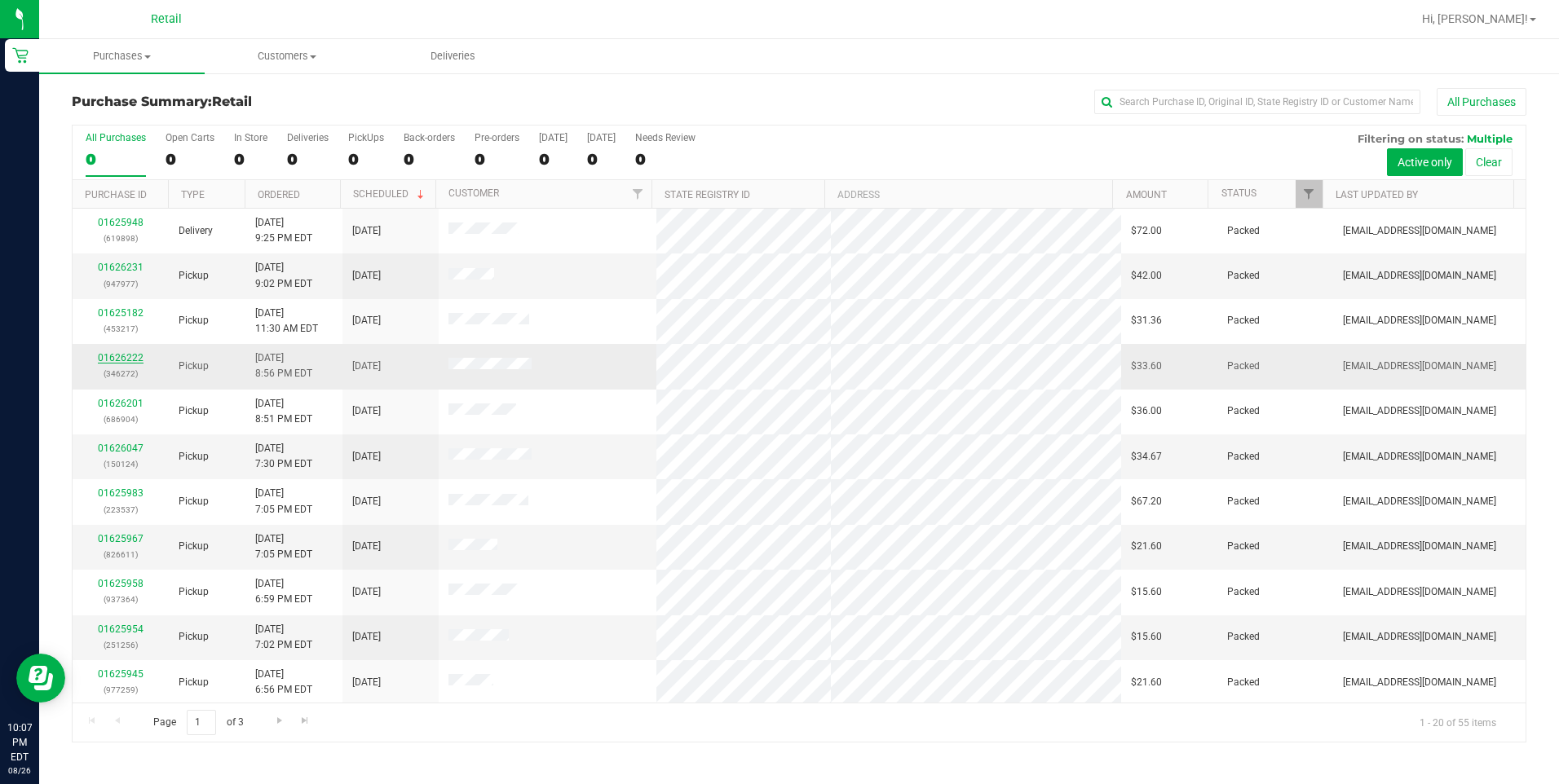
click at [135, 359] on link "01626222" at bounding box center [121, 358] width 46 height 11
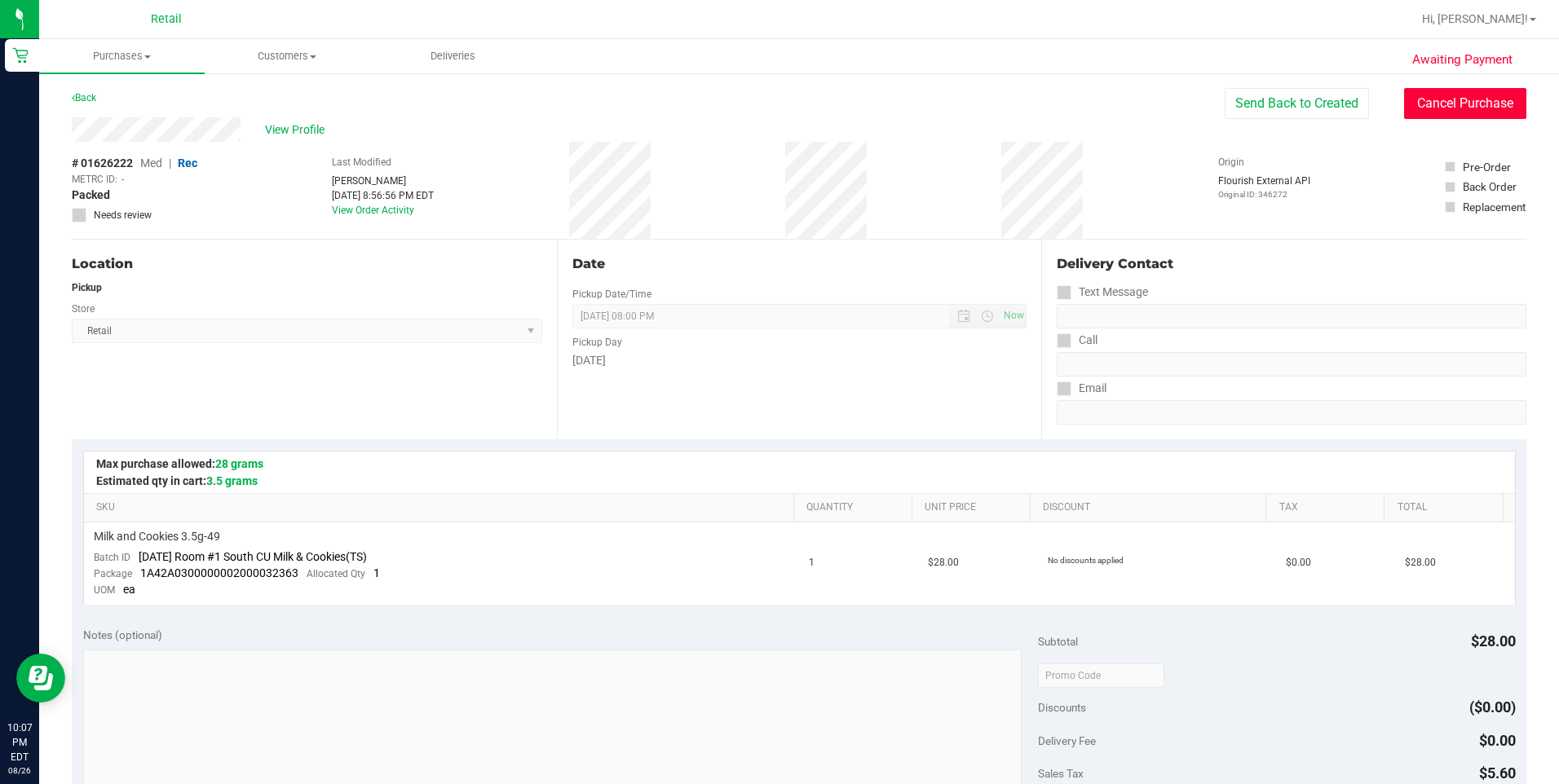
click at [1443, 92] on button "Cancel Purchase" at bounding box center [1465, 104] width 122 height 31
click at [89, 104] on div "Back" at bounding box center [84, 98] width 24 height 20
click at [90, 95] on link "Back" at bounding box center [84, 98] width 24 height 11
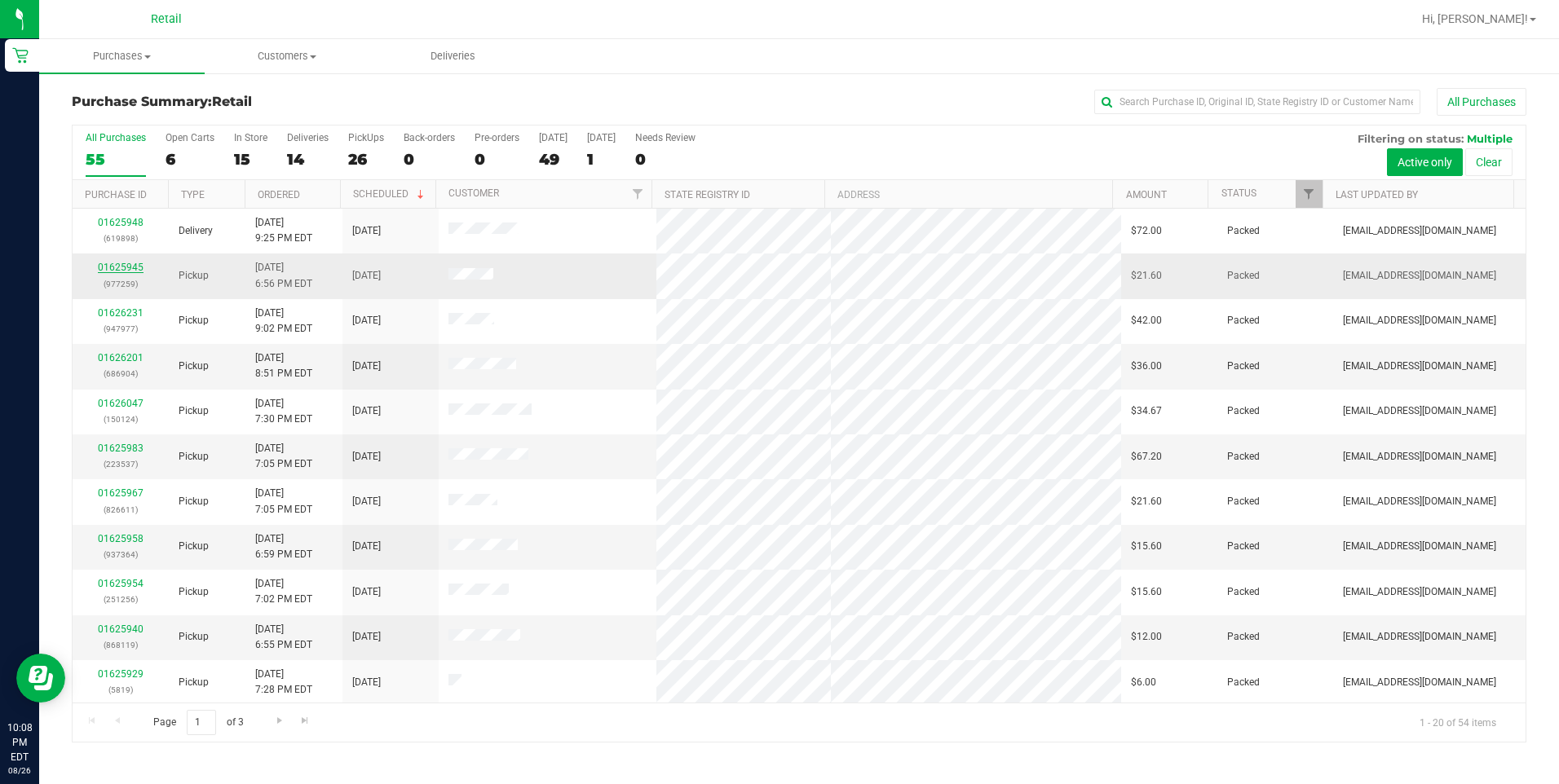
click at [133, 265] on link "01625945" at bounding box center [121, 268] width 46 height 11
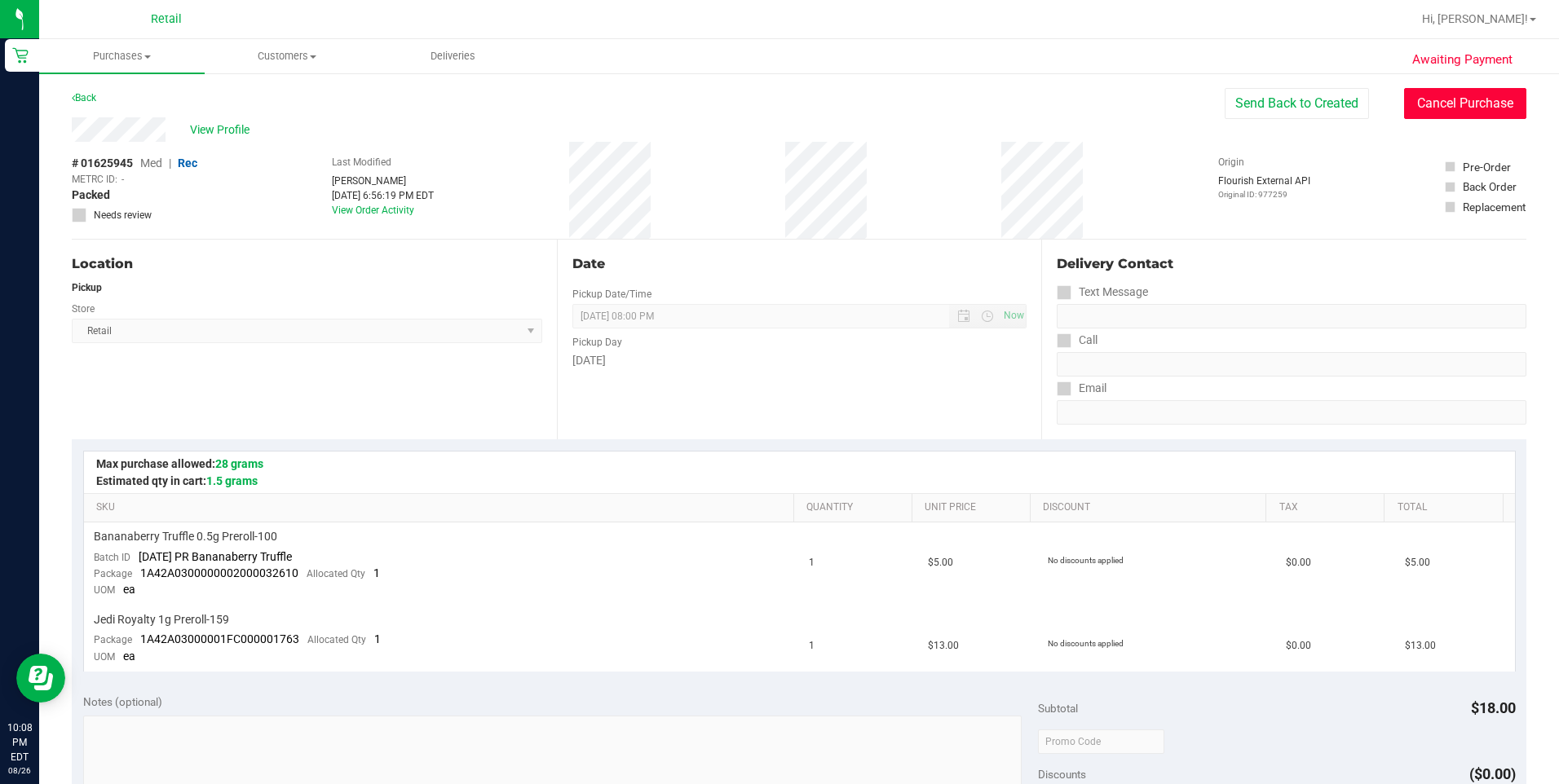
click at [1494, 100] on button "Cancel Purchase" at bounding box center [1465, 104] width 122 height 31
click at [88, 100] on link "Back" at bounding box center [84, 98] width 24 height 11
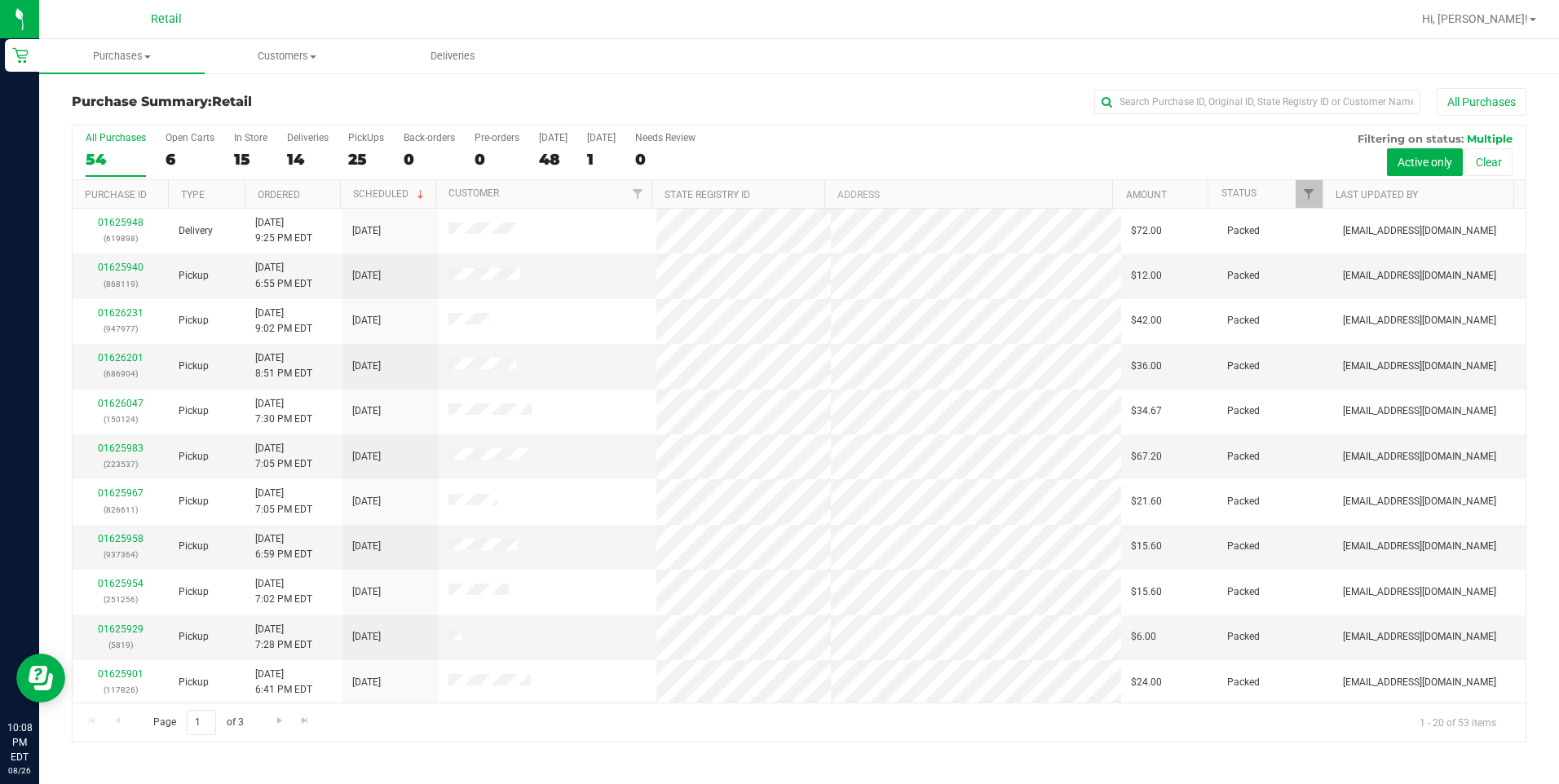
click at [295, 185] on th "Ordered" at bounding box center [292, 194] width 95 height 29
click at [113, 450] on link "01624798" at bounding box center [121, 448] width 46 height 11
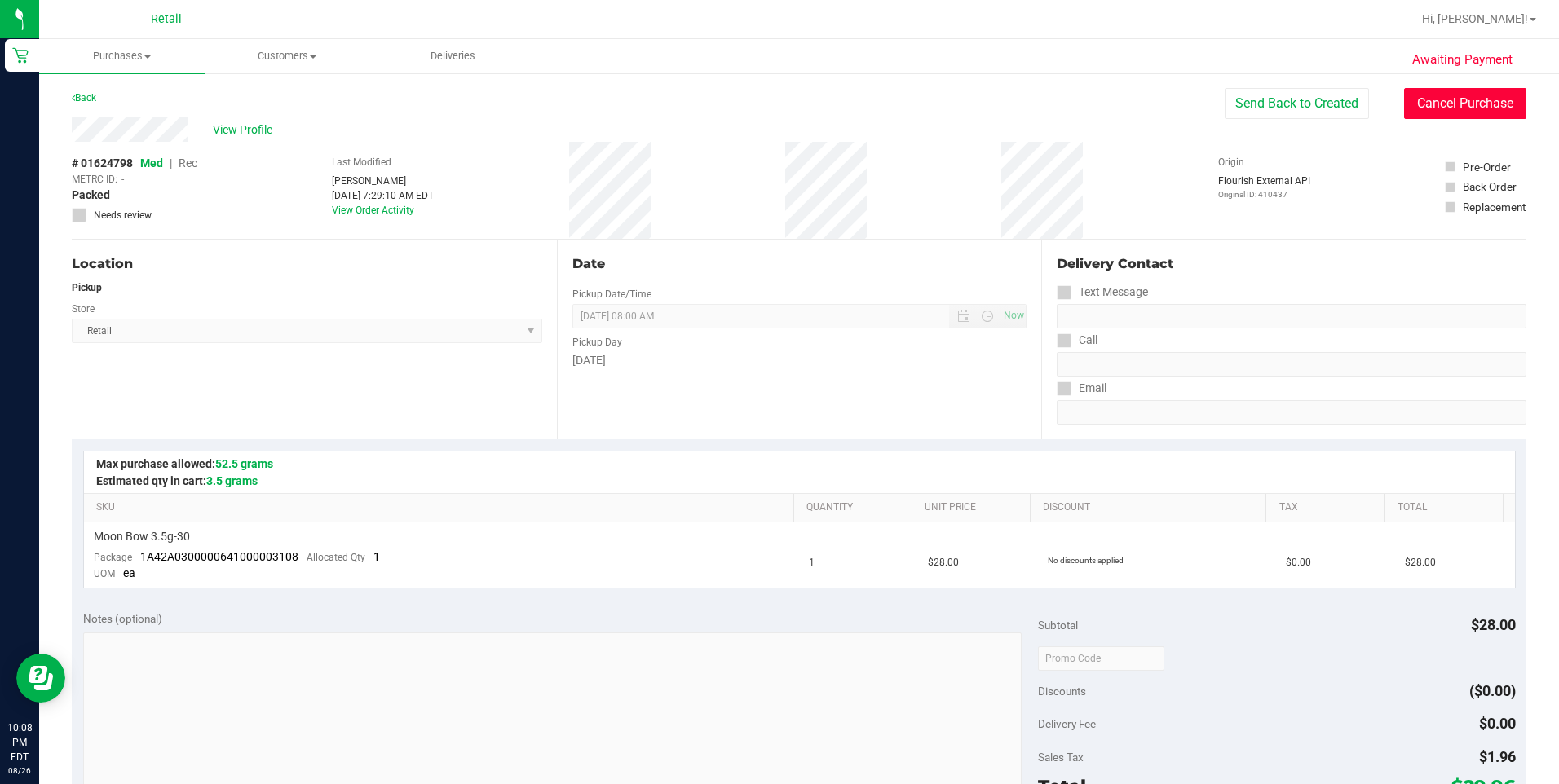
click at [1446, 111] on button "Cancel Purchase" at bounding box center [1465, 104] width 122 height 31
click at [75, 96] on link "Back" at bounding box center [84, 98] width 24 height 11
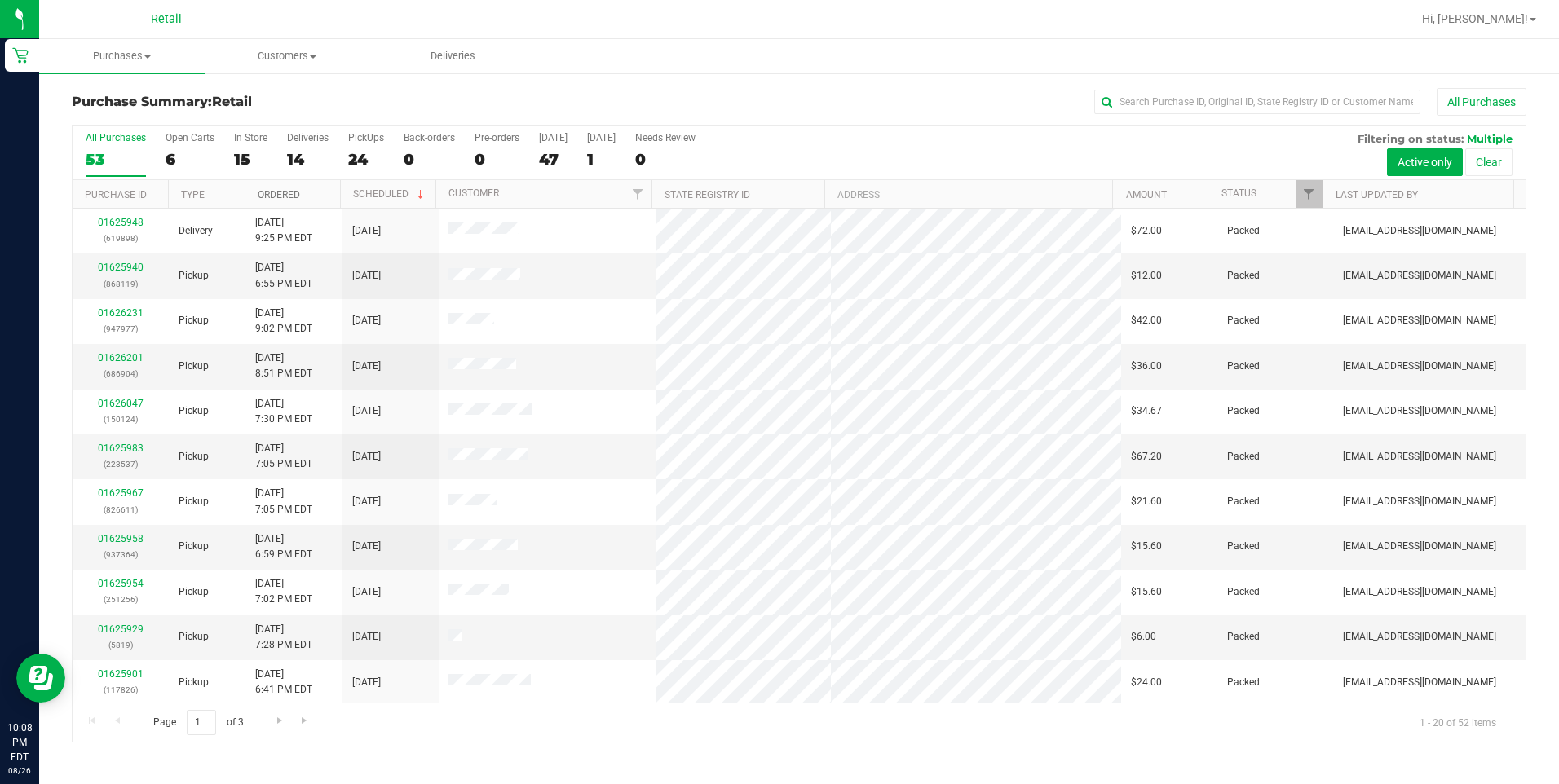
click at [263, 192] on link "Ordered" at bounding box center [279, 195] width 42 height 11
click at [122, 536] on link "01624823" at bounding box center [121, 538] width 46 height 11
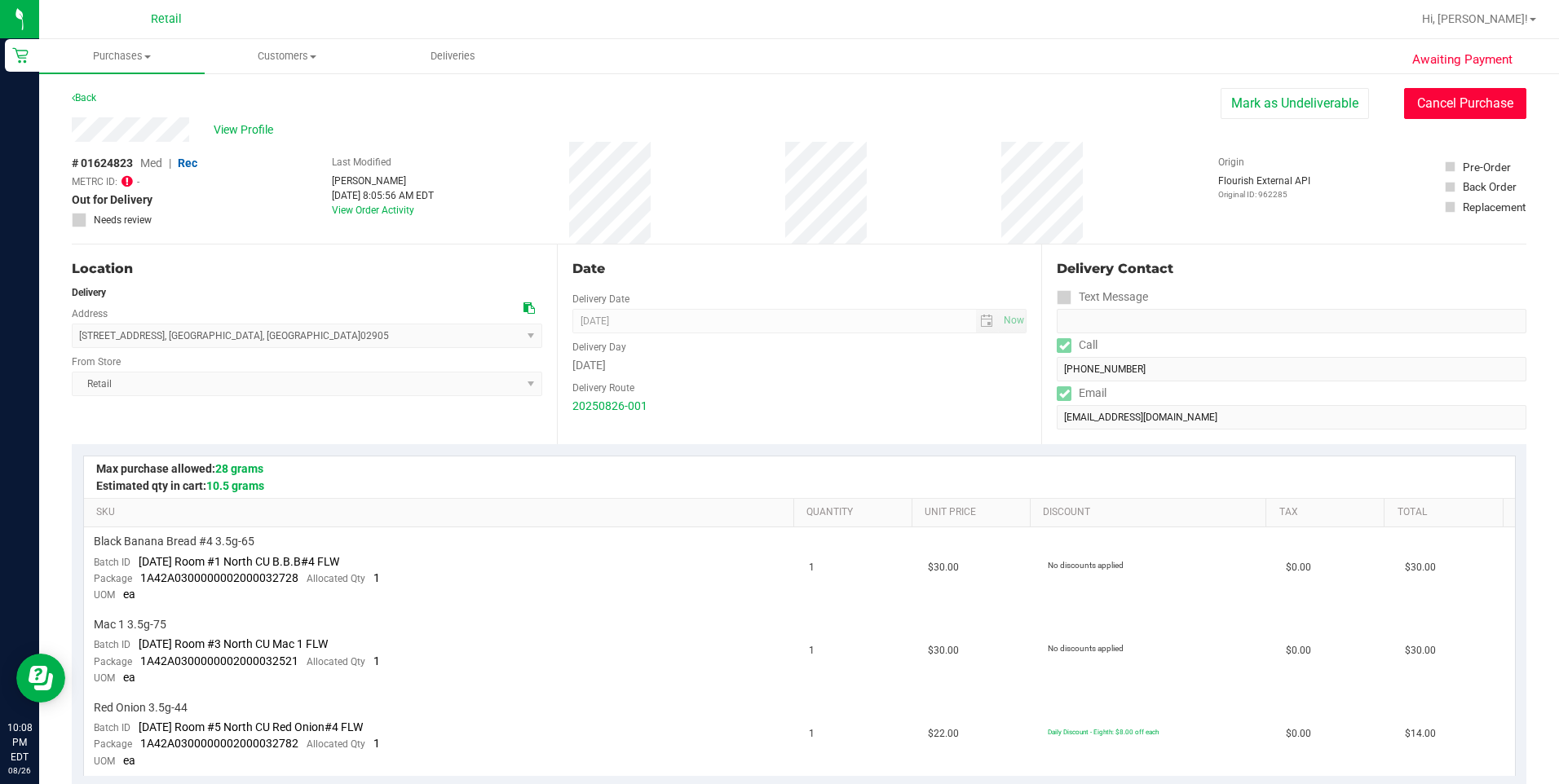
click at [1464, 101] on button "Cancel Purchase" at bounding box center [1465, 104] width 122 height 31
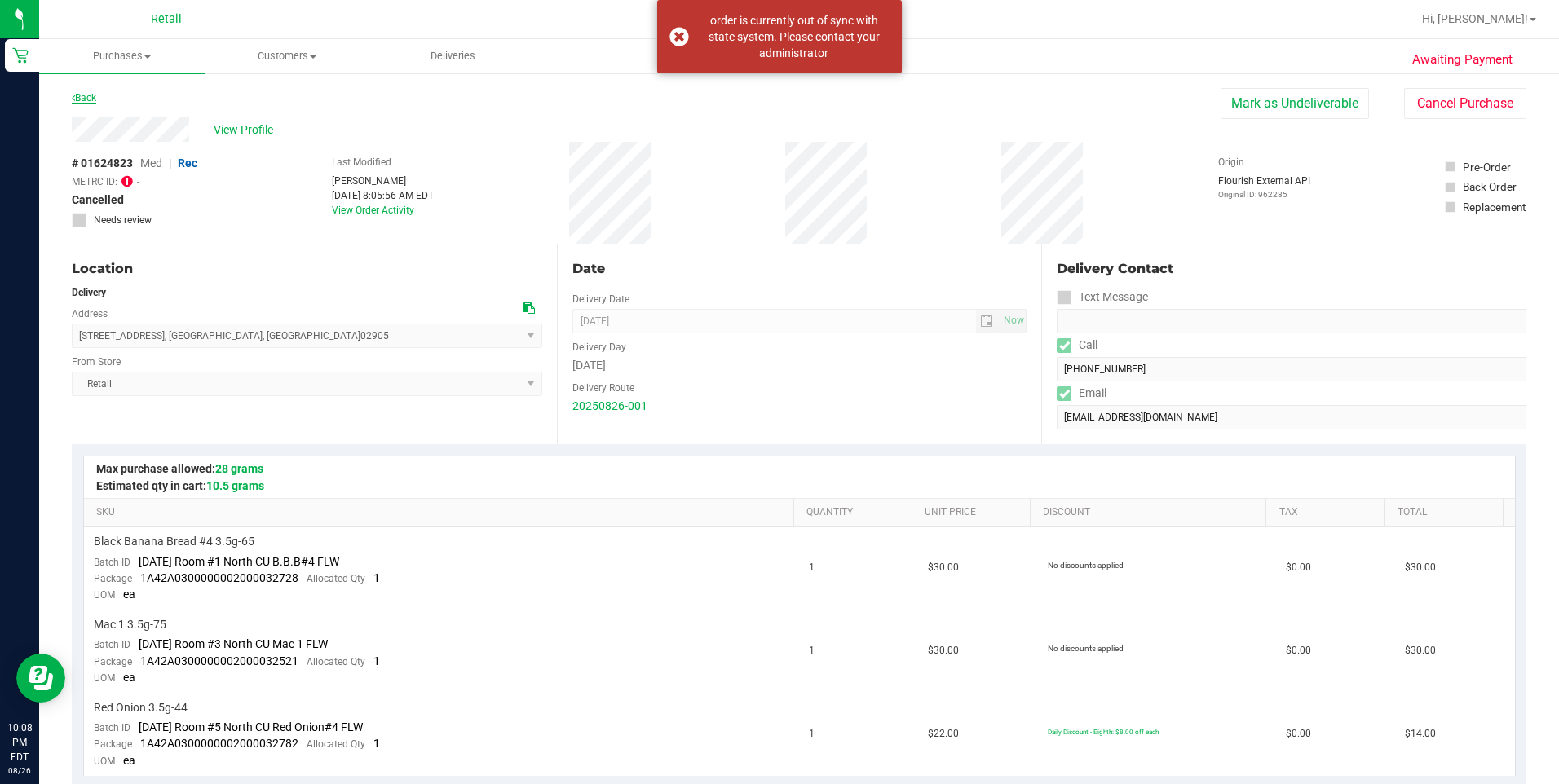
click at [91, 99] on link "Back" at bounding box center [84, 98] width 24 height 11
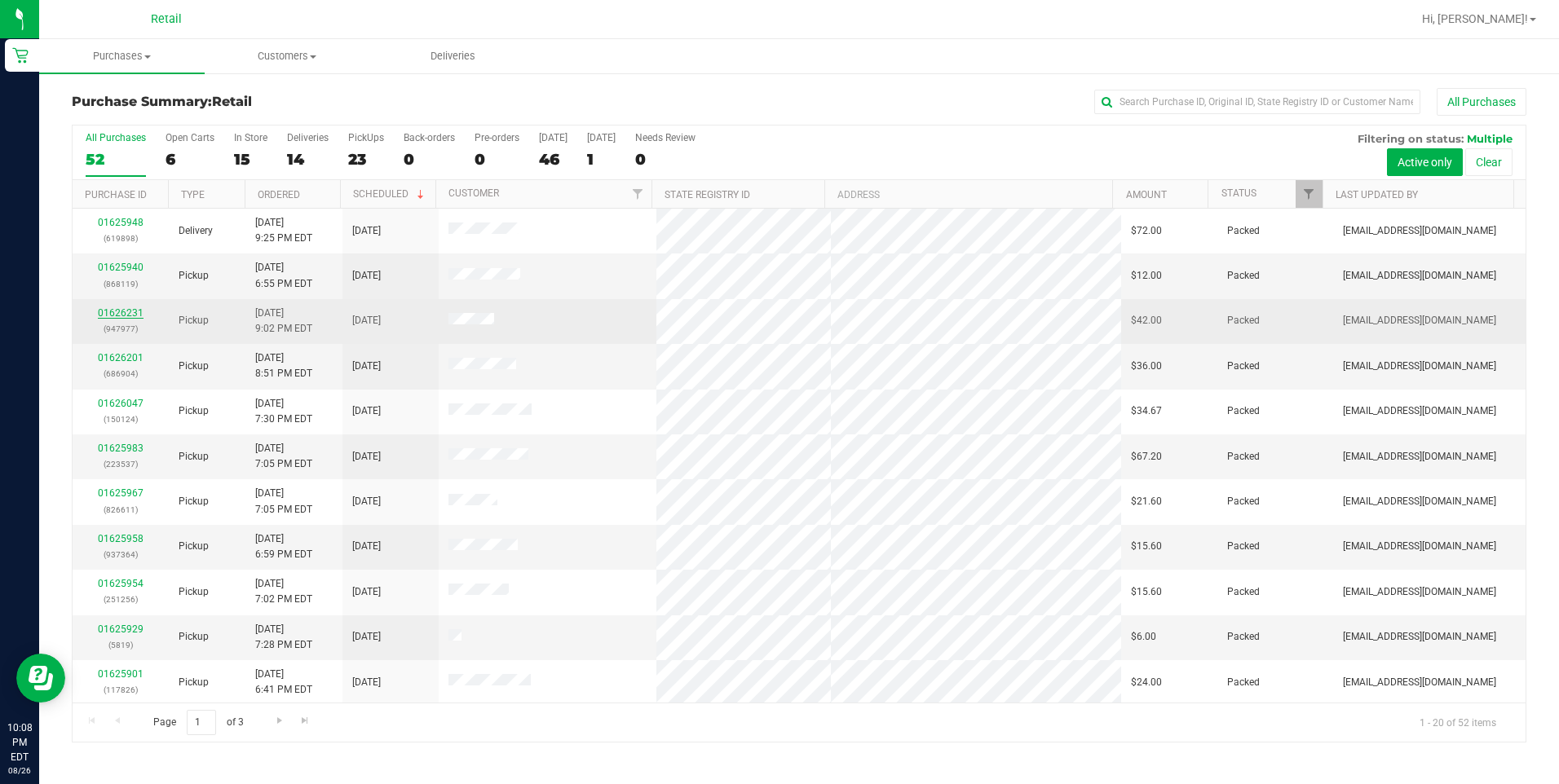
click at [110, 311] on link "01626231" at bounding box center [121, 313] width 46 height 11
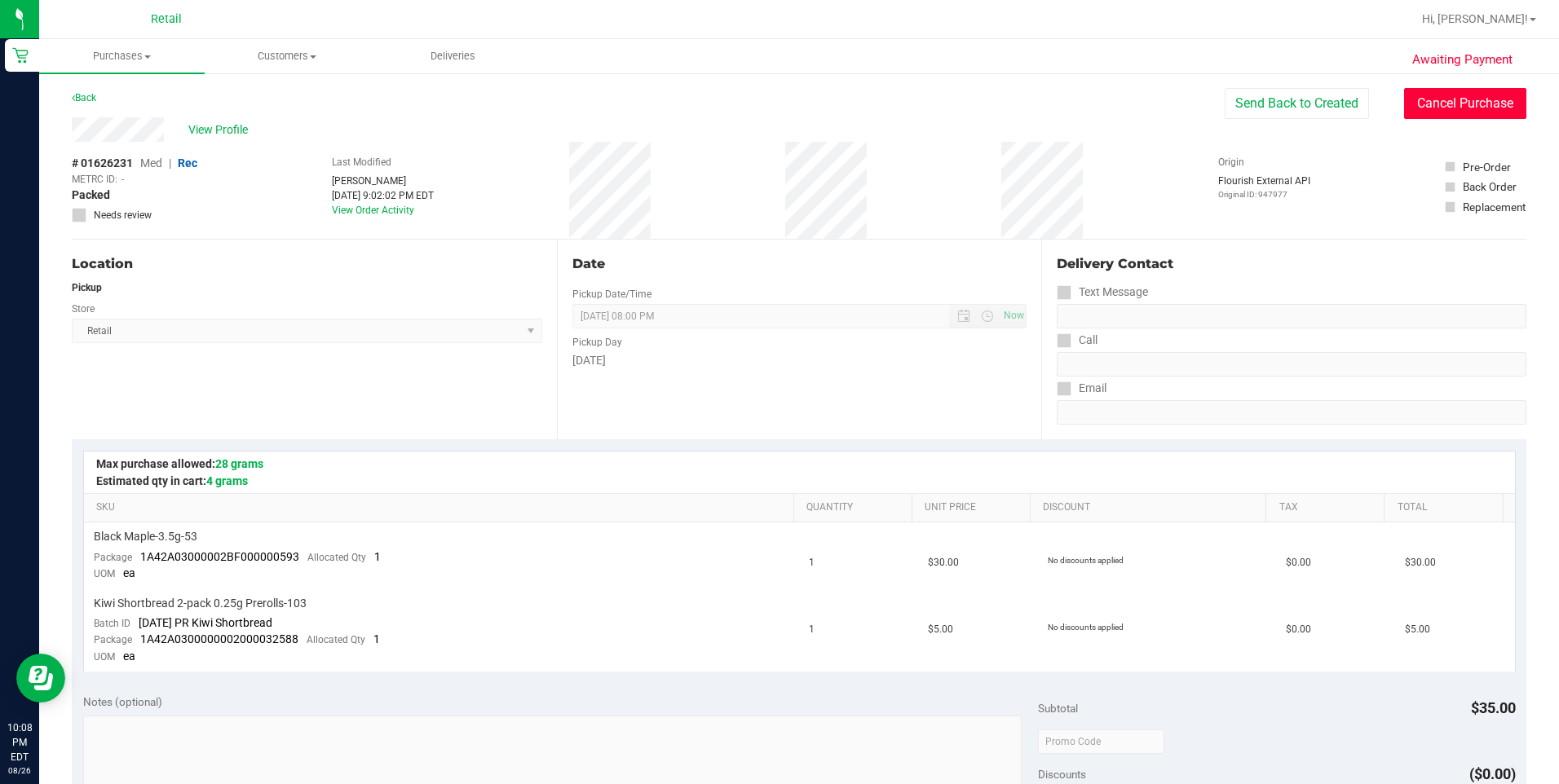
click at [1423, 111] on button "Cancel Purchase" at bounding box center [1465, 104] width 122 height 31
click at [91, 96] on link "Back" at bounding box center [84, 98] width 24 height 11
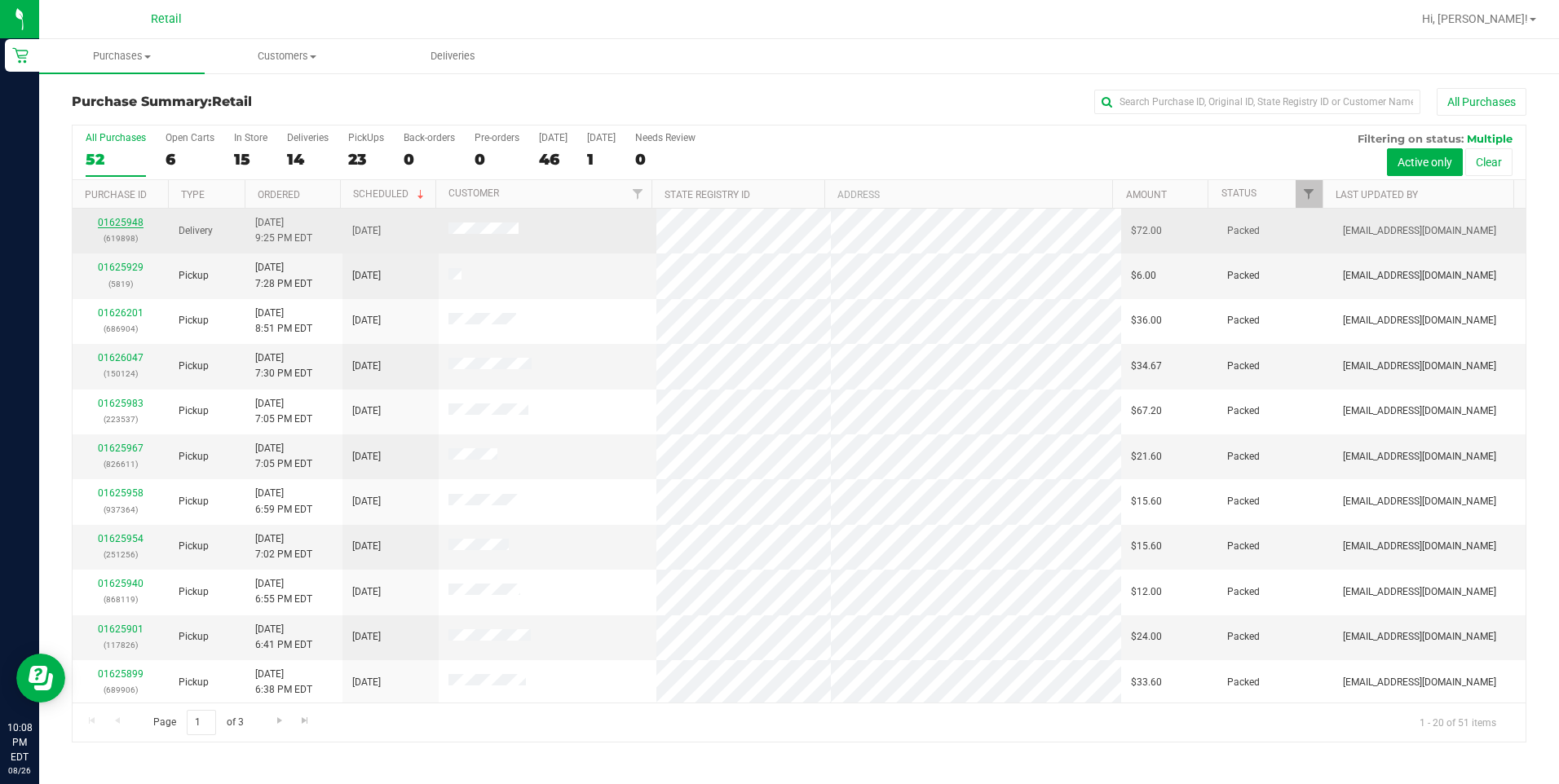
click at [130, 218] on link "01625948" at bounding box center [121, 223] width 46 height 11
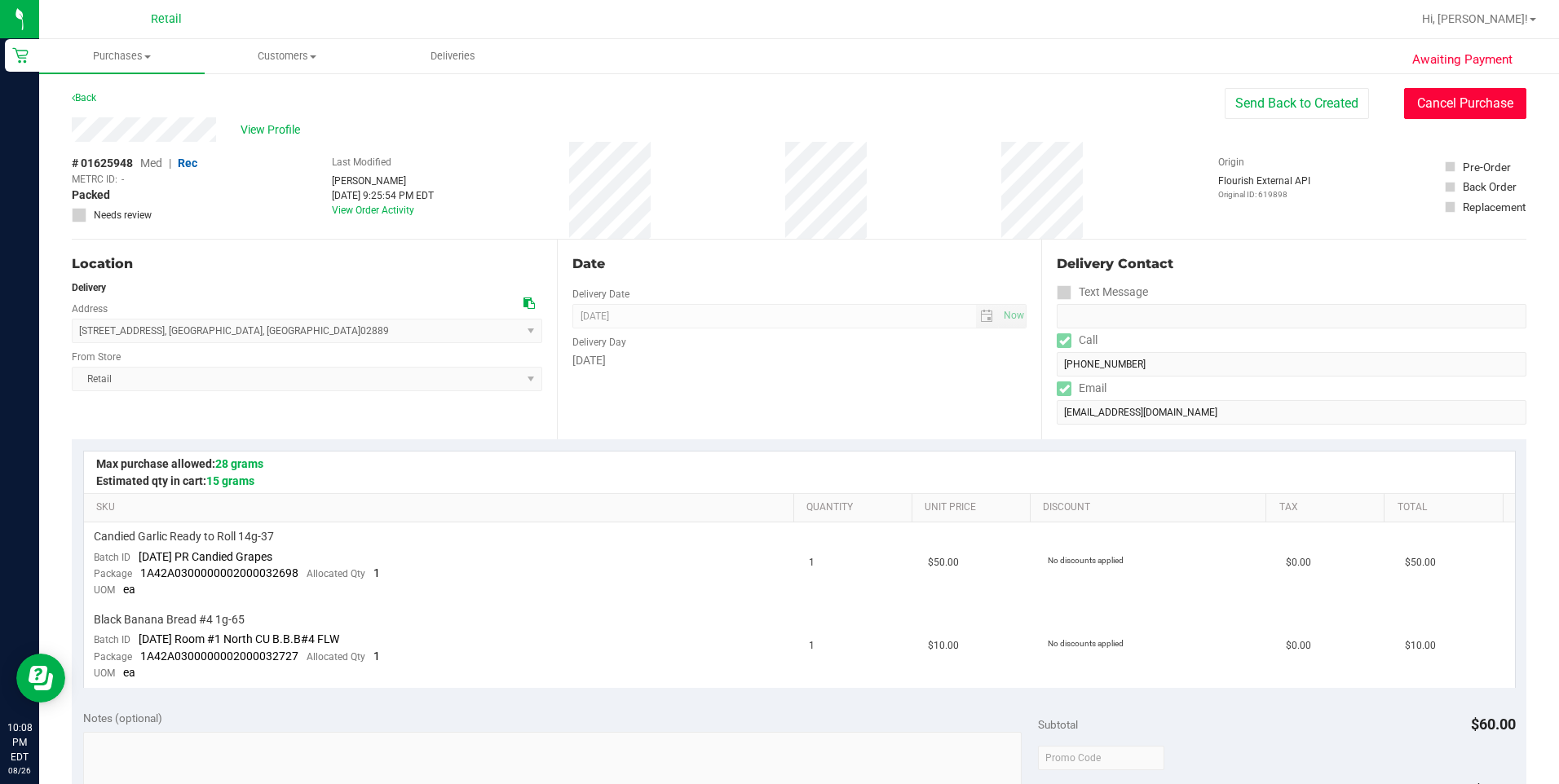
drag, startPoint x: 1461, startPoint y: 104, endPoint x: 851, endPoint y: 109, distance: 610.0
click at [1460, 104] on button "Cancel Purchase" at bounding box center [1465, 104] width 122 height 31
click at [87, 100] on link "Back" at bounding box center [84, 98] width 24 height 11
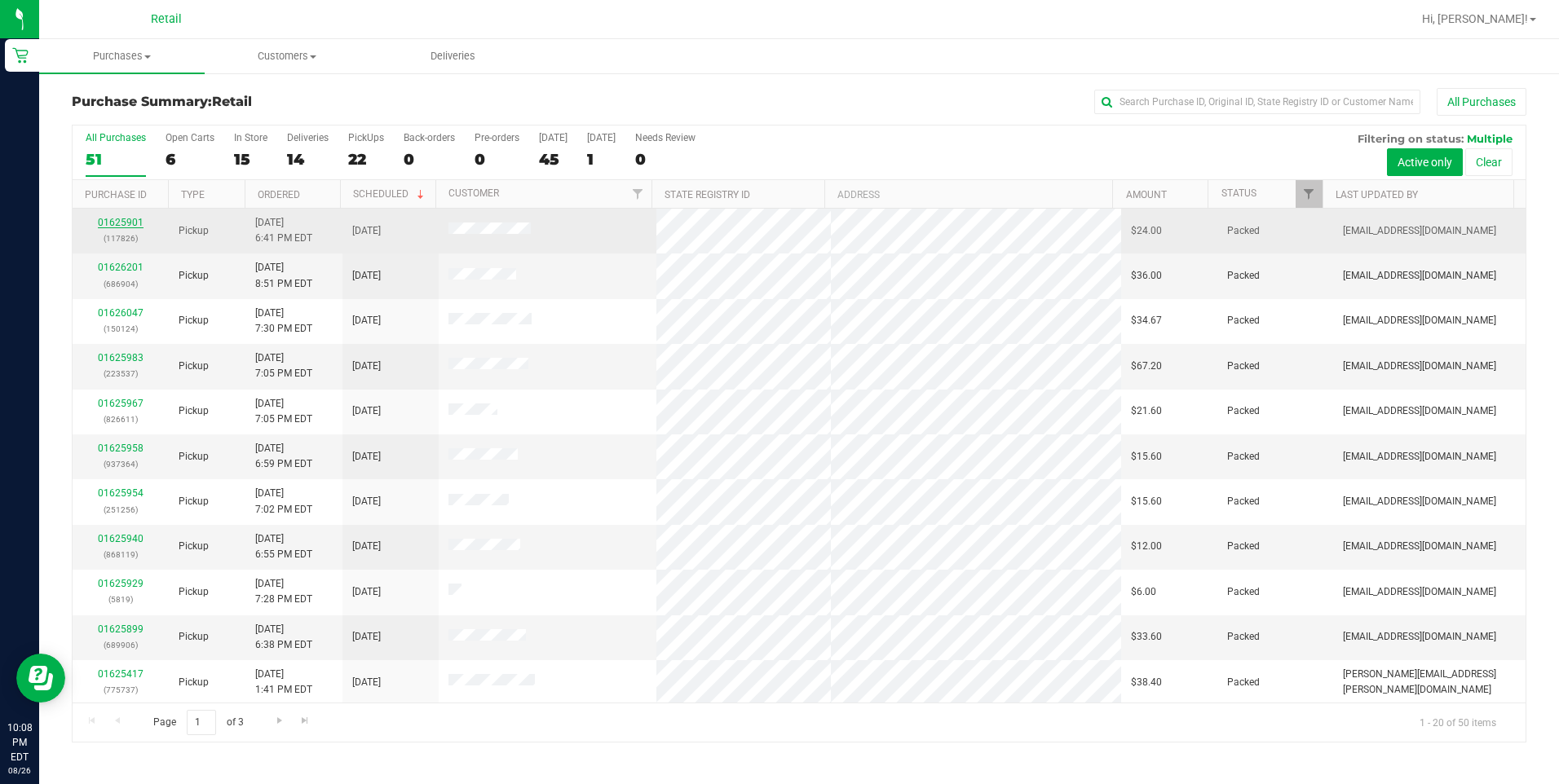
click at [110, 222] on link "01625901" at bounding box center [121, 223] width 46 height 11
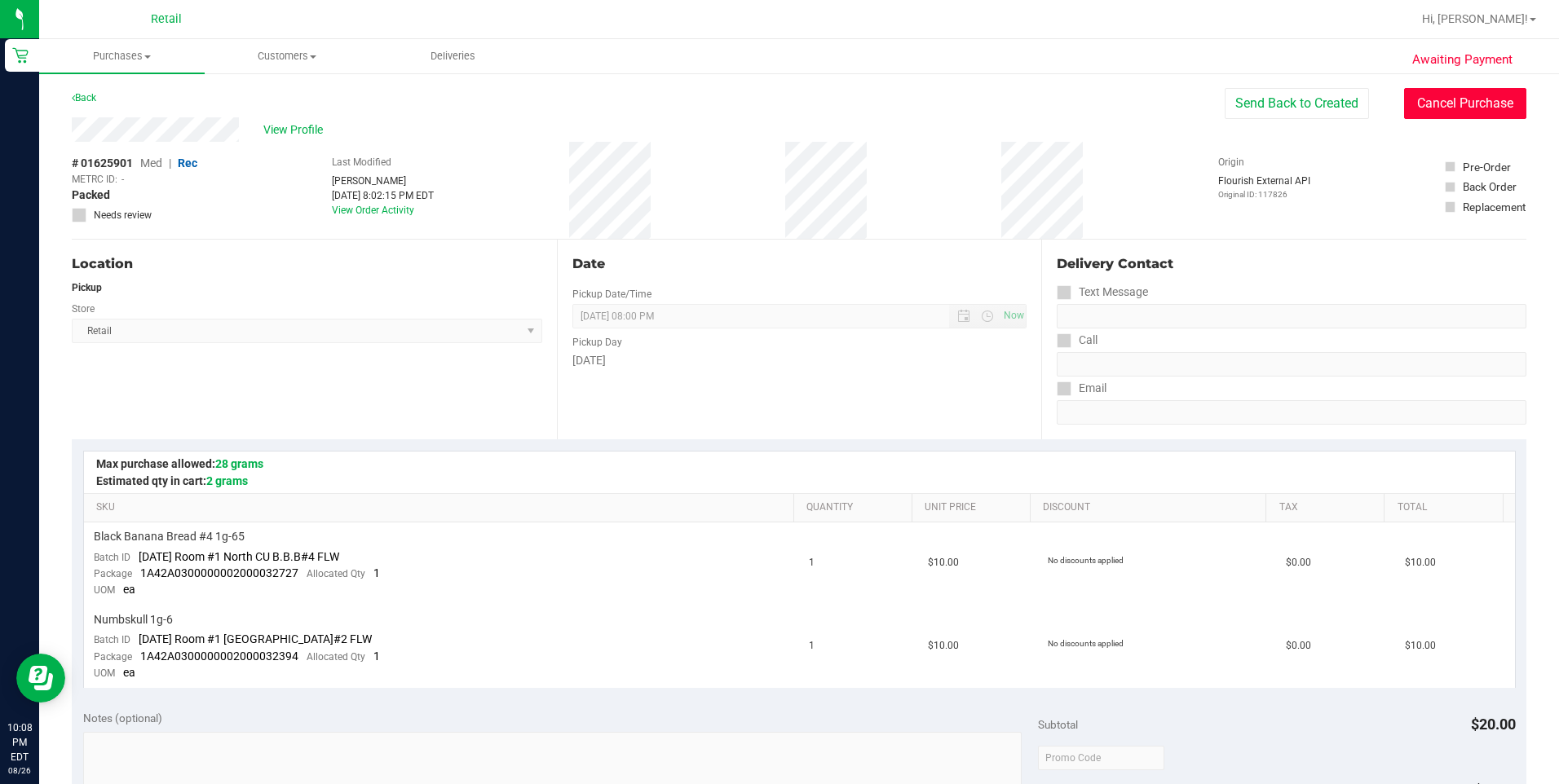
click at [1436, 106] on button "Cancel Purchase" at bounding box center [1465, 104] width 122 height 31
click at [75, 101] on link "Back" at bounding box center [84, 98] width 24 height 11
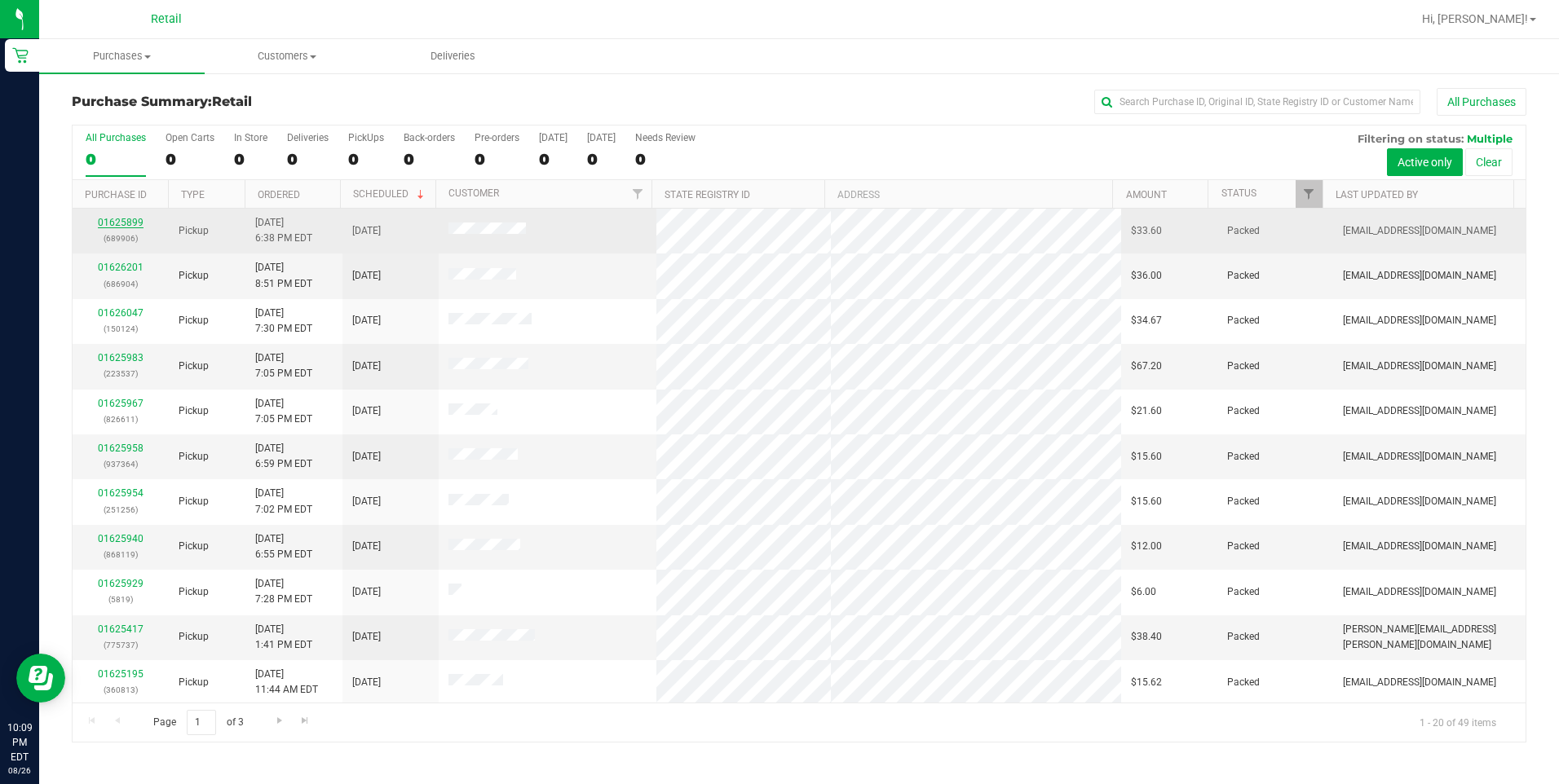
click at [119, 223] on link "01625899" at bounding box center [121, 223] width 46 height 11
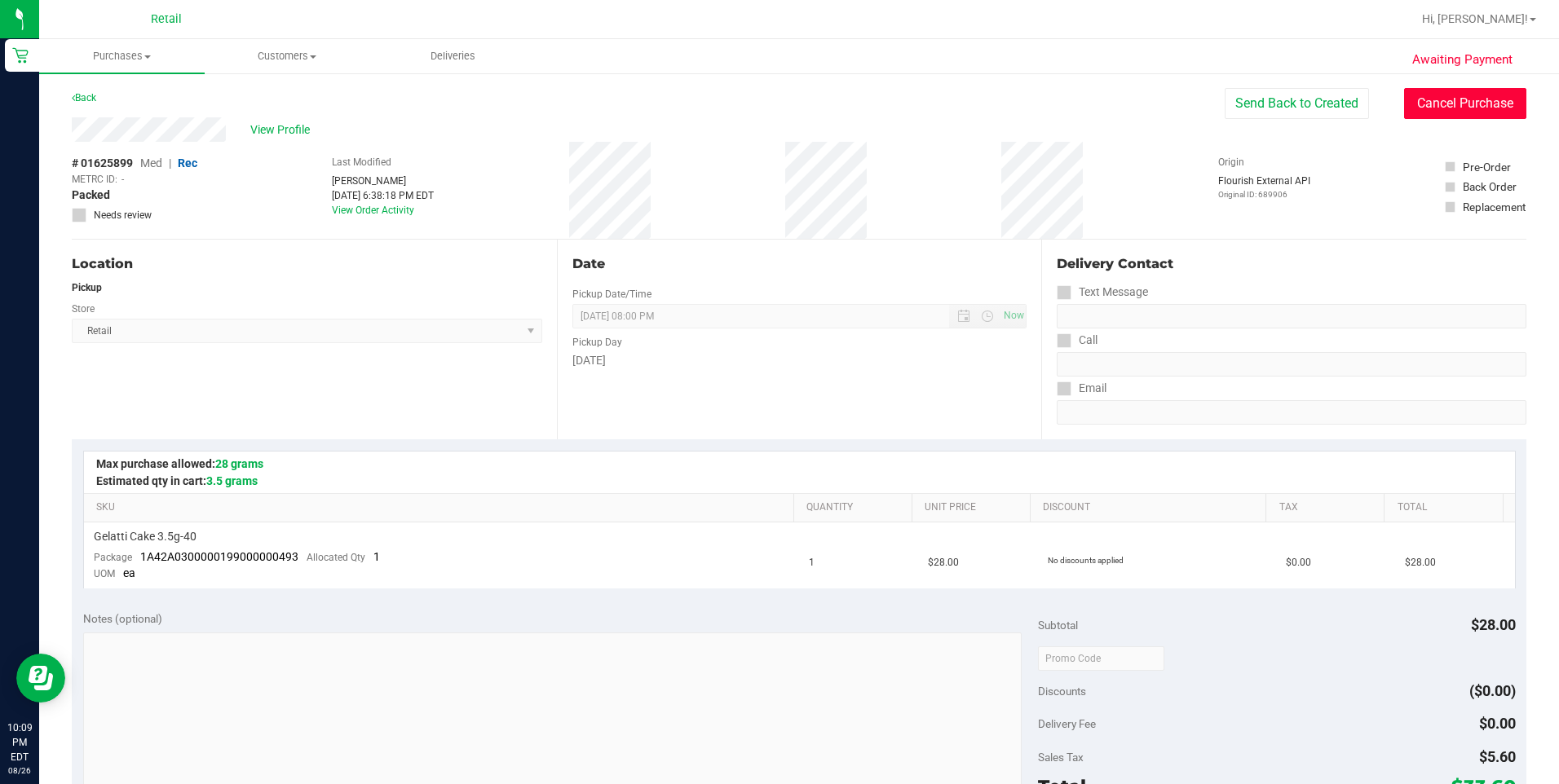
click at [1456, 99] on button "Cancel Purchase" at bounding box center [1465, 104] width 122 height 31
click at [87, 95] on link "Back" at bounding box center [84, 98] width 24 height 11
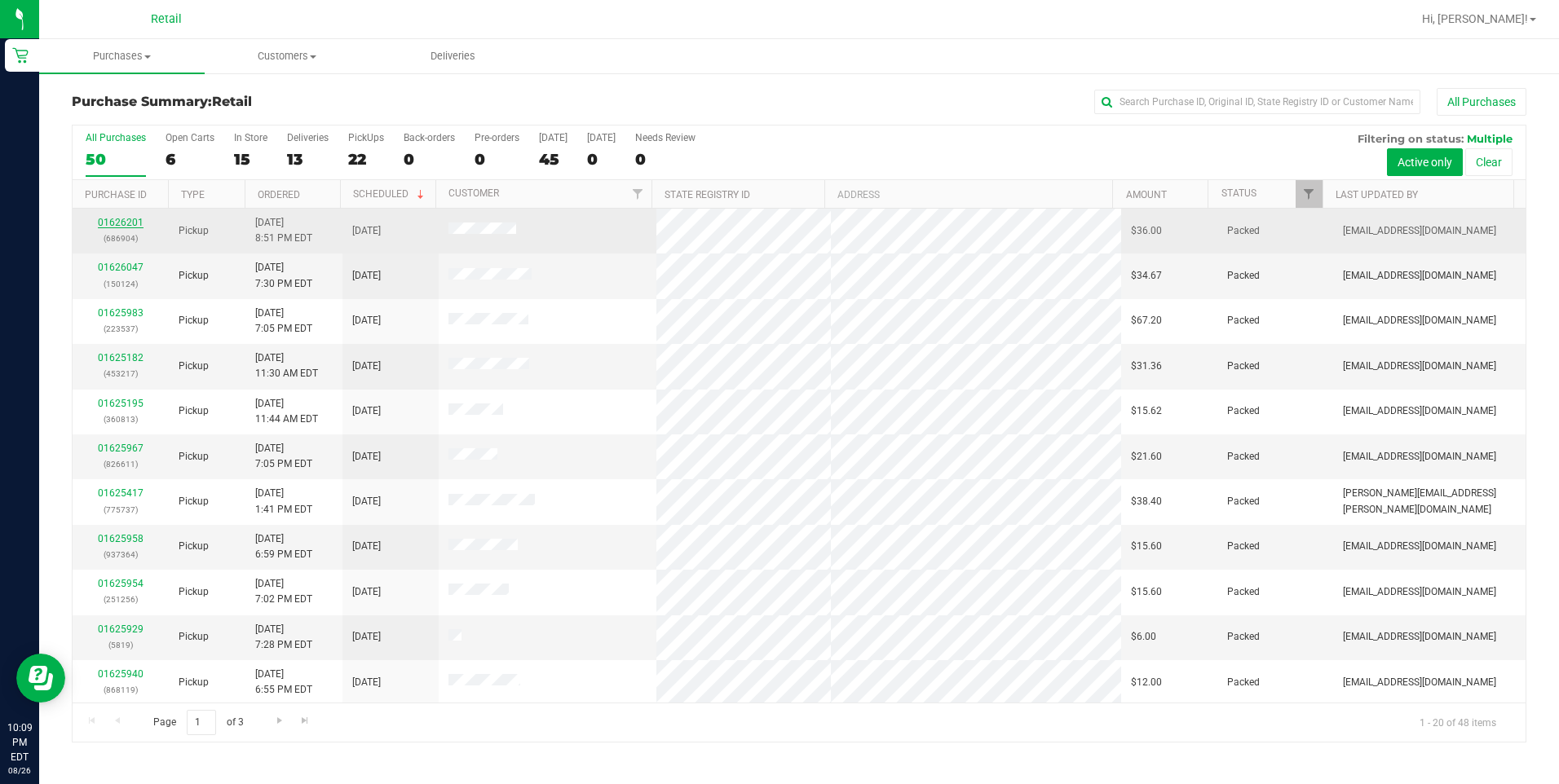
click at [104, 223] on link "01626201" at bounding box center [121, 223] width 46 height 11
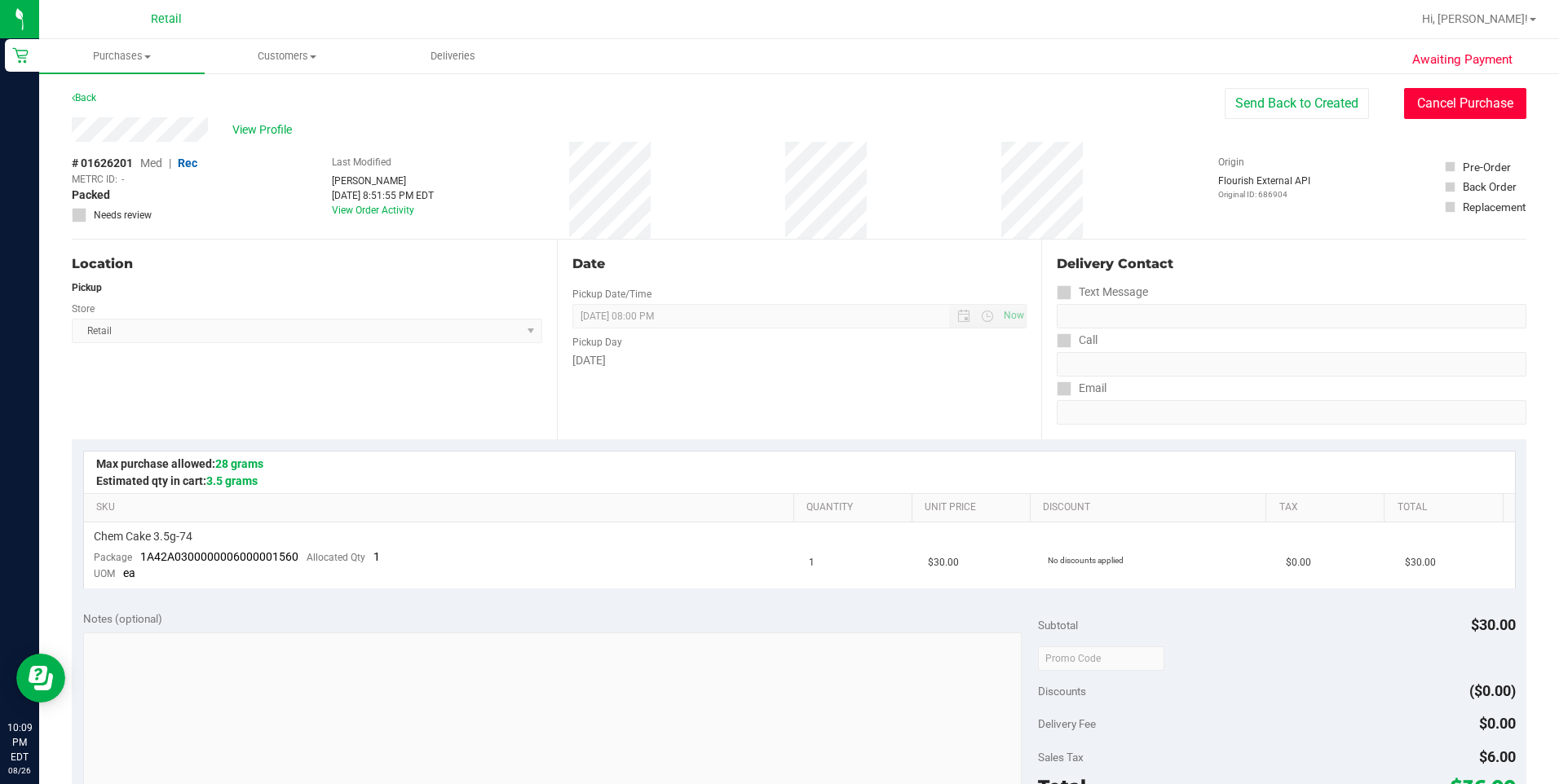
drag, startPoint x: 1439, startPoint y: 108, endPoint x: 764, endPoint y: 108, distance: 675.0
click at [1436, 107] on button "Cancel Purchase" at bounding box center [1465, 104] width 122 height 31
click at [78, 95] on link "Back" at bounding box center [84, 98] width 24 height 11
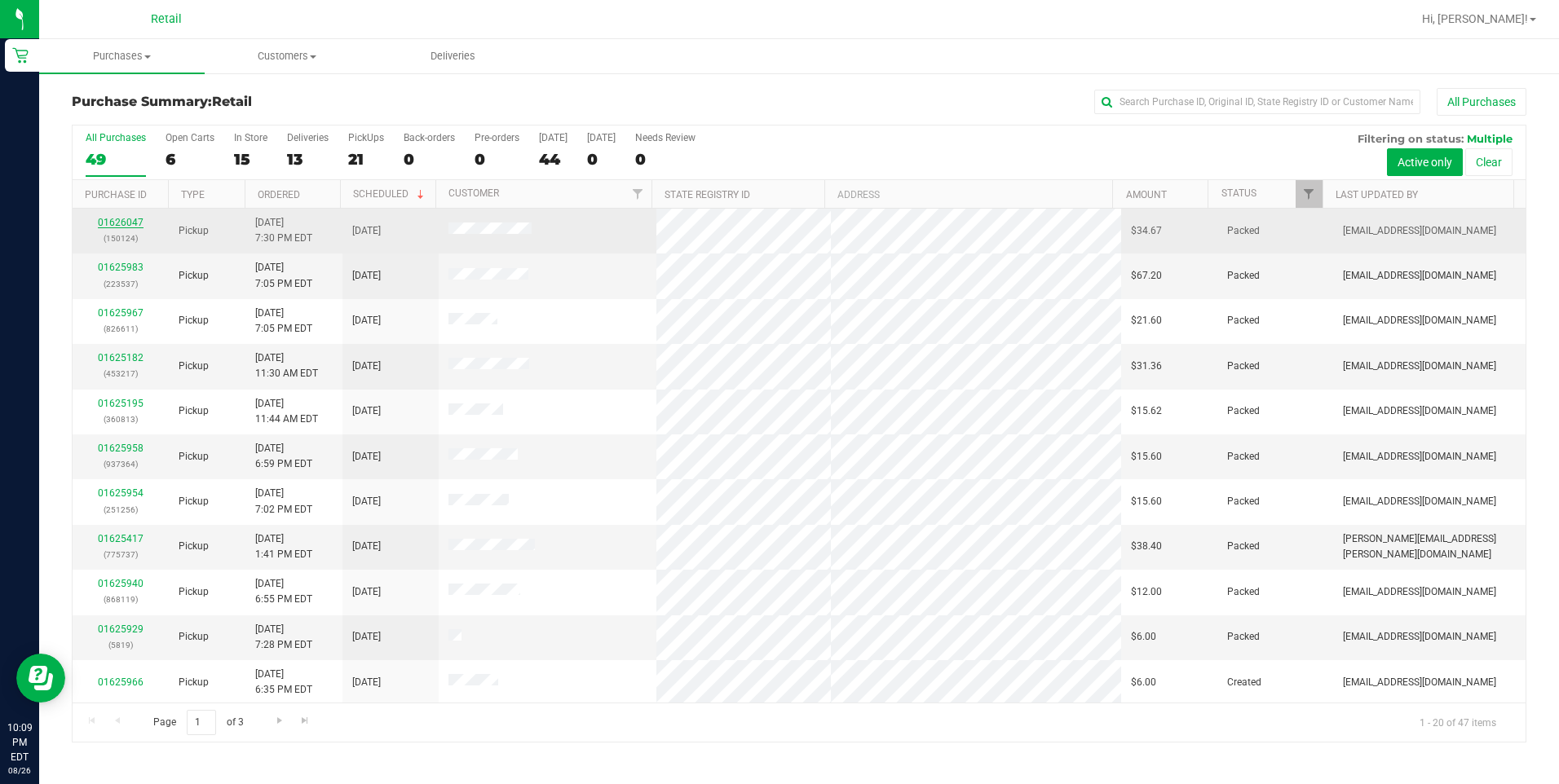
click at [113, 222] on link "01626047" at bounding box center [121, 223] width 46 height 11
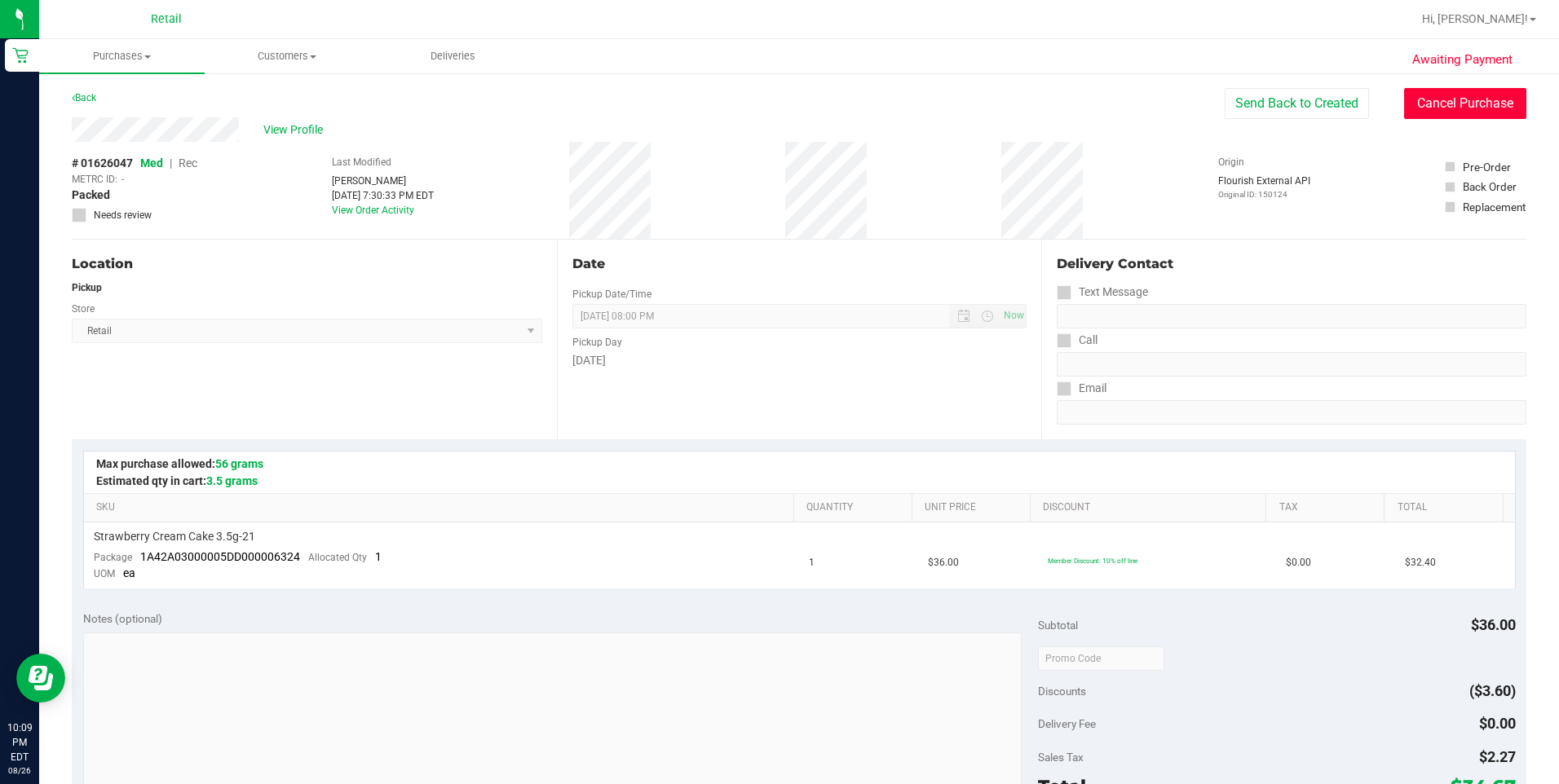
drag, startPoint x: 1458, startPoint y: 96, endPoint x: 856, endPoint y: 101, distance: 602.0
click at [1453, 96] on button "Cancel Purchase" at bounding box center [1465, 104] width 122 height 31
click at [94, 103] on link "Back" at bounding box center [84, 98] width 24 height 11
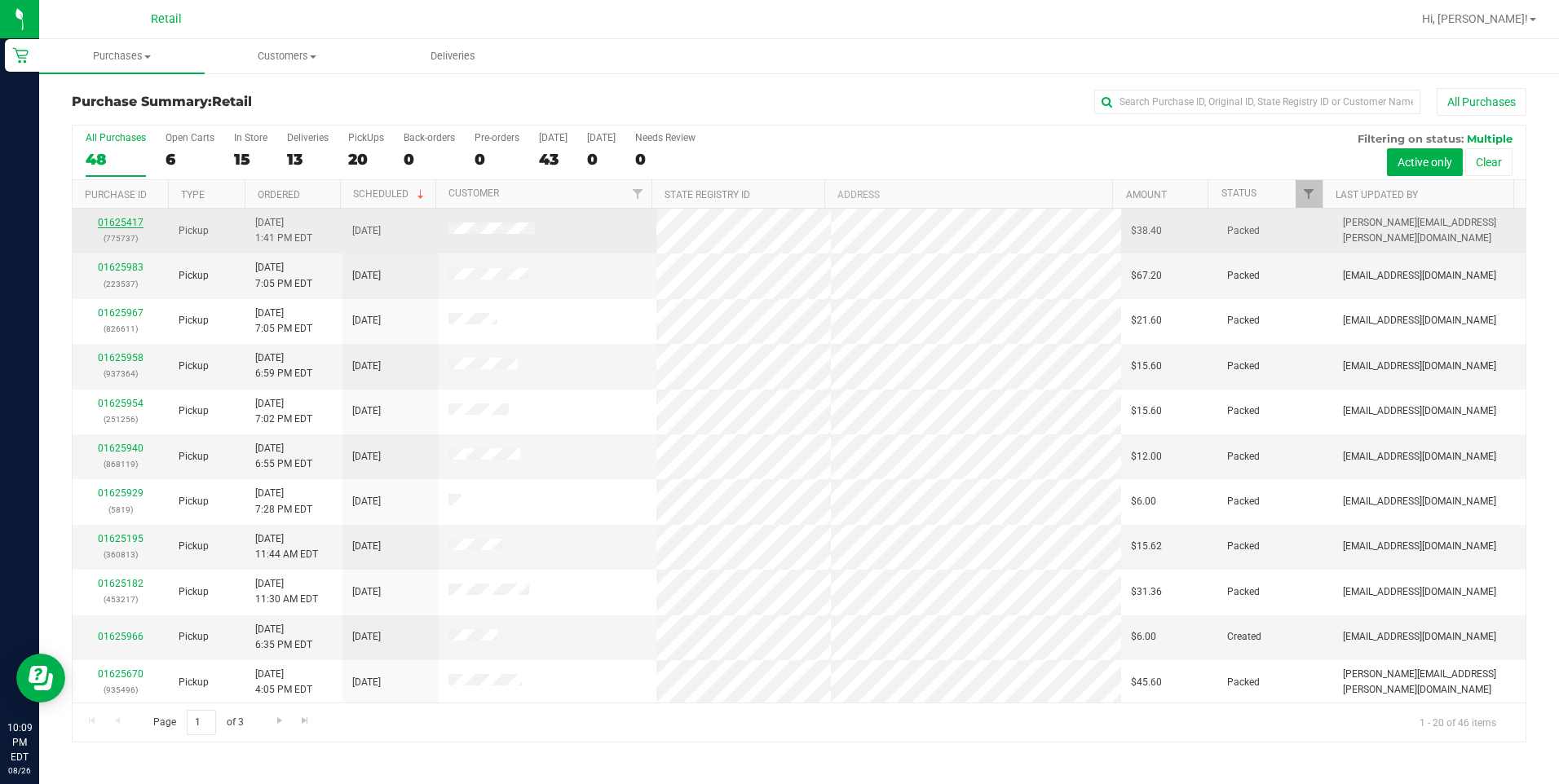
click at [118, 225] on link "01625417" at bounding box center [121, 223] width 46 height 11
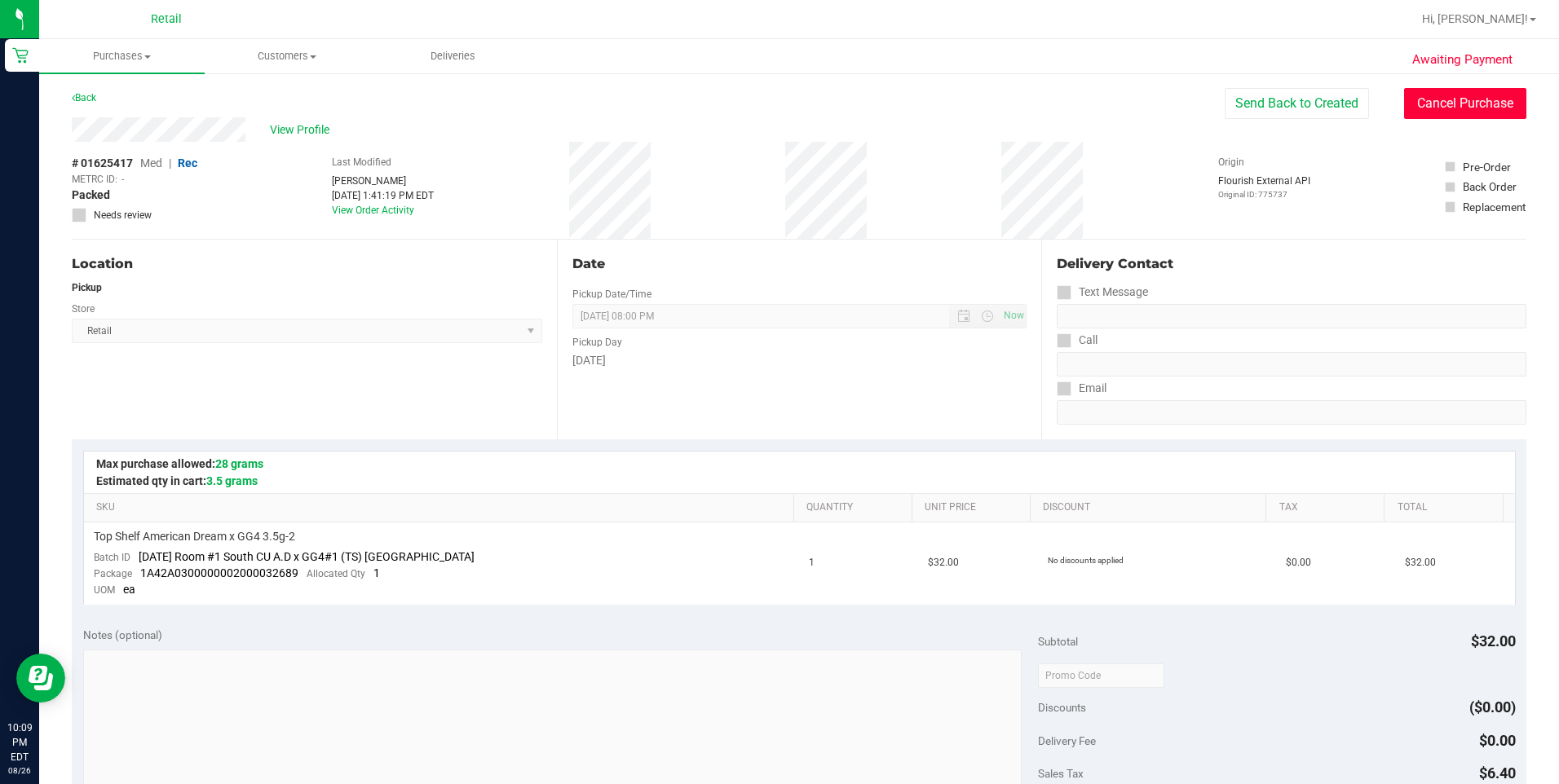
drag, startPoint x: 1438, startPoint y: 95, endPoint x: 811, endPoint y: 101, distance: 627.0
click at [1433, 95] on button "Cancel Purchase" at bounding box center [1465, 104] width 122 height 31
click at [93, 97] on link "Back" at bounding box center [84, 98] width 24 height 11
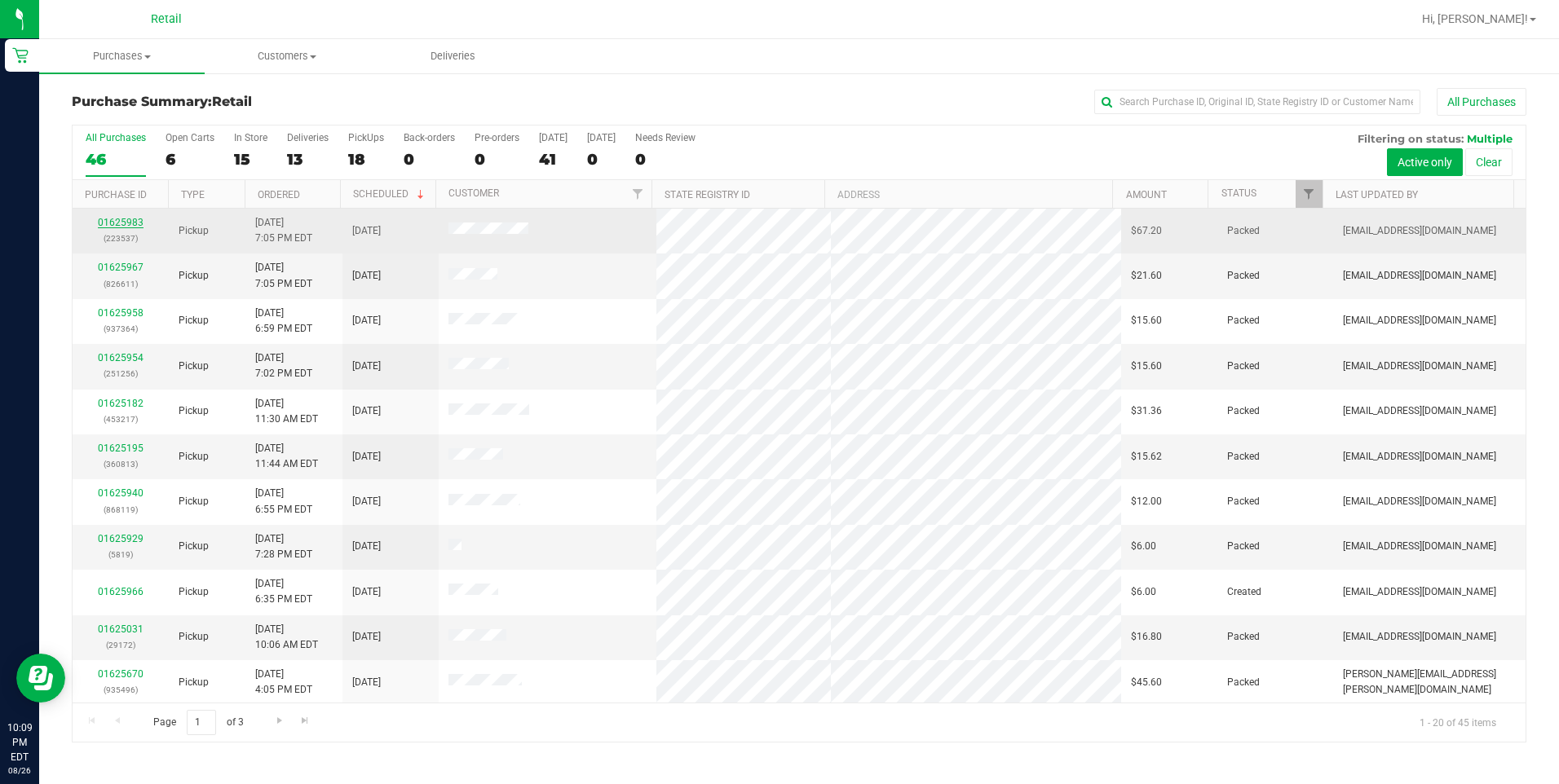
click at [132, 224] on link "01625983" at bounding box center [121, 223] width 46 height 11
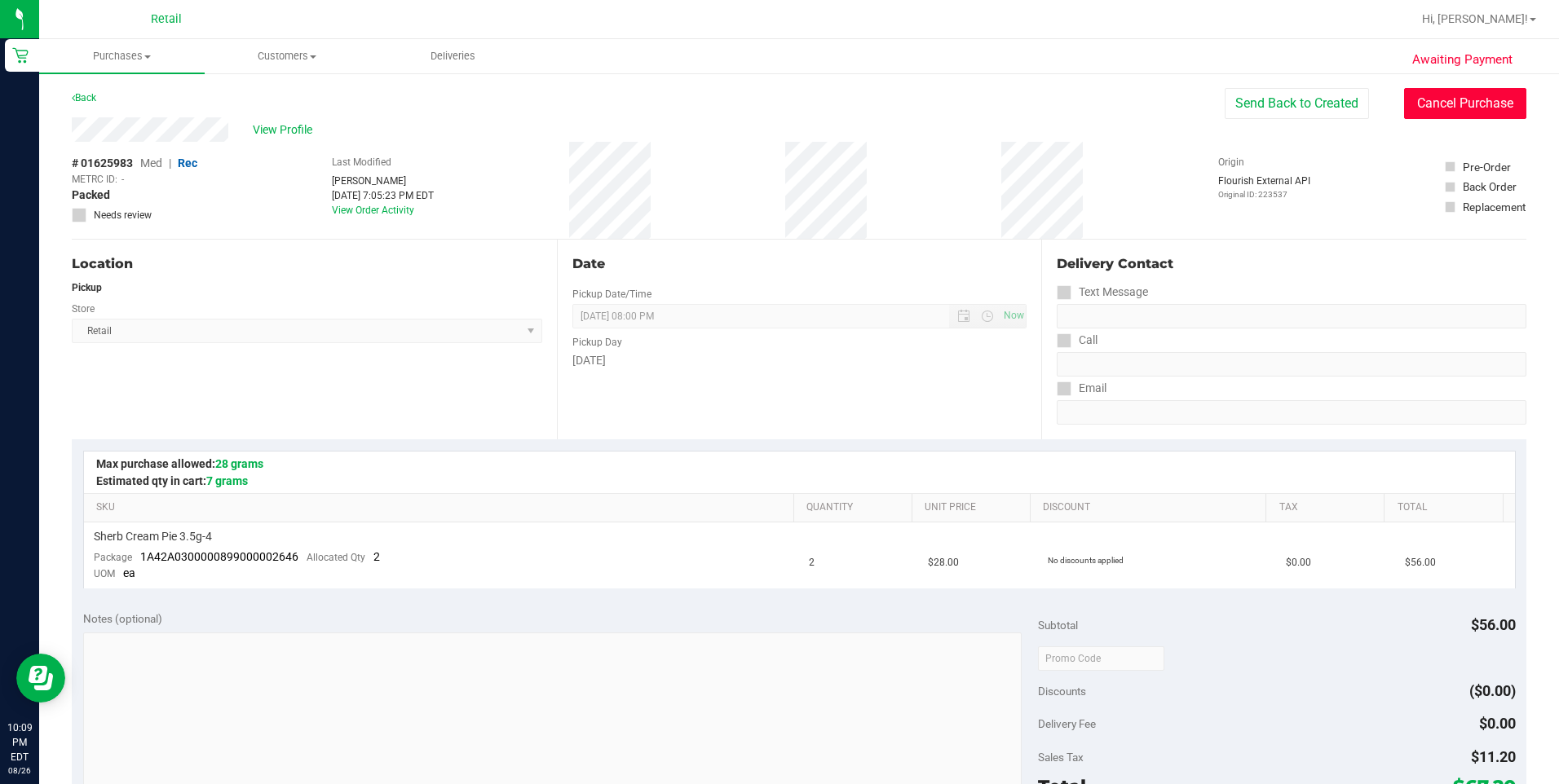
click at [1445, 112] on button "Cancel Purchase" at bounding box center [1465, 104] width 122 height 31
click at [81, 96] on link "Back" at bounding box center [84, 98] width 24 height 11
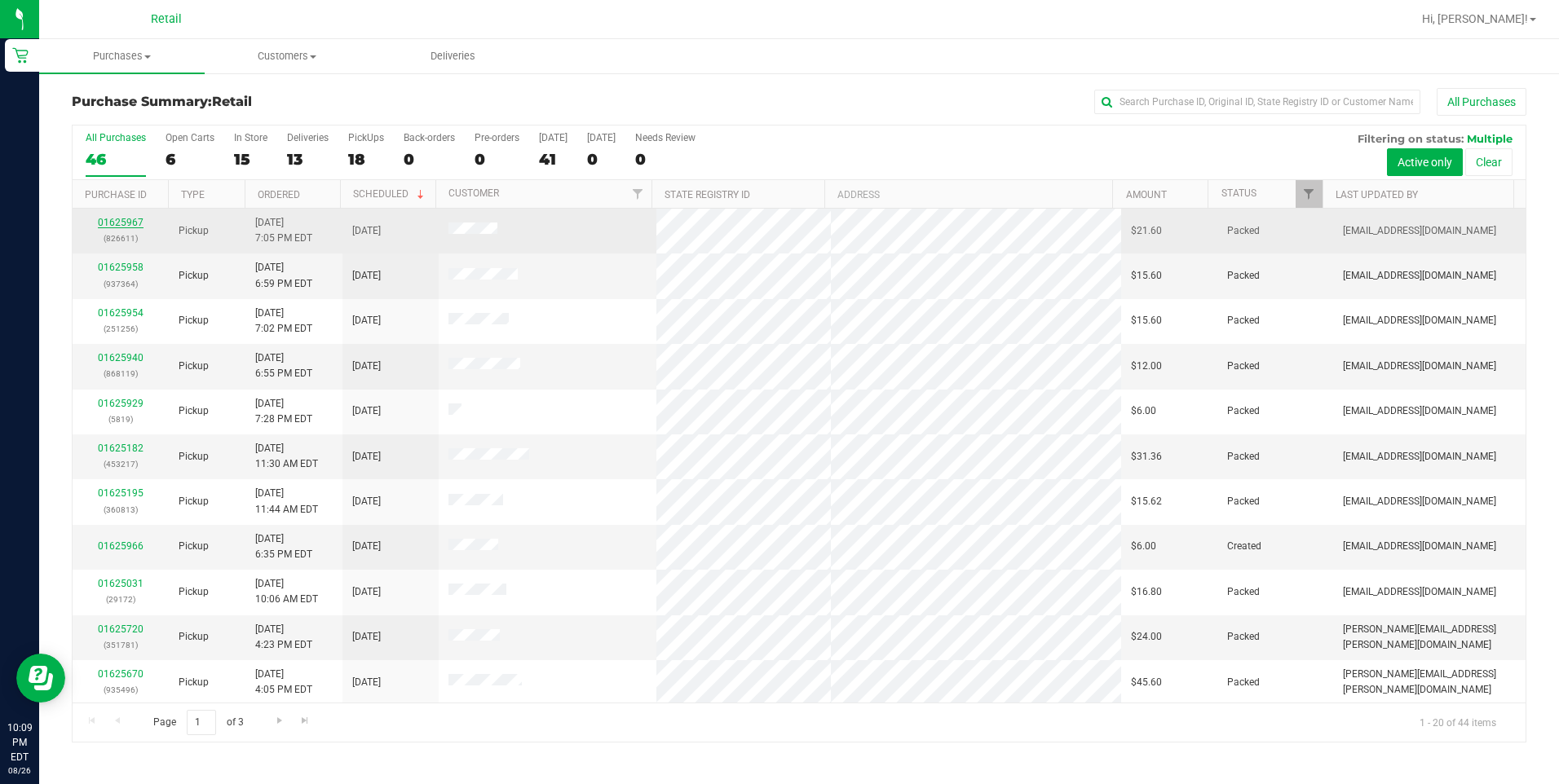
click at [117, 225] on link "01625967" at bounding box center [121, 223] width 46 height 11
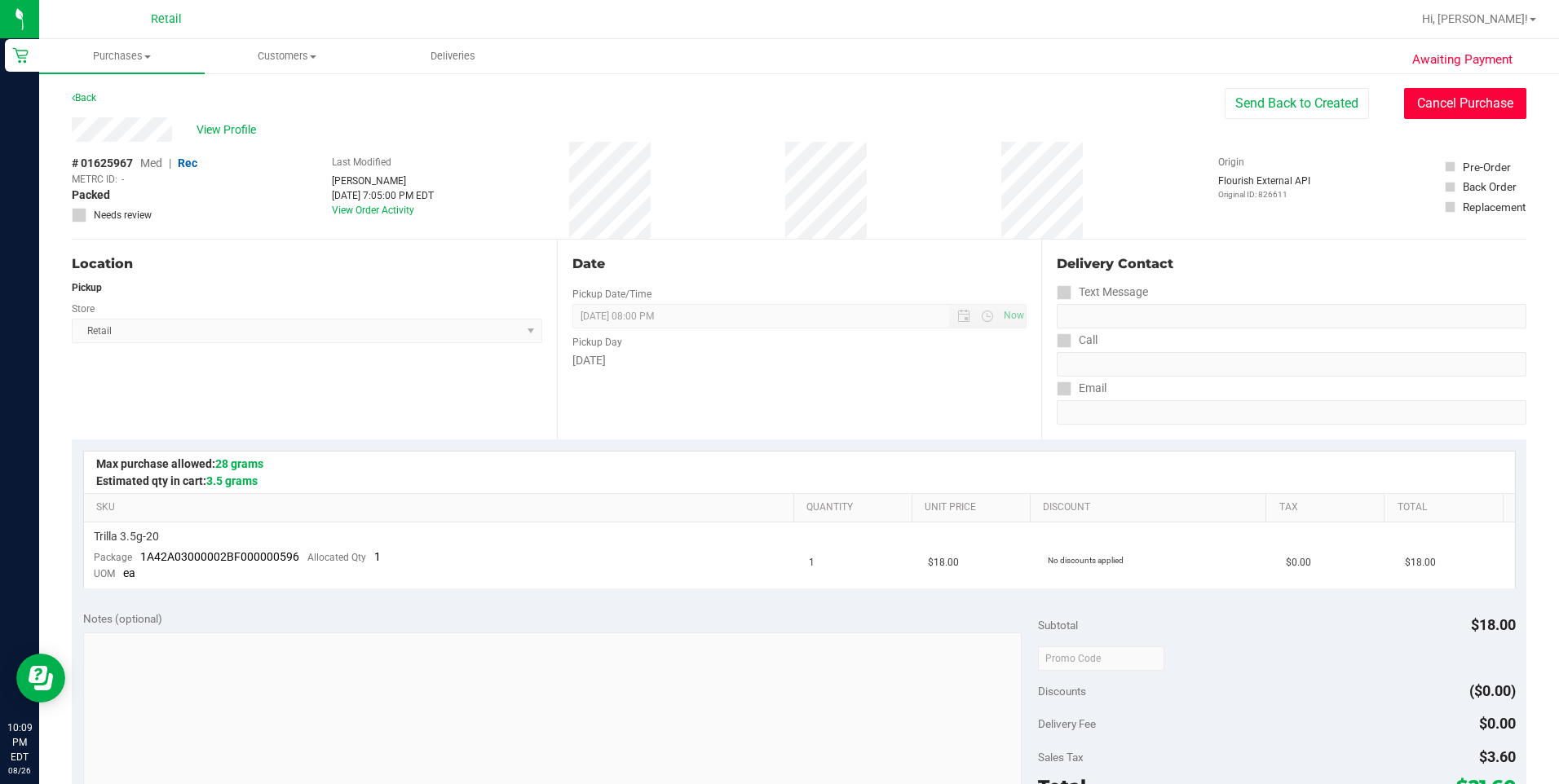
click at [1429, 101] on button "Cancel Purchase" at bounding box center [1465, 104] width 122 height 31
click at [93, 101] on link "Back" at bounding box center [84, 98] width 24 height 11
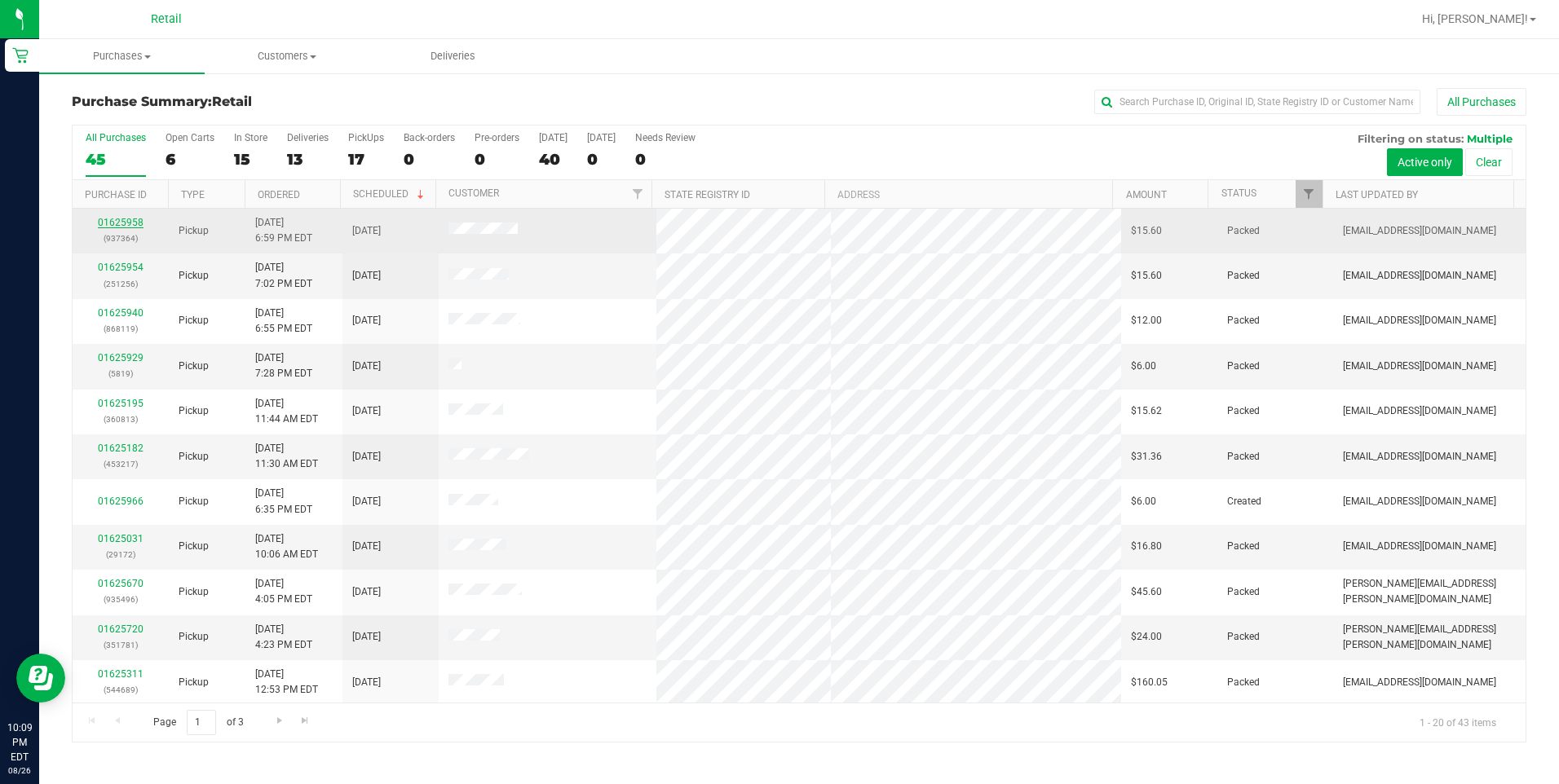
click at [129, 221] on link "01625958" at bounding box center [121, 223] width 46 height 11
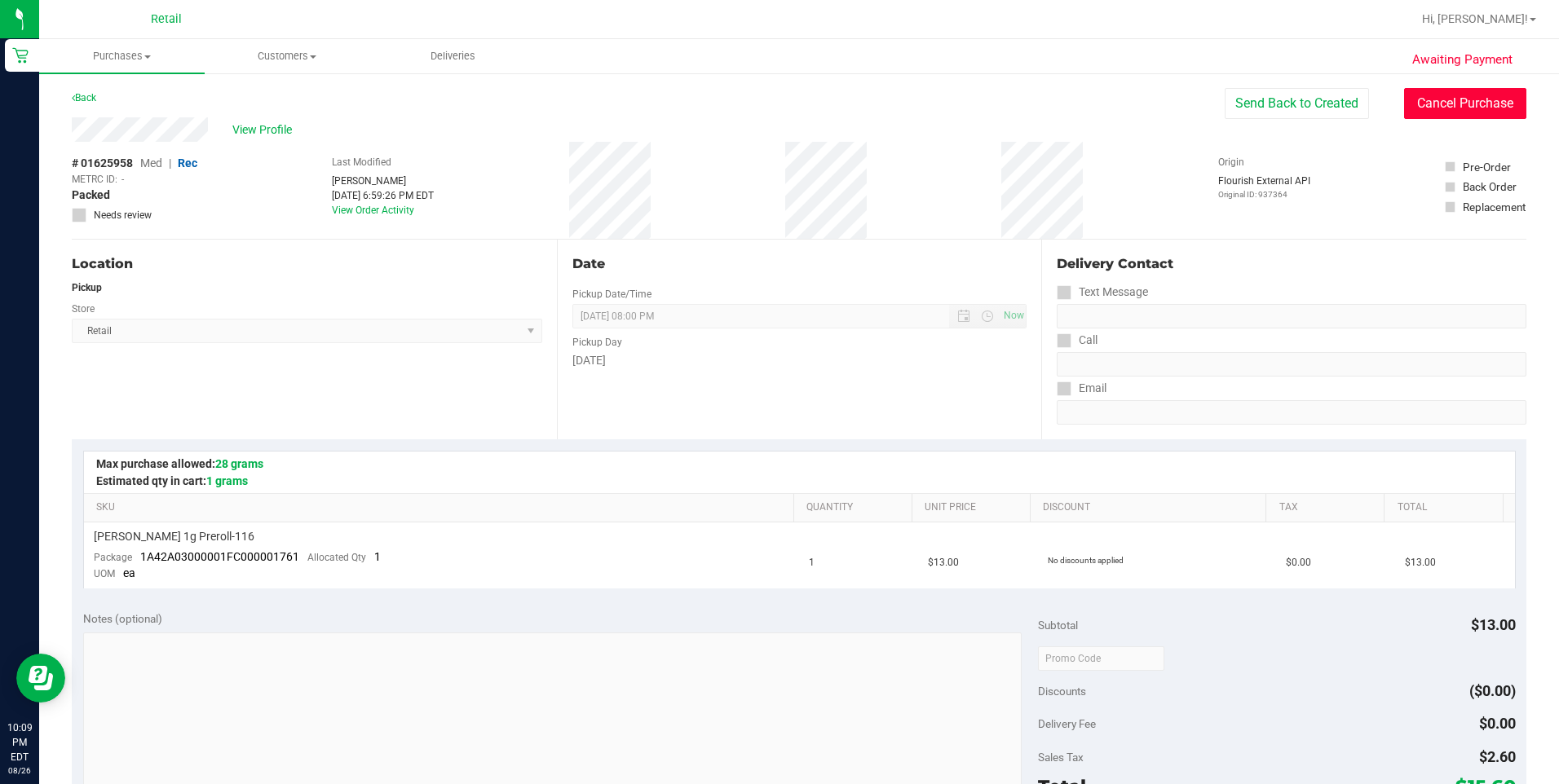
click at [1457, 105] on button "Cancel Purchase" at bounding box center [1465, 104] width 122 height 31
click at [92, 96] on link "Back" at bounding box center [84, 98] width 24 height 11
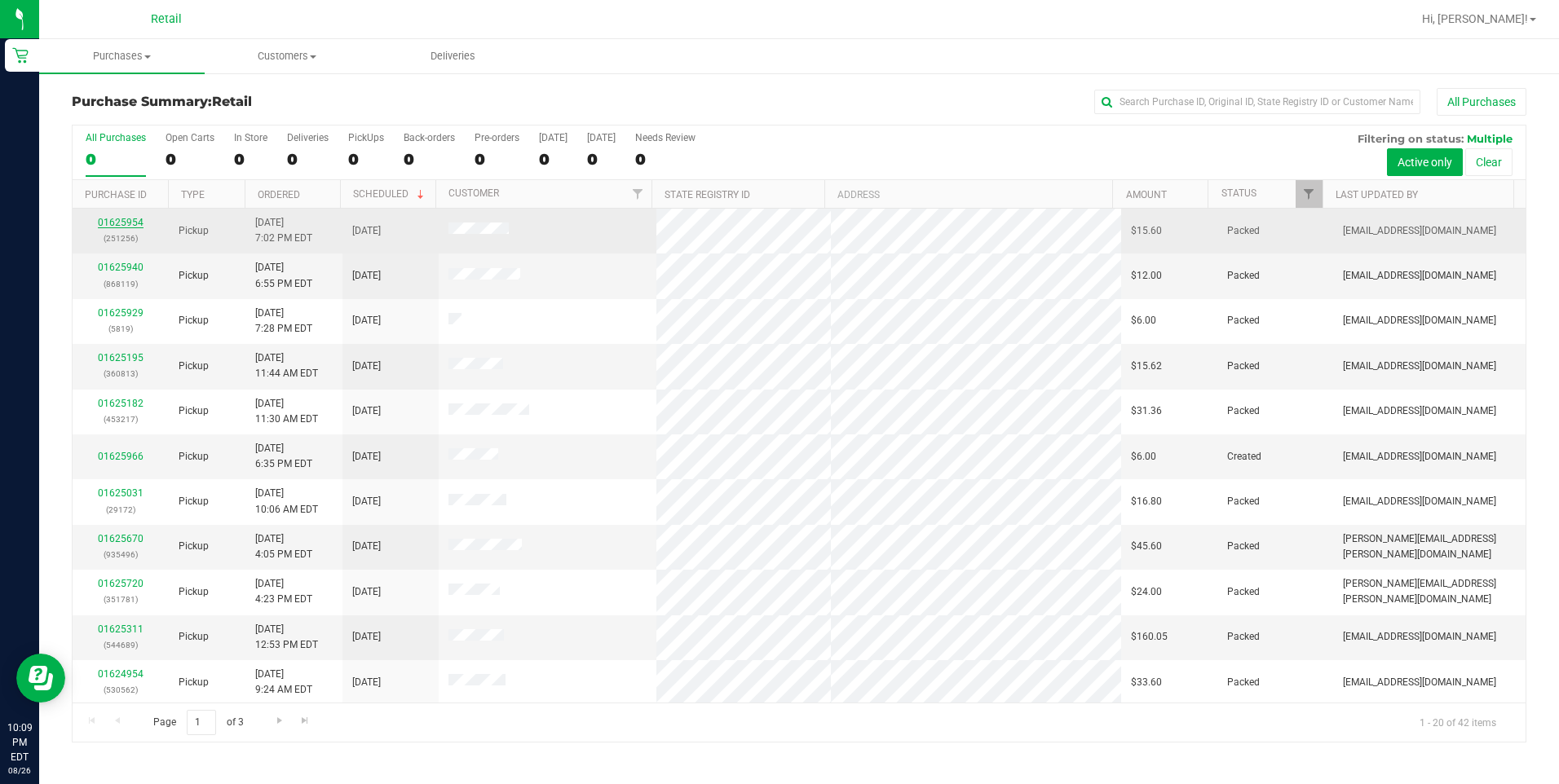
click at [117, 221] on link "01625954" at bounding box center [121, 223] width 46 height 11
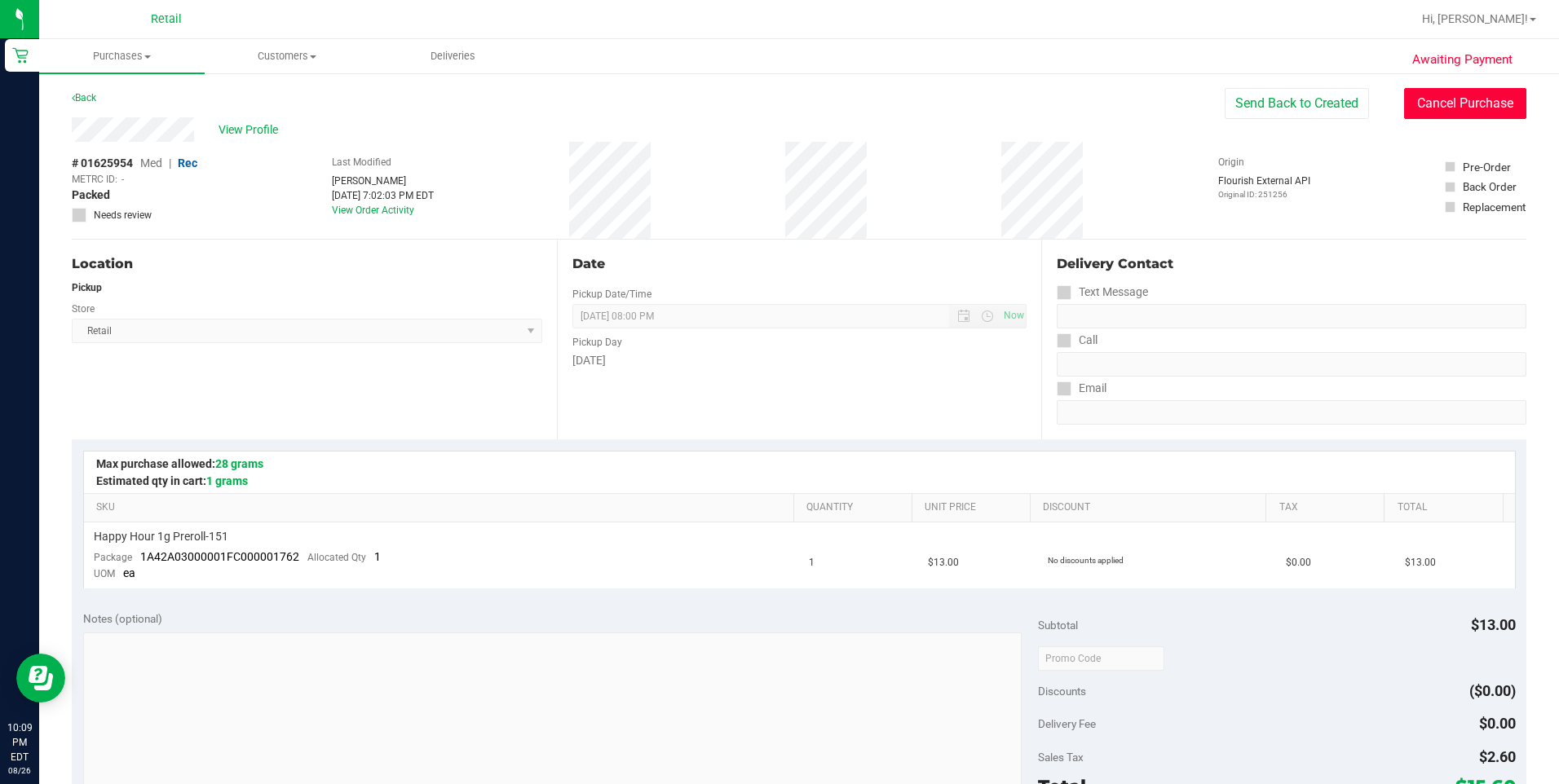
drag, startPoint x: 1461, startPoint y: 105, endPoint x: 852, endPoint y: 104, distance: 609.0
click at [1456, 104] on button "Cancel Purchase" at bounding box center [1465, 104] width 122 height 31
click at [82, 97] on link "Back" at bounding box center [84, 98] width 24 height 11
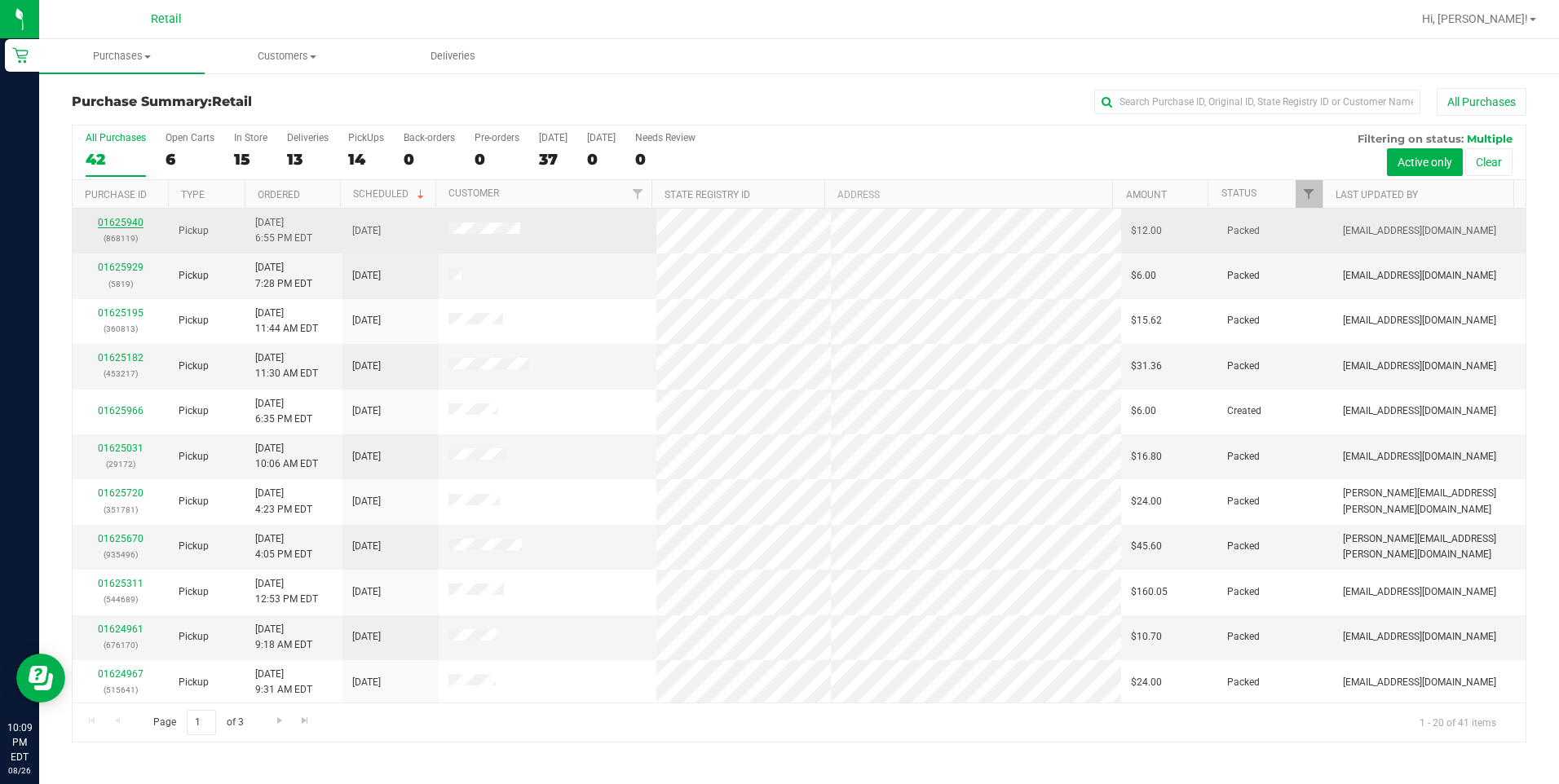
click at [118, 225] on link "01625940" at bounding box center [121, 223] width 46 height 11
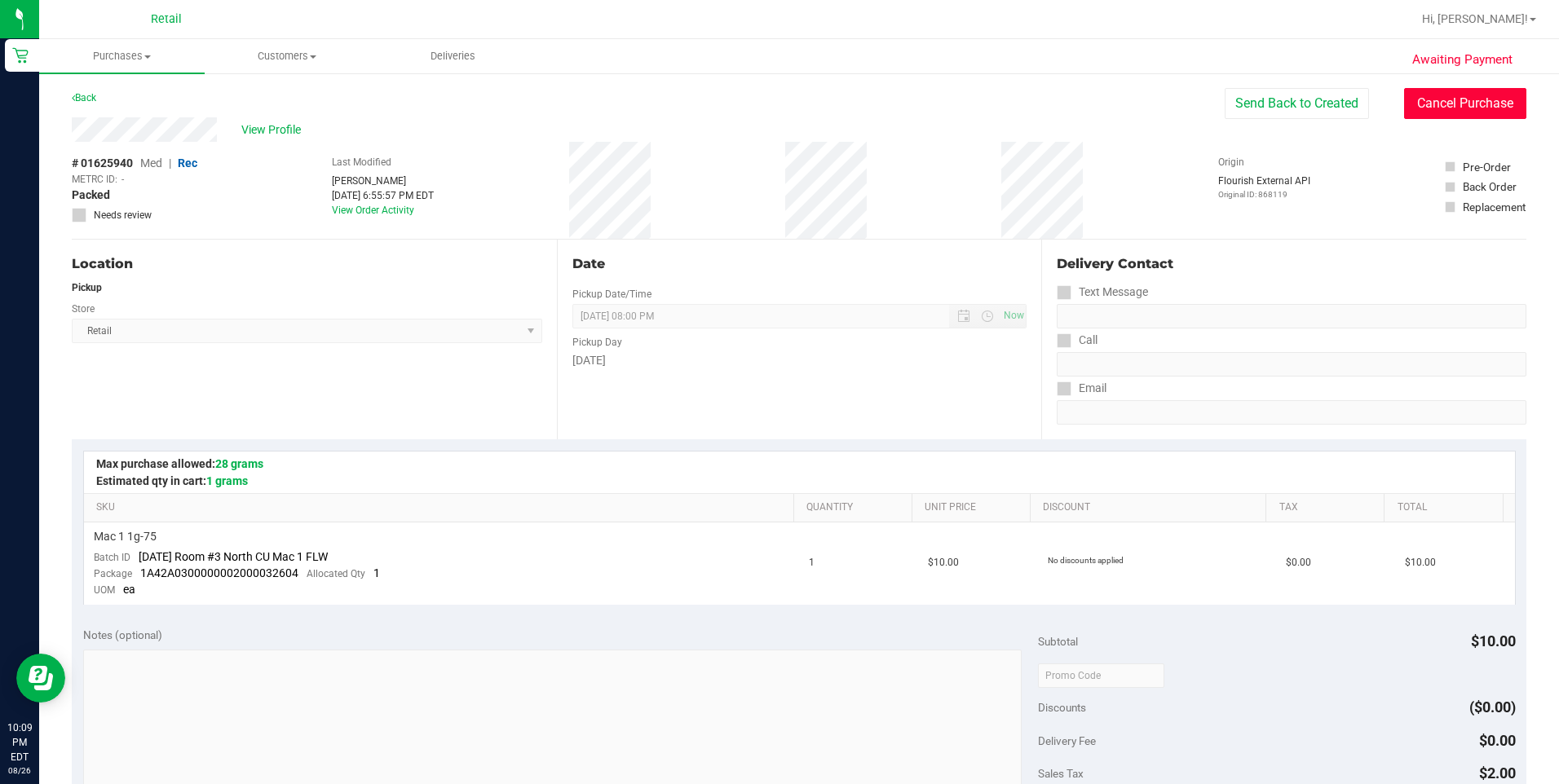
click at [1421, 108] on button "Cancel Purchase" at bounding box center [1465, 104] width 122 height 31
click at [91, 95] on link "Back" at bounding box center [84, 98] width 24 height 11
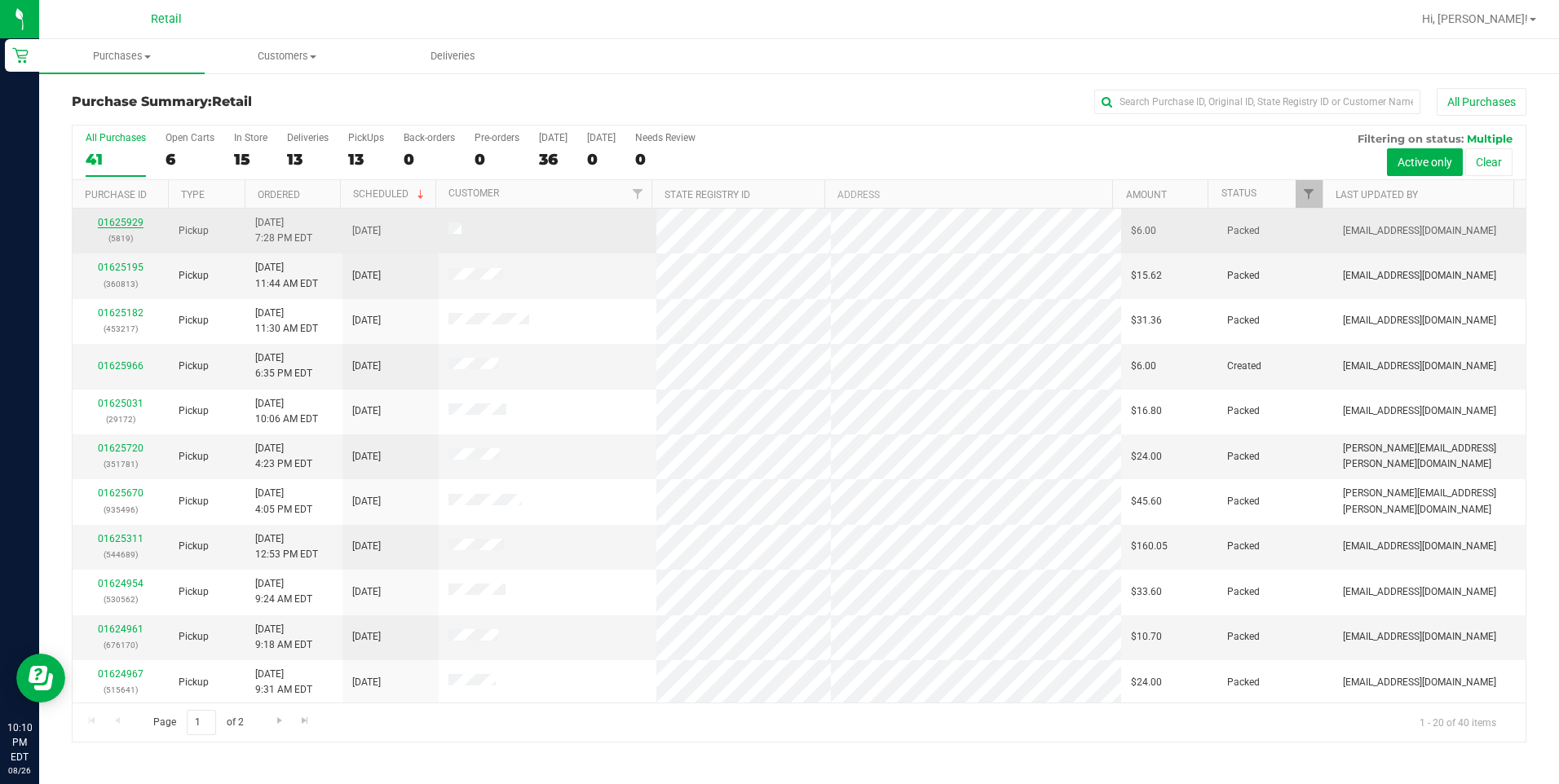
click at [113, 219] on link "01625929" at bounding box center [121, 223] width 46 height 11
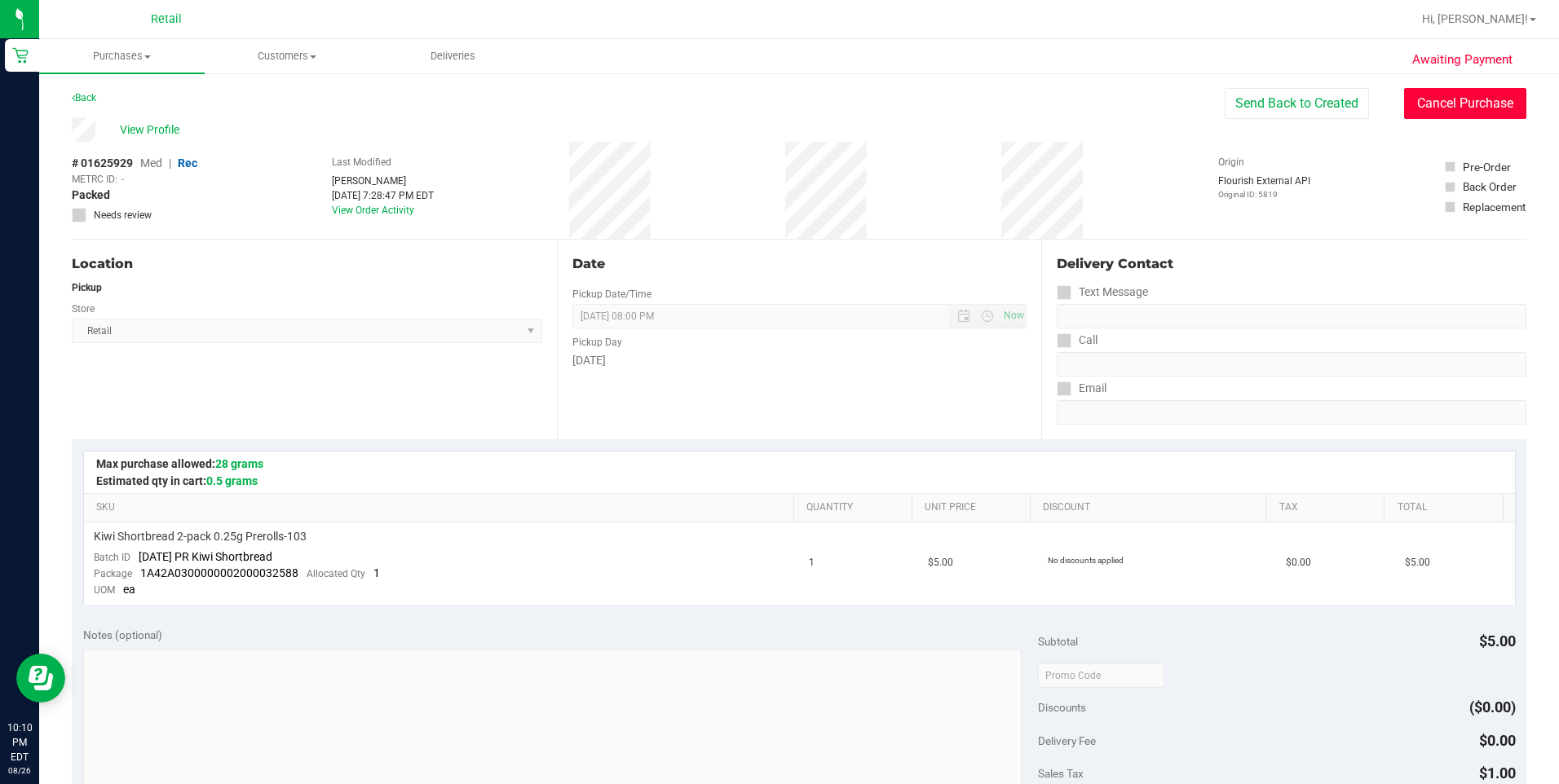
click at [1489, 95] on button "Cancel Purchase" at bounding box center [1465, 104] width 122 height 31
click at [87, 98] on link "Back" at bounding box center [84, 98] width 24 height 11
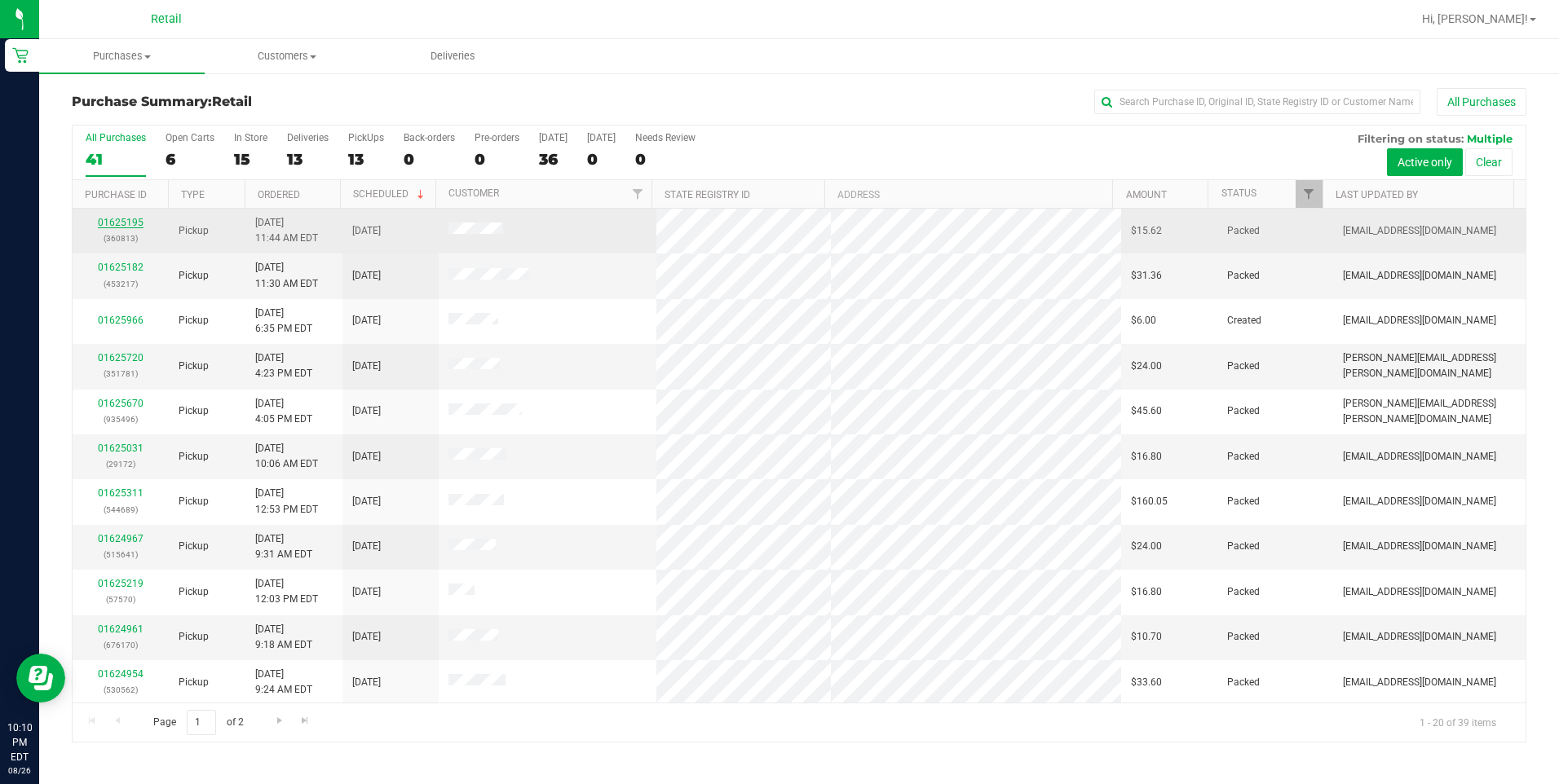
click at [125, 222] on link "01625195" at bounding box center [121, 223] width 46 height 11
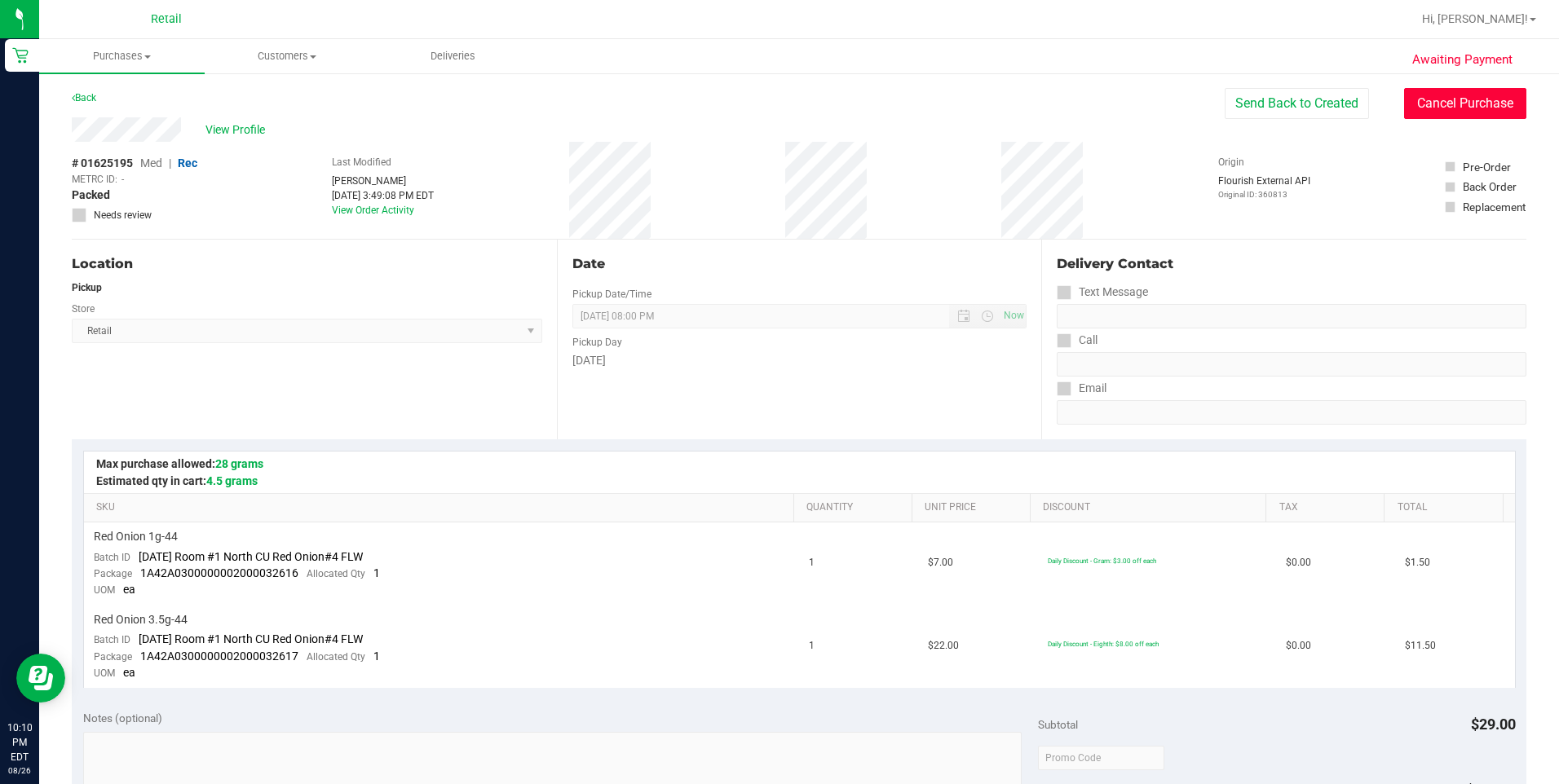
click at [1486, 104] on button "Cancel Purchase" at bounding box center [1465, 104] width 122 height 31
click at [83, 98] on link "Back" at bounding box center [84, 98] width 24 height 11
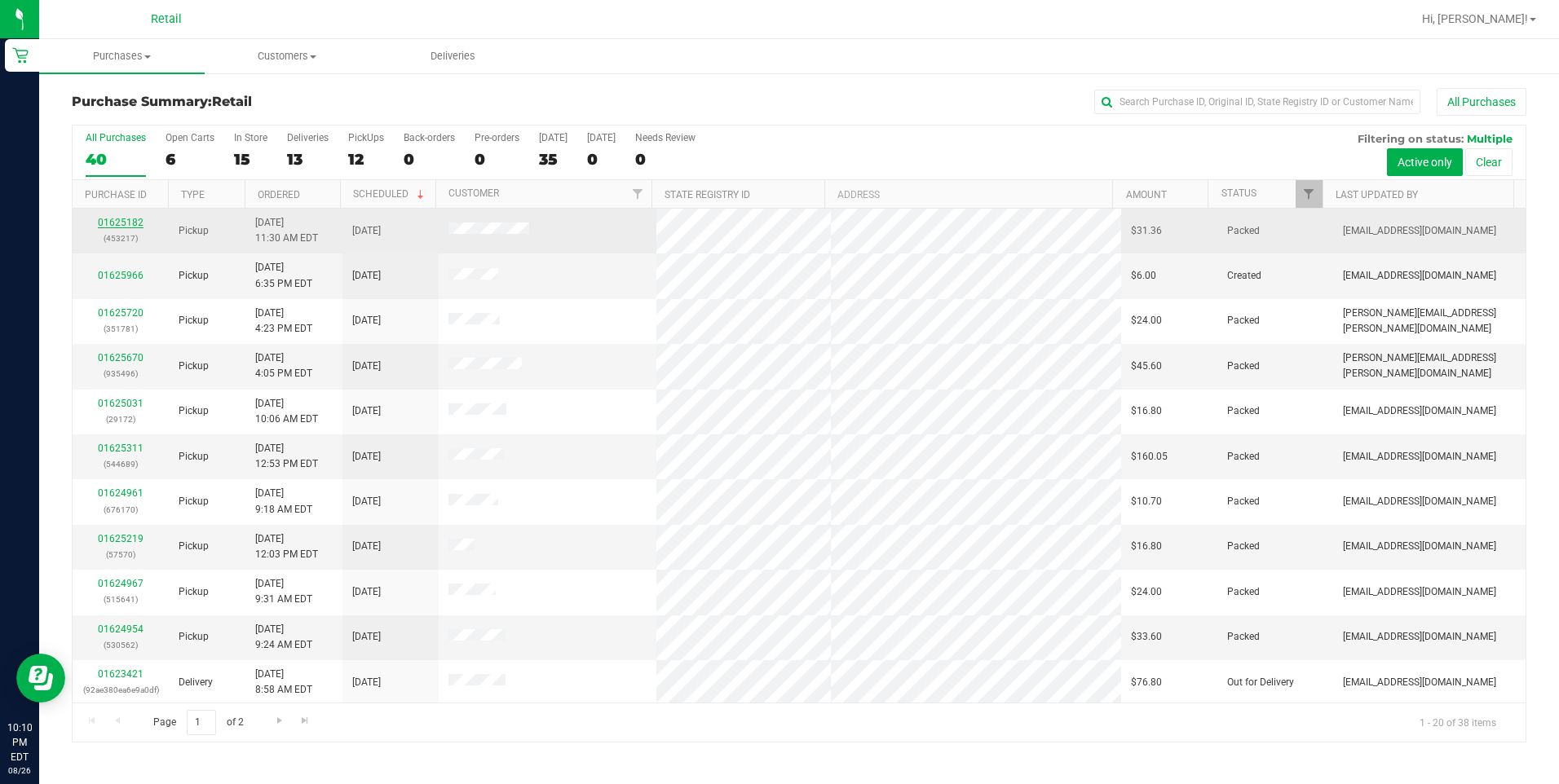
click at [120, 224] on link "01625182" at bounding box center [121, 223] width 46 height 11
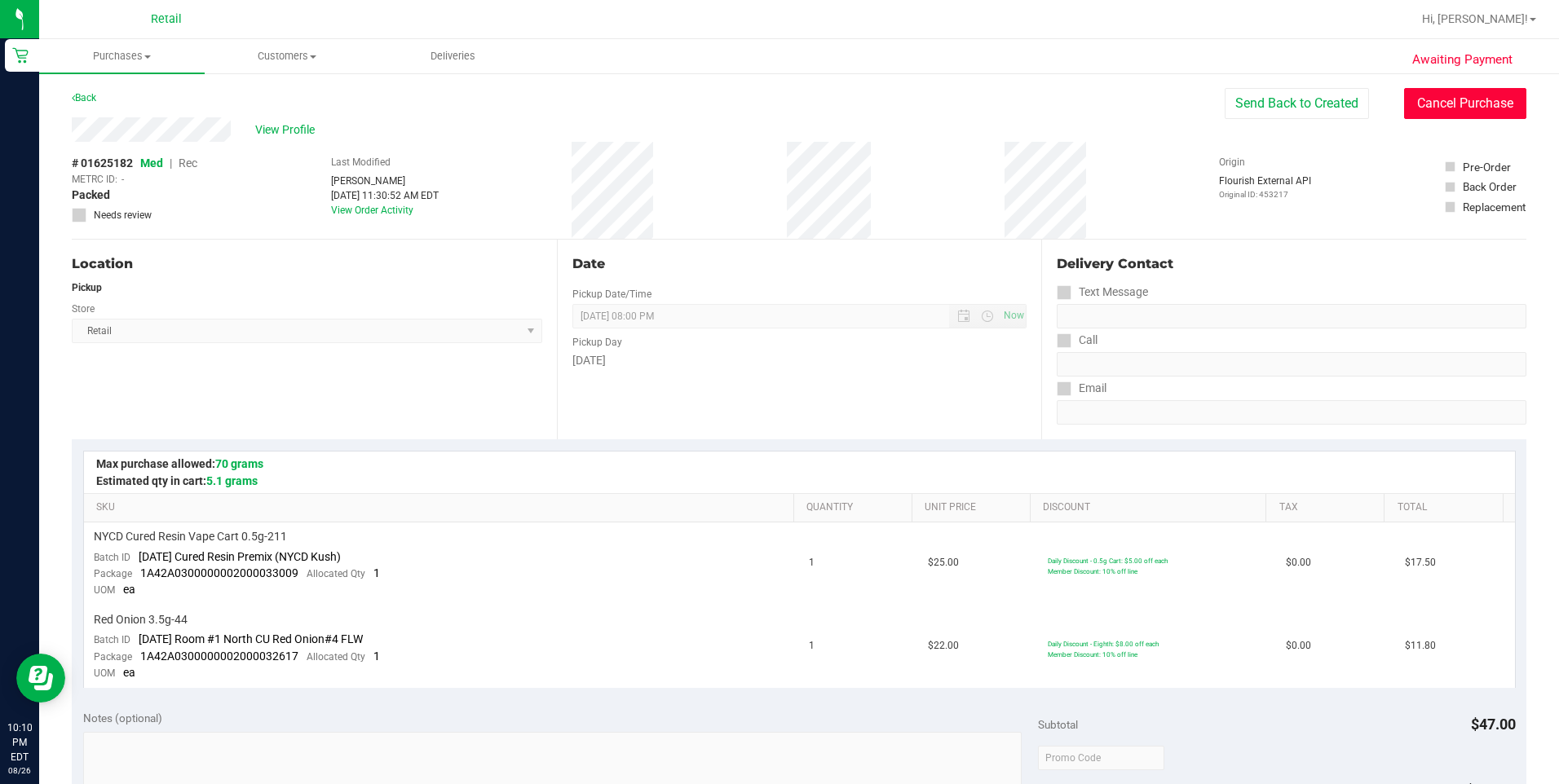
click at [1486, 111] on button "Cancel Purchase" at bounding box center [1465, 104] width 122 height 31
click at [88, 94] on link "Back" at bounding box center [84, 98] width 24 height 11
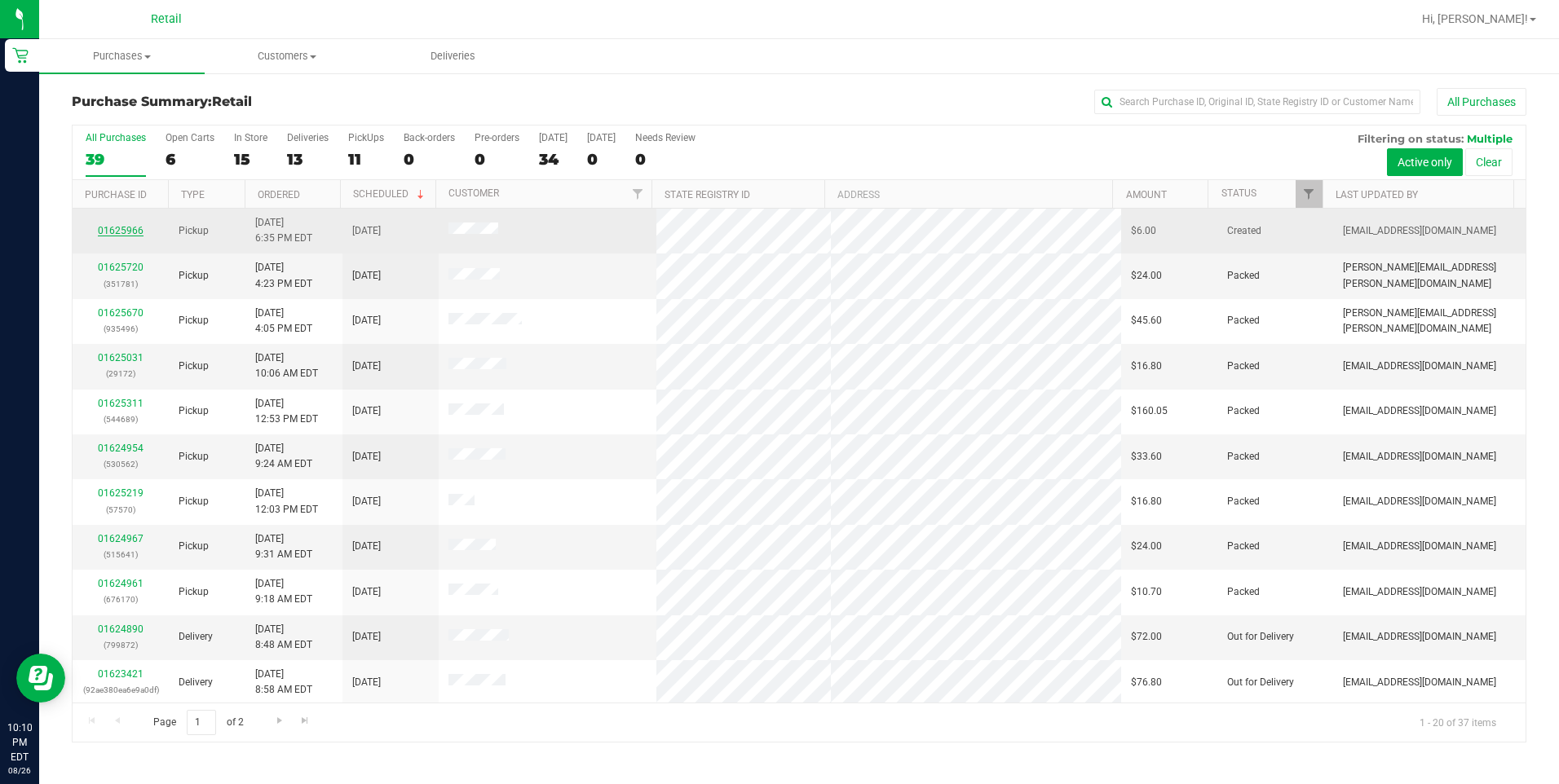
click at [131, 232] on link "01625966" at bounding box center [121, 231] width 46 height 11
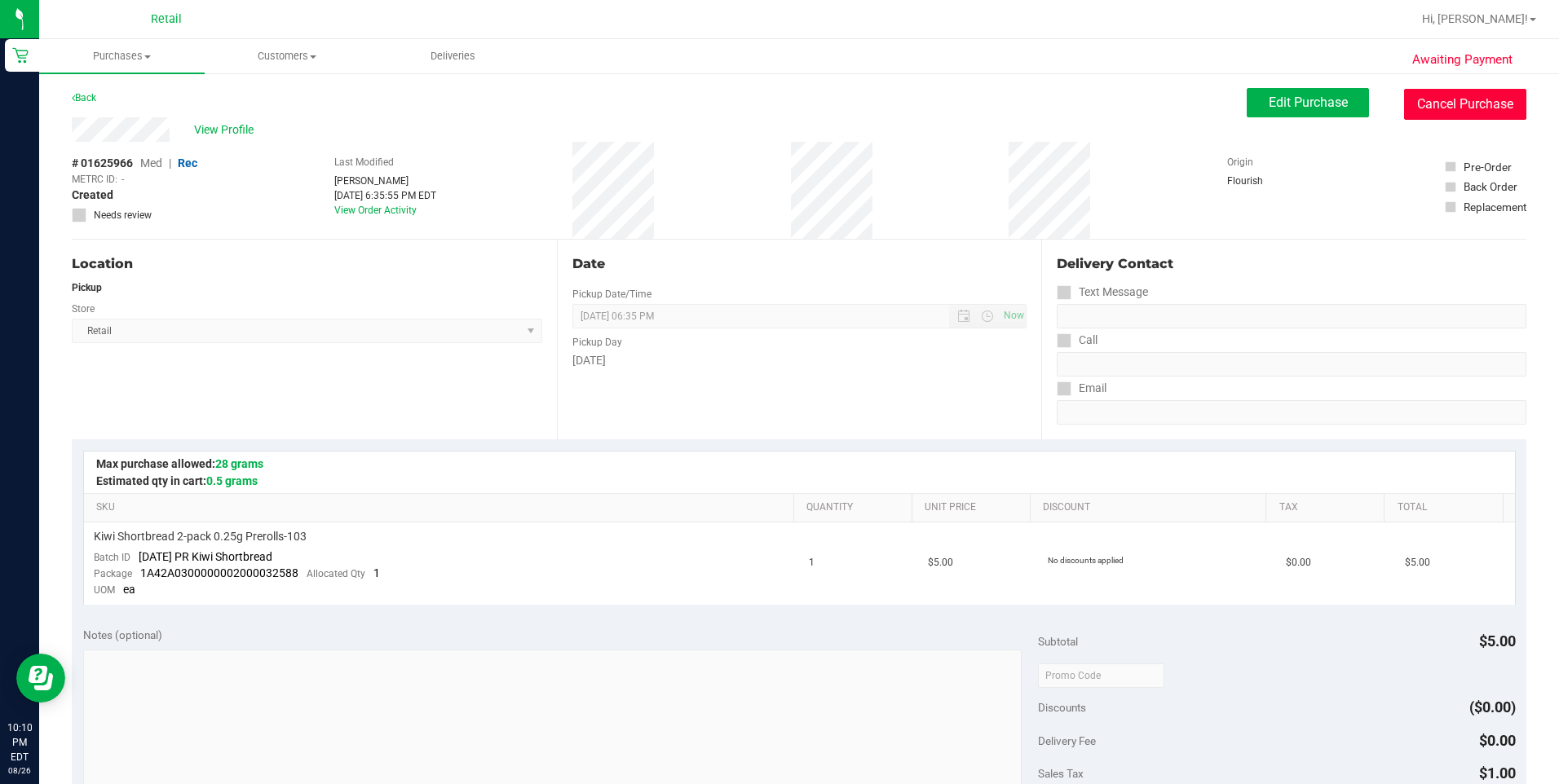
click at [1434, 104] on button "Cancel Purchase" at bounding box center [1465, 104] width 122 height 31
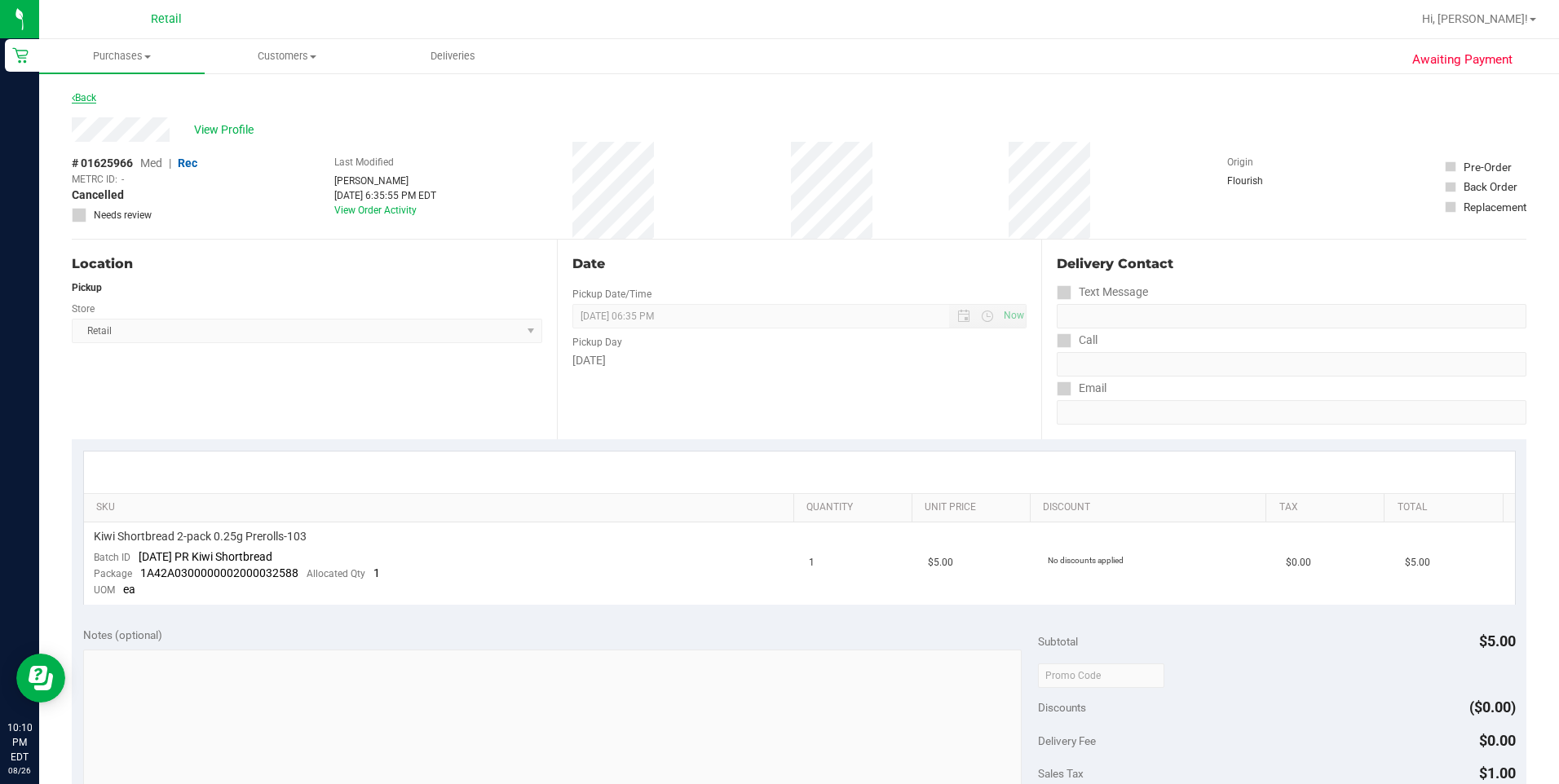
click at [95, 96] on link "Back" at bounding box center [84, 98] width 24 height 11
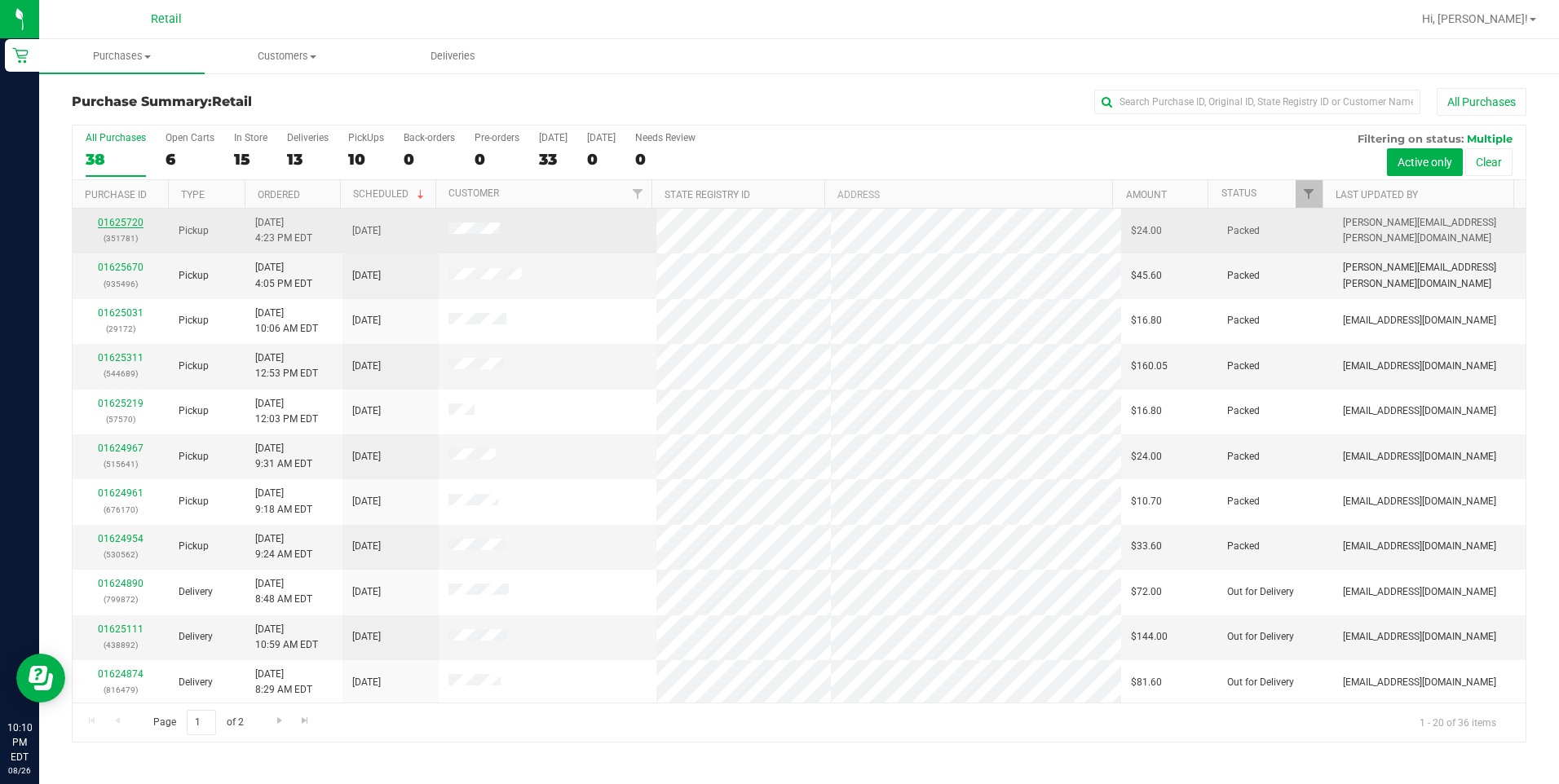
click at [127, 220] on link "01625720" at bounding box center [121, 223] width 46 height 11
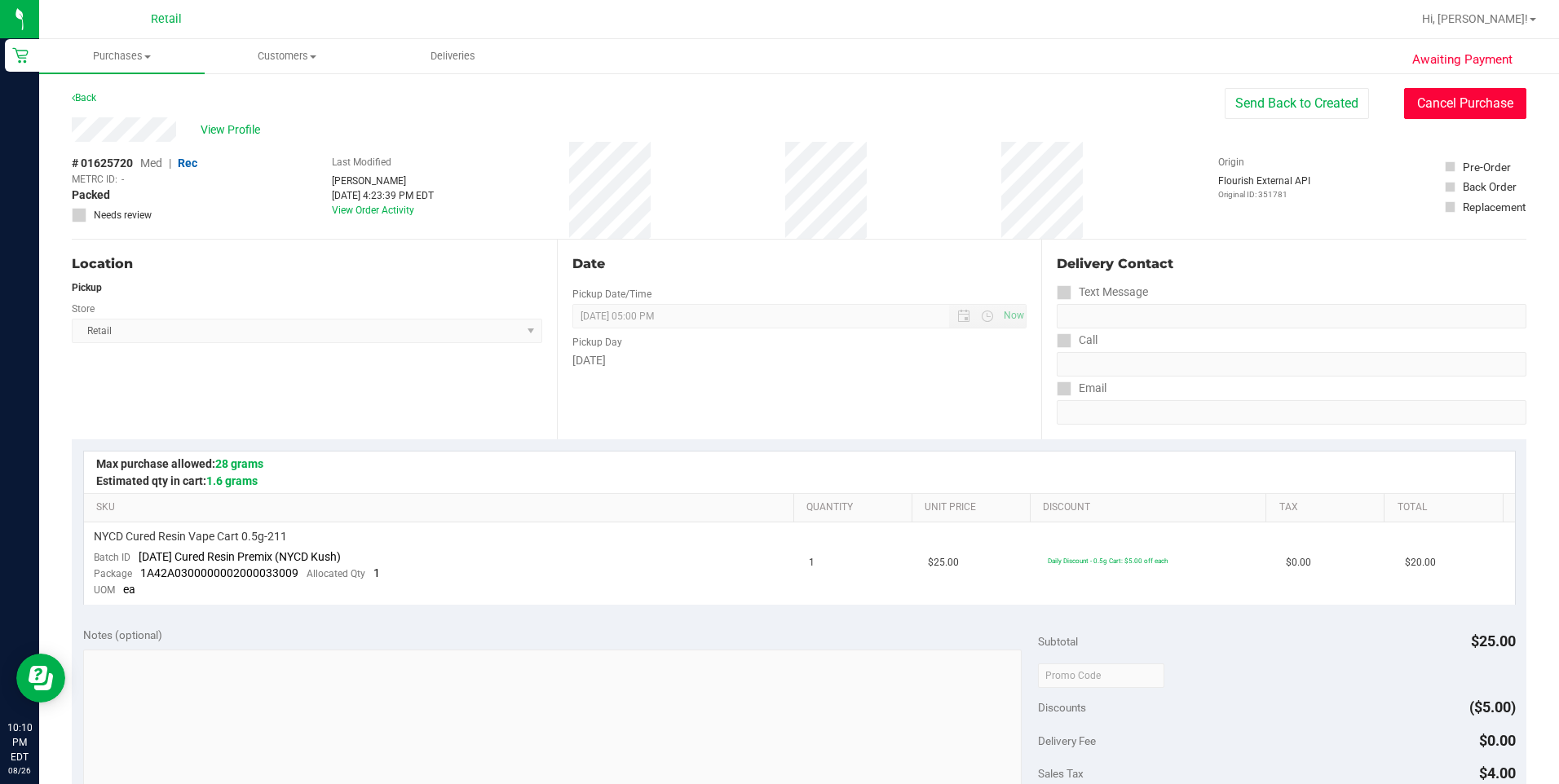
drag, startPoint x: 1440, startPoint y: 101, endPoint x: 759, endPoint y: 104, distance: 681.0
click at [1435, 102] on button "Cancel Purchase" at bounding box center [1465, 104] width 122 height 31
click at [86, 98] on link "Back" at bounding box center [84, 98] width 24 height 11
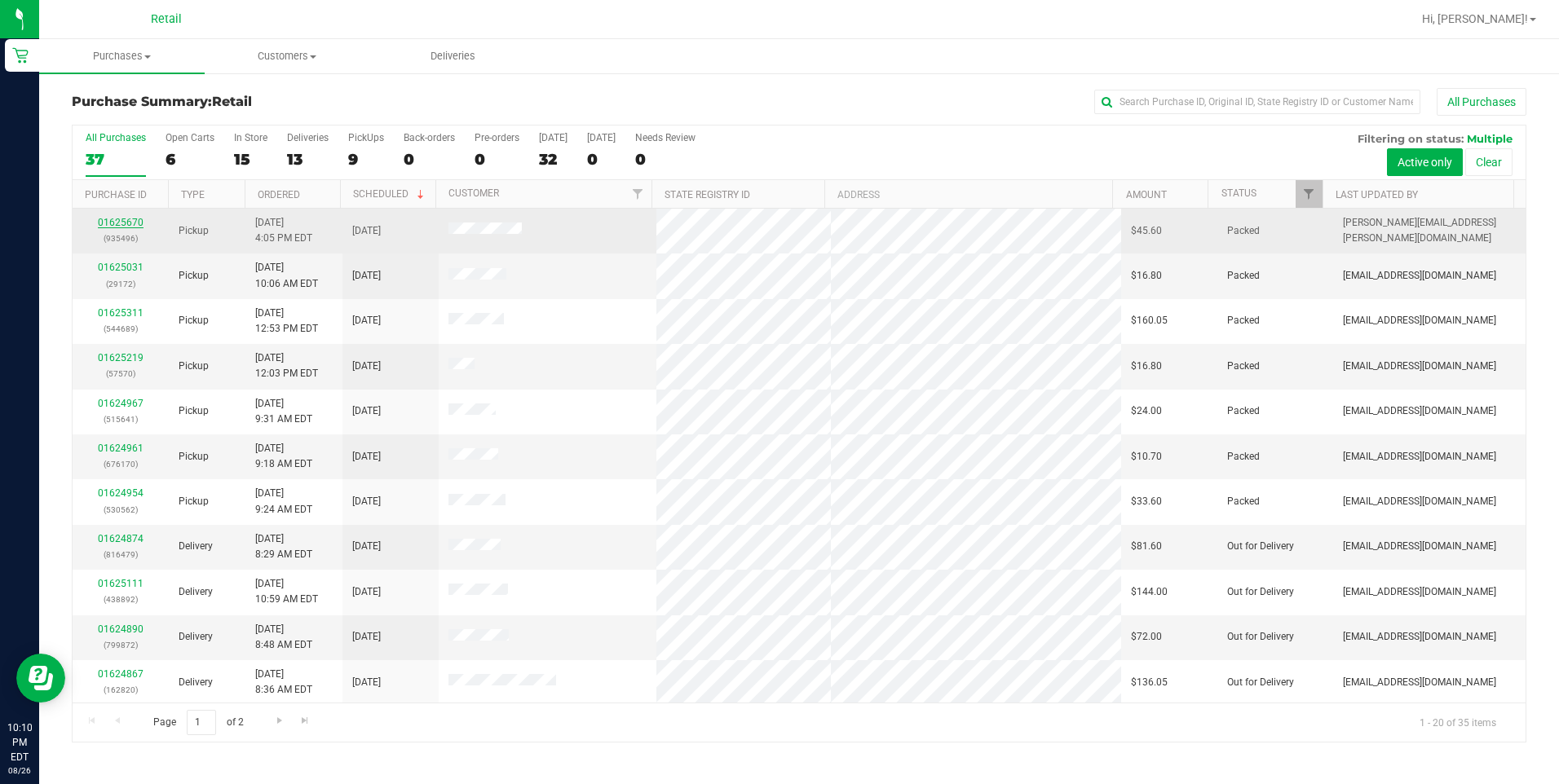
click at [118, 222] on link "01625670" at bounding box center [121, 223] width 46 height 11
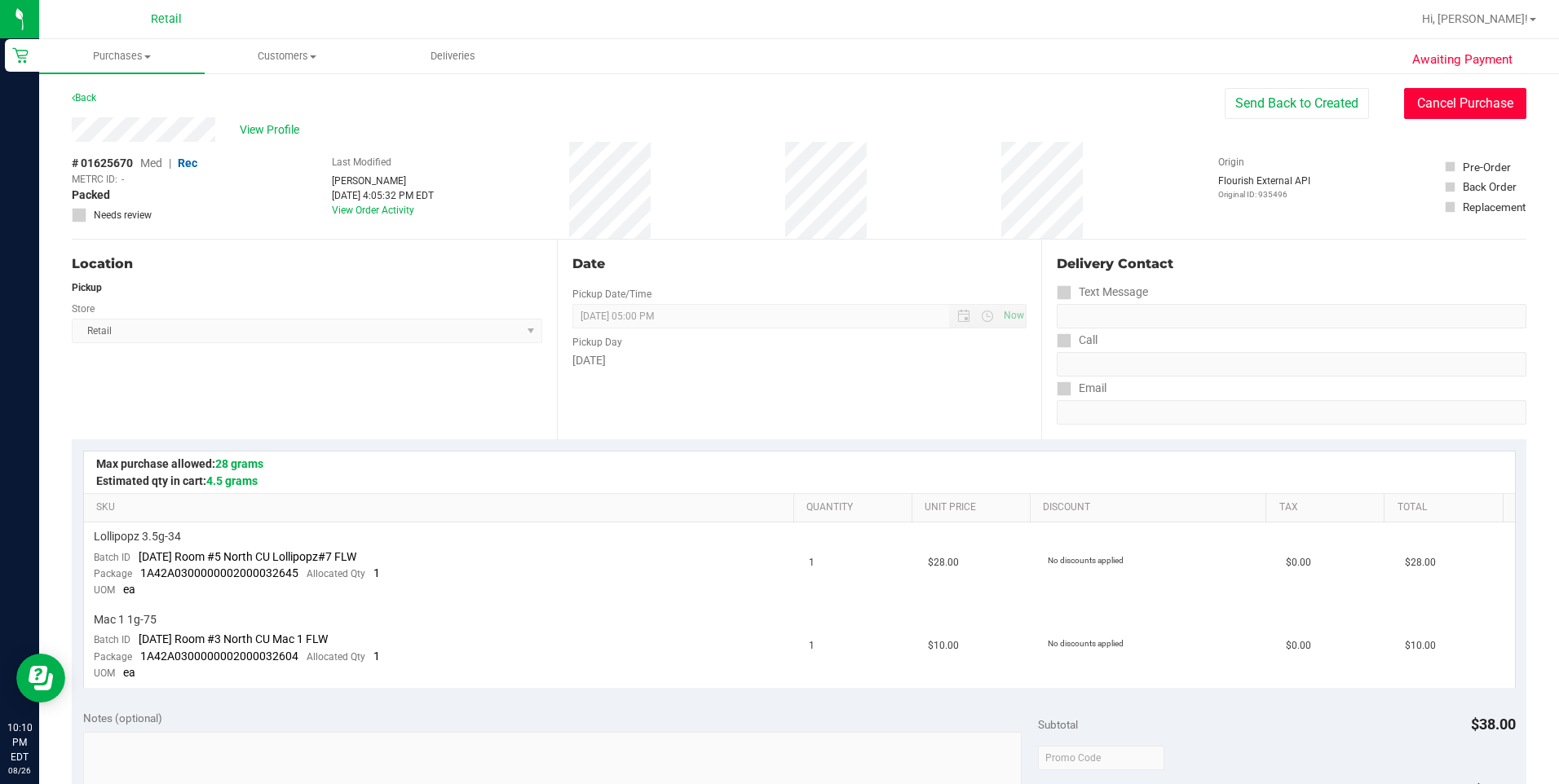
click at [1477, 104] on button "Cancel Purchase" at bounding box center [1465, 104] width 122 height 31
click at [85, 99] on link "Back" at bounding box center [84, 98] width 24 height 11
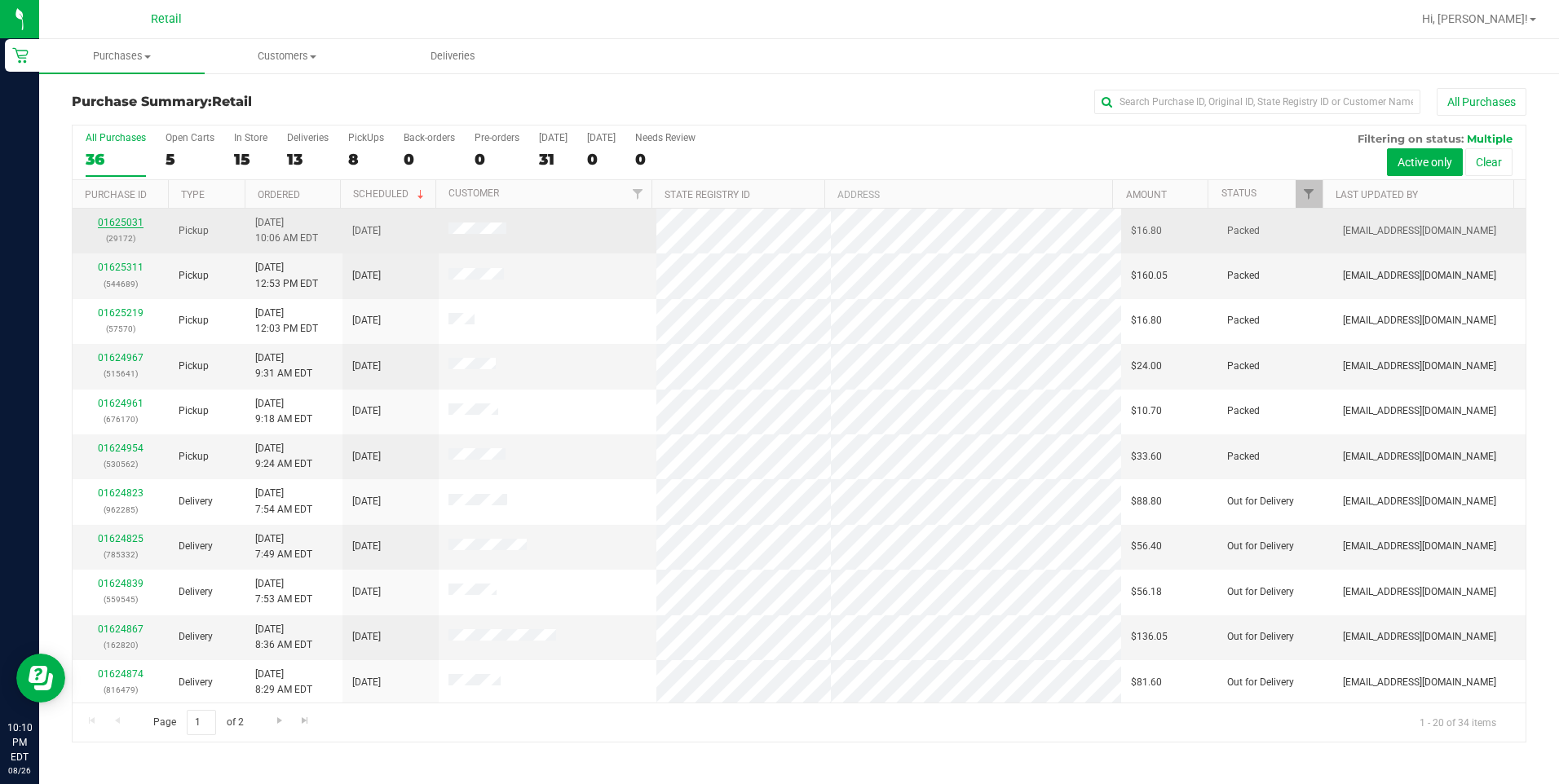
click at [122, 219] on link "01625031" at bounding box center [121, 223] width 46 height 11
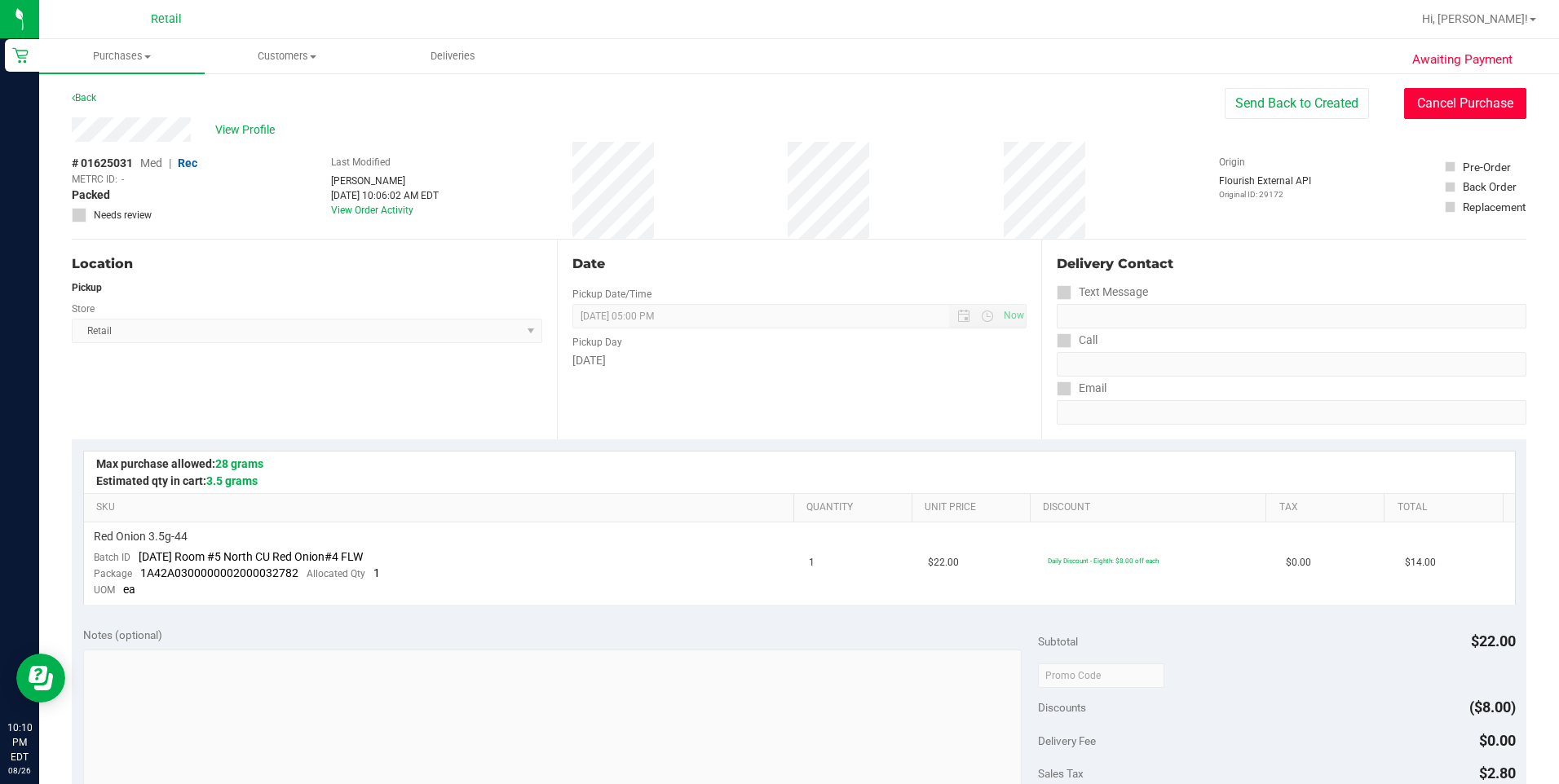
click at [1450, 102] on button "Cancel Purchase" at bounding box center [1465, 104] width 122 height 31
click at [87, 91] on div "Back" at bounding box center [84, 98] width 24 height 20
click at [88, 100] on link "Back" at bounding box center [84, 98] width 24 height 11
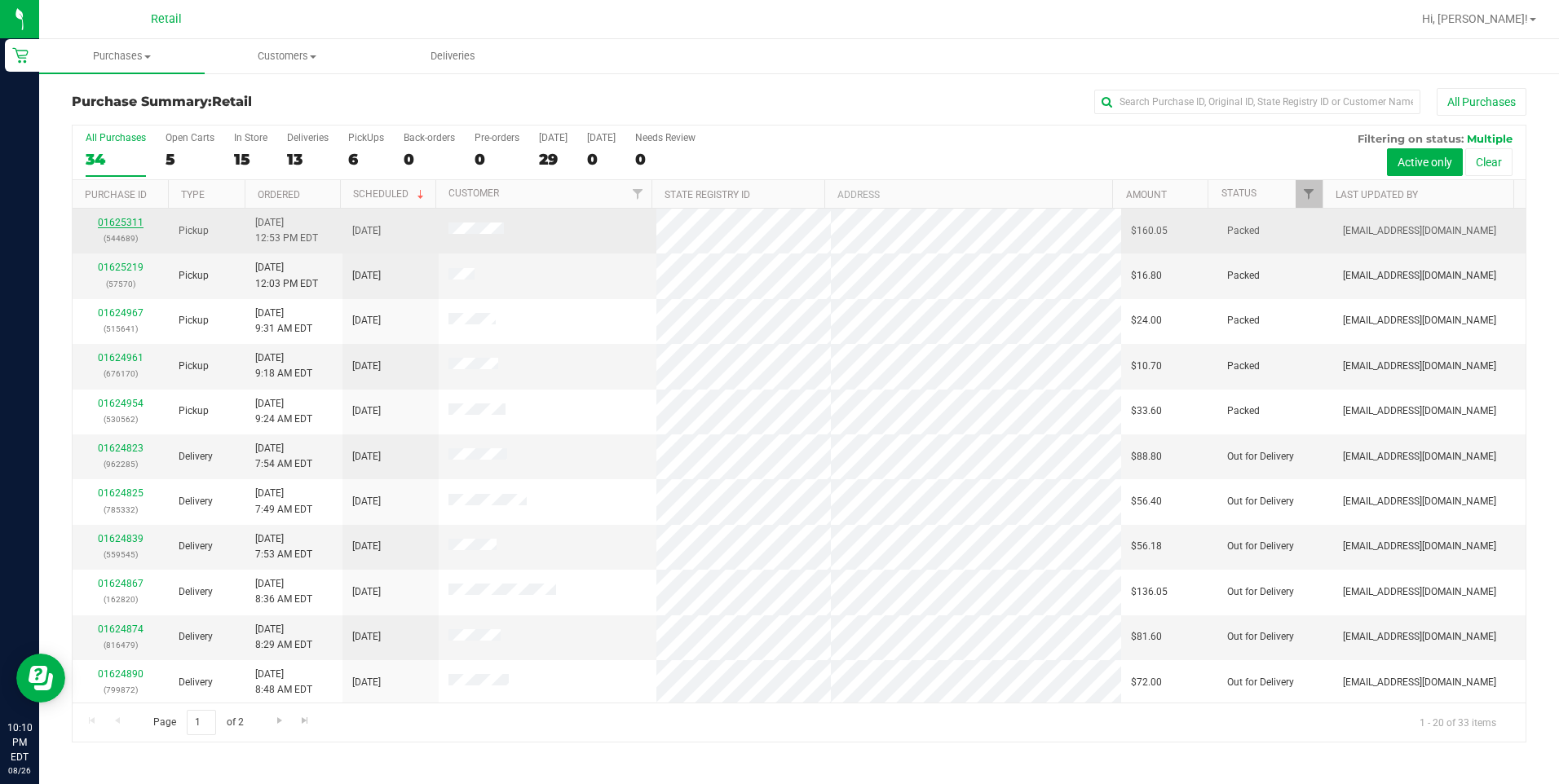
click at [112, 223] on link "01625311" at bounding box center [121, 223] width 46 height 11
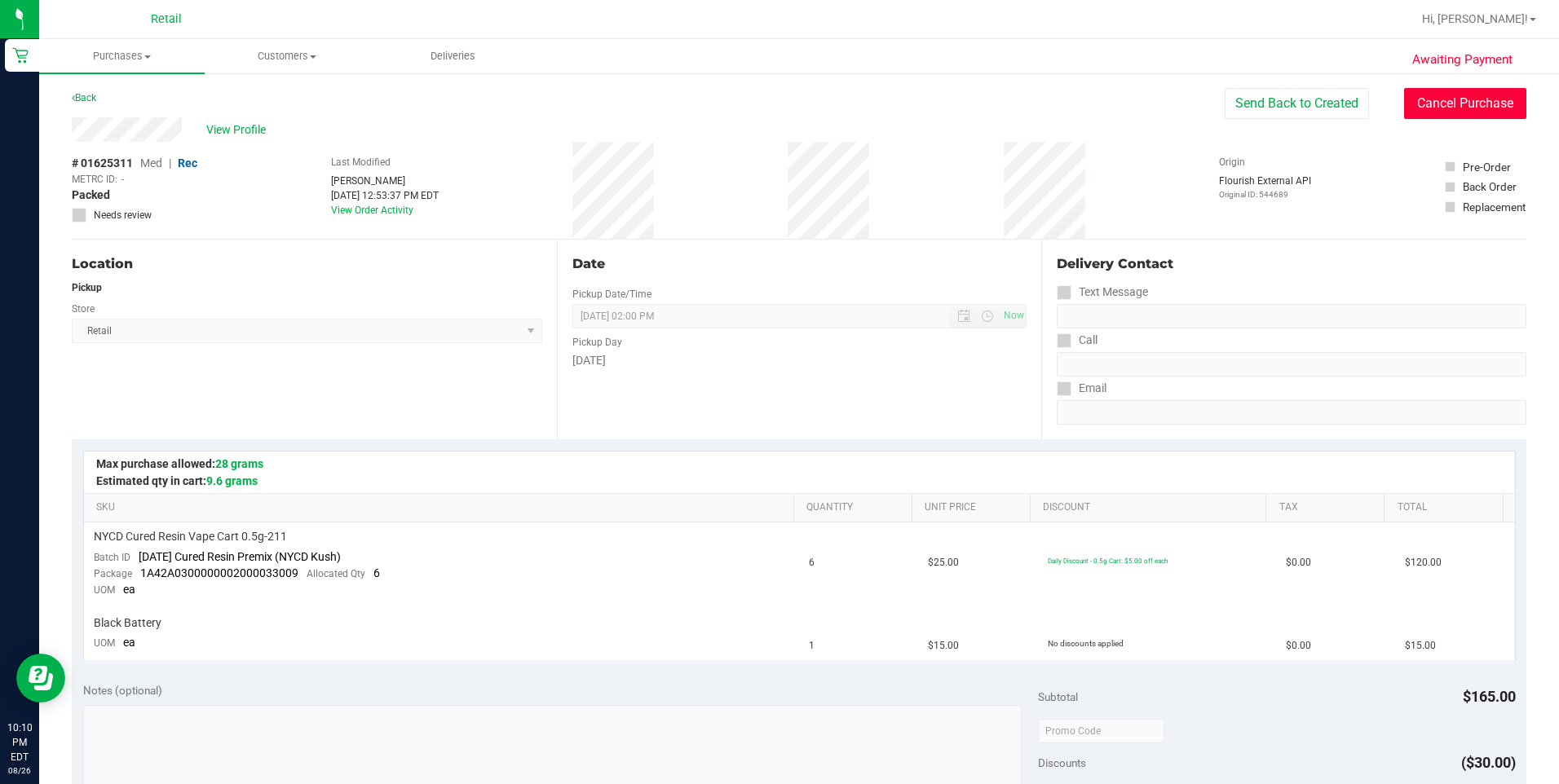
click at [1413, 108] on button "Cancel Purchase" at bounding box center [1465, 104] width 122 height 31
click at [92, 93] on div "Back" at bounding box center [84, 98] width 24 height 20
click at [92, 94] on link "Back" at bounding box center [84, 98] width 24 height 11
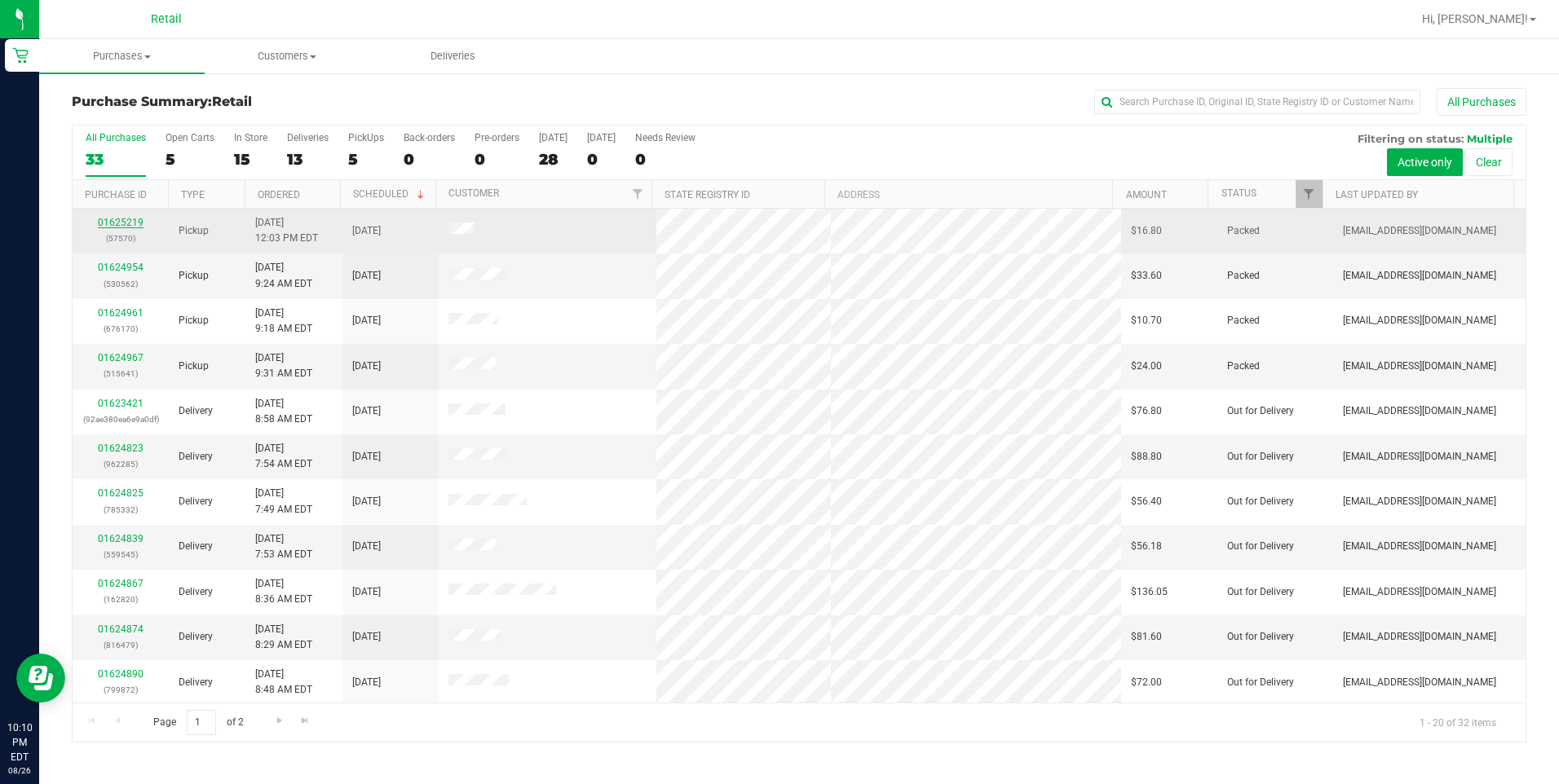
click at [121, 226] on link "01625219" at bounding box center [121, 223] width 46 height 11
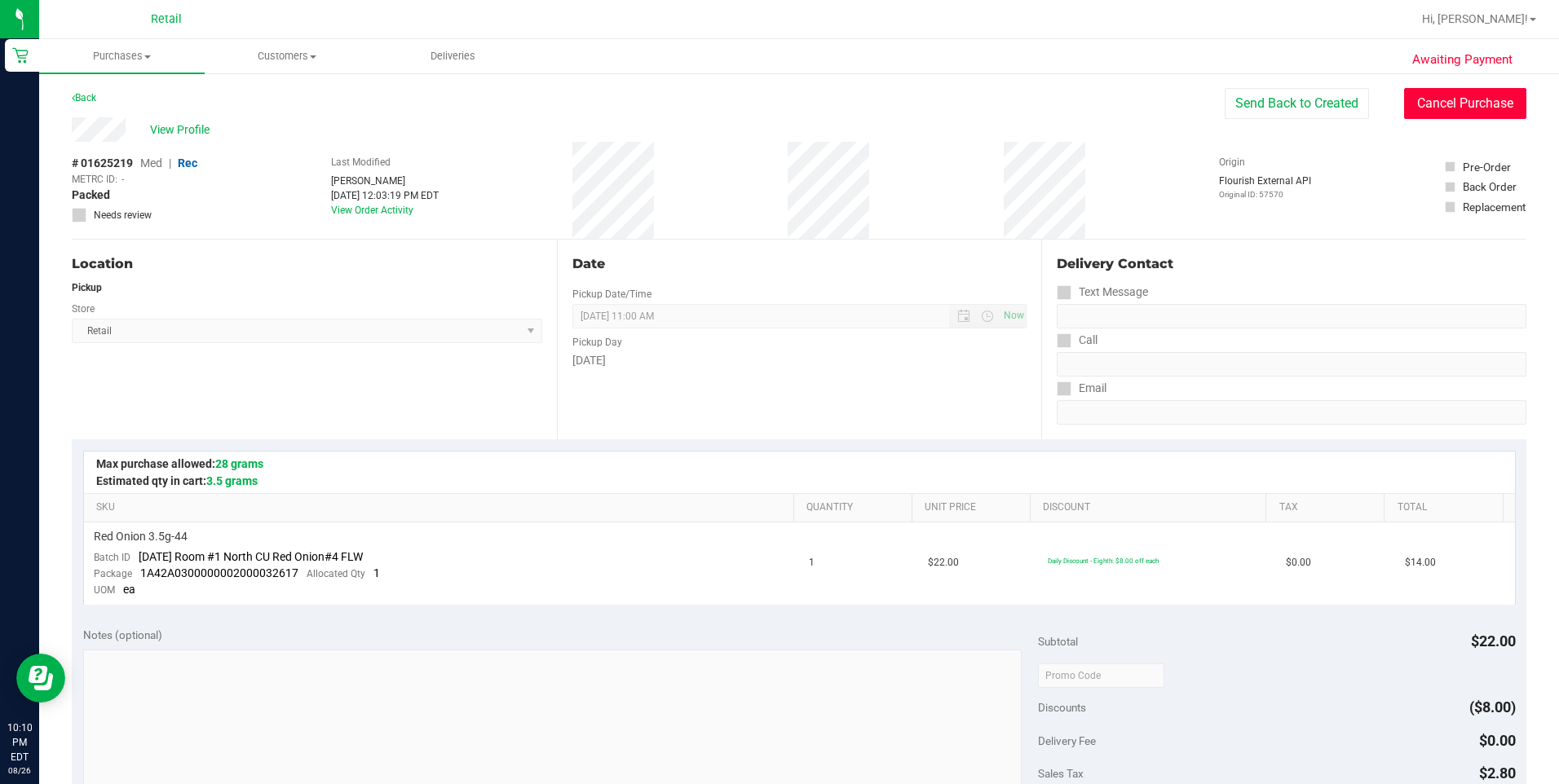
click at [1456, 92] on button "Cancel Purchase" at bounding box center [1465, 104] width 122 height 31
click at [83, 95] on link "Back" at bounding box center [84, 98] width 24 height 11
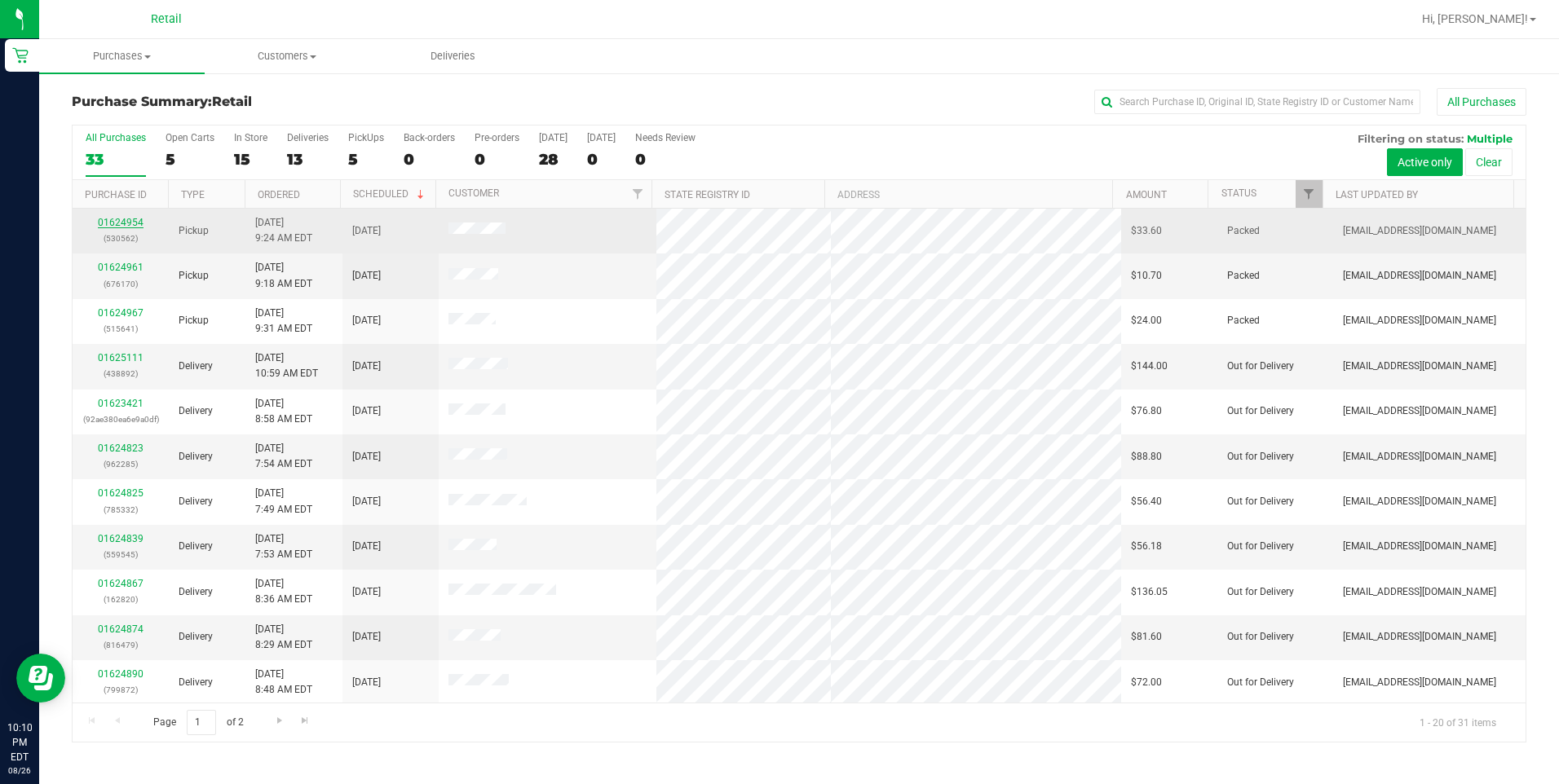
click at [124, 218] on link "01624954" at bounding box center [121, 223] width 46 height 11
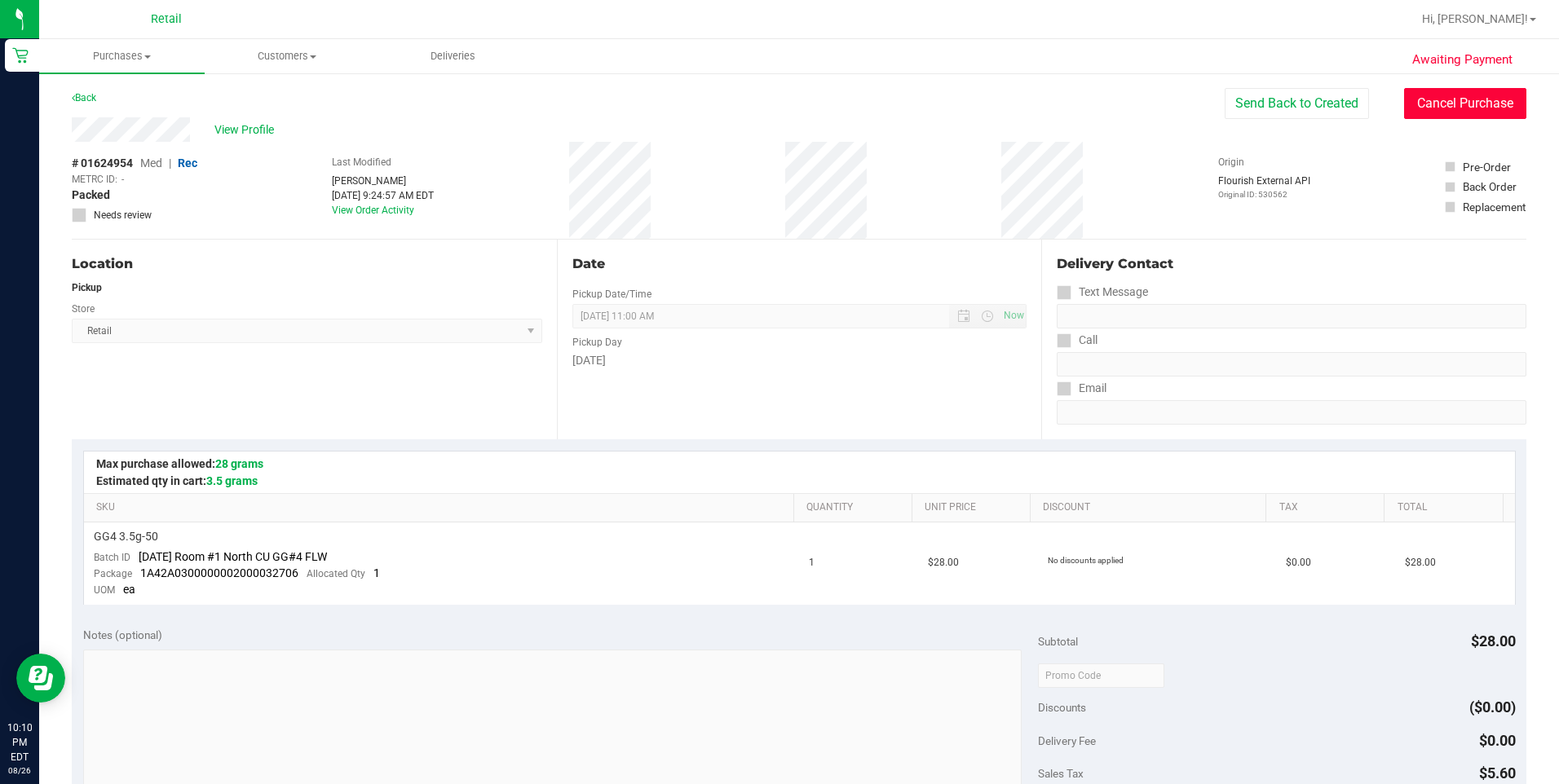
click at [1420, 105] on button "Cancel Purchase" at bounding box center [1465, 104] width 122 height 31
click at [93, 99] on link "Back" at bounding box center [84, 98] width 24 height 11
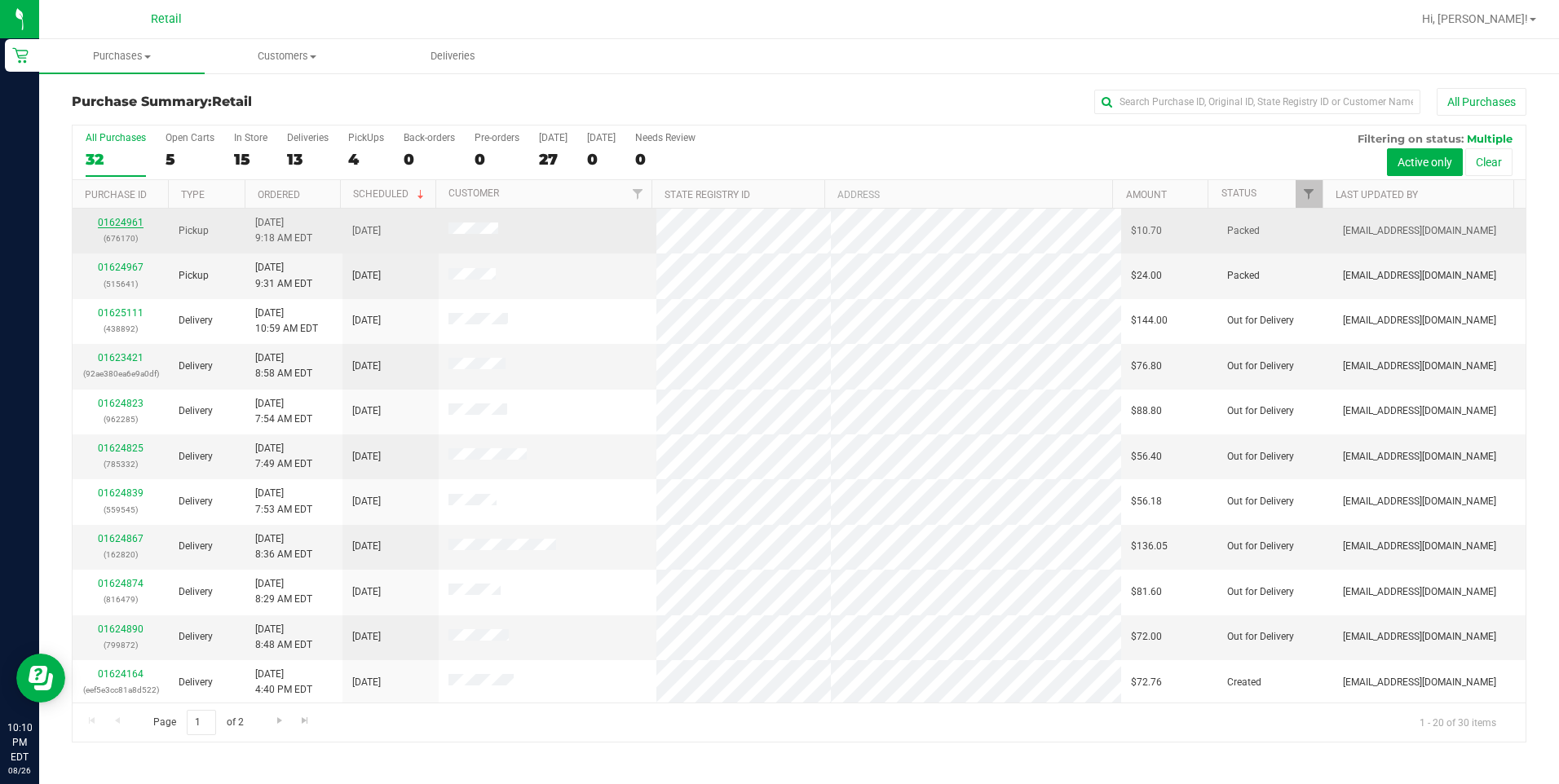
click at [122, 224] on link "01624961" at bounding box center [121, 223] width 46 height 11
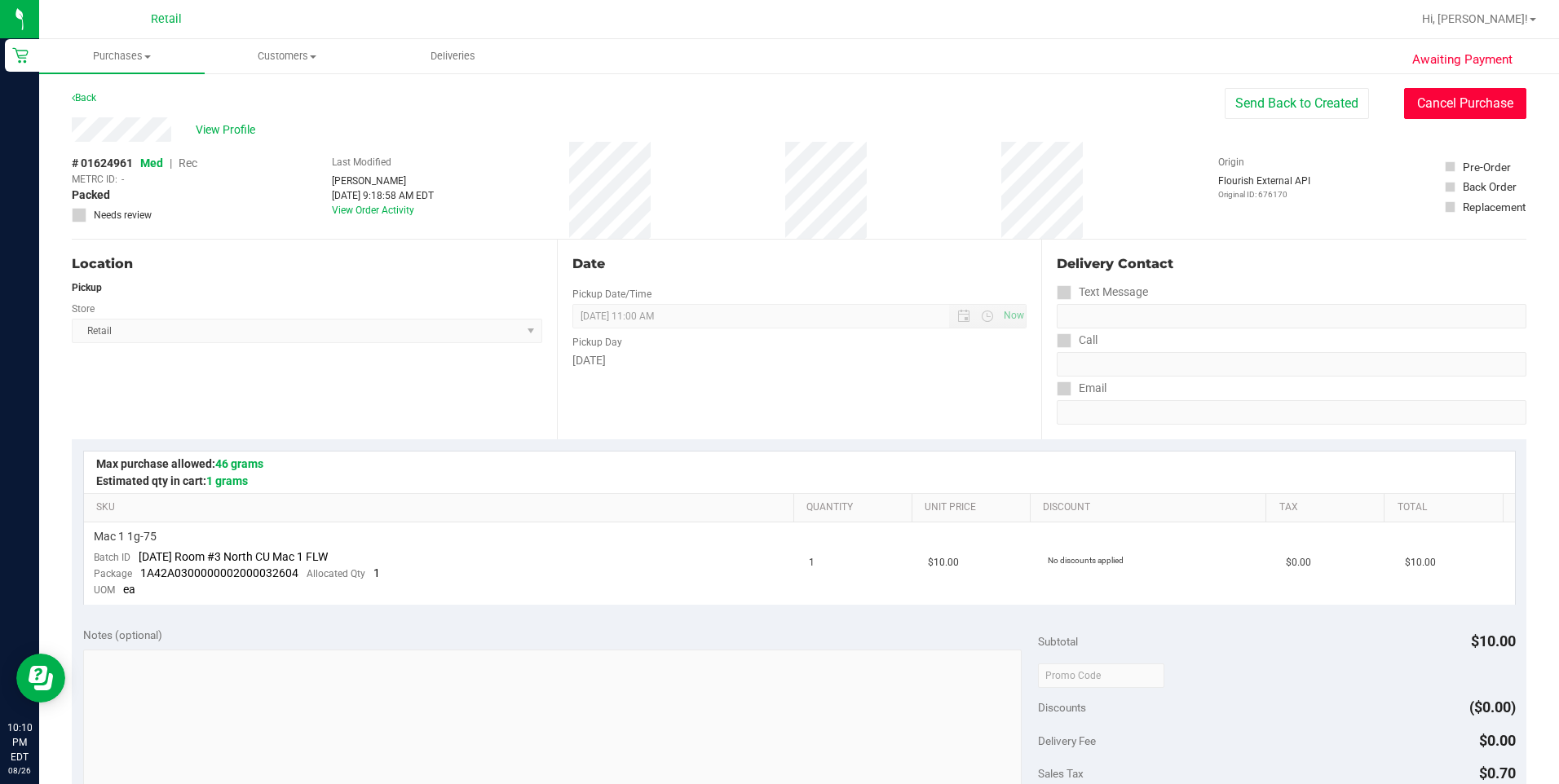
click at [1436, 97] on button "Cancel Purchase" at bounding box center [1465, 104] width 122 height 31
click at [91, 91] on div "Back" at bounding box center [84, 98] width 24 height 20
click at [91, 93] on link "Back" at bounding box center [84, 98] width 24 height 11
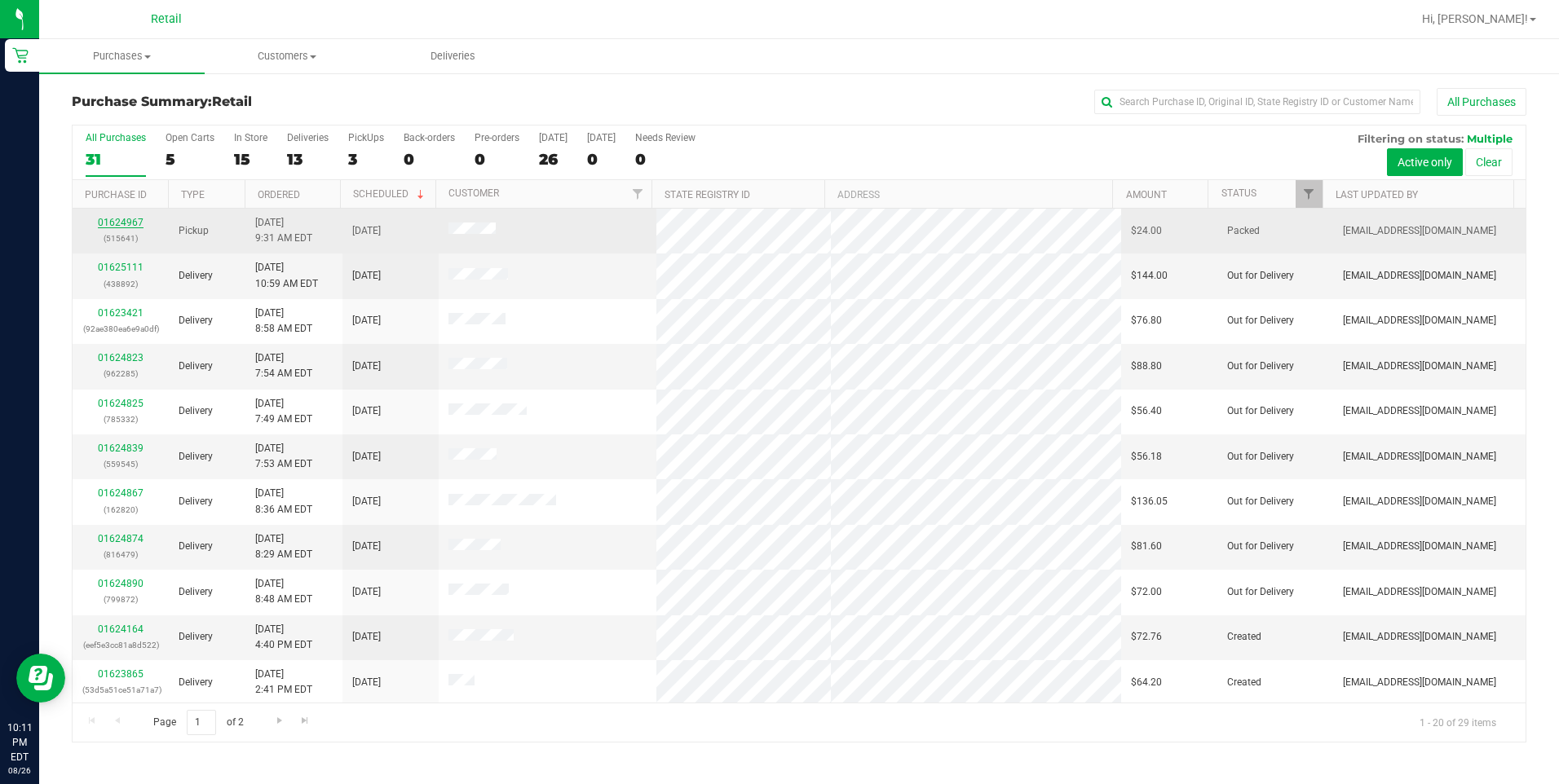
click at [118, 219] on link "01624967" at bounding box center [121, 223] width 46 height 11
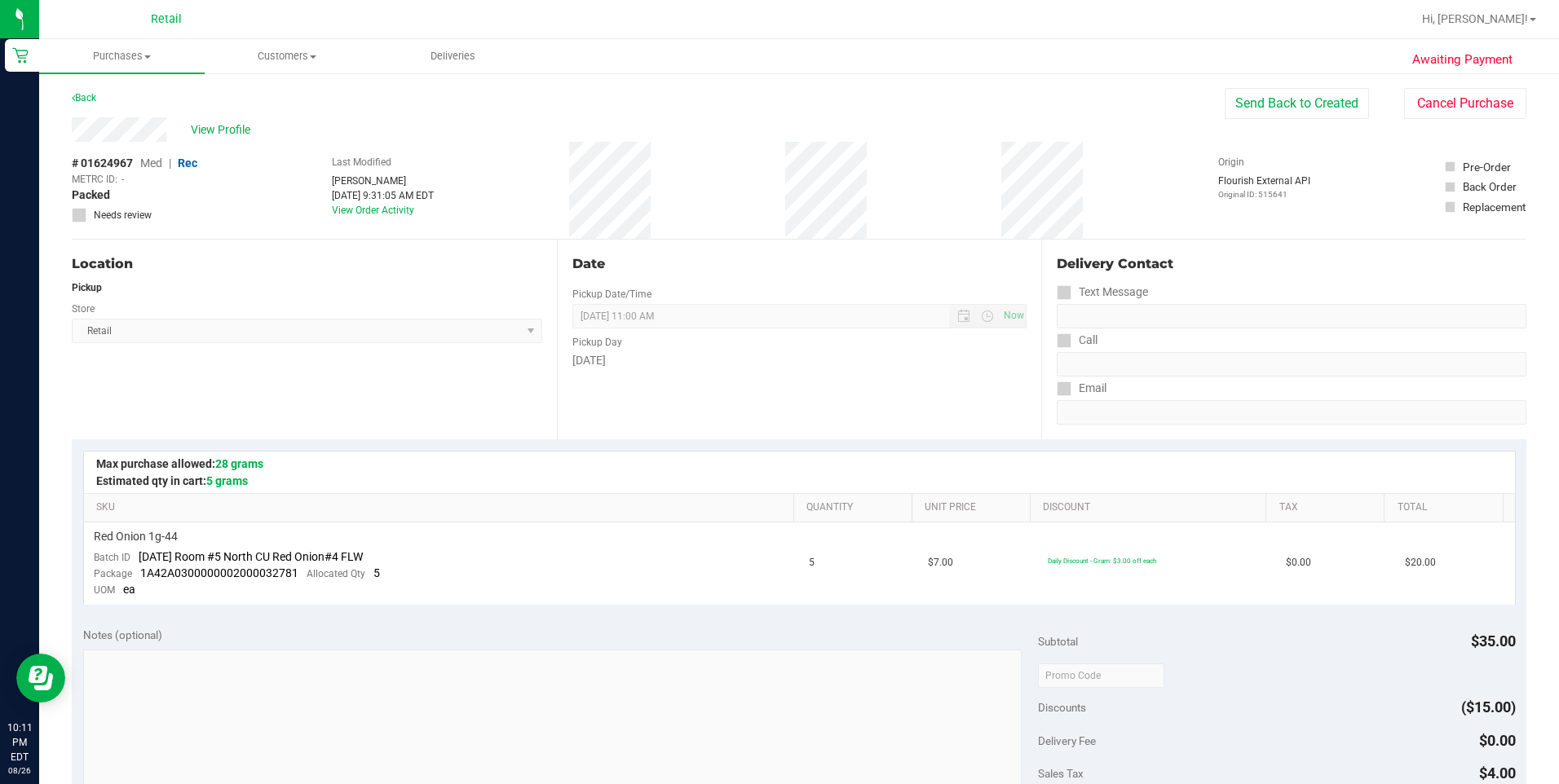
click at [1437, 84] on div "Awaiting Payment Back Send Back to Created Cancel Purchase View Profile # 01624…" at bounding box center [799, 697] width 1520 height 1250
click at [1479, 100] on button "Cancel Purchase" at bounding box center [1465, 104] width 122 height 31
click at [89, 104] on div "Back" at bounding box center [84, 98] width 24 height 20
click at [87, 95] on link "Back" at bounding box center [84, 98] width 24 height 11
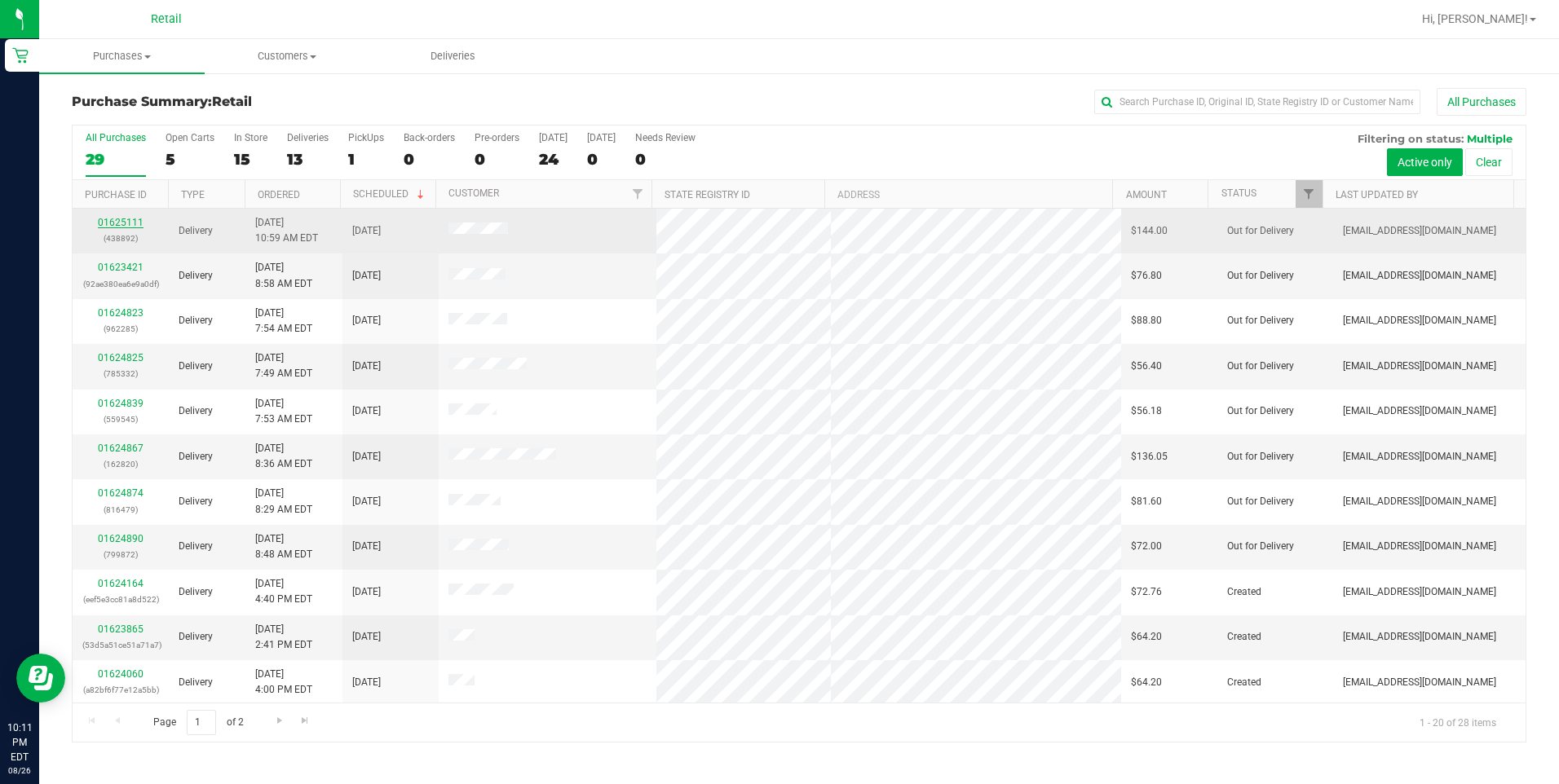
click at [116, 219] on link "01625111" at bounding box center [121, 223] width 46 height 11
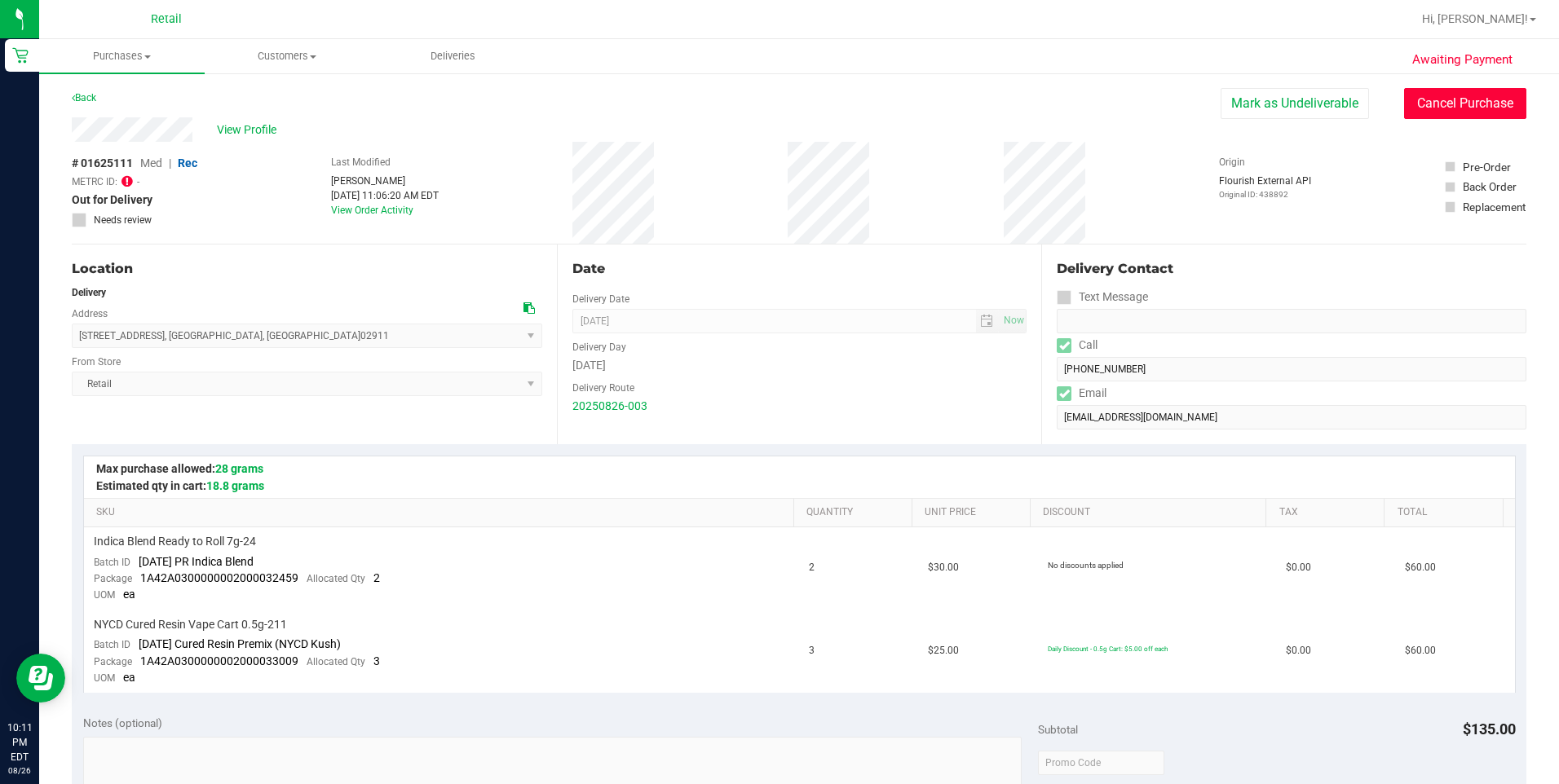
click at [1476, 91] on button "Cancel Purchase" at bounding box center [1465, 104] width 122 height 31
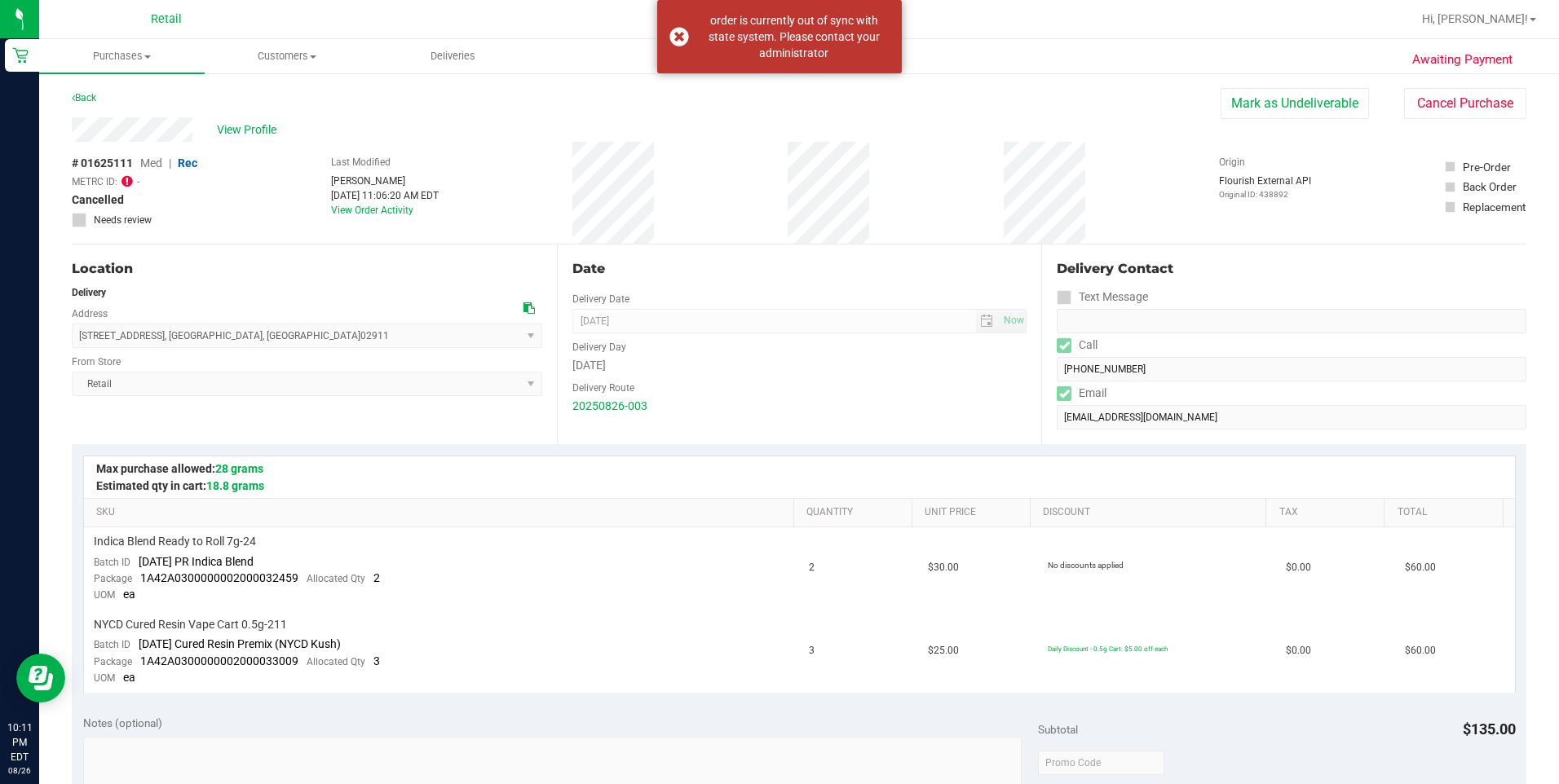
click at [100, 101] on div "Back [PERSON_NAME] as Undeliverable Cancel Purchase" at bounding box center [799, 103] width 1455 height 29
click at [87, 100] on link "Back" at bounding box center [84, 98] width 24 height 11
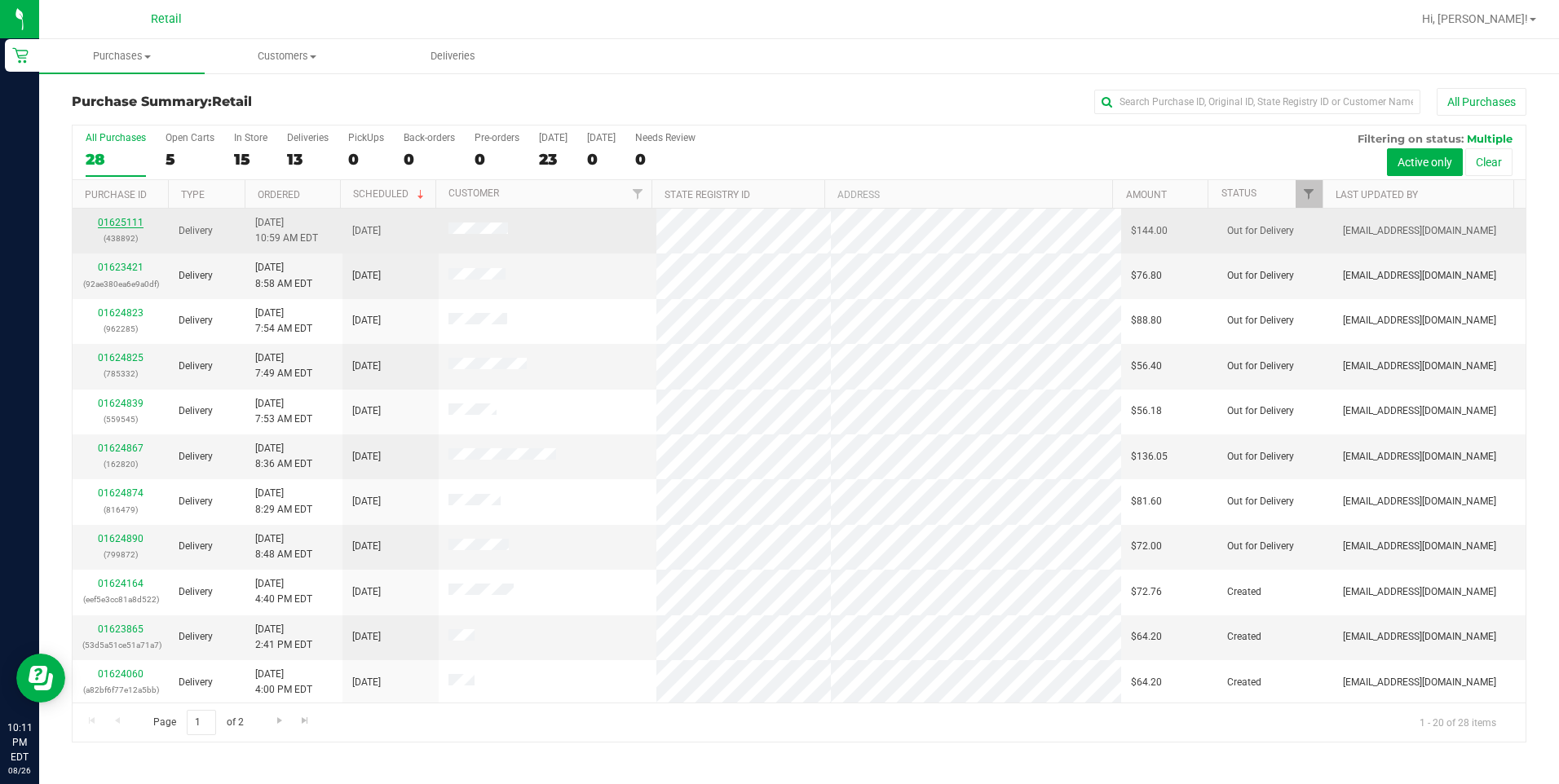
click at [118, 220] on link "01625111" at bounding box center [121, 223] width 46 height 11
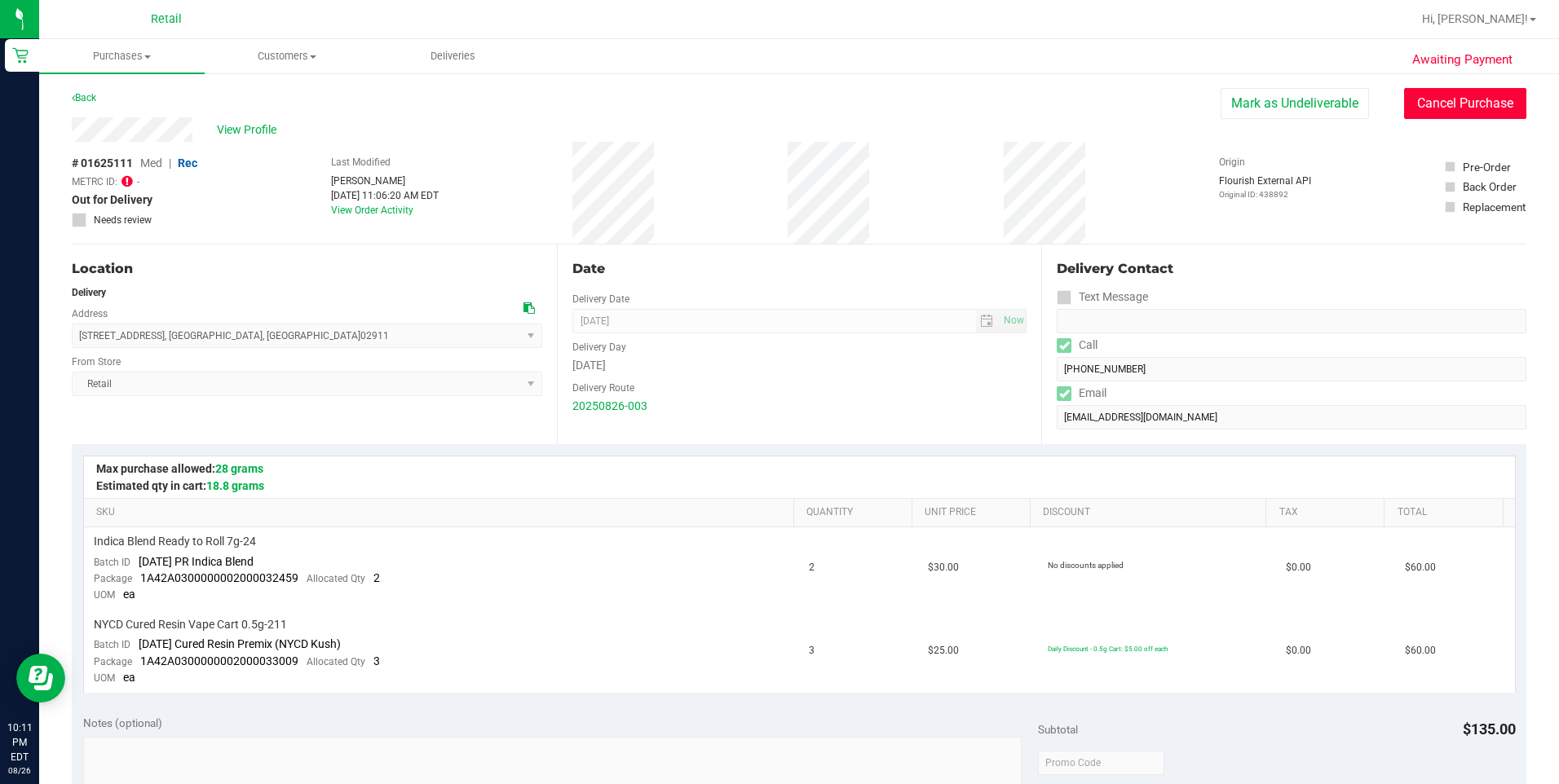
click at [1444, 104] on button "Cancel Purchase" at bounding box center [1465, 104] width 122 height 31
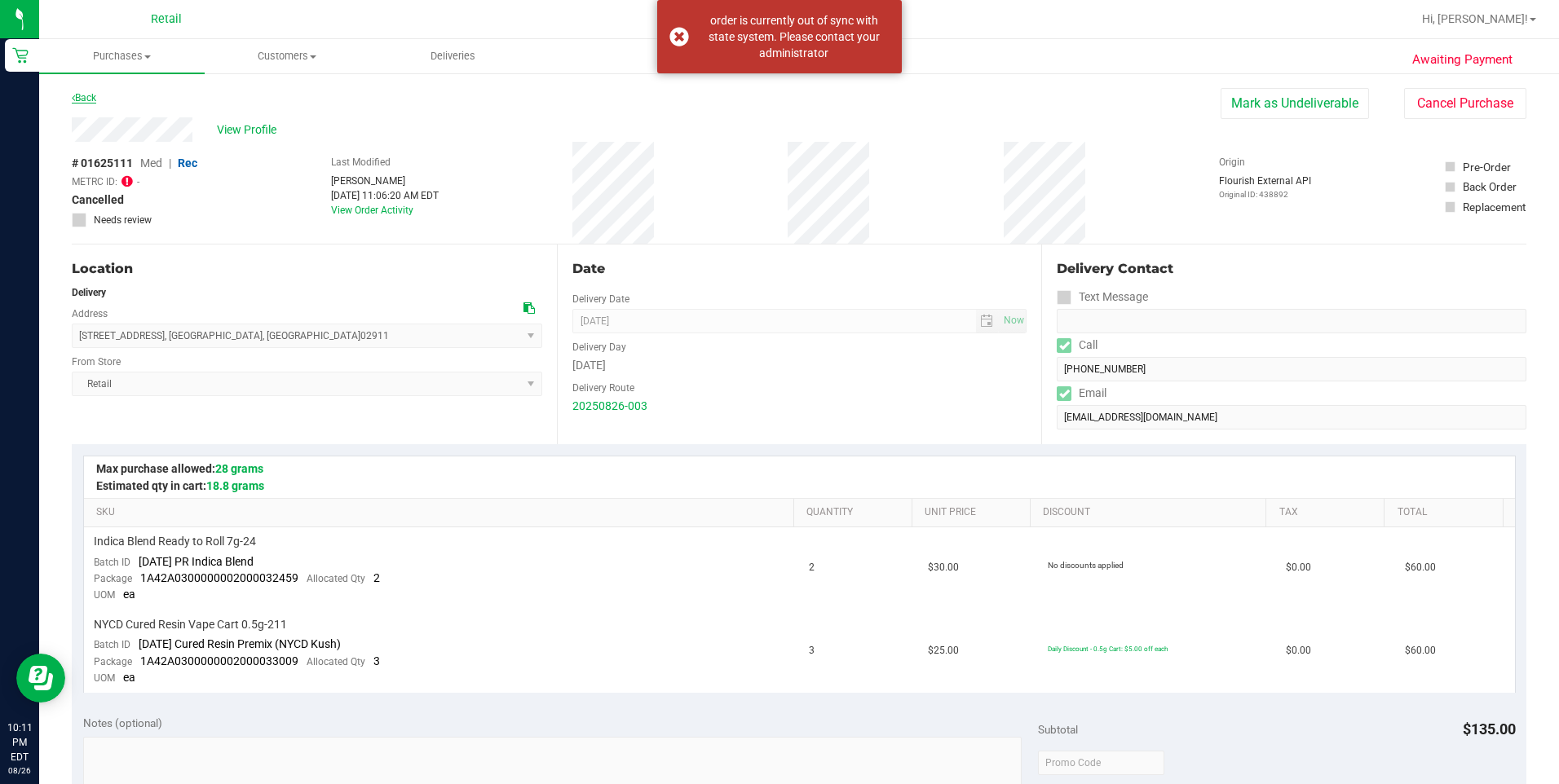
click at [91, 101] on link "Back" at bounding box center [84, 98] width 24 height 11
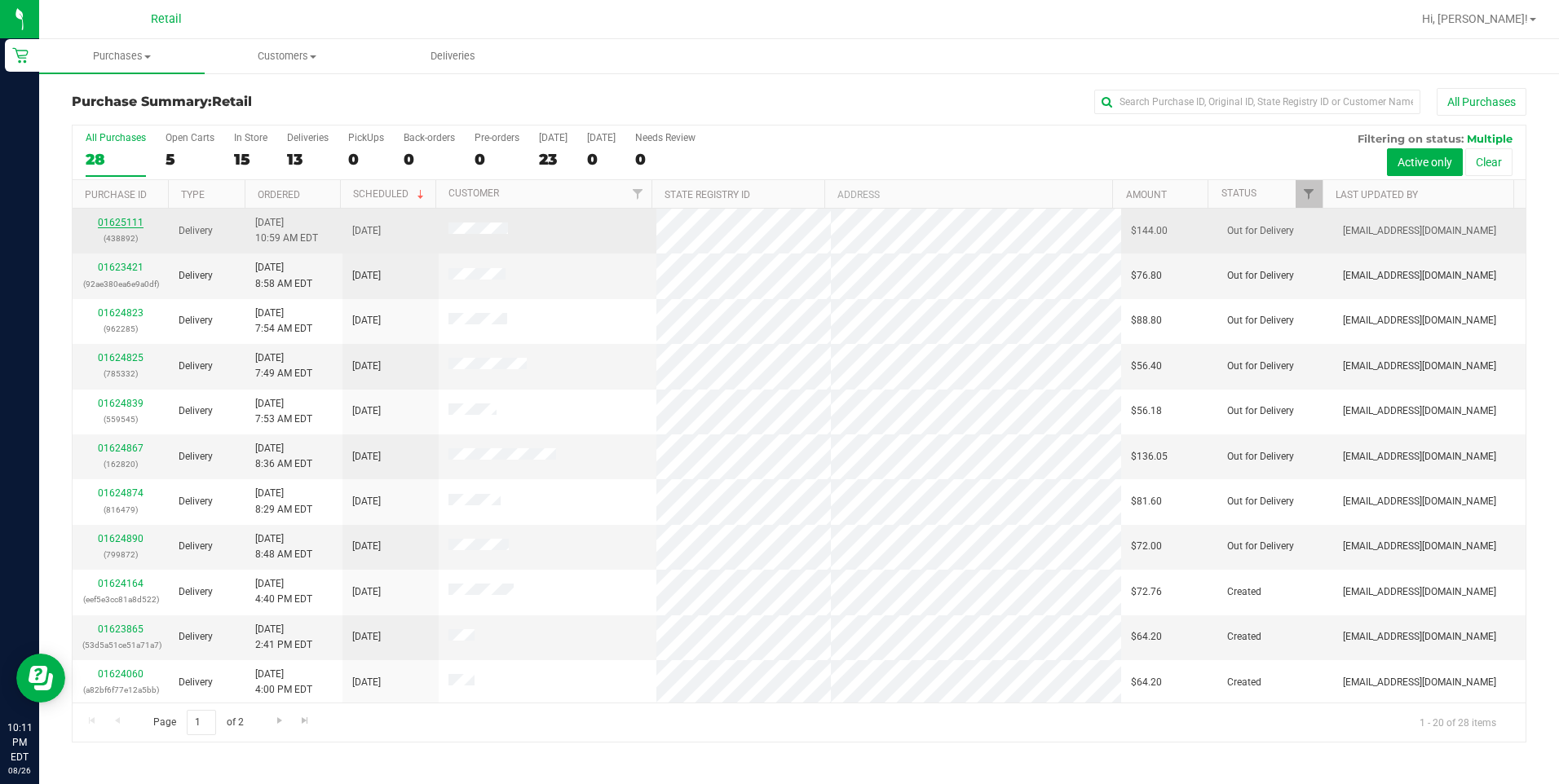
click at [124, 218] on link "01625111" at bounding box center [121, 223] width 46 height 11
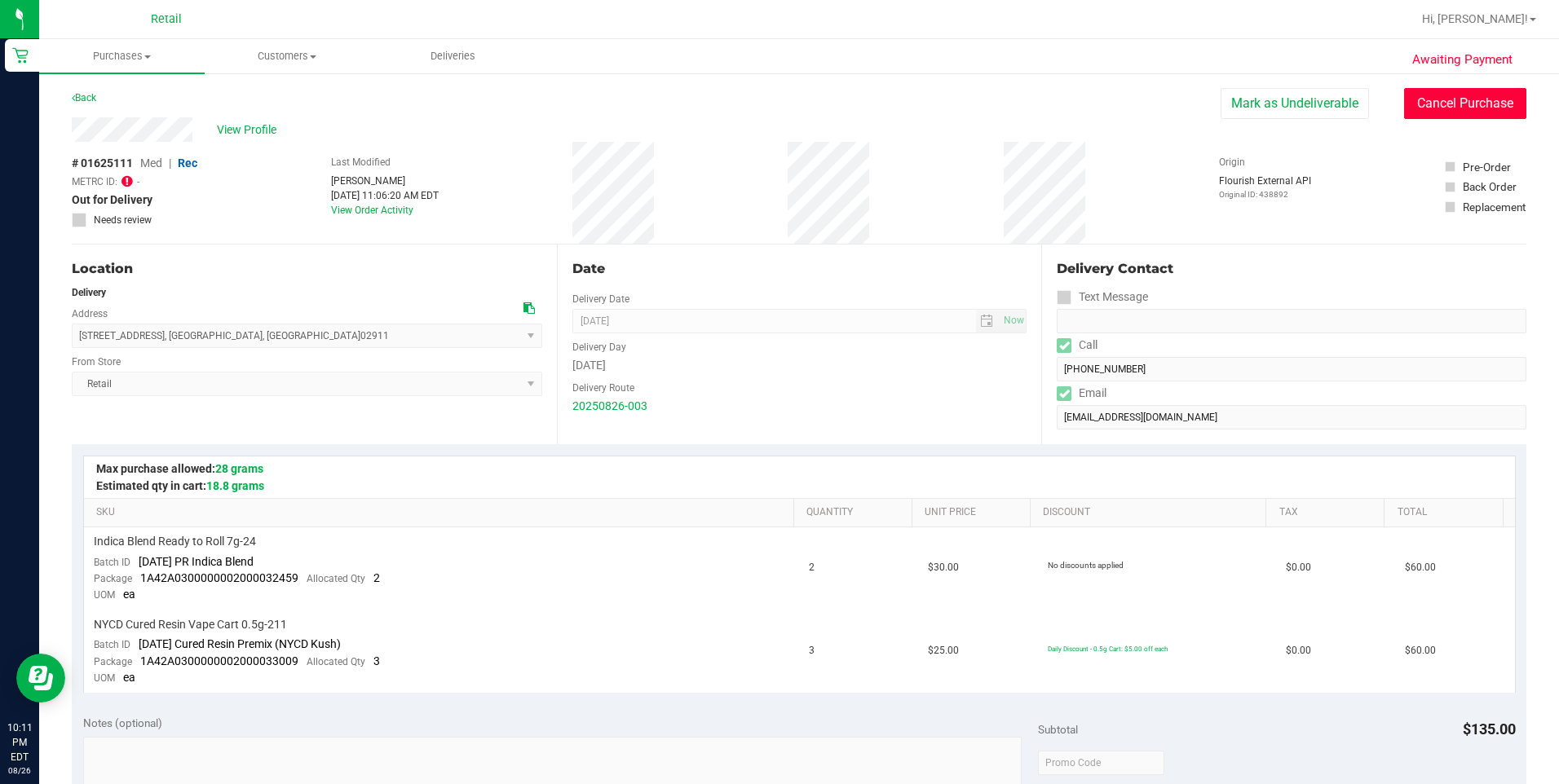
drag, startPoint x: 1493, startPoint y: 101, endPoint x: 832, endPoint y: 105, distance: 661.0
click at [1492, 101] on button "Cancel Purchase" at bounding box center [1465, 104] width 122 height 31
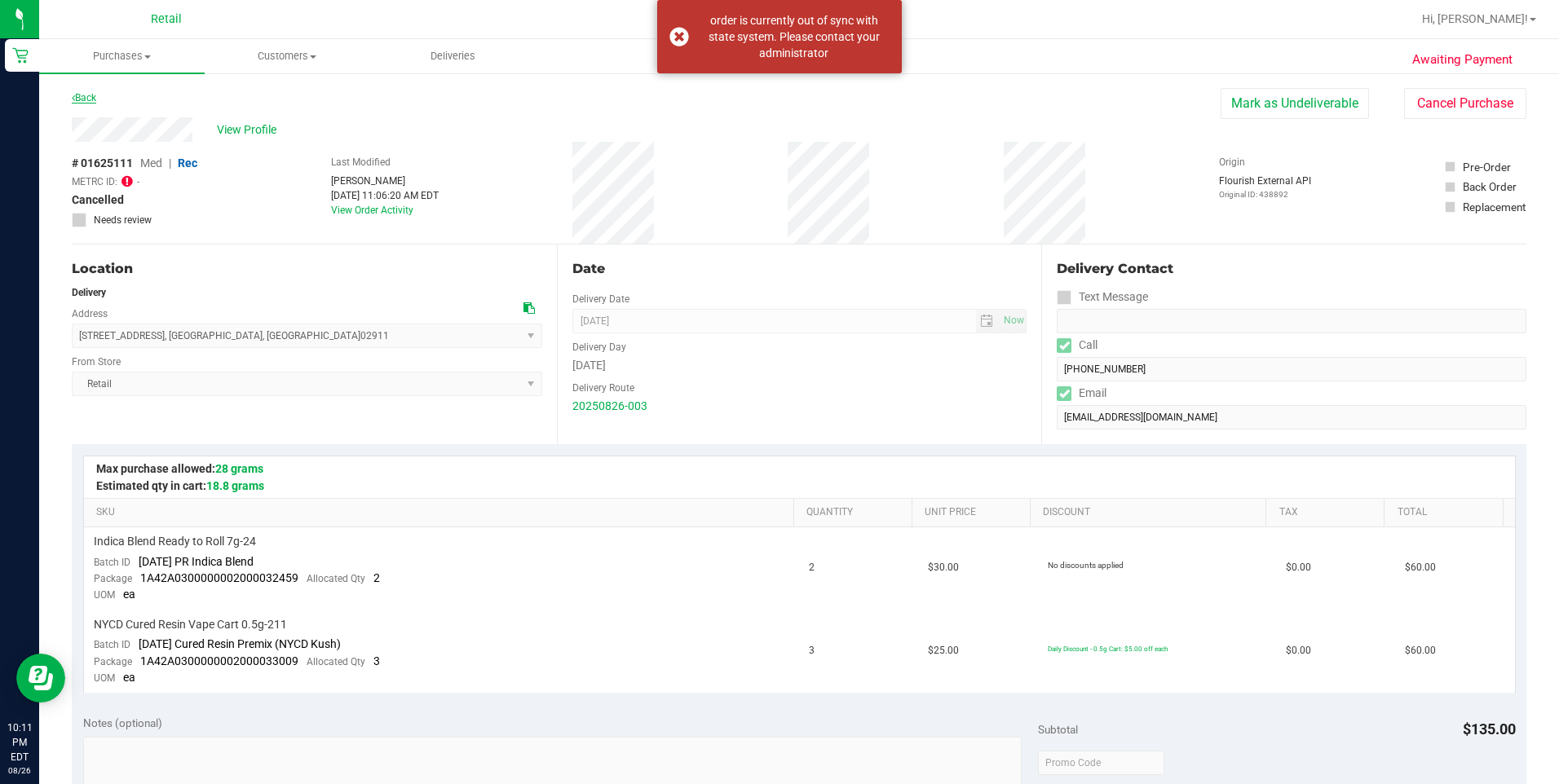
click at [85, 94] on link "Back" at bounding box center [84, 98] width 24 height 11
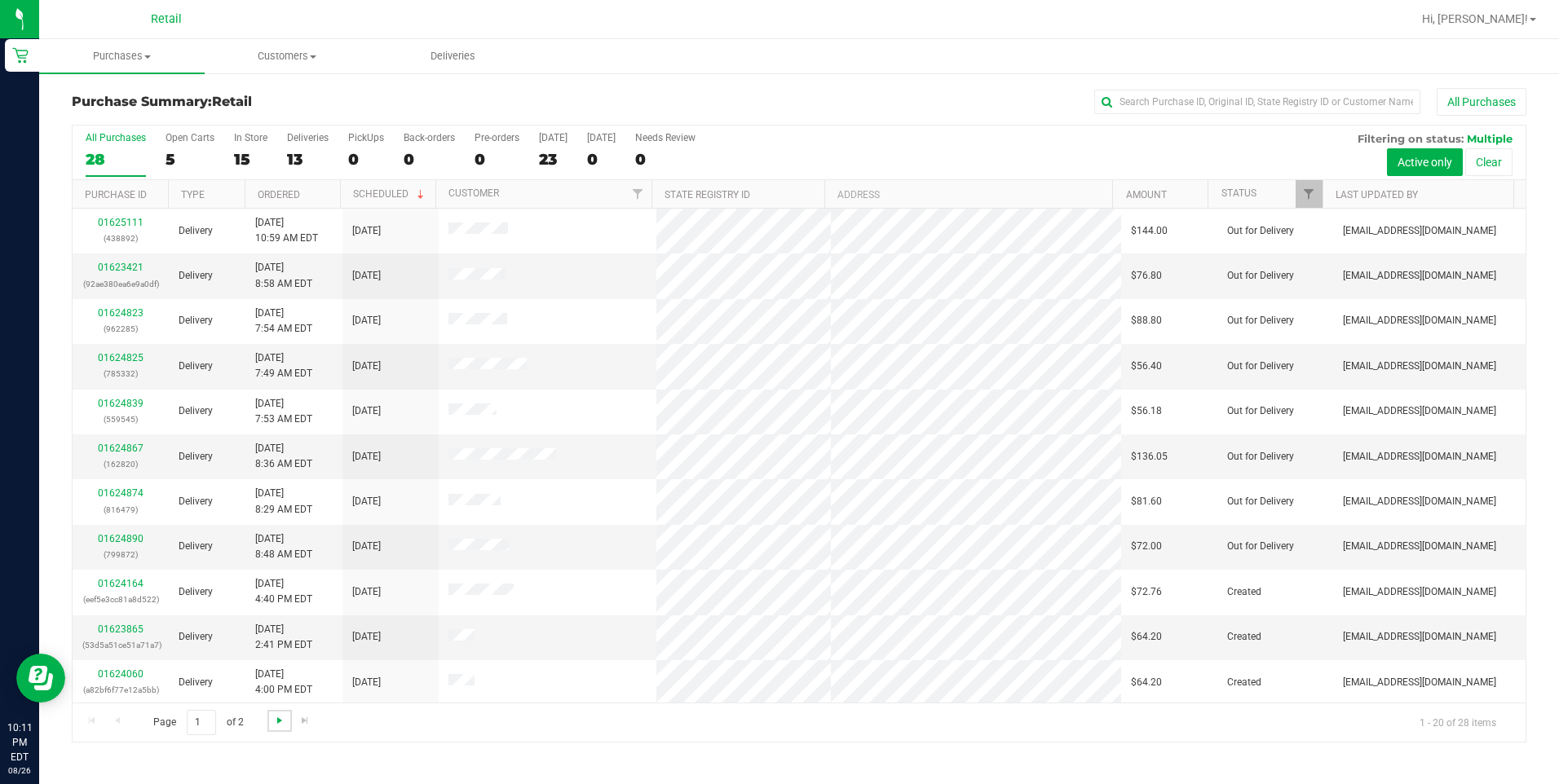
click at [285, 719] on span "Go to the next page" at bounding box center [280, 720] width 13 height 13
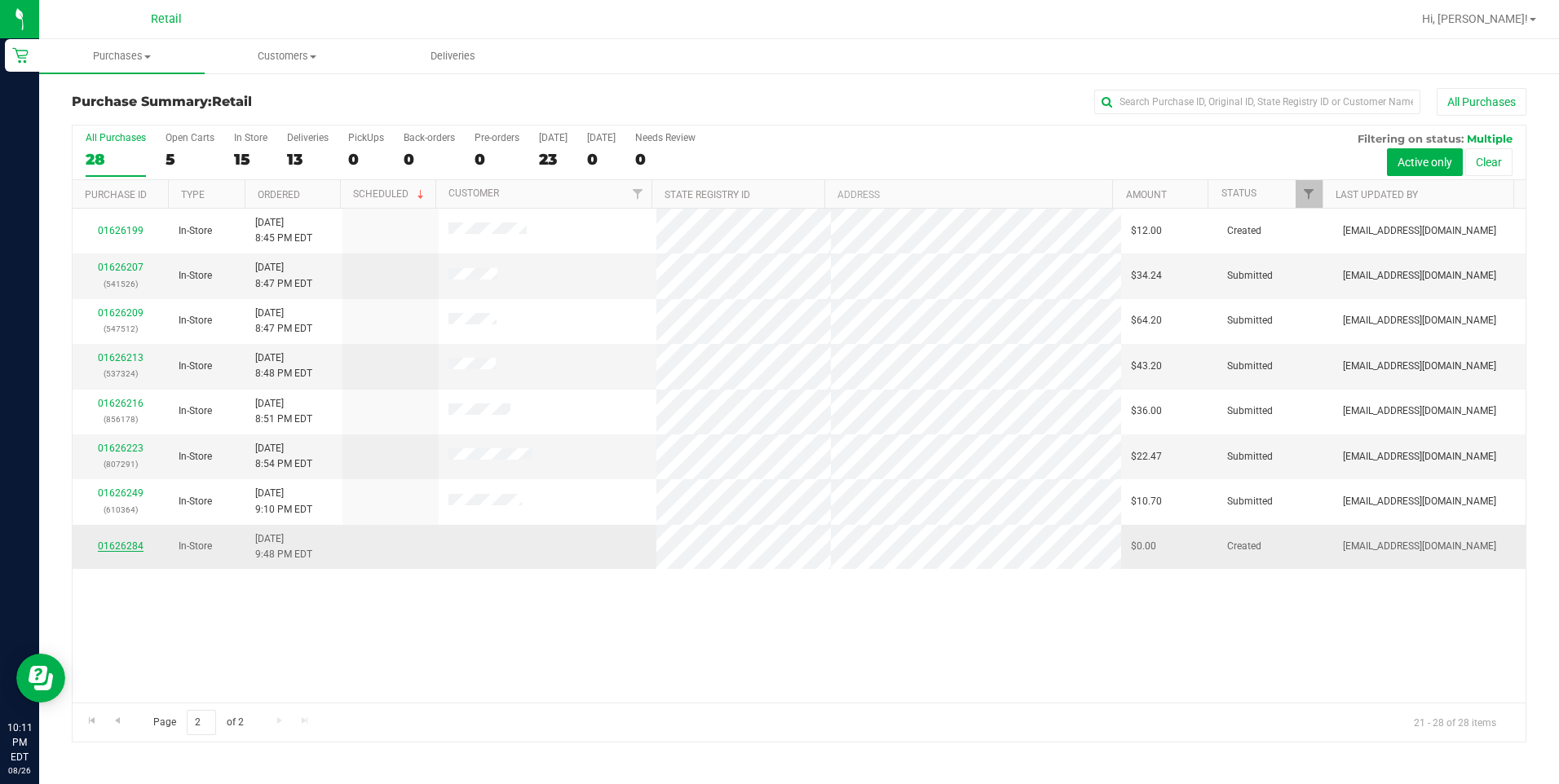
click at [122, 543] on link "01626284" at bounding box center [121, 546] width 46 height 11
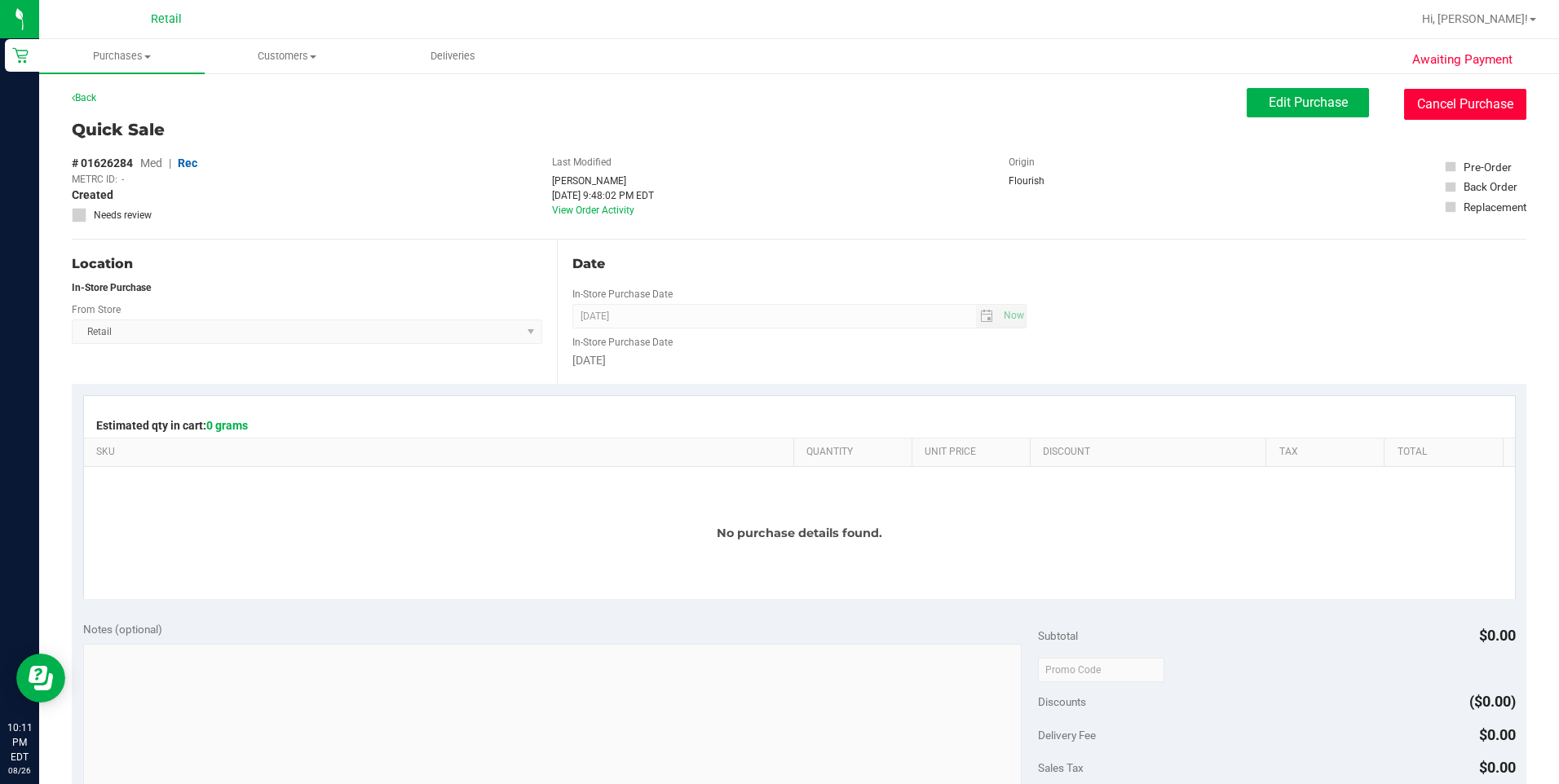
click at [1433, 102] on button "Cancel Purchase" at bounding box center [1465, 104] width 122 height 31
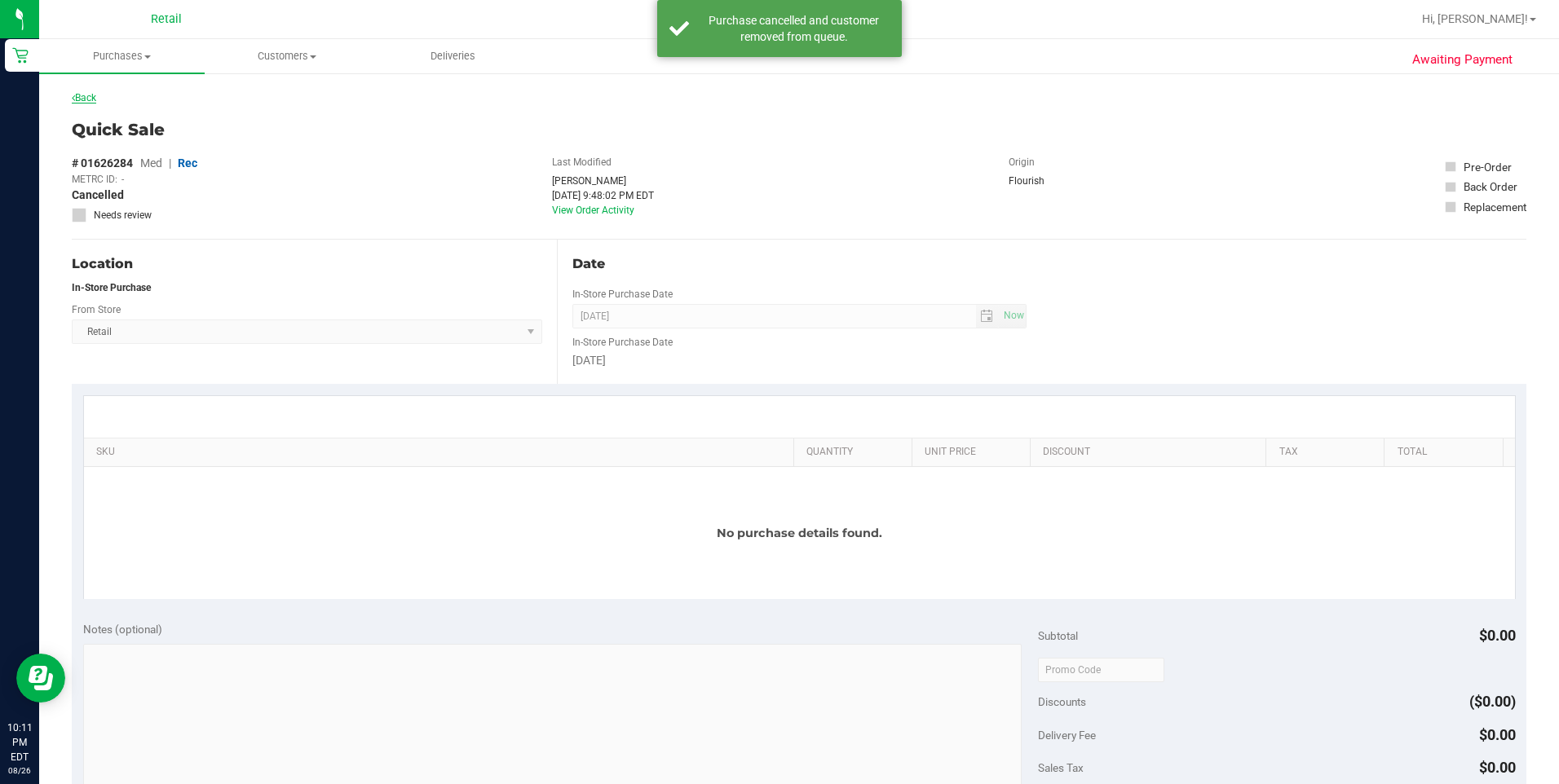
click at [91, 100] on link "Back" at bounding box center [84, 98] width 24 height 11
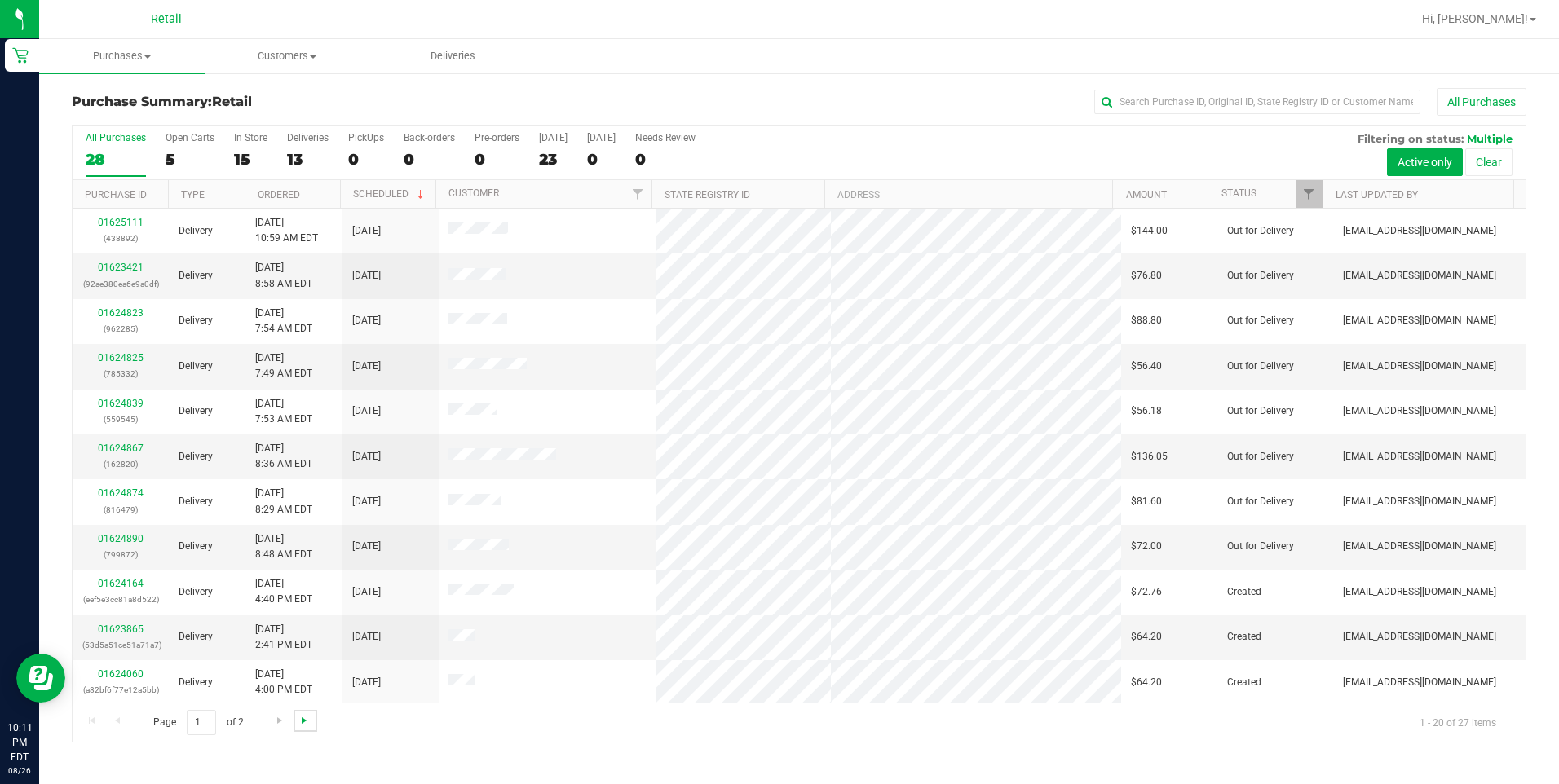
click at [304, 726] on span "Go to the last page" at bounding box center [305, 720] width 13 height 13
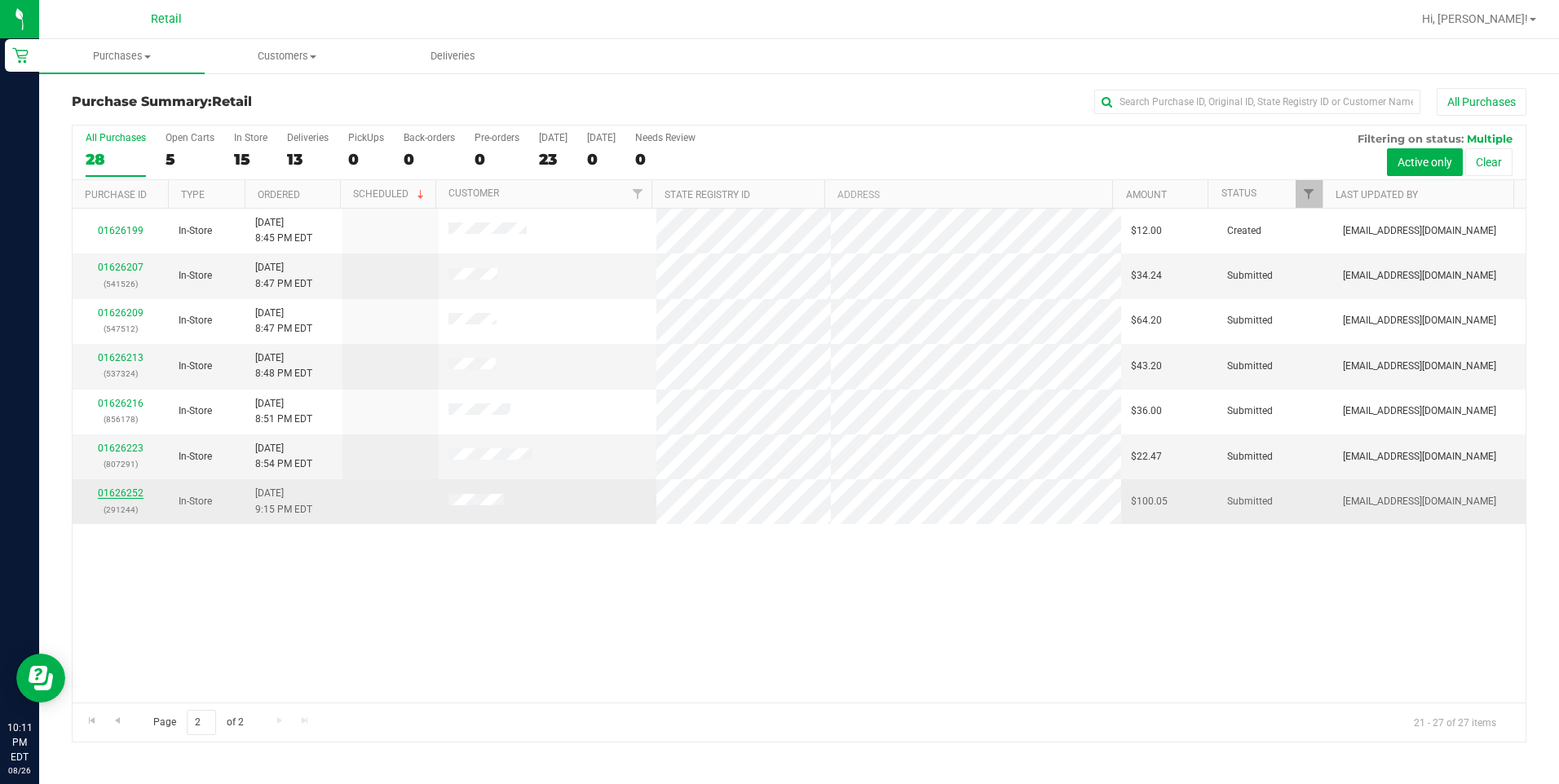
click at [127, 490] on link "01626252" at bounding box center [121, 493] width 46 height 11
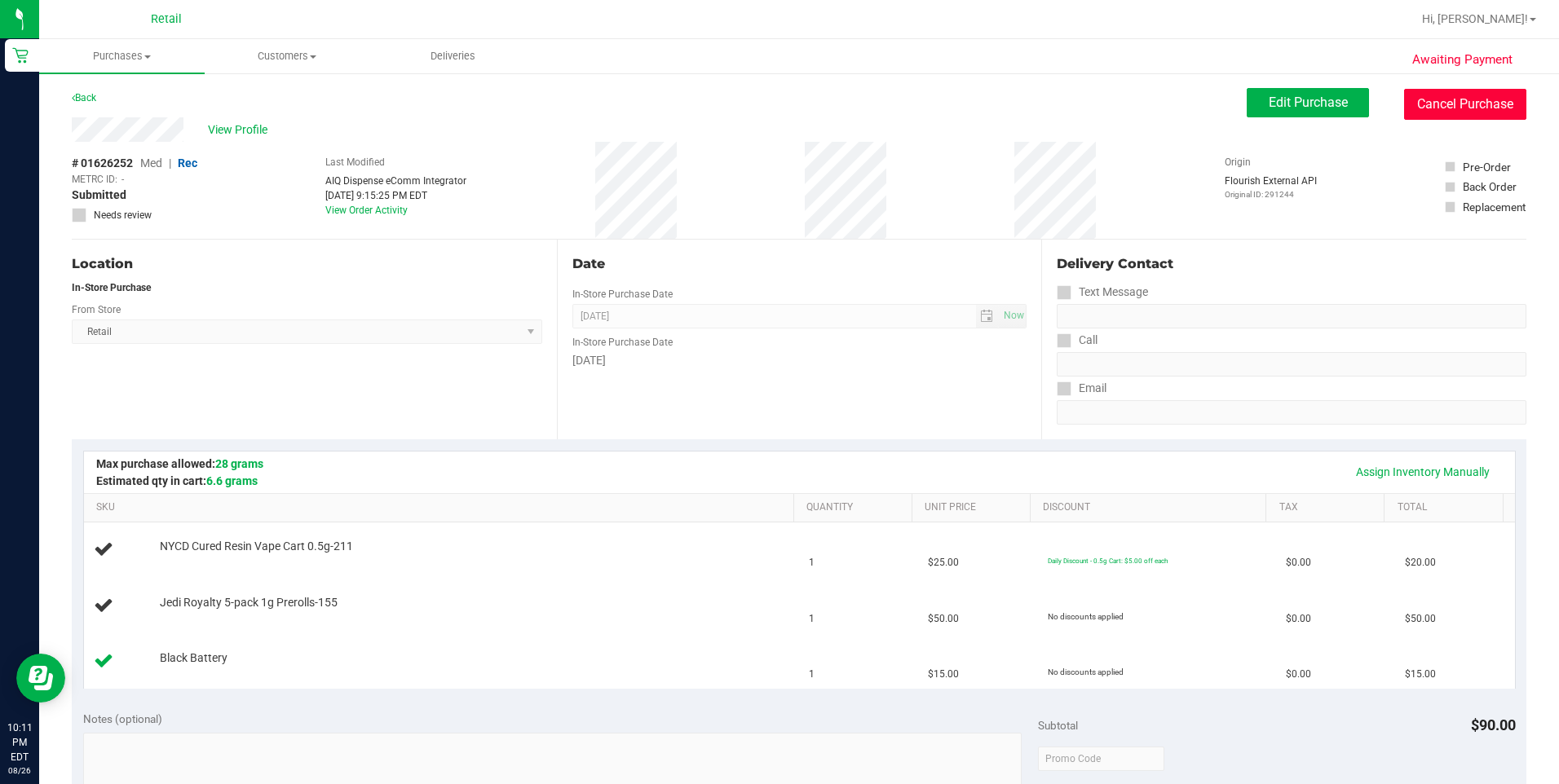
click at [1463, 110] on button "Cancel Purchase" at bounding box center [1465, 104] width 122 height 31
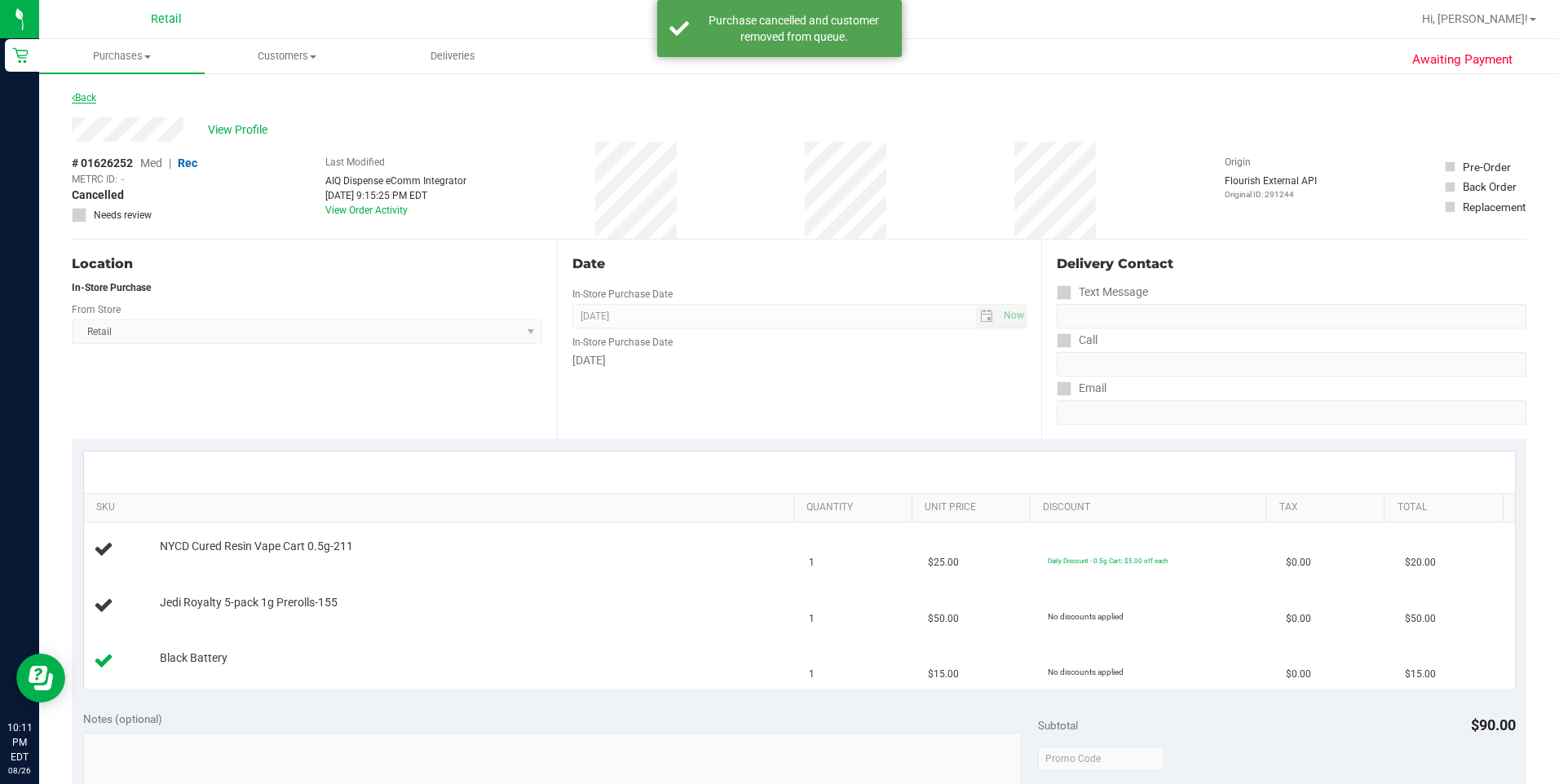
click at [89, 95] on link "Back" at bounding box center [84, 98] width 24 height 11
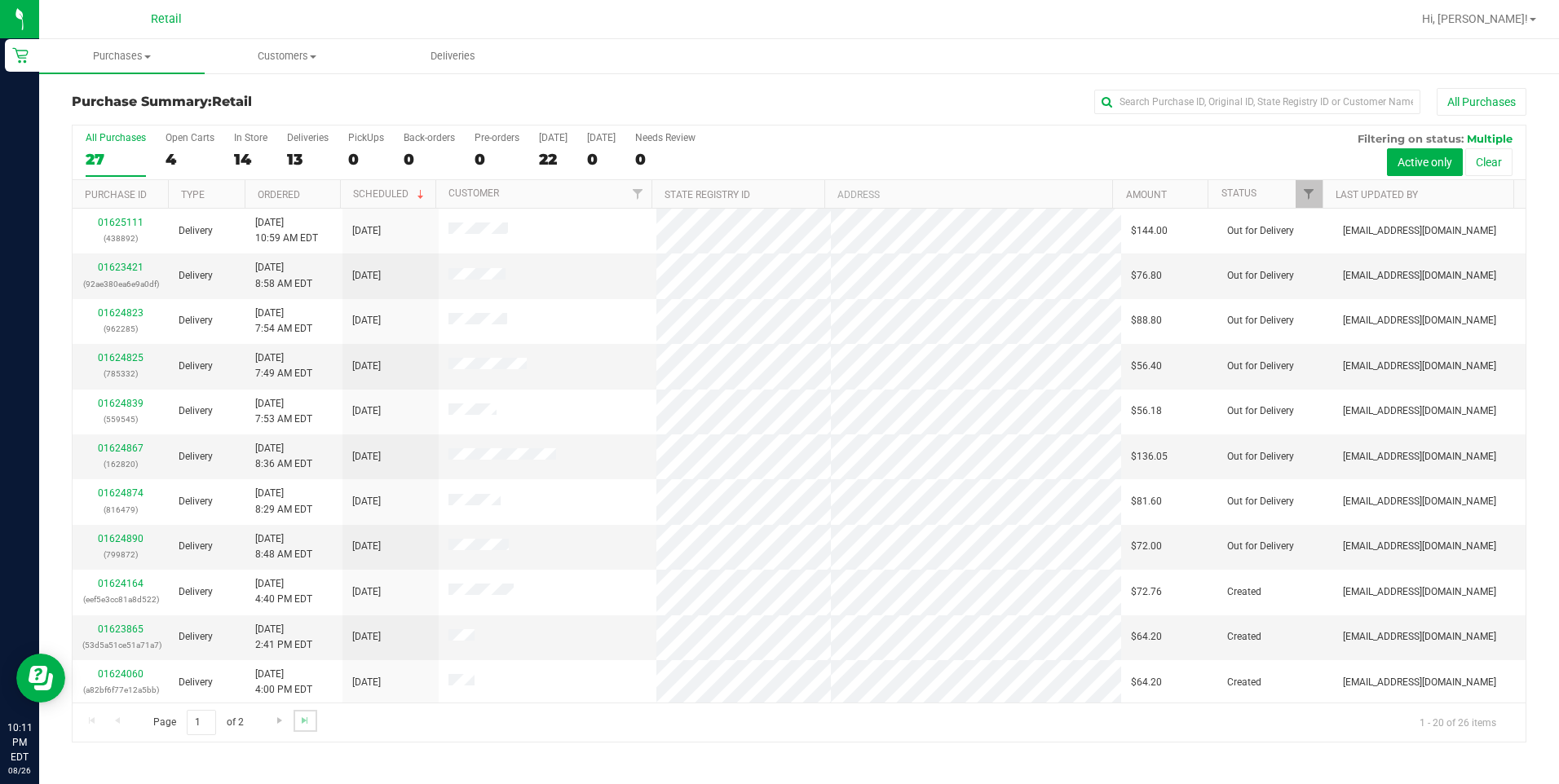
click at [302, 728] on link "Go to the last page" at bounding box center [305, 720] width 24 height 22
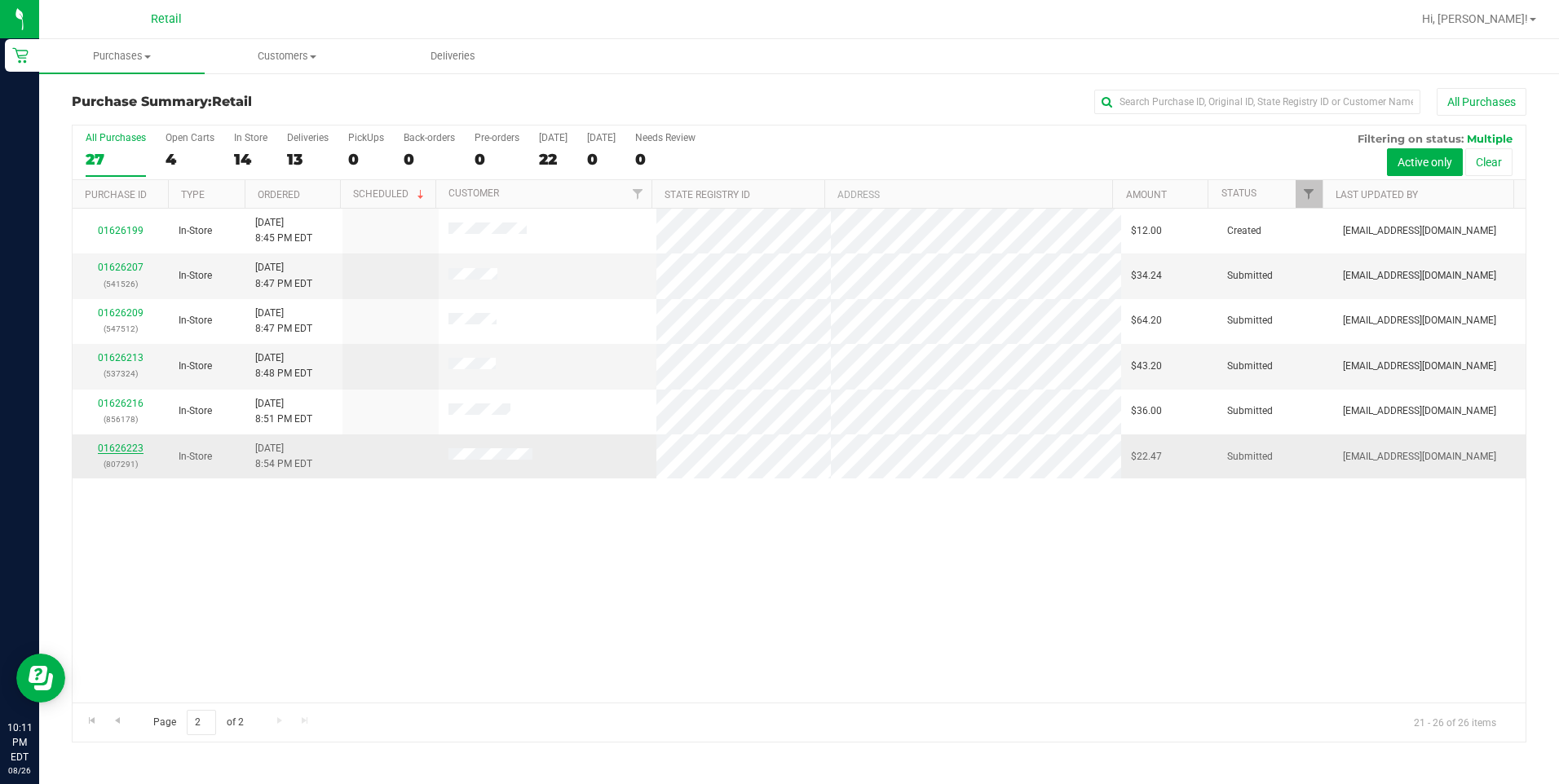
click at [123, 450] on link "01626223" at bounding box center [121, 448] width 46 height 11
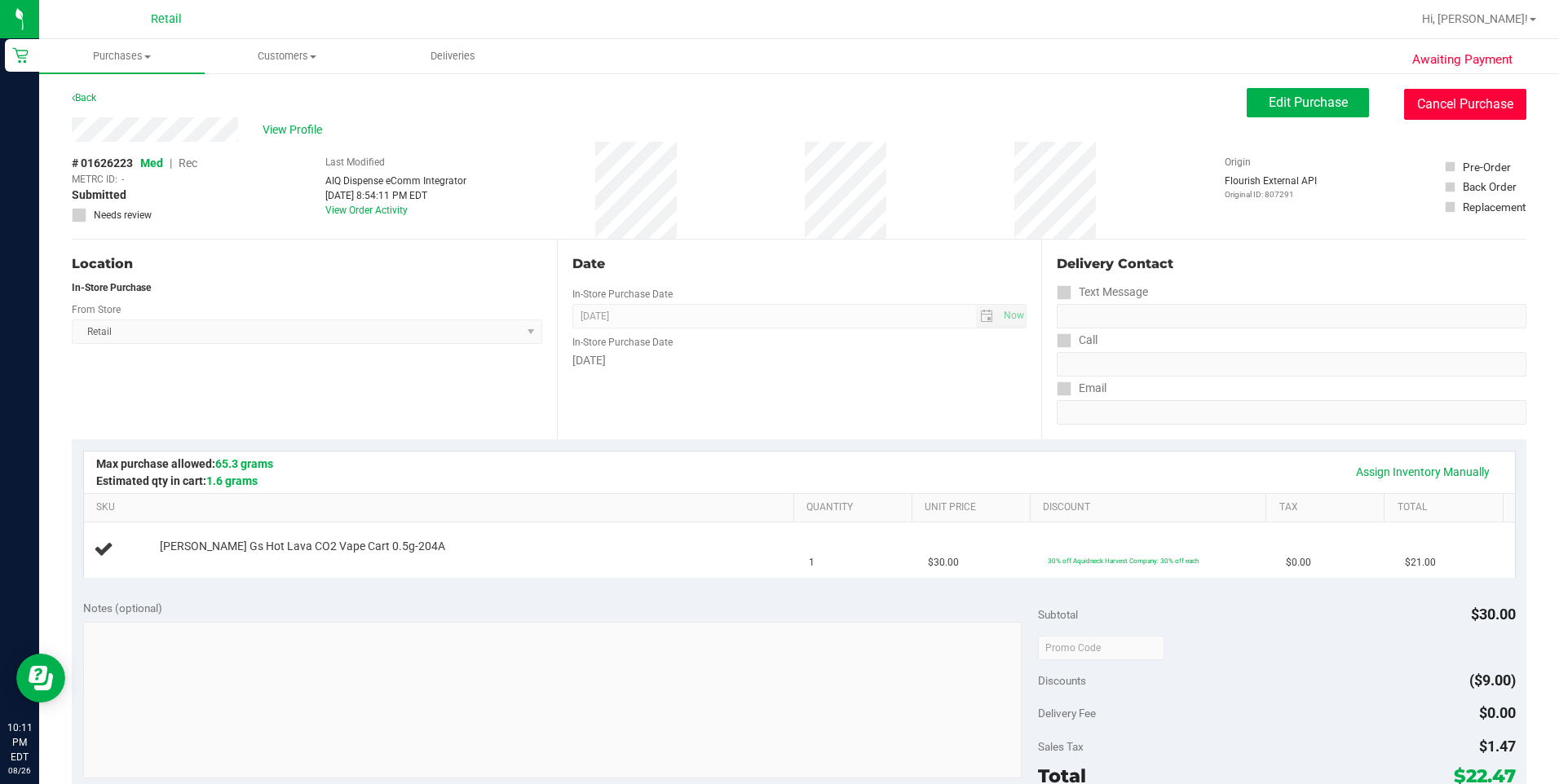
click at [1481, 107] on button "Cancel Purchase" at bounding box center [1465, 104] width 122 height 31
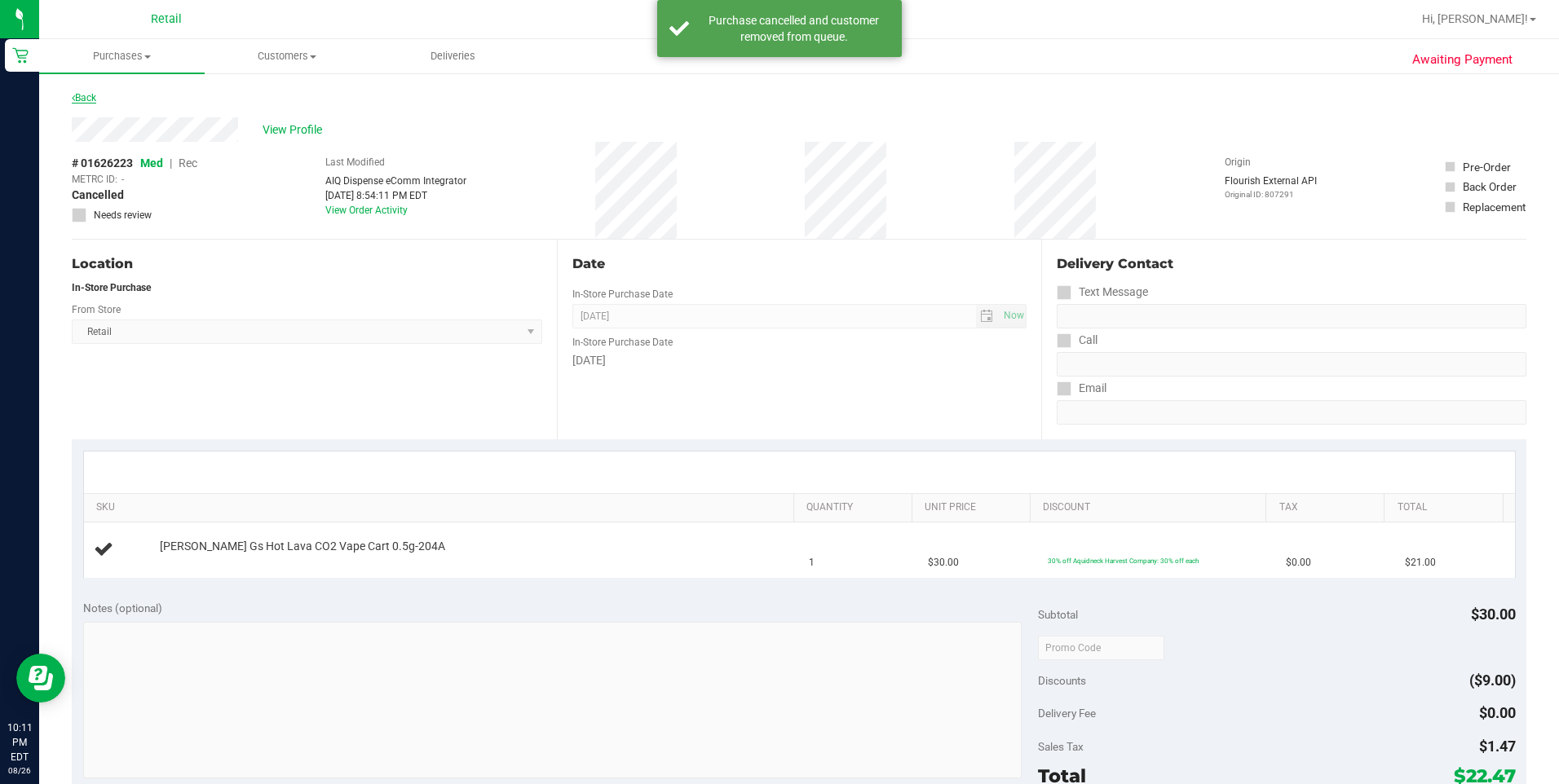
click at [78, 93] on link "Back" at bounding box center [84, 98] width 24 height 11
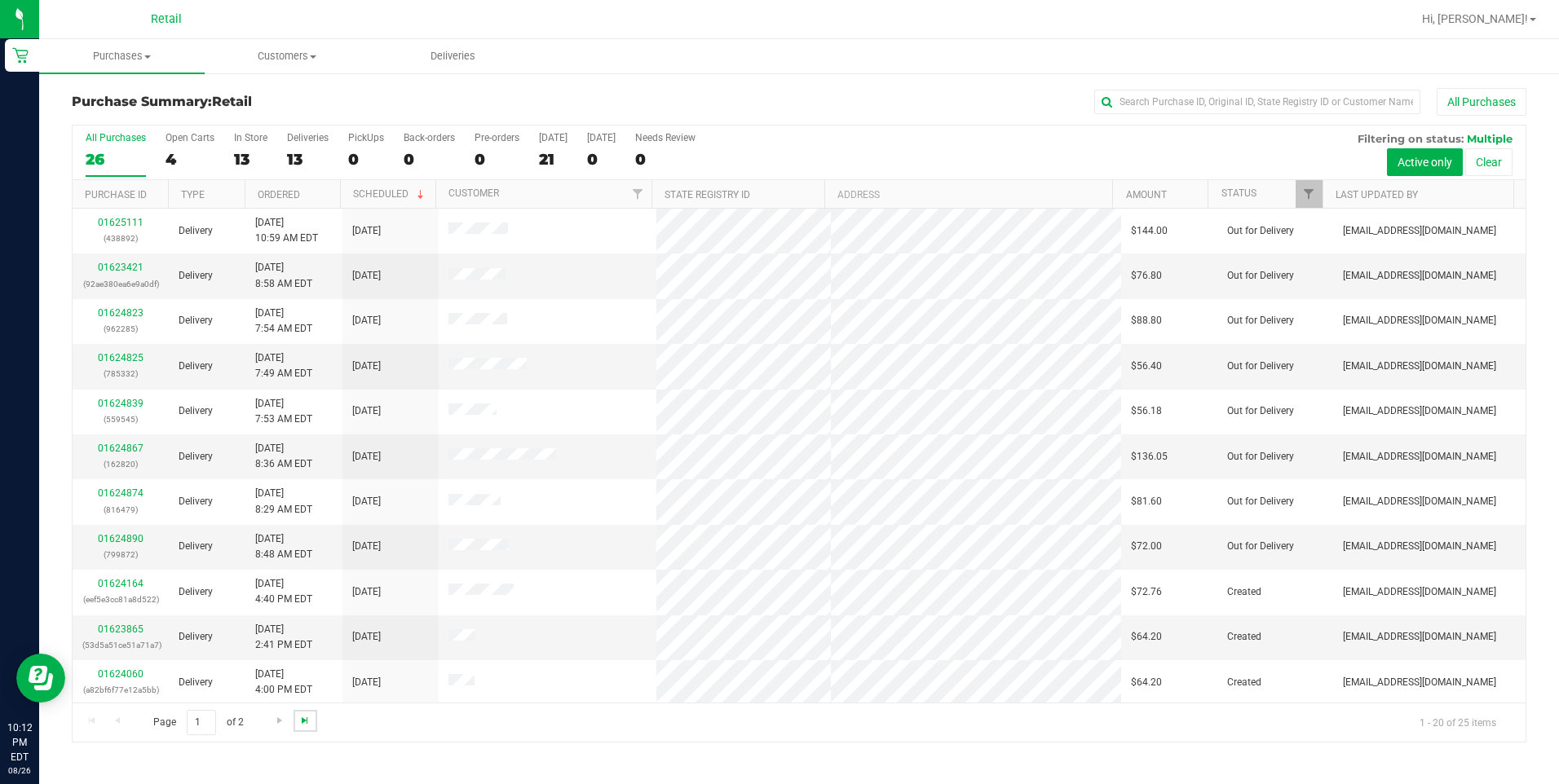
click at [305, 715] on span "Go to the last page" at bounding box center [305, 720] width 13 height 13
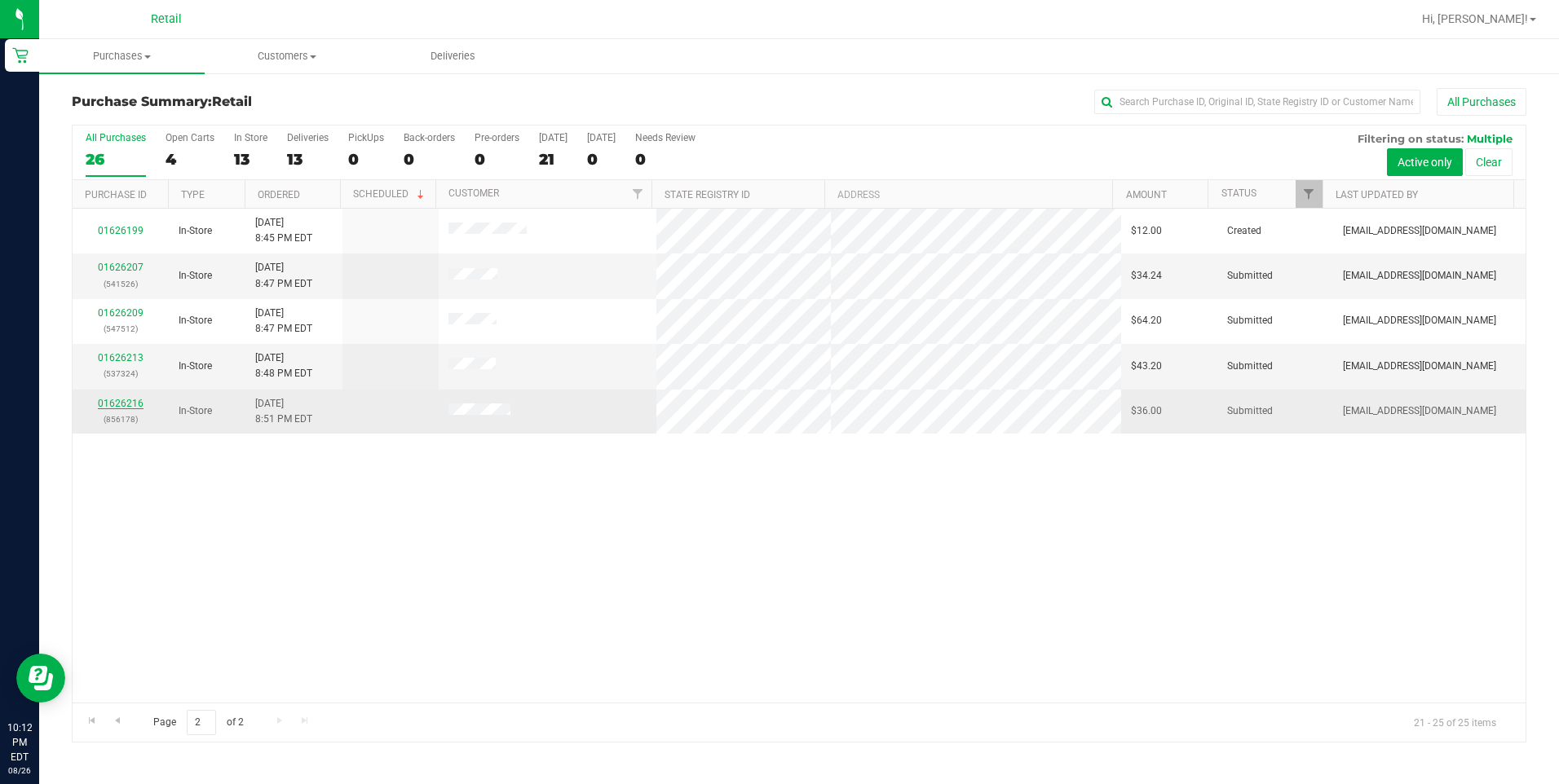
click at [122, 400] on link "01626216" at bounding box center [121, 403] width 46 height 11
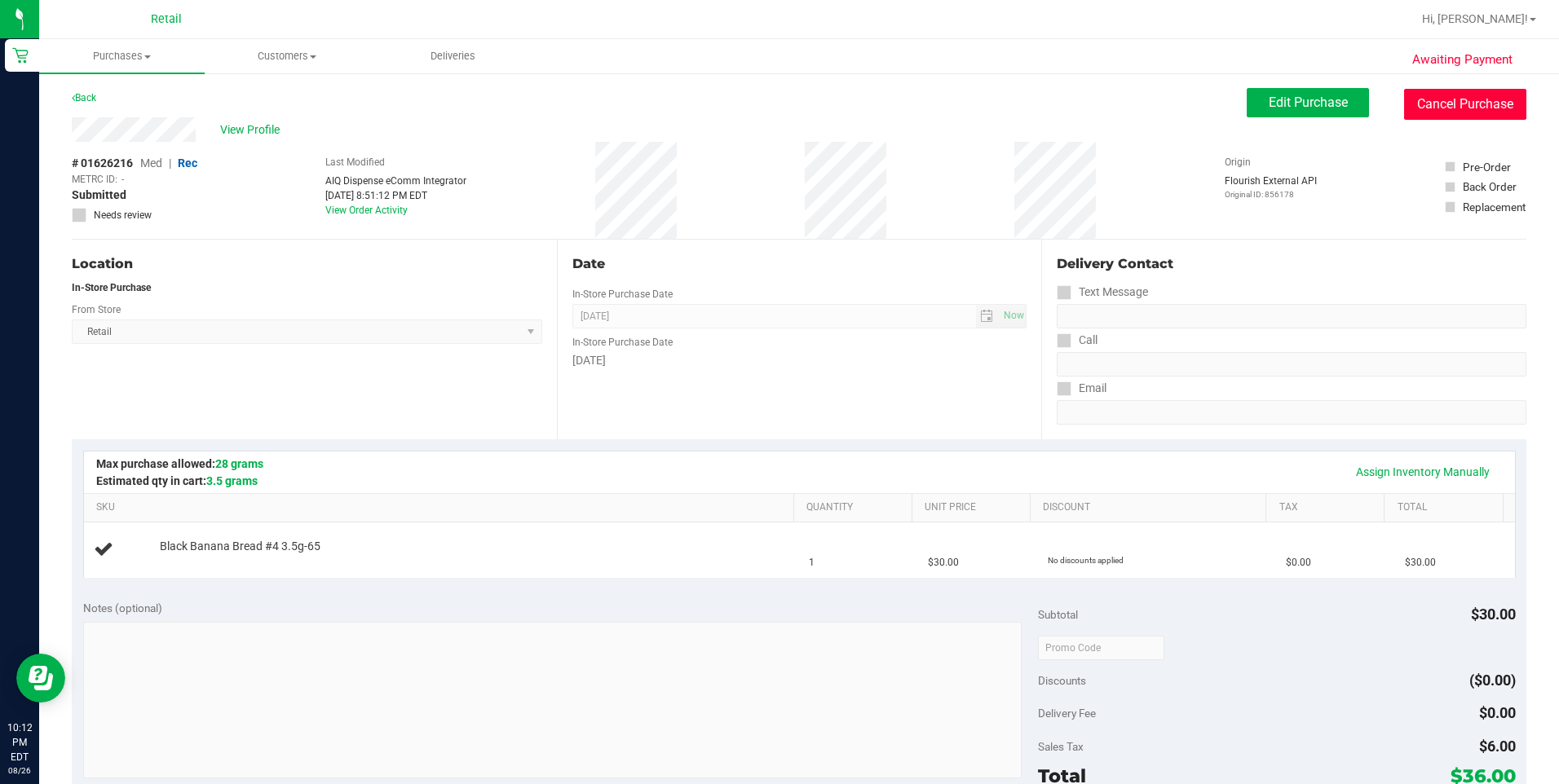
click at [1425, 95] on button "Cancel Purchase" at bounding box center [1465, 104] width 122 height 31
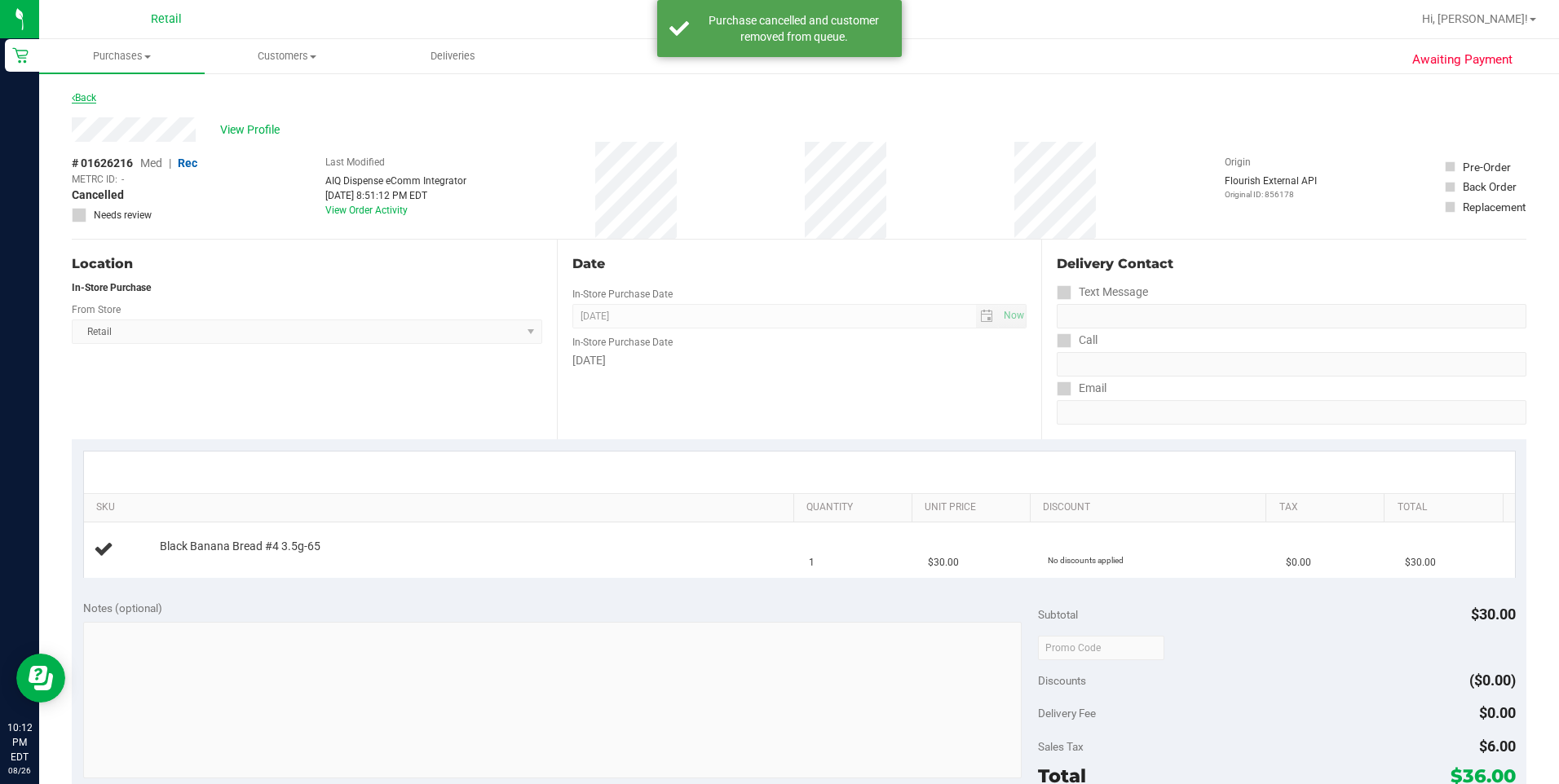
click at [87, 96] on link "Back" at bounding box center [84, 98] width 24 height 11
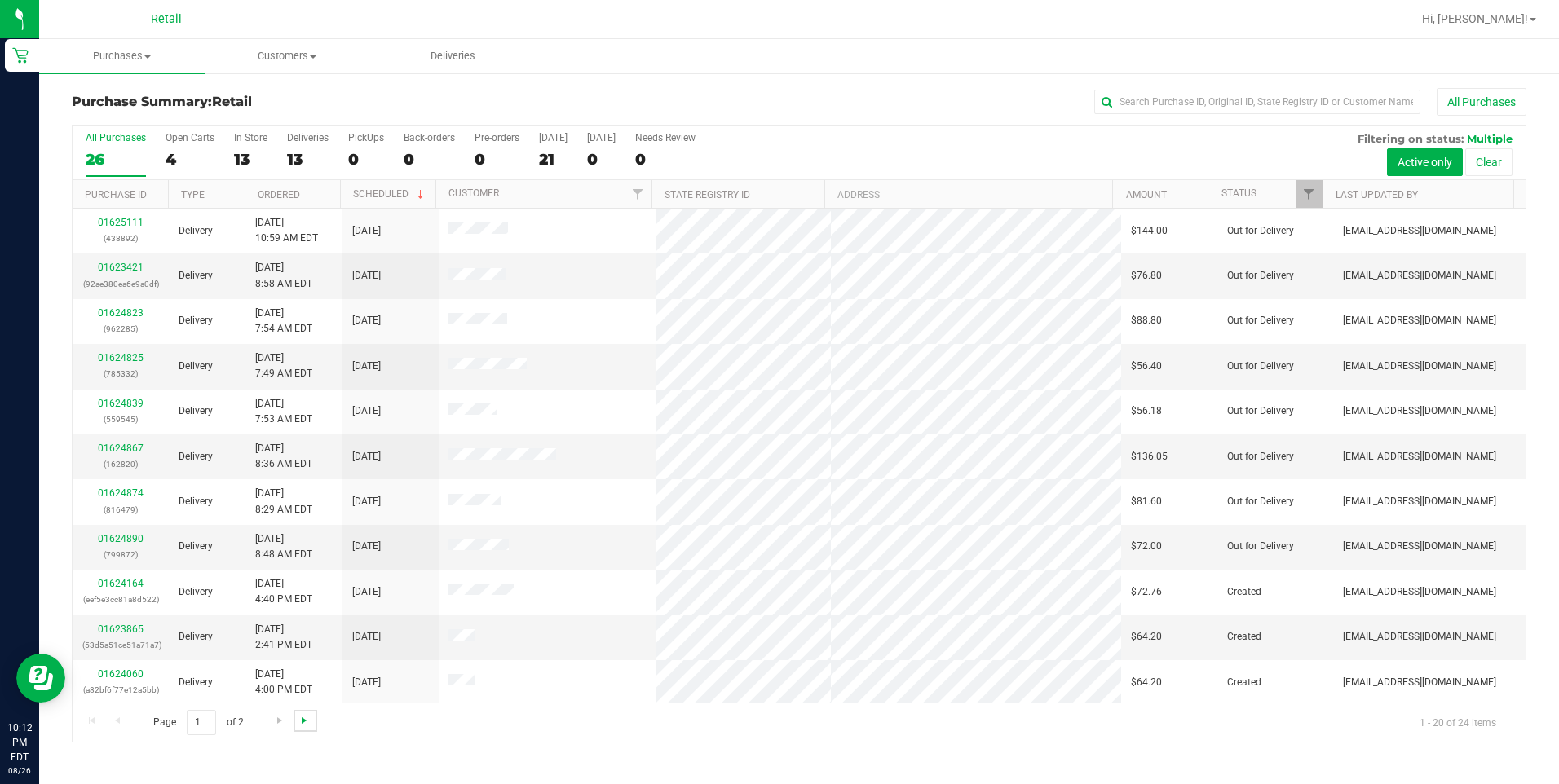
click at [300, 723] on span "Go to the last page" at bounding box center [305, 720] width 13 height 13
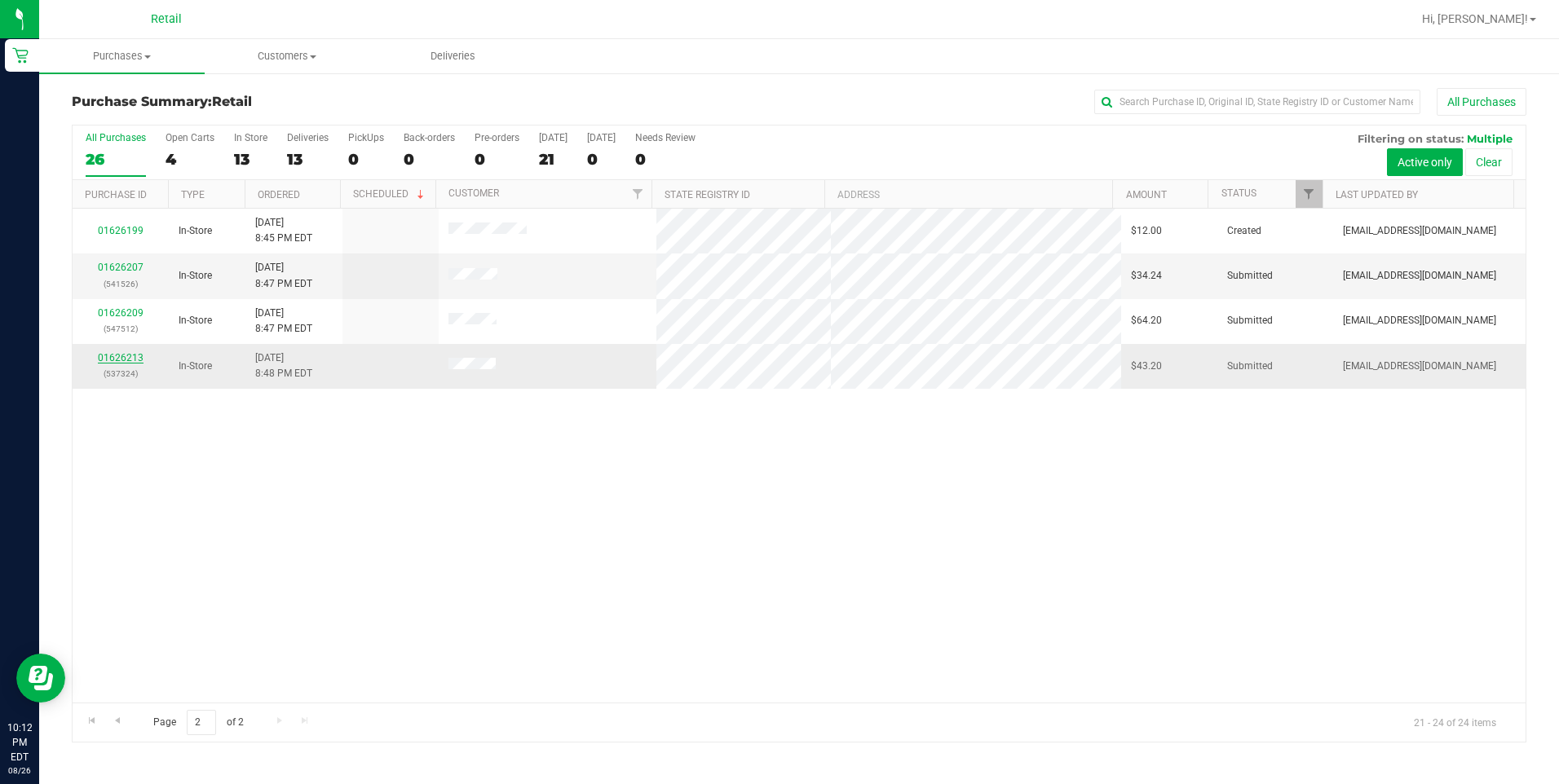
click at [120, 358] on link "01626213" at bounding box center [121, 358] width 46 height 11
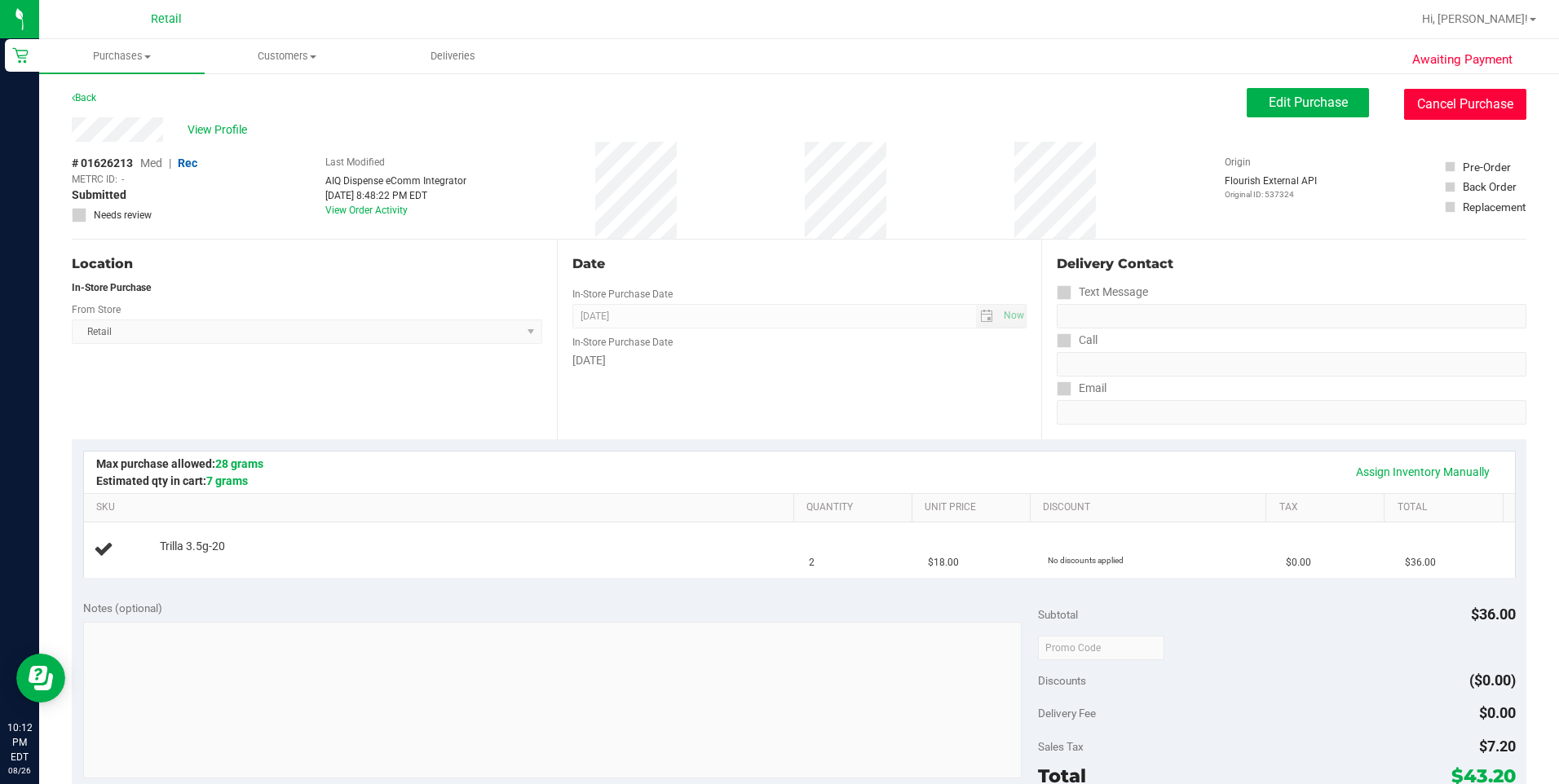
click at [1410, 98] on button "Cancel Purchase" at bounding box center [1465, 104] width 122 height 31
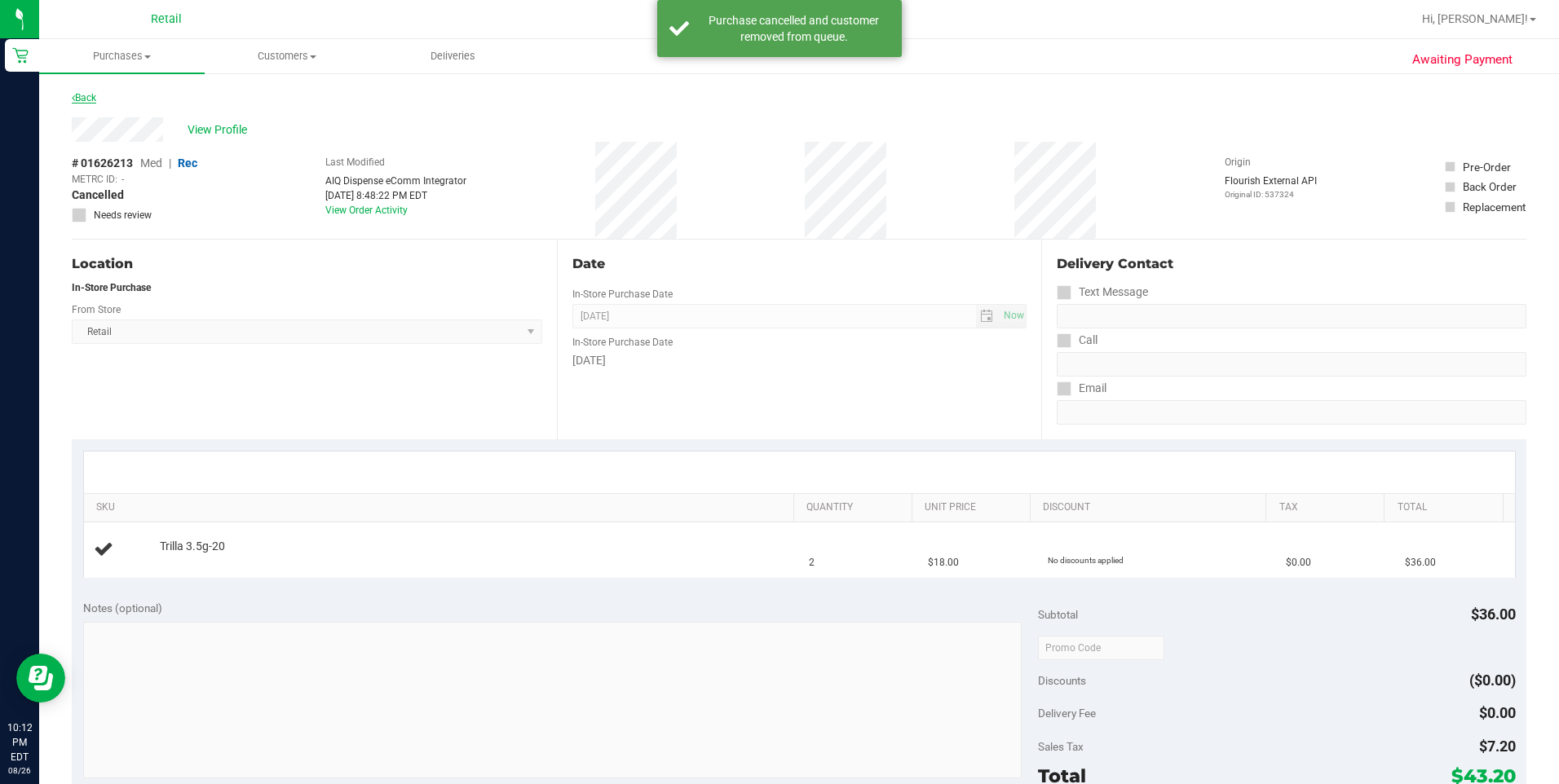
click at [89, 100] on link "Back" at bounding box center [84, 98] width 24 height 11
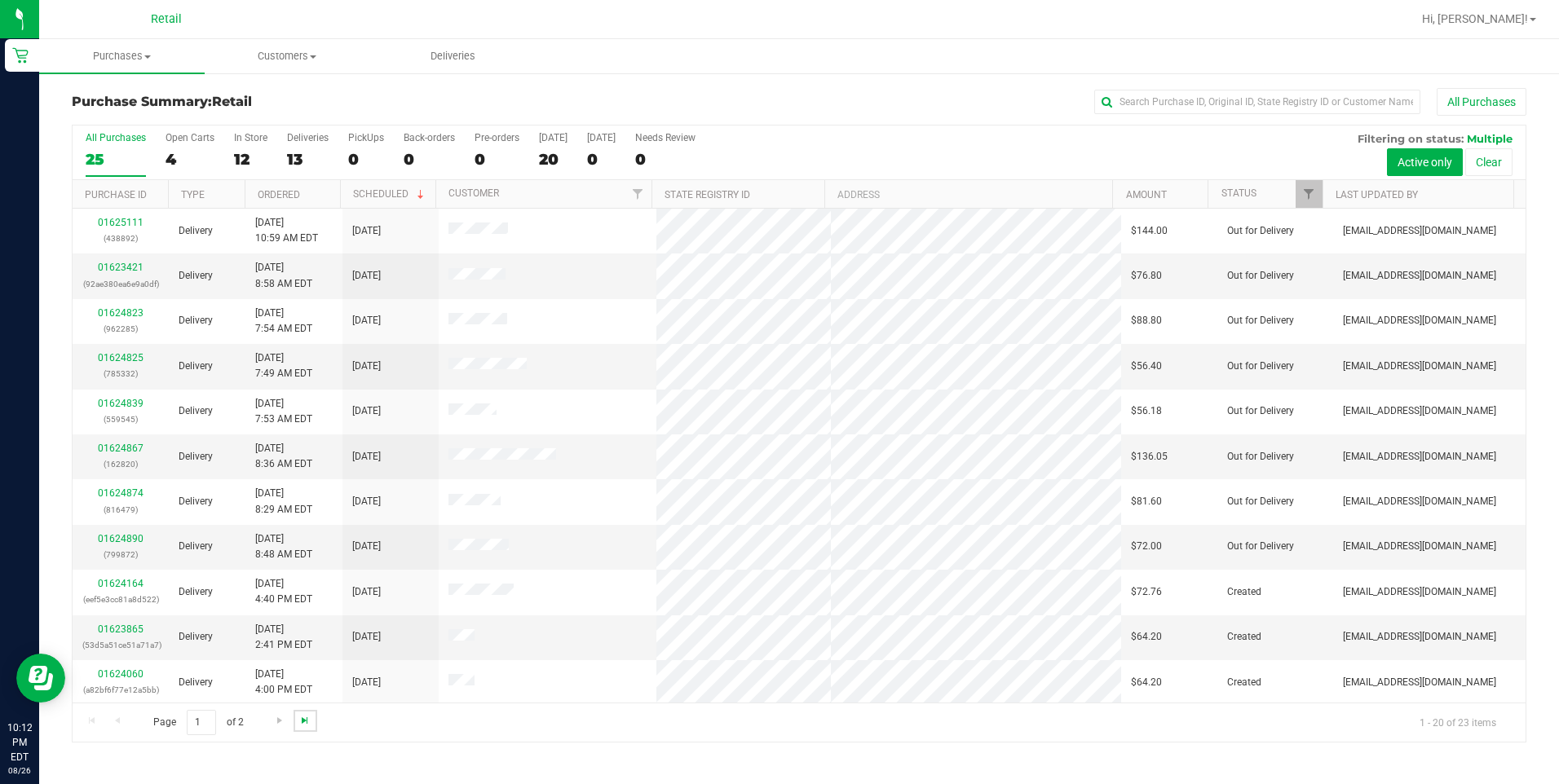
click at [305, 725] on span "Go to the last page" at bounding box center [305, 720] width 13 height 13
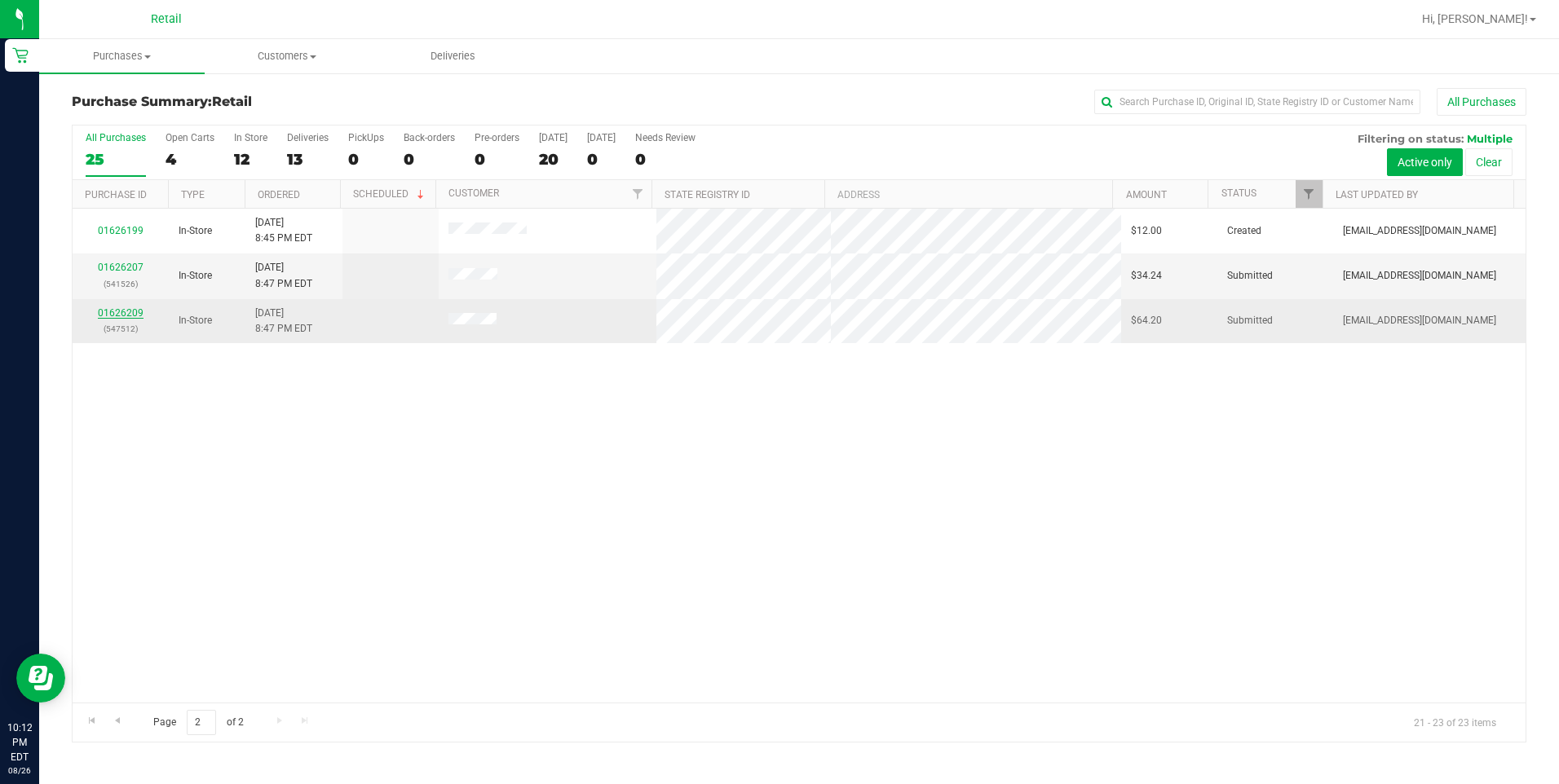
click at [126, 314] on link "01626209" at bounding box center [121, 313] width 46 height 11
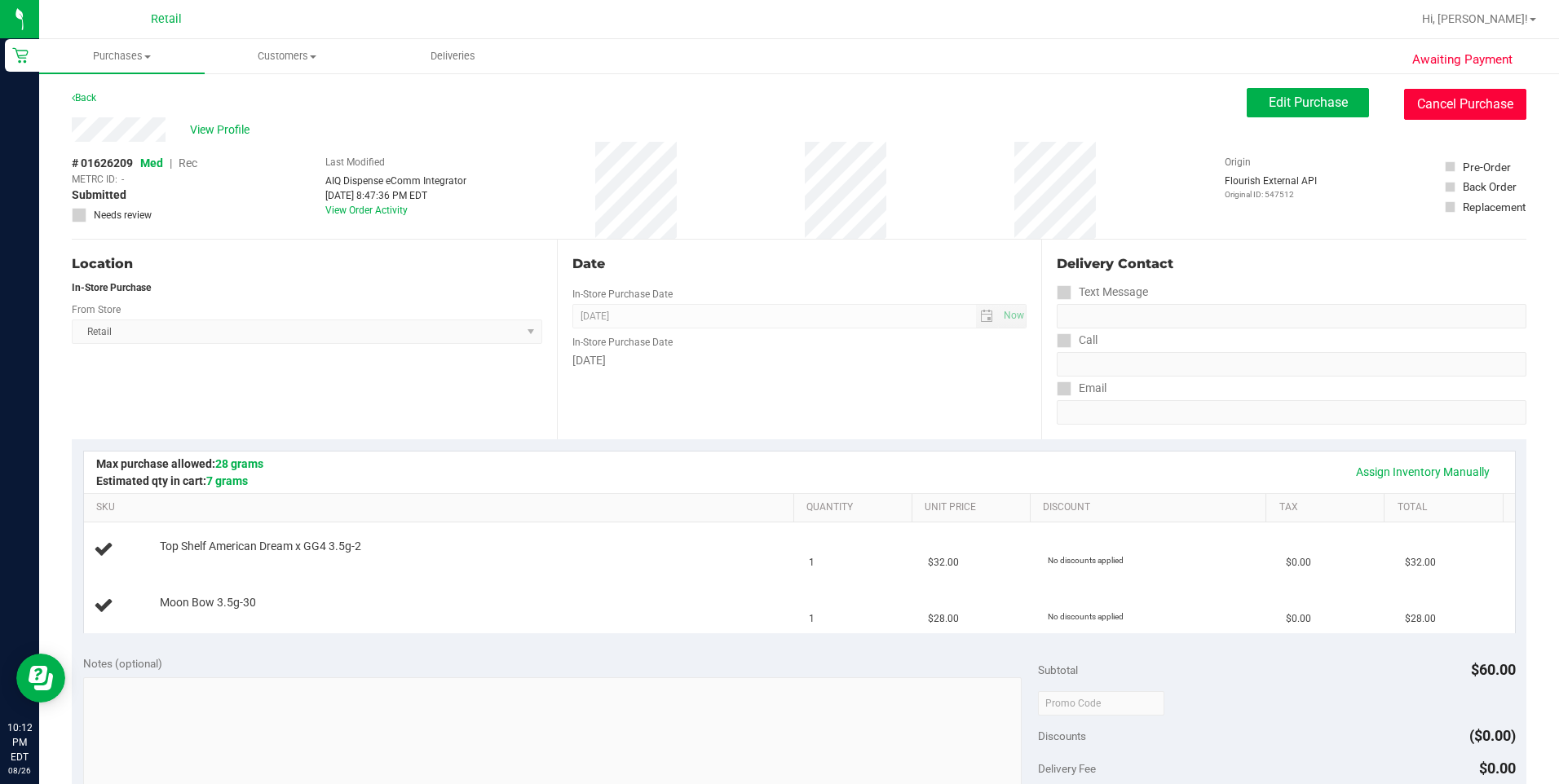
click at [1490, 104] on button "Cancel Purchase" at bounding box center [1465, 104] width 122 height 31
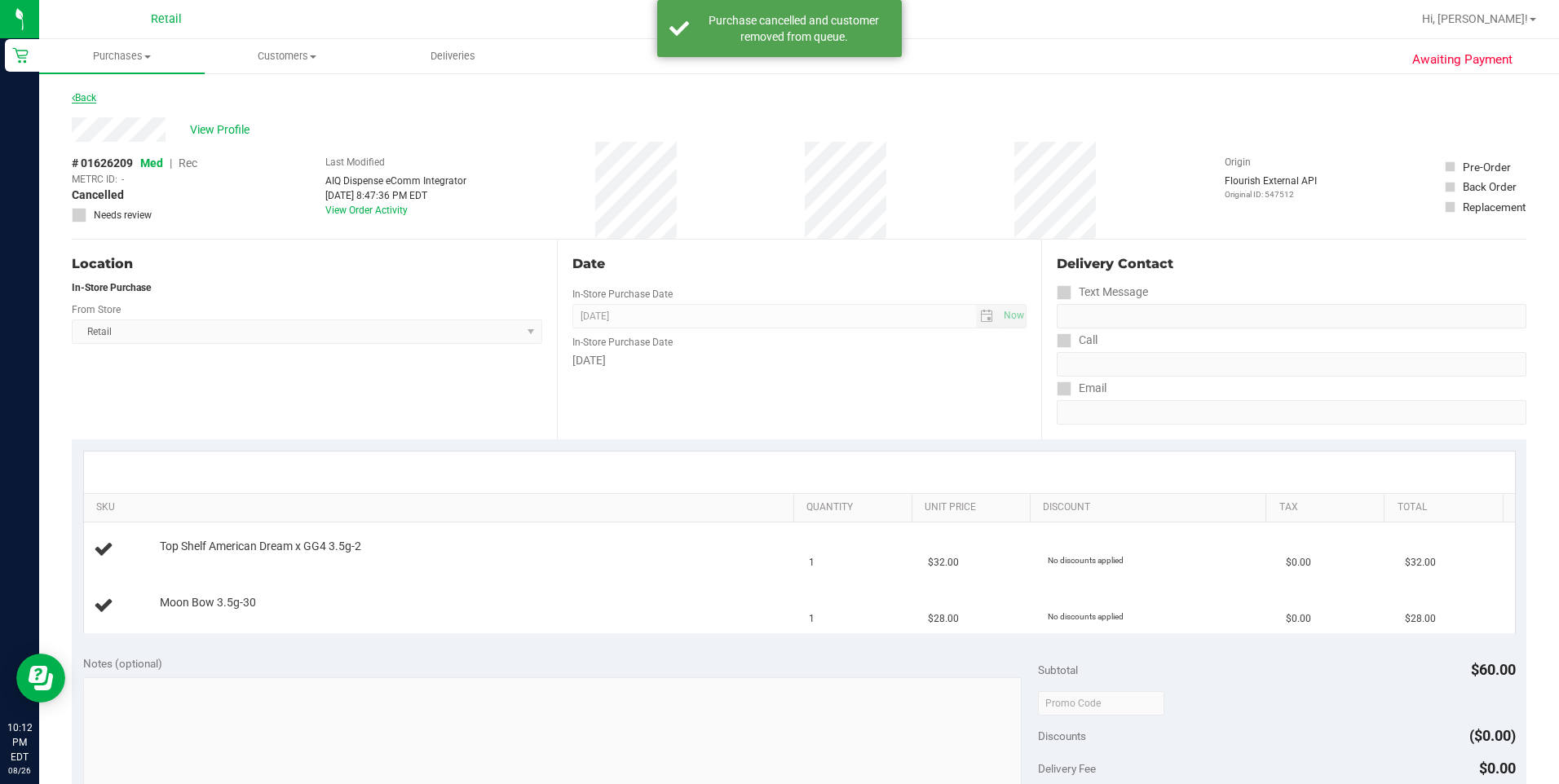
click at [94, 98] on link "Back" at bounding box center [84, 98] width 24 height 11
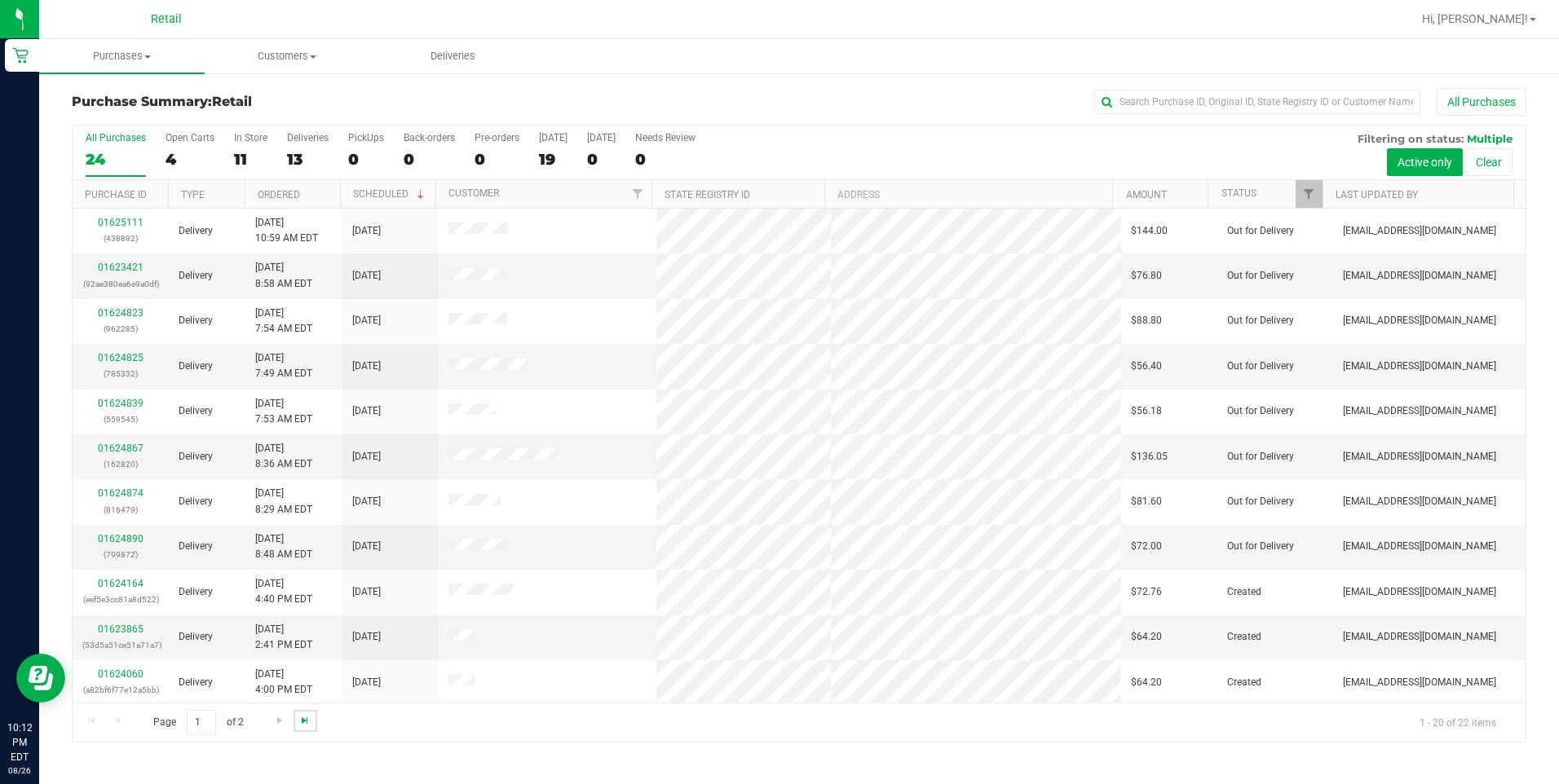
click at [307, 723] on span "Go to the last page" at bounding box center [305, 720] width 13 height 13
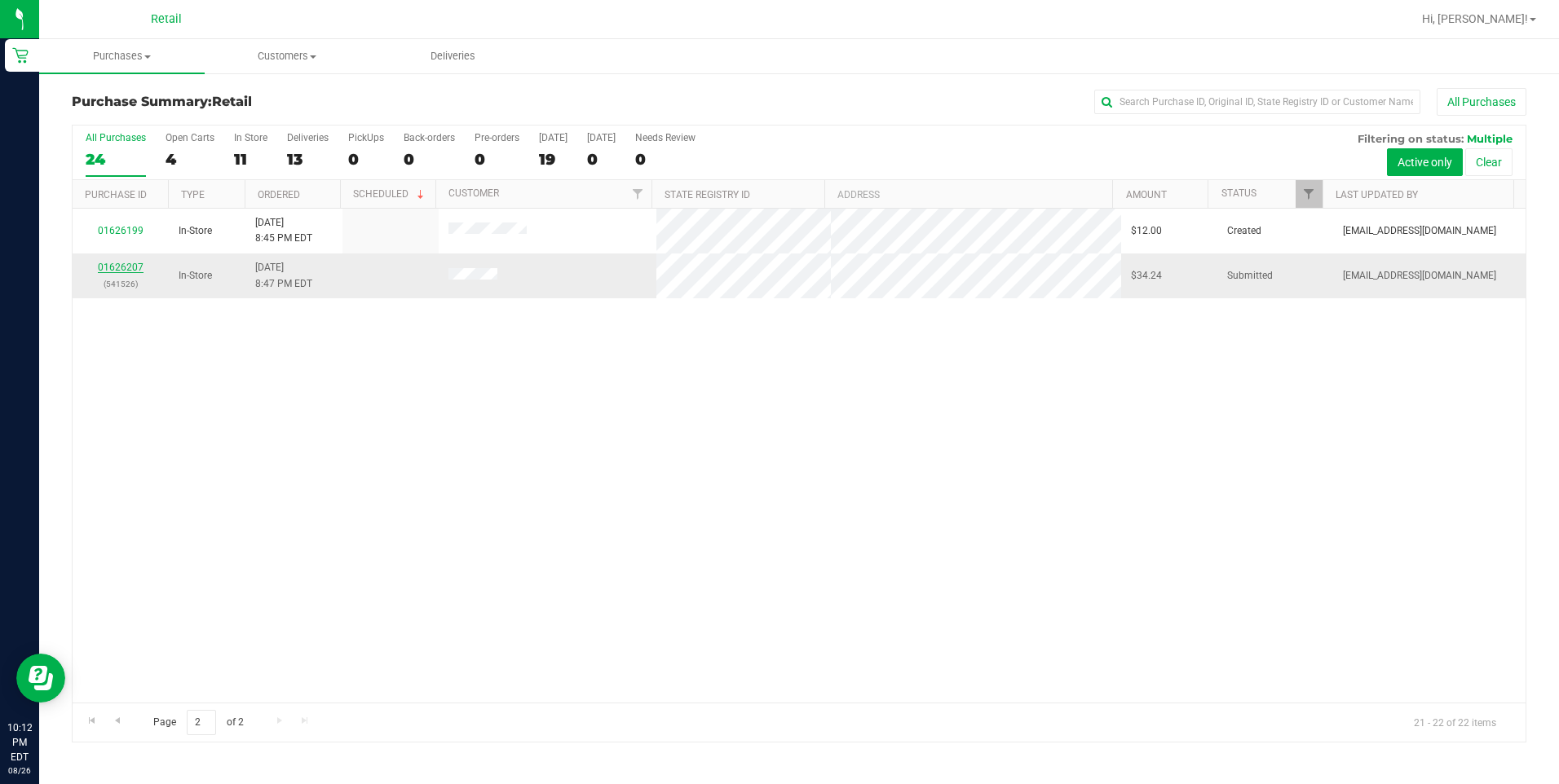
click at [122, 268] on link "01626207" at bounding box center [121, 268] width 46 height 11
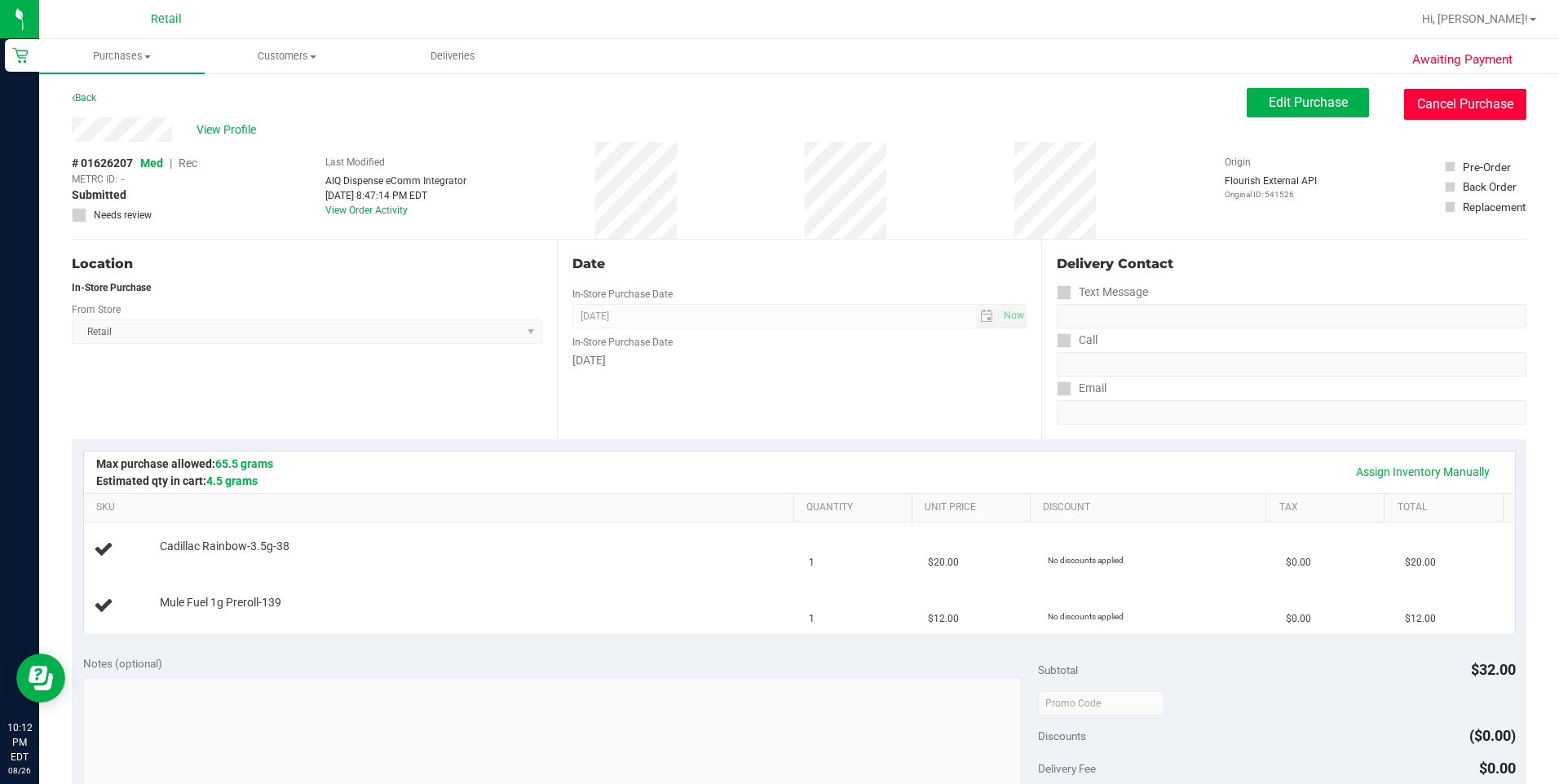
click at [1440, 100] on button "Cancel Purchase" at bounding box center [1465, 104] width 122 height 31
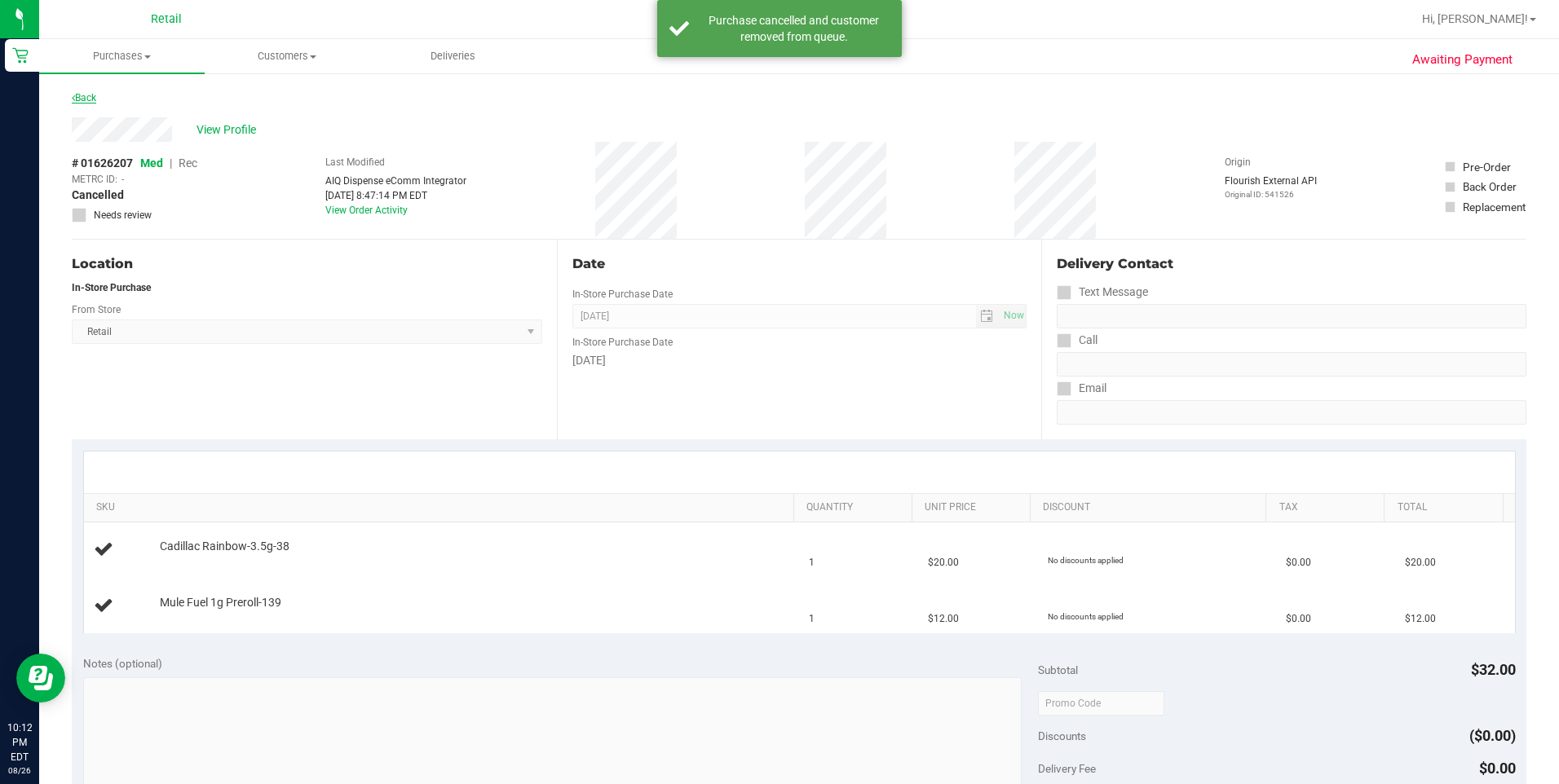
click at [82, 101] on link "Back" at bounding box center [84, 98] width 24 height 11
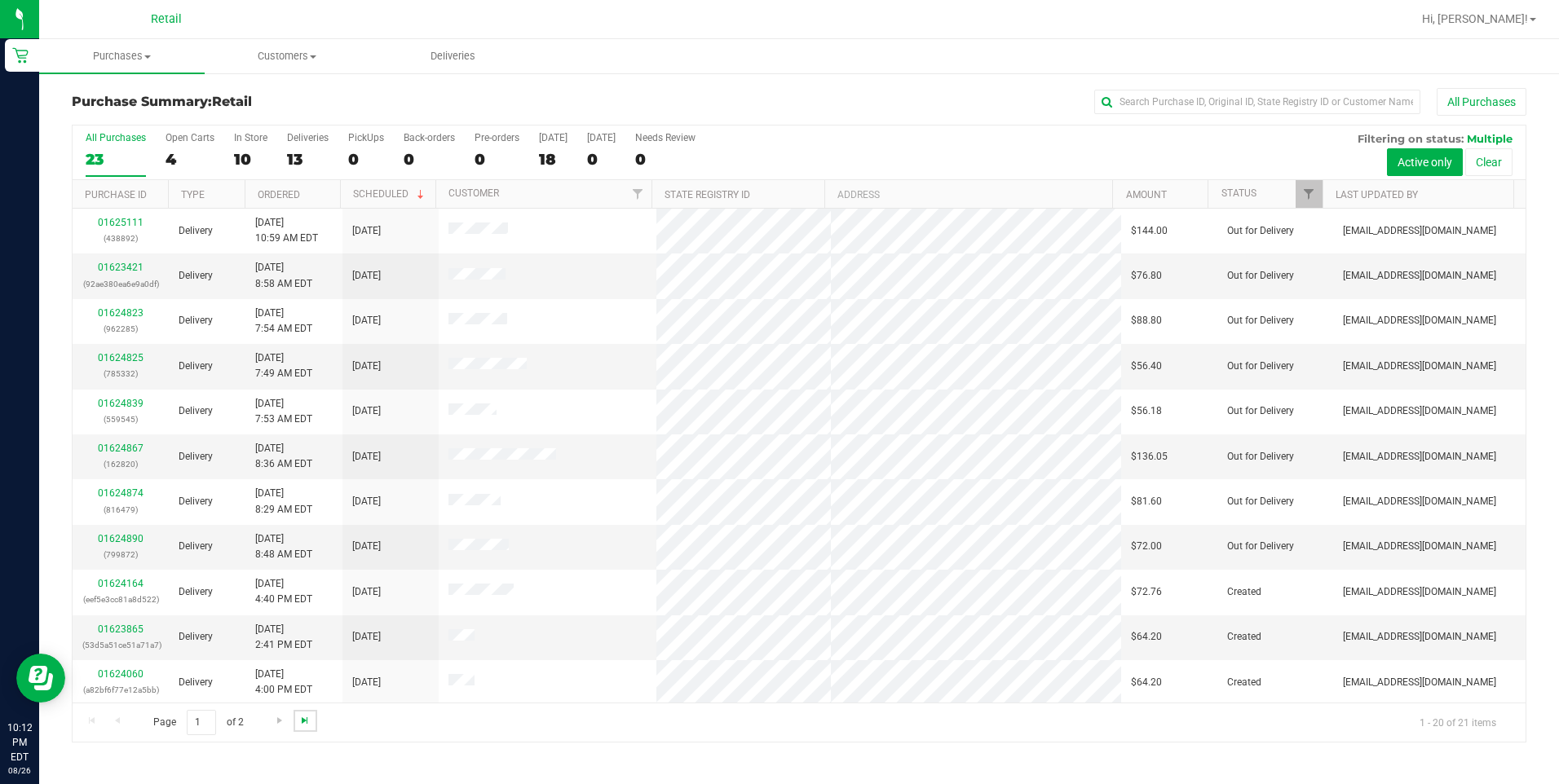
click at [307, 720] on span "Go to the last page" at bounding box center [305, 720] width 13 height 13
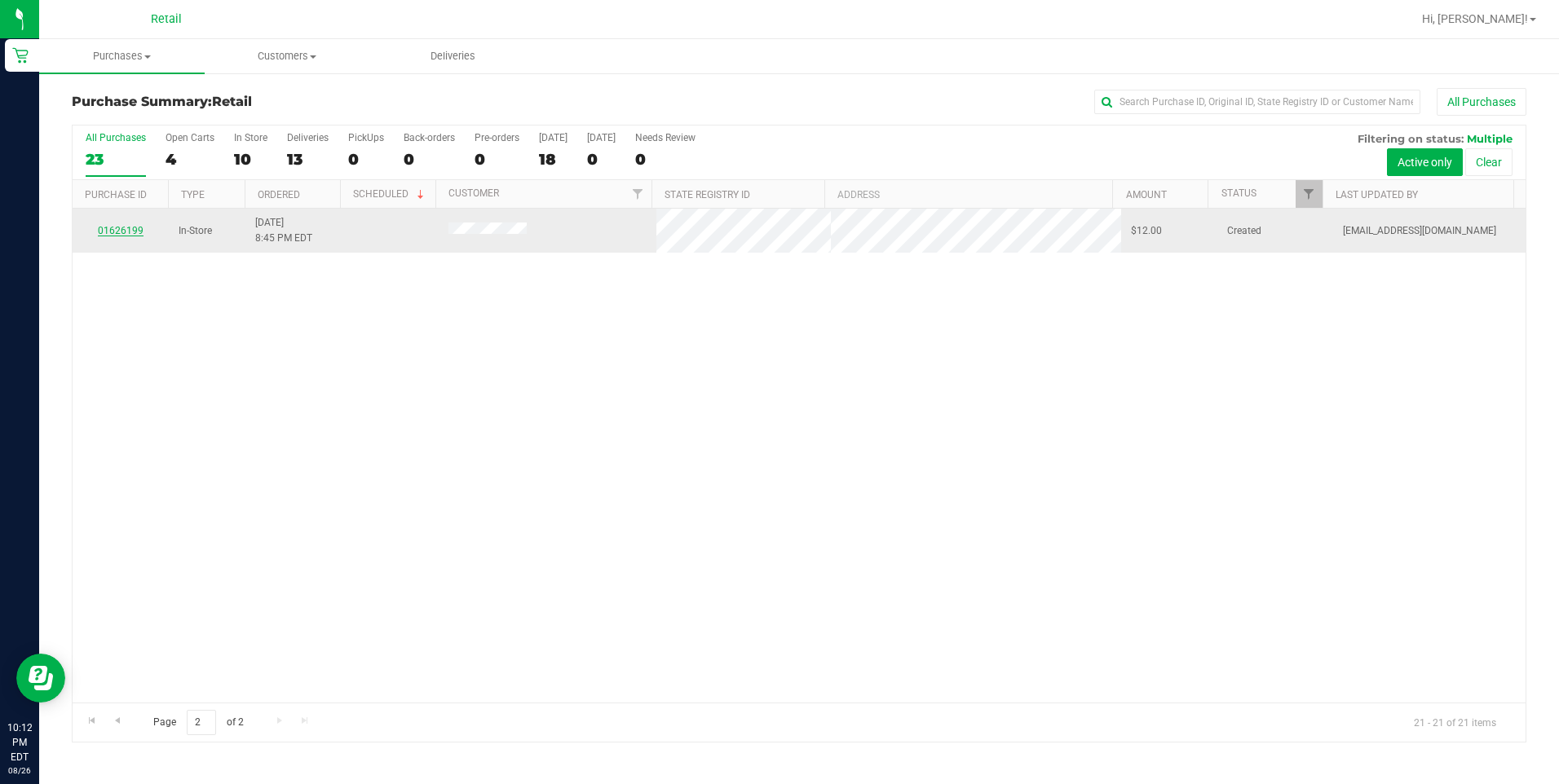
click at [141, 230] on link "01626199" at bounding box center [121, 231] width 46 height 11
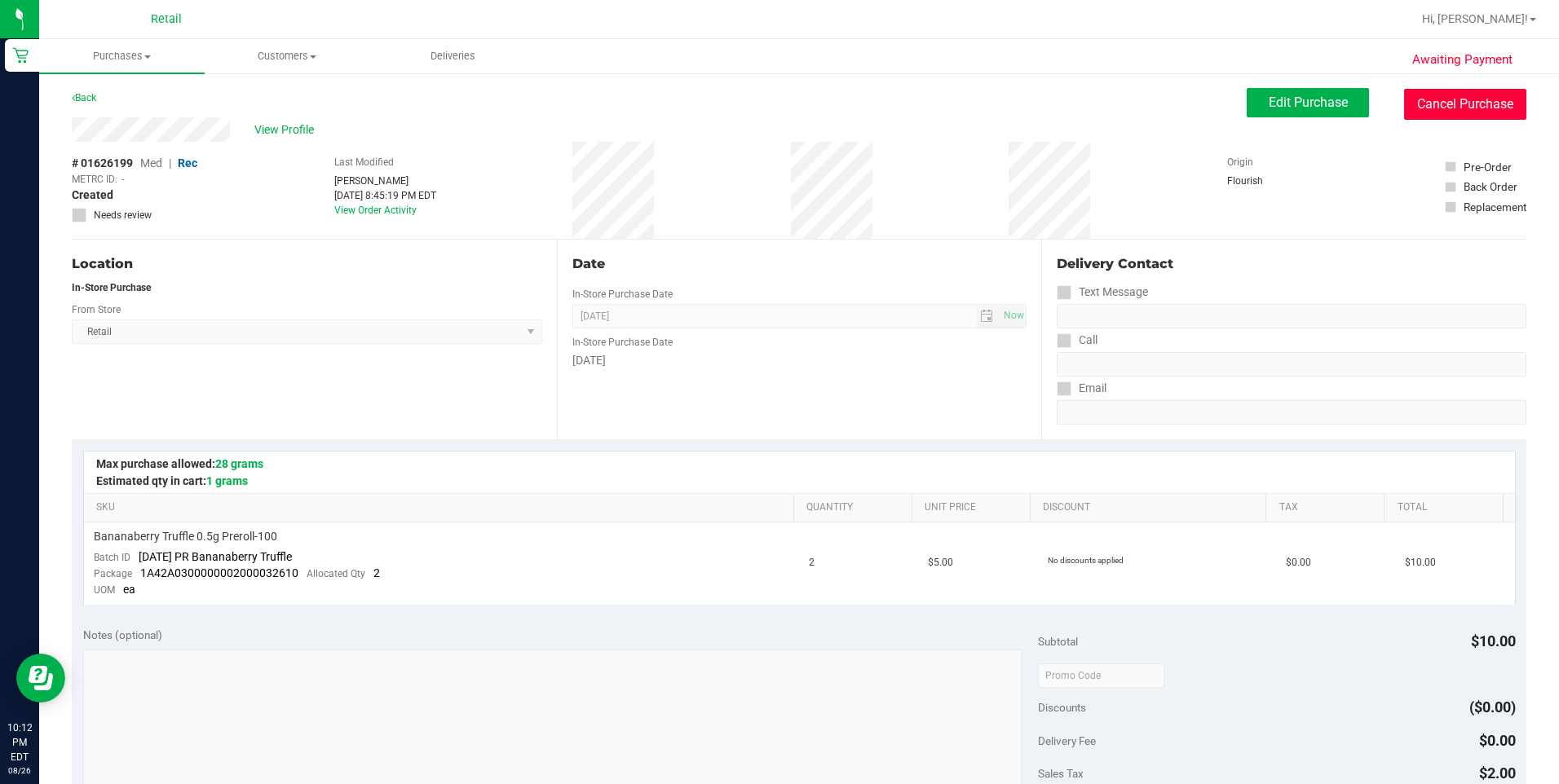
click at [1450, 104] on button "Cancel Purchase" at bounding box center [1465, 104] width 122 height 31
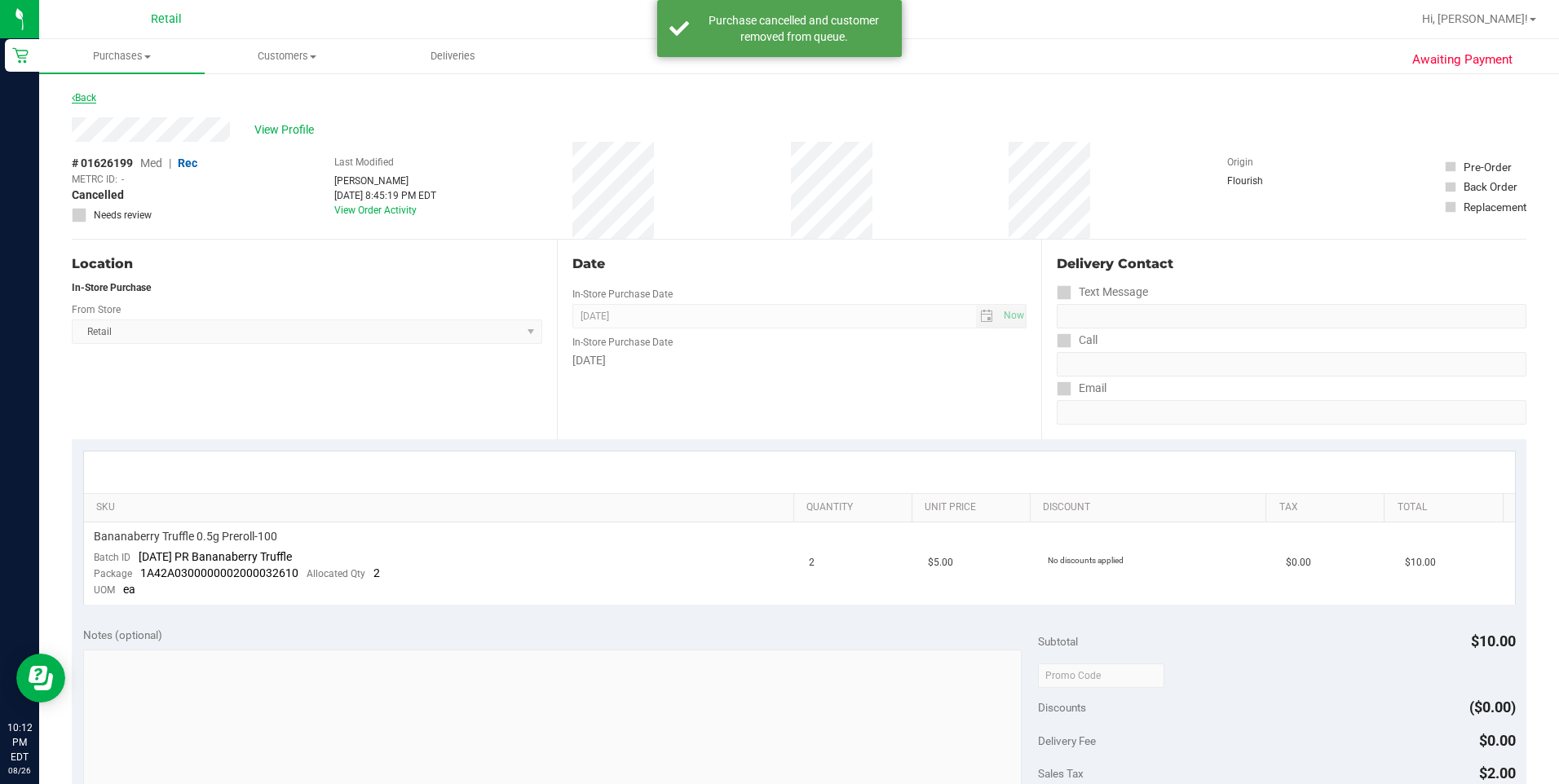
click at [92, 94] on link "Back" at bounding box center [84, 98] width 24 height 11
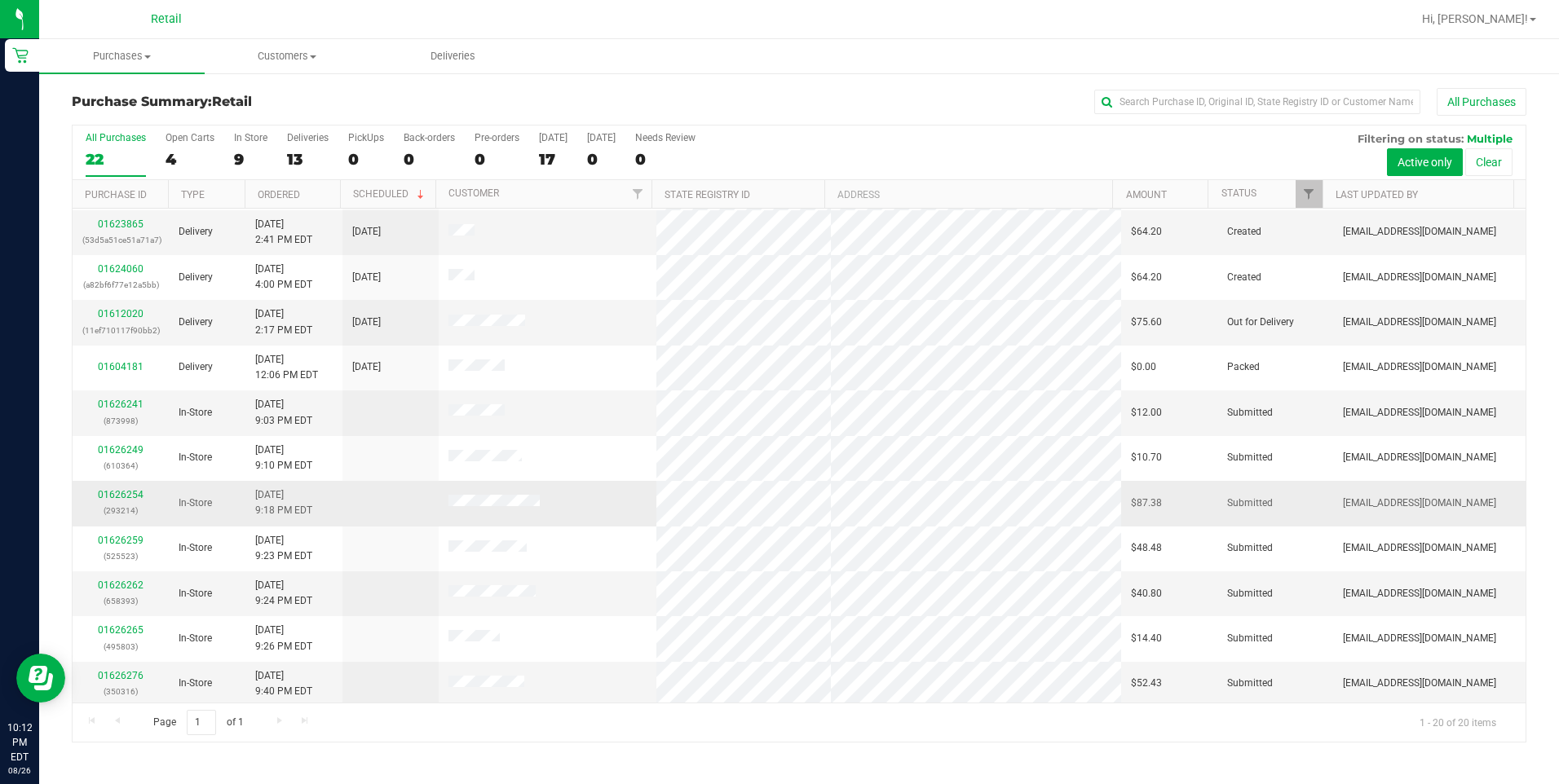
scroll to position [408, 0]
click at [128, 671] on link "01626276" at bounding box center [121, 672] width 46 height 11
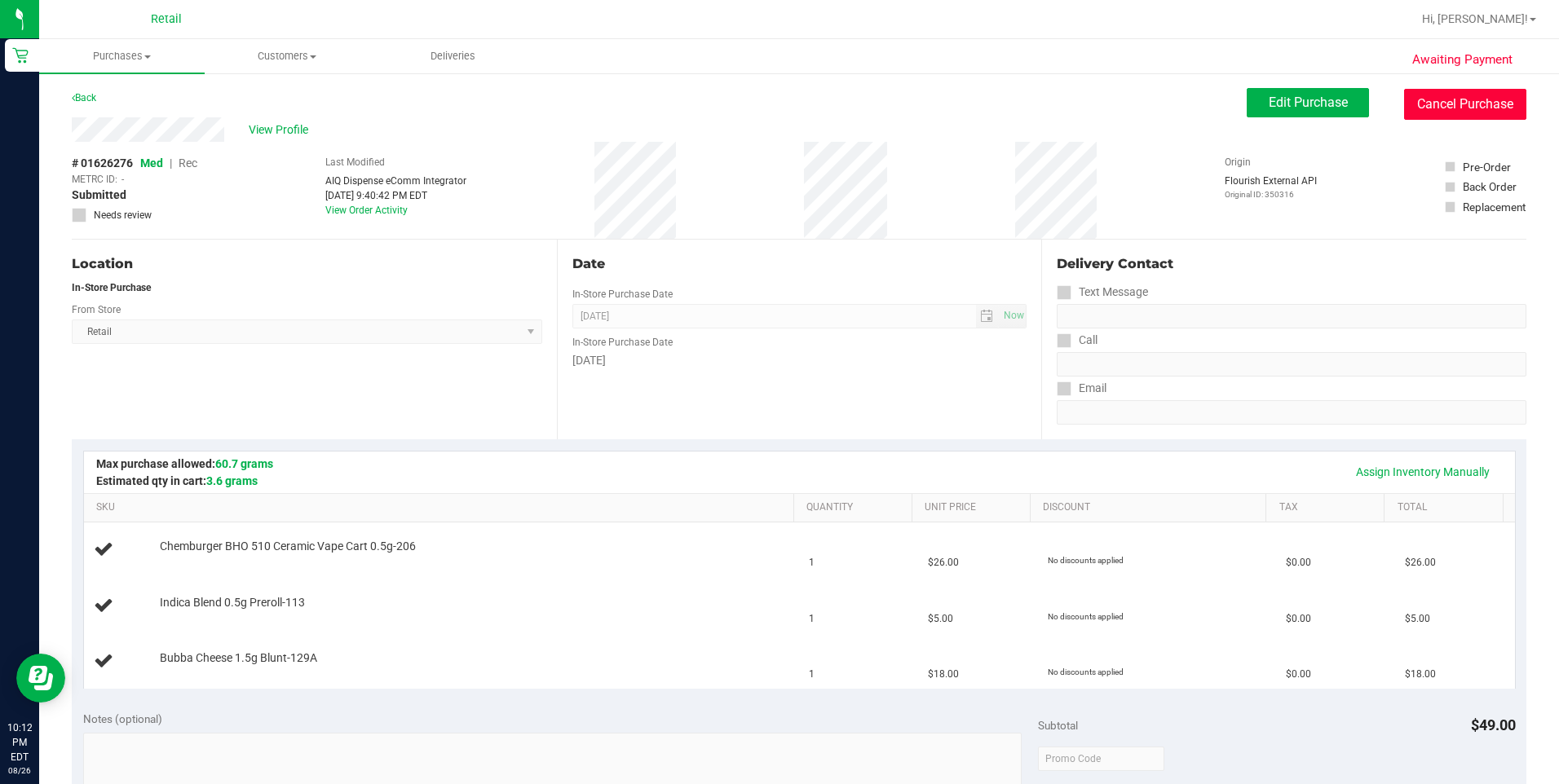
drag, startPoint x: 1468, startPoint y: 98, endPoint x: 853, endPoint y: 100, distance: 615.0
click at [1468, 98] on button "Cancel Purchase" at bounding box center [1465, 104] width 122 height 31
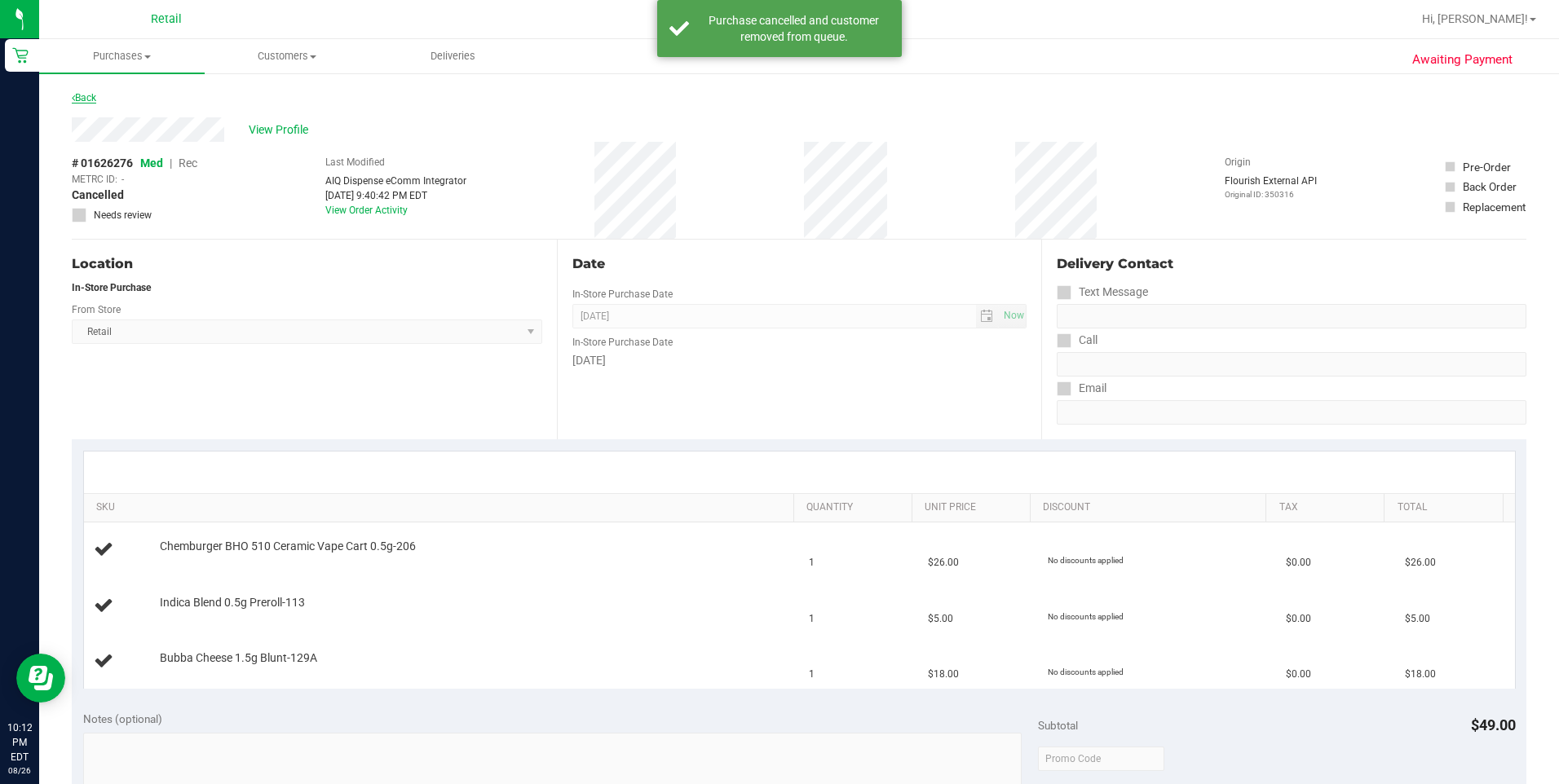
click at [89, 98] on link "Back" at bounding box center [84, 98] width 24 height 11
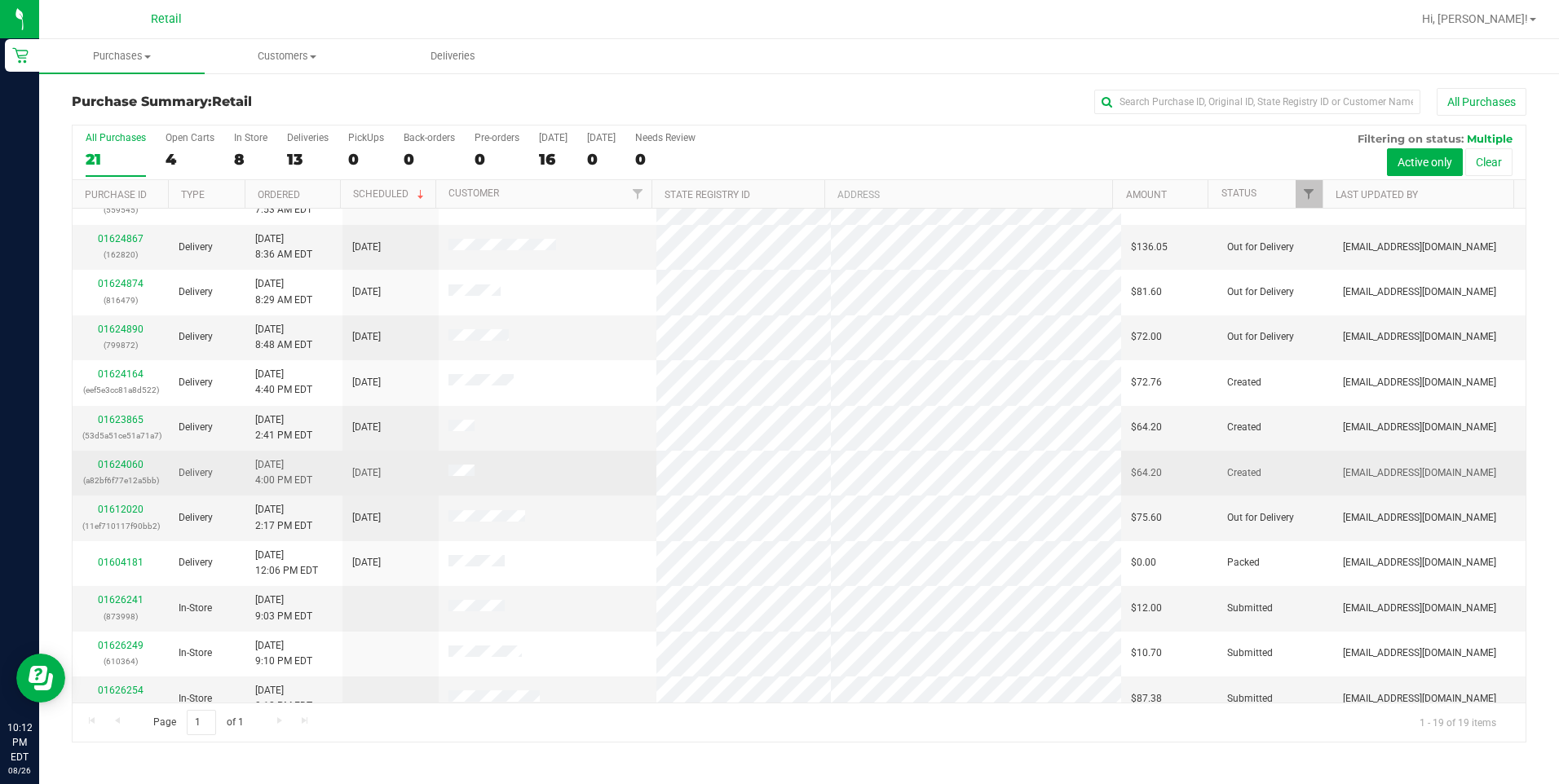
scroll to position [363, 0]
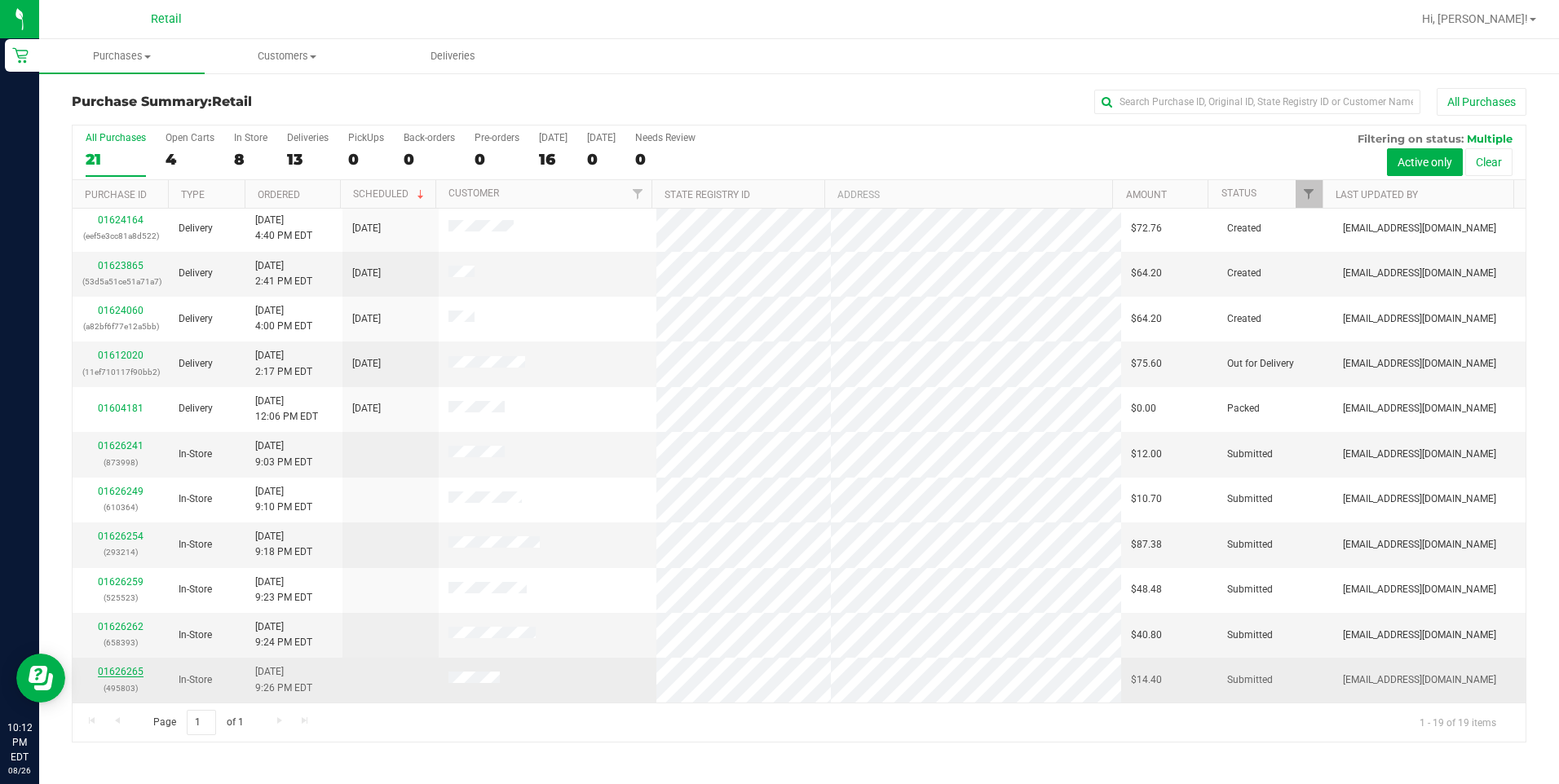
click at [123, 674] on link "01626265" at bounding box center [121, 671] width 46 height 11
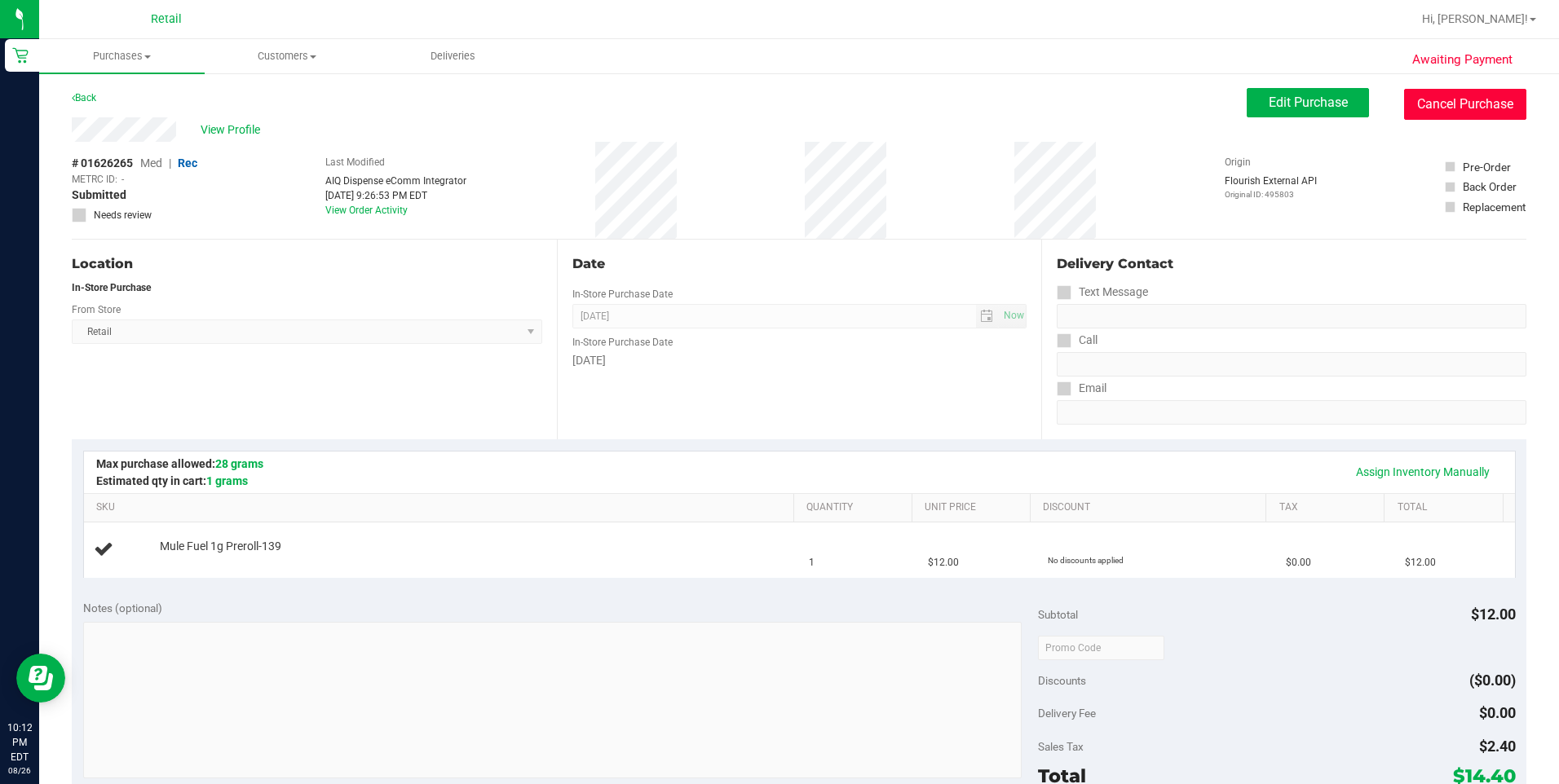
click at [1481, 104] on button "Cancel Purchase" at bounding box center [1465, 104] width 122 height 31
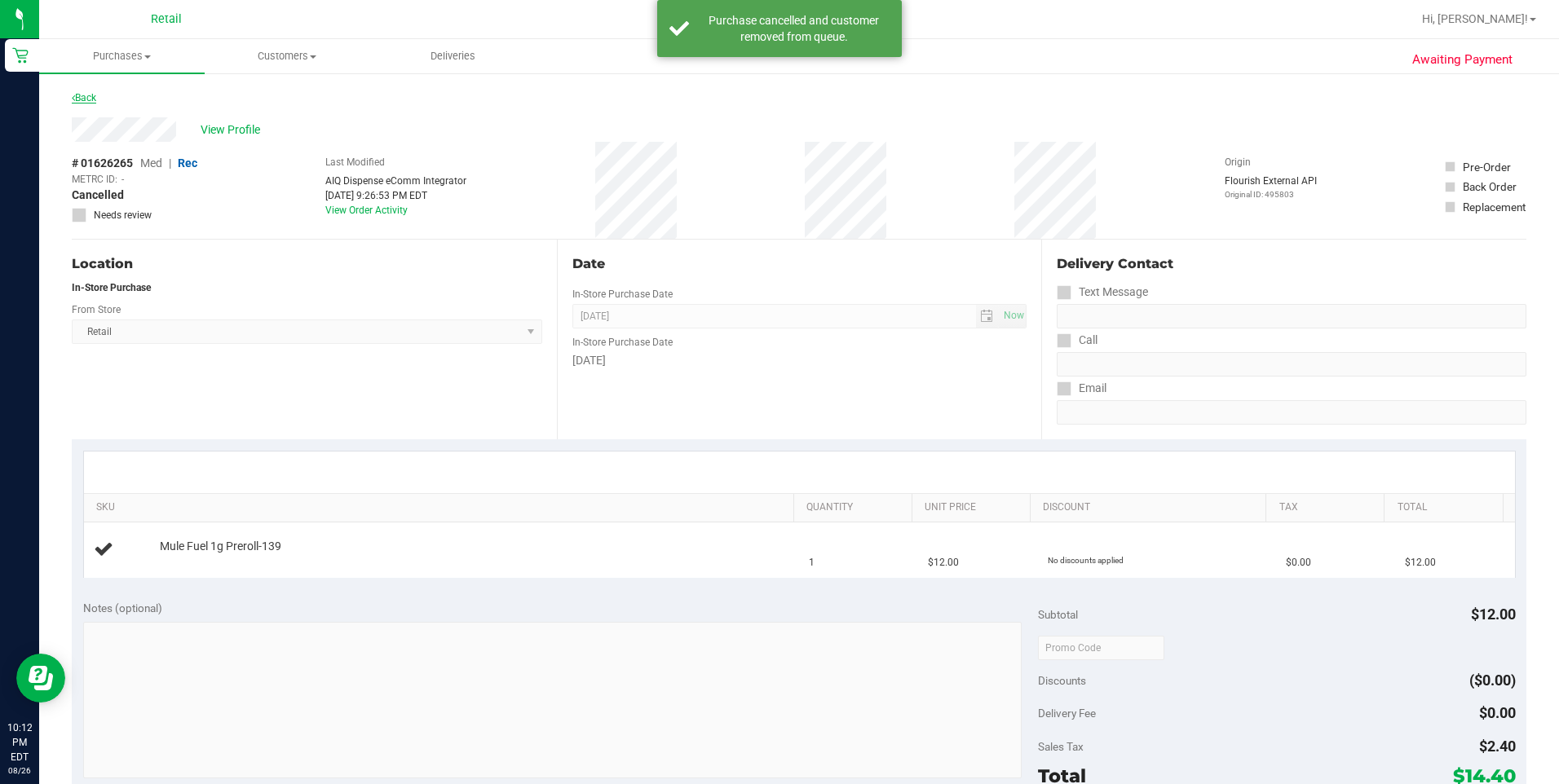
click at [92, 95] on link "Back" at bounding box center [84, 98] width 24 height 11
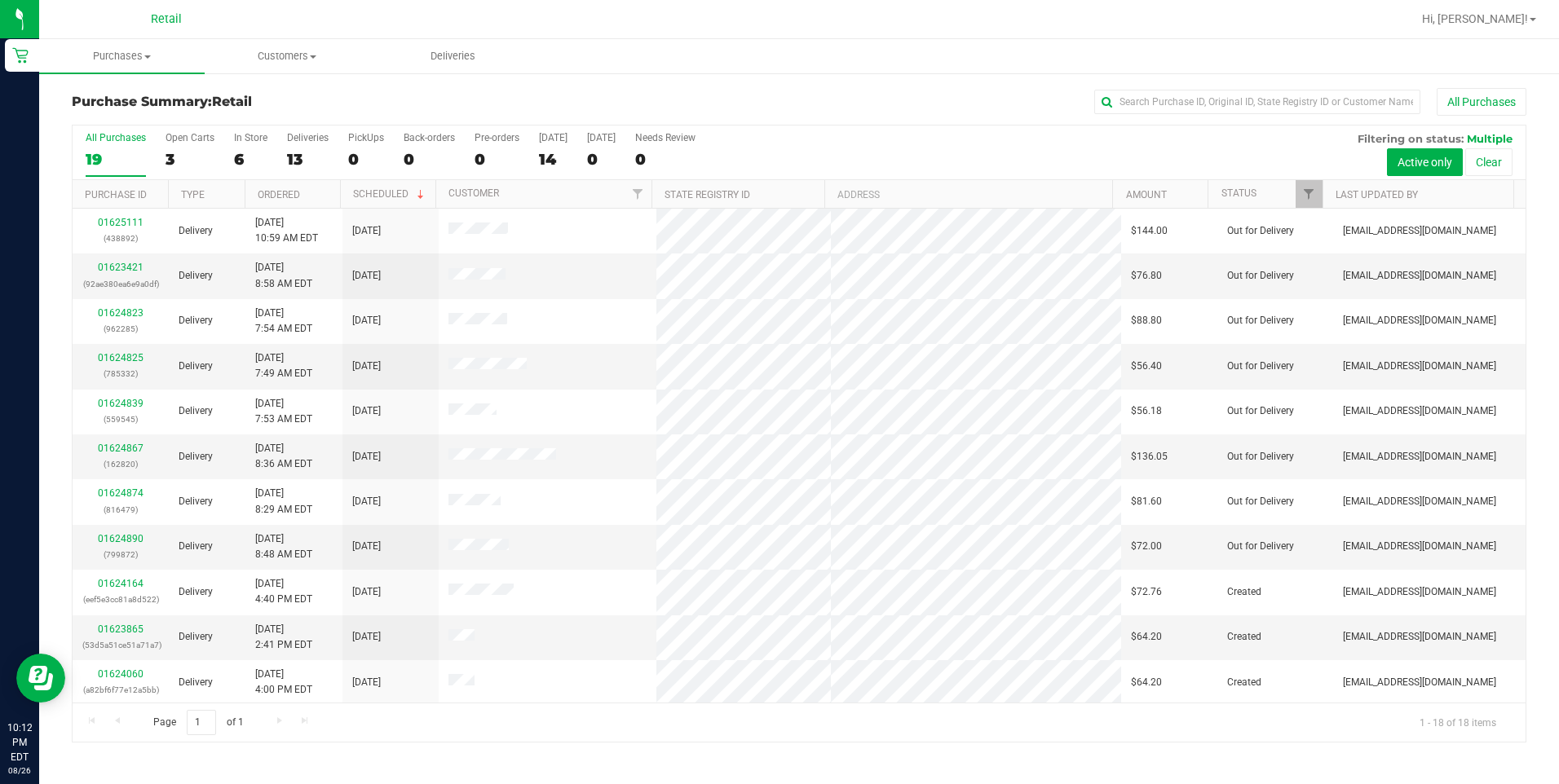
scroll to position [318, 0]
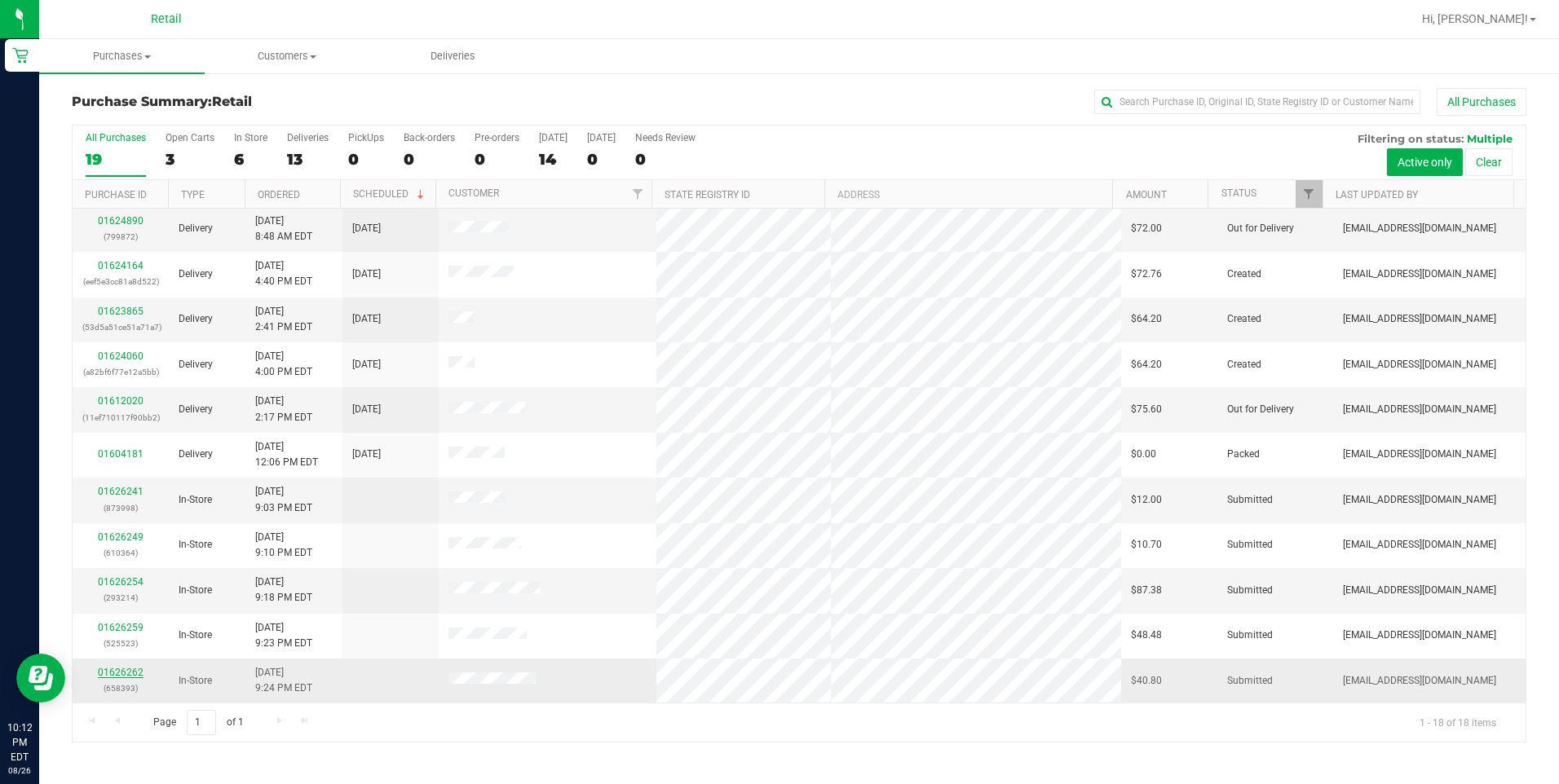
click at [125, 671] on link "01626262" at bounding box center [121, 672] width 46 height 11
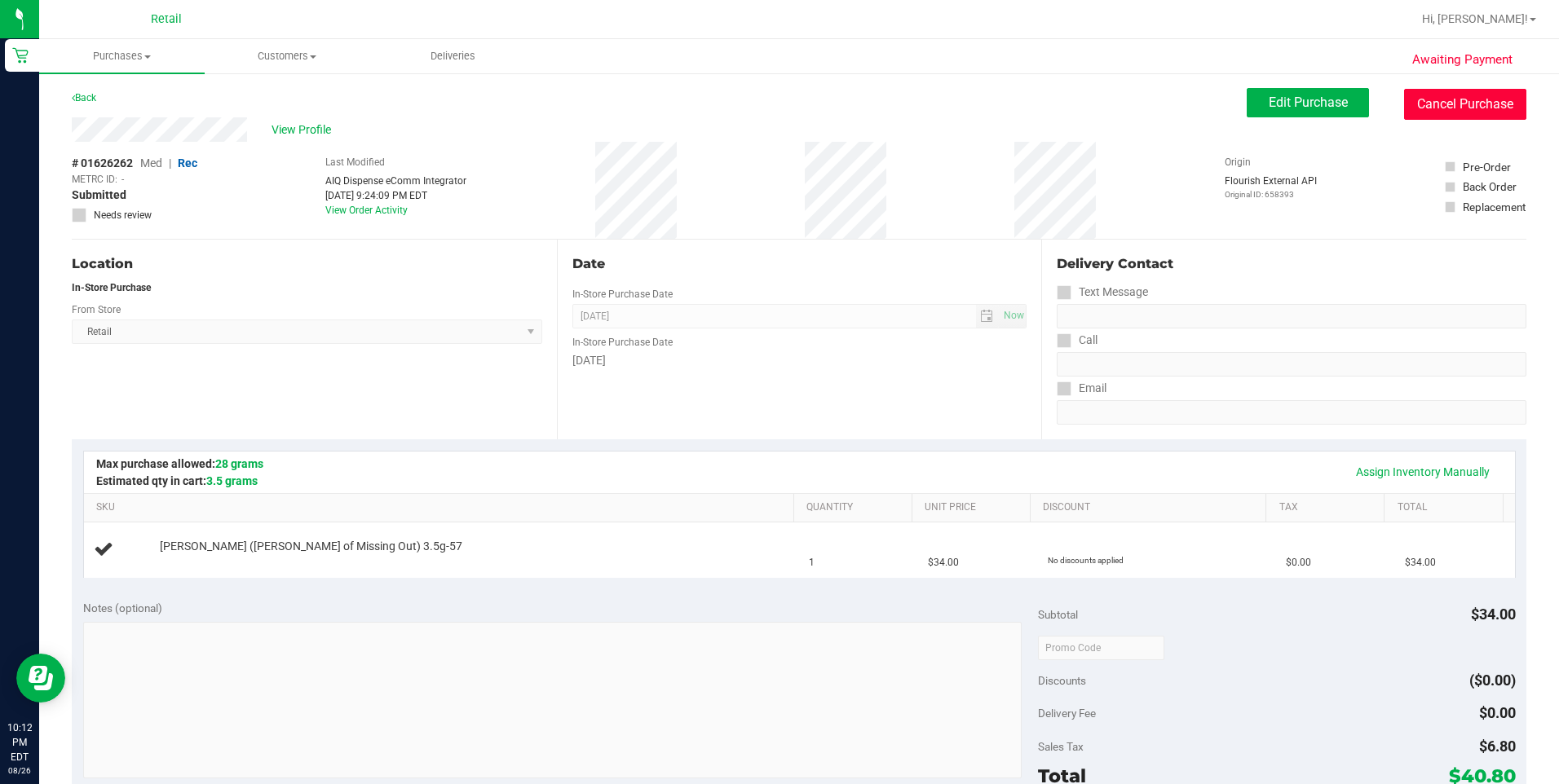
click at [1471, 100] on button "Cancel Purchase" at bounding box center [1465, 104] width 122 height 31
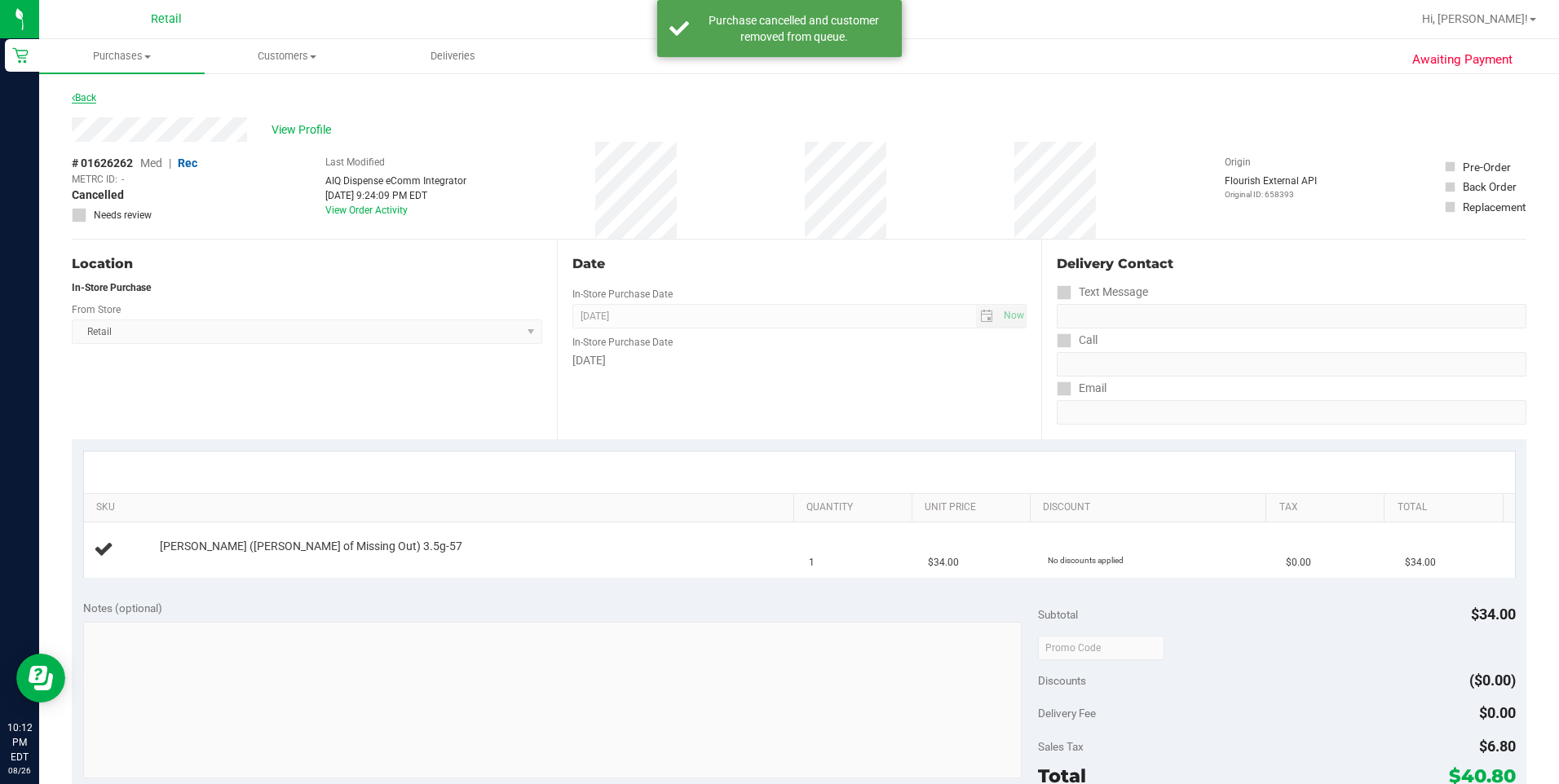
click at [87, 99] on link "Back" at bounding box center [84, 98] width 24 height 11
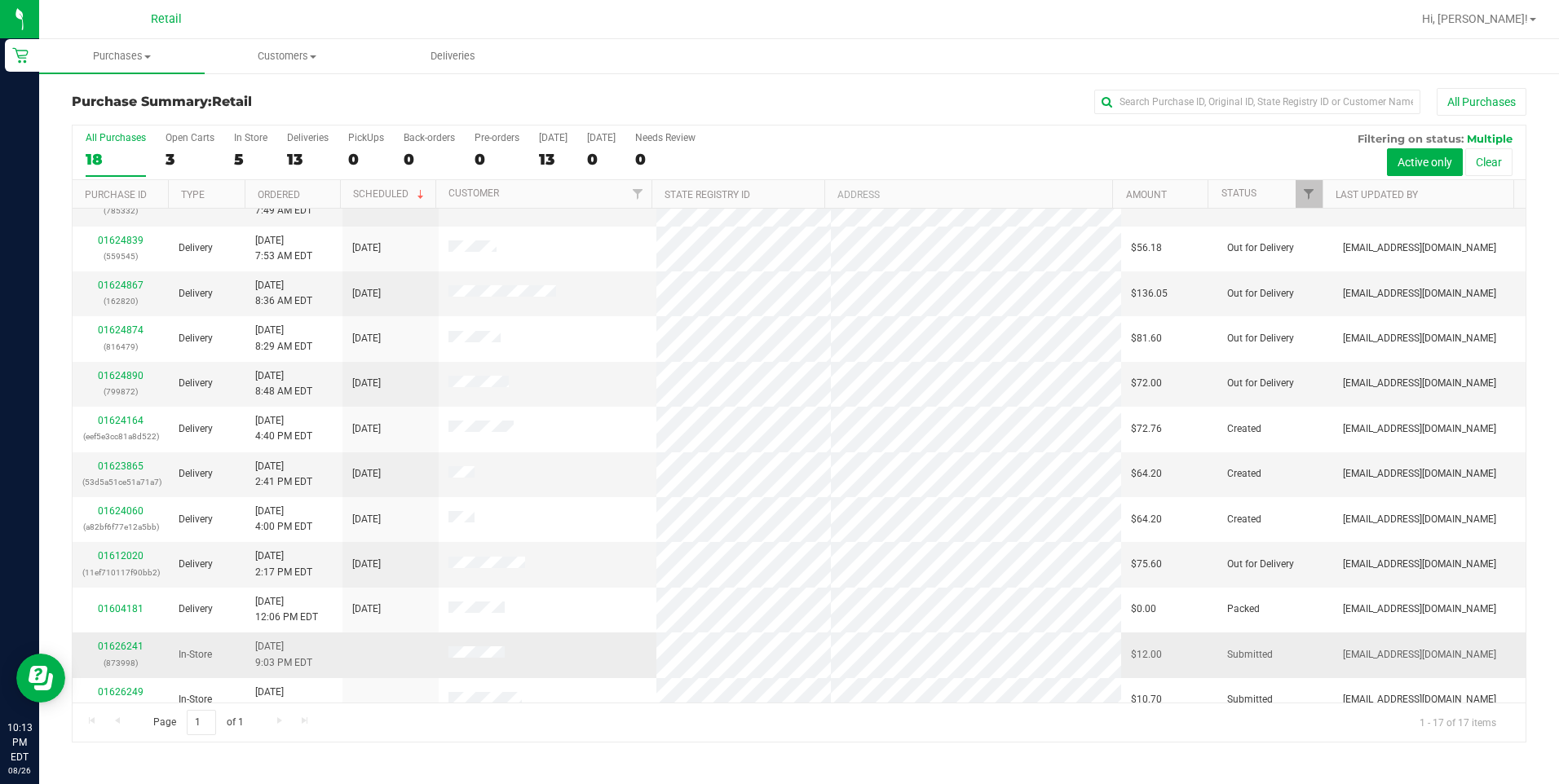
scroll to position [273, 0]
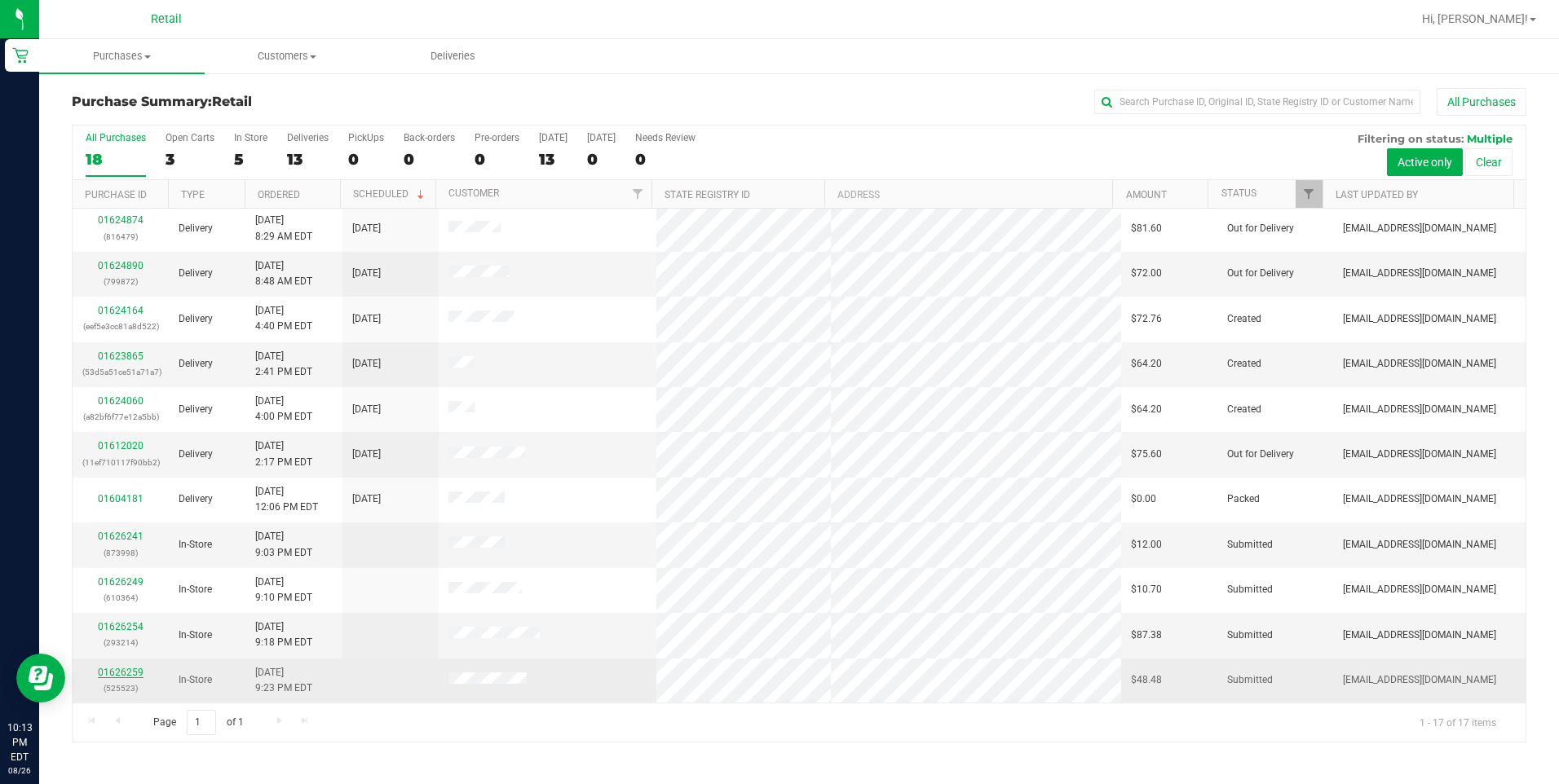
click at [120, 672] on link "01626259" at bounding box center [121, 672] width 46 height 11
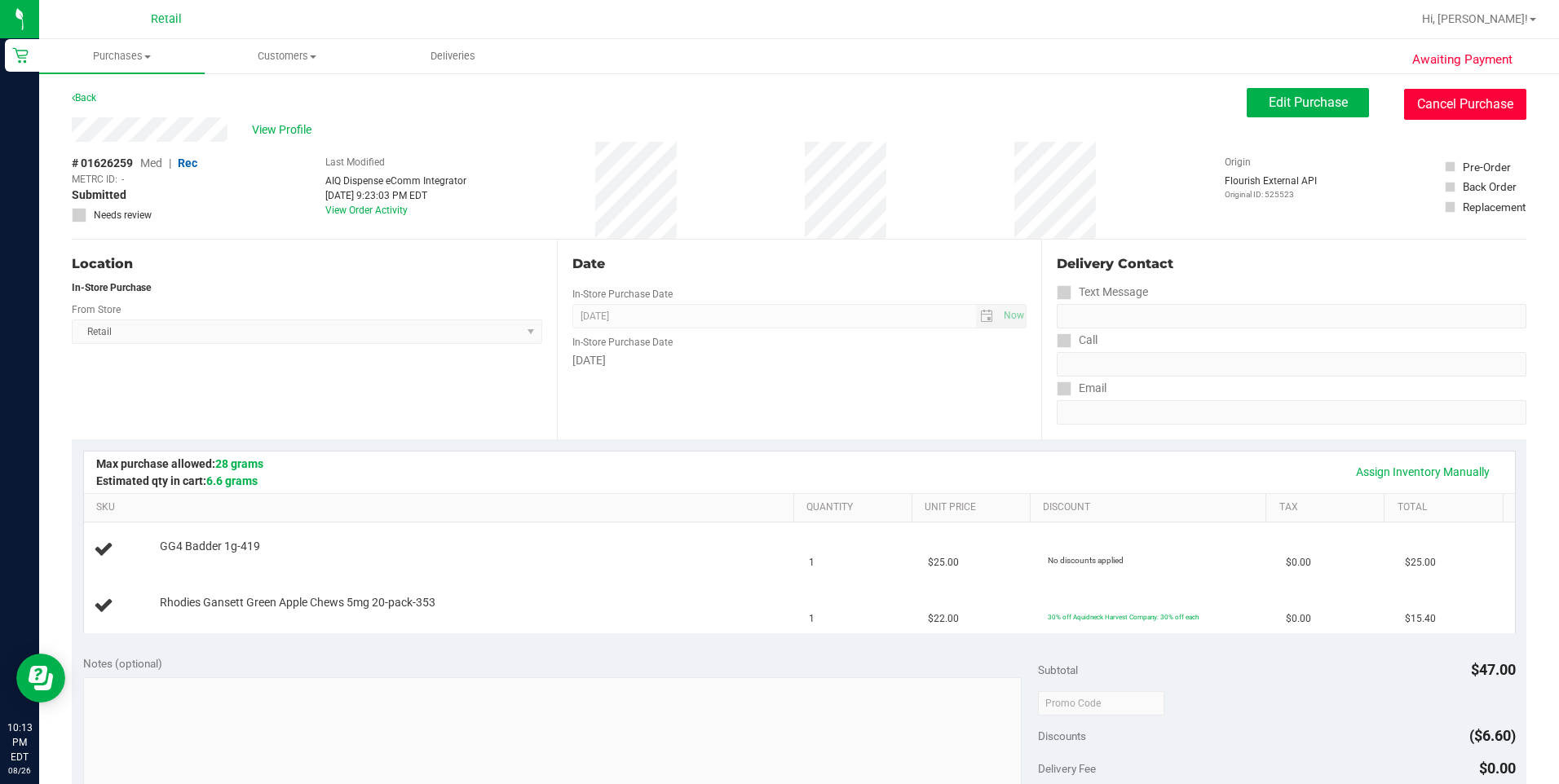
click at [1436, 109] on button "Cancel Purchase" at bounding box center [1465, 104] width 122 height 31
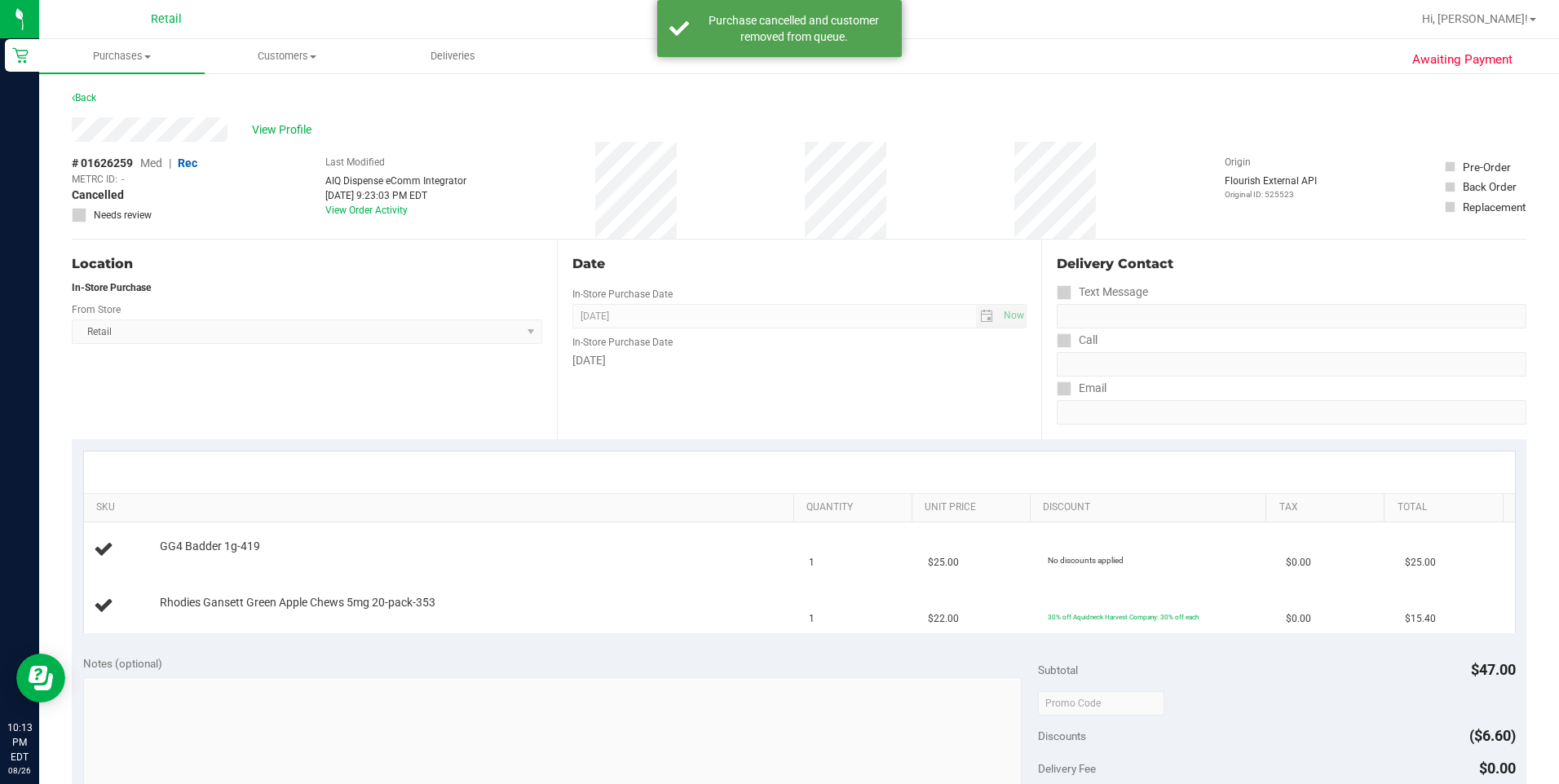
click at [86, 89] on div "Back" at bounding box center [84, 98] width 24 height 20
click at [90, 101] on link "Back" at bounding box center [84, 98] width 24 height 11
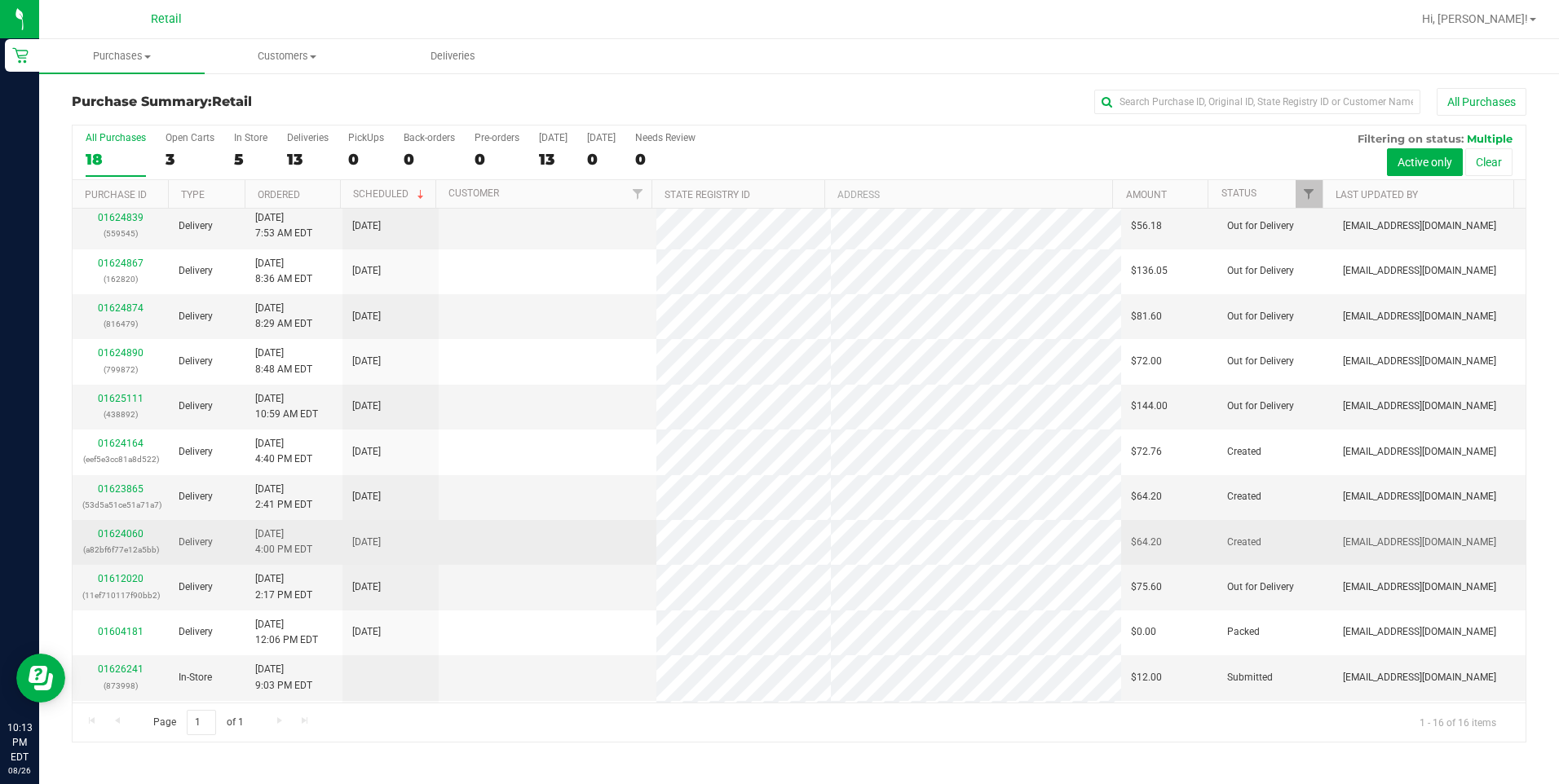
scroll to position [228, 0]
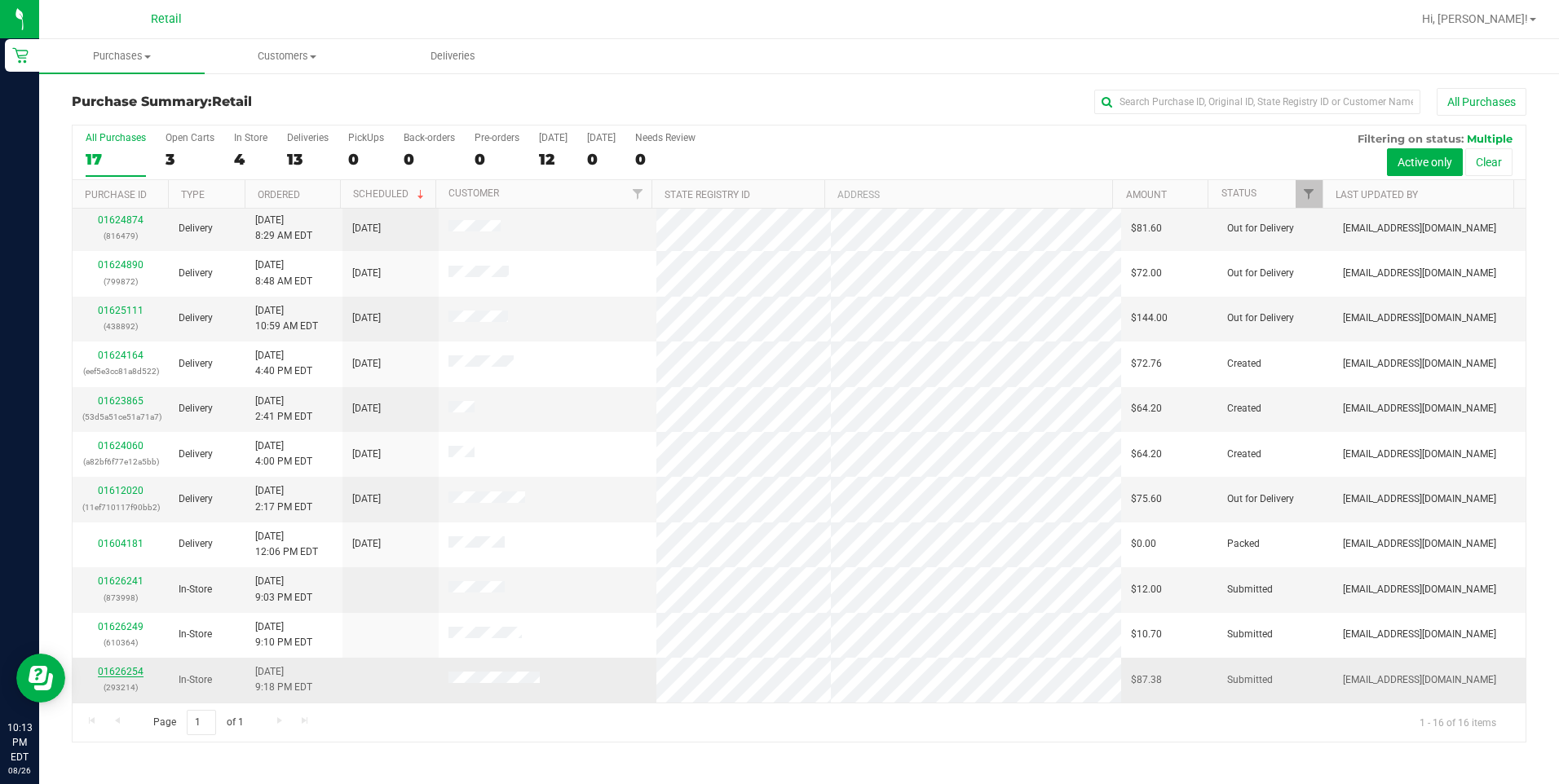
click at [136, 674] on link "01626254" at bounding box center [121, 671] width 46 height 11
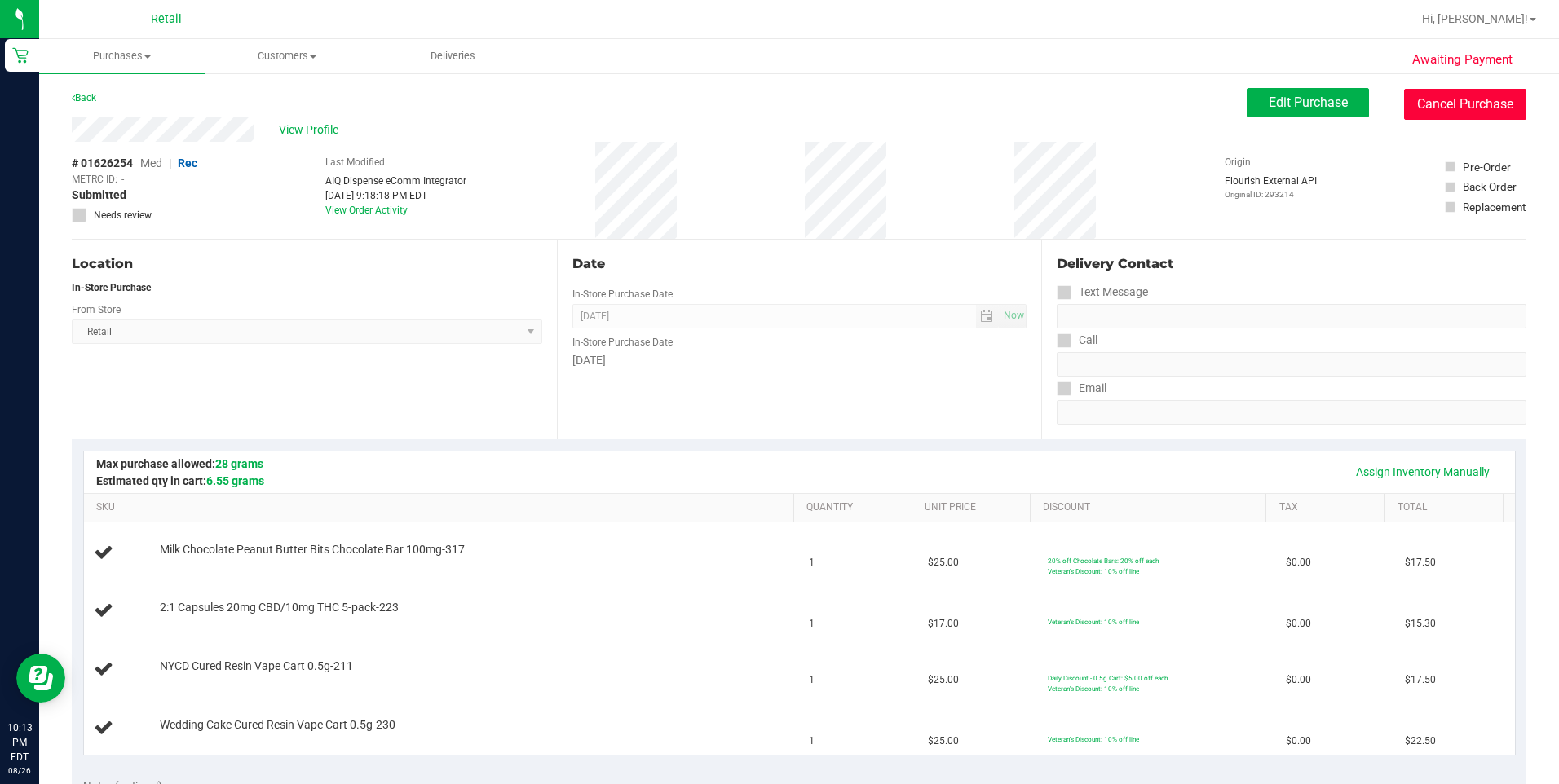
drag, startPoint x: 1481, startPoint y: 100, endPoint x: 711, endPoint y: 97, distance: 770.0
click at [1478, 102] on button "Cancel Purchase" at bounding box center [1465, 104] width 122 height 31
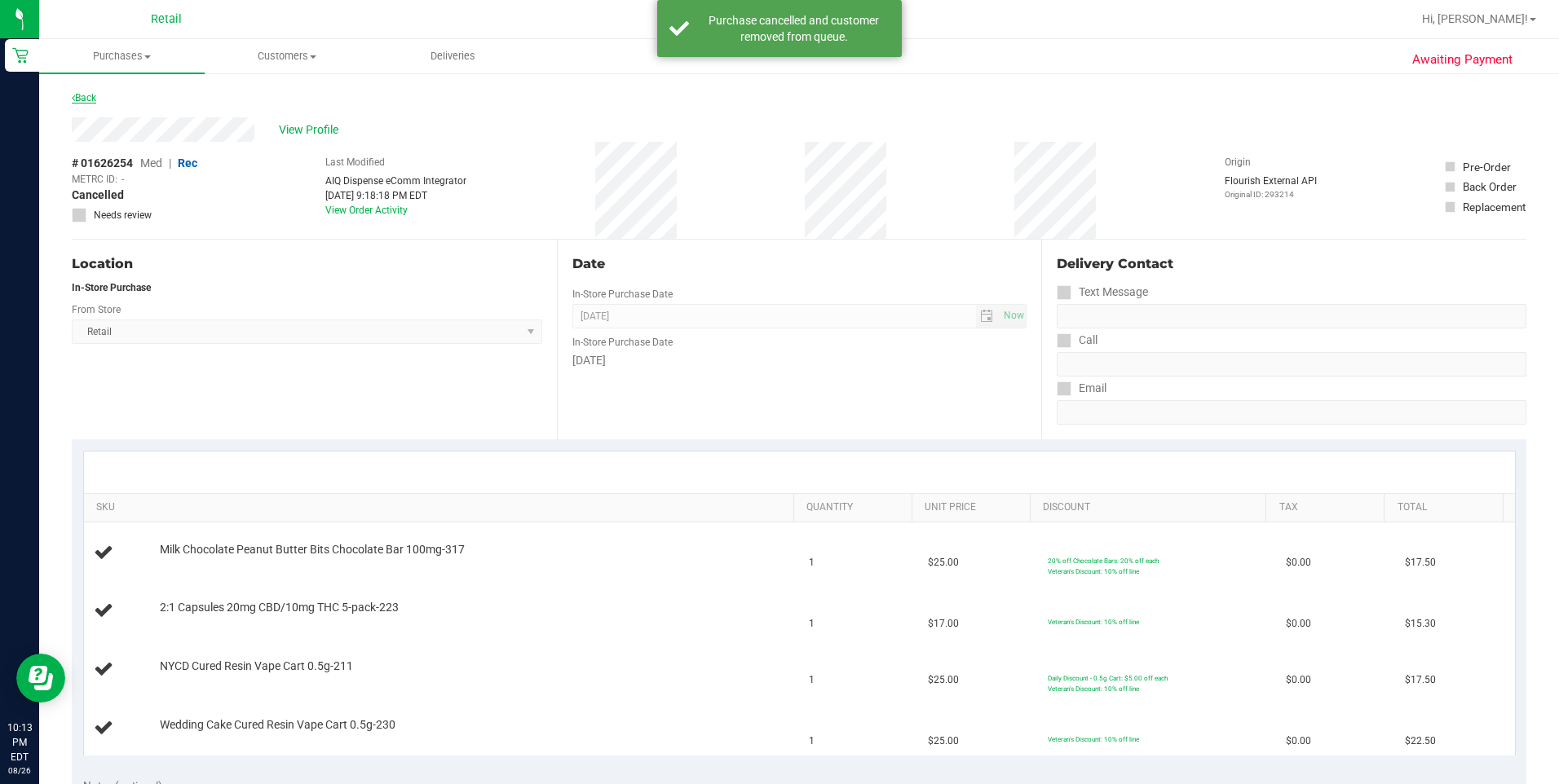
click at [95, 99] on link "Back" at bounding box center [84, 98] width 24 height 11
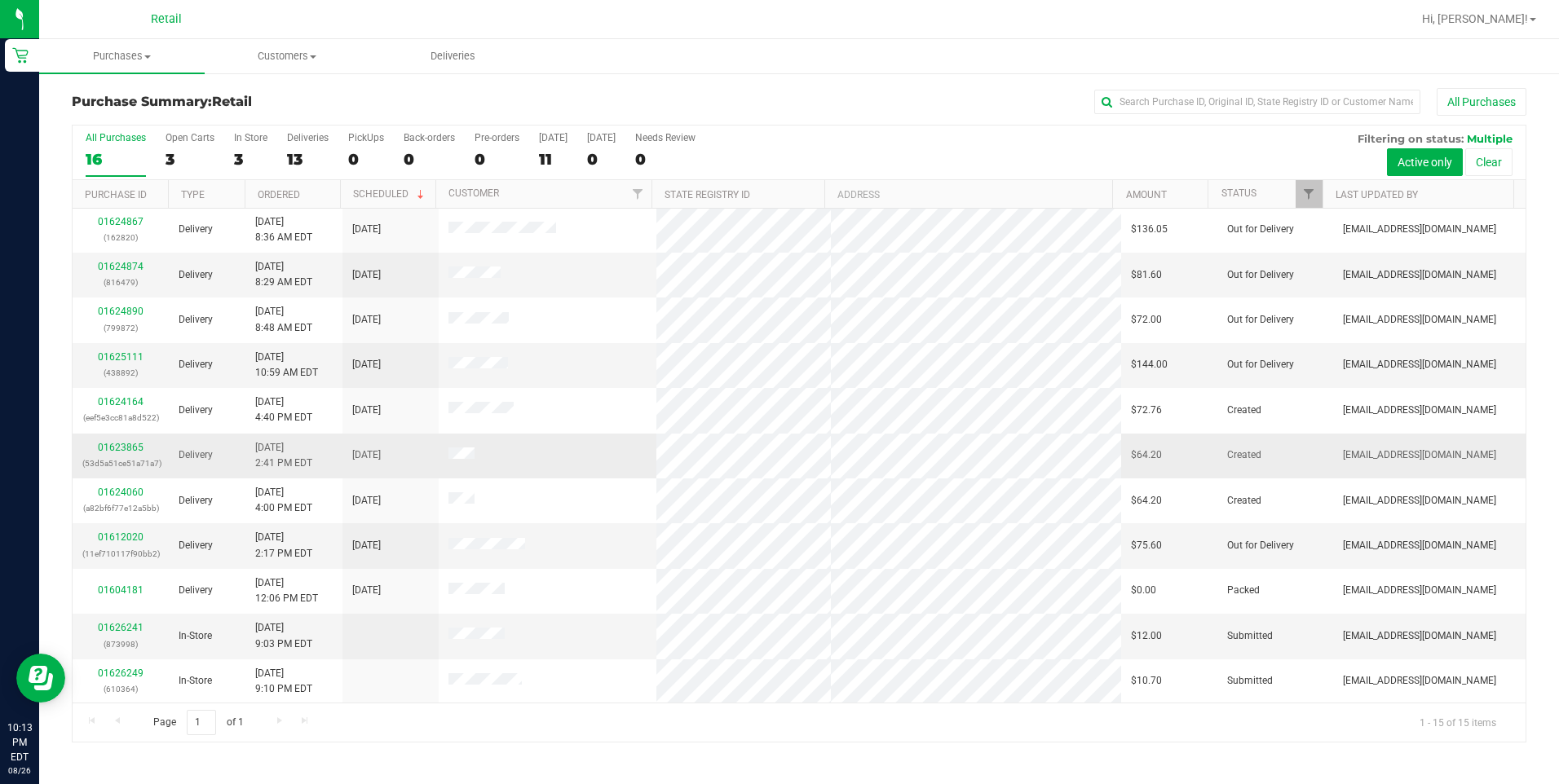
scroll to position [183, 0]
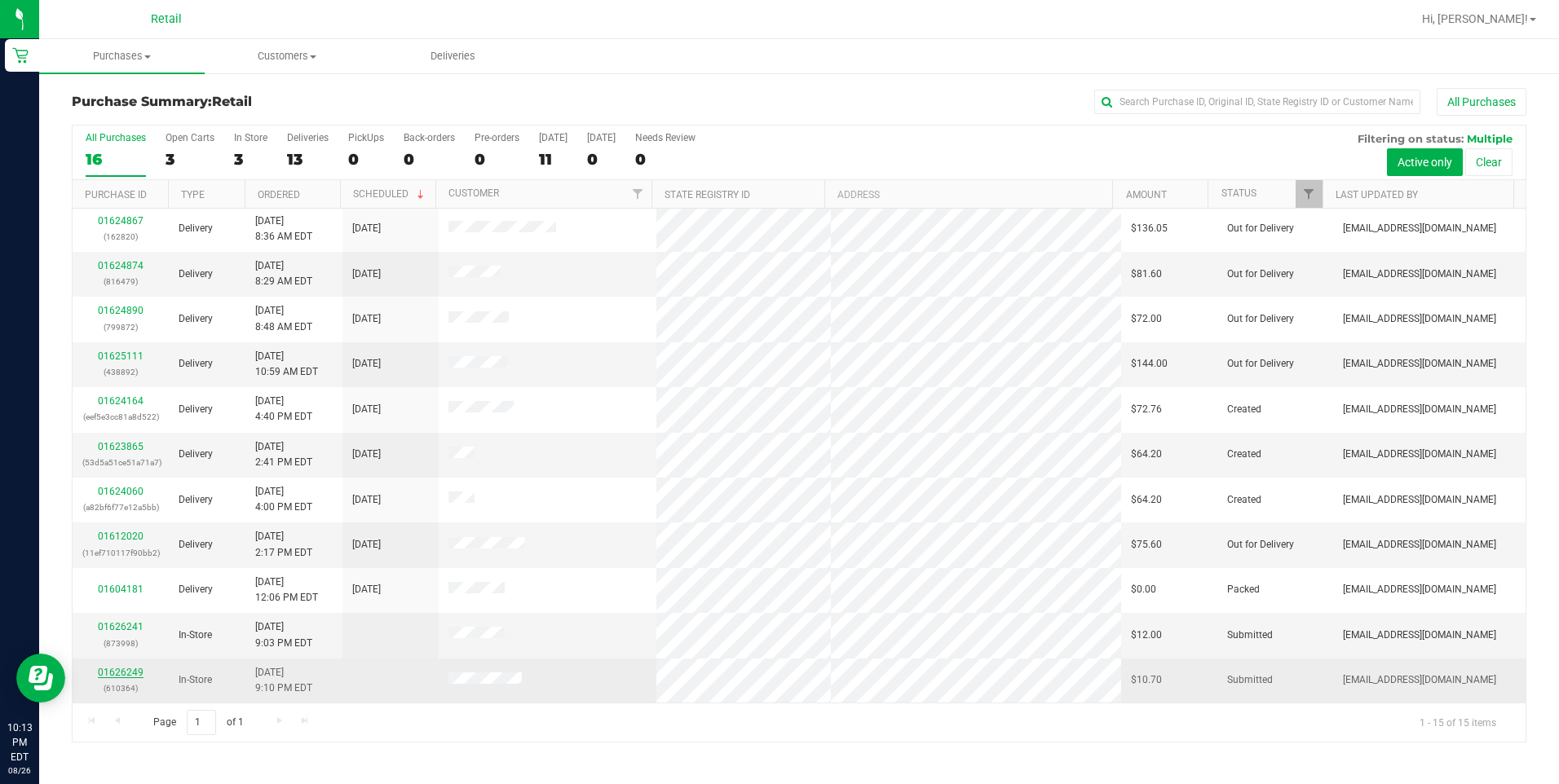
click at [113, 670] on link "01626249" at bounding box center [121, 672] width 46 height 11
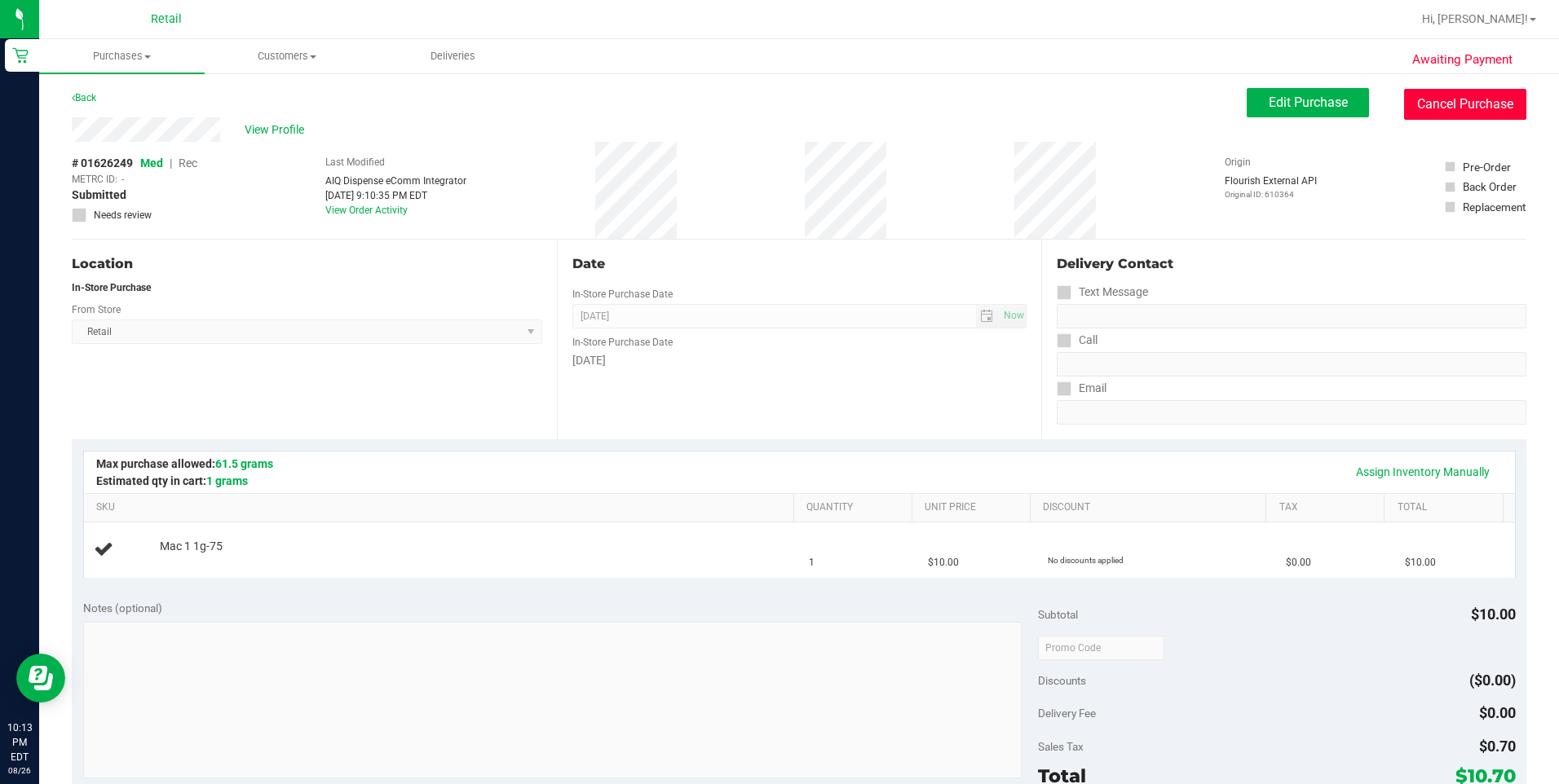
click at [1432, 109] on button "Cancel Purchase" at bounding box center [1465, 104] width 122 height 31
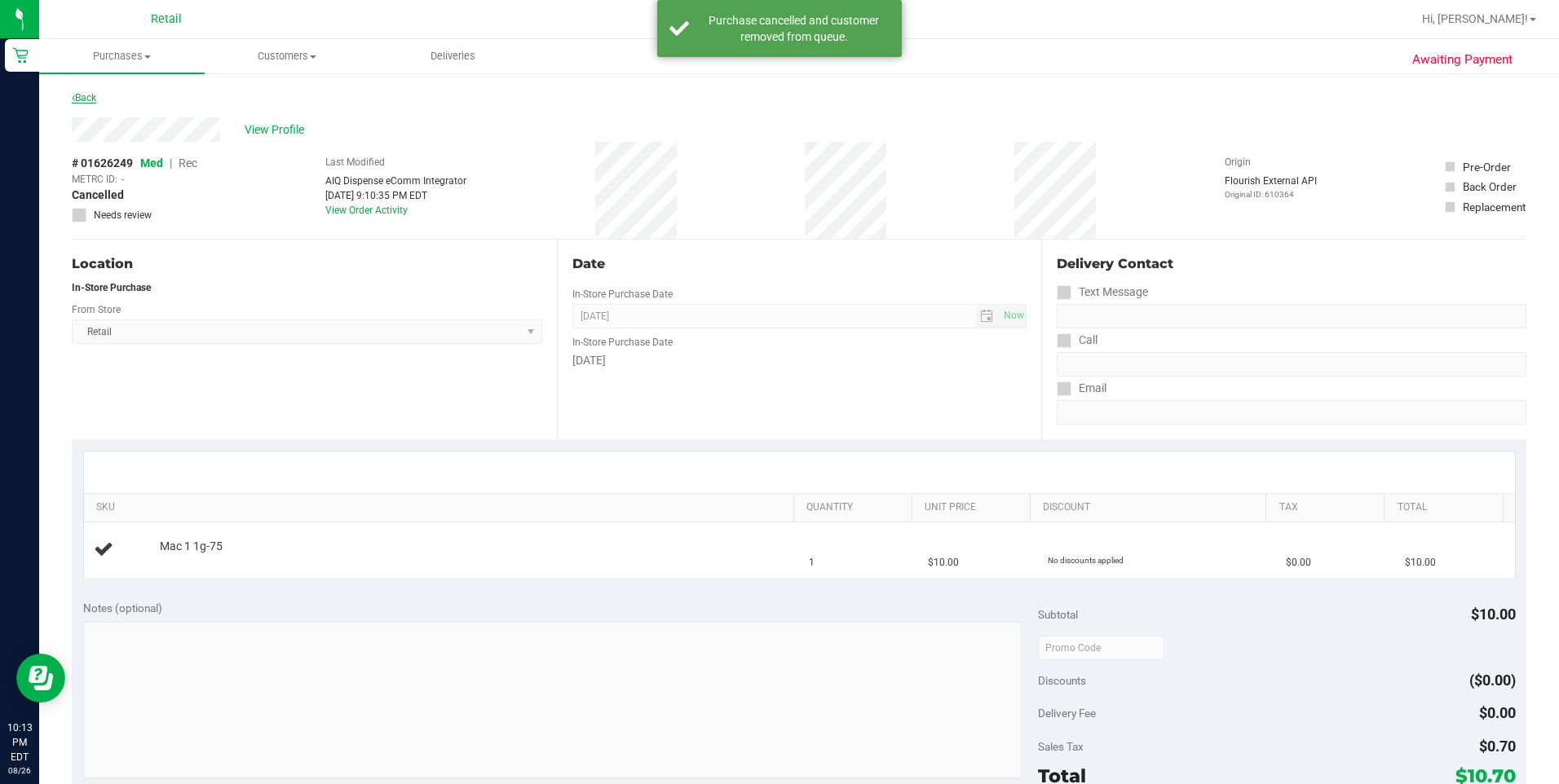
click at [91, 98] on link "Back" at bounding box center [84, 98] width 24 height 11
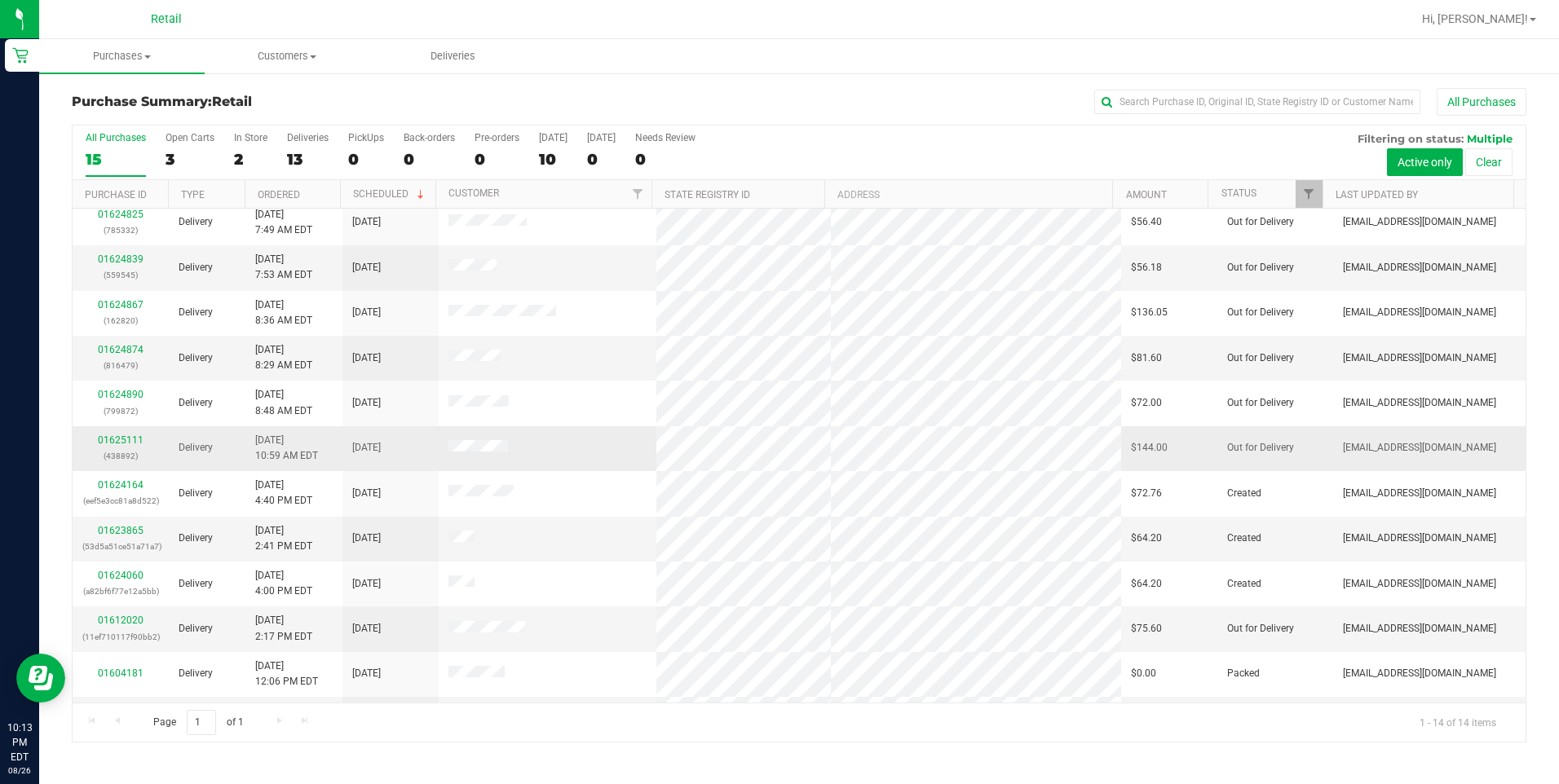
scroll to position [138, 0]
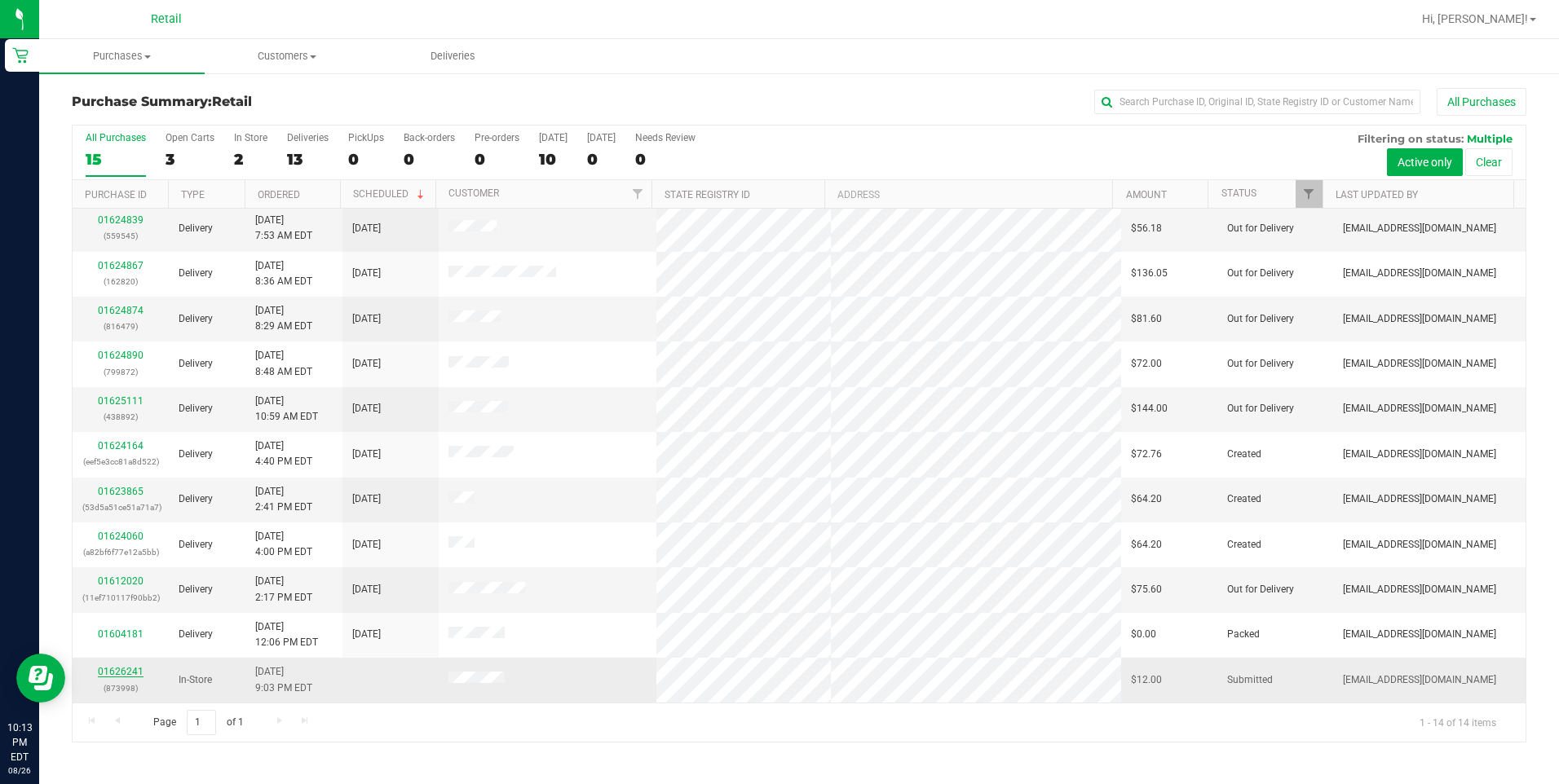
click at [133, 668] on link "01626241" at bounding box center [121, 671] width 46 height 11
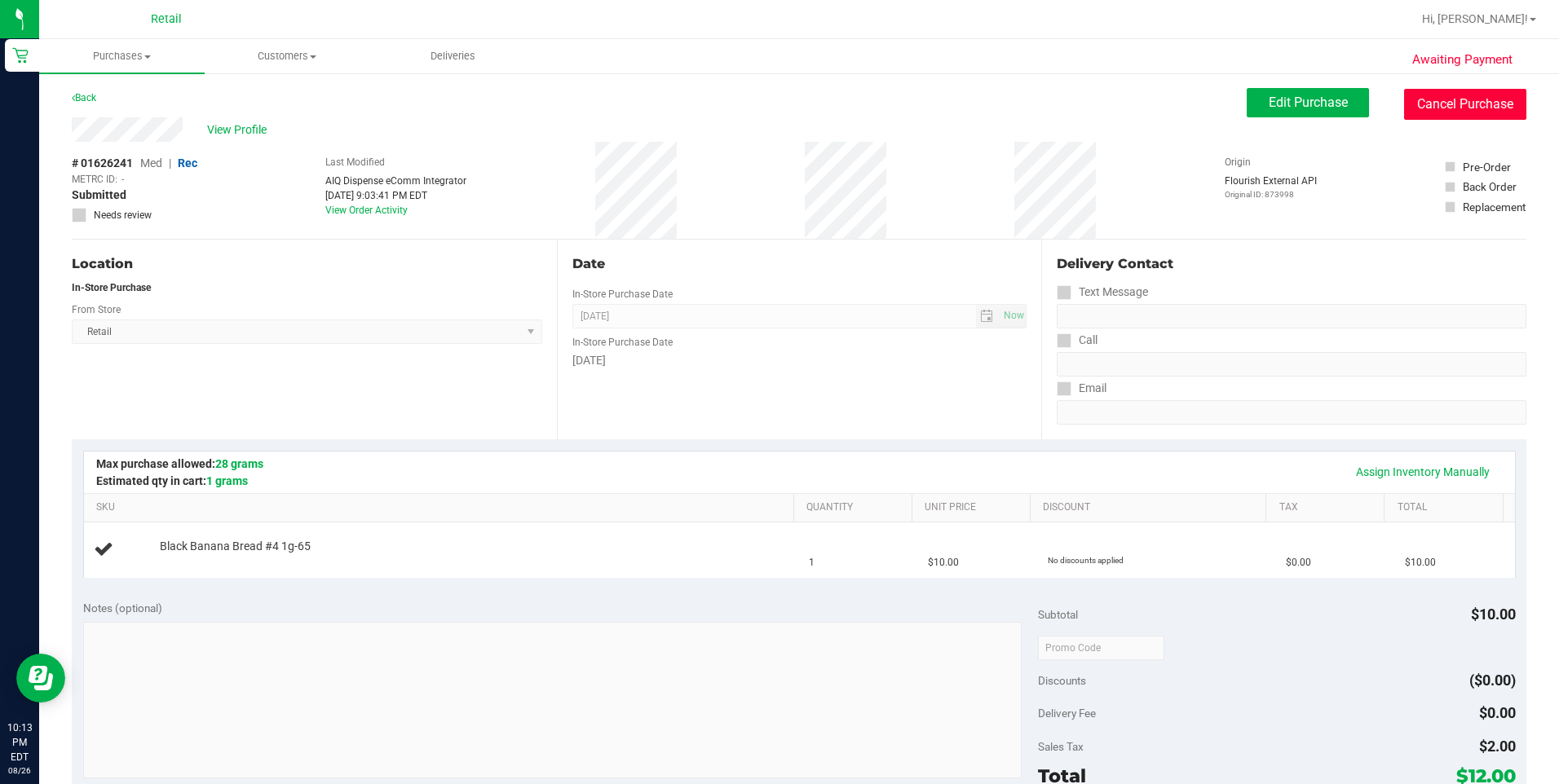
click at [1432, 99] on button "Cancel Purchase" at bounding box center [1465, 104] width 122 height 31
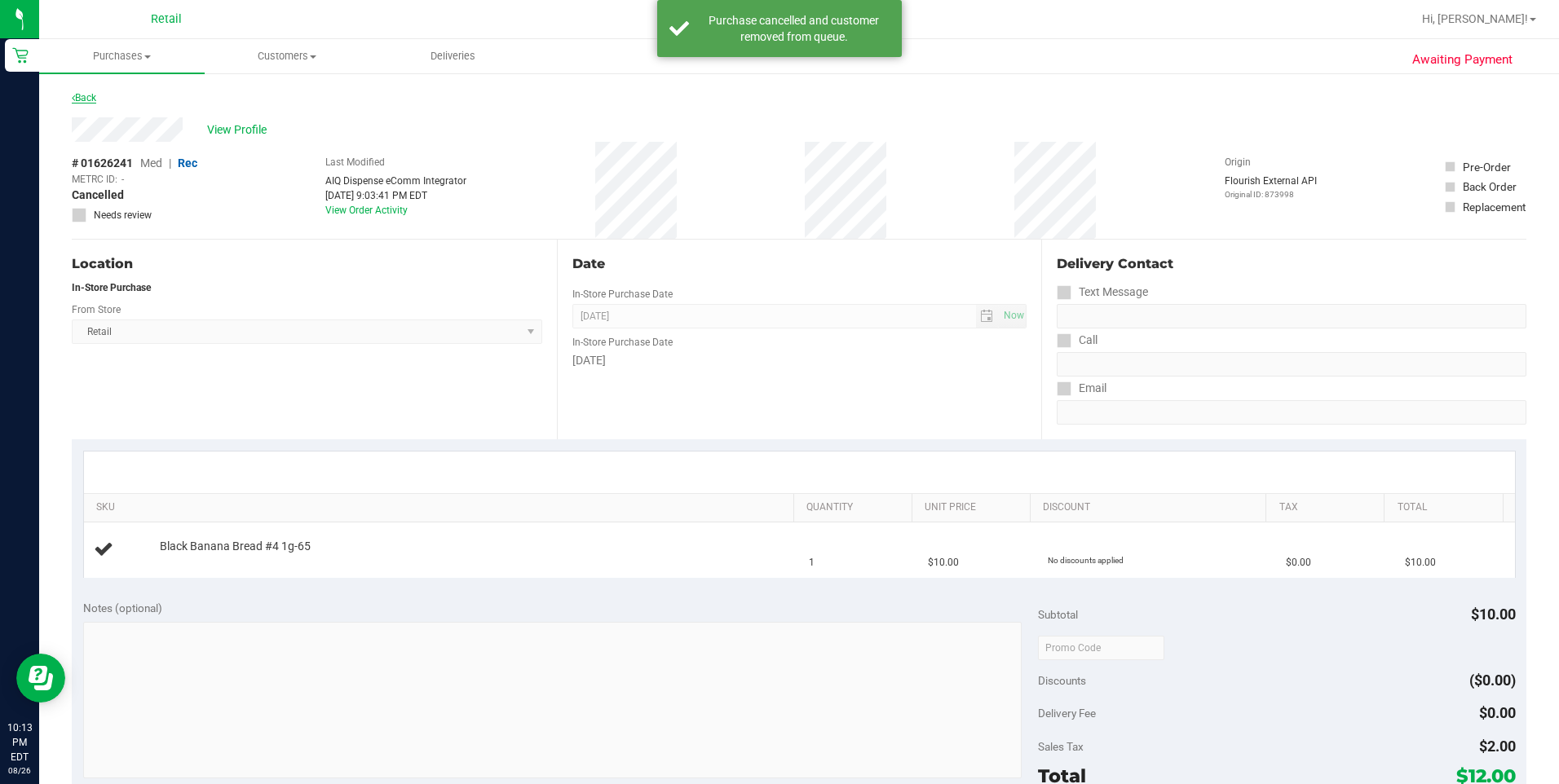
click at [96, 95] on link "Back" at bounding box center [84, 98] width 24 height 11
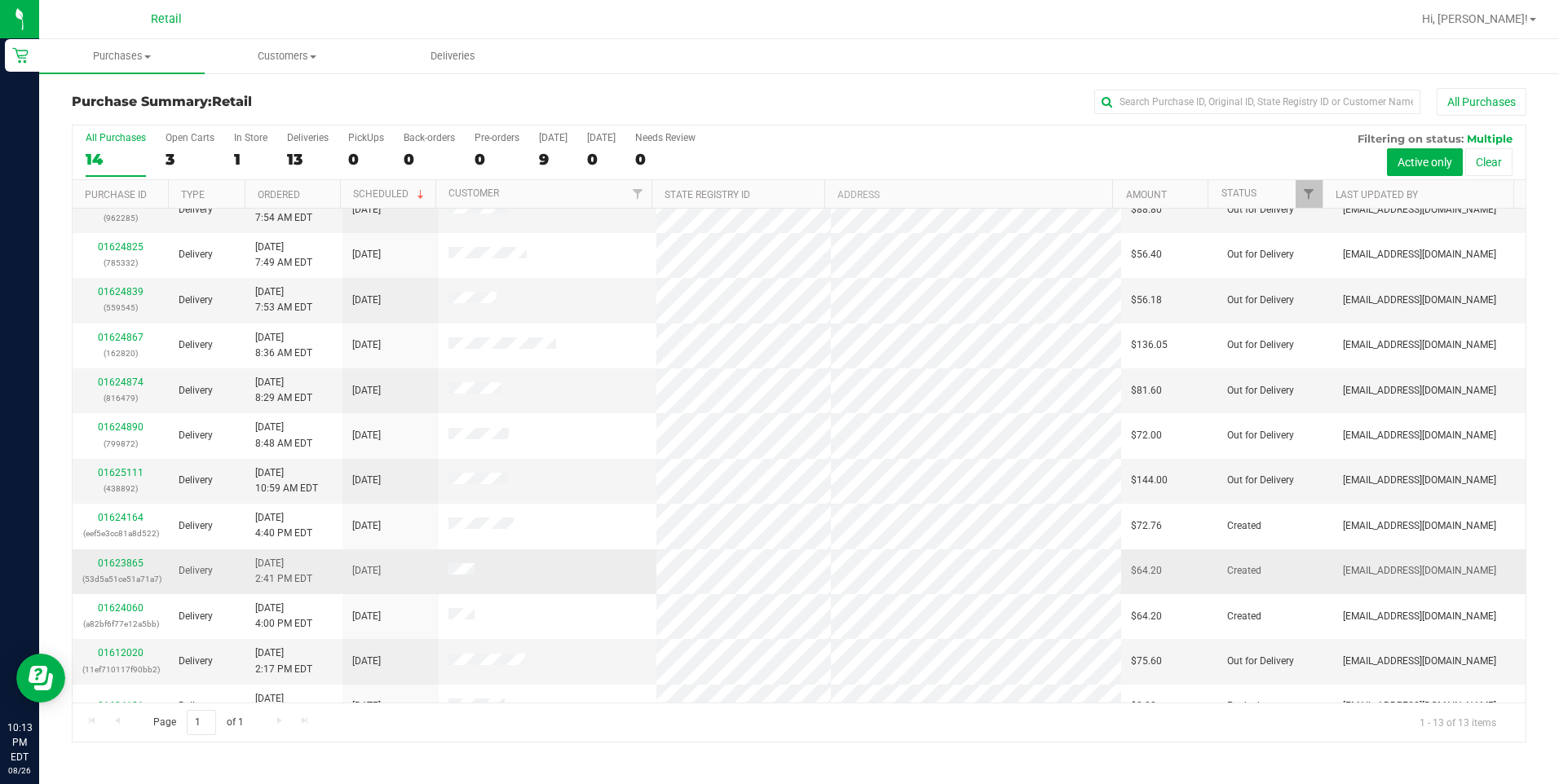
scroll to position [92, 0]
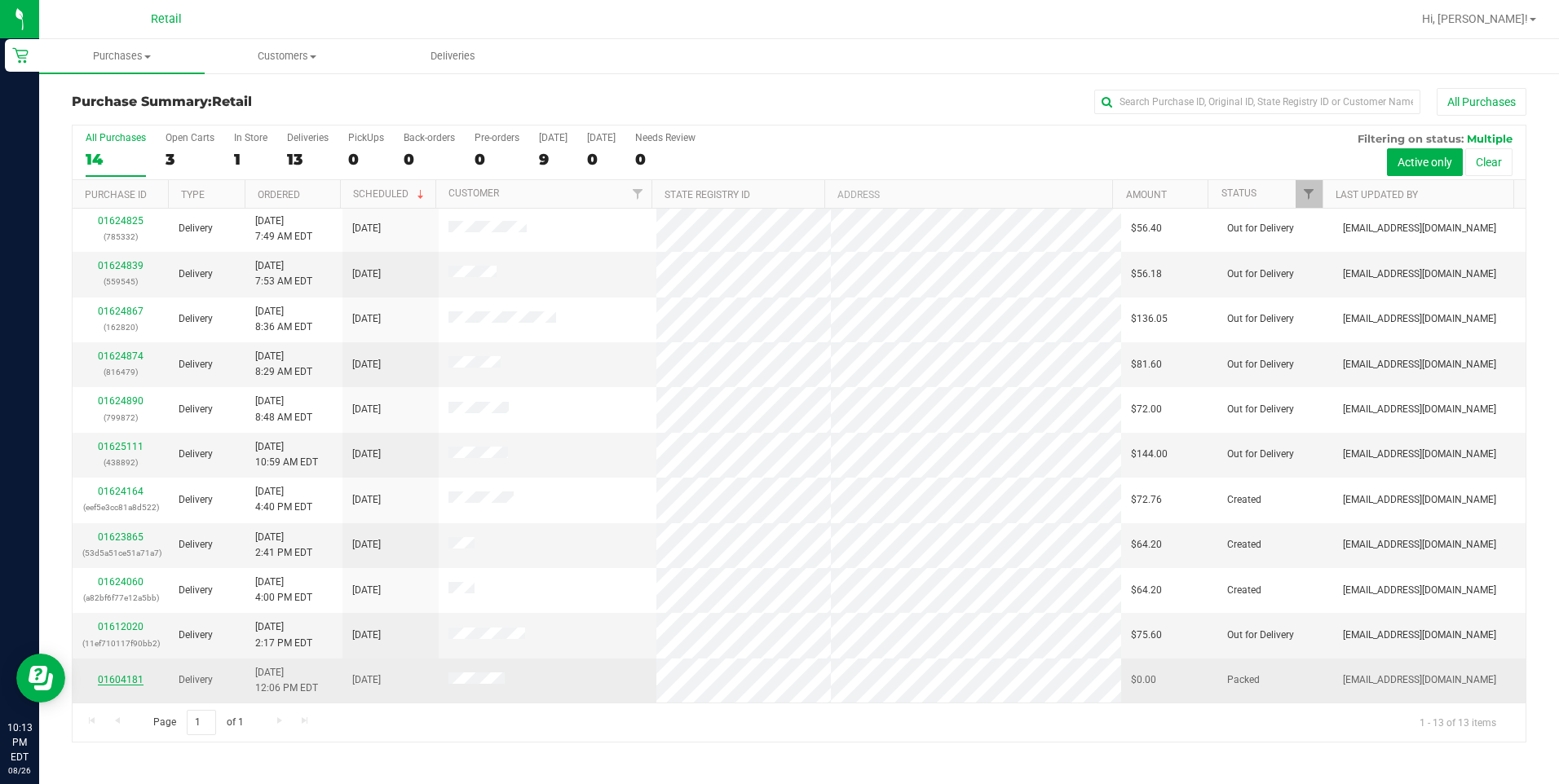
click at [125, 676] on link "01604181" at bounding box center [121, 680] width 46 height 11
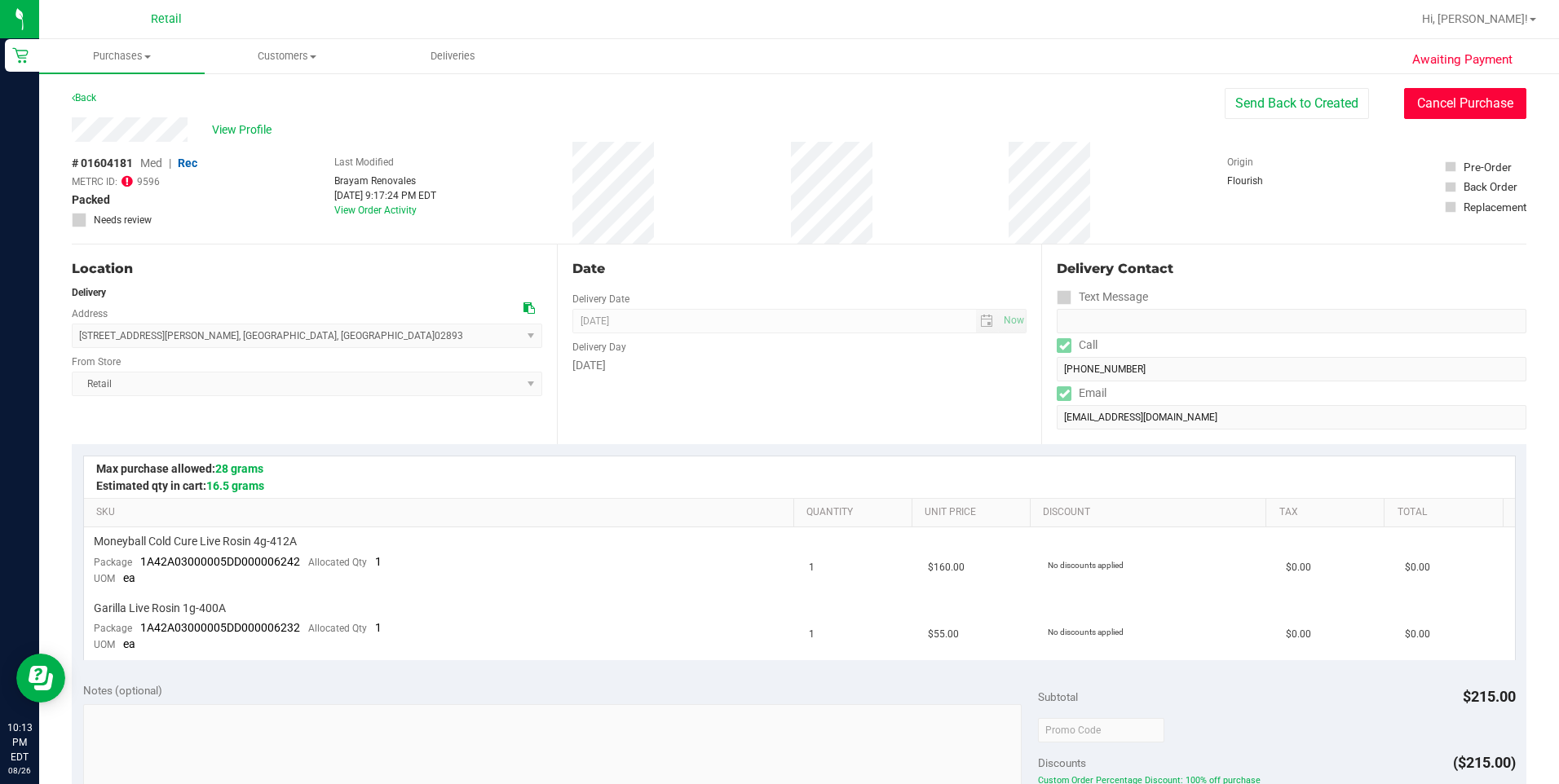
click at [1438, 110] on button "Cancel Purchase" at bounding box center [1465, 104] width 122 height 31
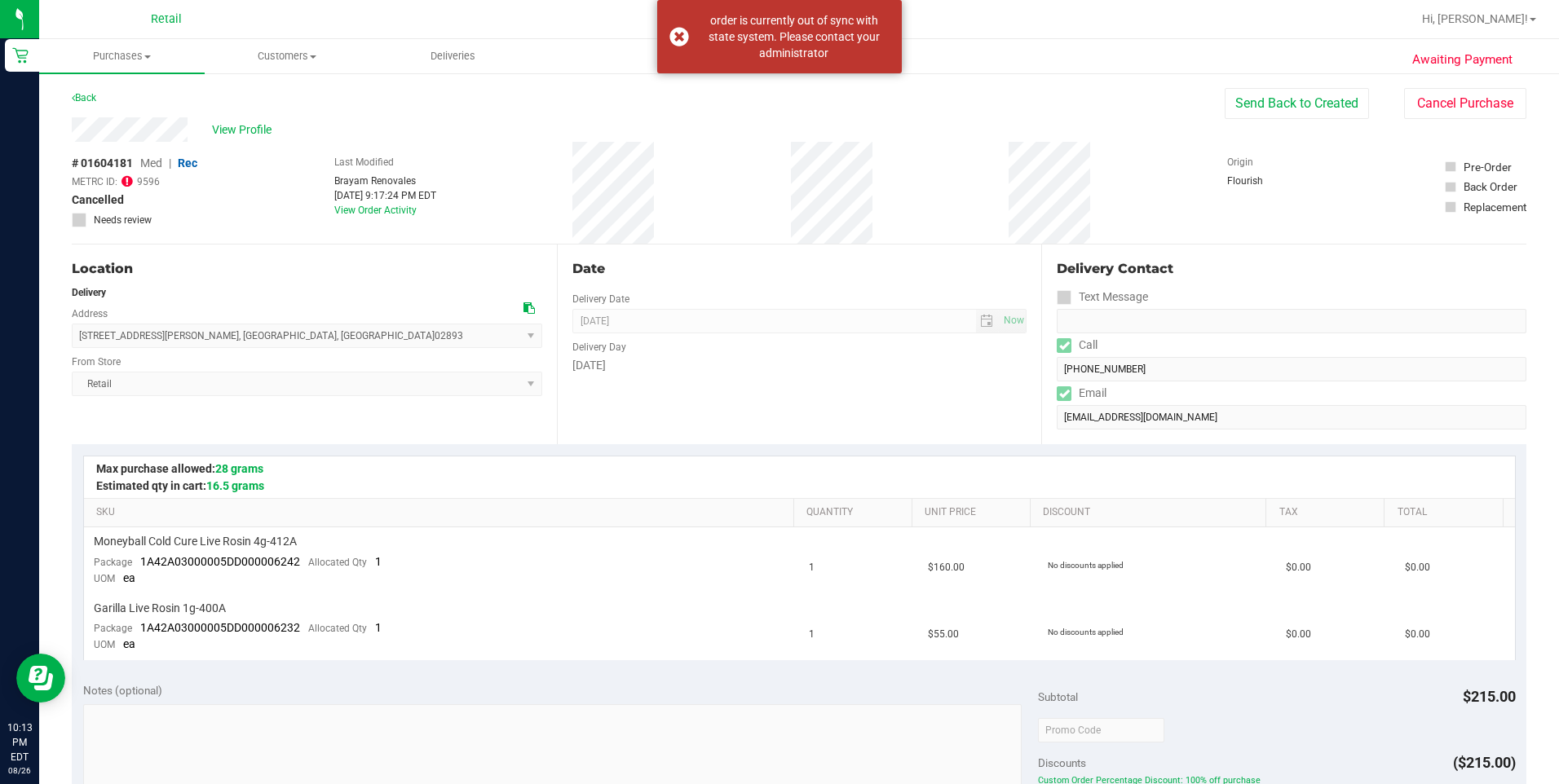
click at [429, 109] on div "Back Send Back to Created Cancel Purchase" at bounding box center [799, 103] width 1455 height 29
click at [77, 103] on link "Back" at bounding box center [84, 98] width 24 height 11
